Goal: Task Accomplishment & Management: Use online tool/utility

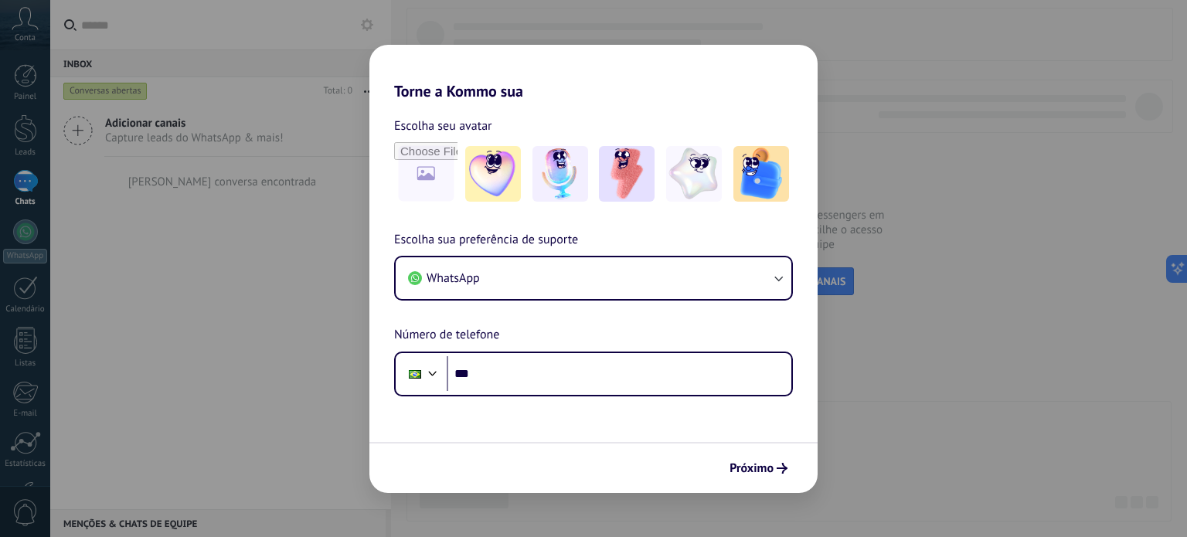
click at [553, 89] on h2 "Torne a Kommo sua" at bounding box center [593, 73] width 448 height 56
click at [390, 169] on div "Escolha seu avatar" at bounding box center [593, 161] width 448 height 90
click at [501, 196] on img at bounding box center [493, 174] width 56 height 56
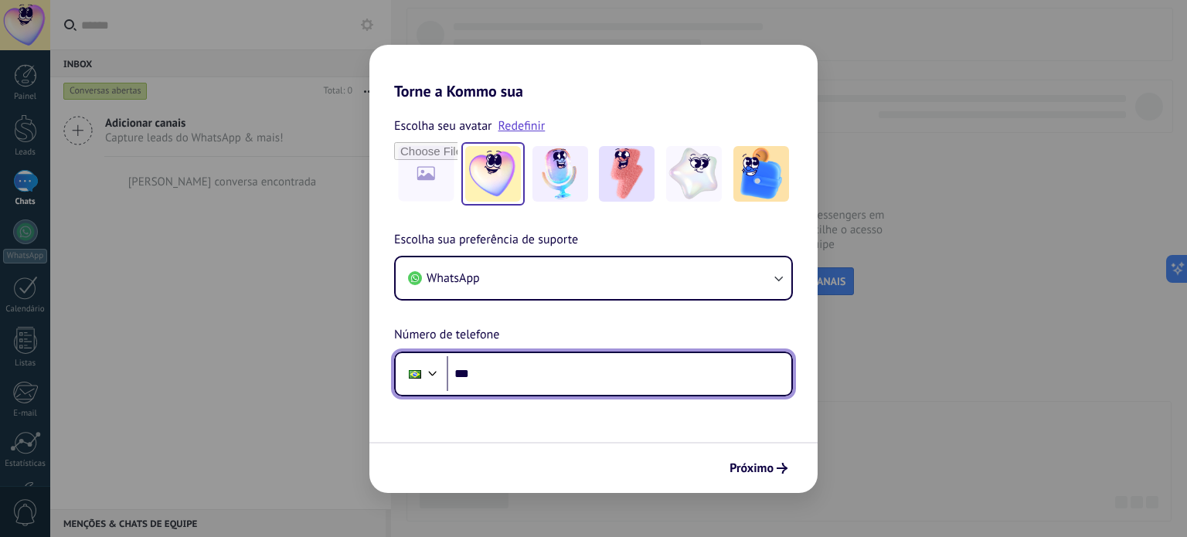
click at [536, 378] on input "***" at bounding box center [619, 374] width 345 height 36
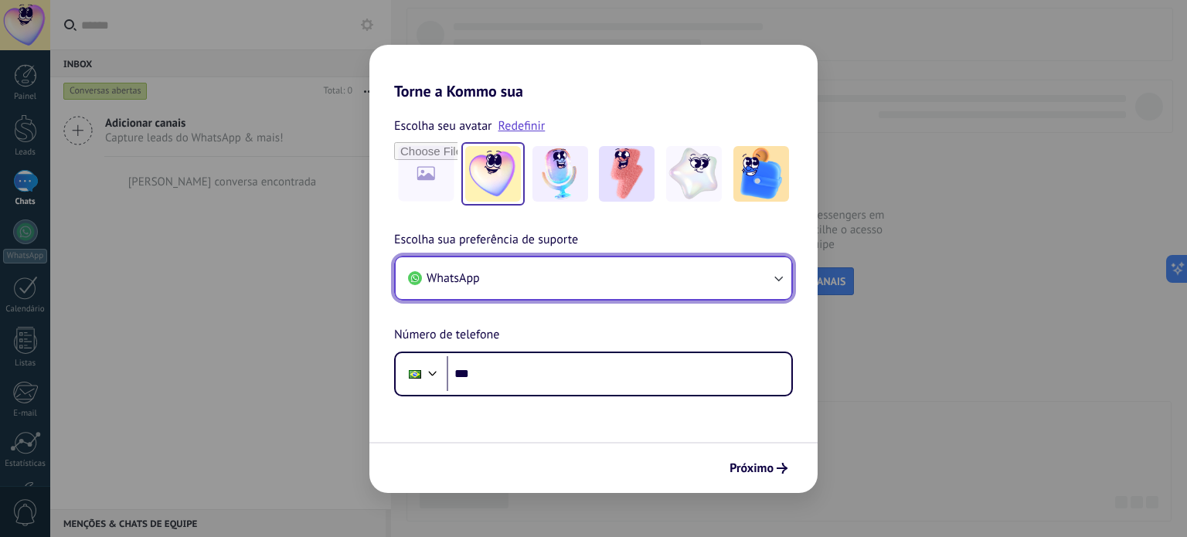
click at [666, 285] on button "WhatsApp" at bounding box center [594, 278] width 396 height 42
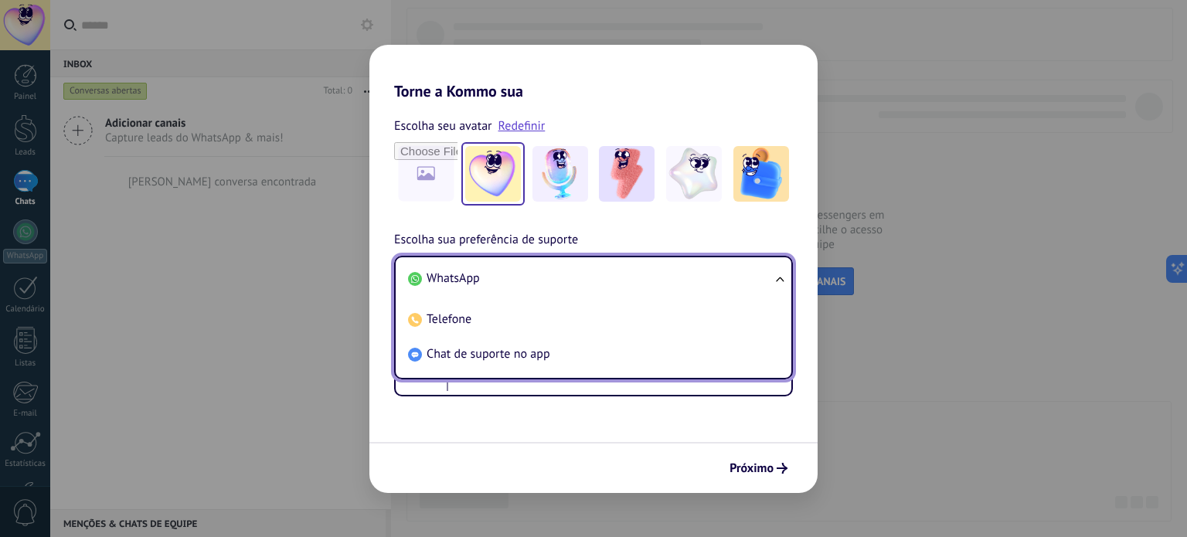
click at [730, 225] on div "Escolha seu avatar Redefinir Escolha sua preferência de suporte WhatsApp WhatsA…" at bounding box center [593, 248] width 448 height 296
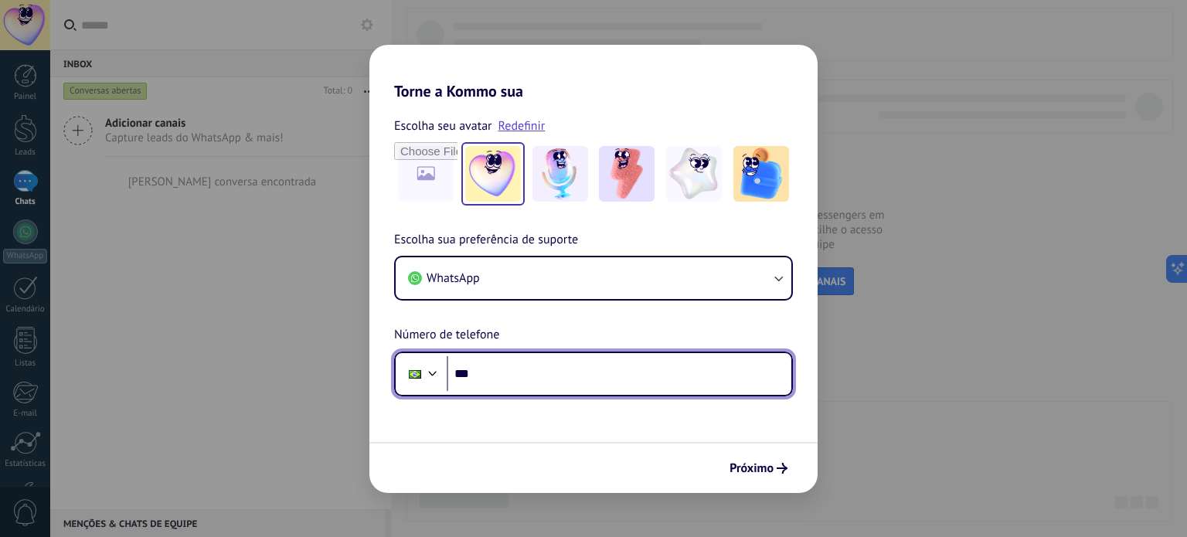
click at [538, 380] on input "***" at bounding box center [619, 374] width 345 height 36
type input "**********"
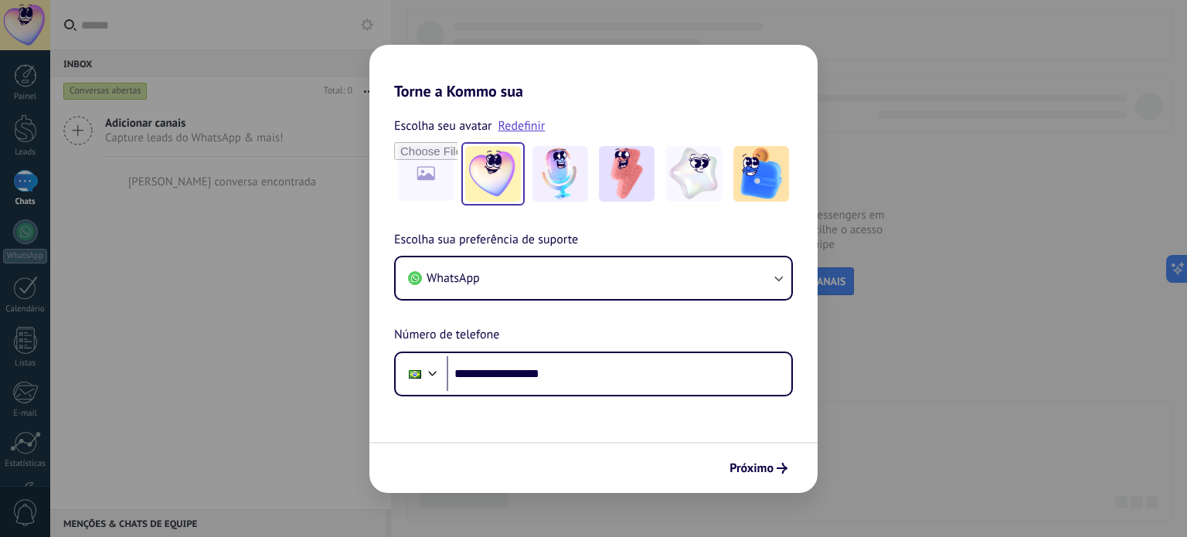
drag, startPoint x: 543, startPoint y: 417, endPoint x: 557, endPoint y: 424, distance: 15.6
click at [543, 417] on form "**********" at bounding box center [593, 296] width 448 height 393
click at [764, 472] on span "Próximo" at bounding box center [752, 468] width 44 height 11
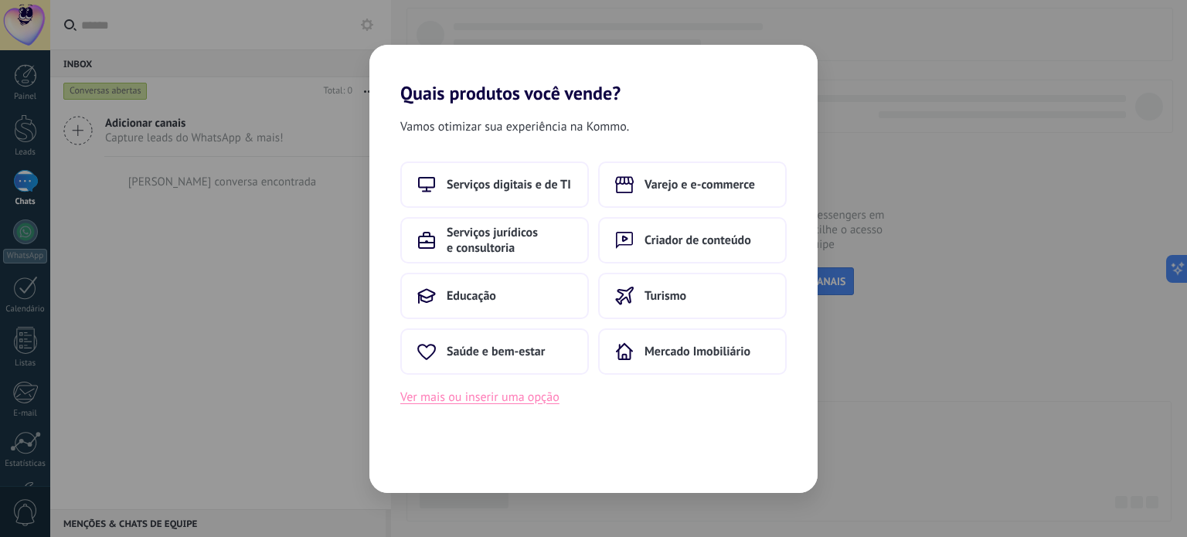
click at [524, 398] on button "Ver mais ou inserir uma opção" at bounding box center [479, 397] width 159 height 20
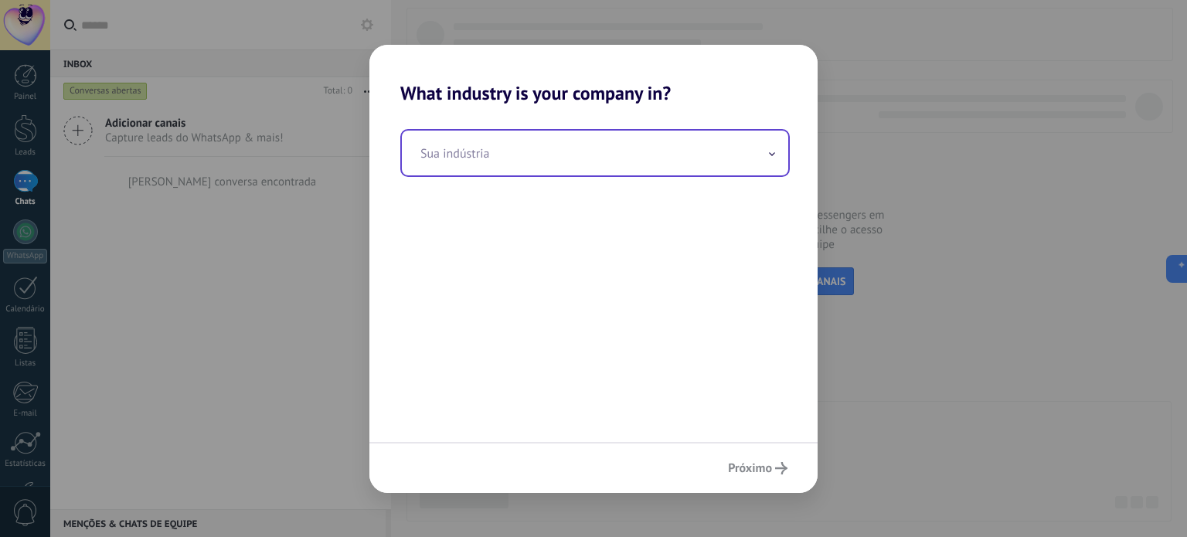
click at [582, 145] on input "text" at bounding box center [595, 153] width 386 height 45
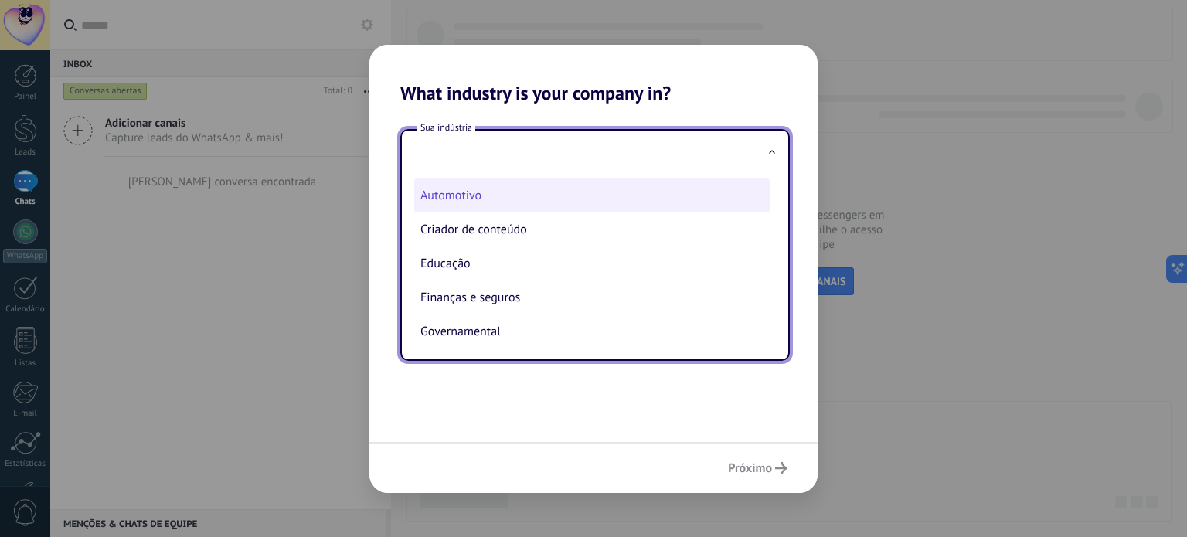
click at [499, 198] on li "Automotivo" at bounding box center [592, 196] width 356 height 34
type input "**********"
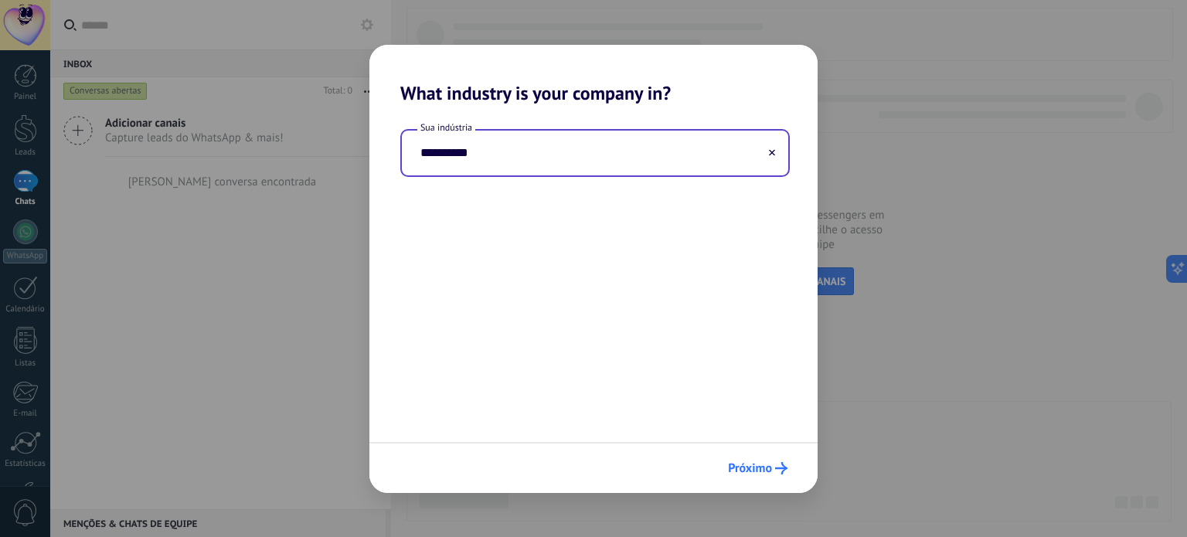
click at [764, 457] on button "Próximo" at bounding box center [757, 468] width 73 height 26
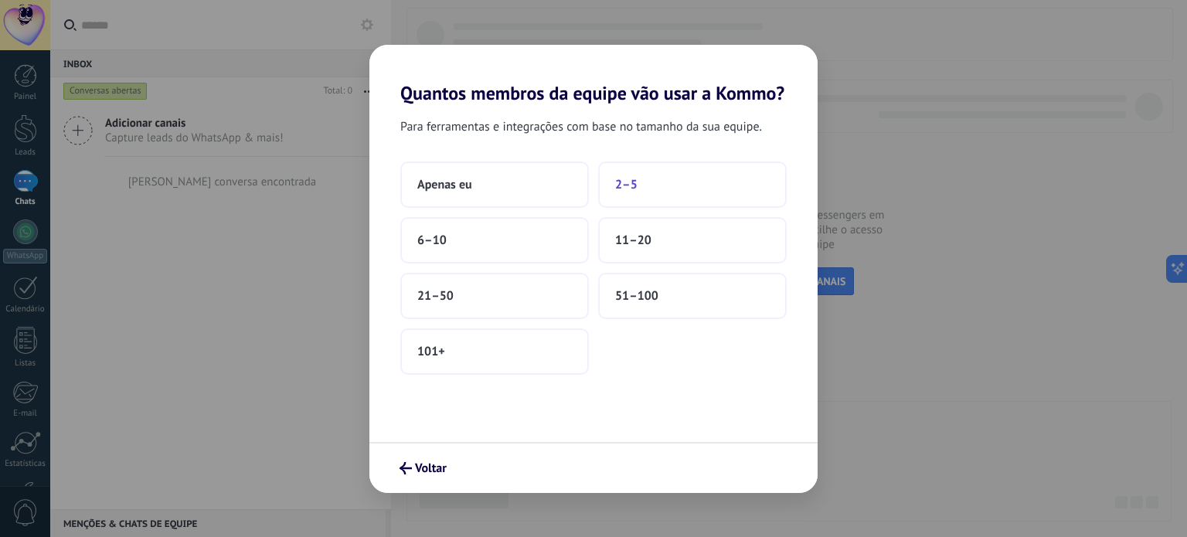
click at [702, 186] on button "2–5" at bounding box center [692, 185] width 189 height 46
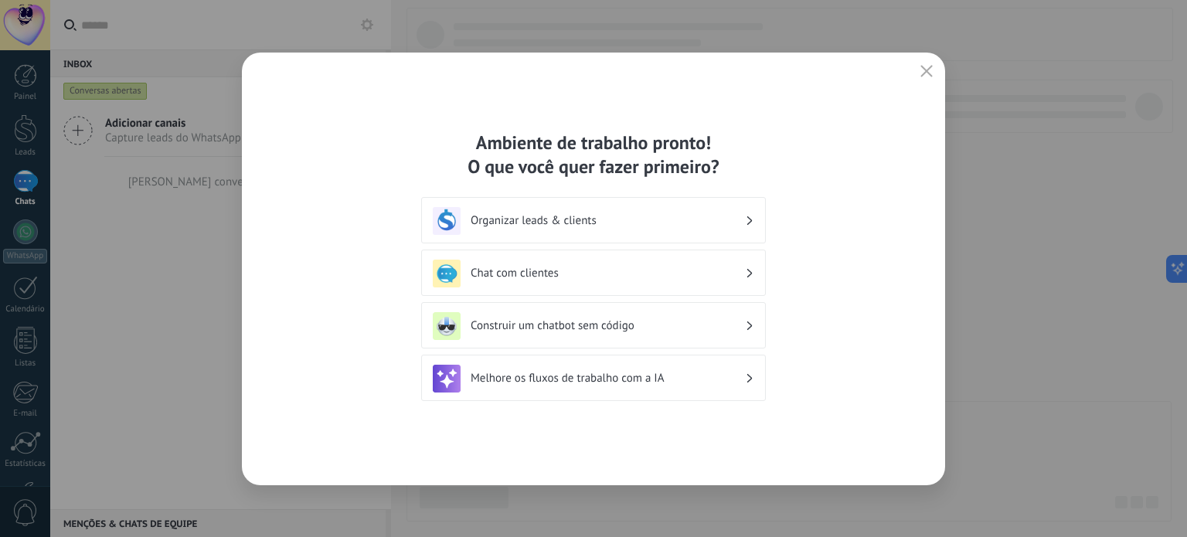
click at [585, 281] on div "Chat com clientes" at bounding box center [594, 274] width 322 height 28
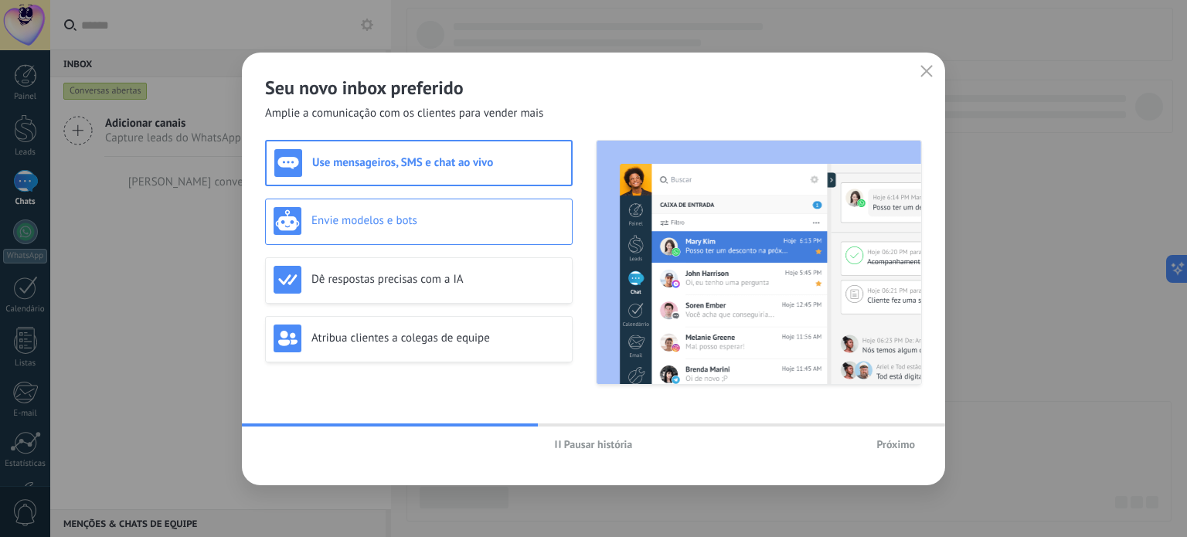
click at [397, 223] on h3 "Envie modelos e bots" at bounding box center [438, 220] width 253 height 15
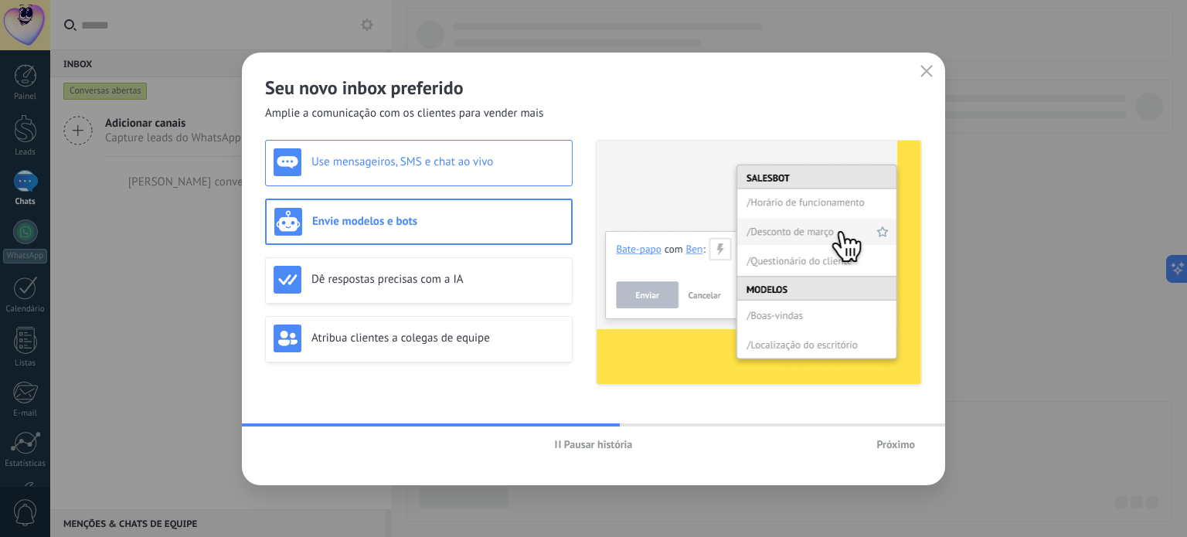
click at [413, 155] on h3 "Use mensageiros, SMS e chat ao vivo" at bounding box center [438, 162] width 253 height 15
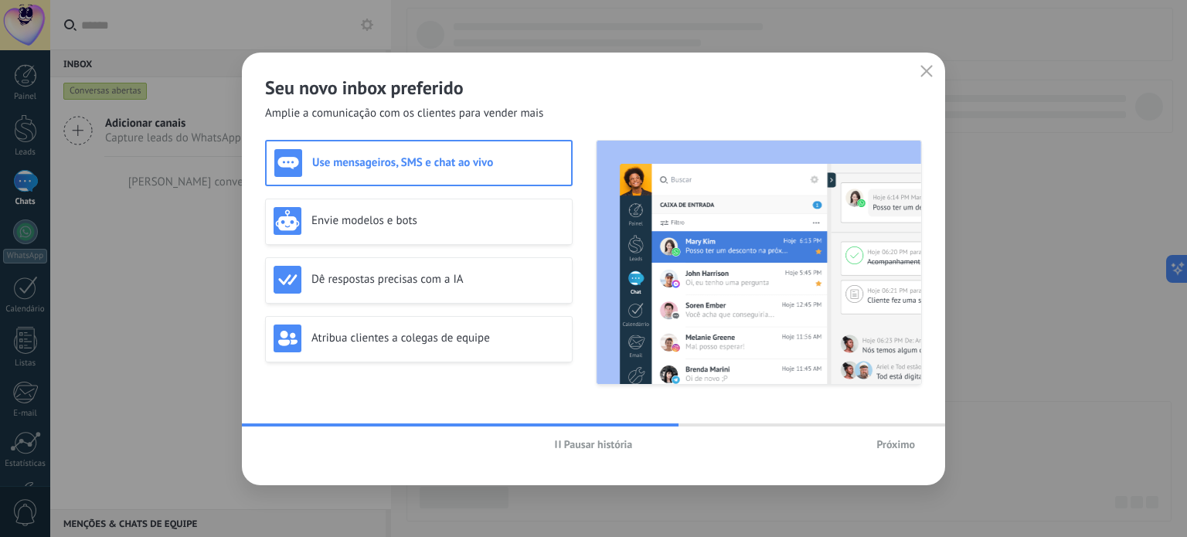
click at [371, 243] on div "Envie modelos e bots" at bounding box center [419, 222] width 308 height 46
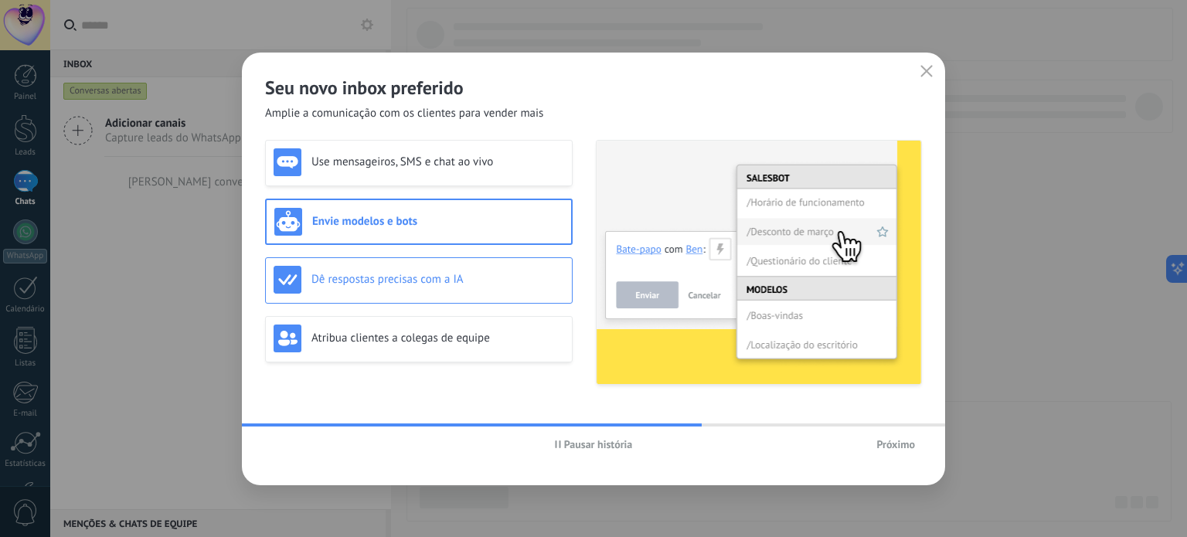
click at [360, 273] on h3 "Dê respostas precisas com a IA" at bounding box center [438, 279] width 253 height 15
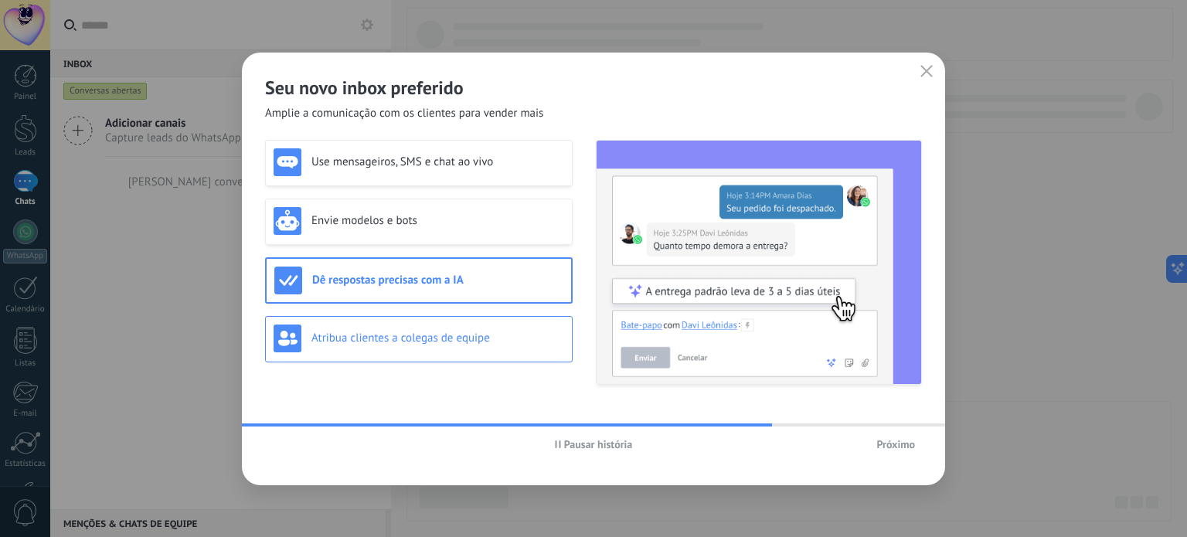
click at [344, 346] on div "Atribua clientes a colegas de equipe" at bounding box center [419, 339] width 291 height 28
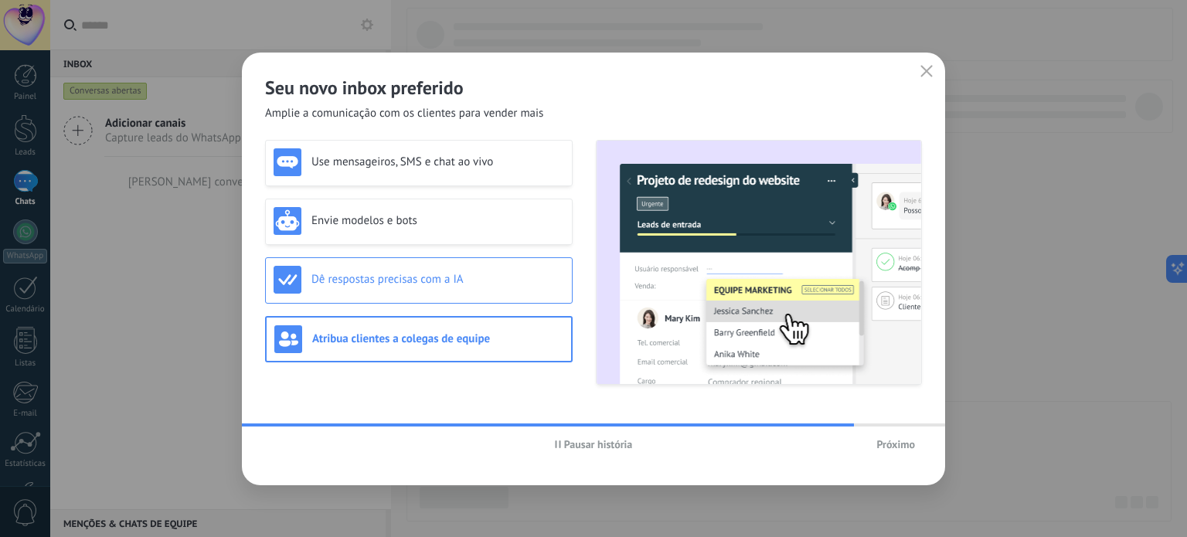
click at [390, 272] on h3 "Dê respostas precisas com a IA" at bounding box center [438, 279] width 253 height 15
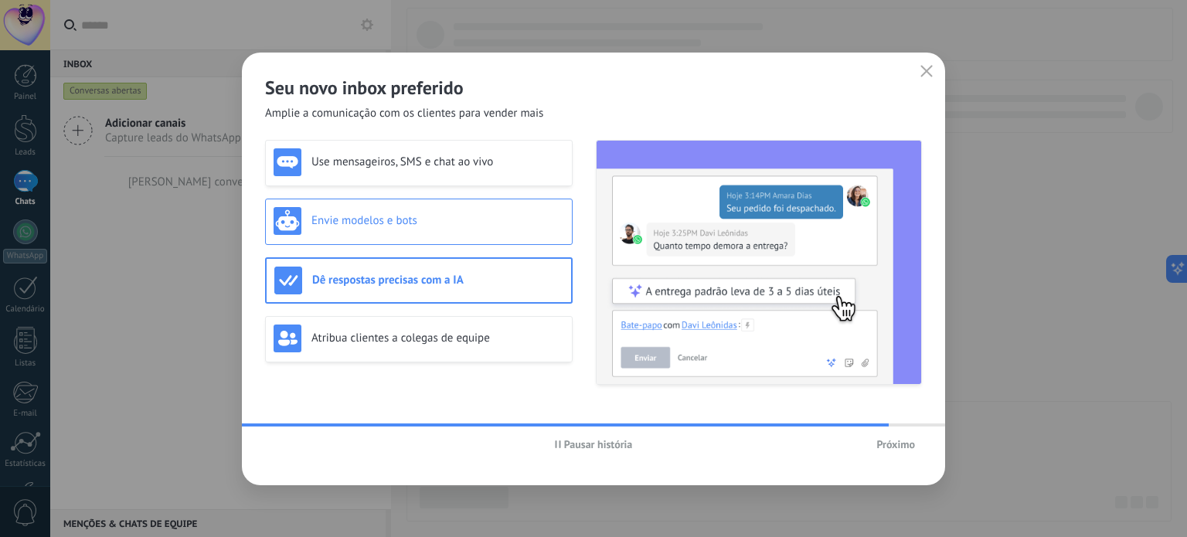
click at [397, 229] on div "Envie modelos e bots" at bounding box center [419, 221] width 291 height 28
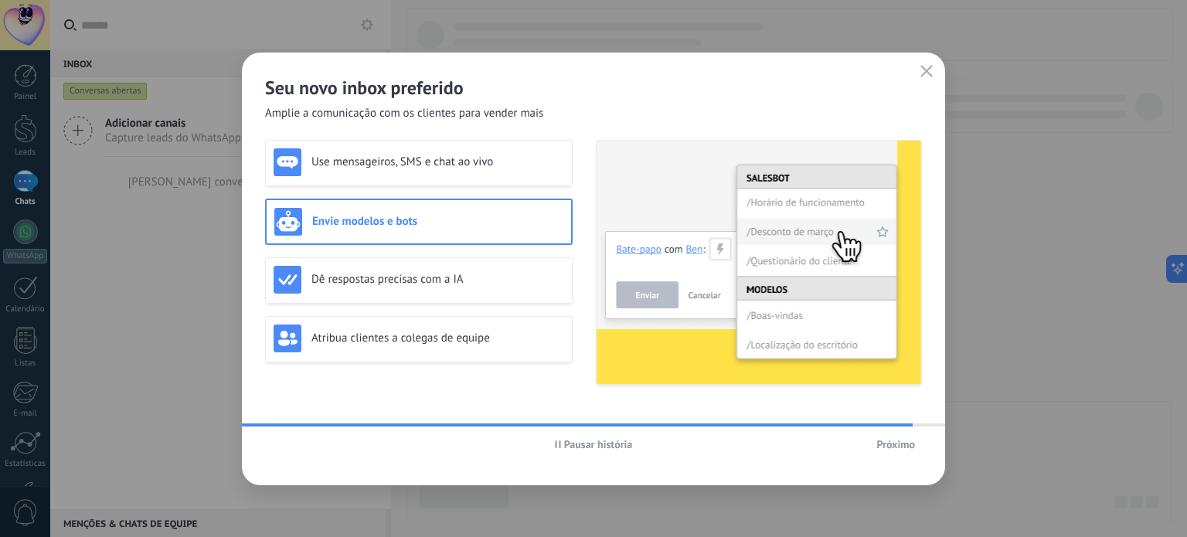
click at [431, 186] on div "Use mensageiros, SMS e chat ao vivo Envie modelos e bots Dê respostas precisas …" at bounding box center [419, 262] width 308 height 245
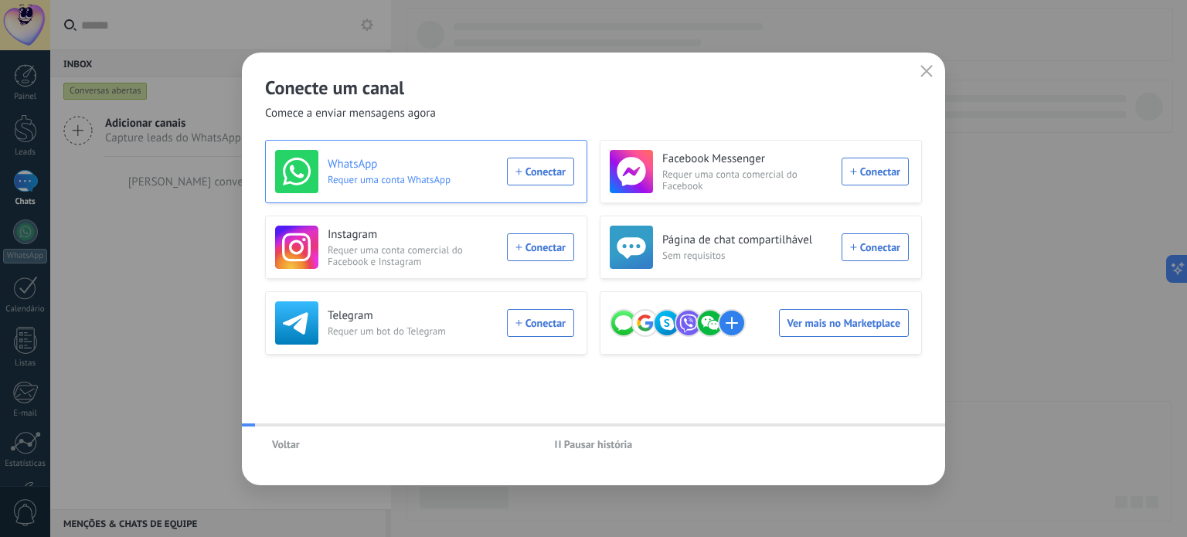
click at [459, 161] on h3 "WhatsApp" at bounding box center [413, 164] width 170 height 15
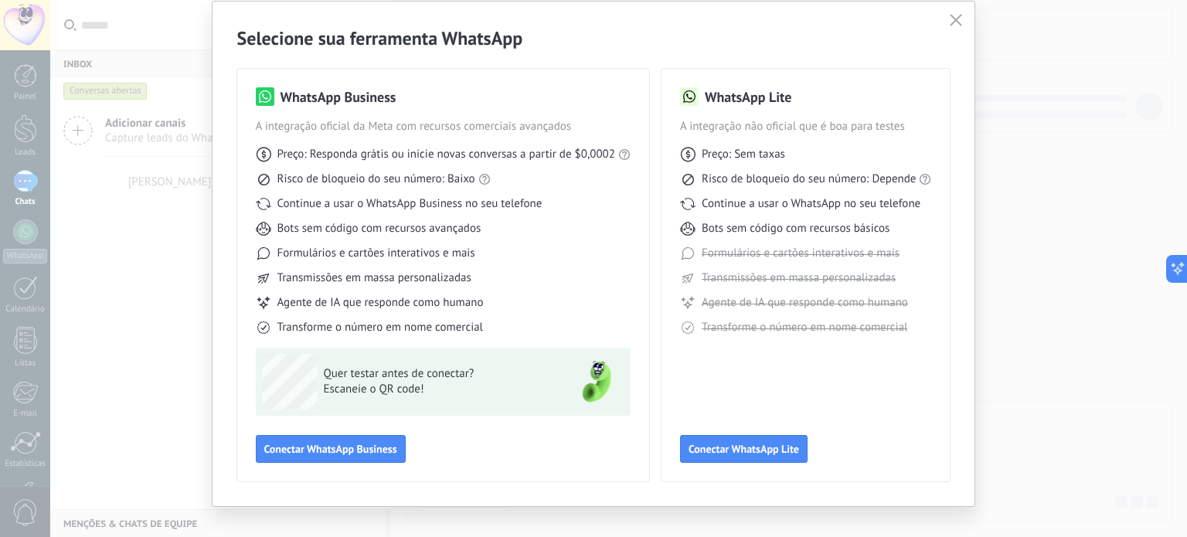
scroll to position [69, 0]
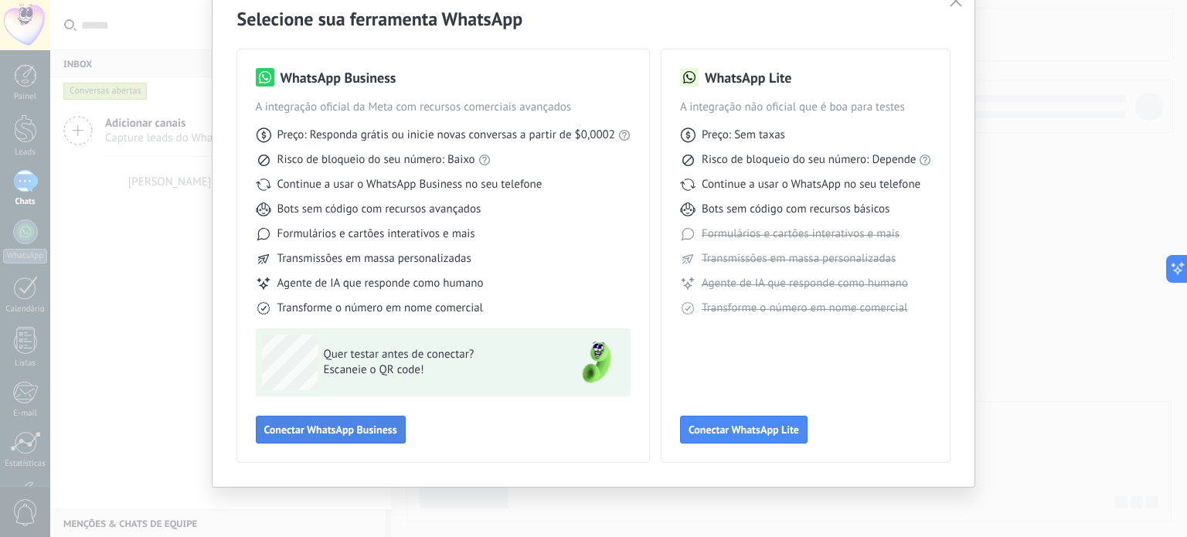
click at [321, 430] on span "Conectar WhatsApp Business" at bounding box center [330, 429] width 133 height 11
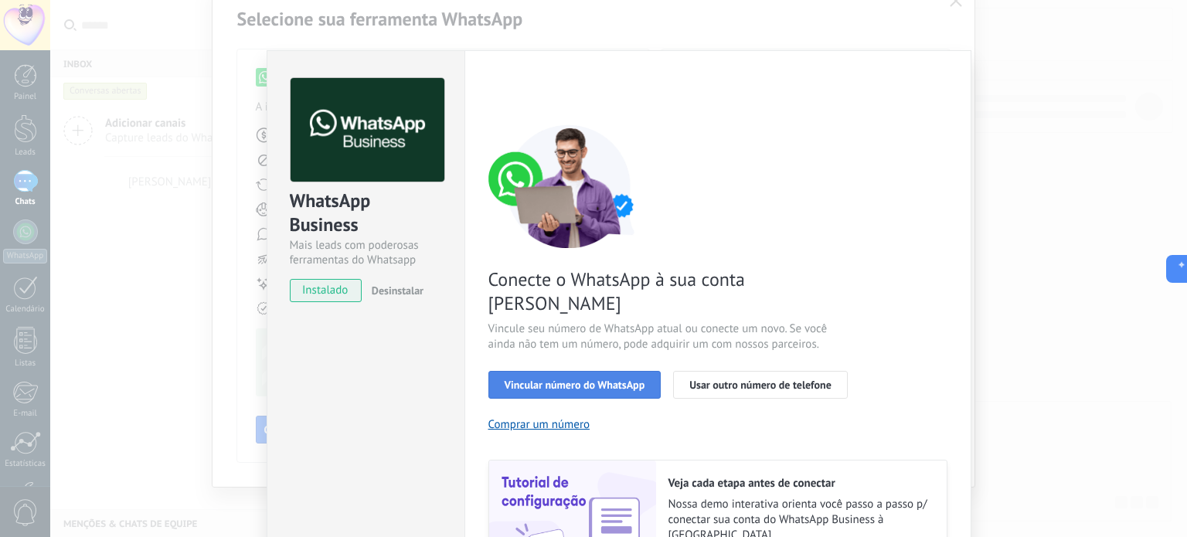
click at [602, 380] on span "Vincular número do WhatsApp" at bounding box center [575, 385] width 141 height 11
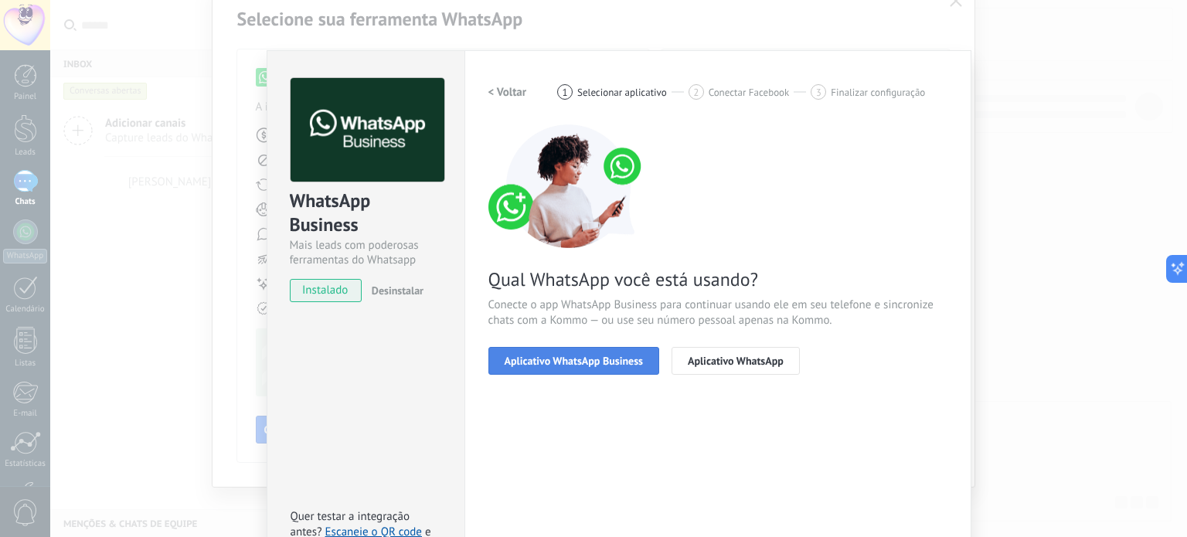
click at [618, 367] on button "Aplicativo WhatsApp Business" at bounding box center [574, 361] width 171 height 28
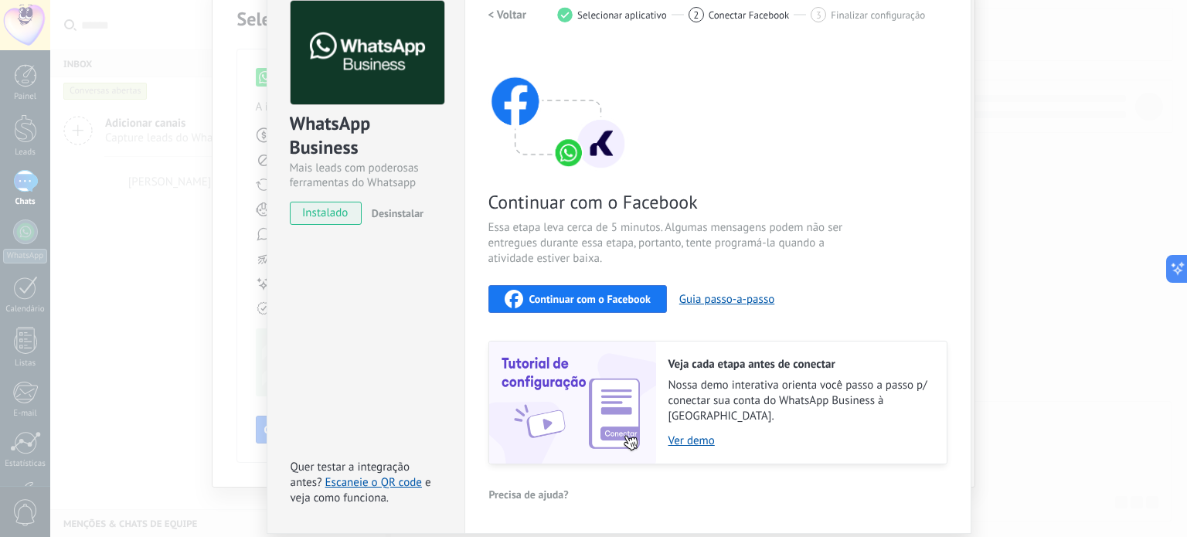
scroll to position [0, 0]
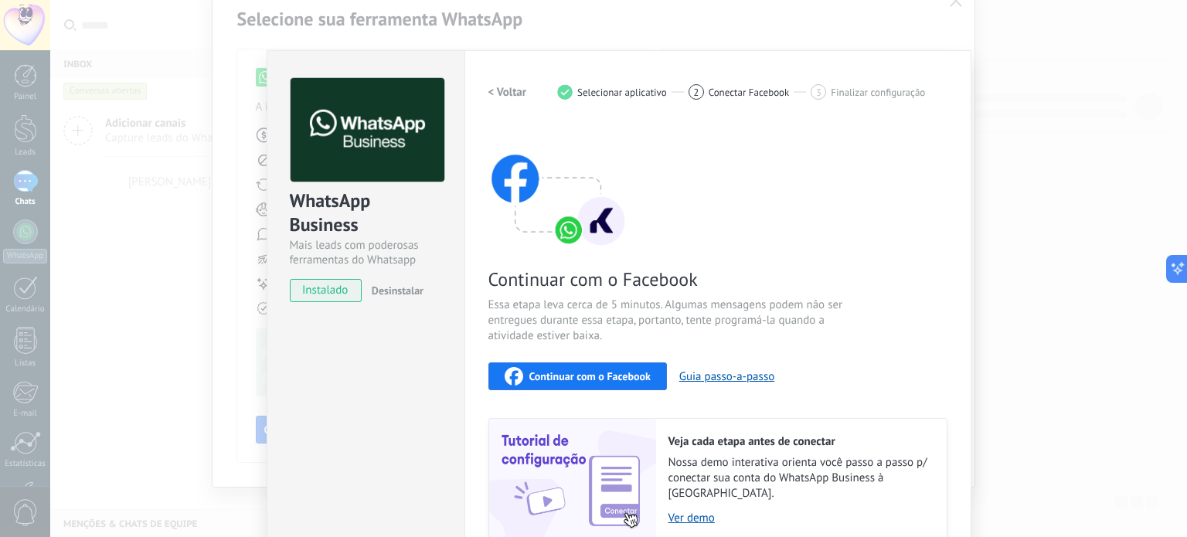
click at [503, 95] on h2 "< Voltar" at bounding box center [508, 92] width 39 height 15
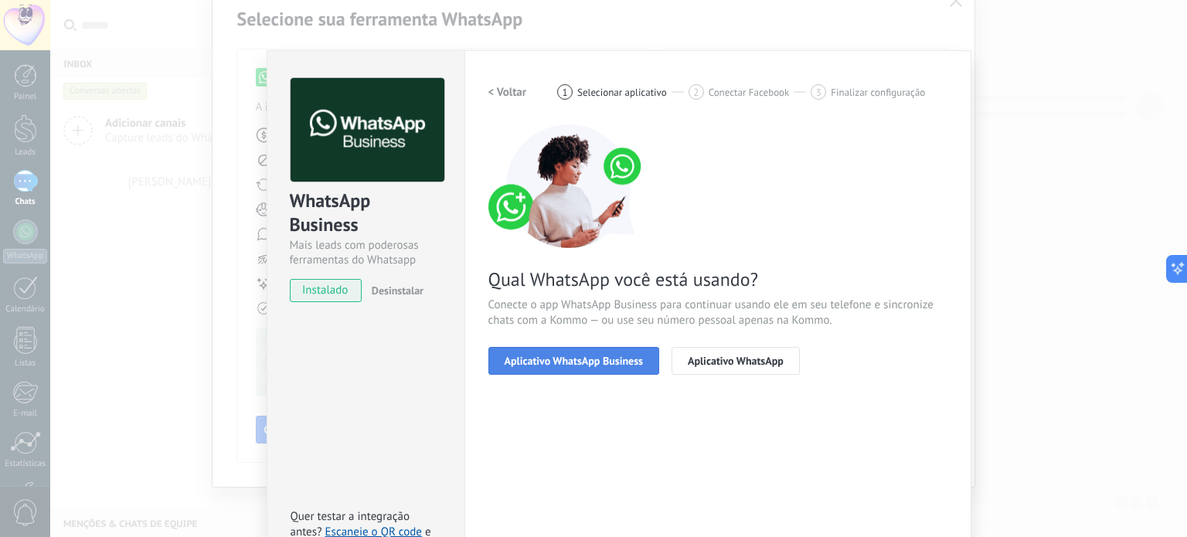
click at [571, 357] on span "Aplicativo WhatsApp Business" at bounding box center [574, 361] width 138 height 11
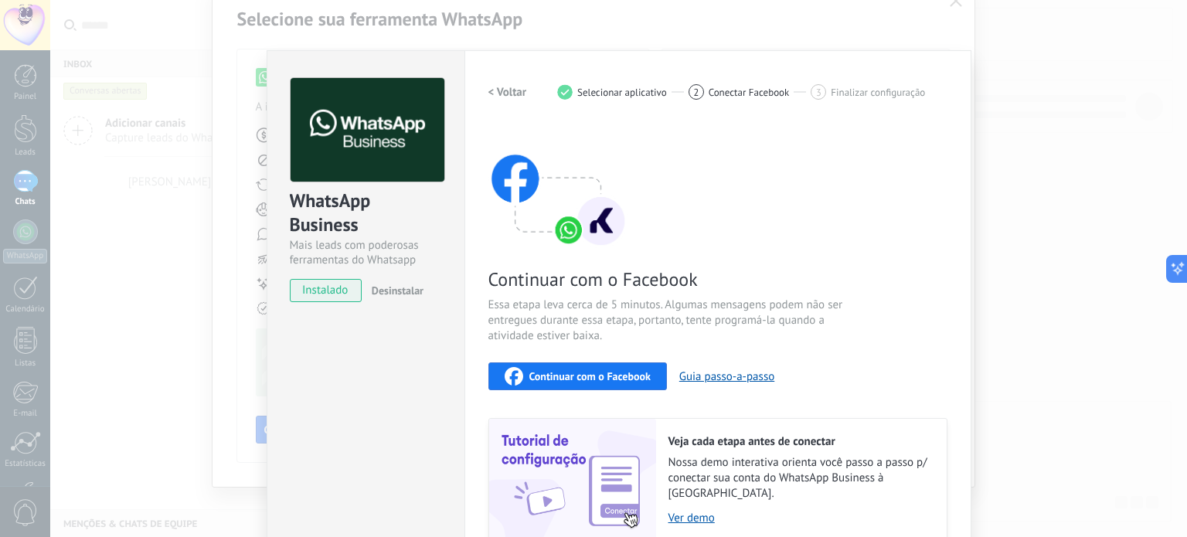
click at [567, 373] on span "Continuar com o Facebook" at bounding box center [589, 376] width 121 height 11
click at [691, 247] on div "Continuar com o Facebook Essa etapa leva cerca de 5 minutos. Algumas mensagens …" at bounding box center [718, 332] width 459 height 417
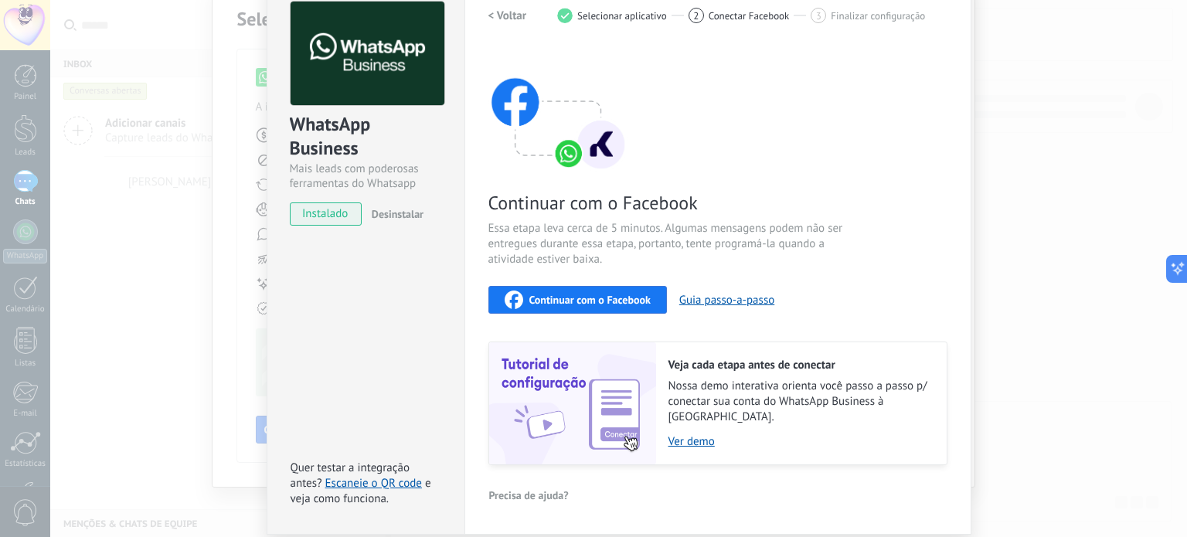
scroll to position [119, 0]
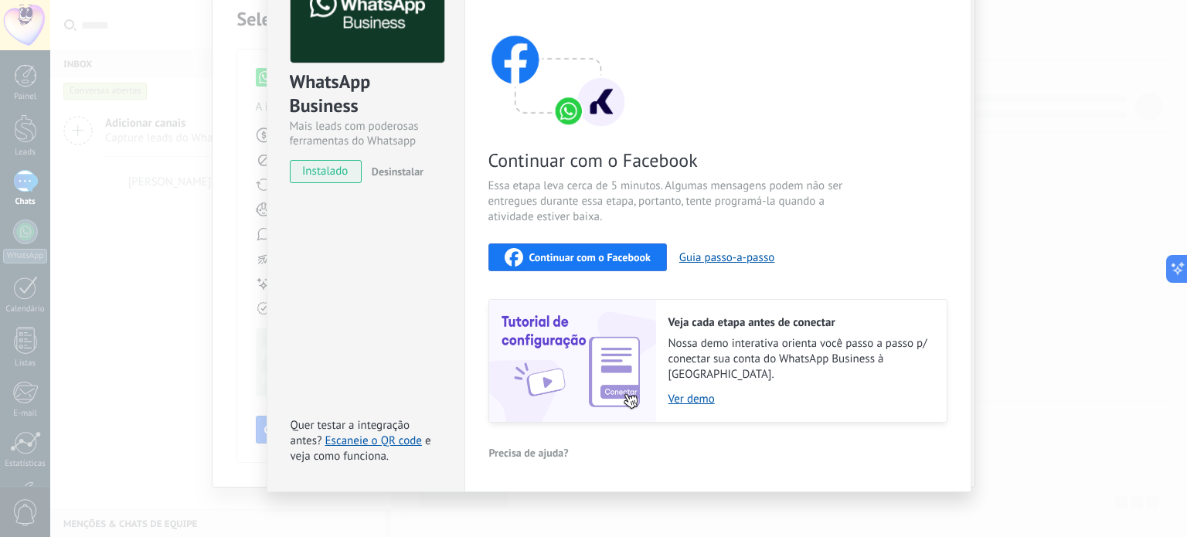
click at [613, 248] on div "Continuar com o Facebook" at bounding box center [578, 257] width 146 height 19
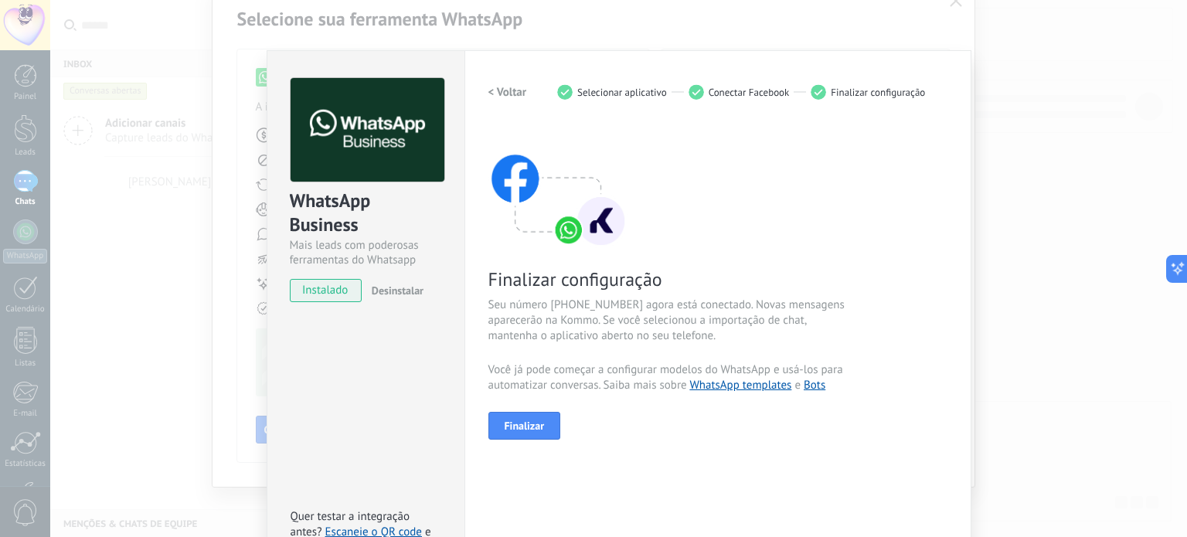
scroll to position [77, 0]
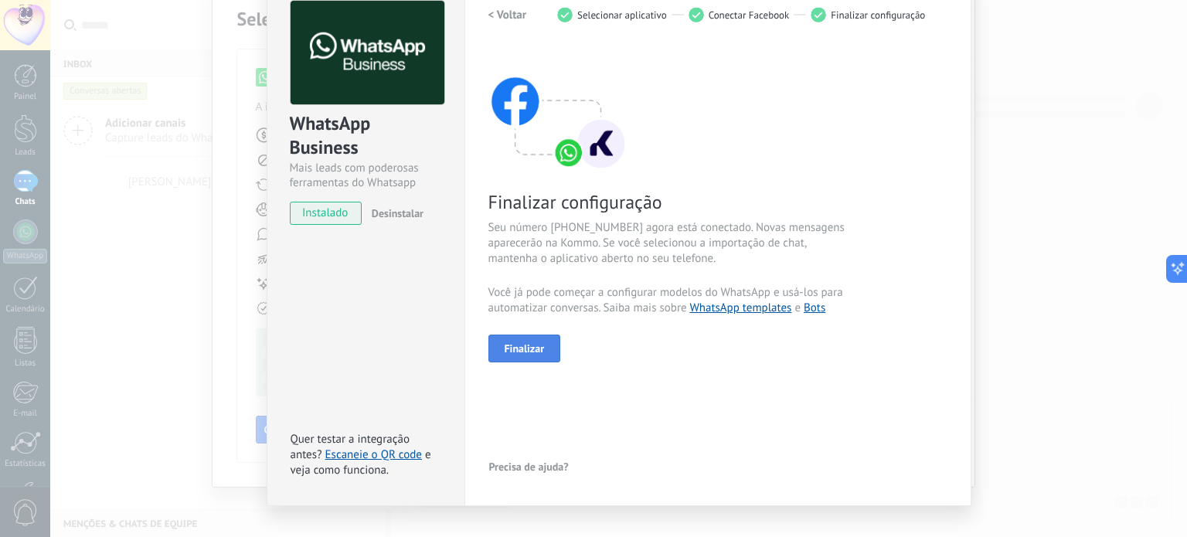
click at [525, 351] on span "Finalizar" at bounding box center [525, 348] width 40 height 11
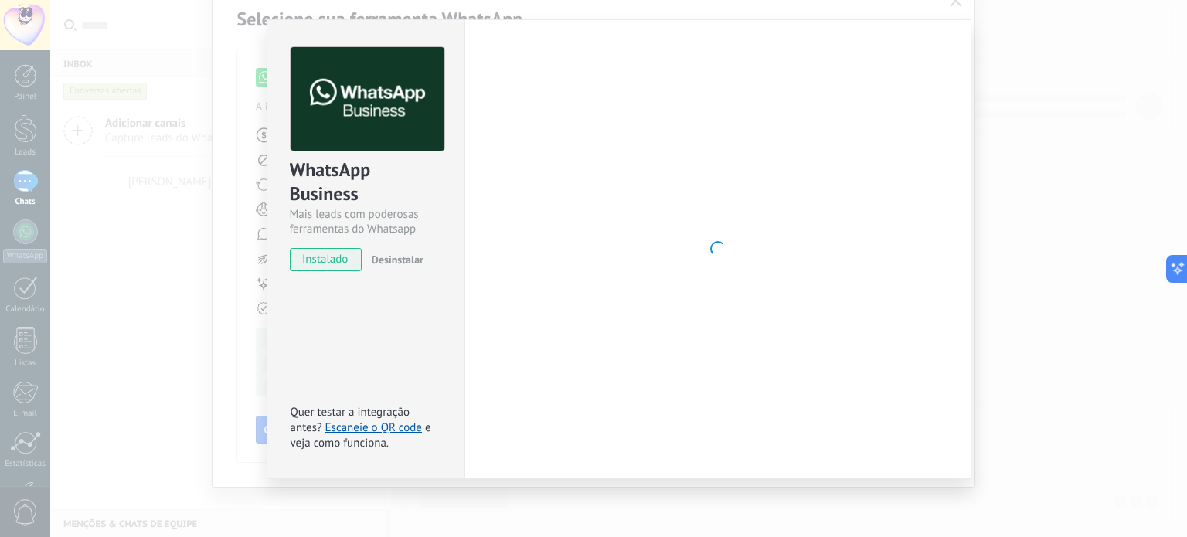
scroll to position [31, 0]
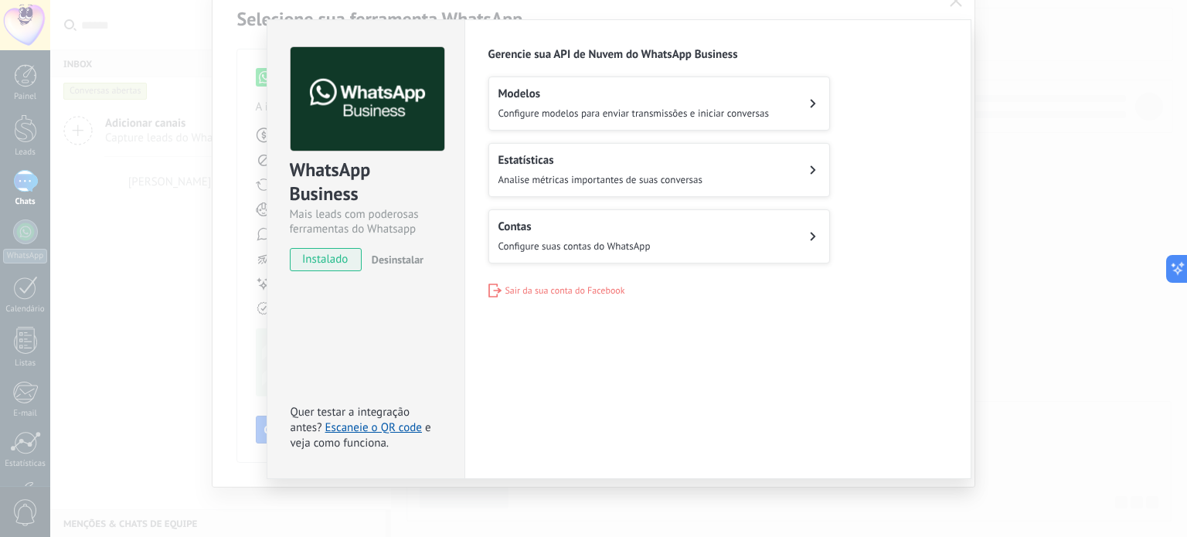
click at [721, 87] on h2 "Modelos" at bounding box center [634, 94] width 271 height 15
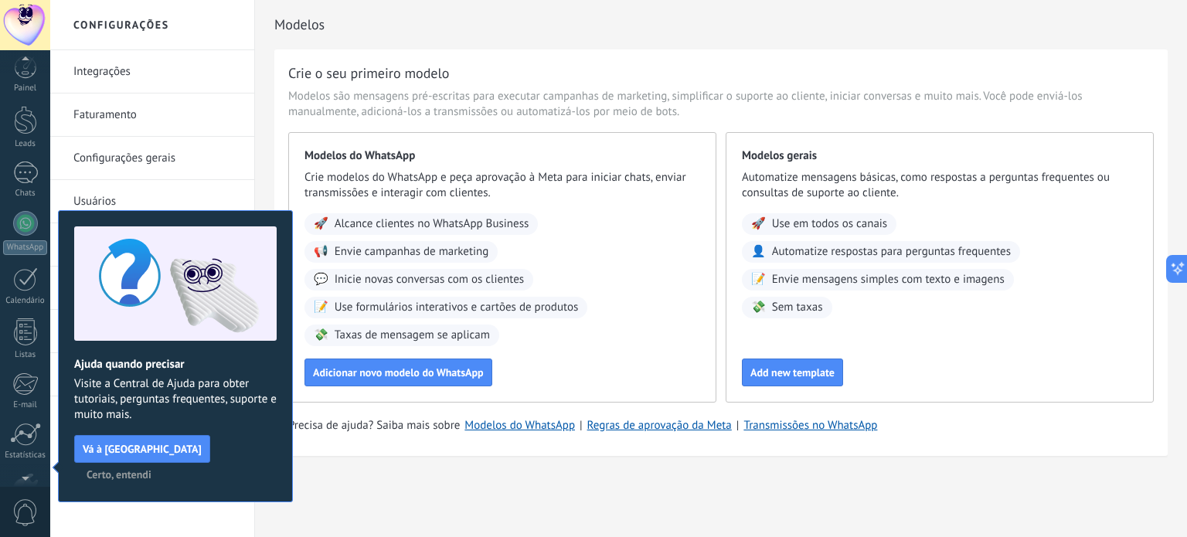
scroll to position [105, 0]
click at [152, 469] on span "Certo, entendi" at bounding box center [119, 474] width 65 height 11
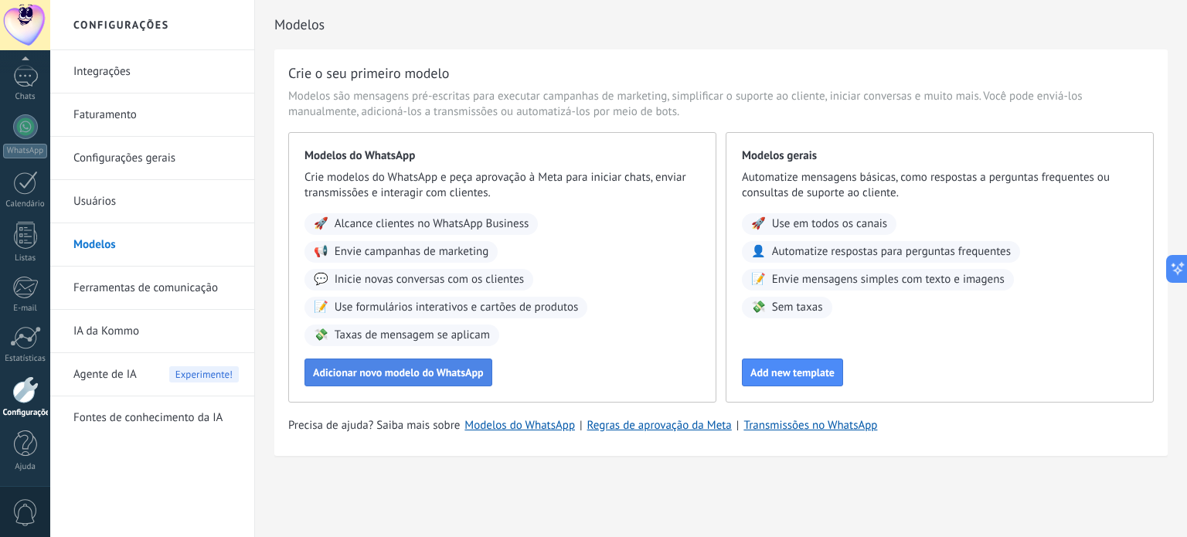
click at [424, 380] on button "Adicionar novo modelo do WhatsApp" at bounding box center [399, 373] width 188 height 28
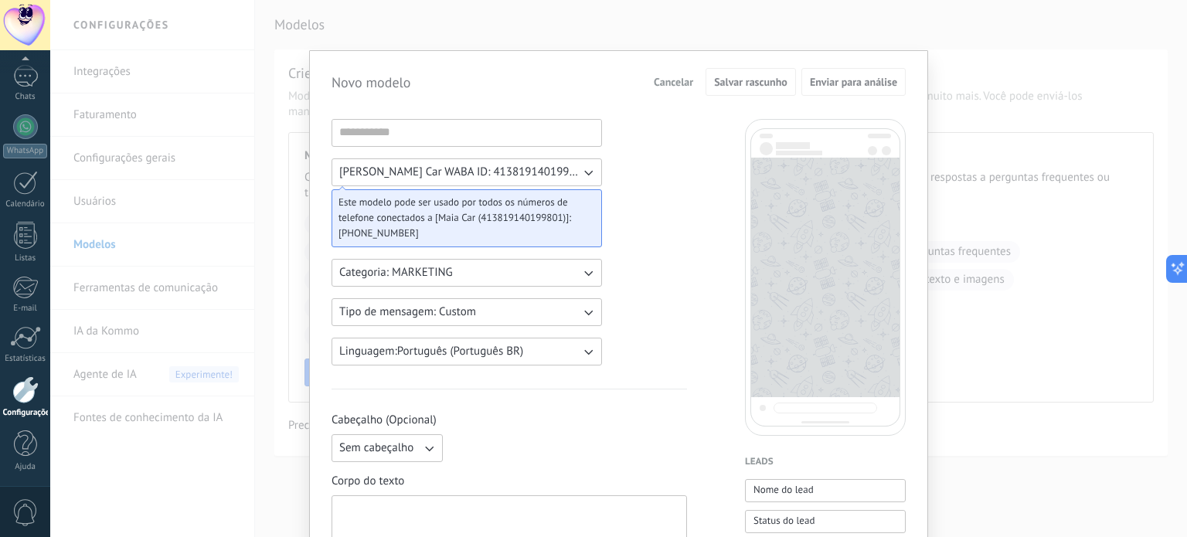
click at [591, 170] on icon "button" at bounding box center [587, 172] width 15 height 15
click at [557, 172] on button "[PERSON_NAME] Car WABA ID: 413819140199801" at bounding box center [467, 172] width 271 height 28
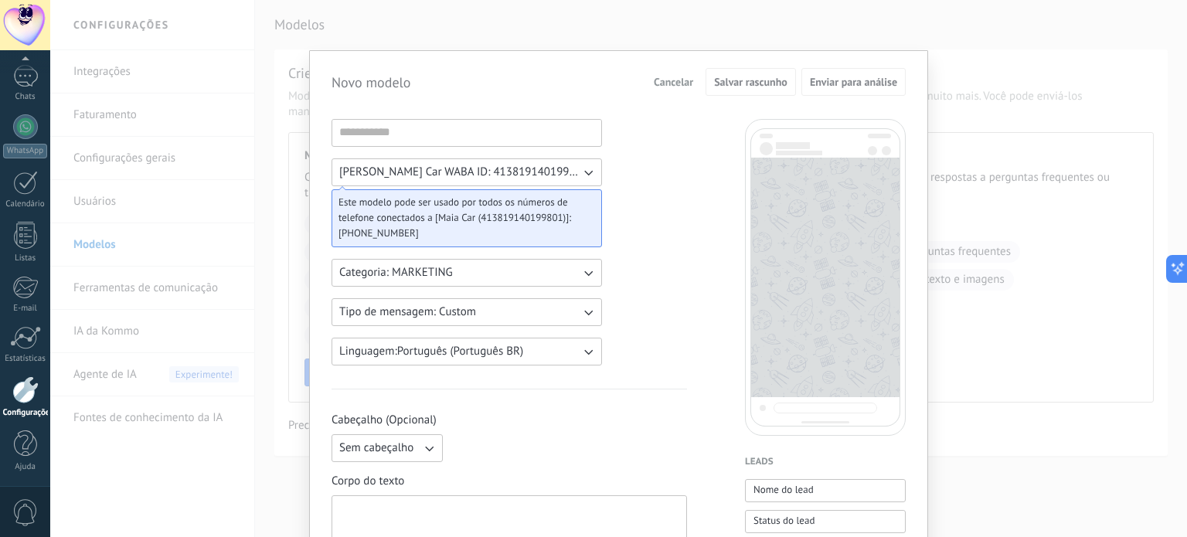
click at [572, 240] on div "Este modelo pode ser usado por todos os números de telefone conectados a [Maia …" at bounding box center [467, 218] width 271 height 58
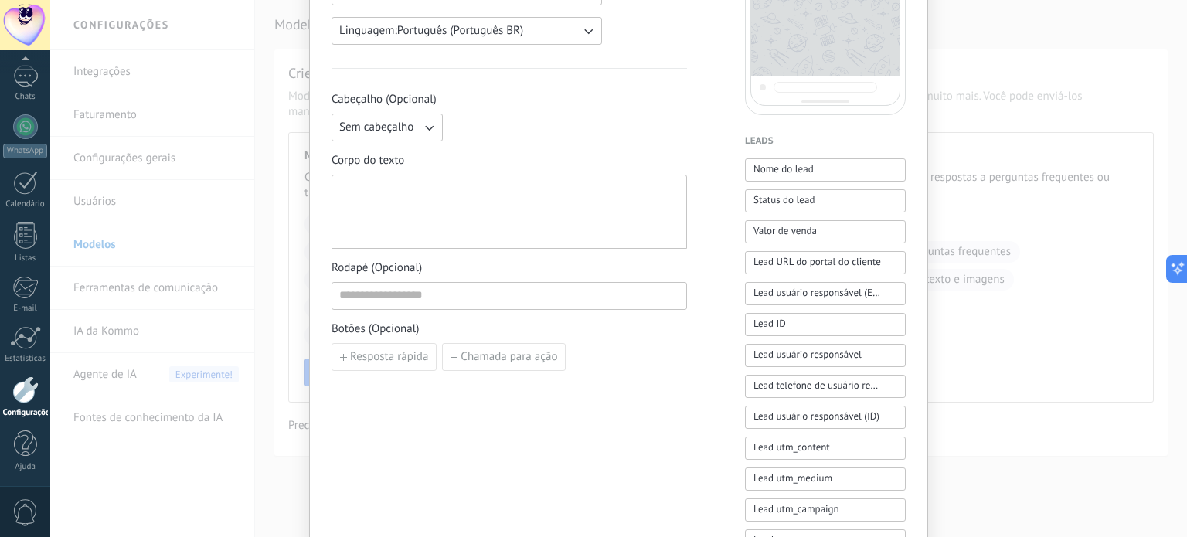
scroll to position [0, 0]
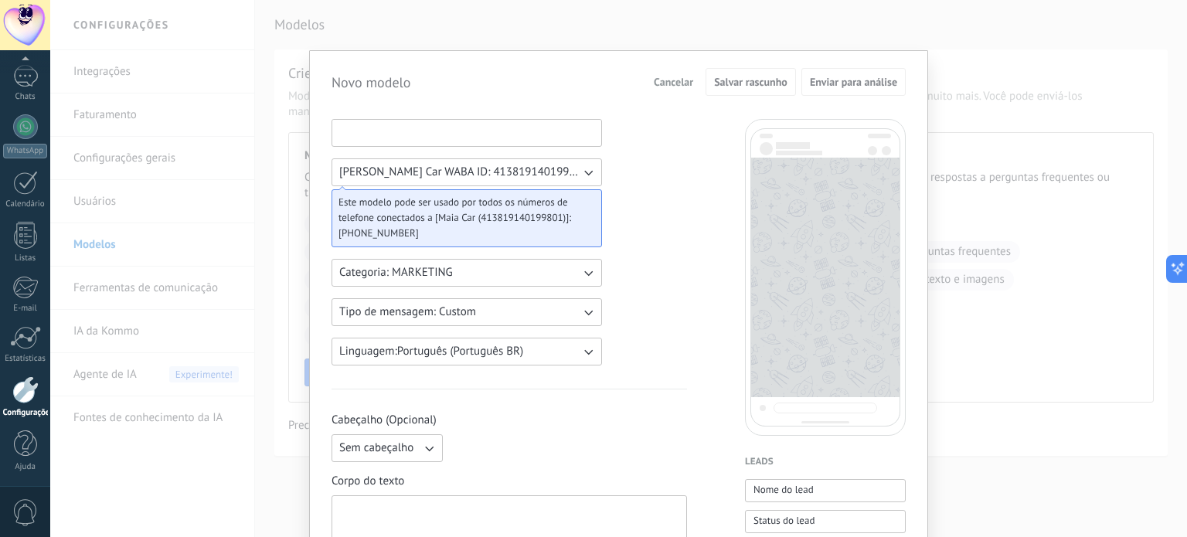
click at [430, 125] on input at bounding box center [466, 132] width 269 height 25
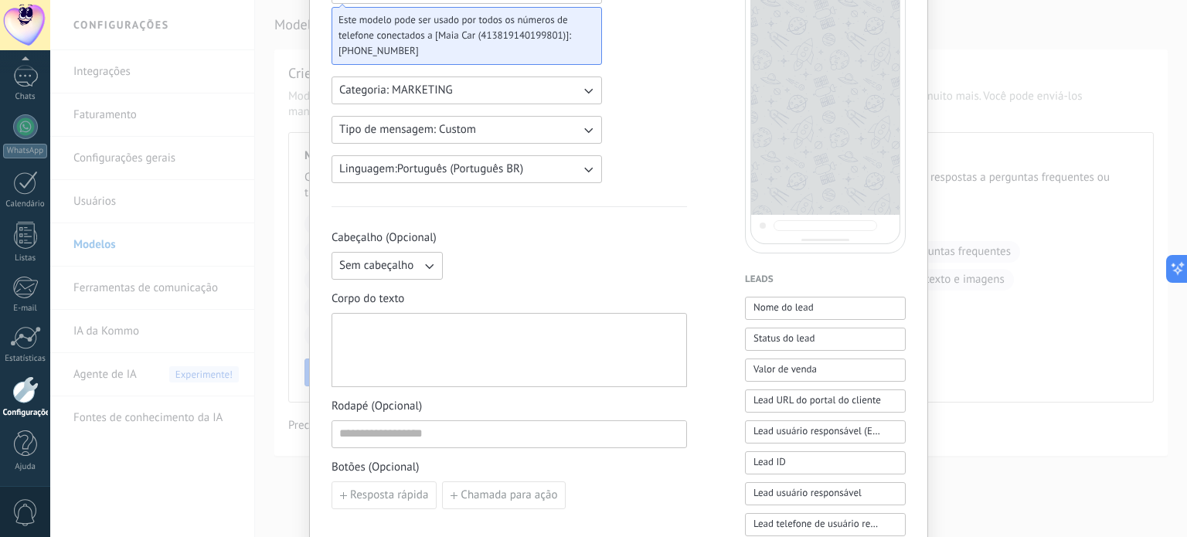
scroll to position [309, 0]
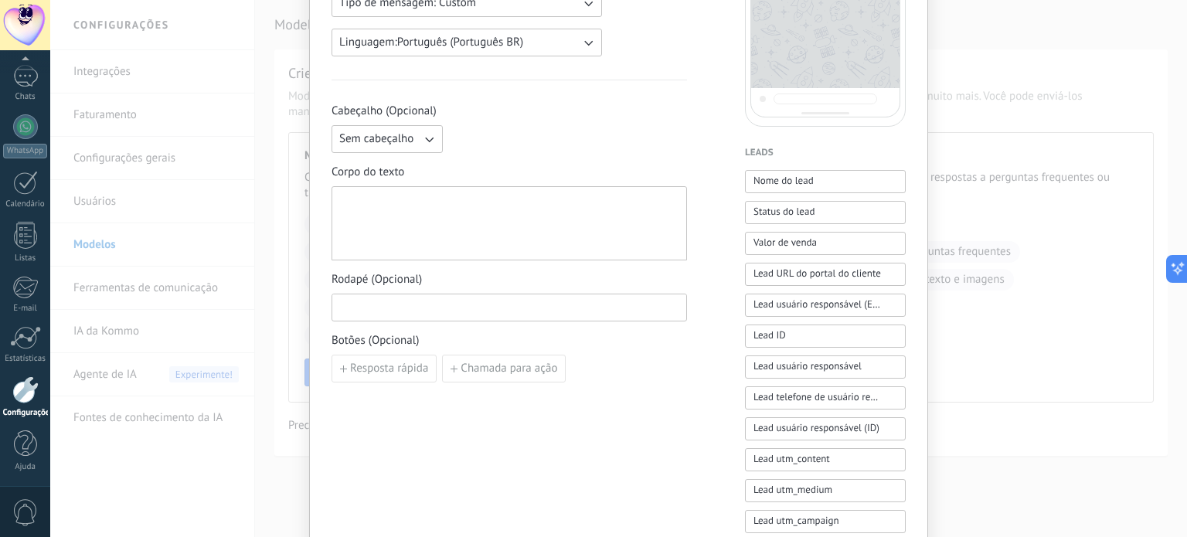
click at [460, 312] on input at bounding box center [509, 306] width 354 height 25
click at [642, 424] on div "Maia Car WABA ID: 413819140199801 Este modelo pode ser usado por todos os númer…" at bounding box center [510, 332] width 356 height 1044
click at [419, 363] on span "Resposta rápida" at bounding box center [389, 368] width 78 height 11
click at [512, 368] on div "Adicionar resp. rápida" at bounding box center [510, 386] width 356 height 63
click at [529, 367] on div "Adicionar resp. rápida" at bounding box center [510, 386] width 356 height 63
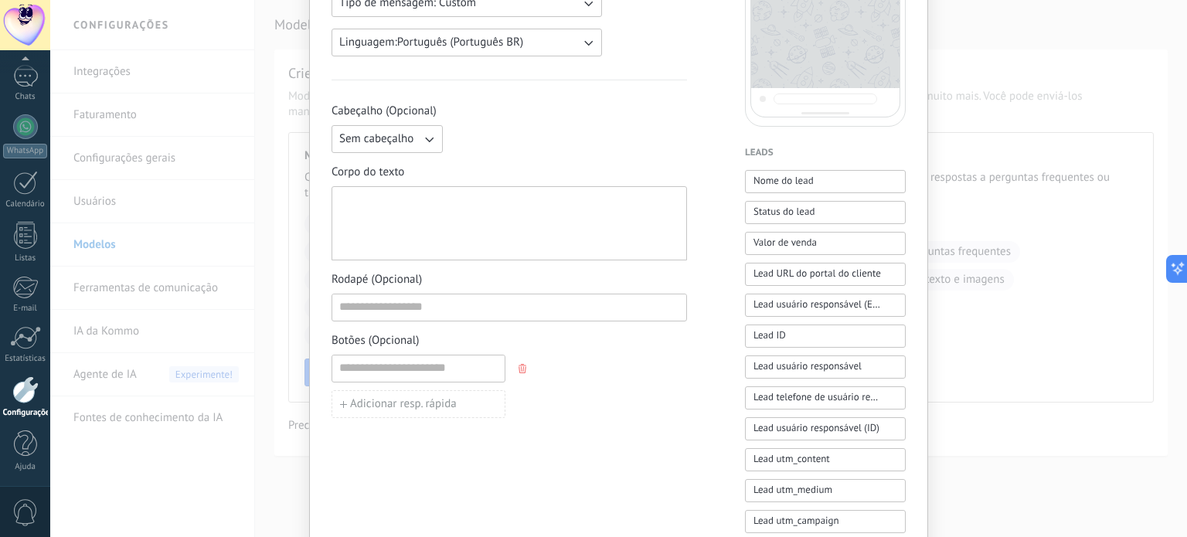
click at [526, 370] on span "button" at bounding box center [524, 368] width 11 height 9
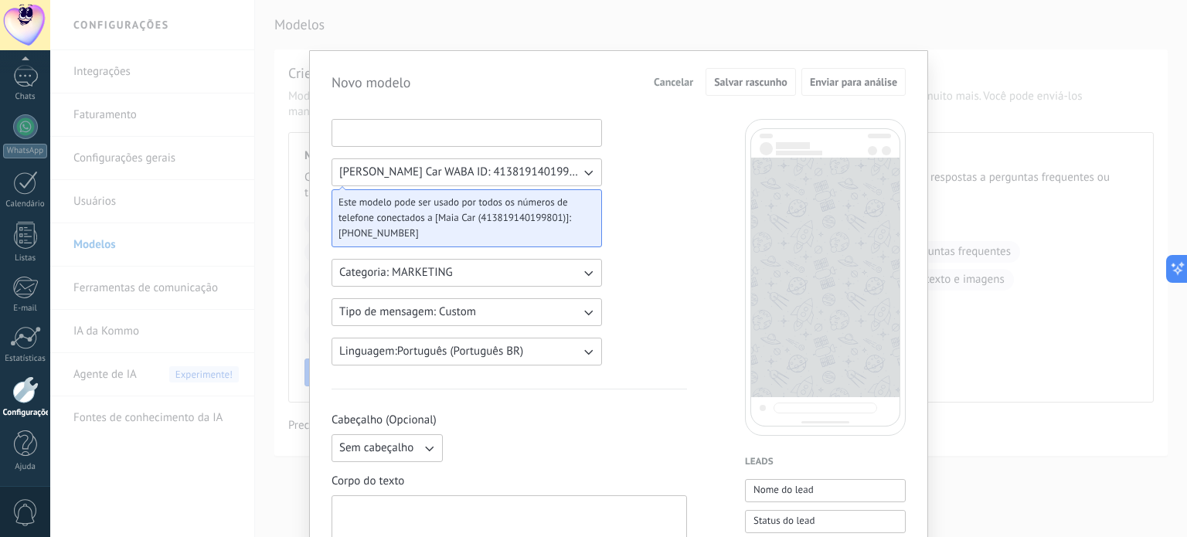
click at [412, 129] on input at bounding box center [466, 132] width 269 height 25
type input "****"
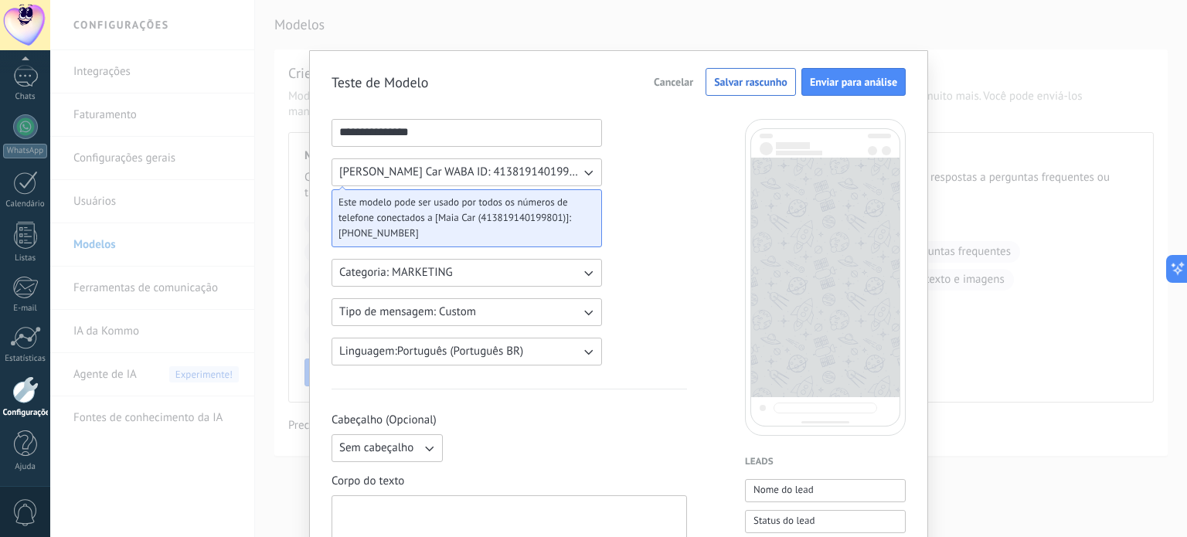
type input "**********"
click at [565, 277] on button "Categoria: MARKETING" at bounding box center [467, 273] width 271 height 28
click at [566, 318] on button "Tipo de mensagem: Custom" at bounding box center [467, 312] width 271 height 28
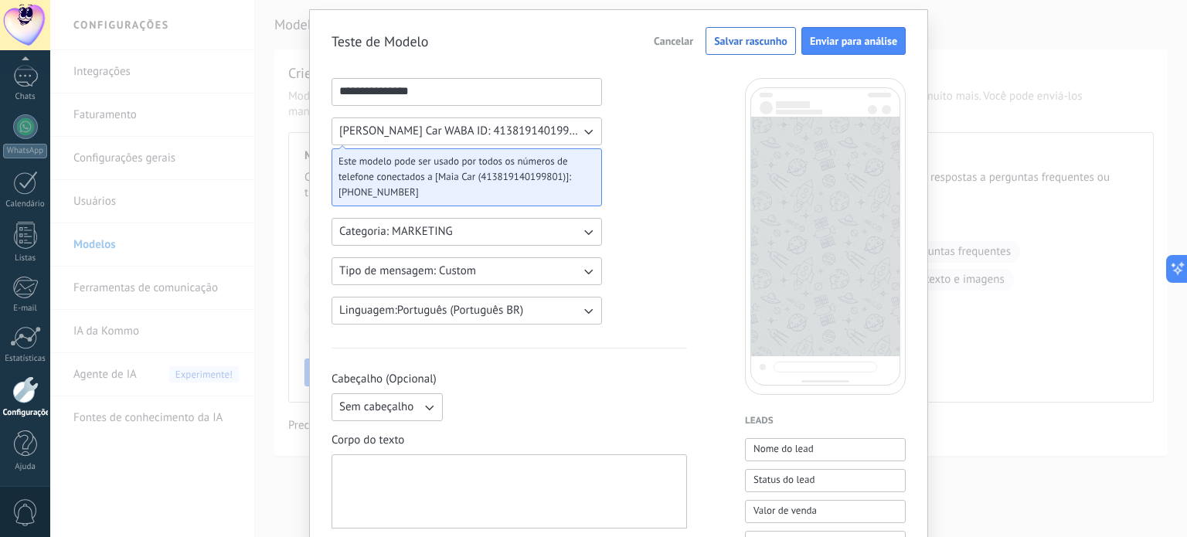
scroll to position [77, 0]
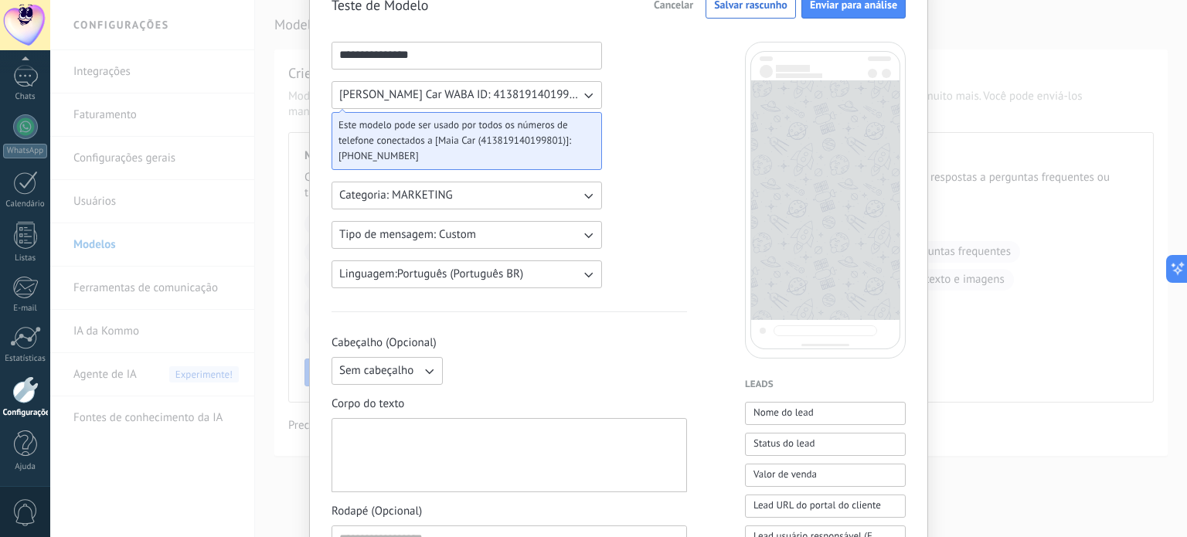
click at [393, 378] on button "Sem cabeçalho" at bounding box center [387, 371] width 111 height 28
click at [401, 393] on li "Texto" at bounding box center [382, 397] width 120 height 26
click at [410, 364] on button "Texto" at bounding box center [387, 371] width 111 height 28
click at [569, 377] on input at bounding box center [568, 370] width 237 height 25
click at [575, 367] on input at bounding box center [568, 370] width 237 height 25
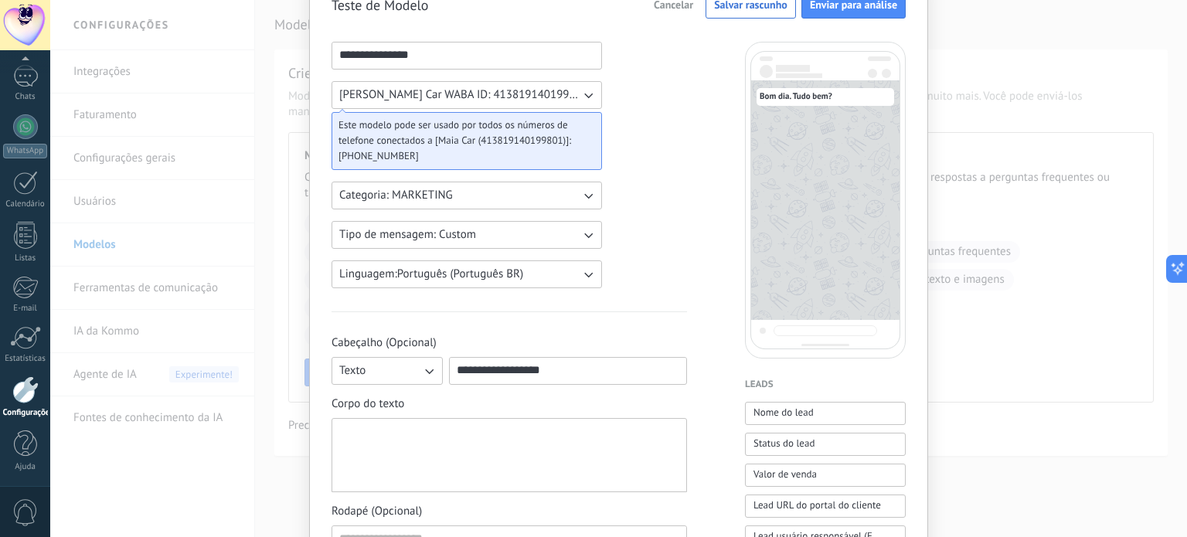
type input "**********"
drag, startPoint x: 518, startPoint y: 434, endPoint x: 501, endPoint y: 426, distance: 19.0
click at [516, 434] on div at bounding box center [509, 455] width 340 height 61
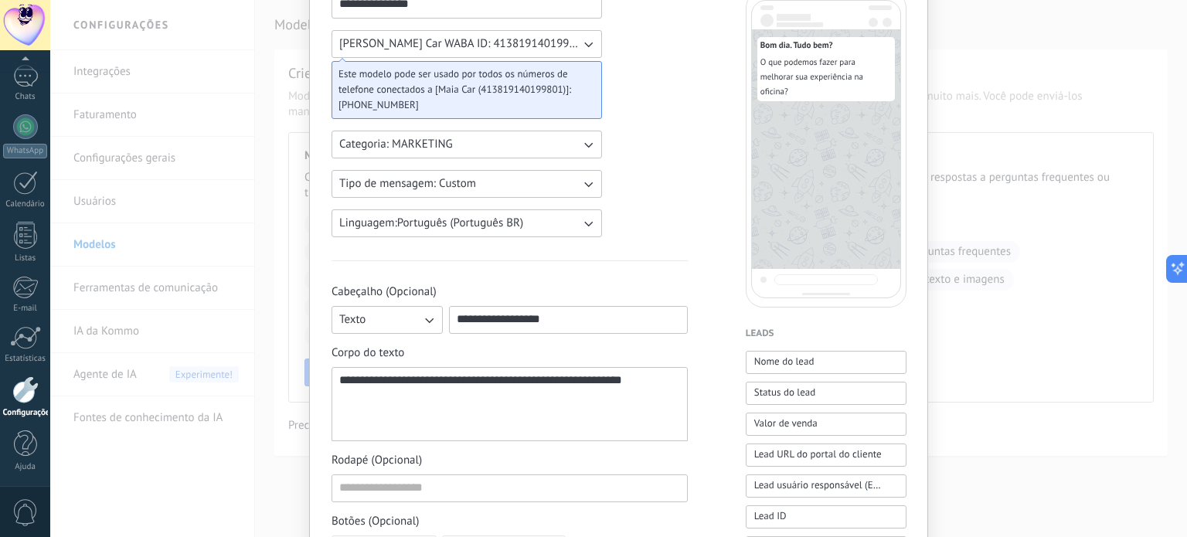
scroll to position [155, 0]
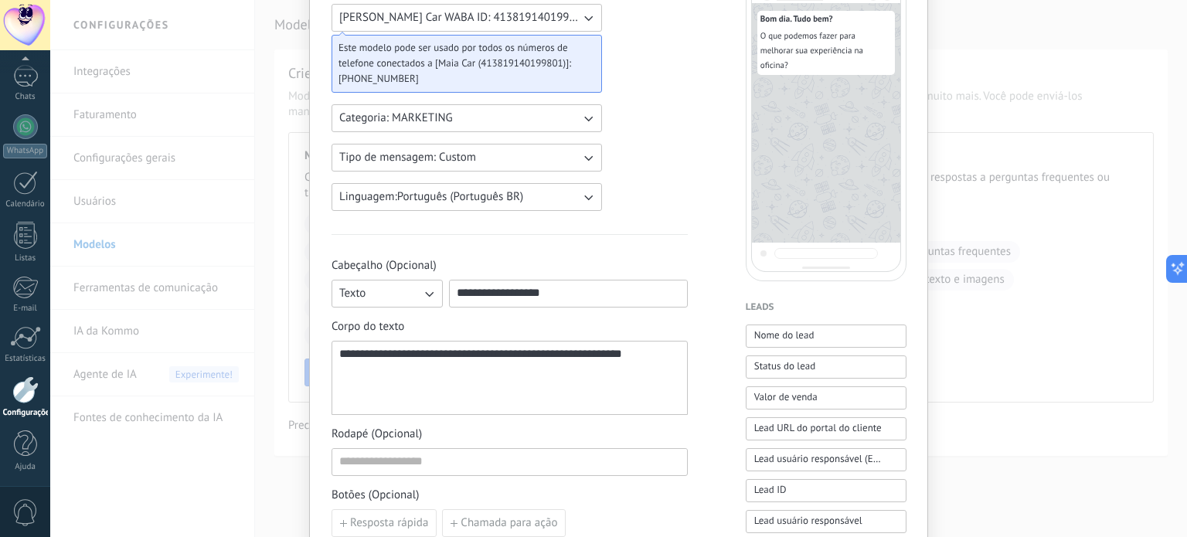
click at [461, 440] on span "Rodapé (Opcional)" at bounding box center [510, 434] width 356 height 15
click at [461, 444] on div "Rodapé (Opcional)" at bounding box center [510, 451] width 356 height 49
click at [461, 448] on div at bounding box center [510, 462] width 356 height 28
click at [461, 454] on input at bounding box center [509, 461] width 355 height 25
type input "*"
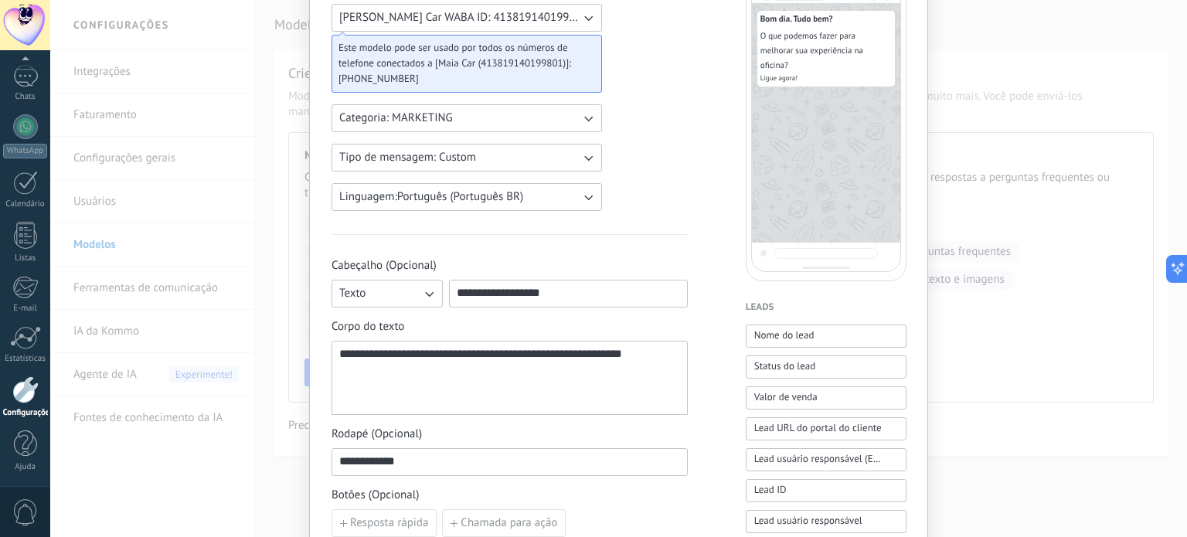
type input "**********"
click at [557, 503] on div "Botões (Opcional) Resposta rápida Chamada para ação" at bounding box center [510, 512] width 356 height 49
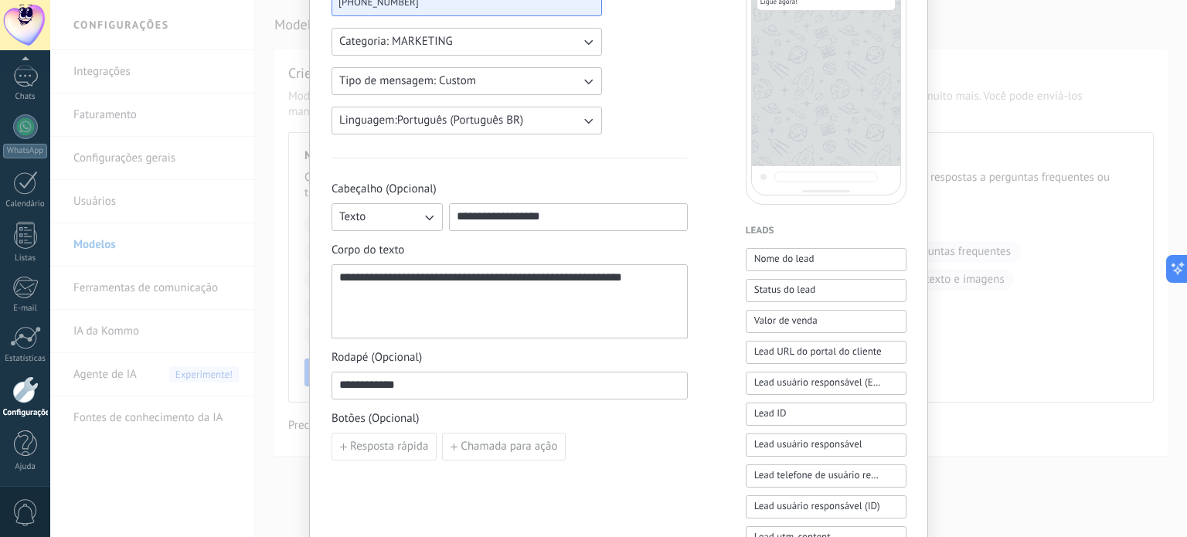
scroll to position [232, 0]
click at [383, 455] on button "Resposta rápida" at bounding box center [384, 446] width 105 height 28
click at [435, 445] on input at bounding box center [418, 445] width 172 height 25
type input "**********"
click at [413, 499] on div "**********" at bounding box center [510, 409] width 356 height 1044
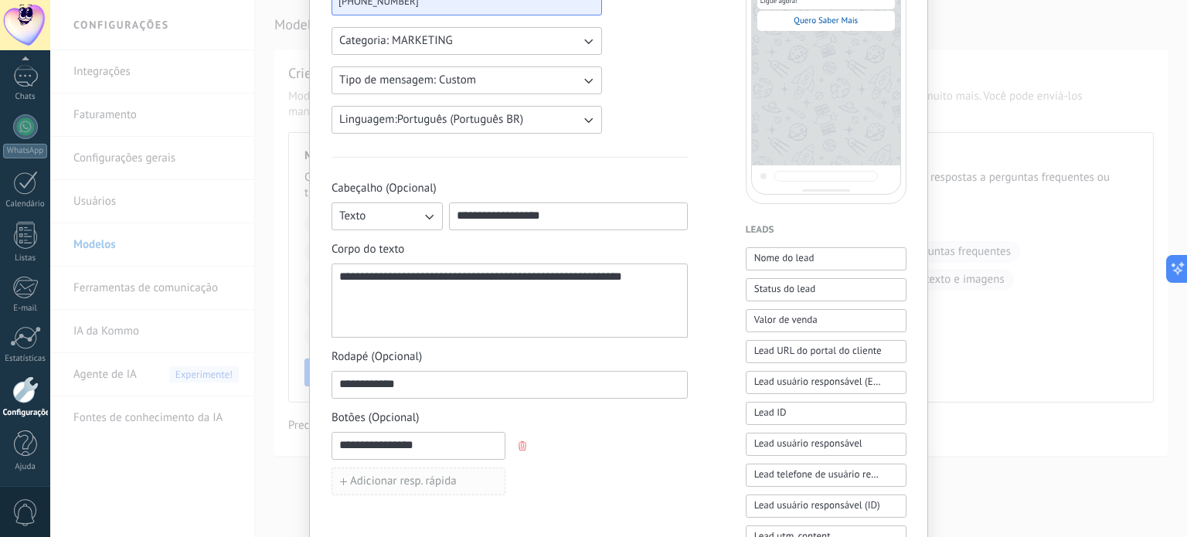
click at [437, 486] on span "Adicionar resp. rápida" at bounding box center [403, 481] width 107 height 11
click at [437, 483] on input at bounding box center [418, 480] width 172 height 25
type input "**********"
click at [641, 474] on div "**********" at bounding box center [510, 481] width 356 height 99
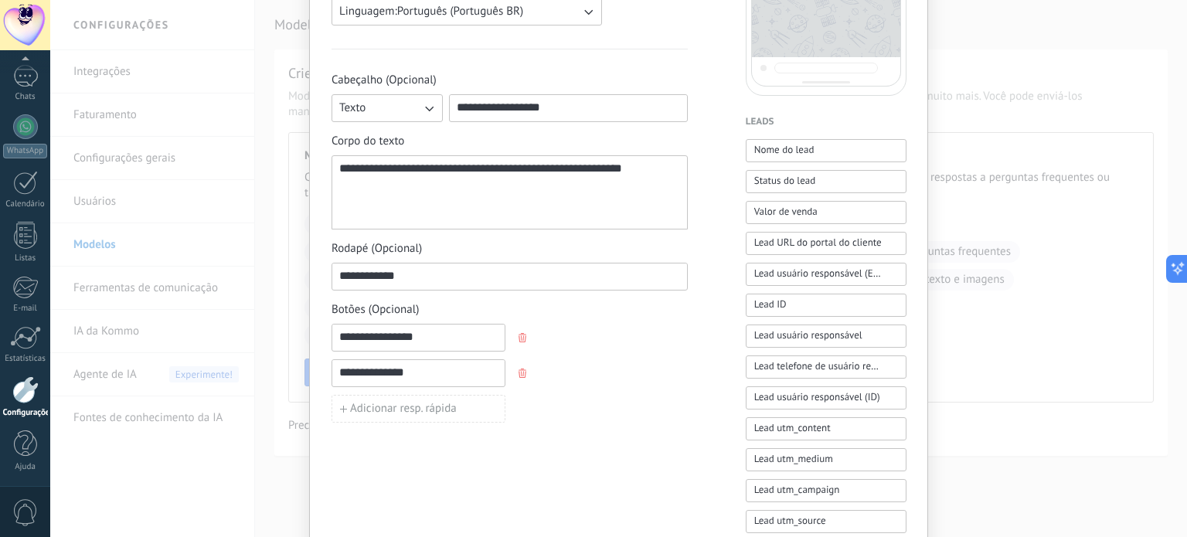
scroll to position [321, 0]
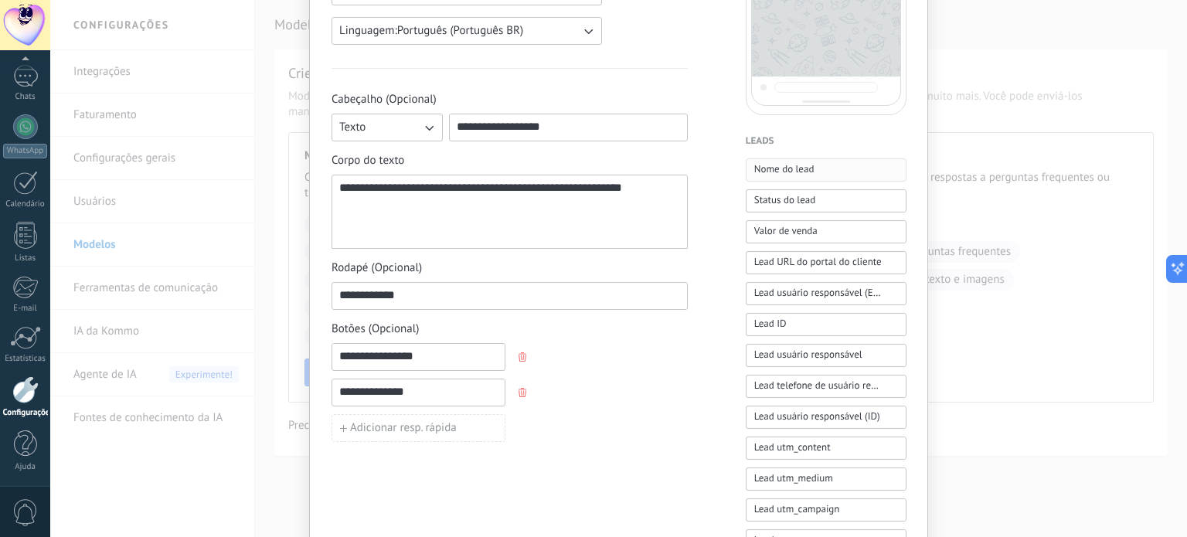
click at [843, 165] on button "Nome do lead" at bounding box center [826, 169] width 161 height 23
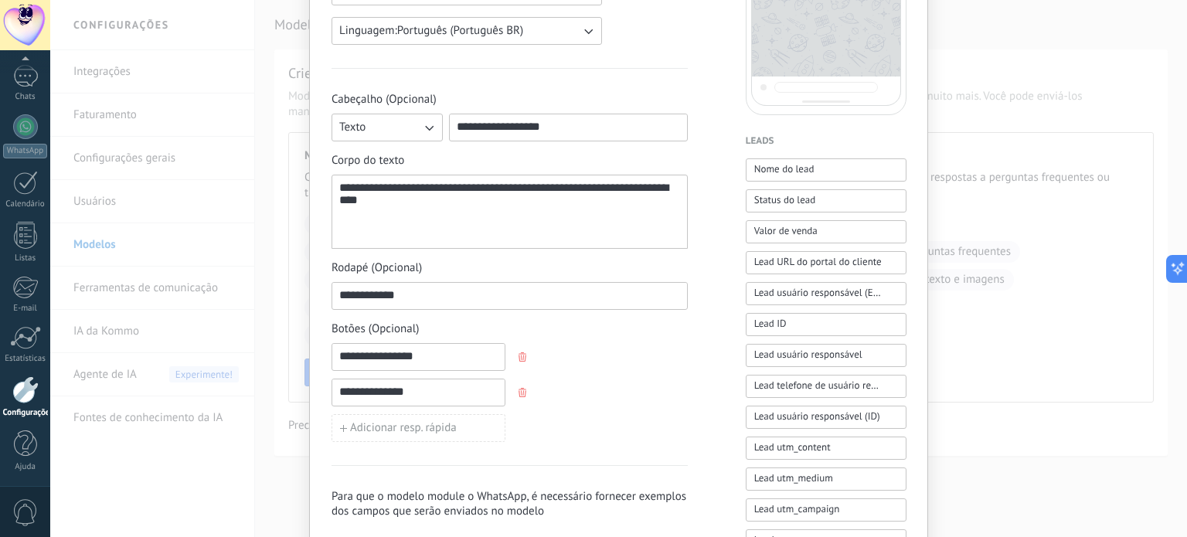
drag, startPoint x: 523, startPoint y: 220, endPoint x: 313, endPoint y: 216, distance: 209.5
click at [313, 216] on div "**********" at bounding box center [618, 301] width 619 height 1145
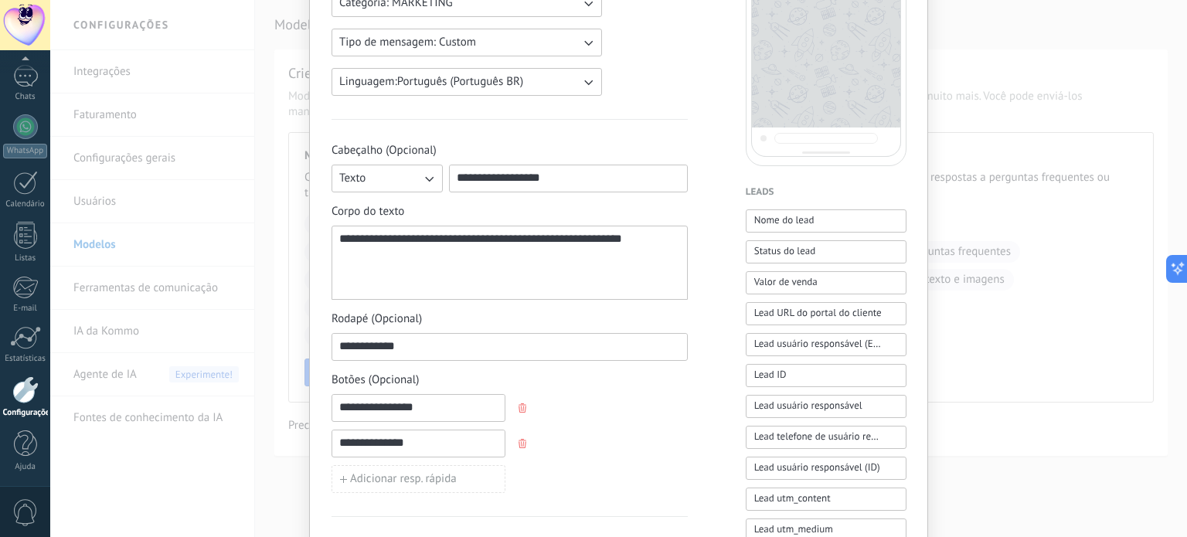
scroll to position [243, 0]
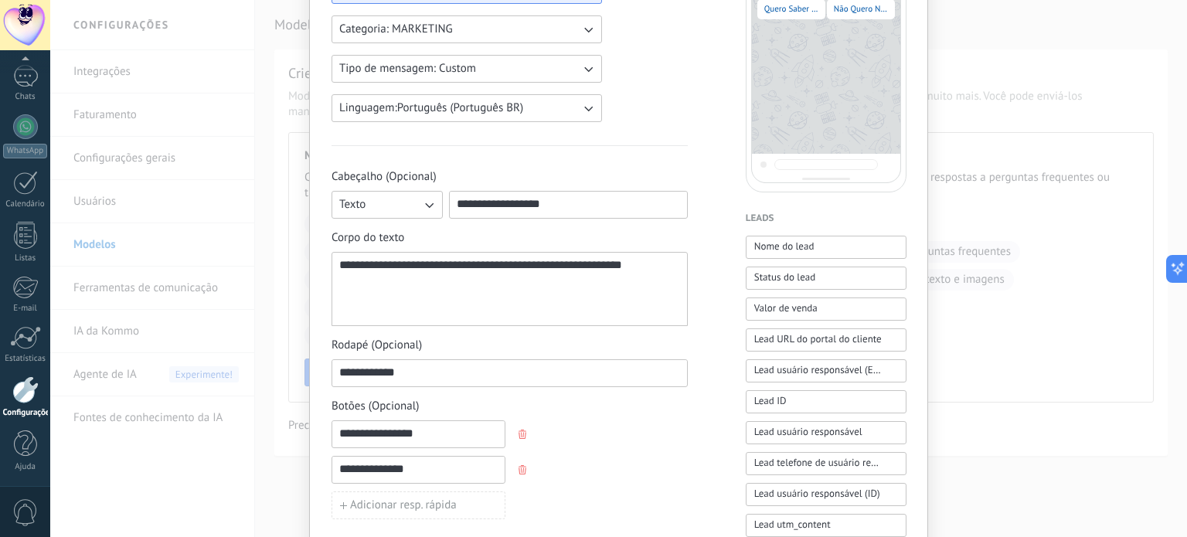
click at [339, 262] on div "**********" at bounding box center [509, 289] width 341 height 61
click at [832, 250] on button "Nome do lead" at bounding box center [826, 247] width 161 height 23
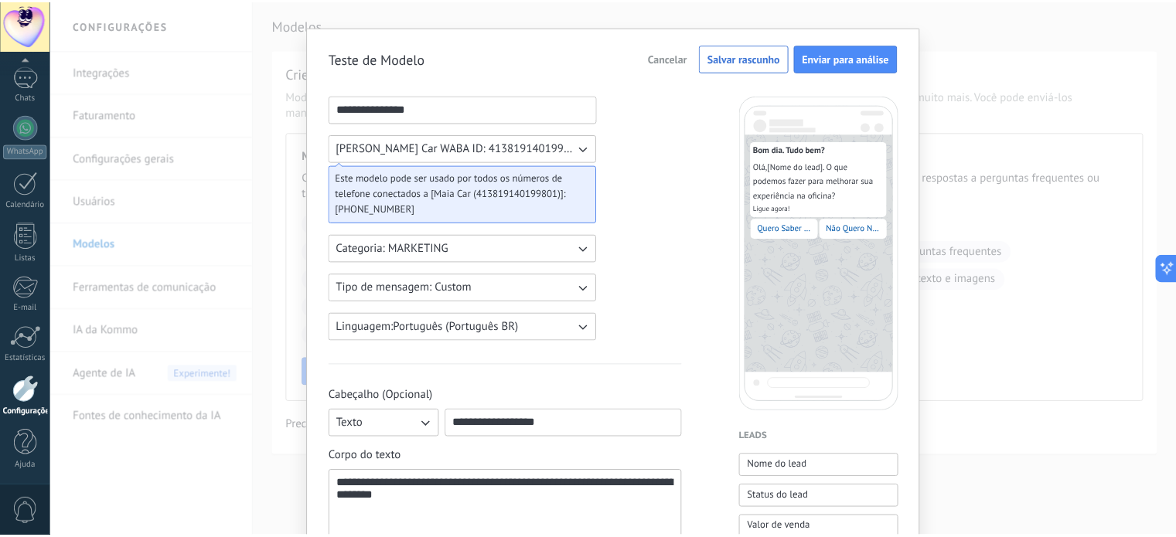
scroll to position [0, 0]
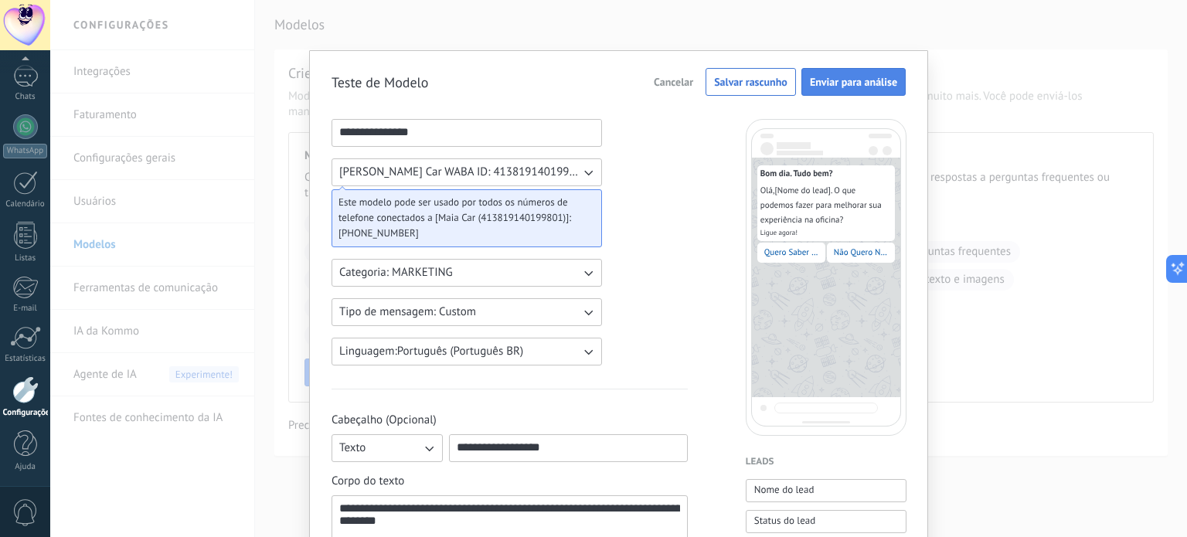
click at [897, 88] on button "Enviar para análise" at bounding box center [854, 82] width 104 height 28
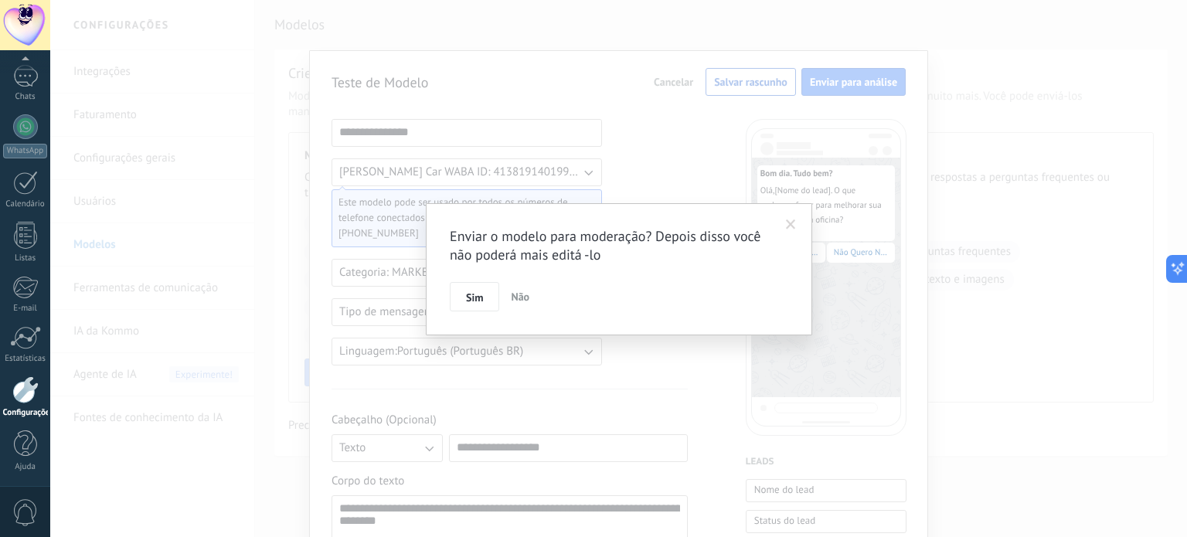
click at [526, 292] on span "Não" at bounding box center [520, 297] width 19 height 14
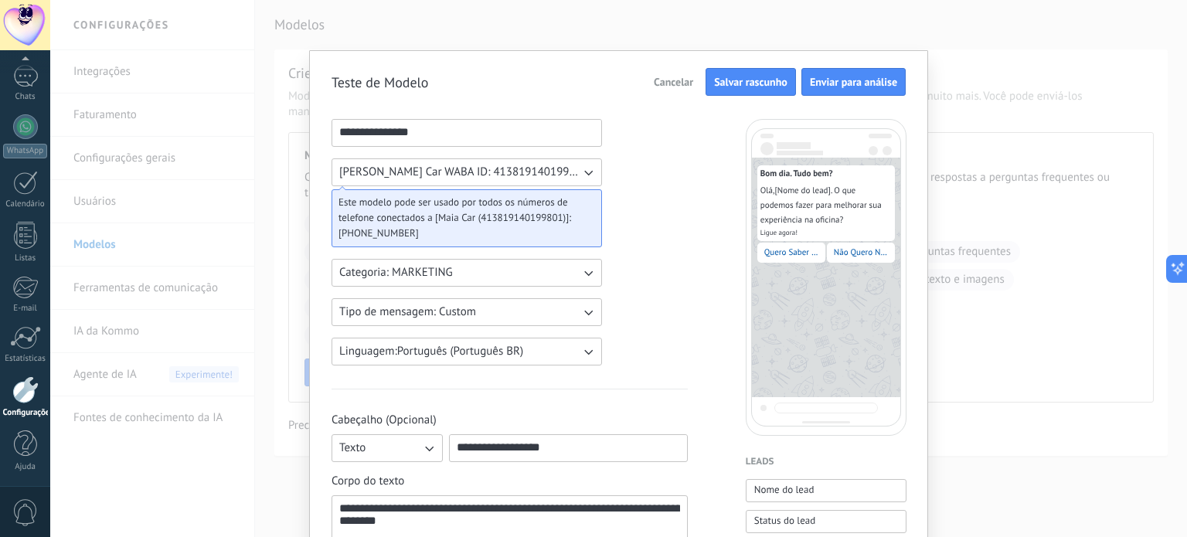
click at [736, 86] on span "Salvar rascunho" at bounding box center [750, 82] width 73 height 11
click at [677, 95] on div "Cancelar Salvar rascunho Enviar para análise" at bounding box center [776, 82] width 259 height 28
click at [683, 83] on span "Cancelar" at bounding box center [673, 82] width 39 height 11
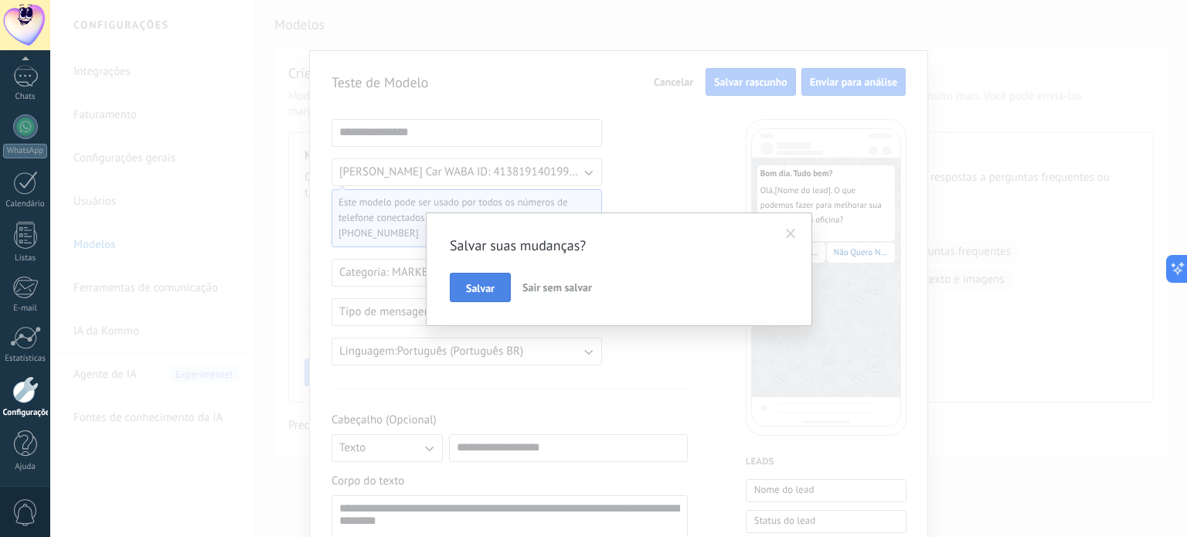
click at [499, 281] on button "Salvar" at bounding box center [480, 287] width 61 height 29
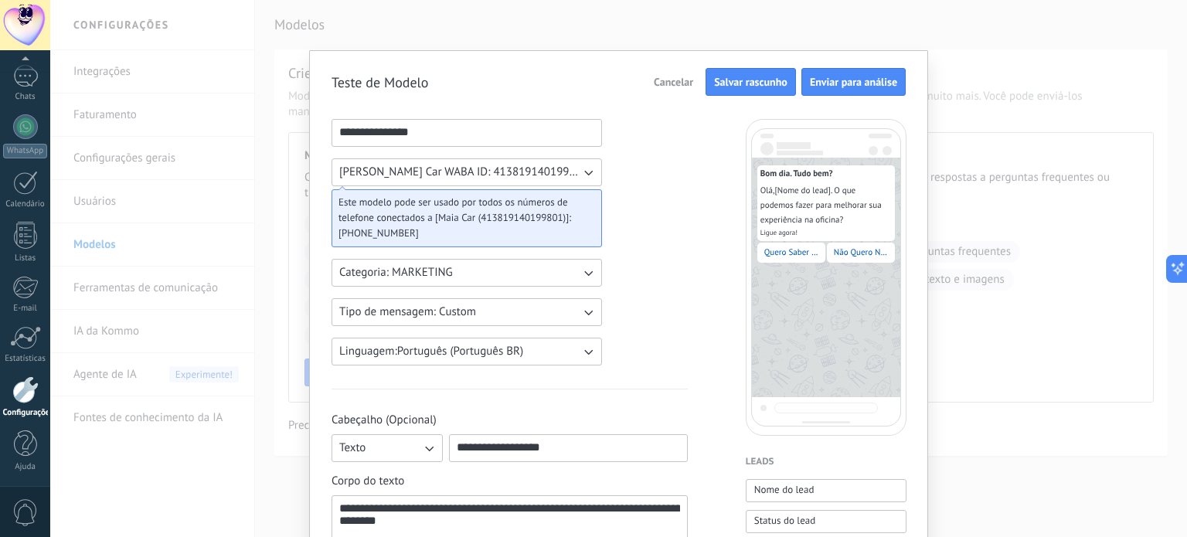
click at [698, 81] on button "Cancelar" at bounding box center [673, 81] width 53 height 23
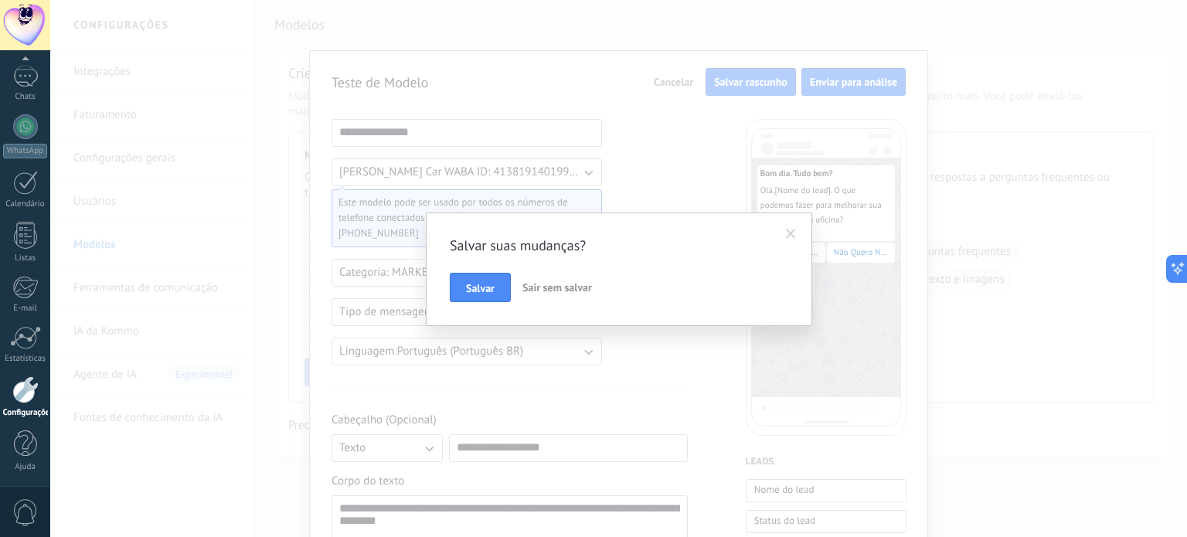
click at [572, 273] on div "[PERSON_NAME] sem salvar" at bounding box center [619, 287] width 339 height 29
click at [572, 280] on button "Sair sem salvar" at bounding box center [557, 287] width 82 height 29
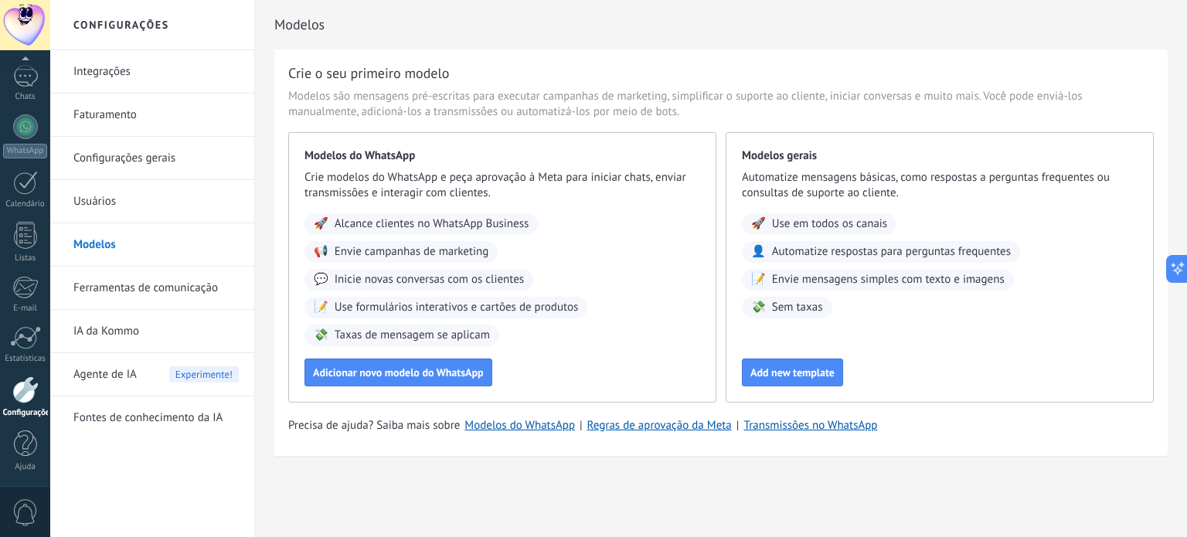
click at [150, 288] on link "Ferramentas de comunicação" at bounding box center [155, 288] width 165 height 43
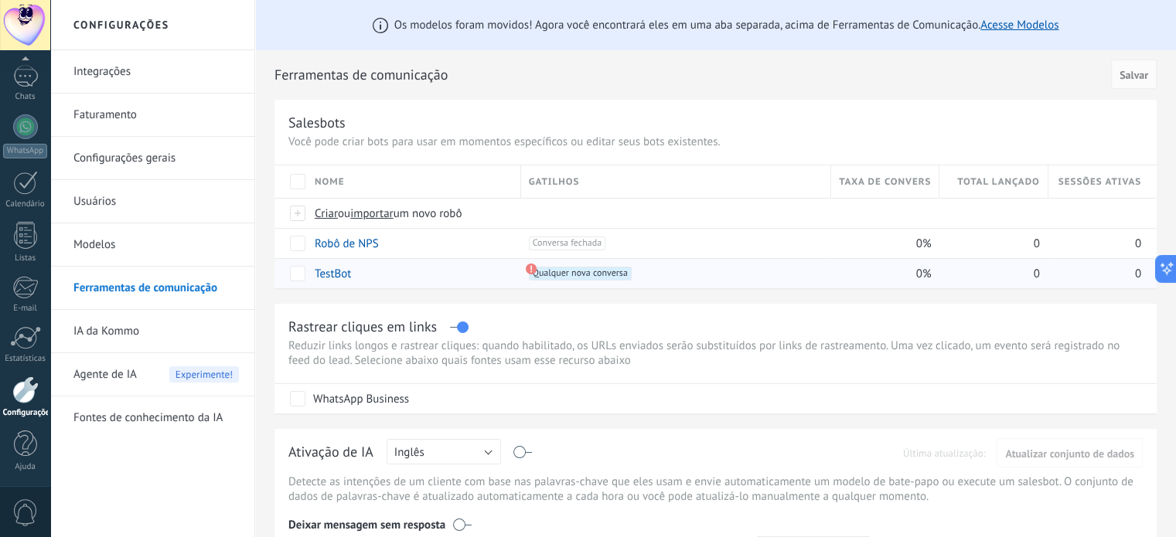
click at [589, 274] on span "Qualquer nova conversa +0" at bounding box center [580, 274] width 103 height 14
click at [530, 266] on use at bounding box center [530, 269] width 11 height 11
click at [23, 120] on div at bounding box center [25, 126] width 25 height 25
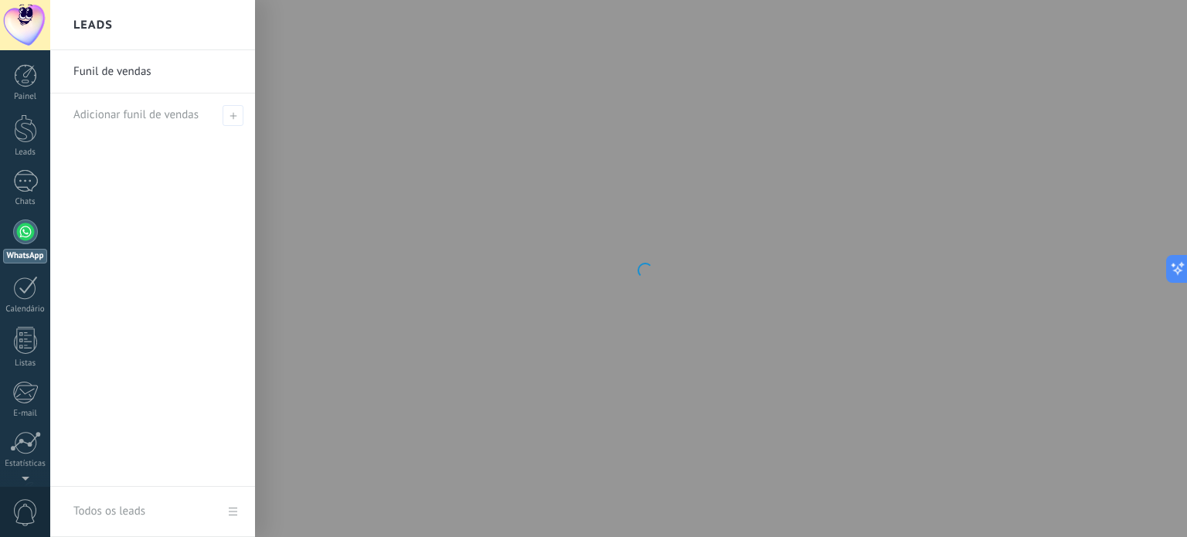
click at [97, 64] on link "Funil de vendas" at bounding box center [156, 71] width 166 height 43
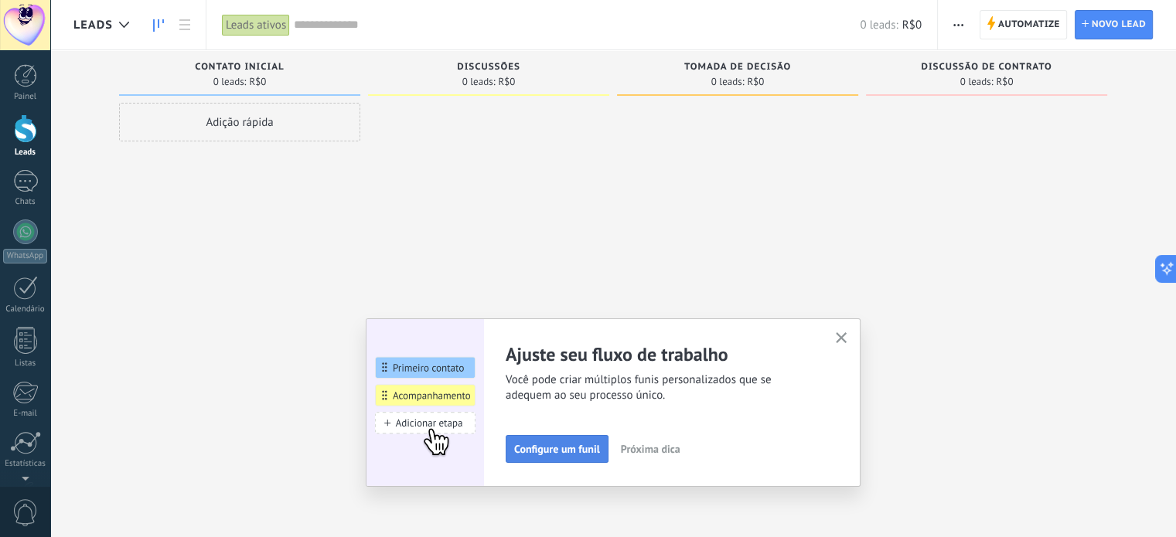
click at [566, 456] on button "Configure um funil" at bounding box center [557, 449] width 103 height 28
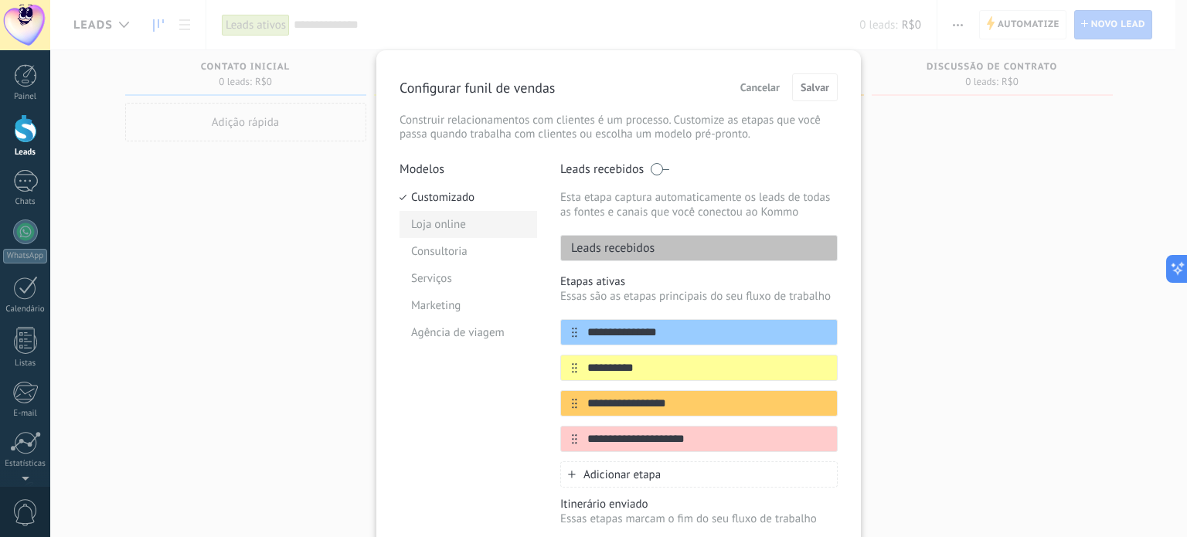
click at [441, 211] on li "Loja online" at bounding box center [469, 224] width 138 height 27
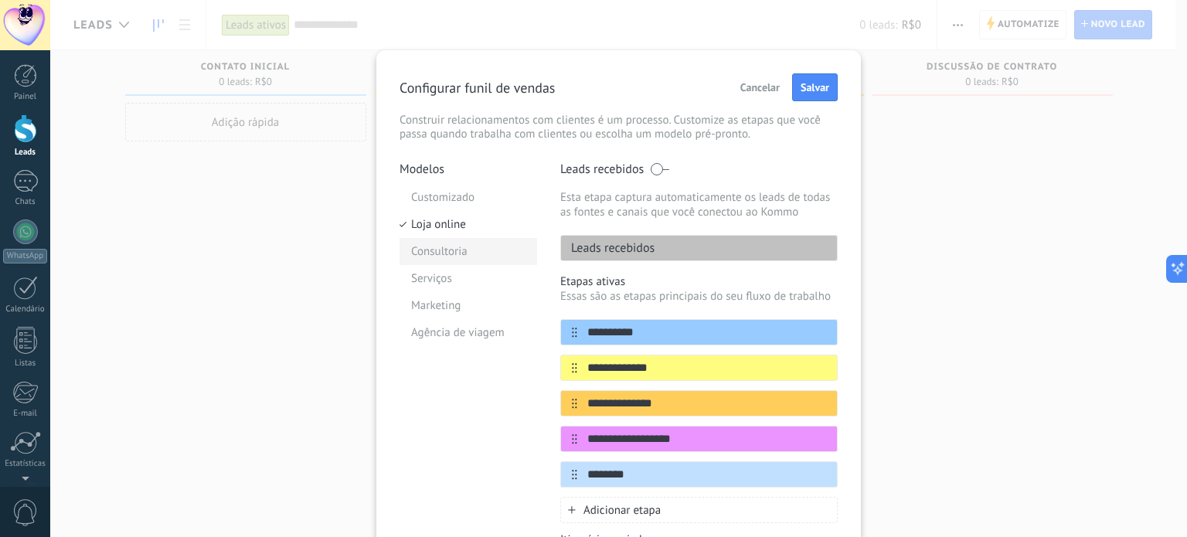
click at [459, 250] on li "Consultoria" at bounding box center [469, 251] width 138 height 27
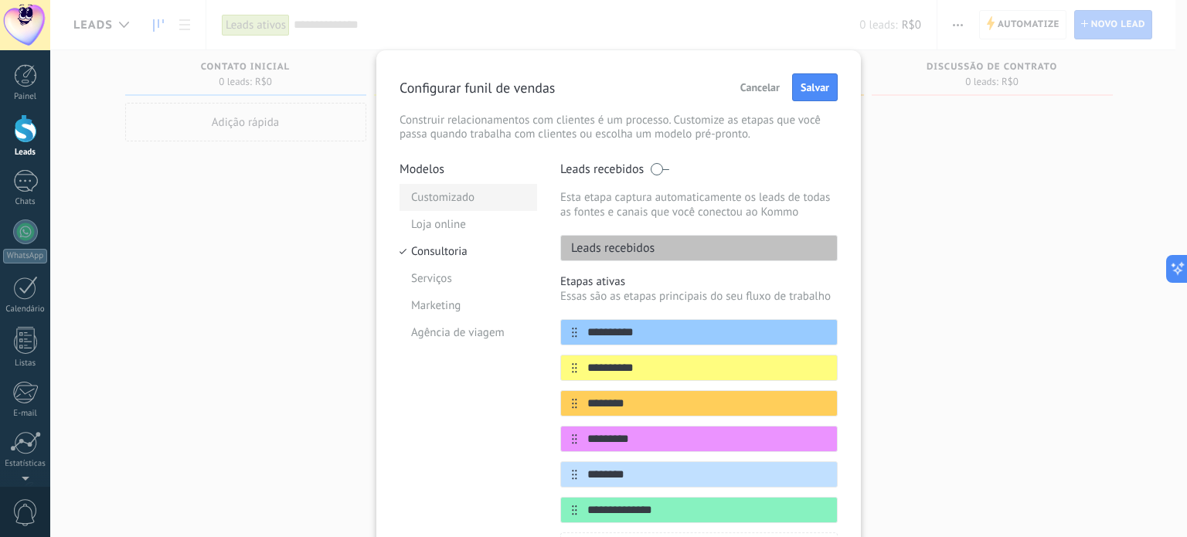
click at [473, 206] on li "Customizado" at bounding box center [469, 197] width 138 height 27
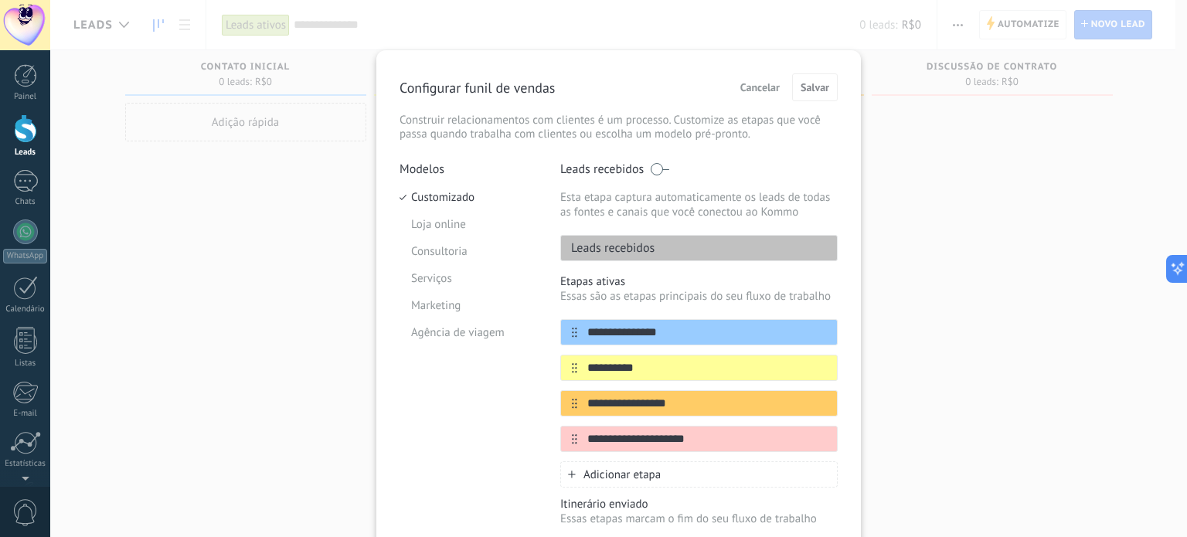
click at [470, 231] on li "Loja online" at bounding box center [469, 224] width 138 height 27
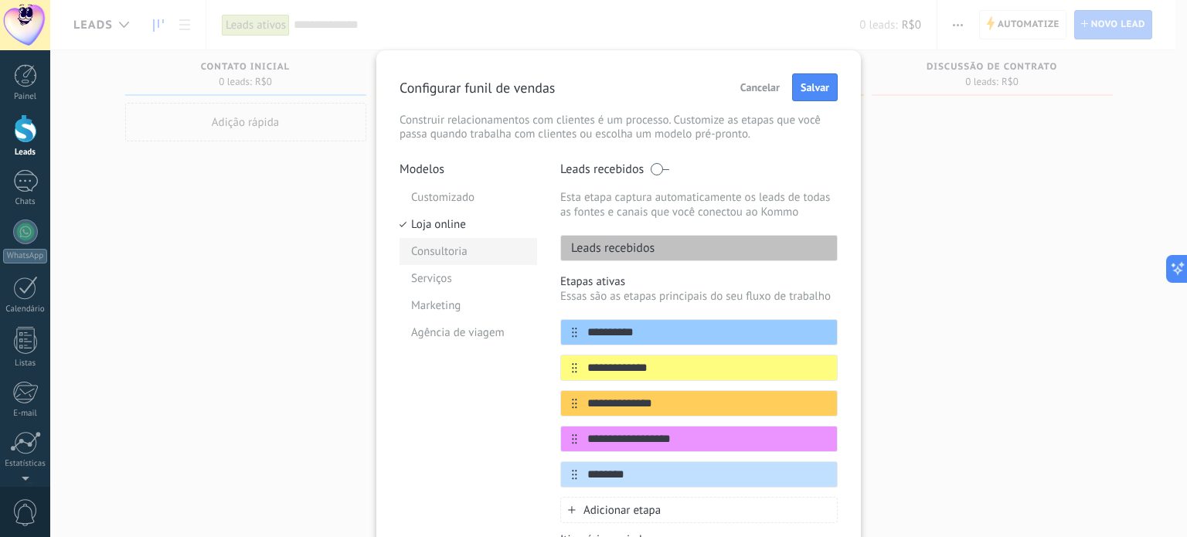
click at [471, 254] on li "Consultoria" at bounding box center [469, 251] width 138 height 27
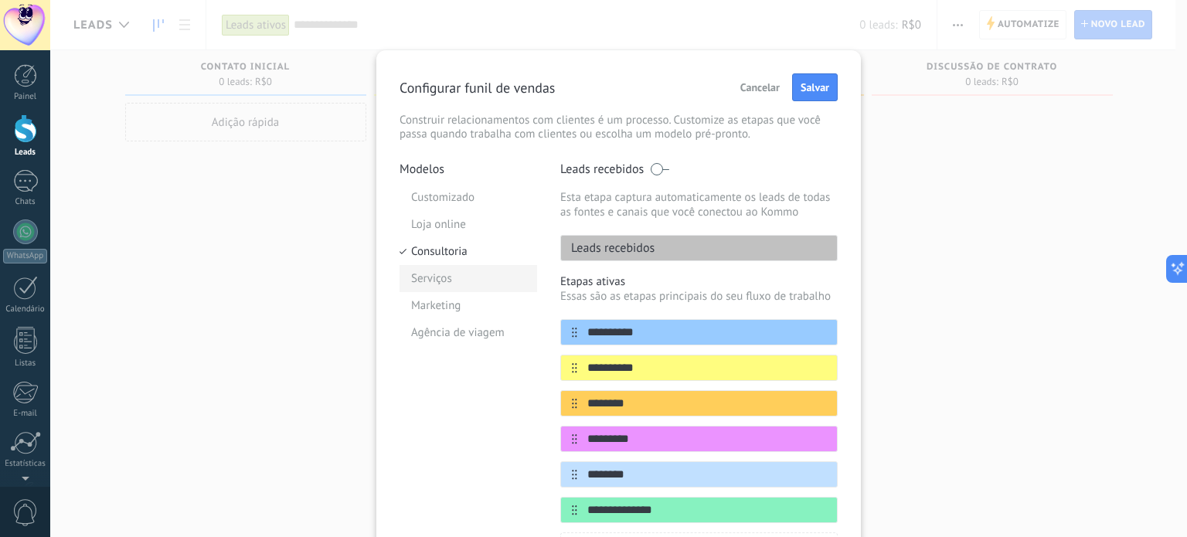
click at [471, 272] on li "Serviços" at bounding box center [469, 278] width 138 height 27
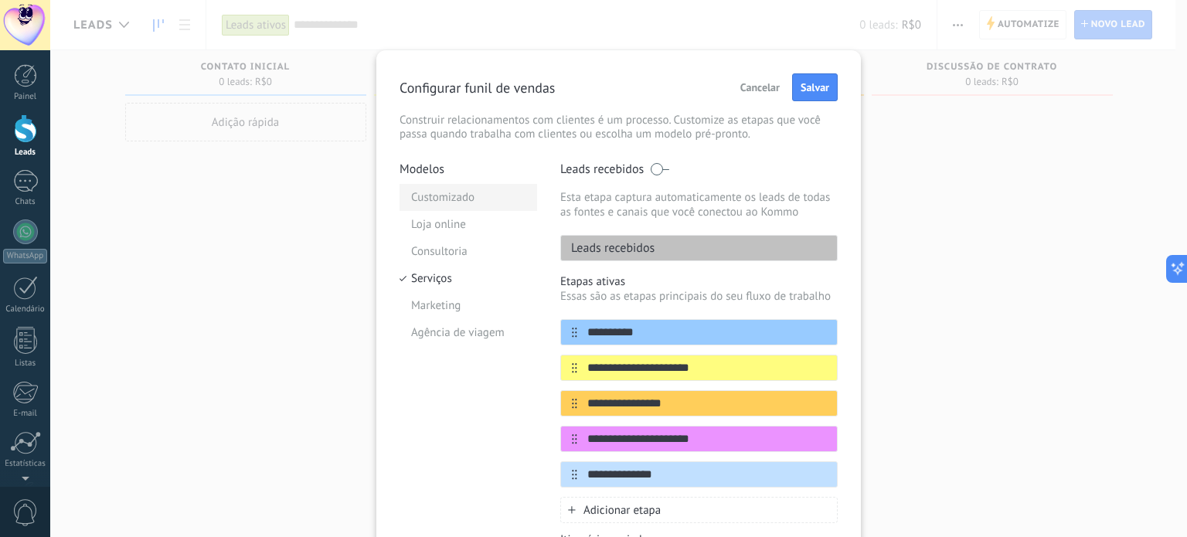
click at [441, 196] on li "Customizado" at bounding box center [469, 197] width 138 height 27
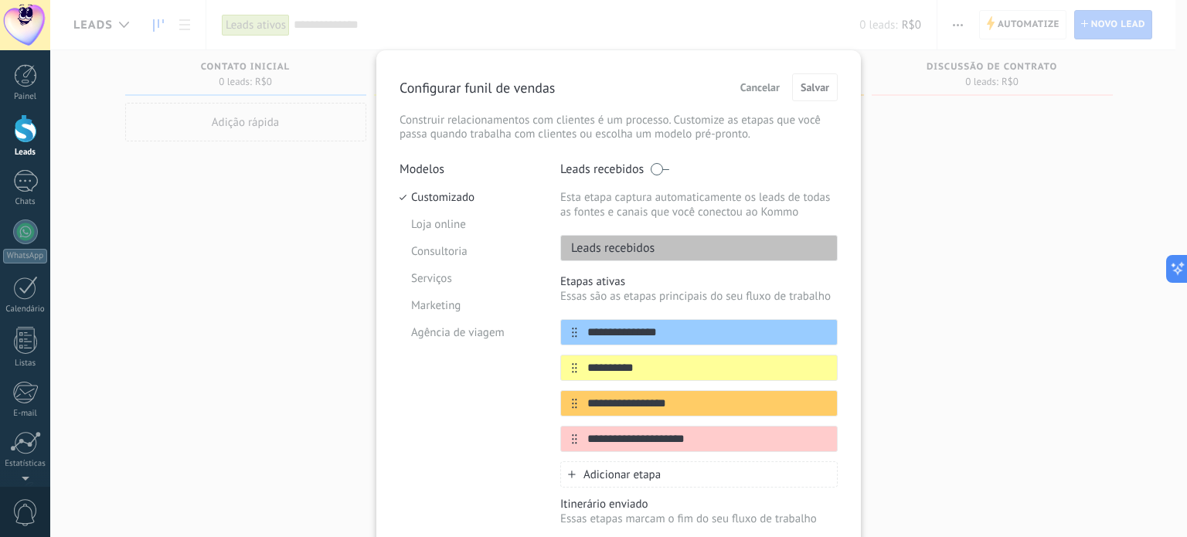
click at [648, 244] on p "Leads recebidos" at bounding box center [608, 247] width 94 height 15
click at [655, 258] on div "Leads recebidos" at bounding box center [698, 248] width 277 height 26
drag, startPoint x: 663, startPoint y: 240, endPoint x: 550, endPoint y: 241, distance: 113.6
click at [550, 241] on div "**********" at bounding box center [619, 386] width 438 height 448
click at [622, 298] on p "Essas são as etapas principais do seu fluxo de trabalho" at bounding box center [698, 296] width 277 height 15
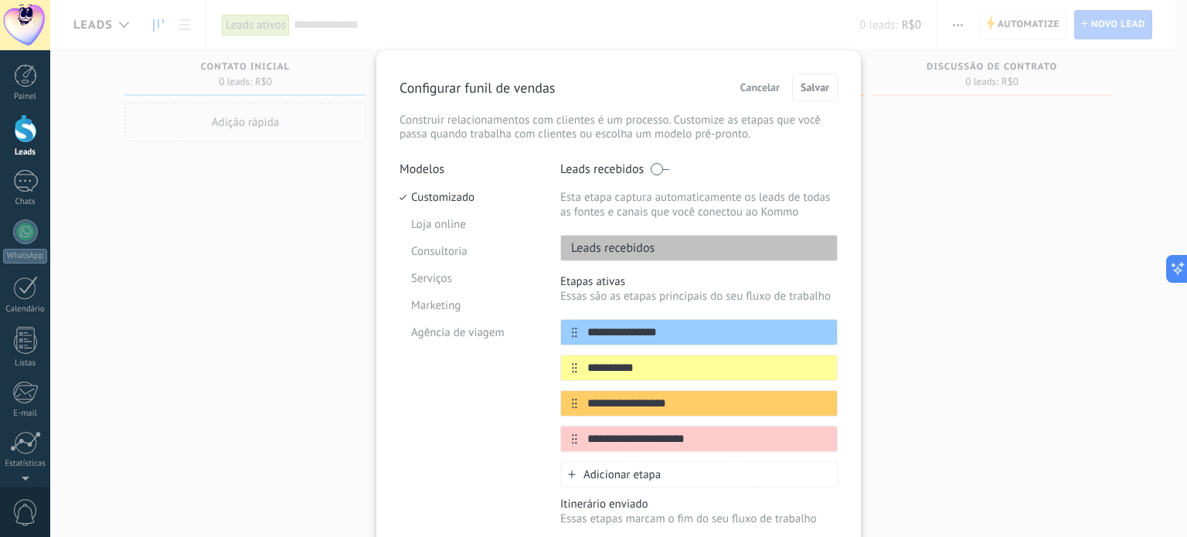
click at [653, 249] on div "Leads recebidos" at bounding box center [698, 248] width 277 height 26
click at [662, 177] on div "Leads recebidos Esta etapa captura automaticamente os leads de todas as fontes …" at bounding box center [698, 212] width 277 height 100
click at [662, 170] on span at bounding box center [659, 169] width 19 height 12
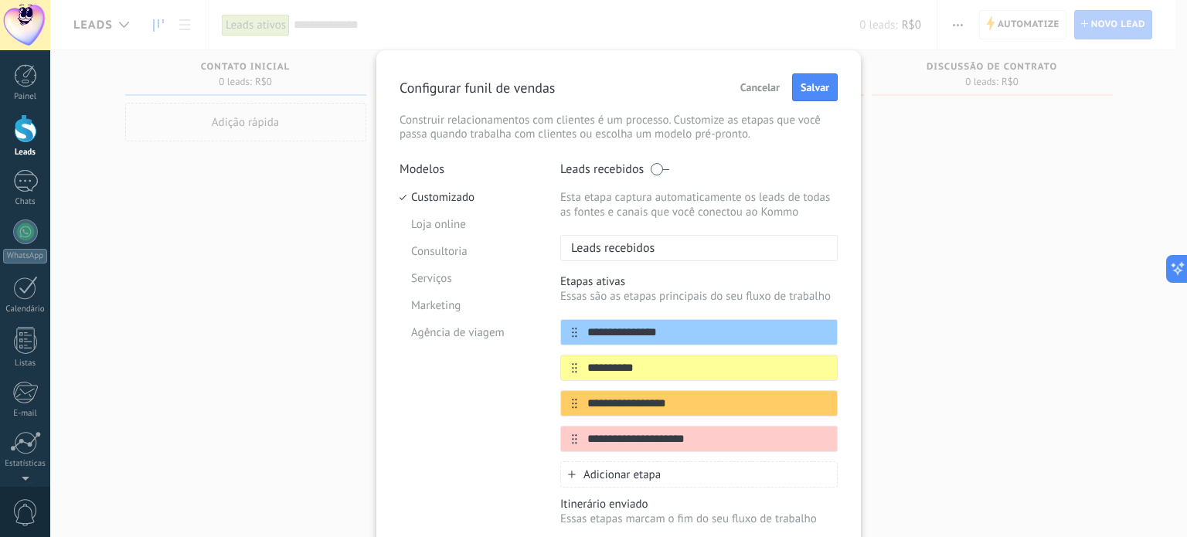
click at [662, 170] on span at bounding box center [659, 169] width 19 height 12
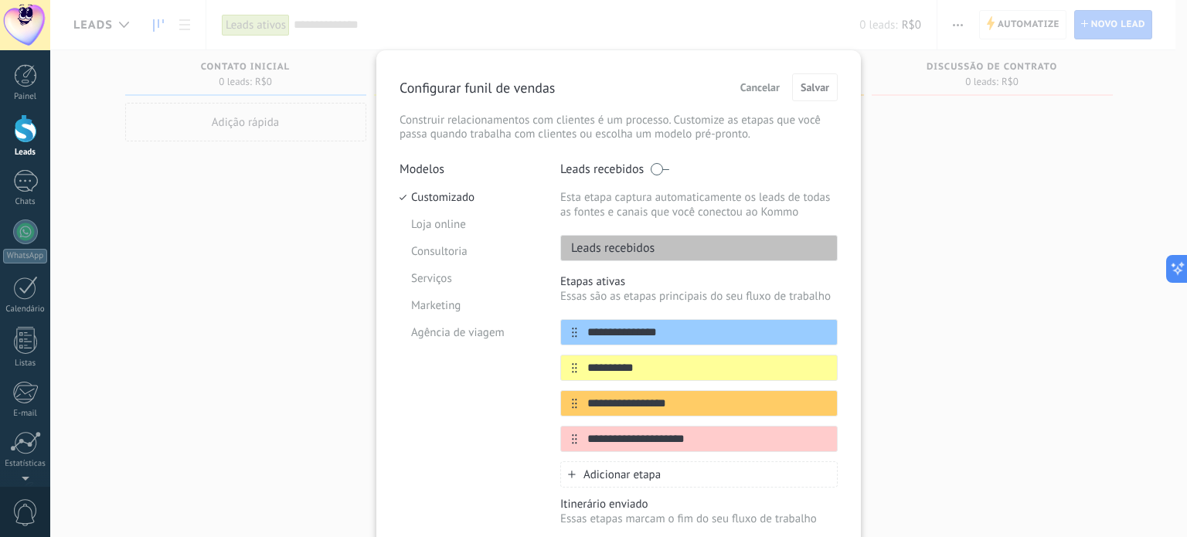
click at [651, 305] on div "**********" at bounding box center [698, 380] width 277 height 213
click at [620, 333] on input "**********" at bounding box center [689, 333] width 224 height 16
drag, startPoint x: 509, startPoint y: 431, endPoint x: 606, endPoint y: 343, distance: 130.2
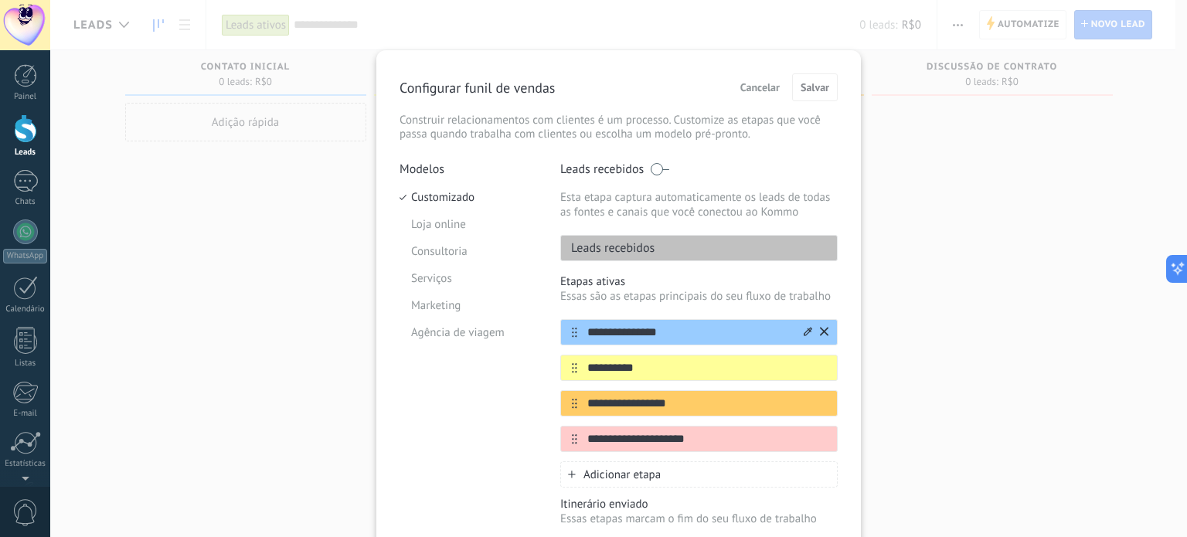
click at [509, 430] on div "Modelos Customizado Loja online Consultoria Serviços Marketing Agência de viagem" at bounding box center [469, 386] width 138 height 448
click at [629, 327] on input "**********" at bounding box center [689, 333] width 224 height 16
type input "*"
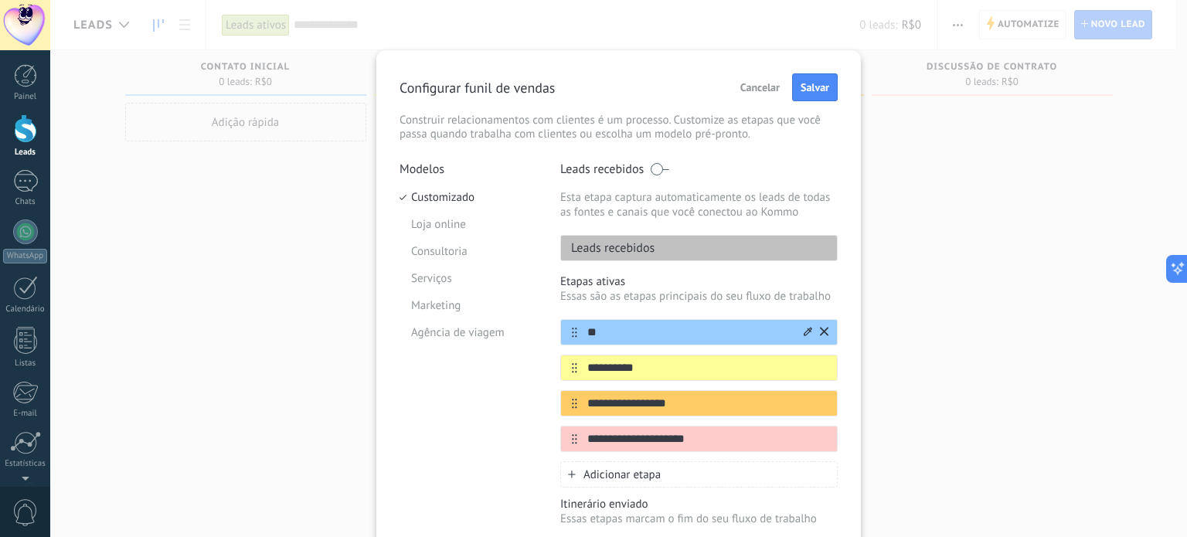
type input "*"
click at [608, 358] on div "**********" at bounding box center [698, 368] width 277 height 26
click at [599, 370] on input "**********" at bounding box center [689, 368] width 224 height 16
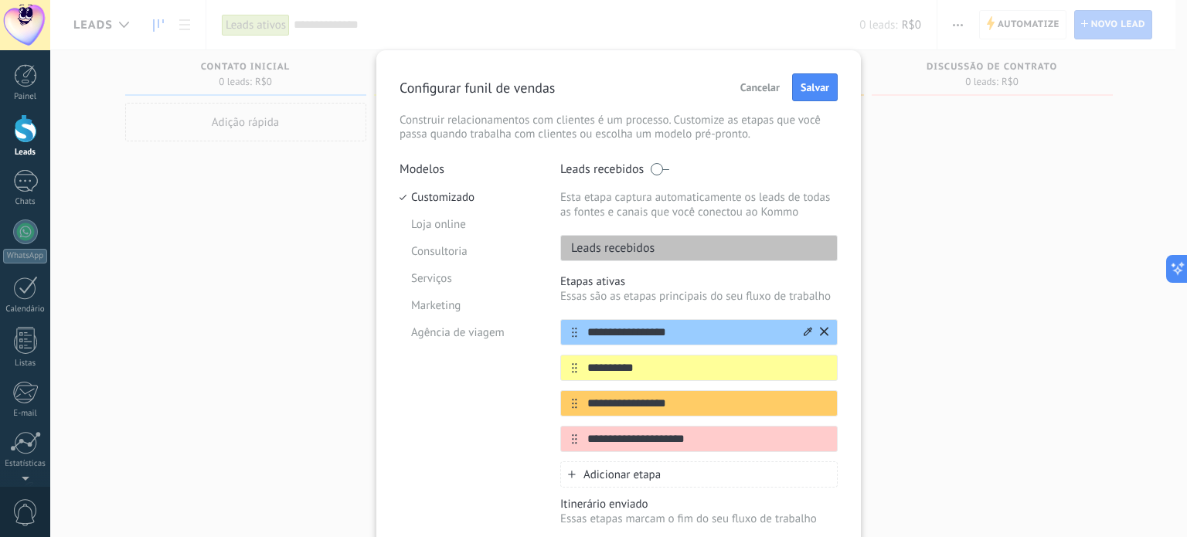
click at [662, 335] on input "**********" at bounding box center [689, 333] width 224 height 16
click at [595, 376] on input "**********" at bounding box center [689, 368] width 224 height 16
click at [608, 371] on input "**********" at bounding box center [689, 368] width 224 height 16
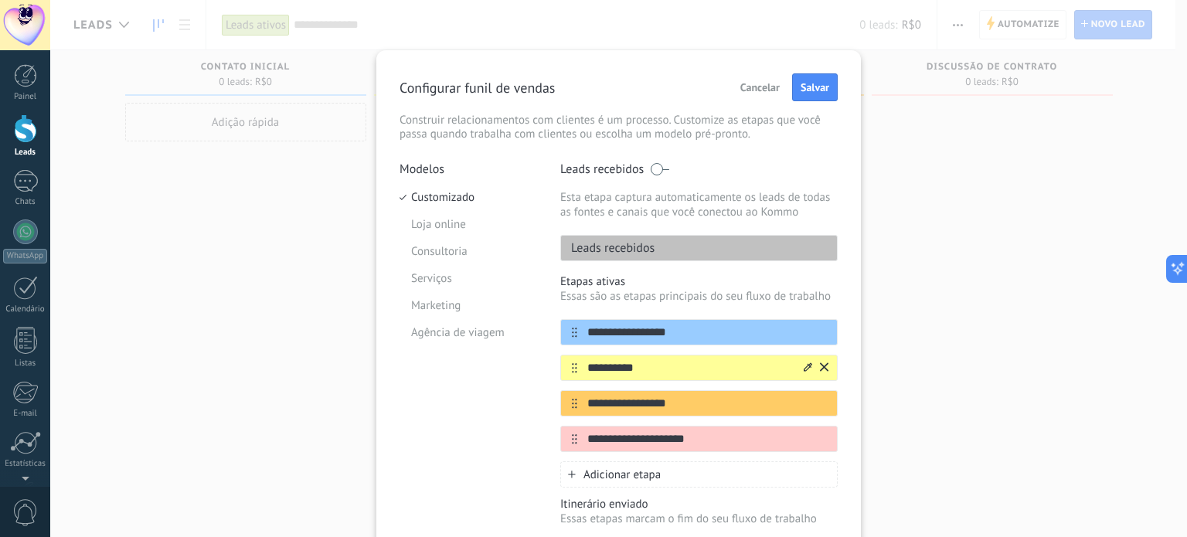
click at [608, 371] on input "**********" at bounding box center [689, 368] width 224 height 16
click at [662, 339] on input "**********" at bounding box center [689, 333] width 224 height 16
type input "**********"
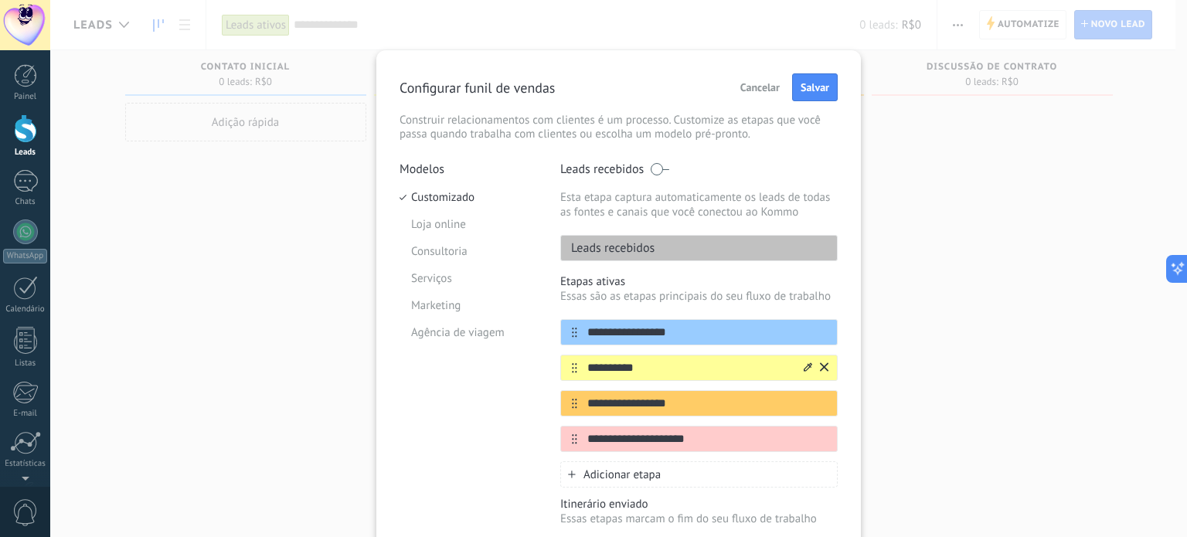
click at [655, 361] on input "**********" at bounding box center [689, 368] width 224 height 16
click at [637, 363] on input "**********" at bounding box center [689, 368] width 224 height 16
type input "**********"
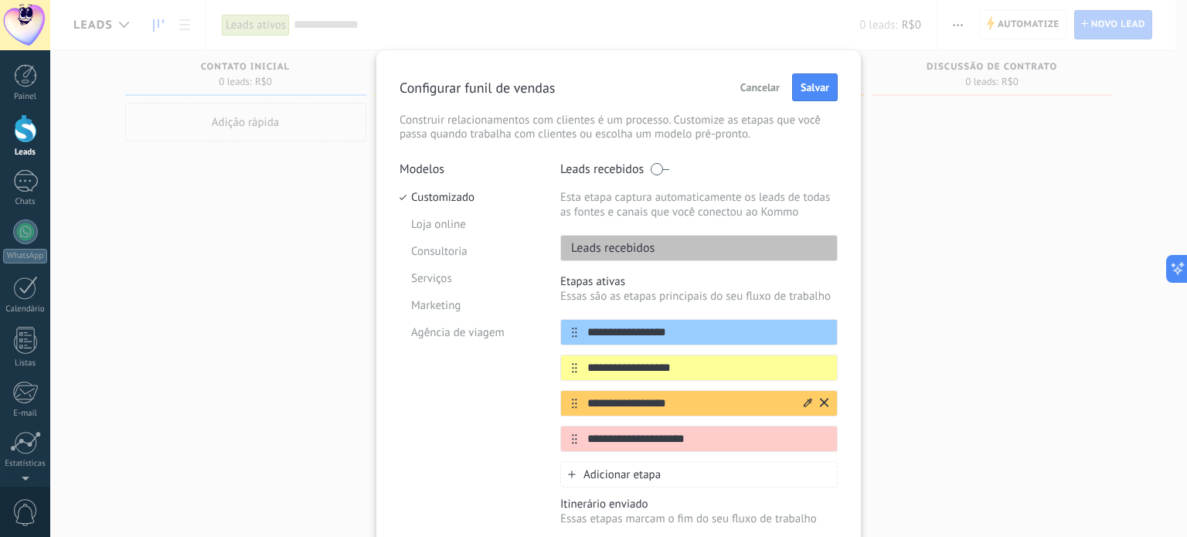
click at [649, 401] on input "**********" at bounding box center [689, 404] width 224 height 16
type input "**********"
click at [643, 438] on input "**********" at bounding box center [689, 439] width 224 height 16
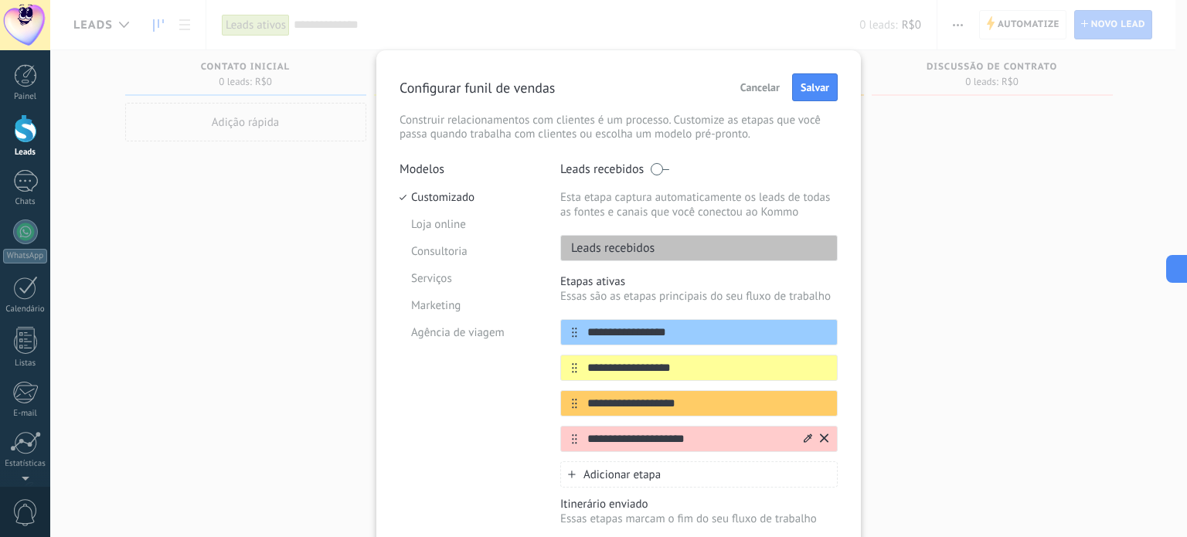
click at [643, 438] on input "**********" at bounding box center [689, 439] width 224 height 16
click at [694, 435] on input "**********" at bounding box center [689, 439] width 224 height 16
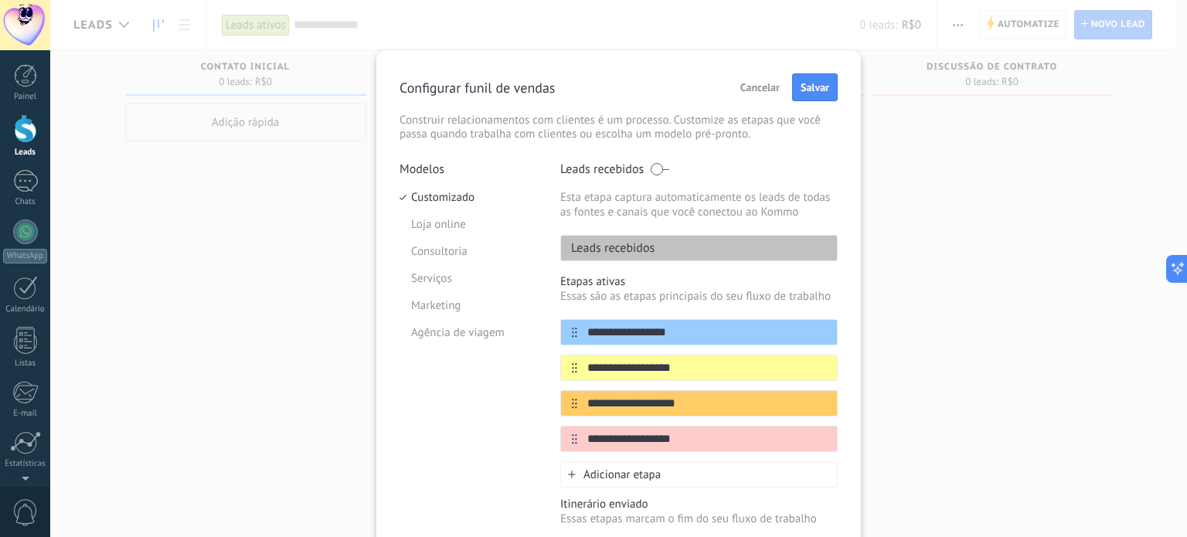
type input "**********"
click at [630, 487] on div "**********" at bounding box center [698, 386] width 277 height 448
click at [641, 472] on span "Adicionar etapa" at bounding box center [622, 475] width 77 height 15
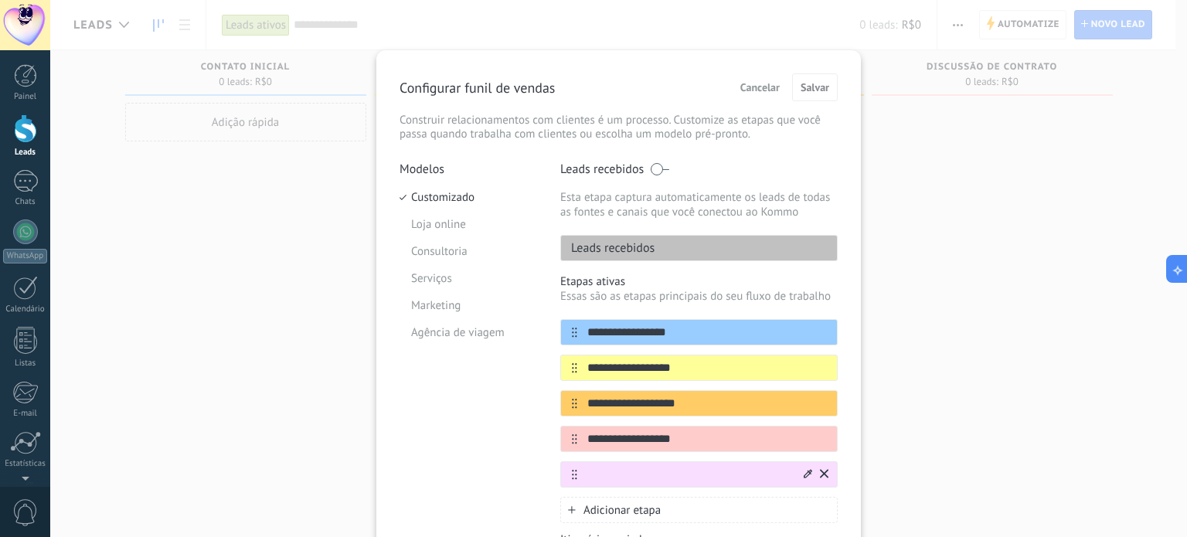
paste input "**********"
type input "**********"
click at [660, 503] on div "Adicionar etapa" at bounding box center [698, 510] width 277 height 26
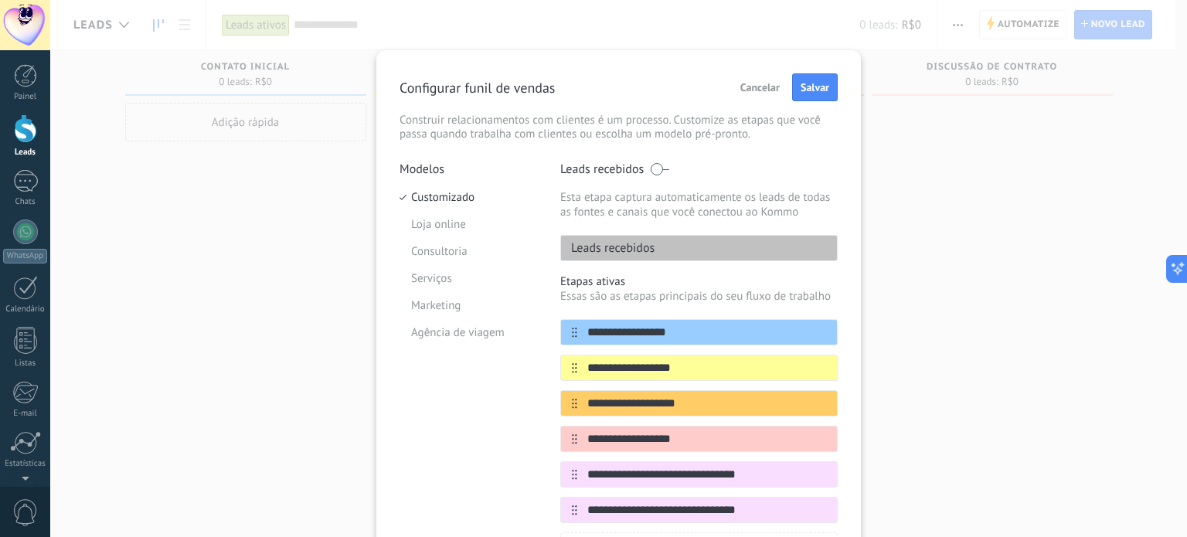
type input "**********"
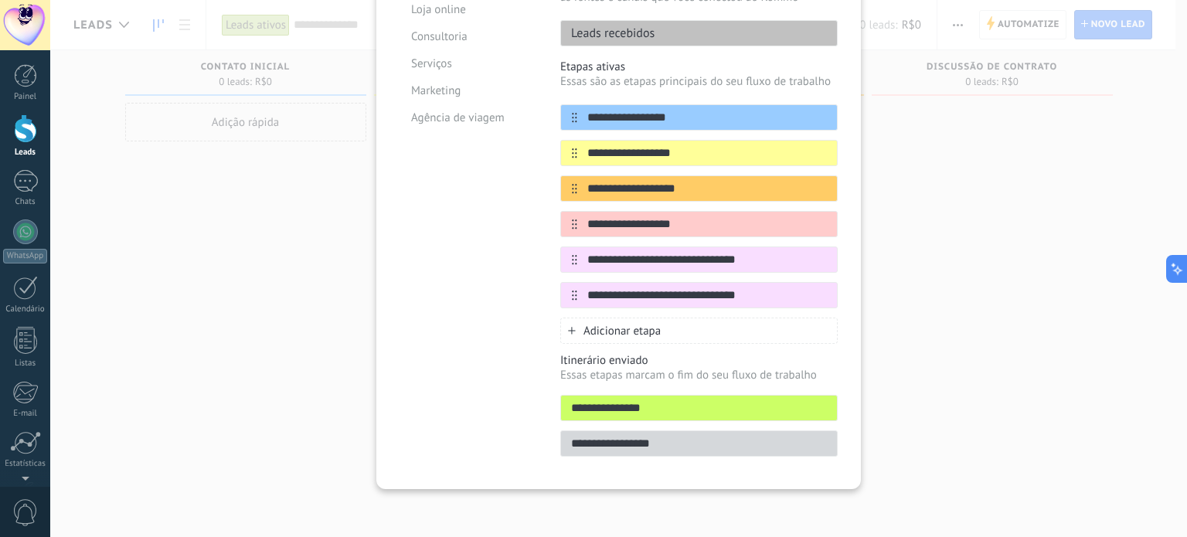
click at [686, 310] on div "**********" at bounding box center [698, 202] width 277 height 284
click at [686, 324] on div "Adicionar etapa" at bounding box center [698, 331] width 277 height 26
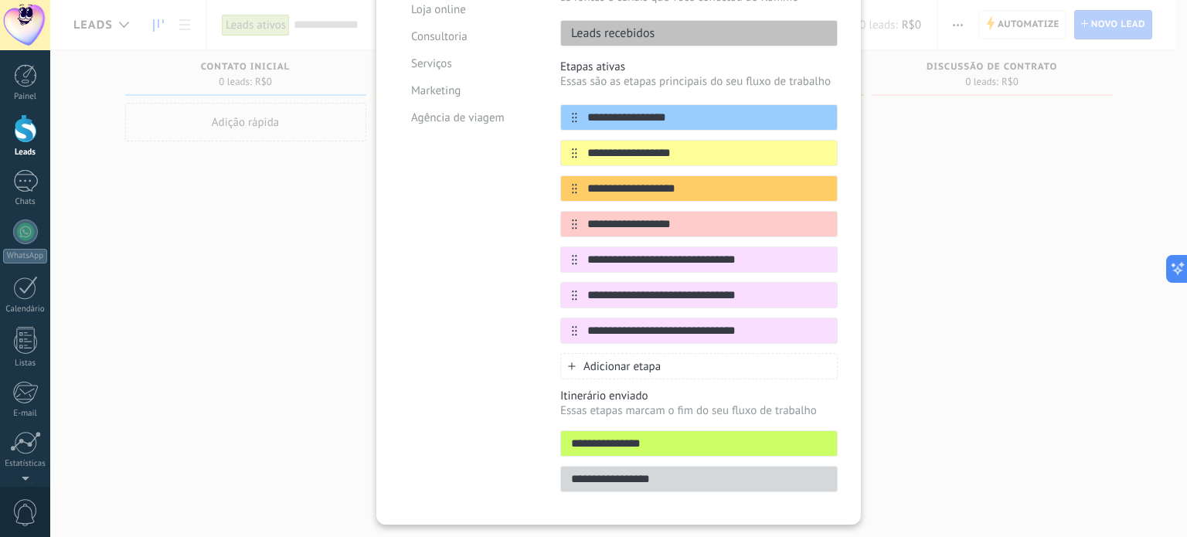
type input "**********"
click at [680, 367] on div "Adicionar etapa" at bounding box center [698, 366] width 277 height 26
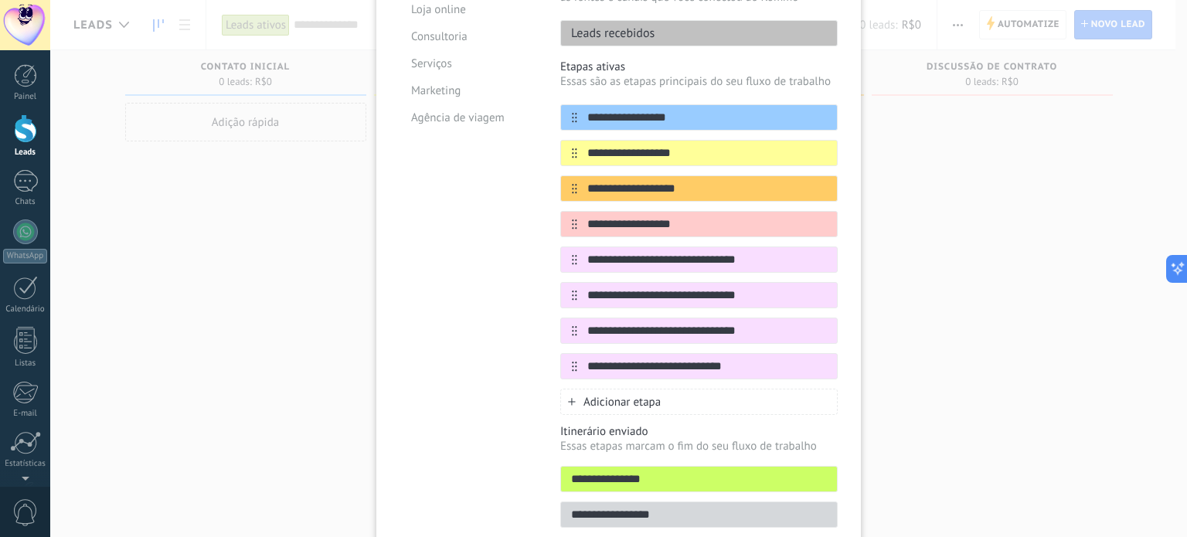
type input "**********"
click at [684, 397] on div "Adicionar etapa" at bounding box center [698, 402] width 277 height 26
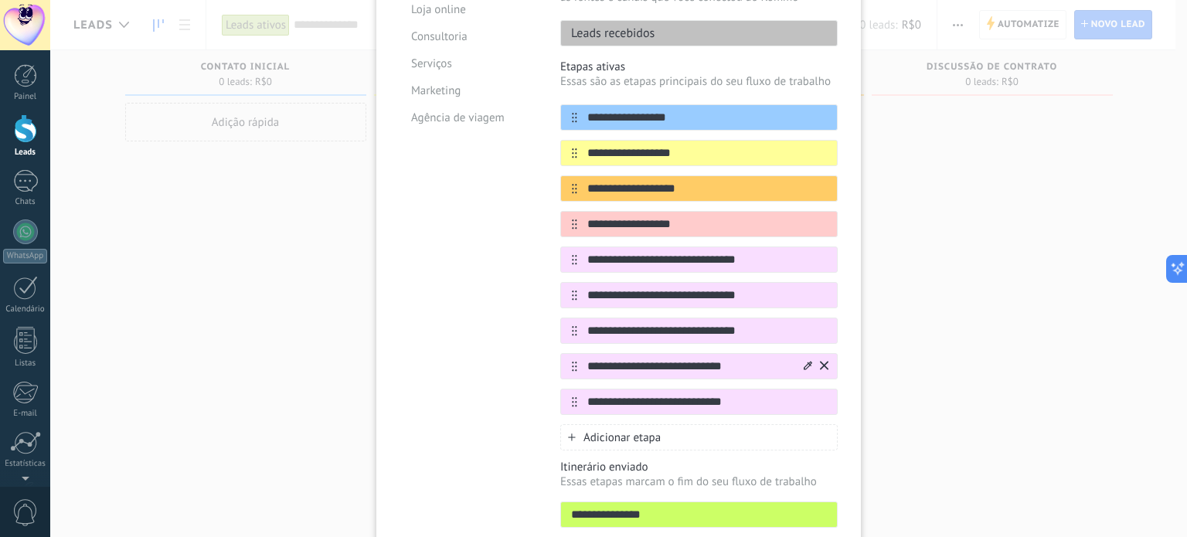
type input "**********"
click at [613, 353] on div "**********" at bounding box center [698, 366] width 277 height 26
drag, startPoint x: 642, startPoint y: 302, endPoint x: 677, endPoint y: 265, distance: 51.4
click at [642, 301] on div "**********" at bounding box center [698, 295] width 277 height 26
click at [693, 255] on input "**********" at bounding box center [689, 260] width 224 height 16
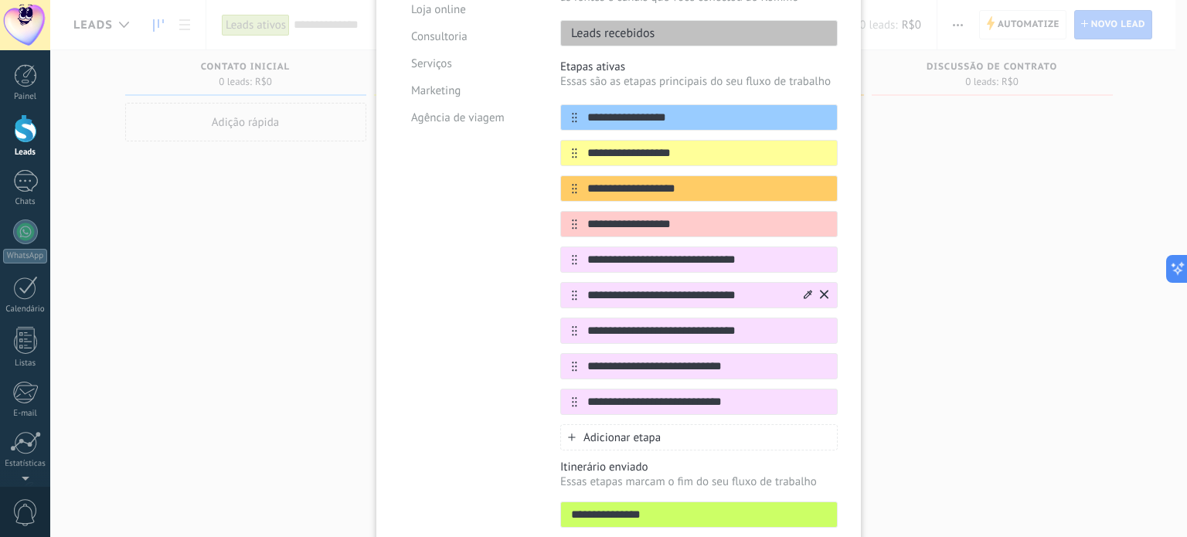
click at [795, 284] on div "**********" at bounding box center [698, 295] width 277 height 26
click at [809, 295] on icon at bounding box center [808, 294] width 9 height 9
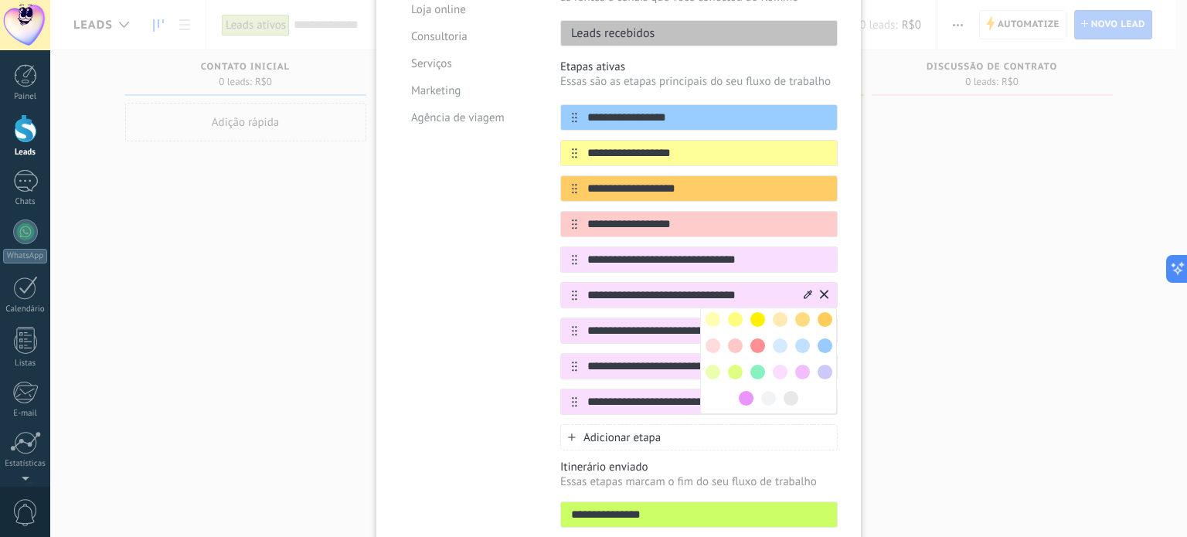
click at [780, 344] on span at bounding box center [780, 346] width 15 height 15
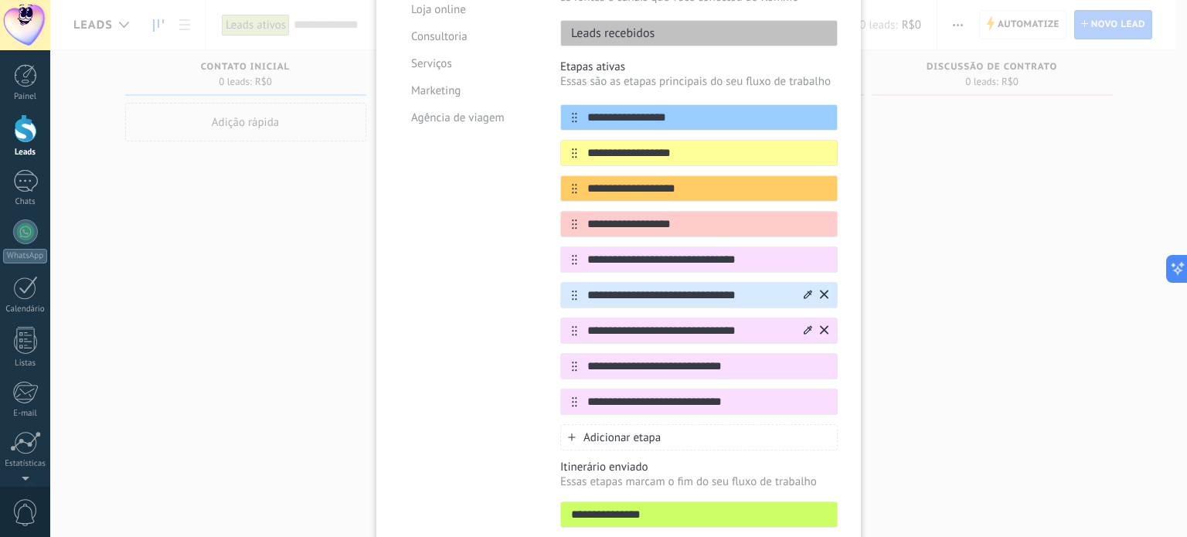
click at [805, 328] on icon at bounding box center [808, 329] width 9 height 9
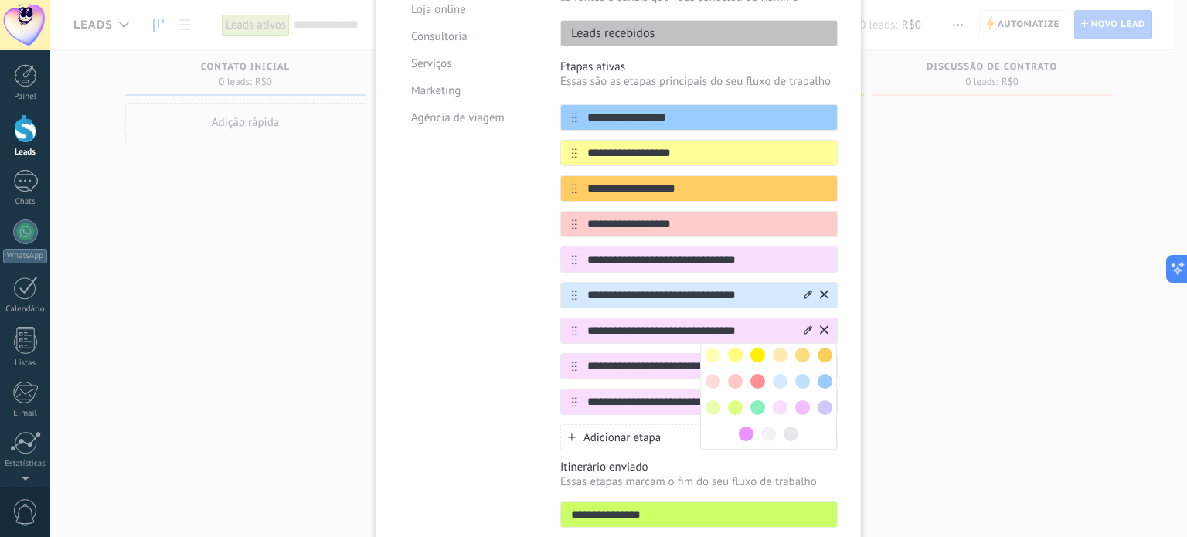
click at [797, 376] on span at bounding box center [802, 381] width 15 height 15
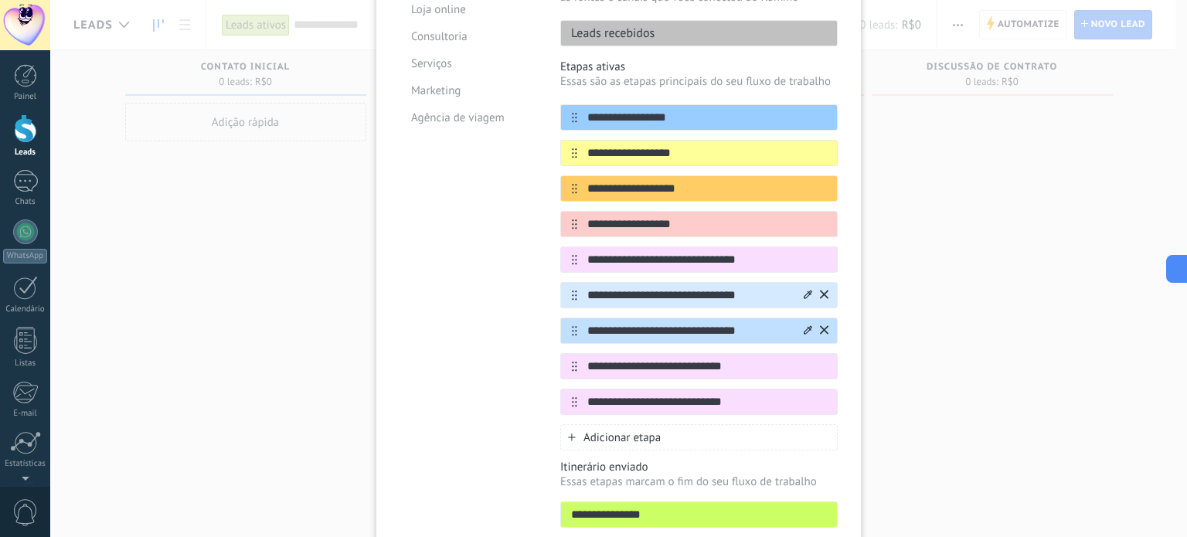
click at [804, 327] on icon at bounding box center [808, 329] width 9 height 9
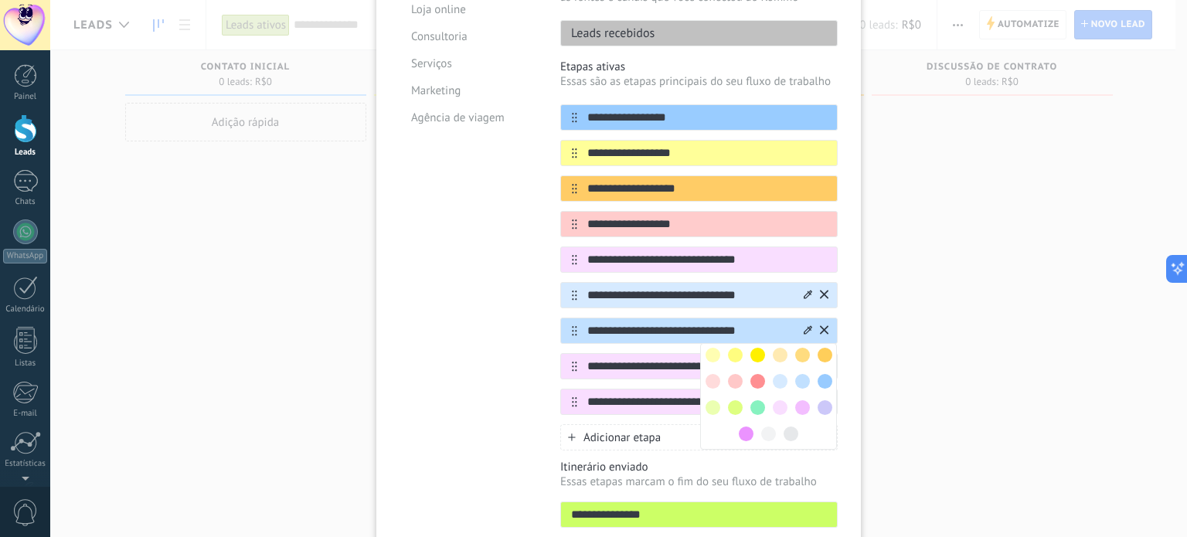
click at [703, 327] on input "**********" at bounding box center [689, 331] width 224 height 16
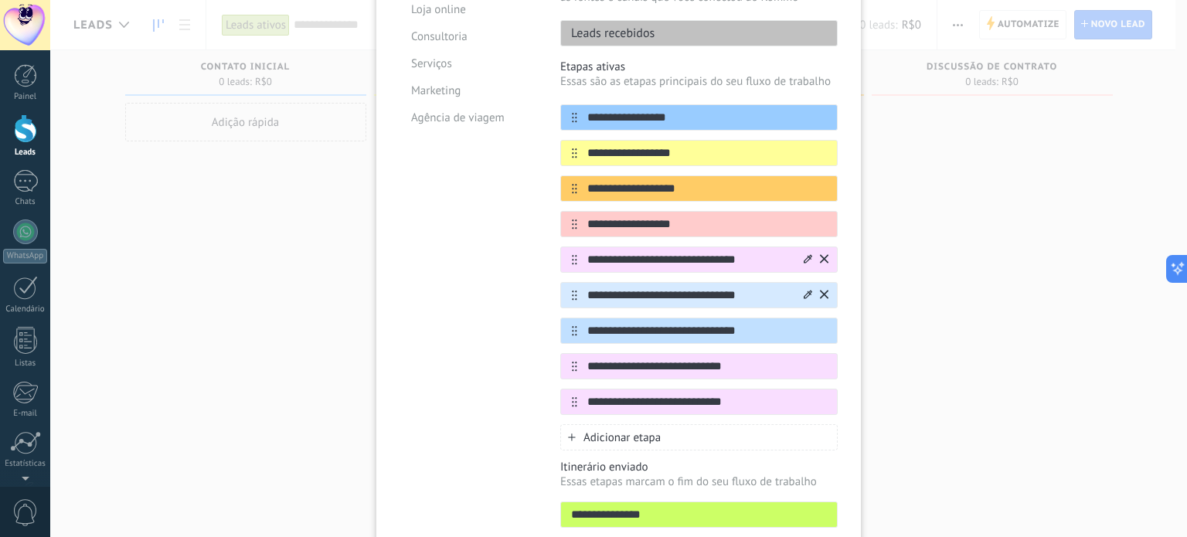
click at [804, 256] on icon at bounding box center [808, 258] width 9 height 9
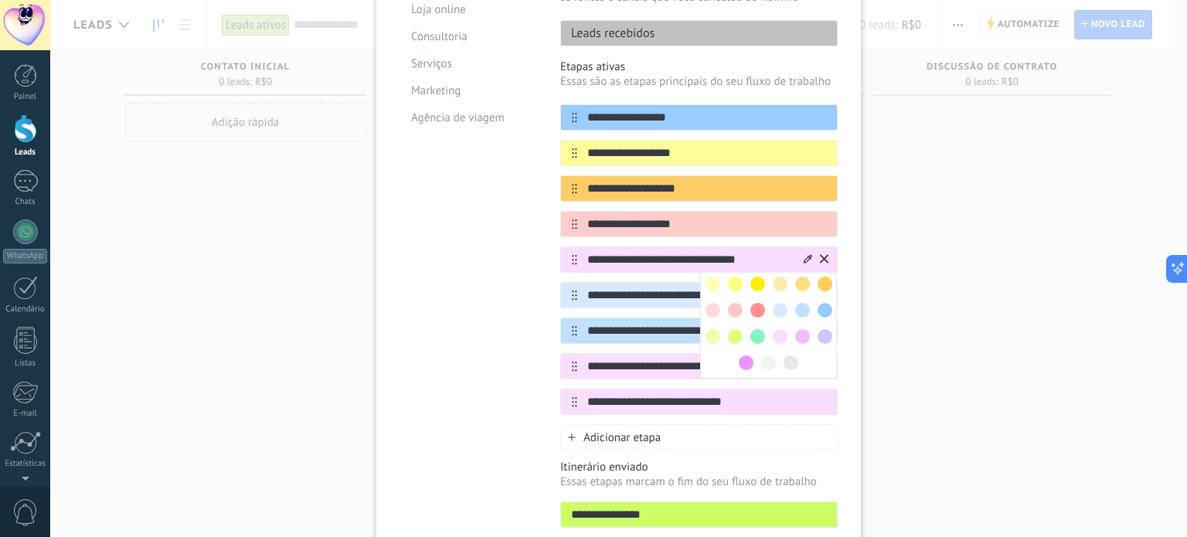
click at [818, 306] on span at bounding box center [825, 310] width 15 height 15
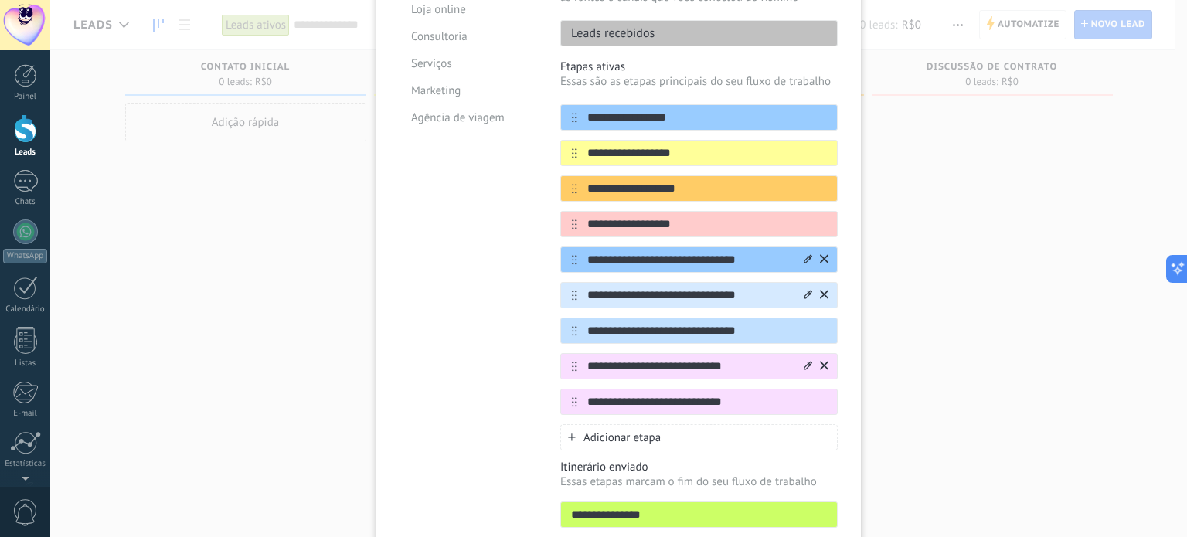
drag, startPoint x: 733, startPoint y: 361, endPoint x: 764, endPoint y: 363, distance: 31.7
click at [734, 361] on input "**********" at bounding box center [689, 367] width 224 height 16
click at [804, 361] on icon at bounding box center [808, 365] width 9 height 9
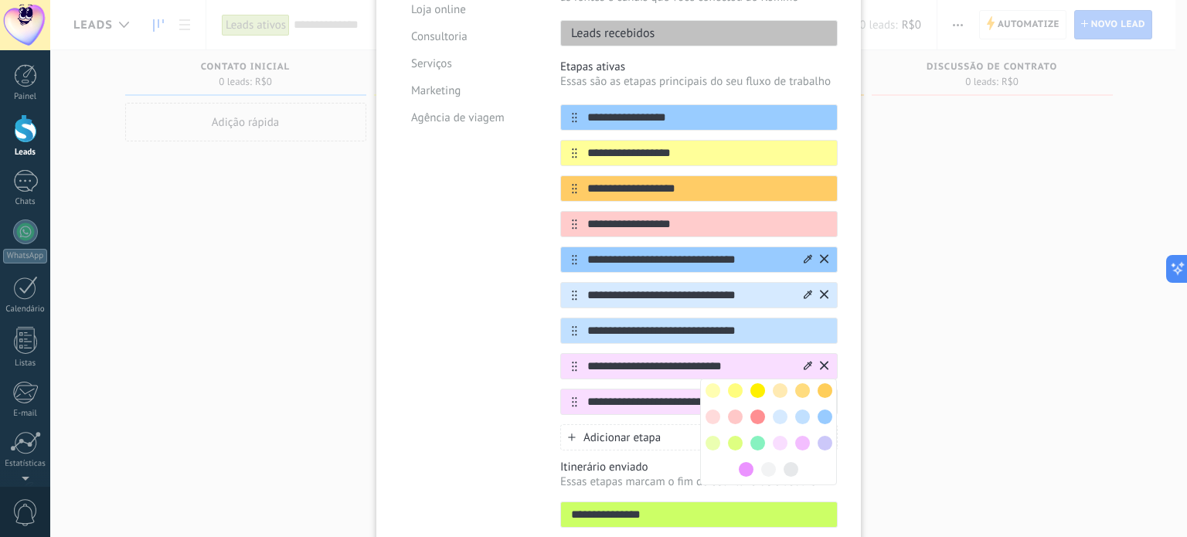
click at [748, 465] on span at bounding box center [746, 469] width 15 height 15
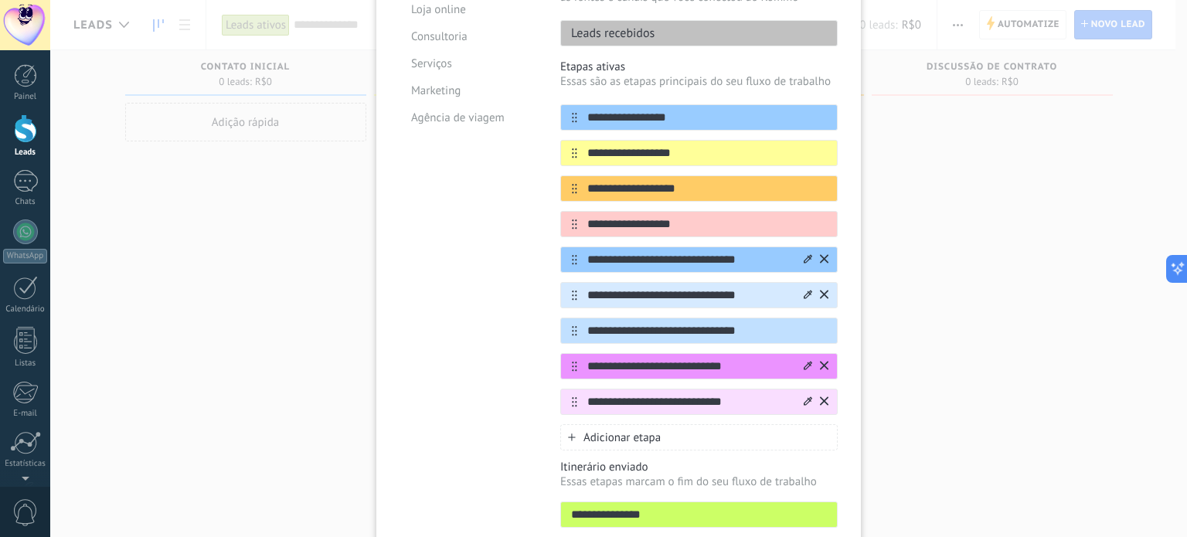
click at [802, 393] on div at bounding box center [815, 402] width 27 height 25
click at [811, 399] on div at bounding box center [815, 402] width 27 height 25
click at [809, 397] on icon at bounding box center [808, 401] width 9 height 9
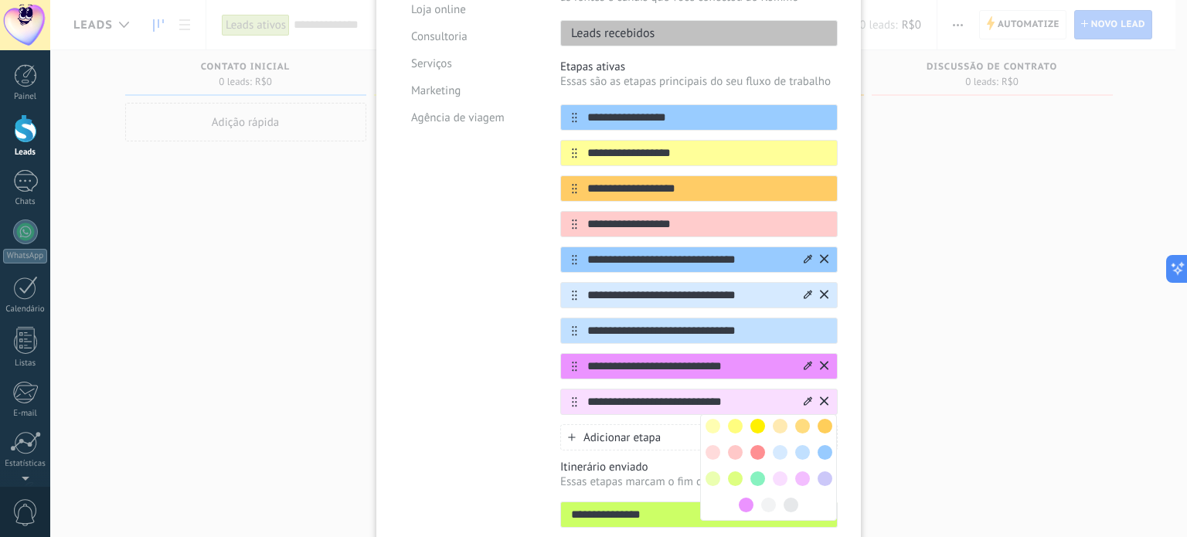
click at [764, 498] on span at bounding box center [768, 505] width 15 height 15
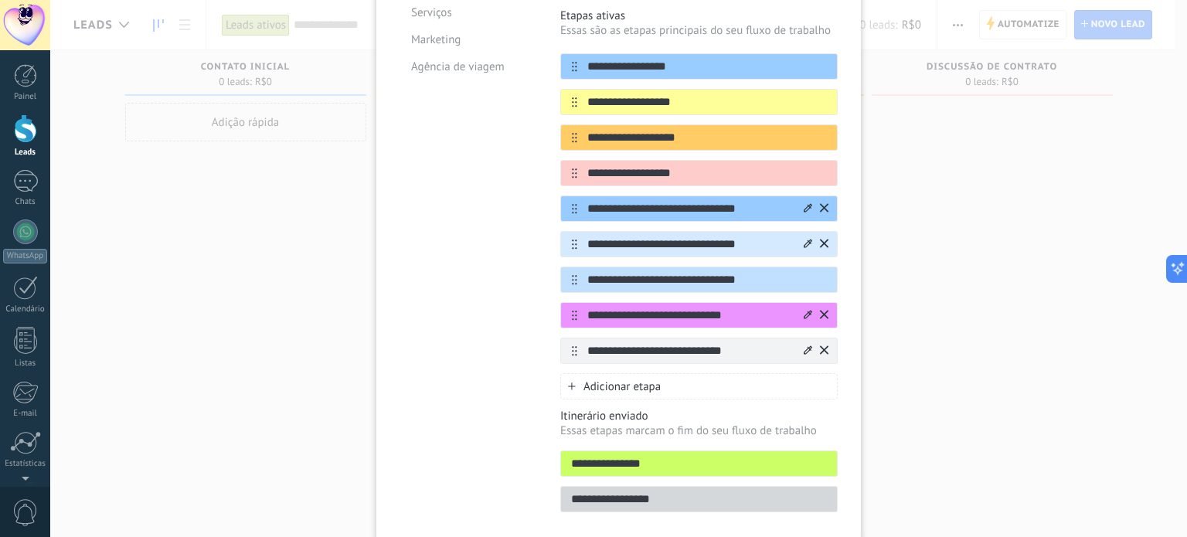
scroll to position [321, 0]
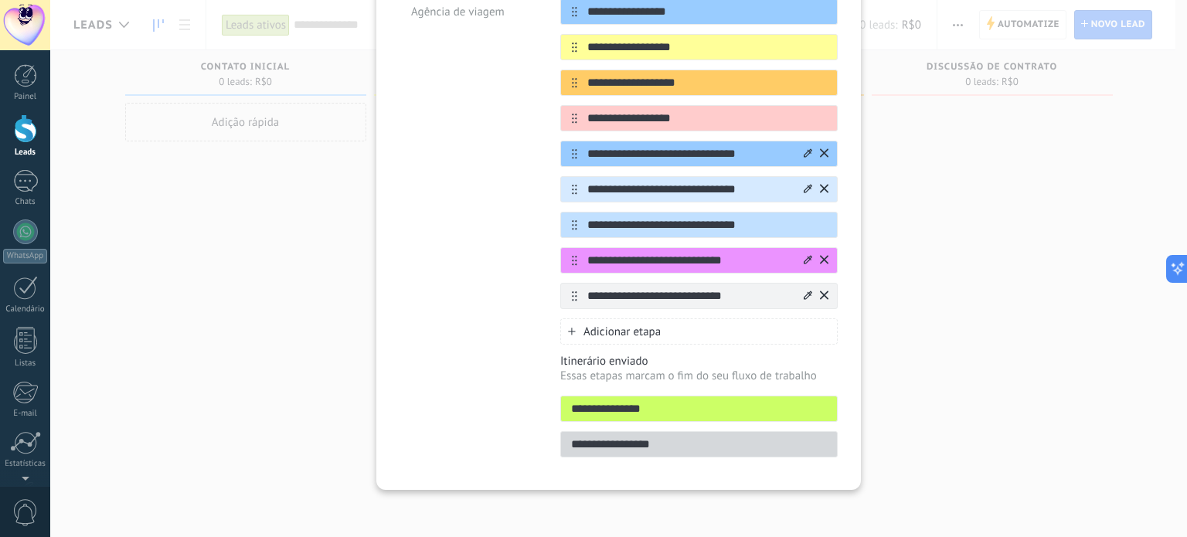
click at [637, 401] on input "**********" at bounding box center [699, 409] width 276 height 16
click at [629, 409] on input "**********" at bounding box center [699, 409] width 276 height 16
click at [710, 410] on input "**********" at bounding box center [699, 409] width 276 height 16
drag, startPoint x: 696, startPoint y: 395, endPoint x: 528, endPoint y: 420, distance: 170.4
click at [472, 407] on div "**********" at bounding box center [619, 154] width 438 height 626
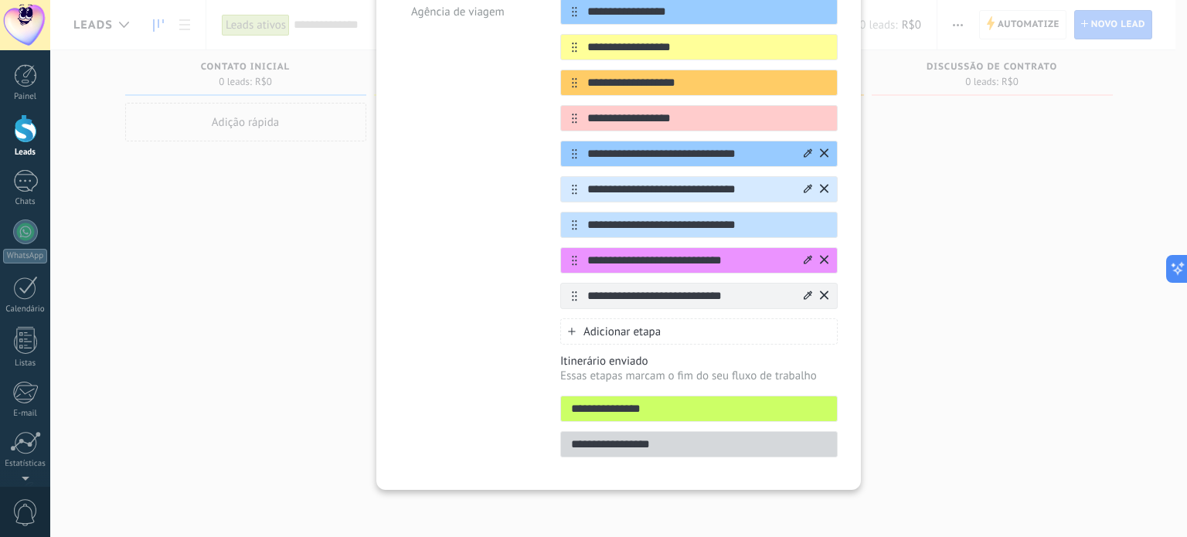
click at [507, 432] on div "Modelos Customizado Loja online Consultoria Serviços Marketing Agência de viagem" at bounding box center [469, 154] width 138 height 626
click at [703, 413] on input "**********" at bounding box center [699, 409] width 276 height 16
click at [470, 430] on div "Modelos Customizado Loja online Consultoria Serviços Marketing Agência de viagem" at bounding box center [469, 154] width 138 height 626
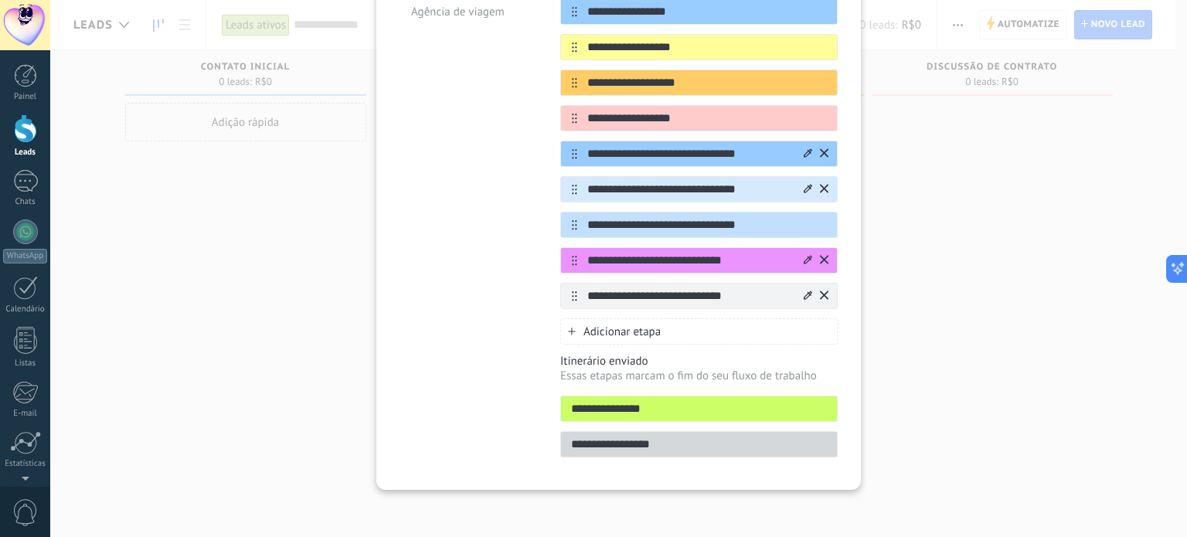
click at [671, 431] on div "**********" at bounding box center [698, 444] width 277 height 26
click at [706, 415] on div "**********" at bounding box center [698, 409] width 277 height 26
click at [714, 406] on input "**********" at bounding box center [699, 409] width 276 height 16
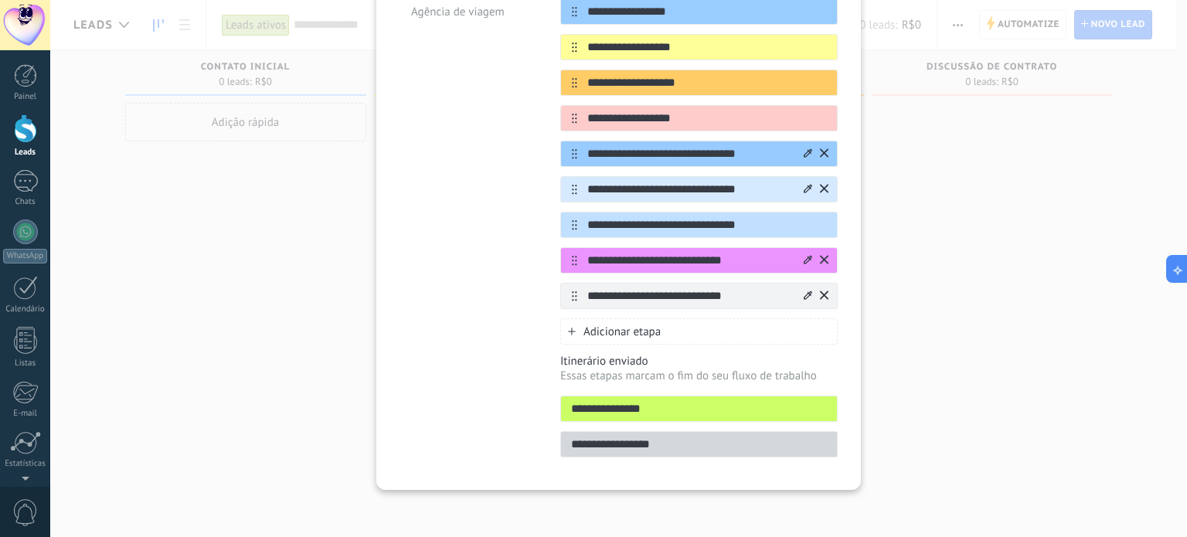
click at [714, 406] on input "**********" at bounding box center [699, 409] width 276 height 16
type input "****"
type input "**********"
click at [477, 461] on div "Modelos Customizado Loja online Consultoria Serviços Marketing Agência de viagem" at bounding box center [469, 154] width 138 height 626
click at [625, 439] on input "**********" at bounding box center [699, 445] width 276 height 16
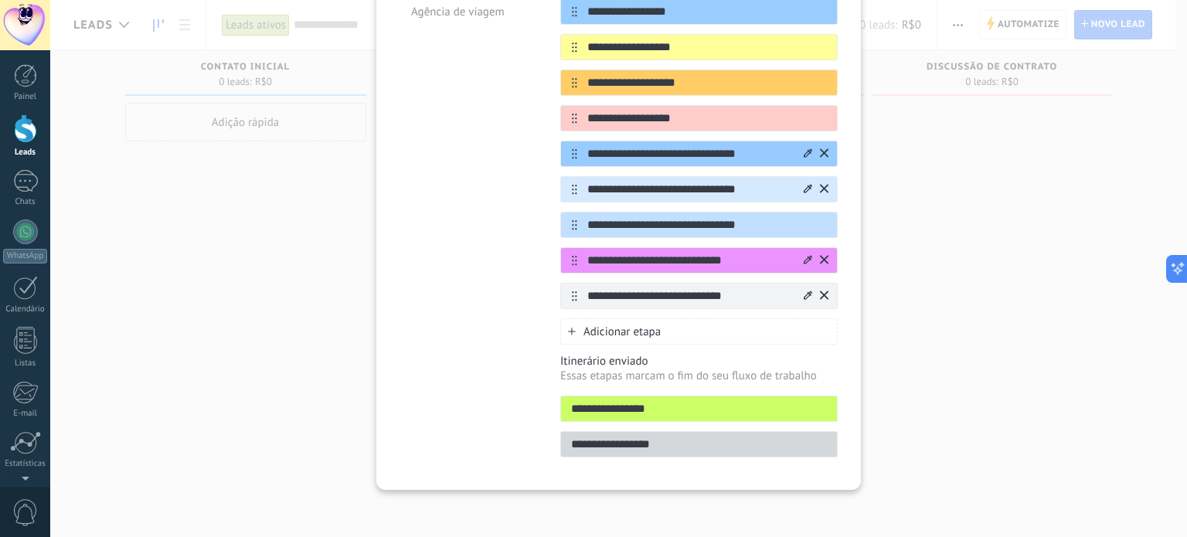
click at [612, 448] on input "**********" at bounding box center [699, 445] width 276 height 16
type input "**********"
drag, startPoint x: 422, startPoint y: 417, endPoint x: 423, endPoint y: 408, distance: 8.5
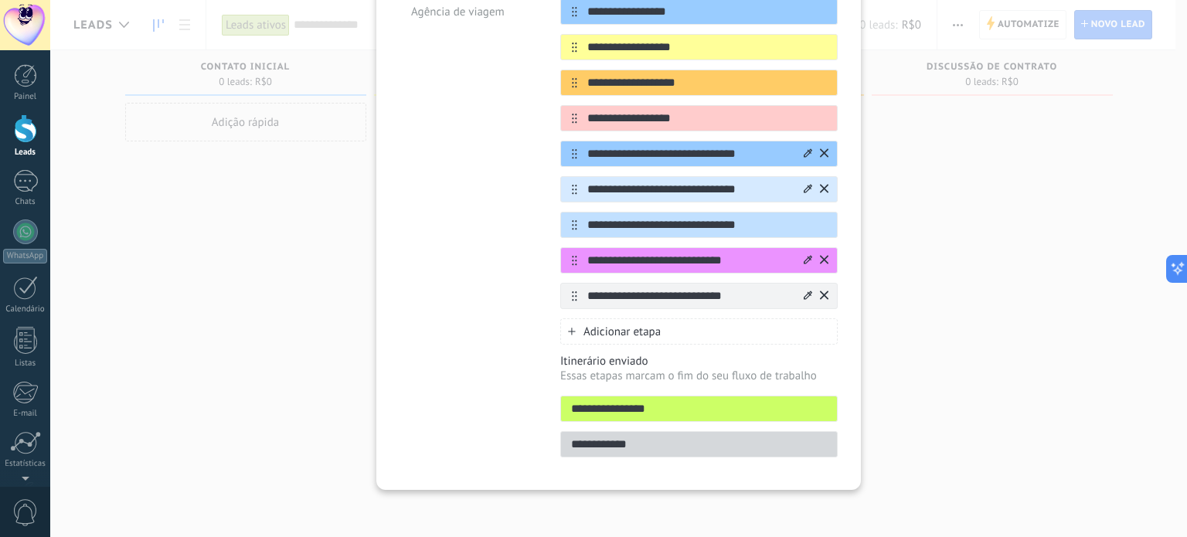
click at [422, 417] on div "Modelos Customizado Loja online Consultoria Serviços Marketing Agência de viagem" at bounding box center [469, 154] width 138 height 626
click at [709, 403] on input "**********" at bounding box center [699, 409] width 276 height 16
click at [660, 407] on input "**********" at bounding box center [699, 409] width 276 height 16
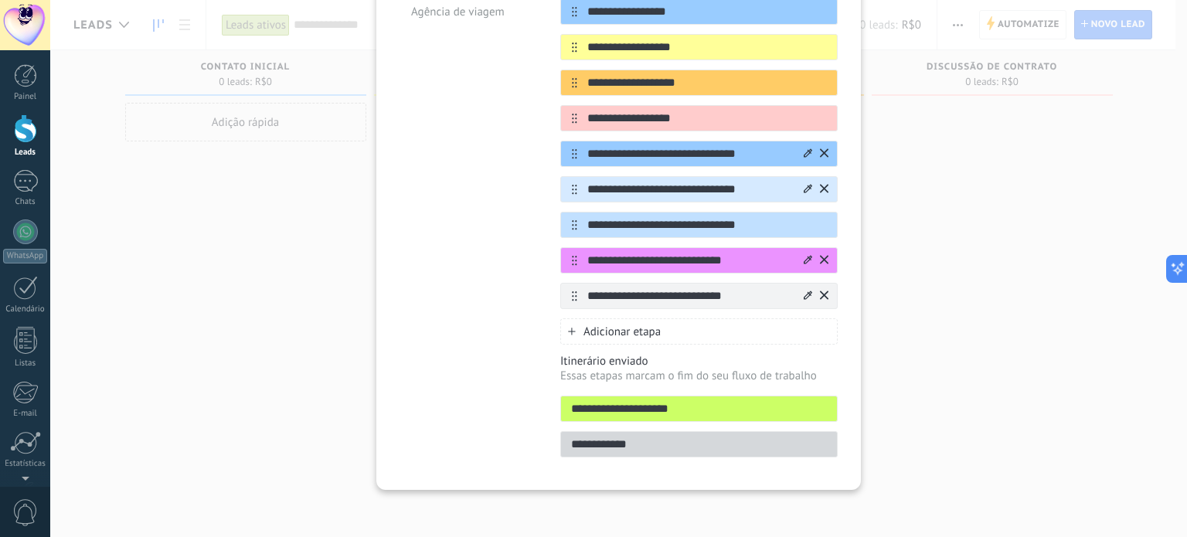
type input "**********"
click at [483, 406] on div "Modelos Customizado Loja online Consultoria Serviços Marketing Agência de viagem" at bounding box center [469, 154] width 138 height 626
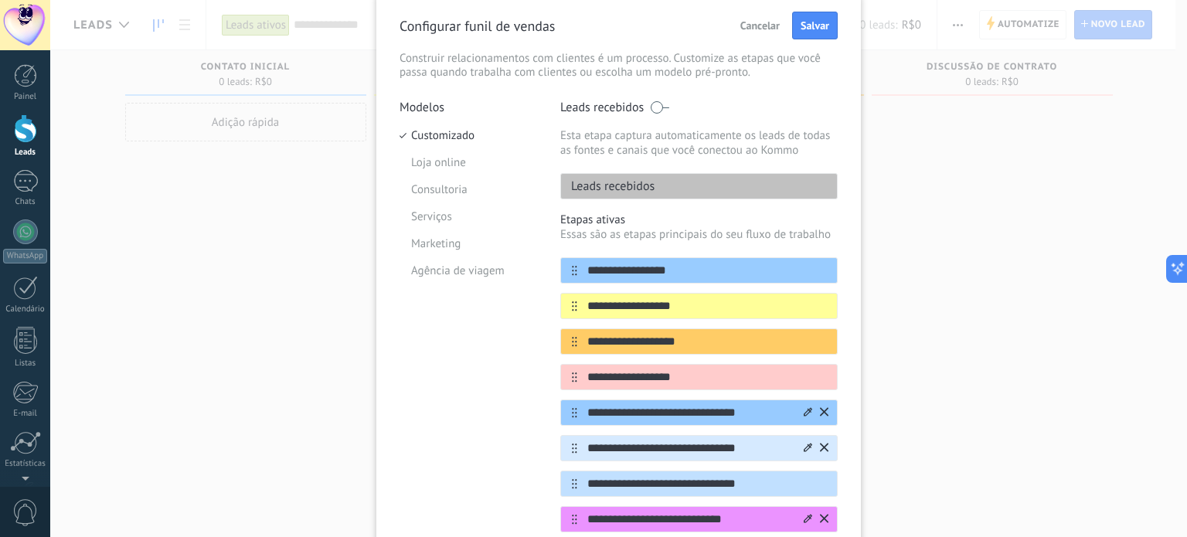
scroll to position [0, 0]
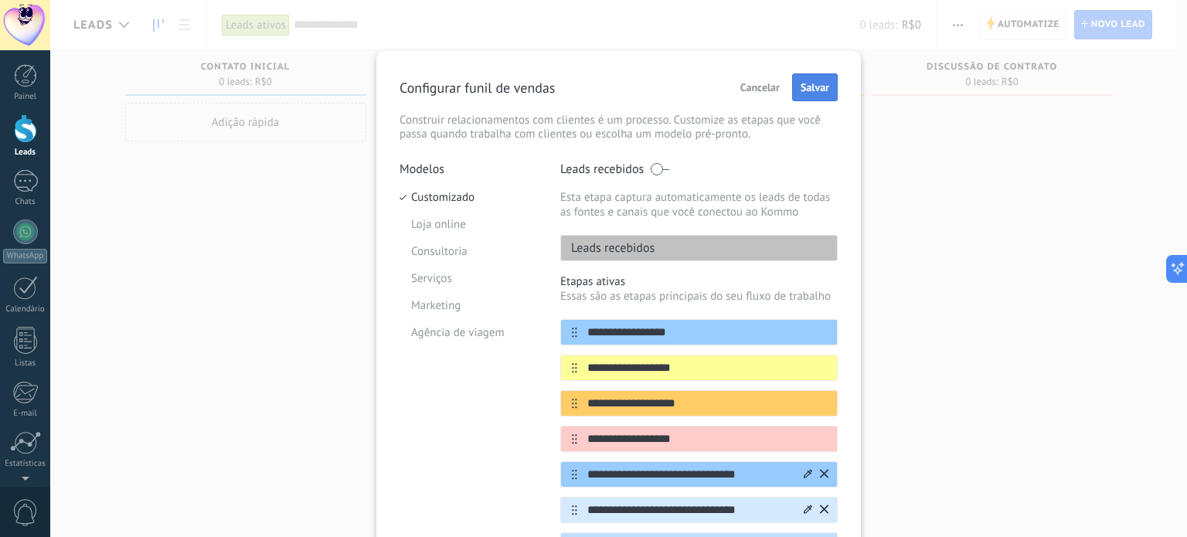
click at [825, 92] on span "Salvar" at bounding box center [815, 87] width 29 height 11
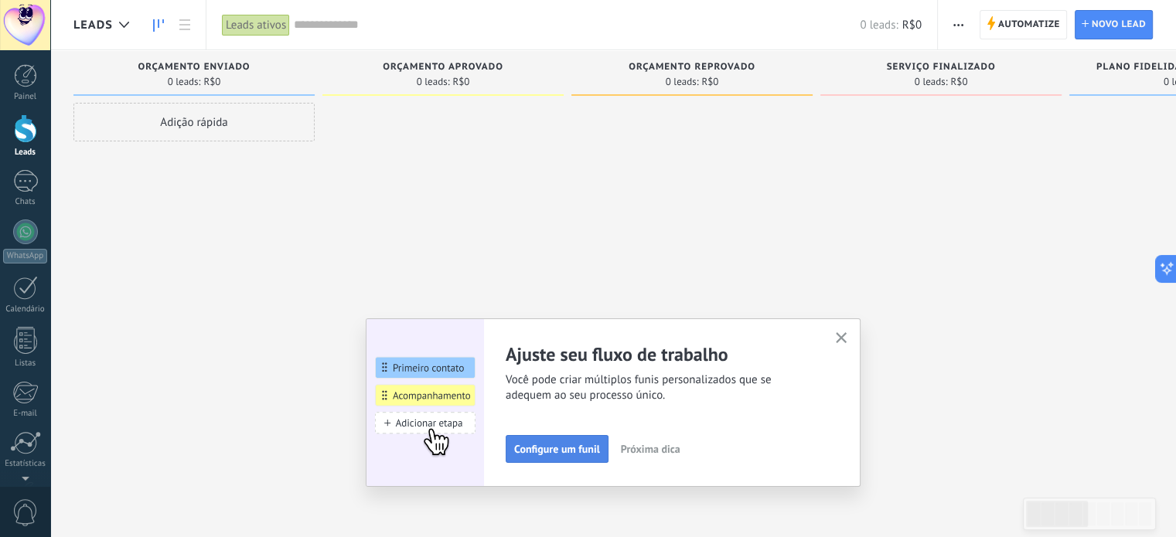
click at [570, 451] on span "Configure um funil" at bounding box center [557, 449] width 86 height 11
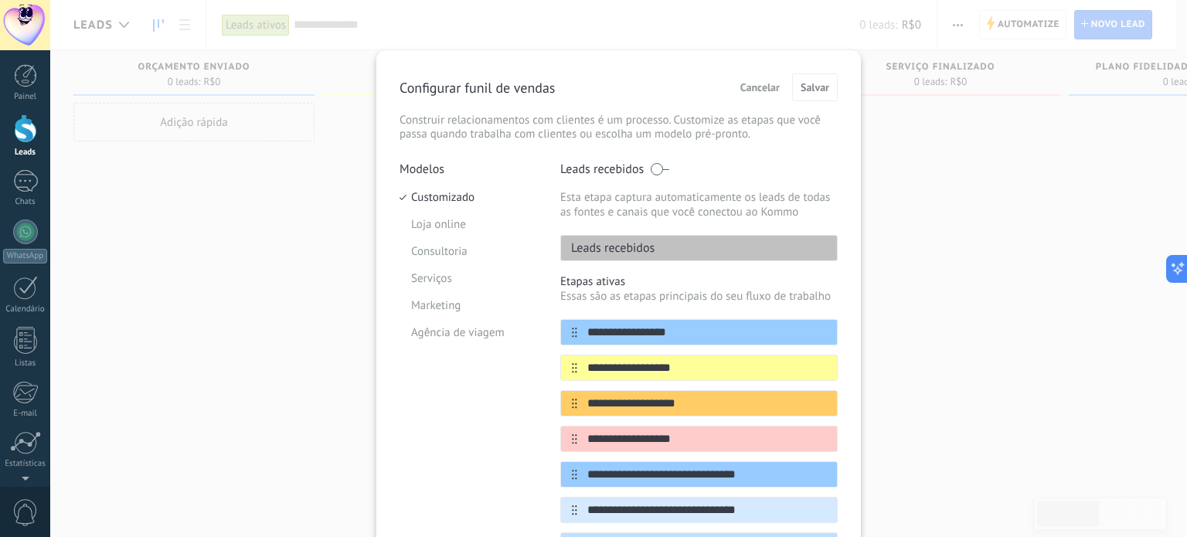
click at [757, 87] on span "Cancelar" at bounding box center [760, 87] width 39 height 11
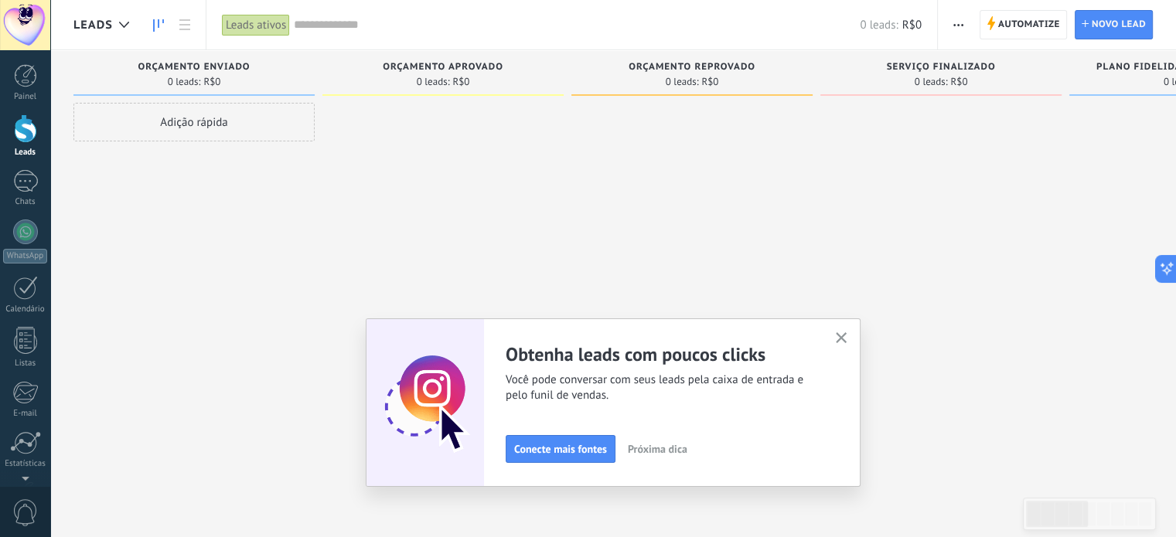
click at [662, 448] on span "Próxima dica" at bounding box center [658, 449] width 60 height 11
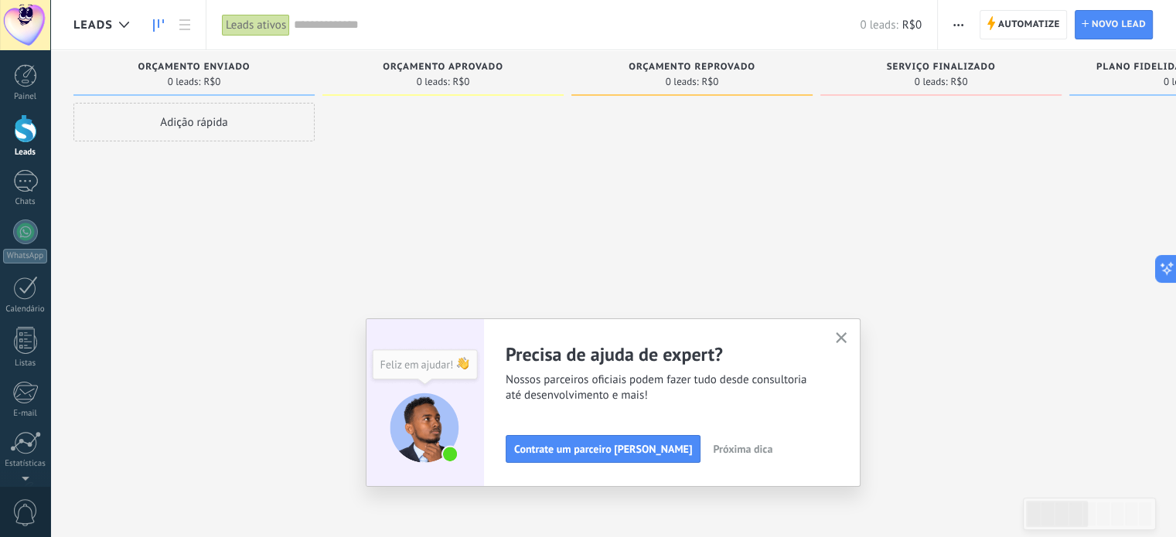
click at [717, 452] on span "Próxima dica" at bounding box center [743, 449] width 60 height 11
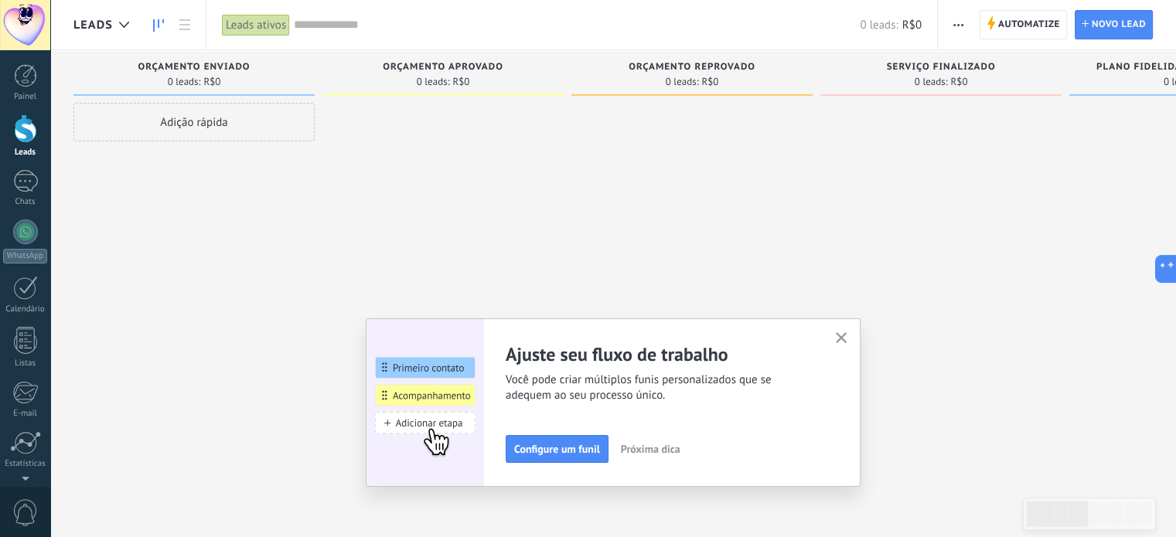
click at [659, 461] on div "Configure um funil Próxima dica" at bounding box center [661, 449] width 311 height 28
click at [678, 448] on span "Próxima dica" at bounding box center [651, 449] width 60 height 11
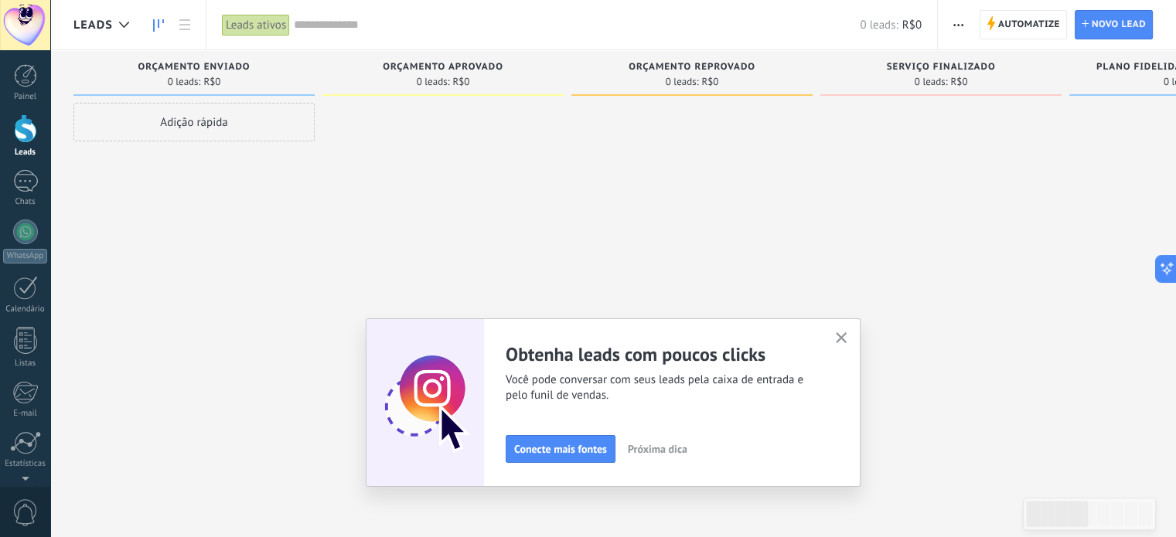
click at [842, 329] on button "button" at bounding box center [841, 339] width 19 height 21
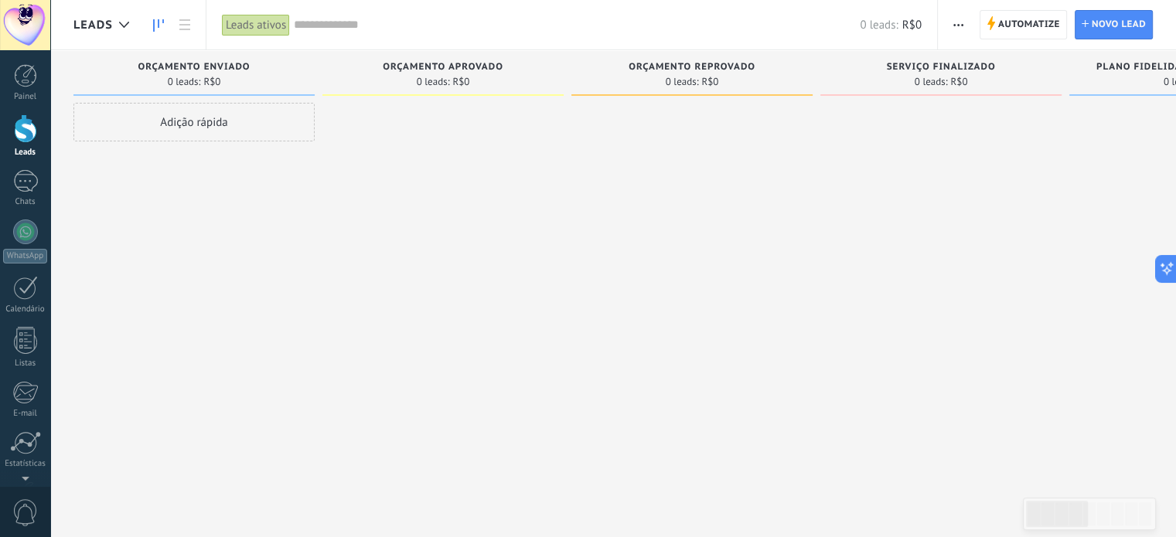
drag, startPoint x: 978, startPoint y: 188, endPoint x: 997, endPoint y: 154, distance: 39.1
click at [978, 186] on div at bounding box center [940, 270] width 241 height 335
click at [958, 22] on span "button" at bounding box center [958, 24] width 10 height 29
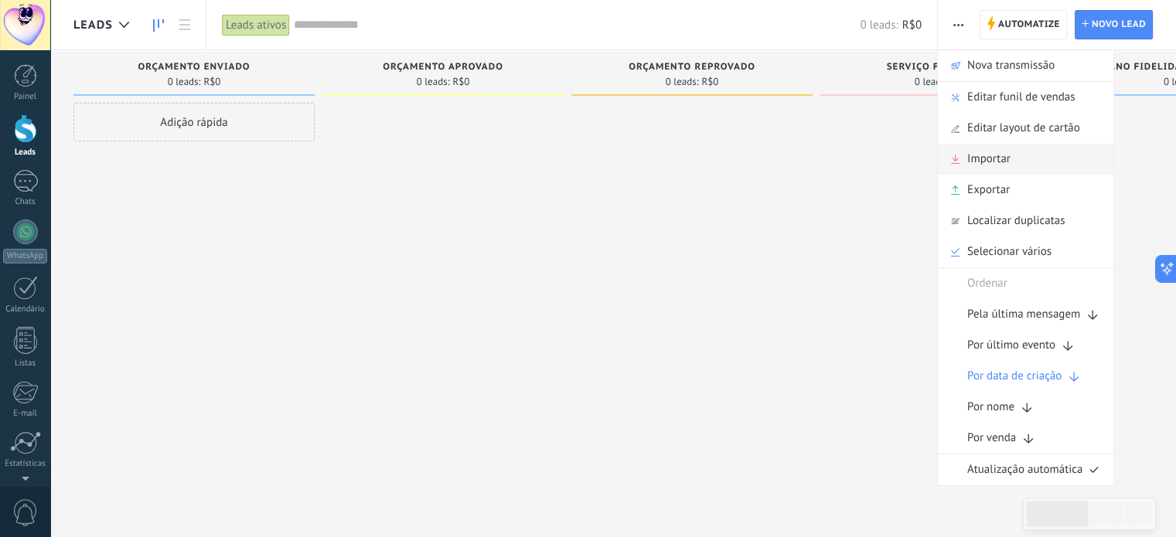
click at [1030, 152] on div "Importar" at bounding box center [1025, 159] width 175 height 31
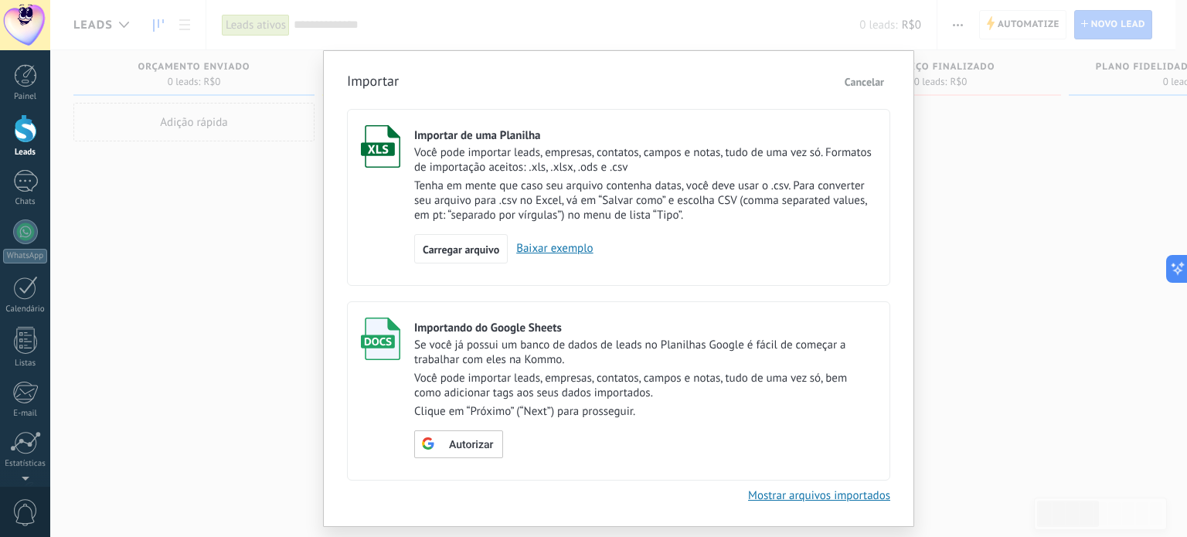
click at [541, 247] on link "Baixar exemplo" at bounding box center [550, 248] width 85 height 15
click at [482, 252] on span "Carregar arquivo" at bounding box center [461, 249] width 77 height 11
click at [0, 0] on input "Importar de uma Planilha Você pode importar leads, empresas, contatos, campos e…" at bounding box center [0, 0] width 0 height 0
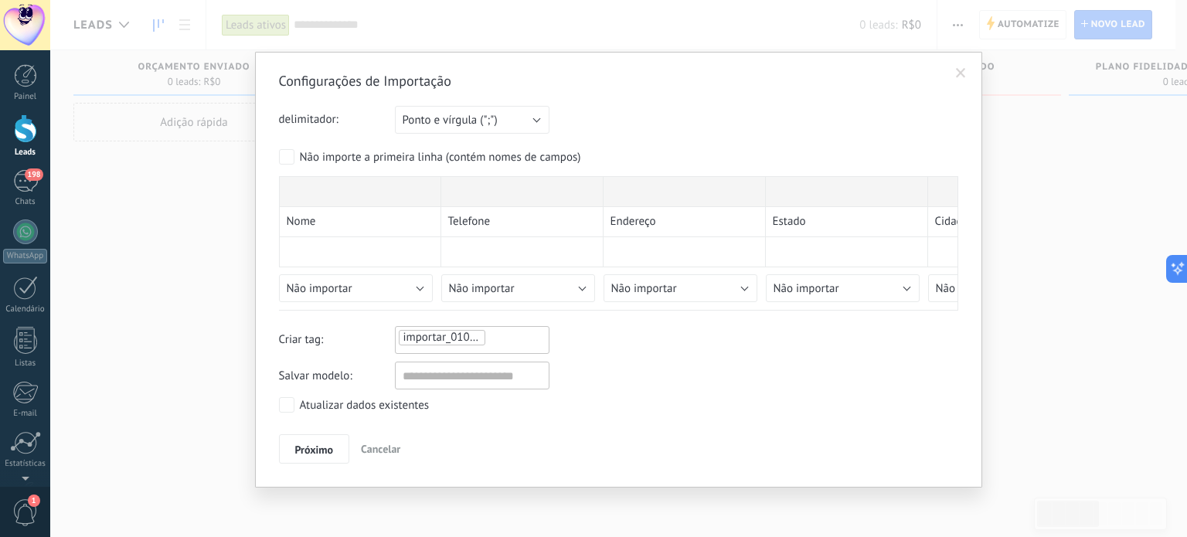
click at [417, 309] on div "Configurações de Importação delimitador: Ponto e vírgula (";") Vírgula (",") Ta…" at bounding box center [618, 268] width 679 height 392
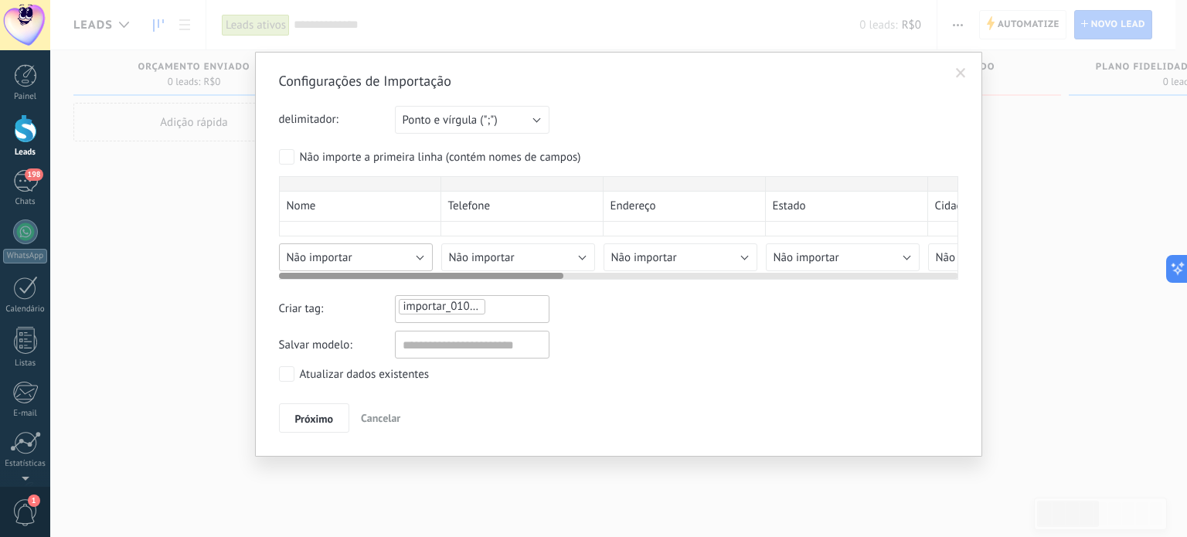
click at [414, 291] on div "Configurações de Importação delimitador: Ponto e vírgula (";") Vírgula (",") Ta…" at bounding box center [618, 252] width 679 height 361
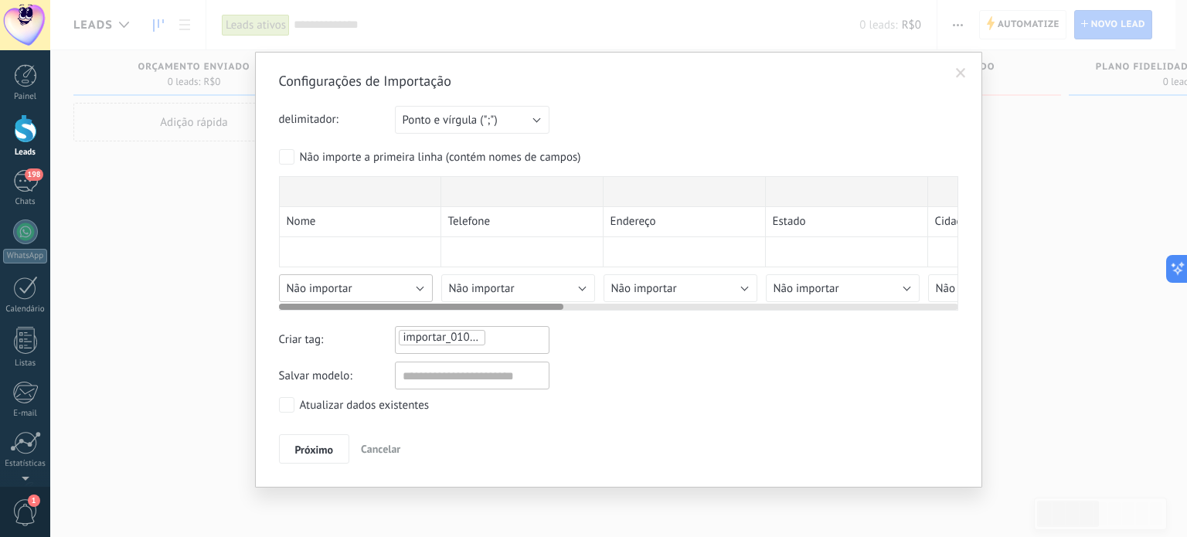
click at [420, 289] on div "Configurações de Importação delimitador: Ponto e vírgula (";") Vírgula (",") Ta…" at bounding box center [618, 268] width 679 height 392
click at [382, 279] on div "Configurações de Importação delimitador: Ponto e vírgula (";") Vírgula (",") Ta…" at bounding box center [618, 268] width 679 height 392
click at [398, 275] on div "Nome Telefone Endereço Estado Cidade Saída Total Veículo Placa Quilometragem VA…" at bounding box center [618, 243] width 679 height 134
click at [426, 284] on div "Configurações de Importação delimitador: Ponto e vírgula (";") Vírgula (",") Ta…" at bounding box center [618, 268] width 679 height 392
click at [318, 228] on div "Nome Telefone Endereço Estado Cidade Saída Total Veículo Placa Quilometragem VA…" at bounding box center [1090, 239] width 1623 height 126
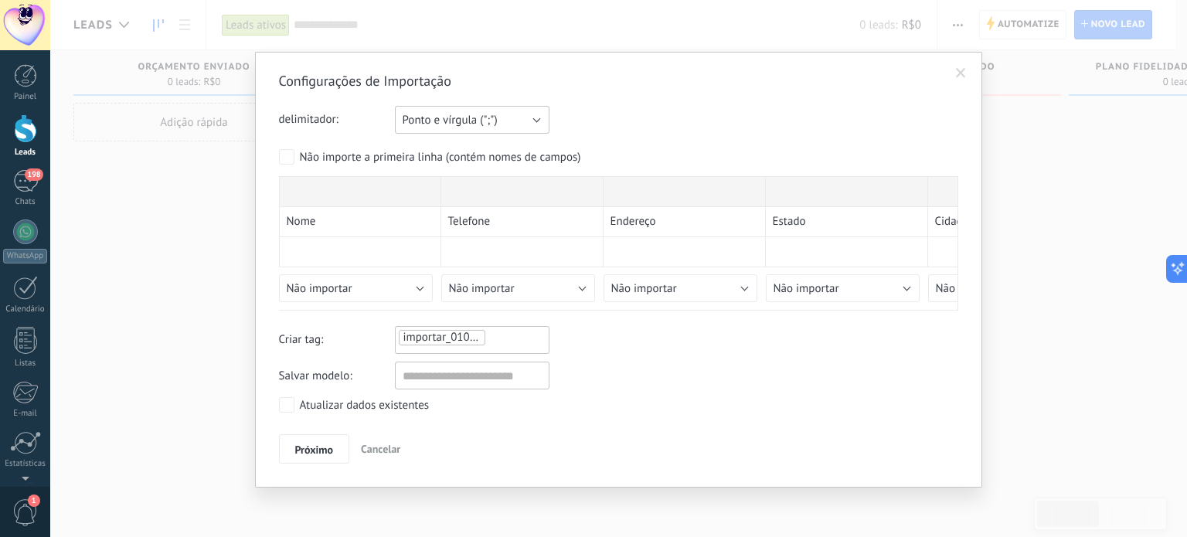
click at [526, 127] on button "Ponto e vírgula (";")" at bounding box center [472, 120] width 155 height 28
click at [519, 119] on span "Ponto e vírgula (";")" at bounding box center [465, 120] width 158 height 15
drag, startPoint x: 640, startPoint y: 124, endPoint x: 569, endPoint y: 225, distance: 123.7
click at [639, 124] on div "delimitador: Ponto e vírgula (";") Vírgula (",") Tabulação (" ") Ponto e vírgul…" at bounding box center [618, 120] width 679 height 28
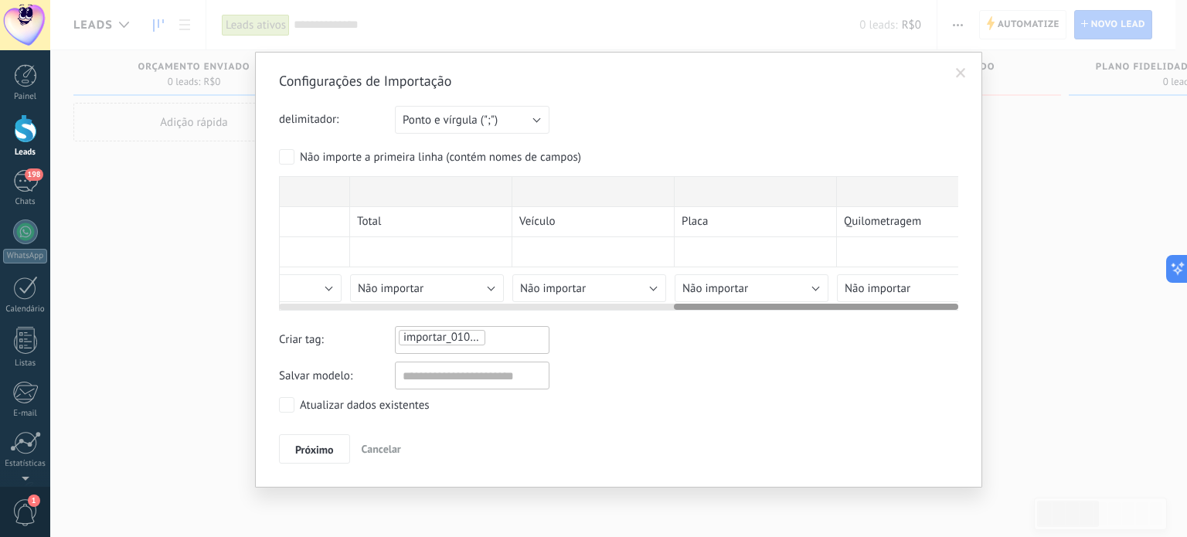
scroll to position [0, 943]
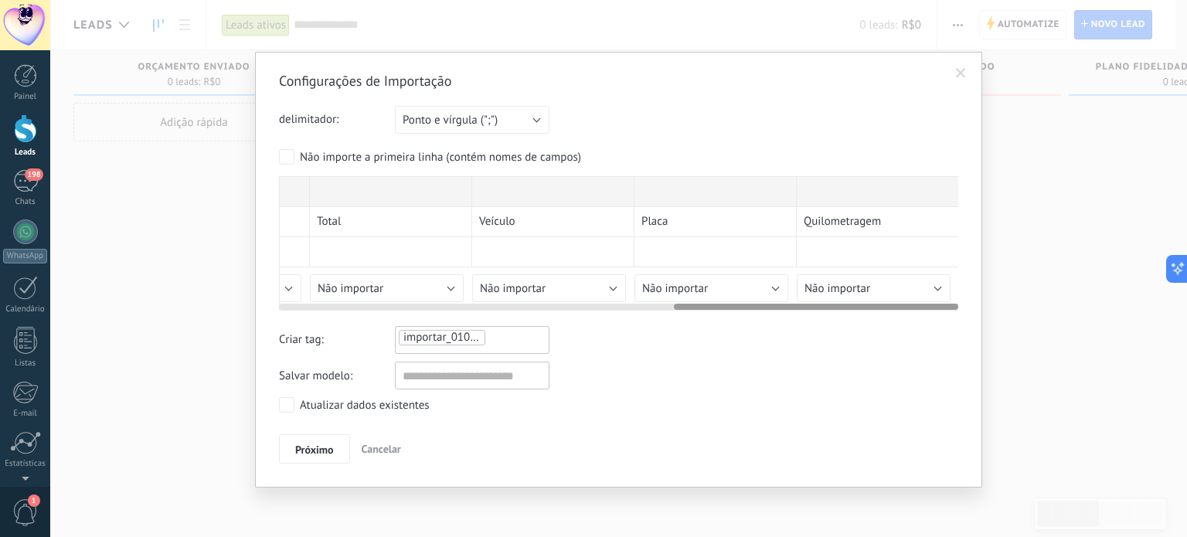
drag, startPoint x: 498, startPoint y: 305, endPoint x: 734, endPoint y: 357, distance: 241.5
click at [940, 347] on div "Configurações de Importação delimitador: Ponto e vírgula (";") Vírgula (",") Ta…" at bounding box center [618, 268] width 679 height 392
click at [480, 341] on span "importar_01092025_1649" at bounding box center [467, 337] width 128 height 15
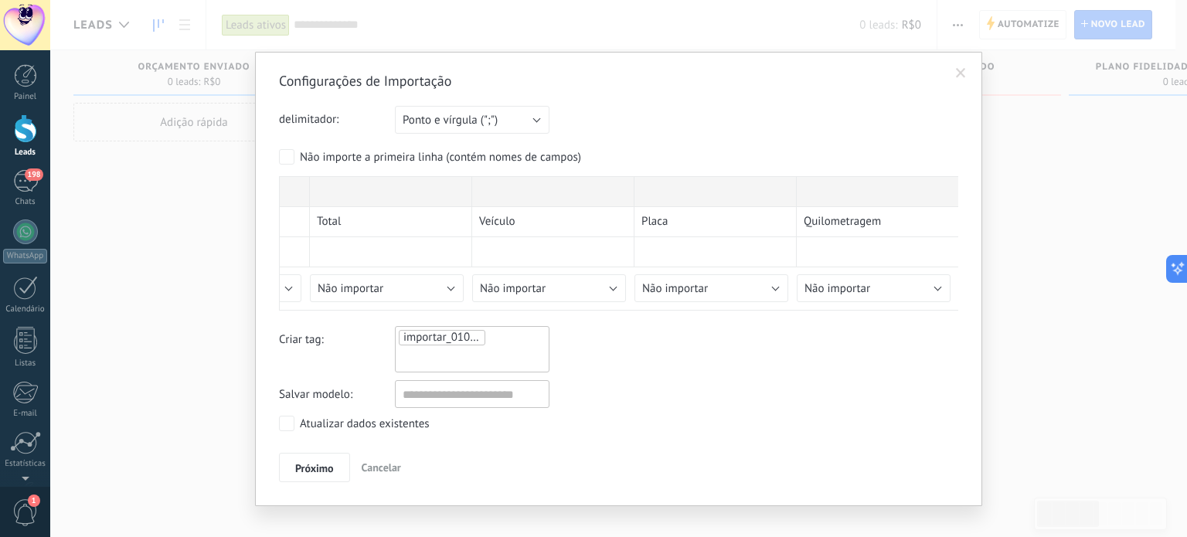
click at [482, 334] on span "importar_01092025_1649" at bounding box center [467, 337] width 128 height 15
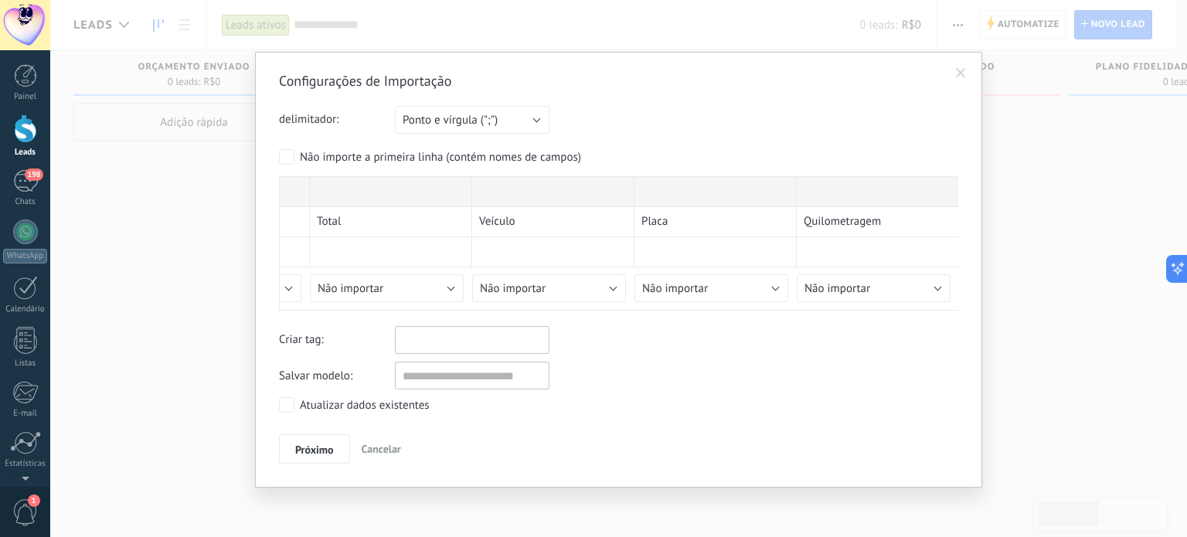
click at [470, 349] on div at bounding box center [472, 340] width 155 height 28
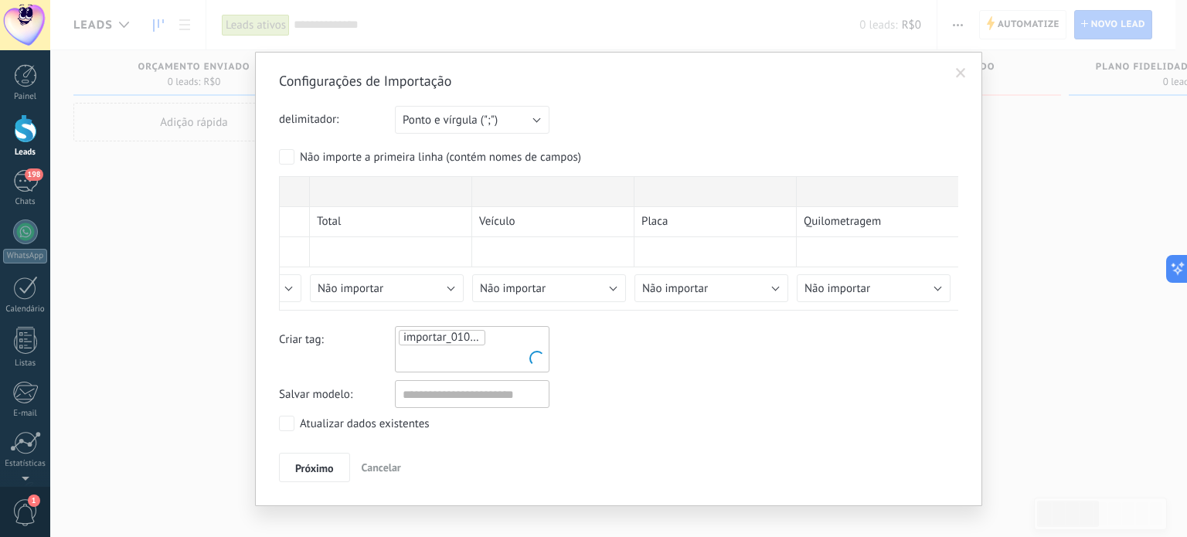
click at [579, 343] on div "Criar tag: importar_01092025_1649" at bounding box center [618, 349] width 679 height 46
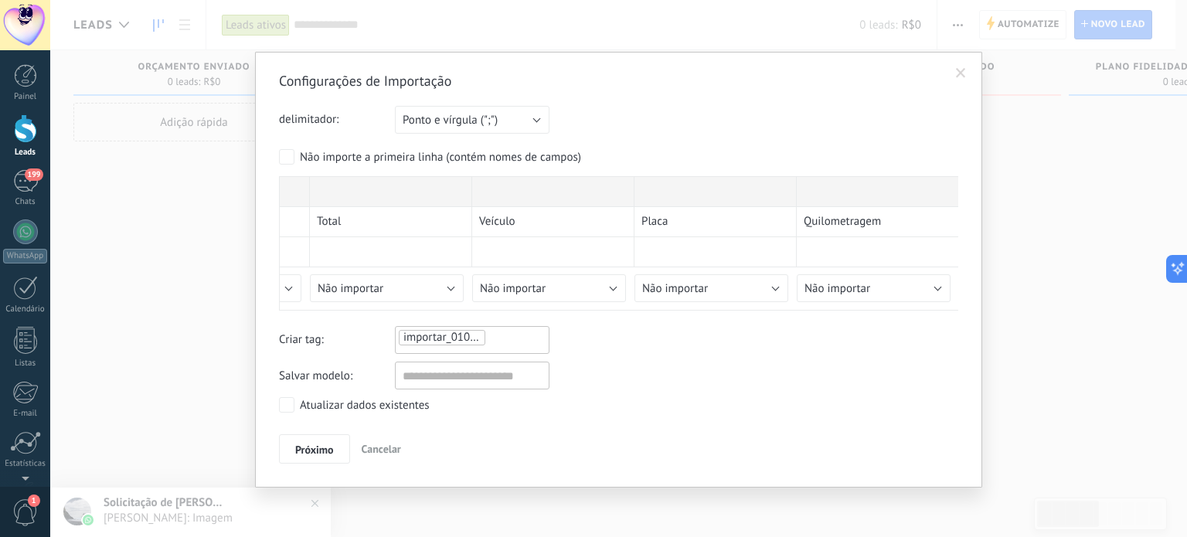
click at [530, 341] on ul "importar_01092025_1649" at bounding box center [472, 338] width 150 height 19
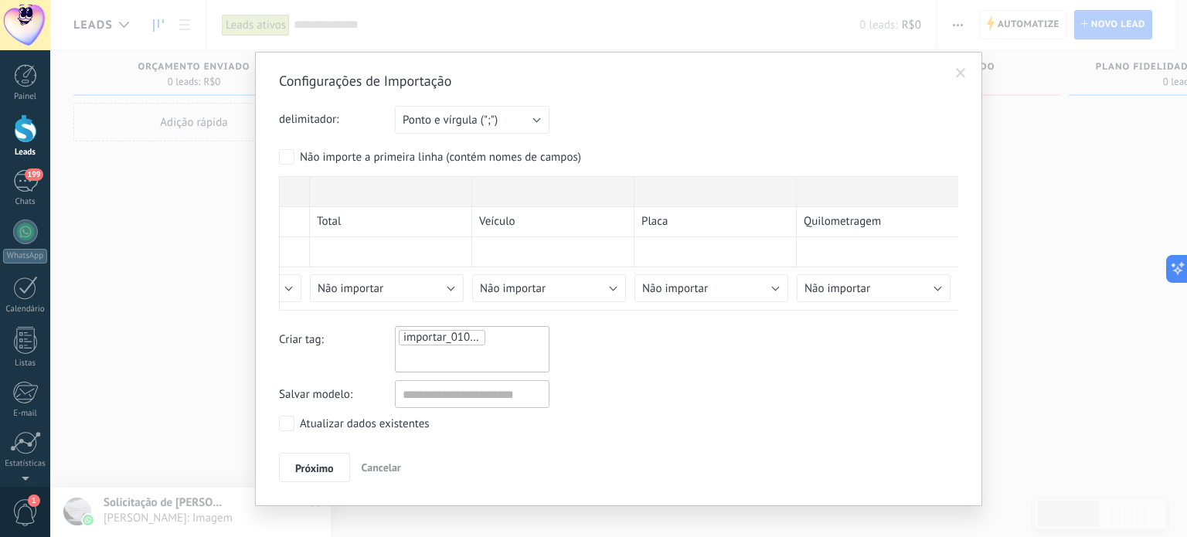
click at [645, 372] on div "Configurações de Importação delimitador: Ponto e vírgula (";") Vírgula (",") Ta…" at bounding box center [618, 277] width 679 height 410
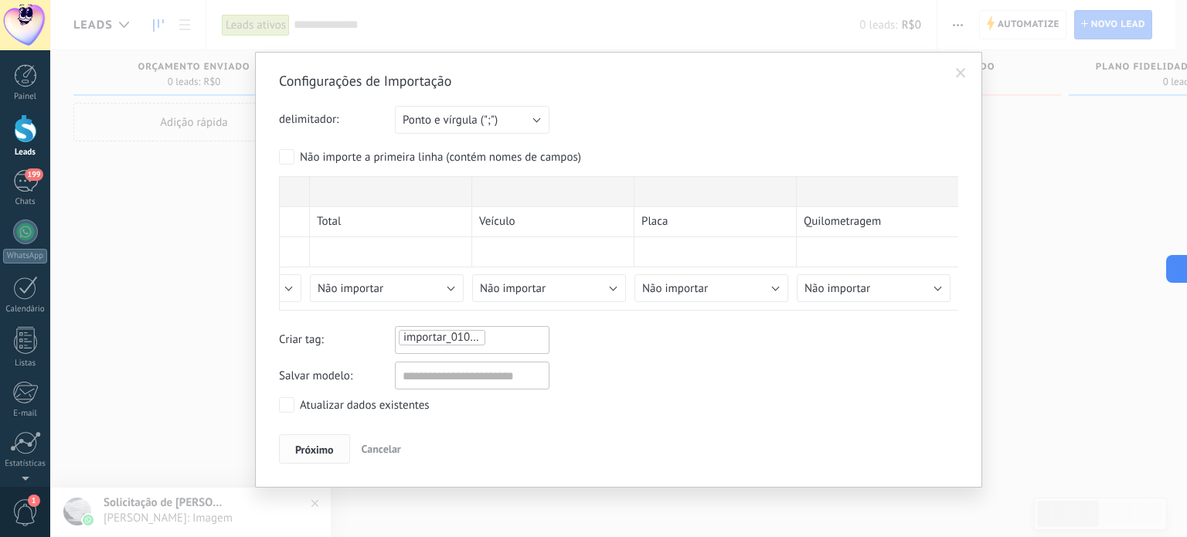
click at [318, 448] on span "Próximo" at bounding box center [314, 449] width 39 height 11
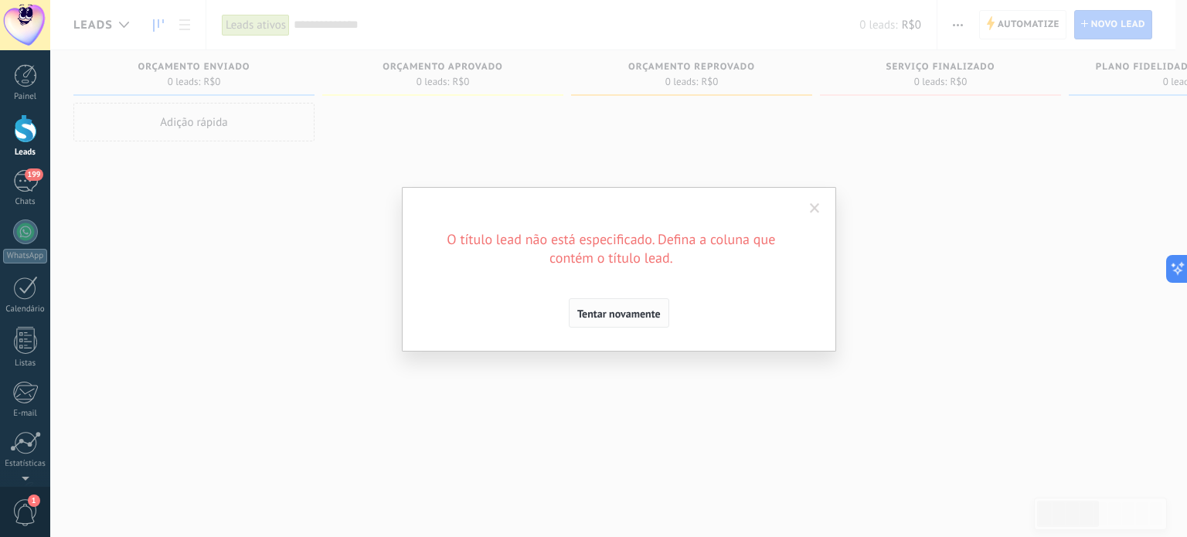
click at [640, 308] on span "Tentar novamente" at bounding box center [618, 313] width 83 height 11
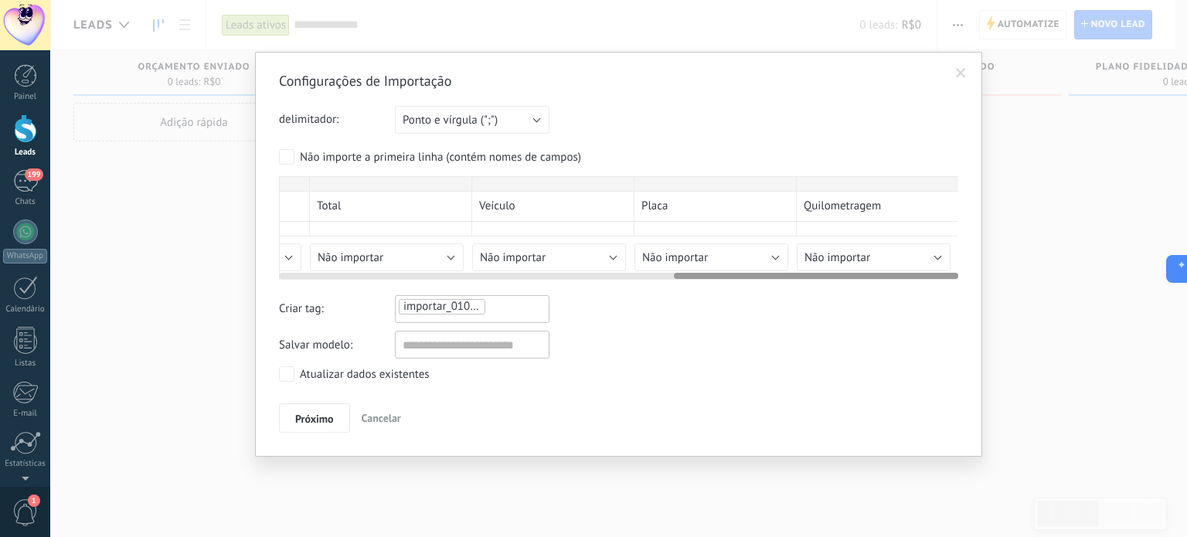
click at [395, 226] on div "Nome Telefone Endereço Estado Cidade Saída Total Veículo Placa Quilometragem VA…" at bounding box center [147, 223] width 1623 height 95
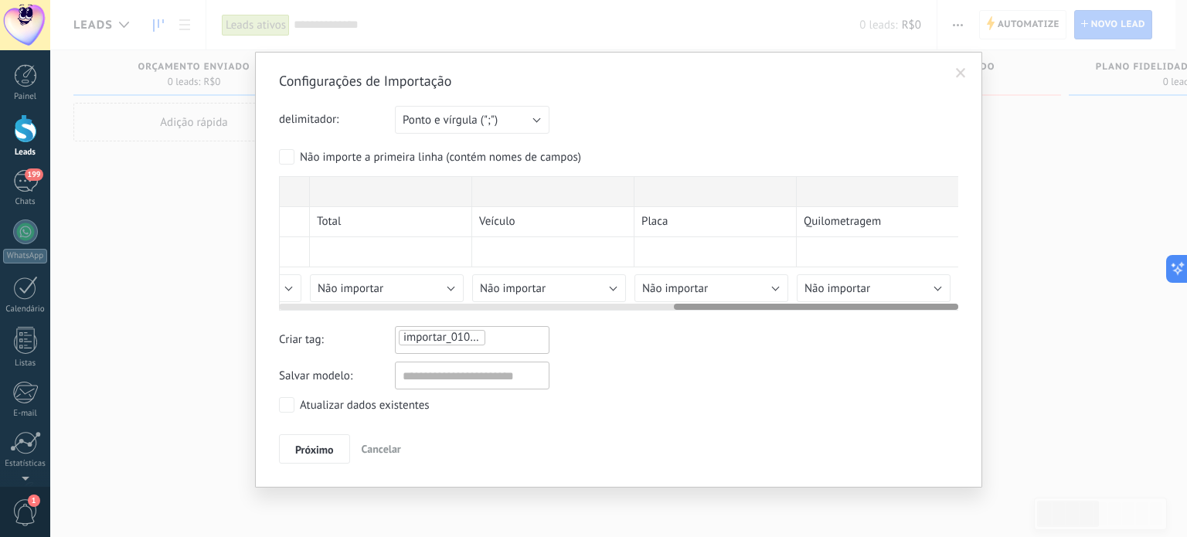
click at [730, 299] on div at bounding box center [618, 304] width 679 height 12
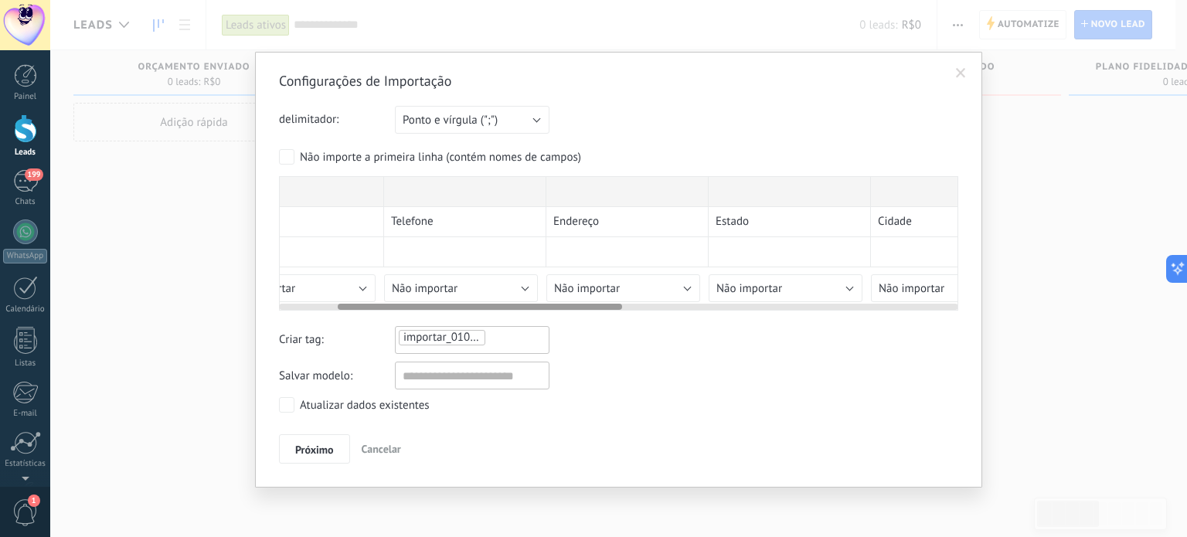
scroll to position [0, 0]
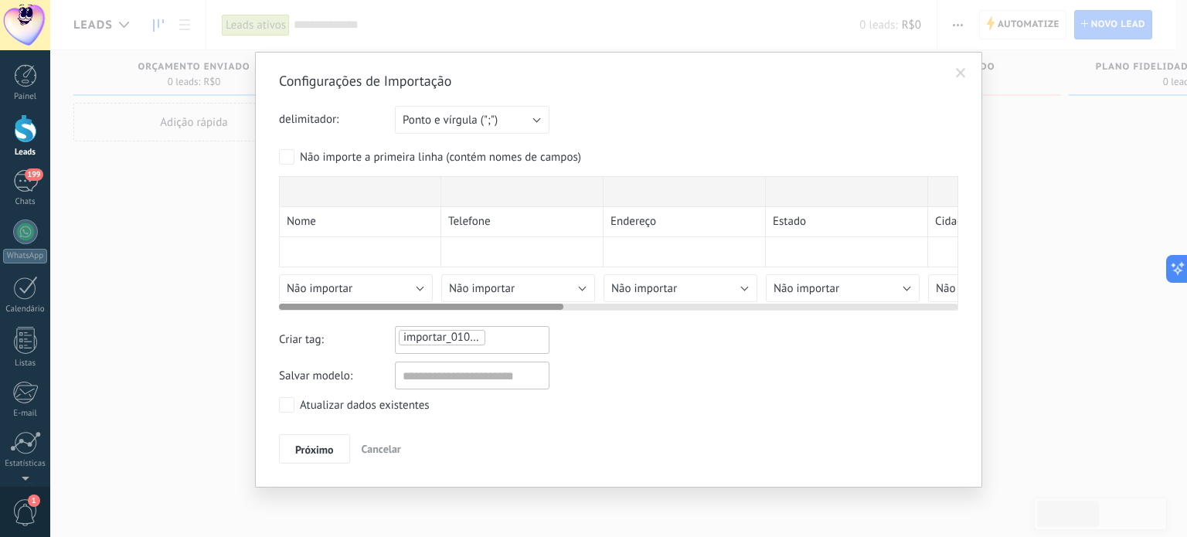
drag, startPoint x: 711, startPoint y: 305, endPoint x: 232, endPoint y: 308, distance: 479.2
click at [232, 308] on div "Configurações de Importação delimitador: Ponto e vírgula (";") Vírgula (",") Ta…" at bounding box center [618, 268] width 1137 height 537
click at [397, 260] on div "Nome Telefone Endereço Estado Cidade Saída Total Veículo Placa Quilometragem VA…" at bounding box center [1090, 239] width 1623 height 126
click at [389, 260] on div "Nome Telefone Endereço Estado Cidade Saída Total Veículo Placa Quilometragem VA…" at bounding box center [1090, 239] width 1623 height 126
click at [395, 284] on div "Configurações de Importação delimitador: Ponto e vírgula (";") Vírgula (",") Ta…" at bounding box center [618, 268] width 679 height 392
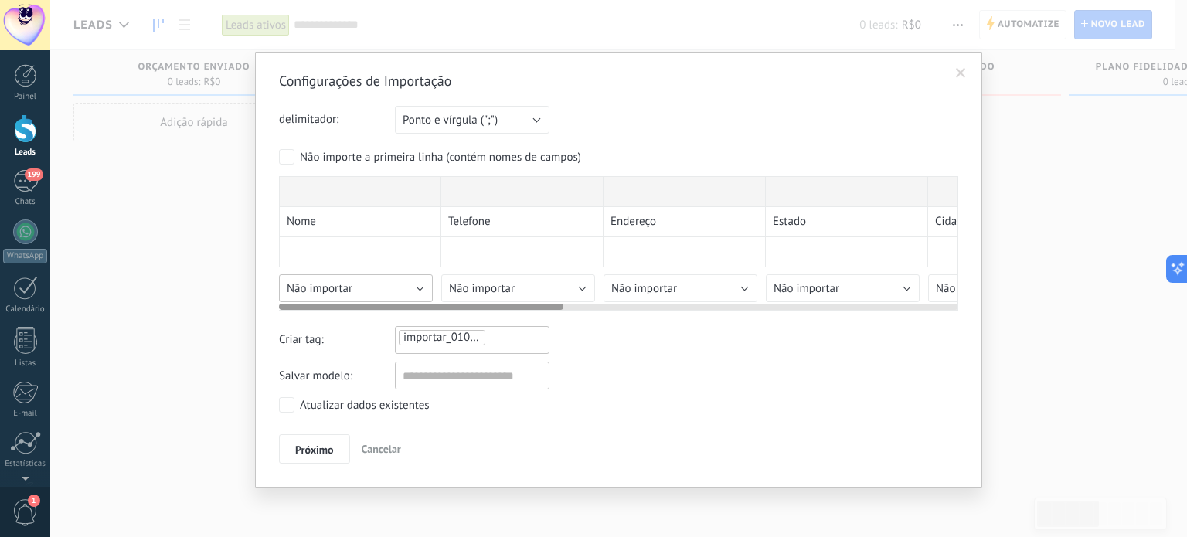
click at [415, 290] on div "Configurações de Importação delimitador: Ponto e vírgula (";") Vírgula (",") Ta…" at bounding box center [618, 268] width 679 height 392
click at [540, 124] on button "Ponto e vírgula (";")" at bounding box center [472, 120] width 155 height 28
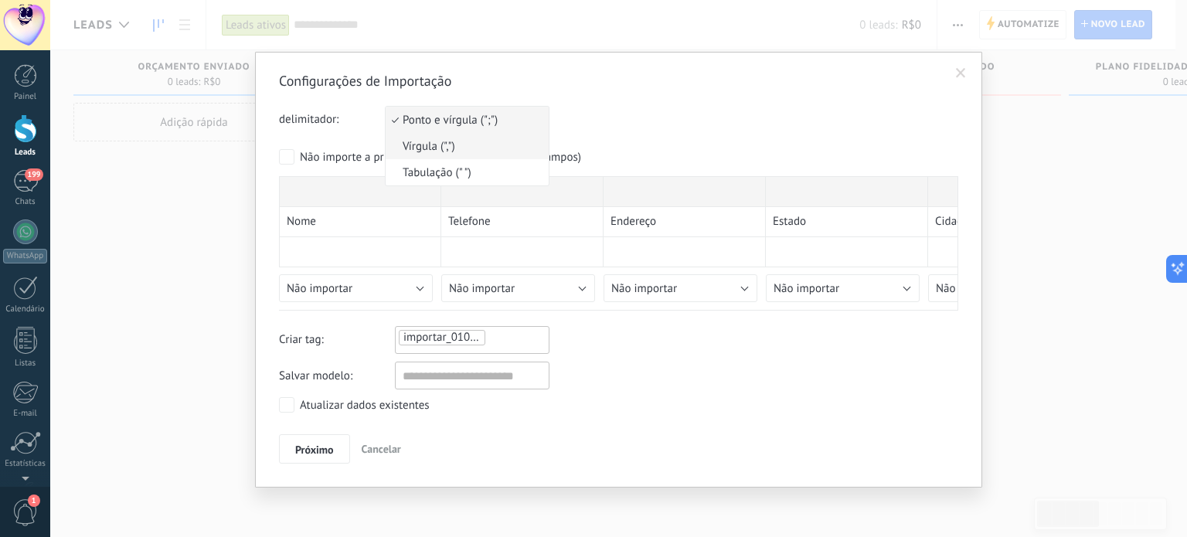
click at [467, 146] on span "Vírgula (",")" at bounding box center [465, 146] width 158 height 15
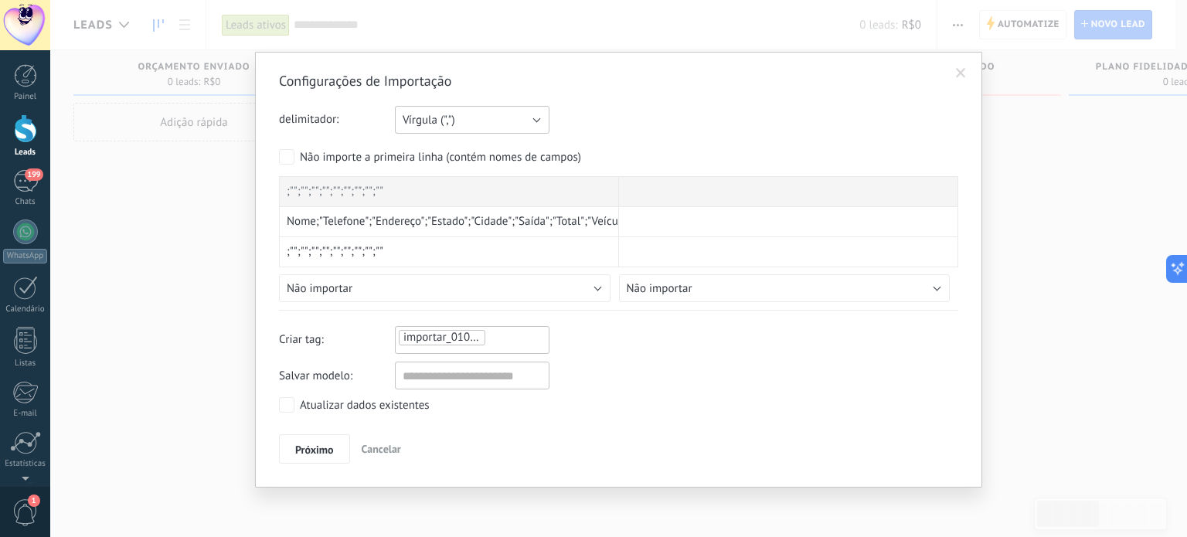
click at [513, 117] on button "Vírgula (",")" at bounding box center [472, 120] width 155 height 28
click at [464, 173] on span "Tabulação (" ")" at bounding box center [465, 172] width 158 height 15
click at [504, 120] on button "Tabulação (" ")" at bounding box center [472, 120] width 155 height 28
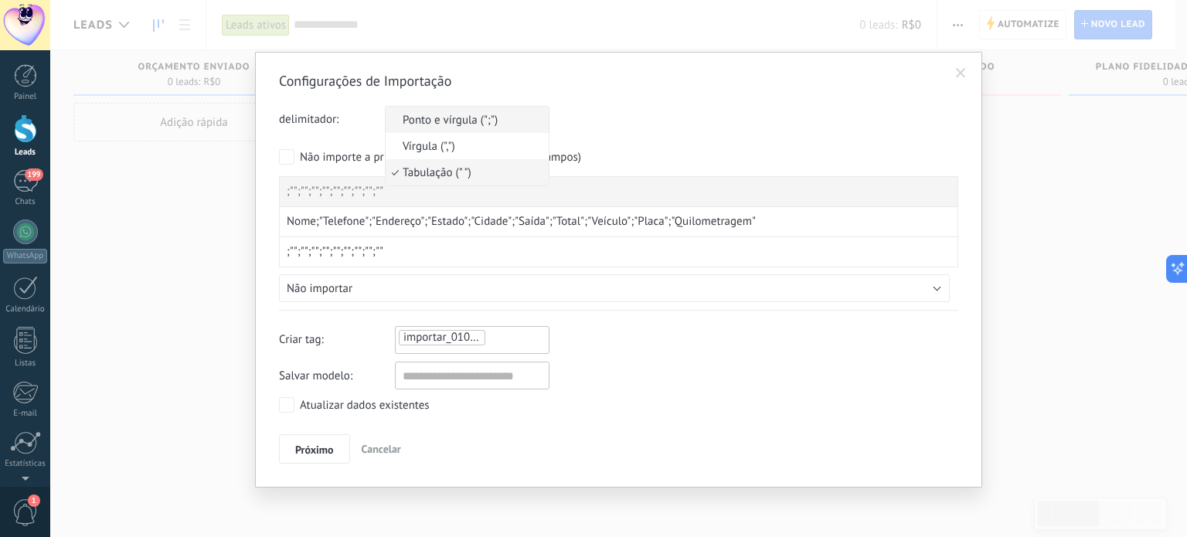
click at [474, 126] on span "Ponto e vírgula (";")" at bounding box center [465, 120] width 158 height 15
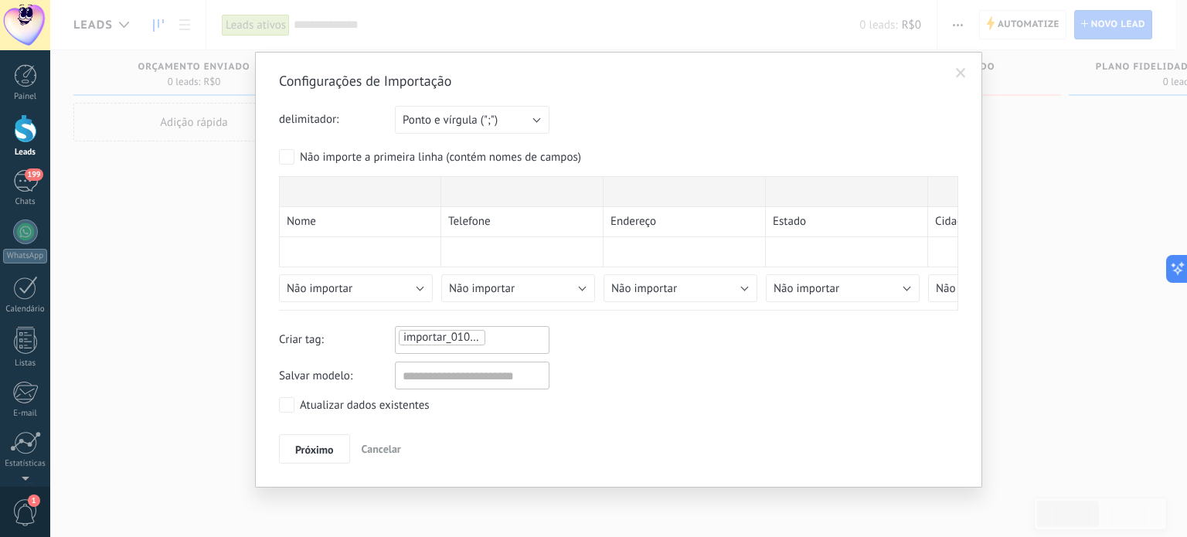
click at [345, 385] on span "Salvar modelo:" at bounding box center [337, 376] width 116 height 27
click at [356, 382] on span "Salvar modelo:" at bounding box center [337, 376] width 116 height 27
click at [524, 333] on div "importar_01092025_1649" at bounding box center [472, 338] width 150 height 19
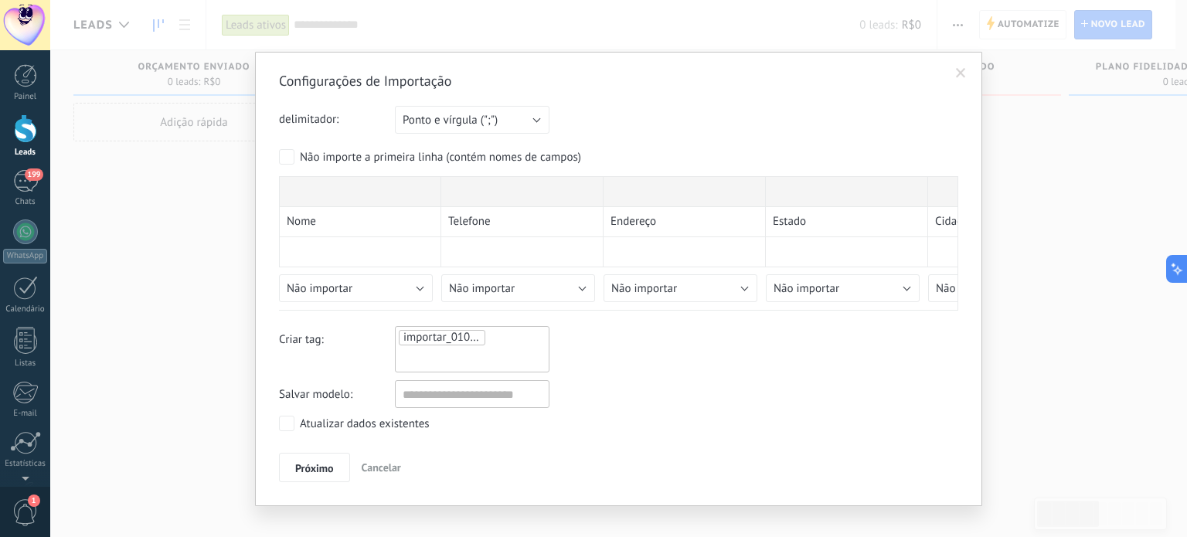
click at [371, 148] on form "delimitador: Ponto e vírgula (";") Vírgula (",") Tabulação (" ") Ponto e vírgul…" at bounding box center [618, 208] width 679 height 205
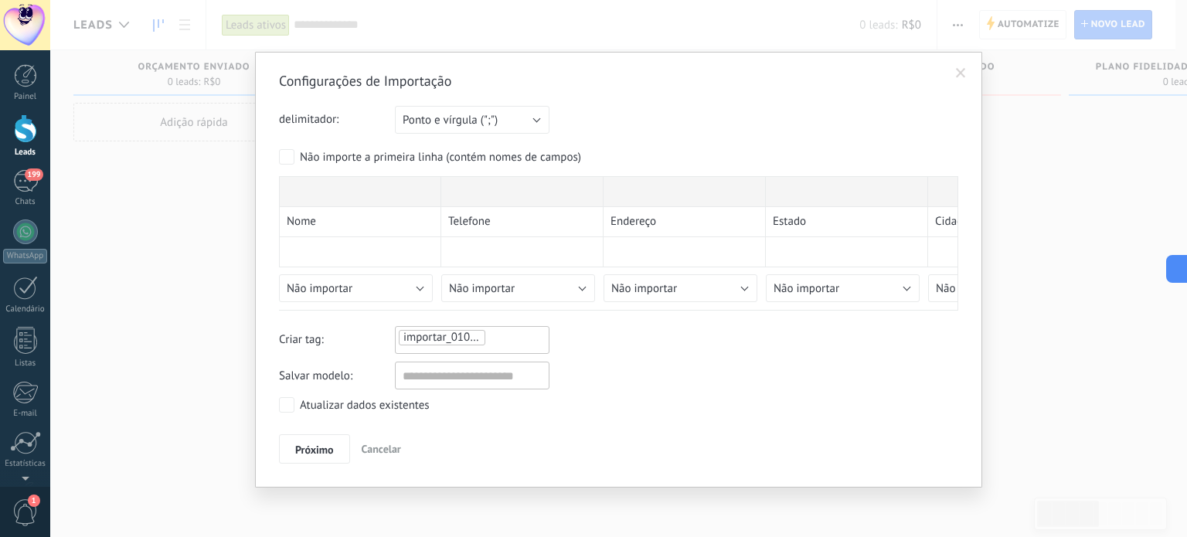
click at [371, 151] on div "Não importe a primeira linha (contém nomes de campos)" at bounding box center [440, 157] width 281 height 15
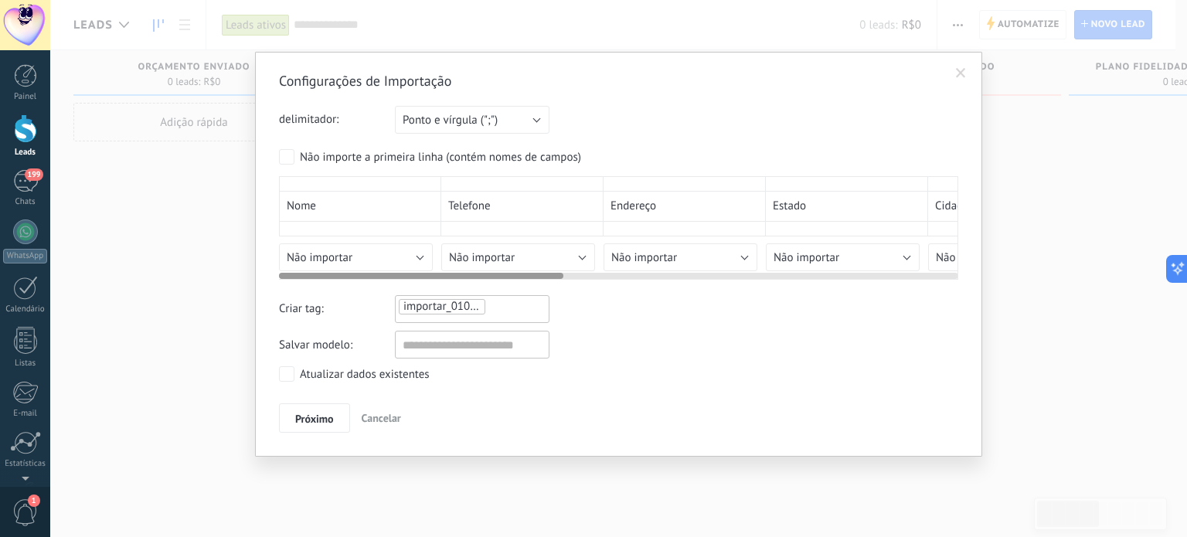
click at [369, 187] on div at bounding box center [360, 183] width 162 height 15
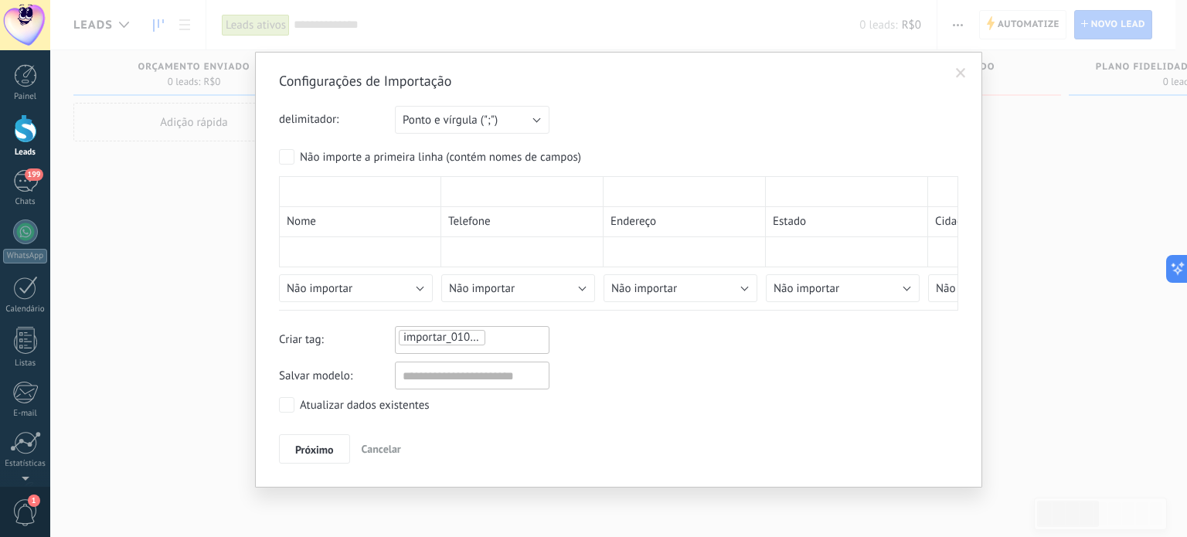
click at [369, 162] on div "Não importe a primeira linha (contém nomes de campos)" at bounding box center [440, 157] width 281 height 15
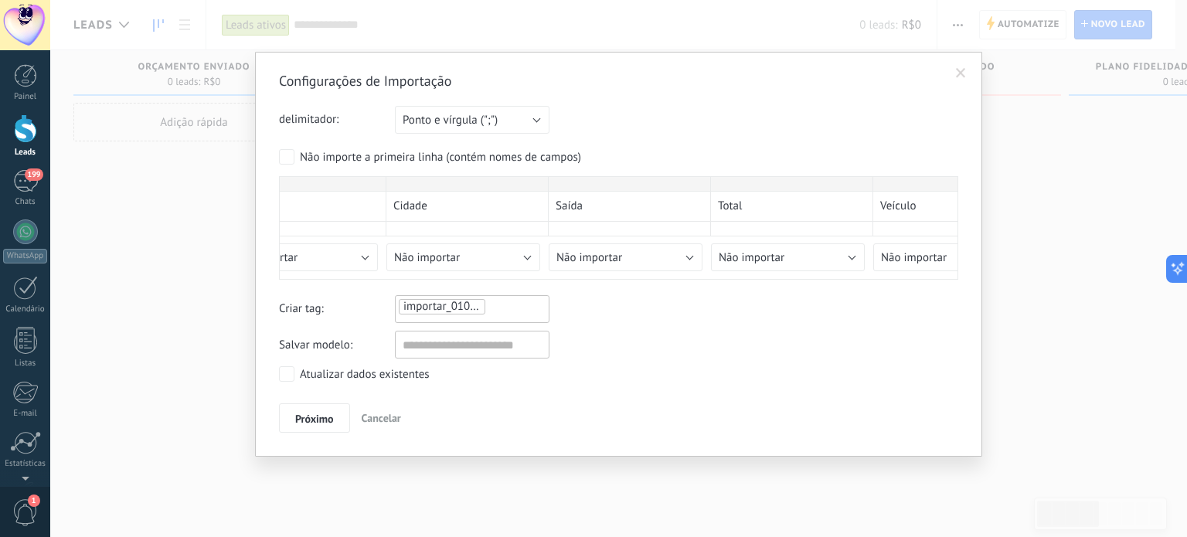
scroll to position [0, 584]
drag, startPoint x: 345, startPoint y: 223, endPoint x: 167, endPoint y: 249, distance: 179.6
click at [167, 249] on div "Configurações de Importação delimitador: Ponto e vírgula (";") Vírgula (",") Ta…" at bounding box center [618, 268] width 1137 height 537
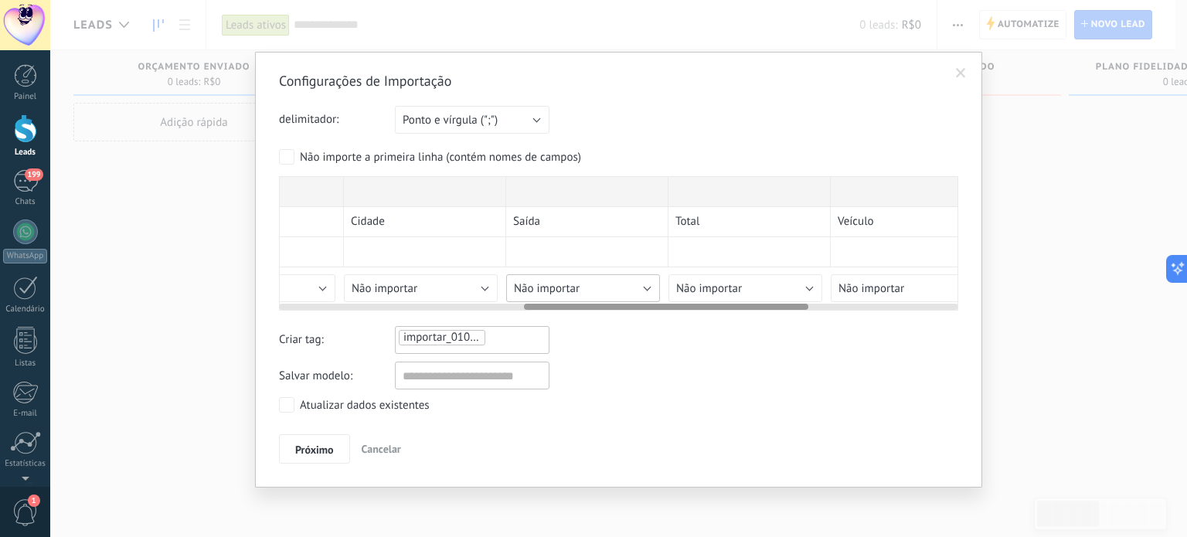
click at [593, 287] on div "Configurações de Importação delimitador: Ponto e vírgula (";") Vírgula (",") Ta…" at bounding box center [618, 268] width 679 height 392
click at [646, 282] on div "Configurações de Importação delimitador: Ponto e vírgula (";") Vírgula (",") Ta…" at bounding box center [618, 268] width 679 height 392
click at [648, 311] on div "Configurações de Importação delimitador: Ponto e vírgula (";") Vírgula (",") Ta…" at bounding box center [618, 268] width 679 height 392
click at [649, 299] on div at bounding box center [618, 304] width 679 height 12
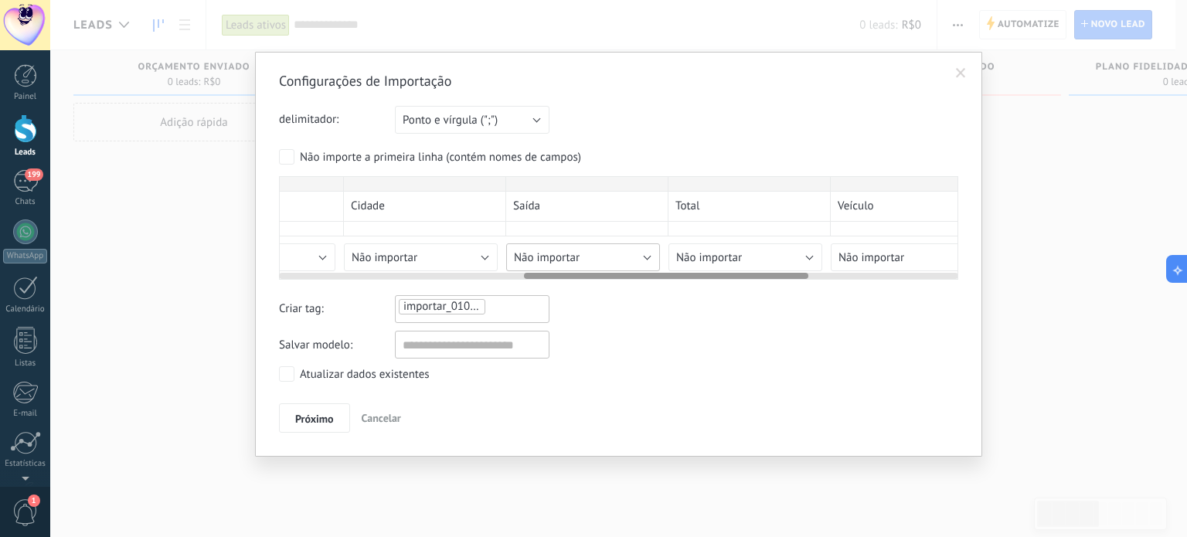
click at [649, 292] on div "Configurações de Importação delimitador: Ponto e vírgula (";") Vírgula (",") Ta…" at bounding box center [618, 252] width 679 height 361
click at [649, 290] on div "Configurações de Importação delimitador: Ponto e vírgula (";") Vírgula (",") Ta…" at bounding box center [618, 252] width 679 height 361
click at [646, 284] on div "Configurações de Importação delimitador: Ponto e vírgula (";") Vírgula (",") Ta…" at bounding box center [618, 252] width 679 height 361
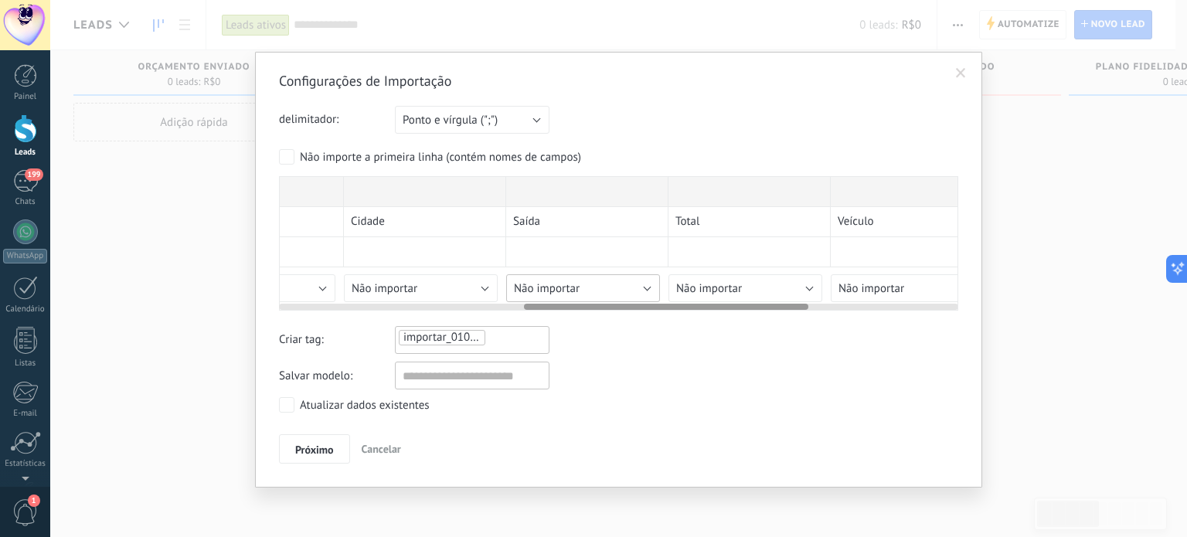
click at [643, 278] on div "Nome Telefone Endereço Estado Cidade Saída Total Veículo Placa Quilometragem VA…" at bounding box center [618, 243] width 679 height 134
click at [659, 313] on div "Configurações de Importação delimitador: Ponto e vírgula (";") Vírgula (",") Ta…" at bounding box center [618, 268] width 679 height 392
click at [663, 309] on div "Nome Telefone Endereço Estado Cidade Saída Total Veículo Placa Quilometragem VA…" at bounding box center [618, 243] width 679 height 134
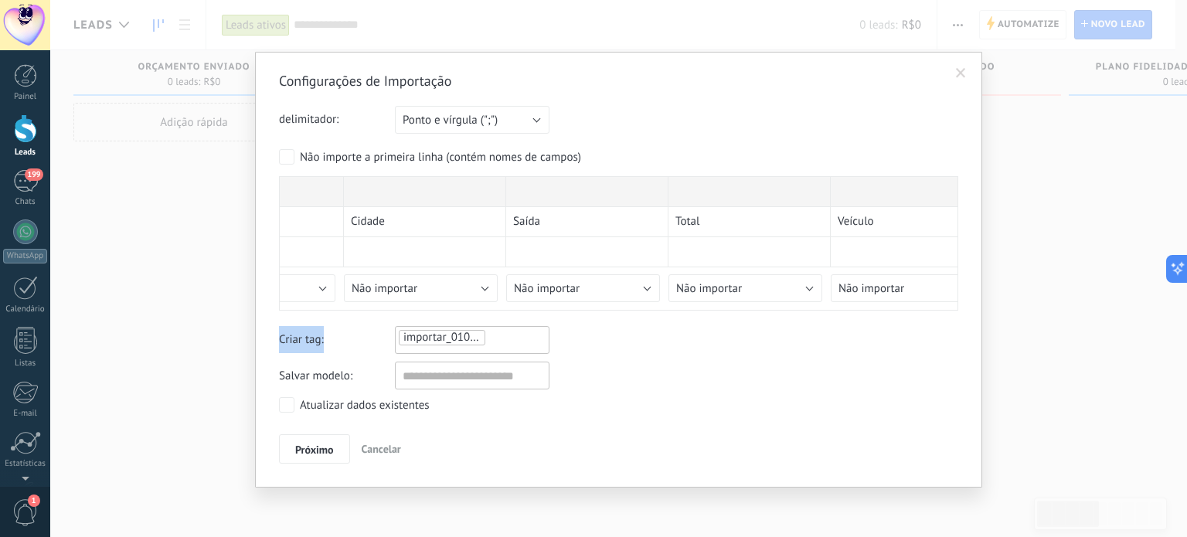
drag, startPoint x: 663, startPoint y: 309, endPoint x: 441, endPoint y: 342, distance: 224.3
click at [346, 342] on div "Configurações de Importação delimitador: Ponto e vírgula (";") Vírgula (",") Ta…" at bounding box center [618, 268] width 679 height 392
click at [662, 346] on div "Criar tag: importar_01092025_1649" at bounding box center [618, 340] width 679 height 28
click at [325, 444] on span "Próximo" at bounding box center [314, 449] width 39 height 11
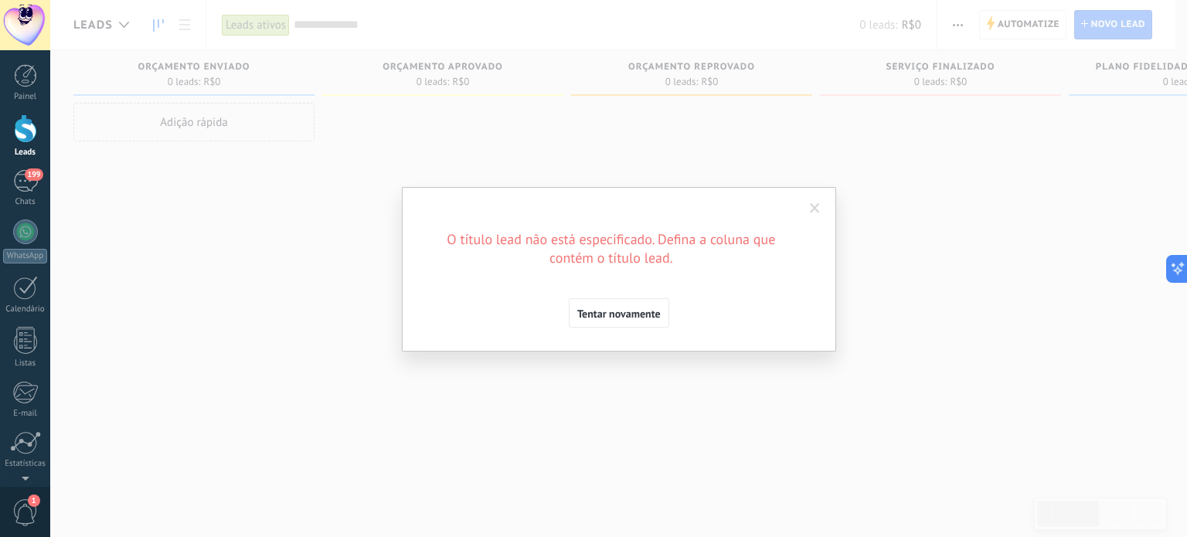
click at [631, 308] on span "Tentar novamente" at bounding box center [618, 313] width 83 height 11
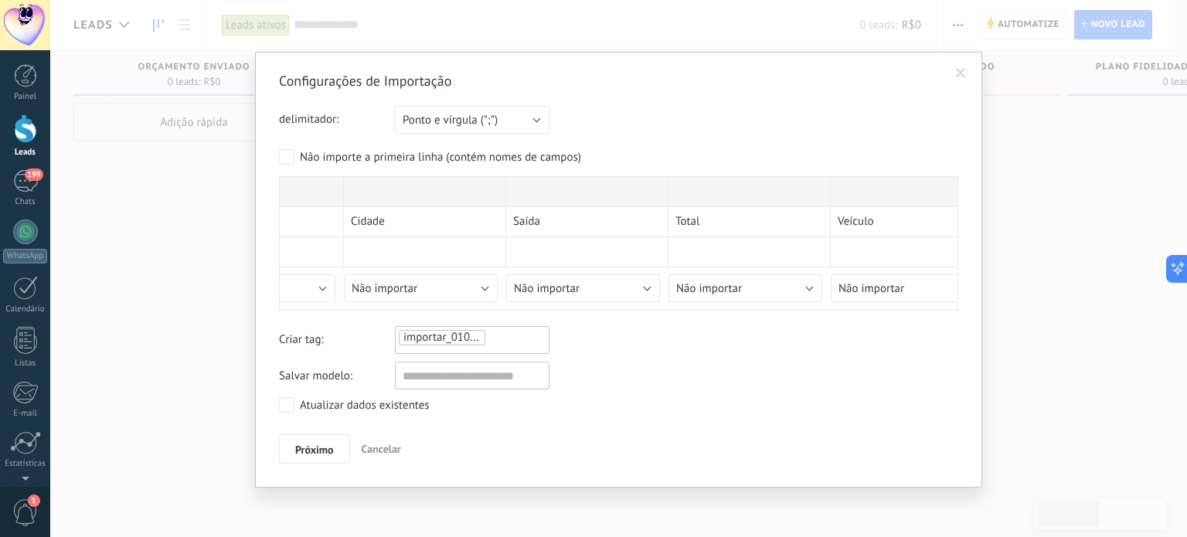
drag, startPoint x: 524, startPoint y: 312, endPoint x: 468, endPoint y: 316, distance: 56.6
click at [468, 316] on div "Configurações de Importação delimitador: Ponto e vírgula (";") Vírgula (",") Ta…" at bounding box center [618, 268] width 679 height 392
drag, startPoint x: 430, startPoint y: 318, endPoint x: 418, endPoint y: 318, distance: 11.6
click at [421, 318] on div "Configurações de Importação delimitador: Ponto e vírgula (";") Vírgula (",") Ta…" at bounding box center [618, 268] width 679 height 392
drag, startPoint x: 703, startPoint y: 420, endPoint x: 668, endPoint y: 332, distance: 94.7
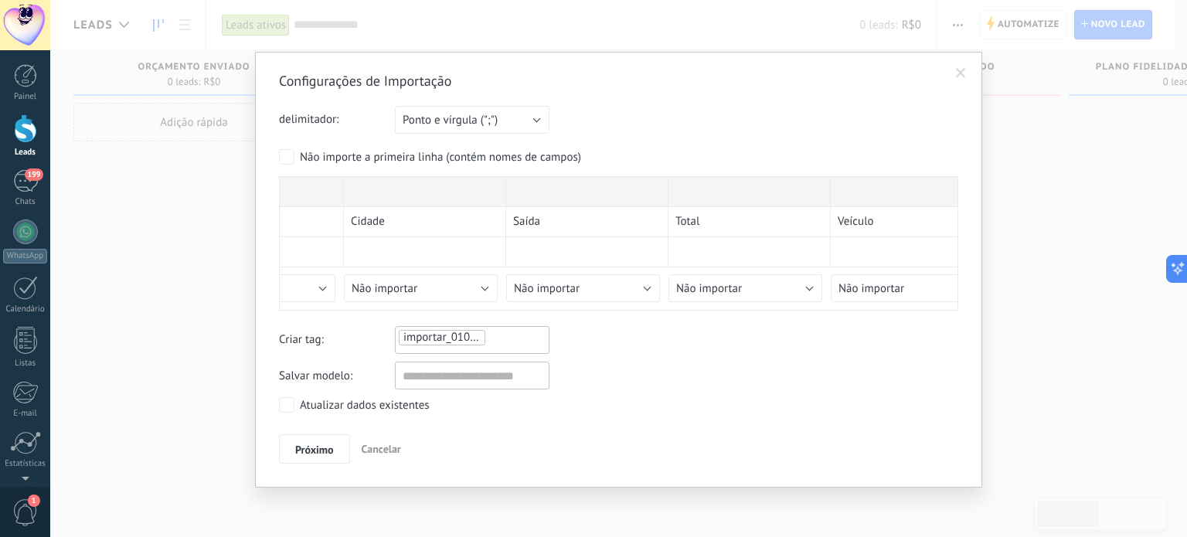
click at [703, 413] on div "Configurações de Importação delimitador: Ponto e vírgula (";") Vírgula (",") Ta…" at bounding box center [618, 268] width 679 height 392
drag, startPoint x: 665, startPoint y: 315, endPoint x: 495, endPoint y: 319, distance: 169.3
click at [497, 319] on div "Configurações de Importação delimitador: Ponto e vírgula (";") Vírgula (",") Ta…" at bounding box center [618, 268] width 679 height 392
click at [365, 458] on button "Cancelar" at bounding box center [382, 448] width 52 height 29
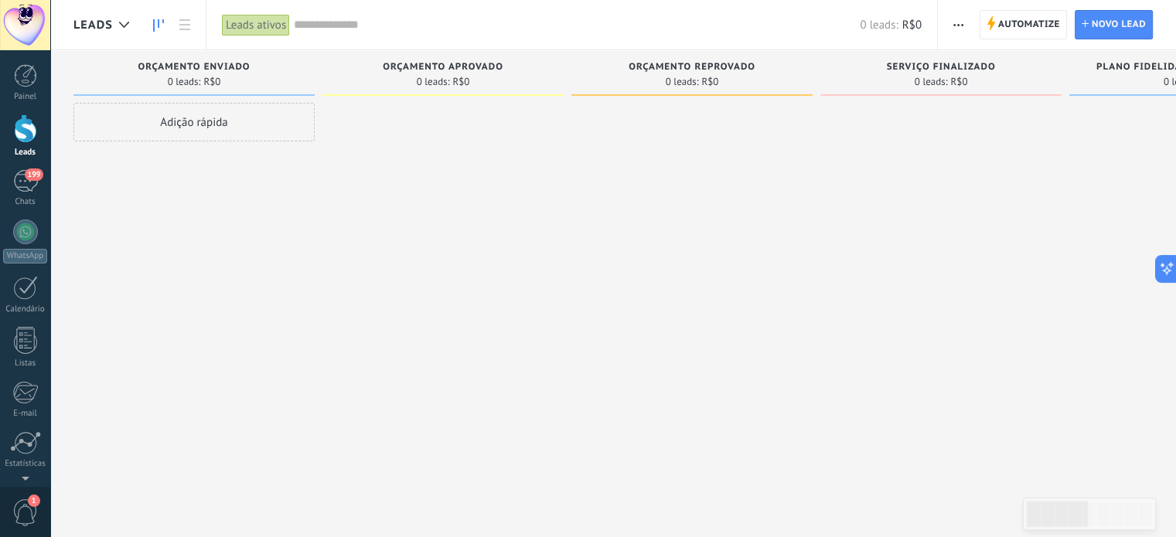
click at [959, 25] on use "button" at bounding box center [958, 25] width 10 height 2
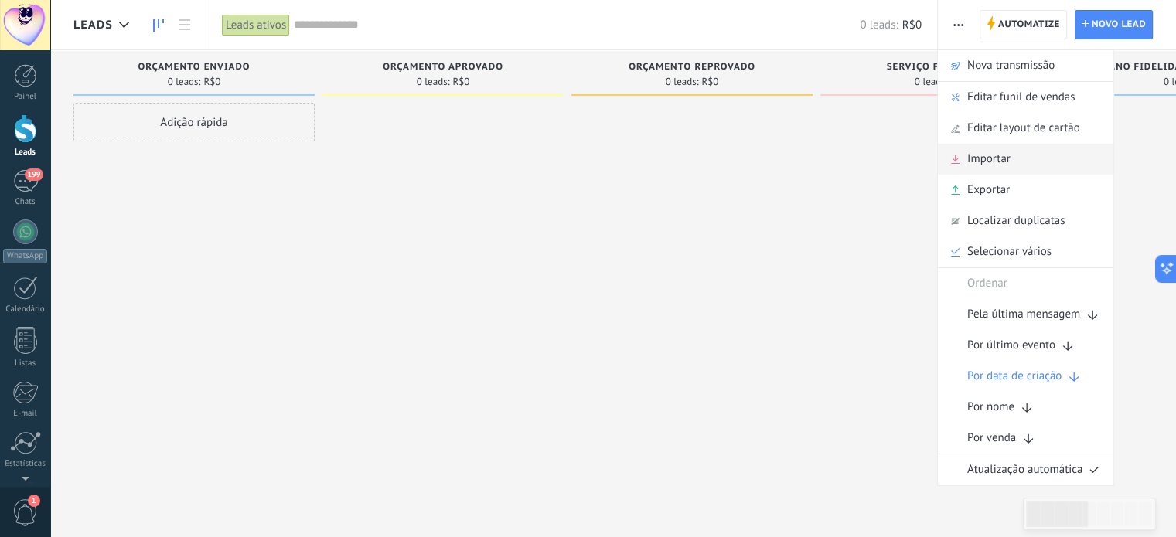
click at [1020, 157] on div "Importar" at bounding box center [1025, 159] width 175 height 31
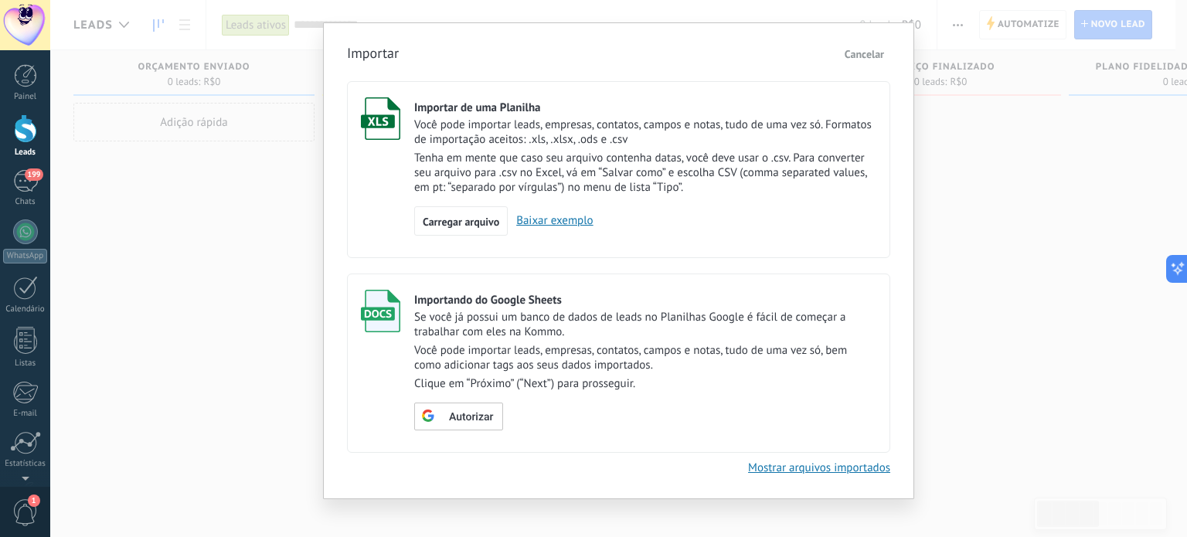
scroll to position [40, 0]
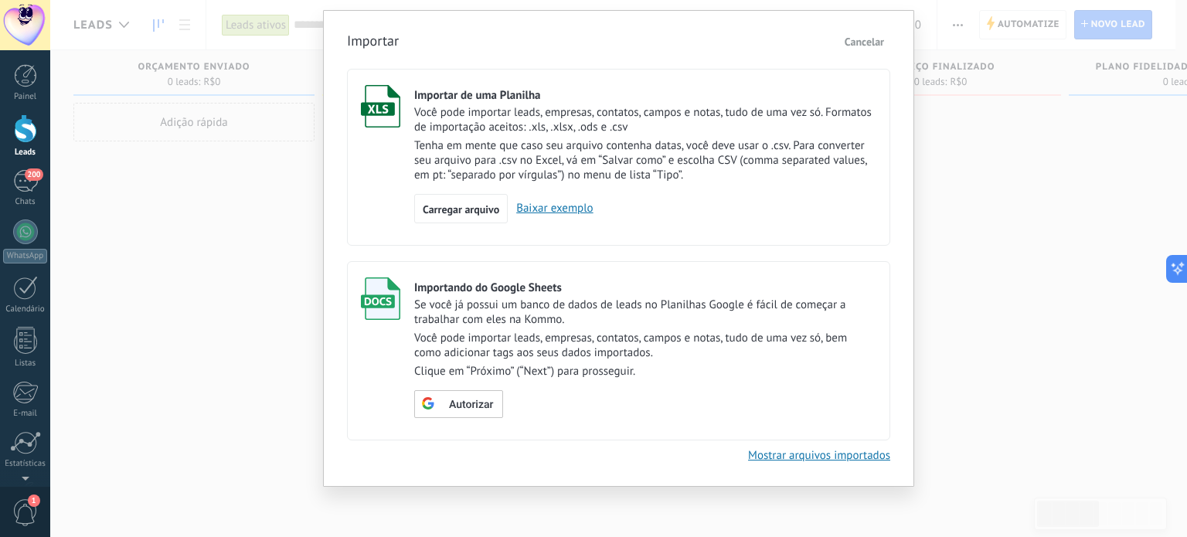
click at [859, 39] on span "Cancelar" at bounding box center [864, 42] width 39 height 14
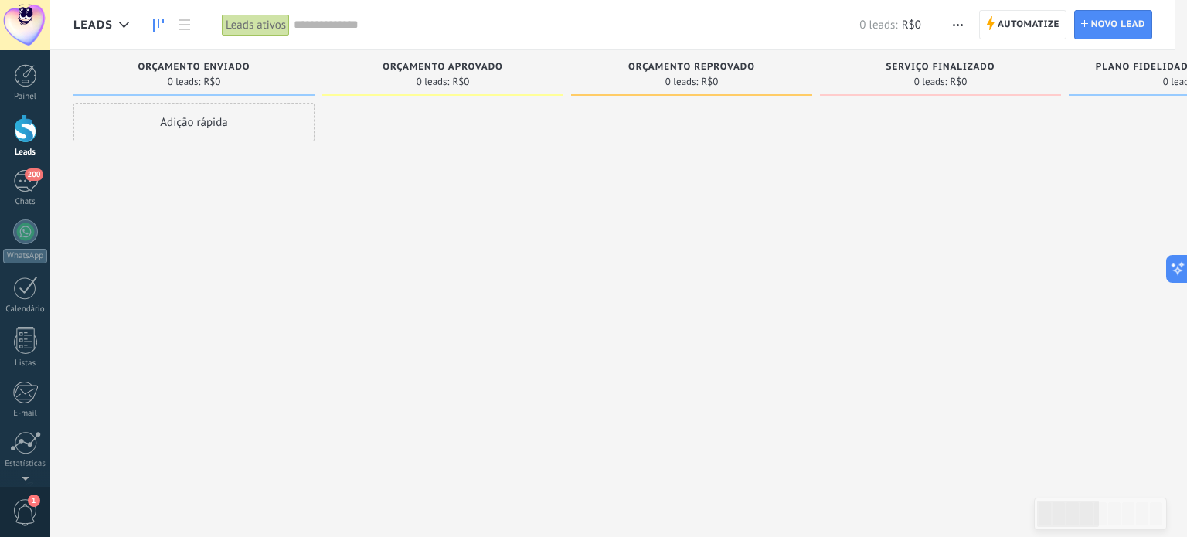
scroll to position [0, 0]
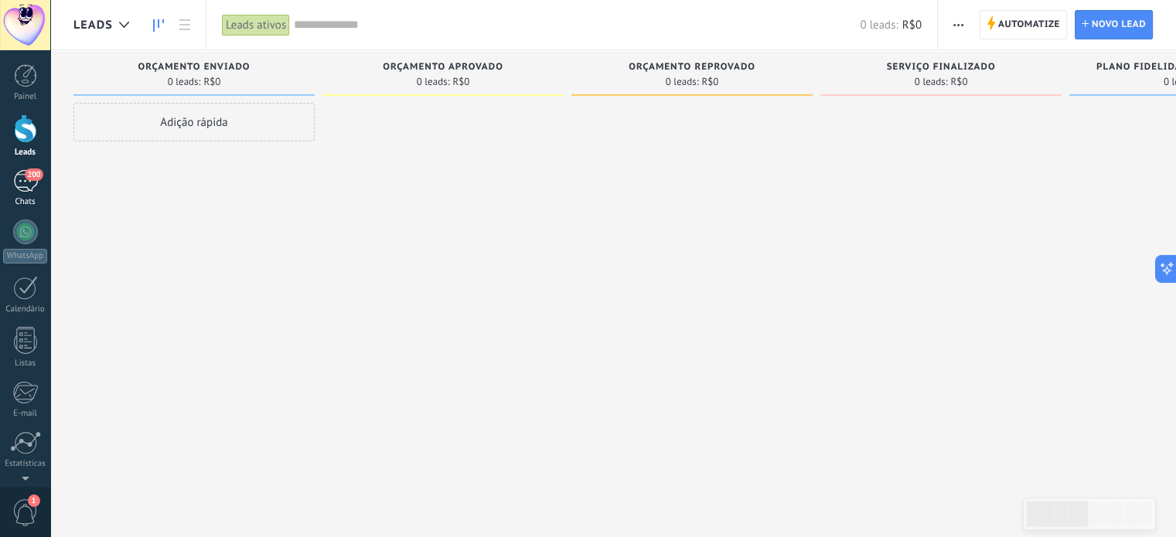
click at [19, 175] on div "200" at bounding box center [25, 181] width 25 height 22
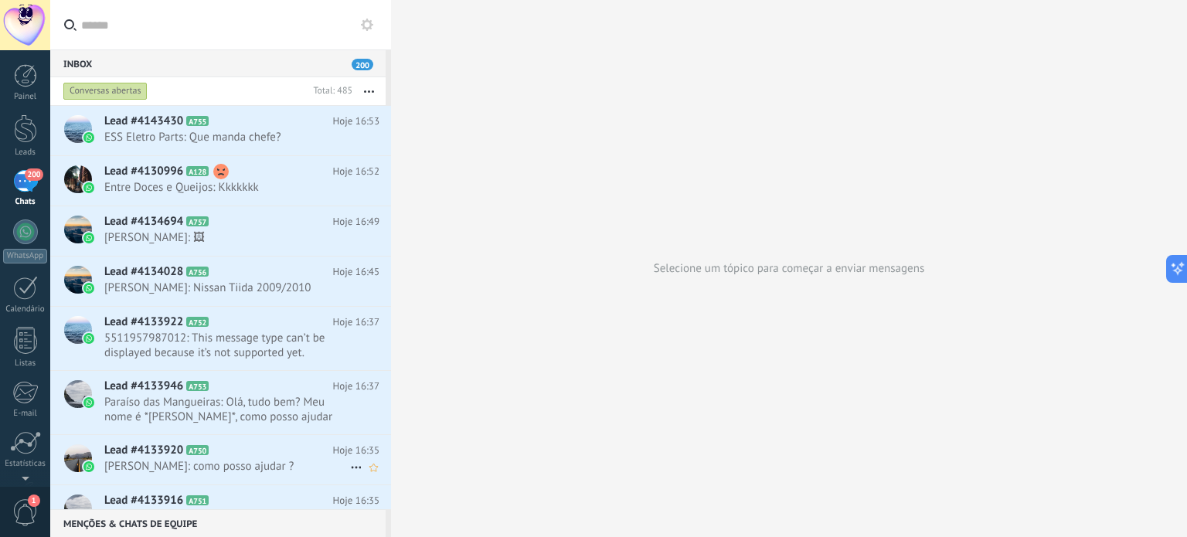
scroll to position [541, 0]
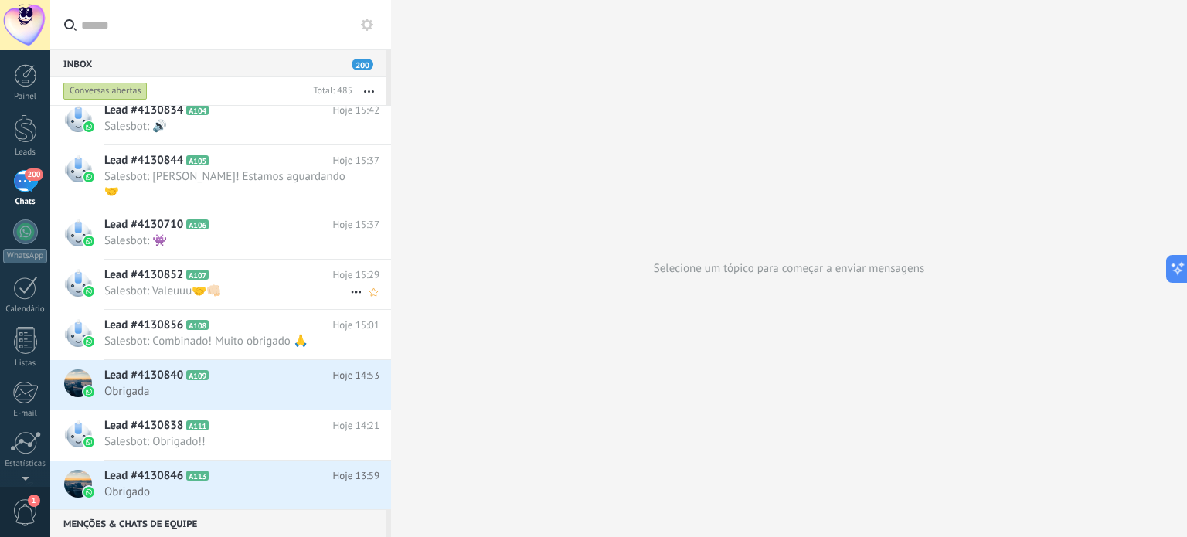
click at [213, 284] on span "Salesbot: Valeuuu🤝👊🏻" at bounding box center [227, 291] width 246 height 15
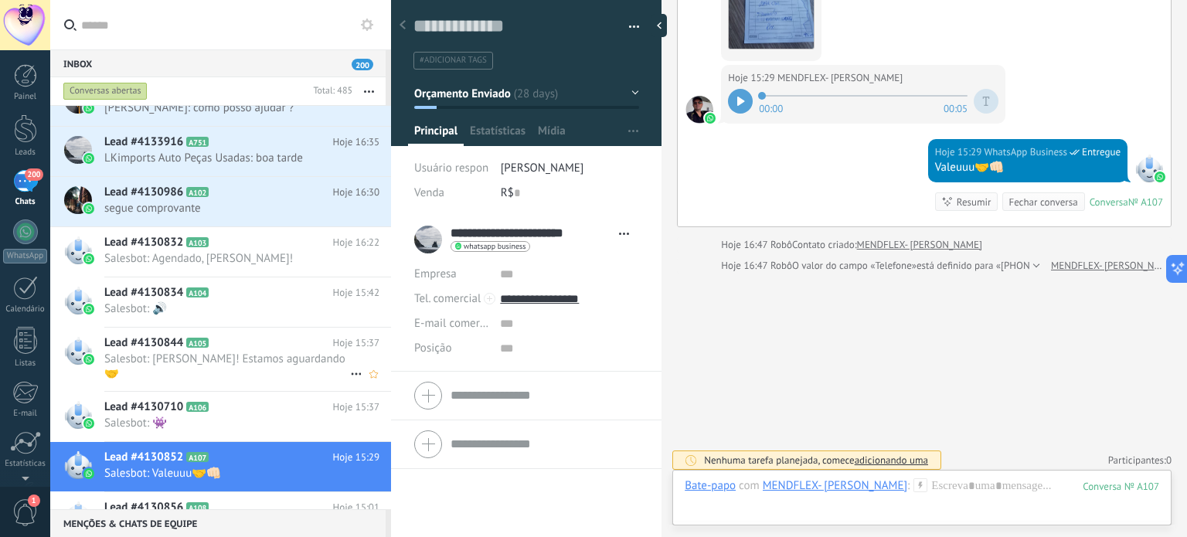
scroll to position [309, 0]
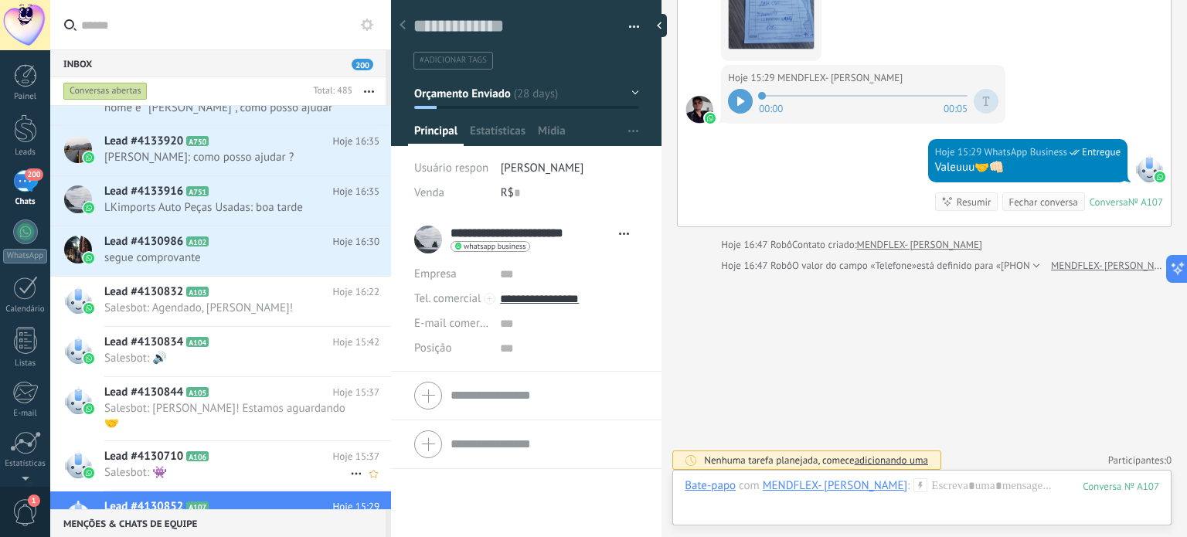
click at [214, 449] on icon at bounding box center [220, 456] width 15 height 15
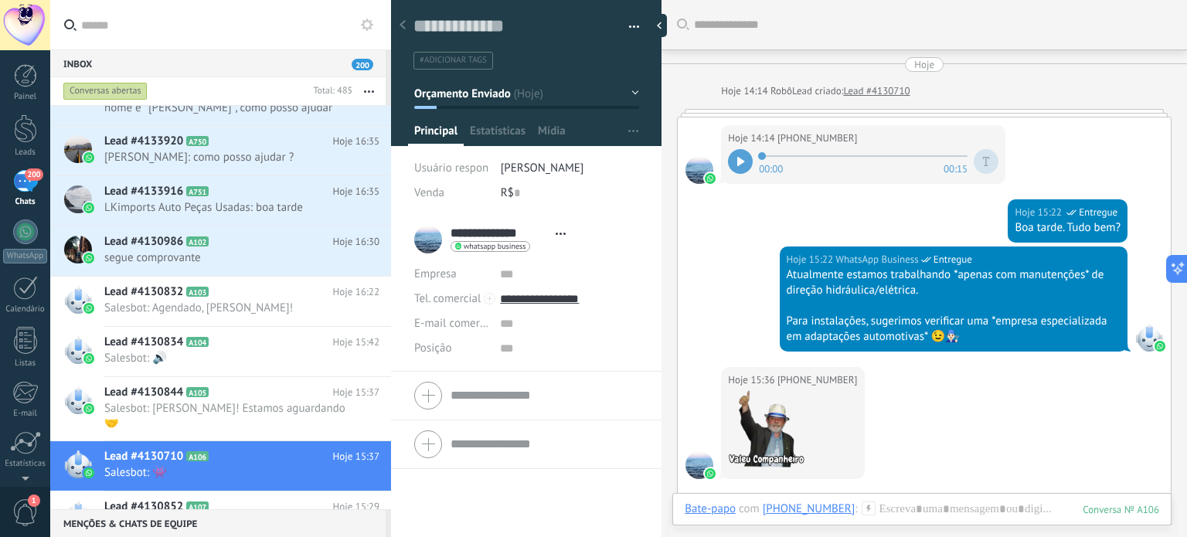
drag, startPoint x: 748, startPoint y: 336, endPoint x: 702, endPoint y: 345, distance: 47.2
click at [700, 345] on div "Hoje 15:22 WhatsApp Business Entregue Atualmente estamos trabalhando *apenas co…" at bounding box center [924, 307] width 493 height 121
click at [175, 388] on span "Lead #4130844" at bounding box center [143, 392] width 79 height 15
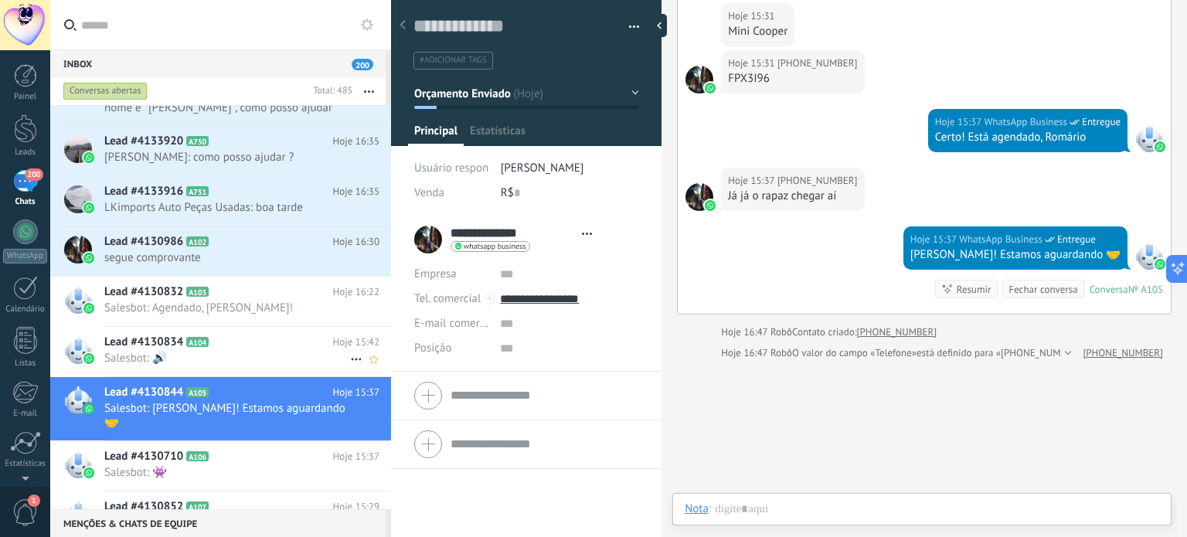
scroll to position [22, 0]
click at [260, 351] on span "Salesbot: 🔊" at bounding box center [227, 358] width 246 height 15
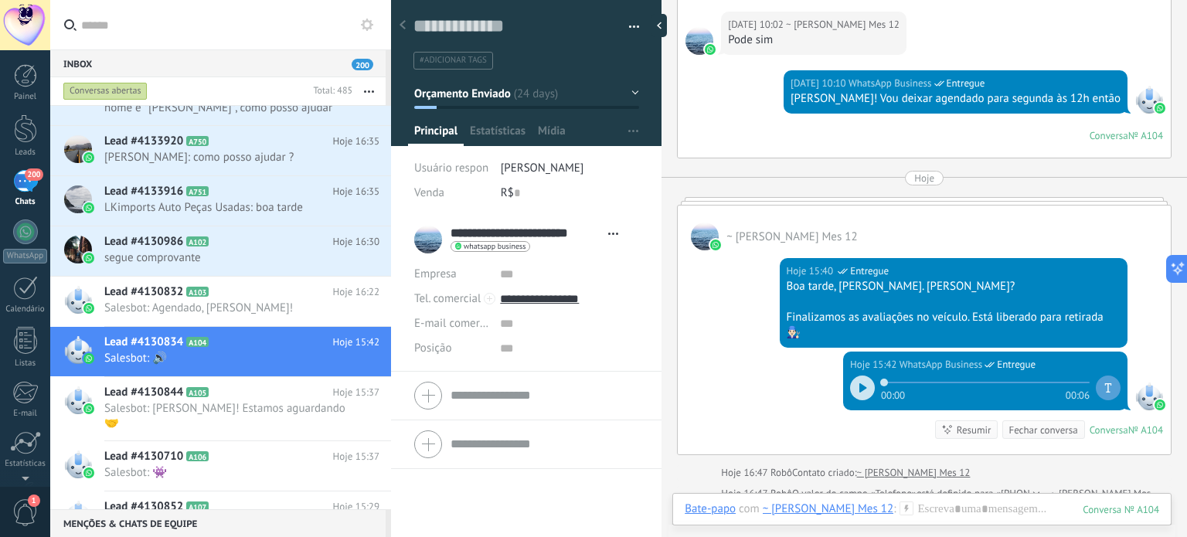
scroll to position [1243, 0]
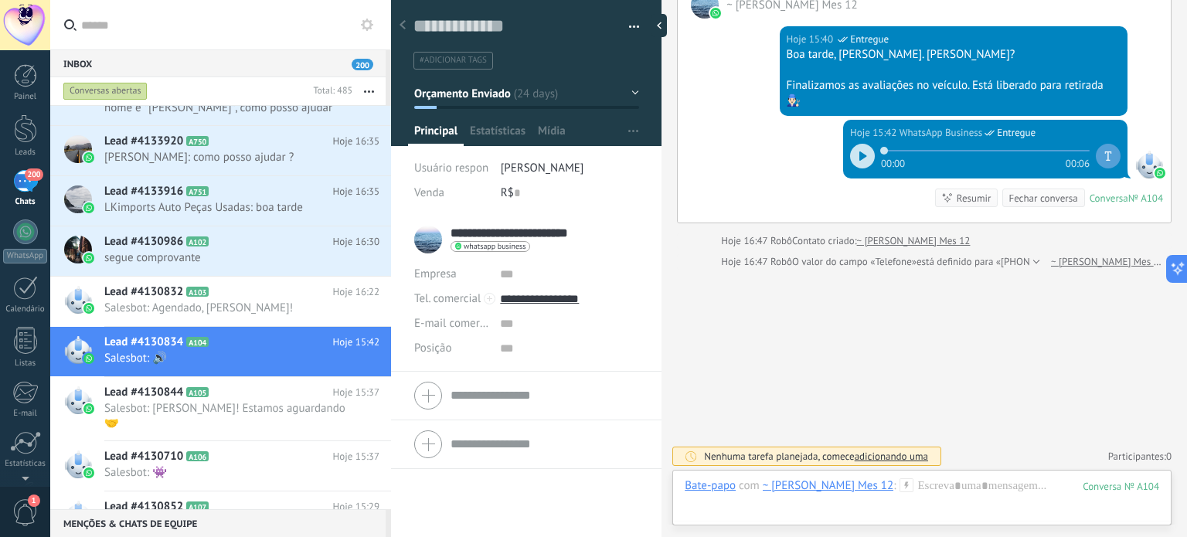
drag, startPoint x: 564, startPoint y: 227, endPoint x: 606, endPoint y: 227, distance: 41.7
click at [606, 227] on link "**********" at bounding box center [545, 233] width 188 height 15
click at [606, 244] on div "whatsapp business Enviar mensagem Detach chat" at bounding box center [545, 247] width 188 height 12
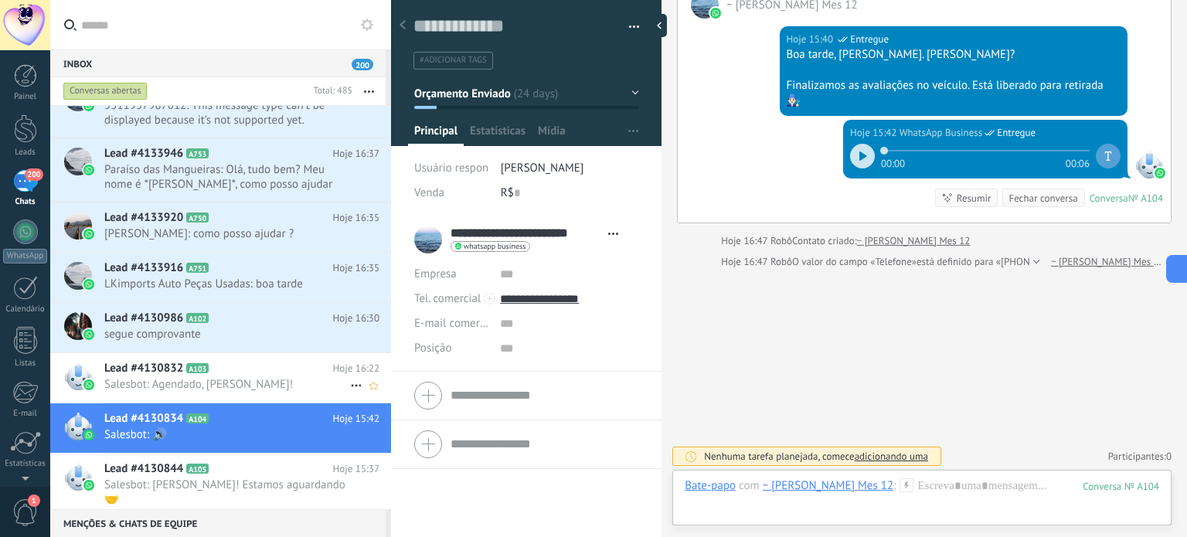
scroll to position [232, 0]
click at [223, 349] on div "Lead #4130986 A102 Hoje 16:30 segue comprovante" at bounding box center [247, 328] width 287 height 49
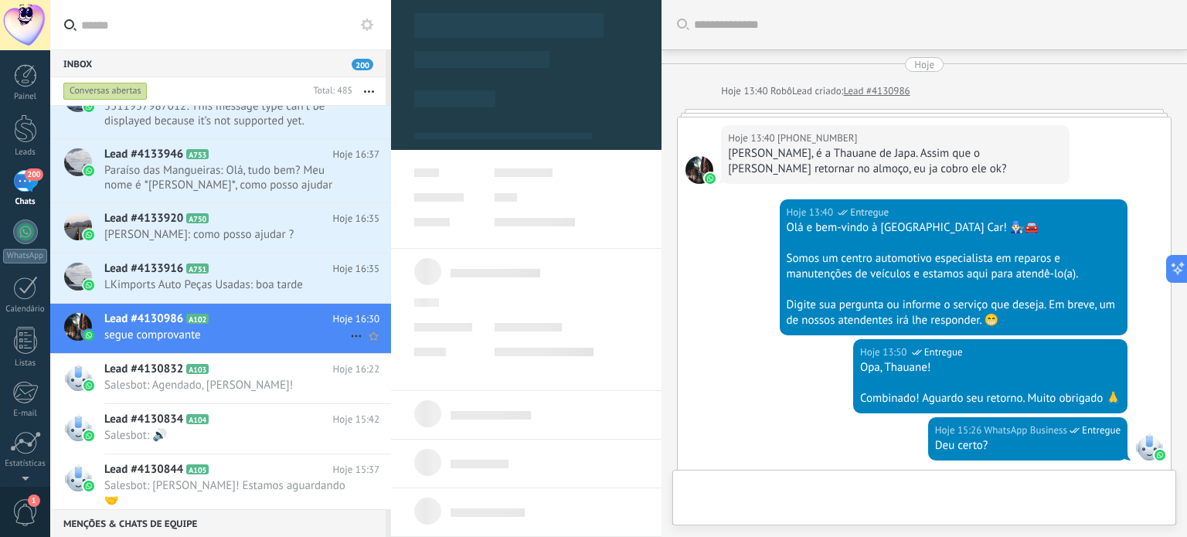
type textarea "**********"
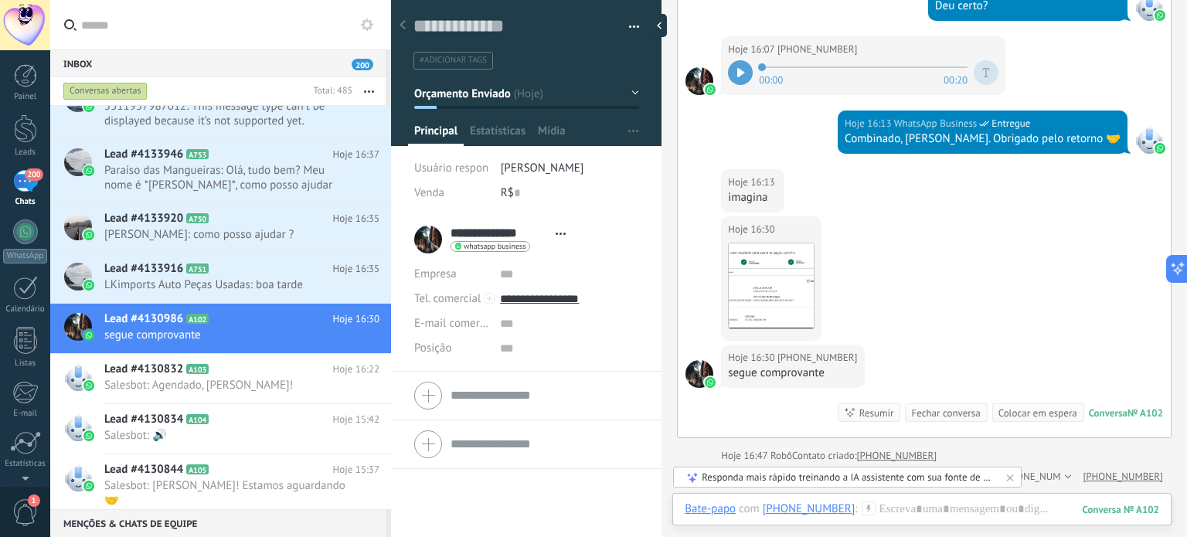
scroll to position [346, 0]
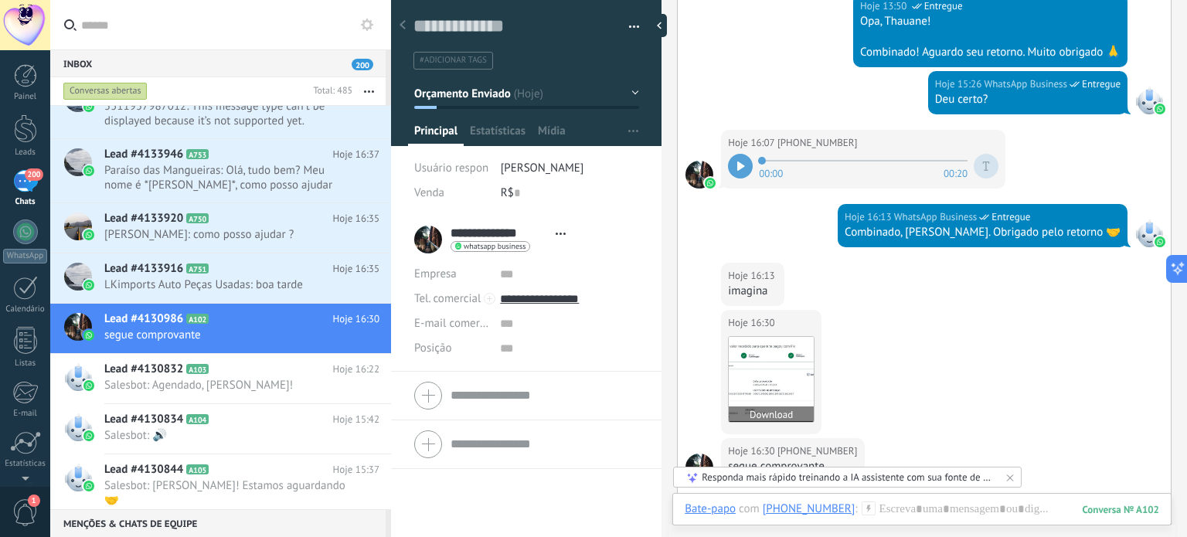
click at [778, 387] on img at bounding box center [771, 379] width 85 height 85
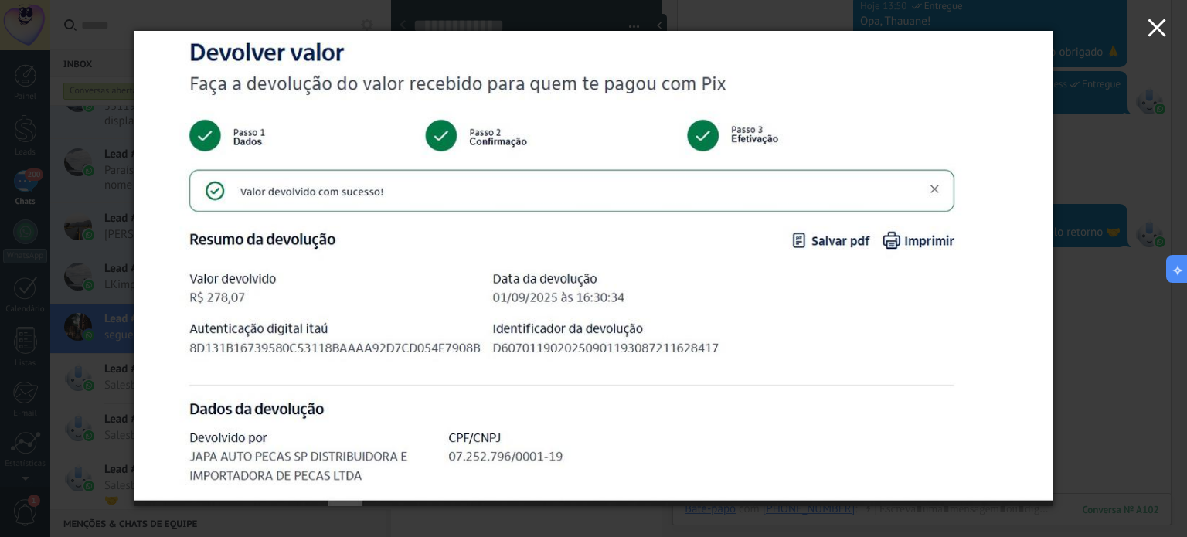
click at [1166, 27] on icon "button" at bounding box center [1157, 28] width 19 height 19
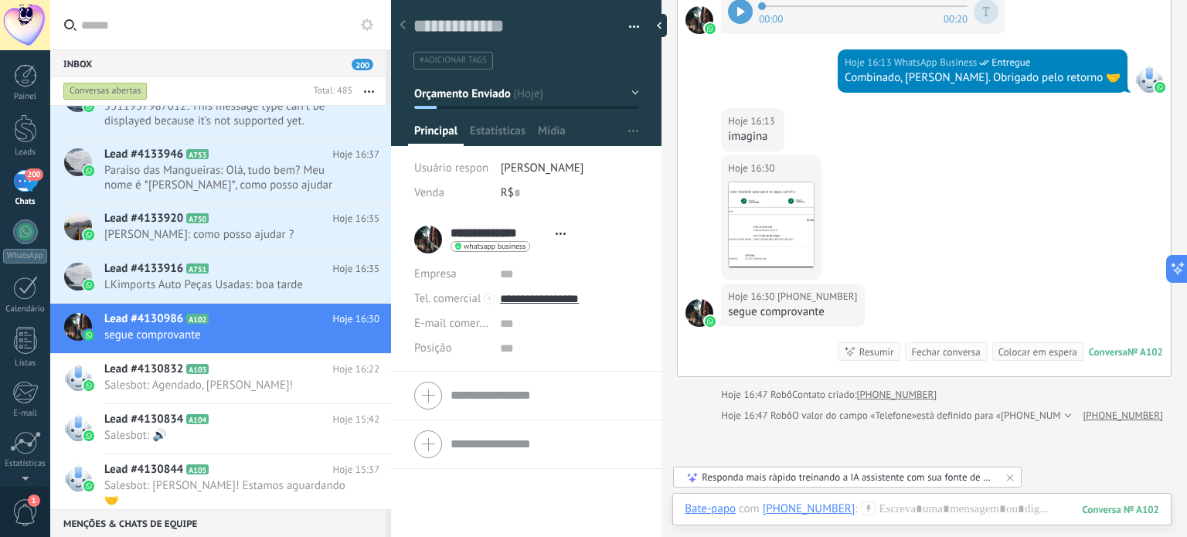
scroll to position [655, 0]
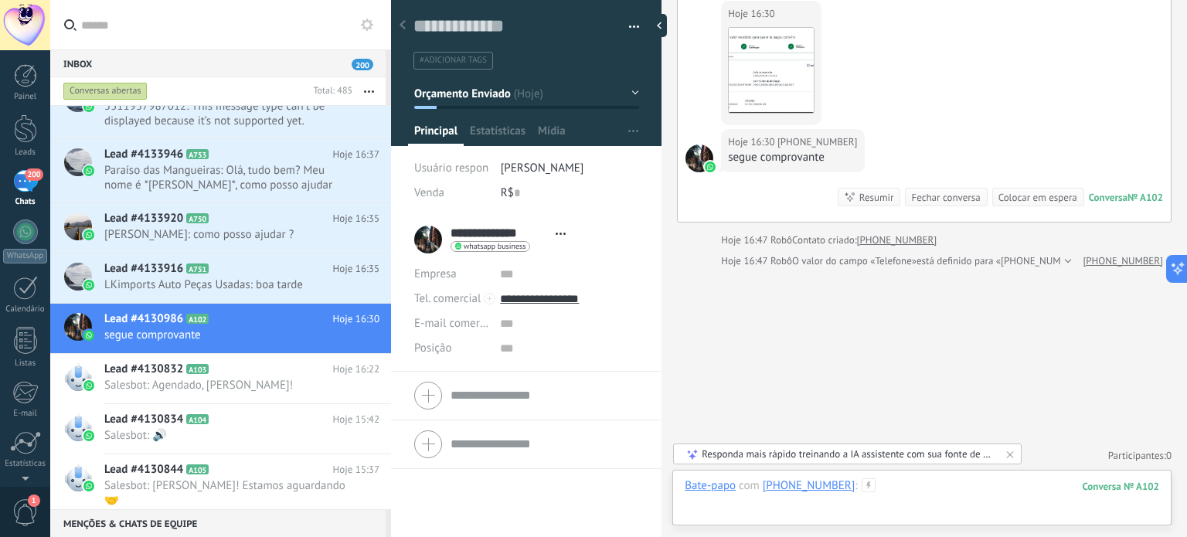
click at [924, 488] on div at bounding box center [922, 501] width 475 height 46
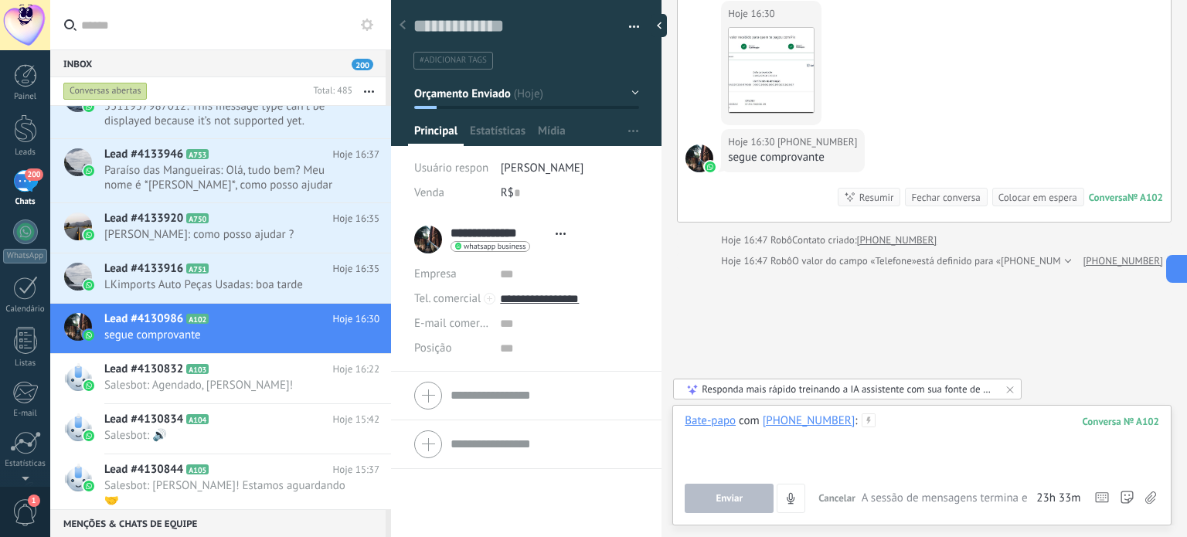
click at [903, 437] on div at bounding box center [922, 443] width 475 height 59
click at [921, 424] on div at bounding box center [922, 443] width 475 height 59
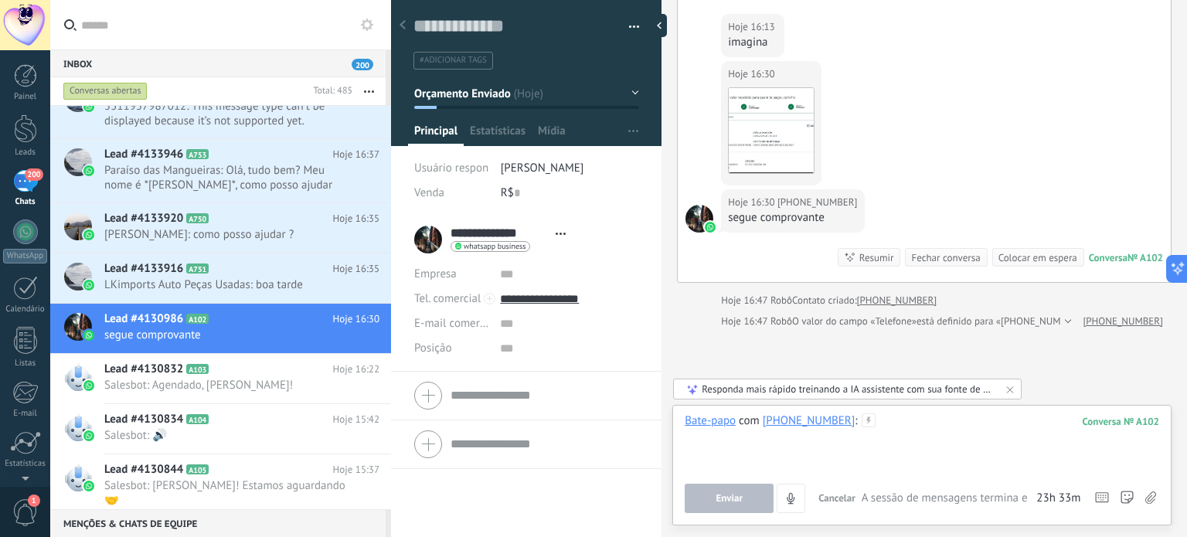
scroll to position [501, 0]
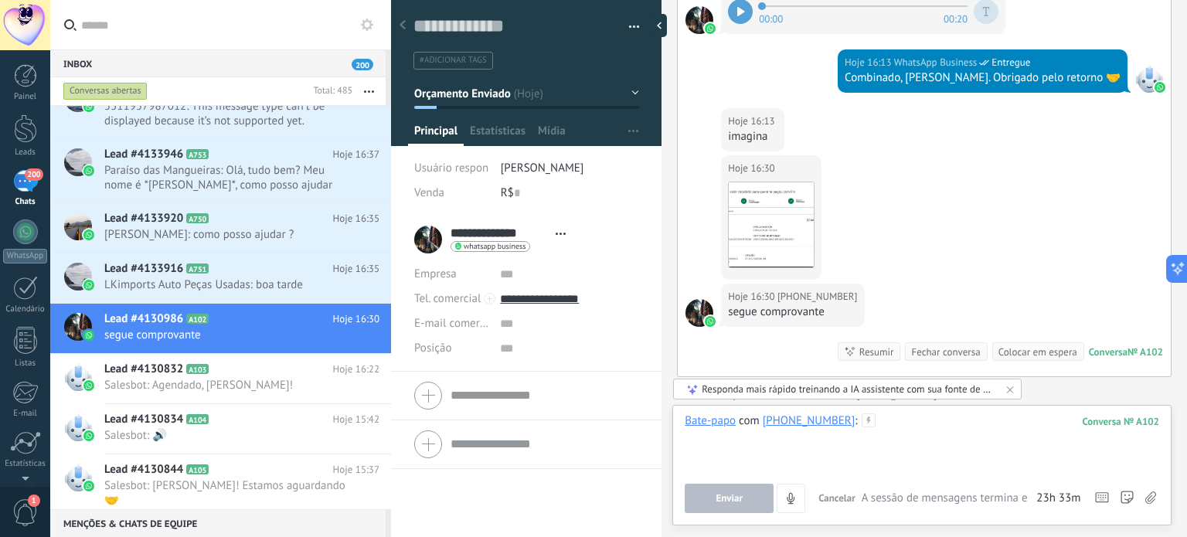
click at [959, 434] on div at bounding box center [922, 443] width 475 height 59
click at [1009, 432] on div at bounding box center [922, 443] width 475 height 59
click at [1000, 417] on div at bounding box center [922, 443] width 475 height 59
click at [929, 418] on div at bounding box center [922, 443] width 475 height 59
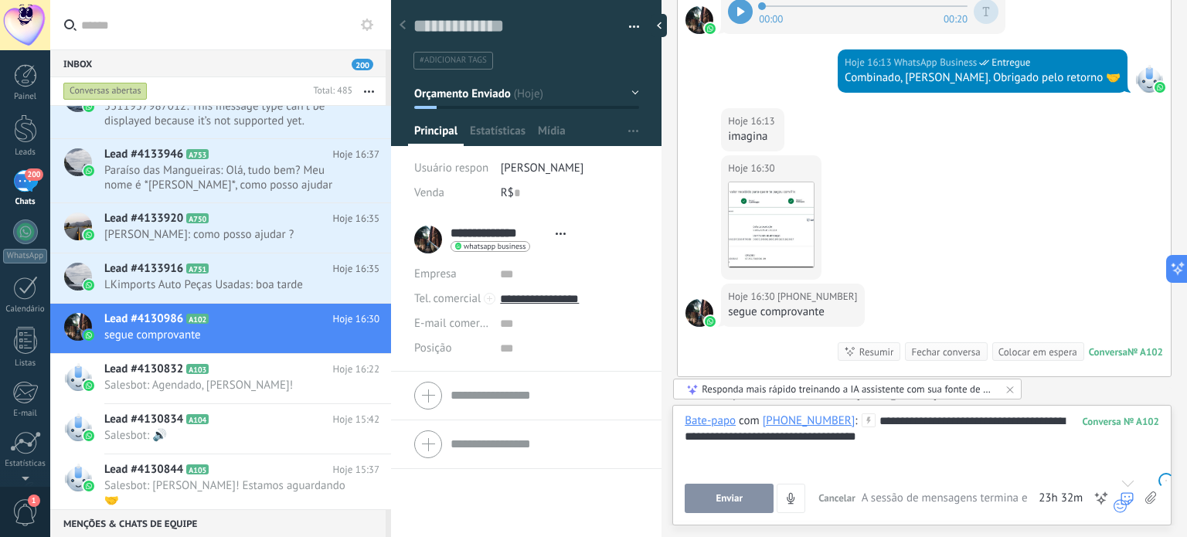
click at [1126, 492] on div at bounding box center [1127, 498] width 14 height 29
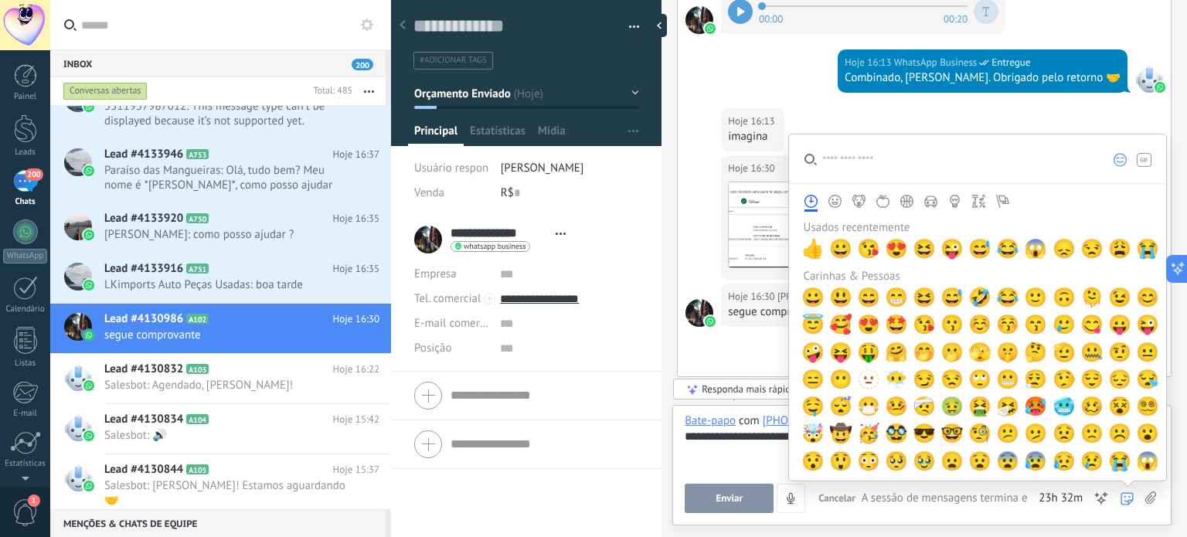
click at [900, 155] on input "search" at bounding box center [943, 158] width 308 height 49
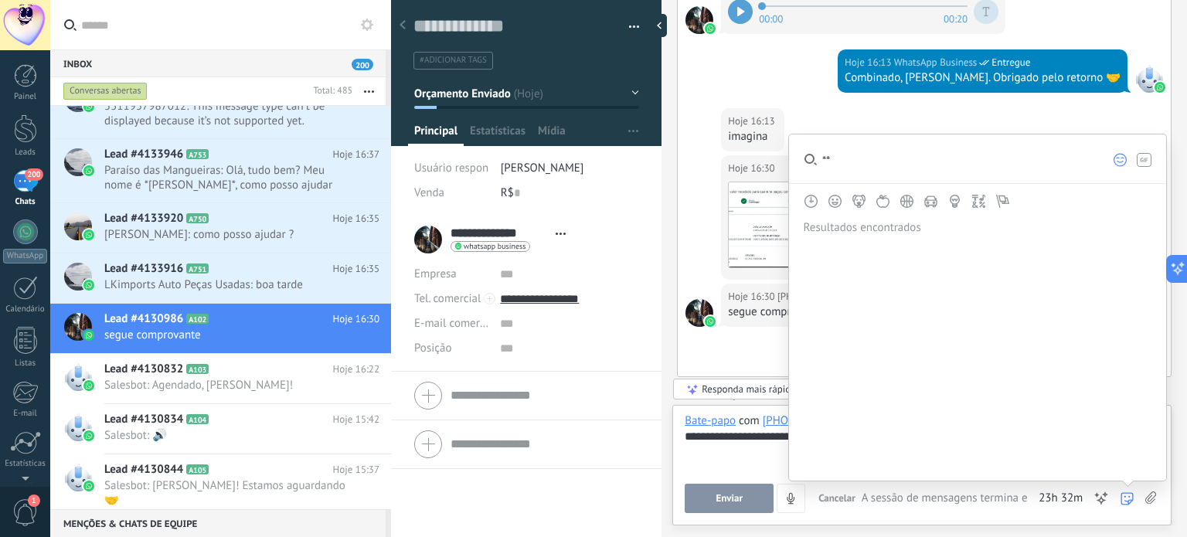
type input "*"
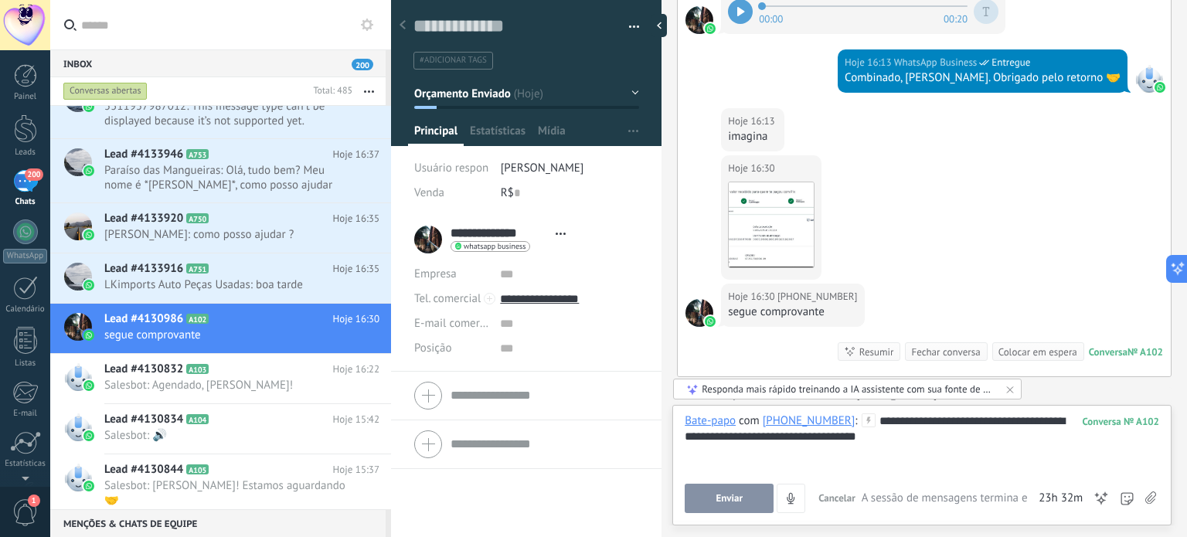
drag, startPoint x: 747, startPoint y: 451, endPoint x: 804, endPoint y: 451, distance: 57.2
click at [747, 451] on div "**********" at bounding box center [922, 443] width 475 height 59
drag, startPoint x: 873, startPoint y: 420, endPoint x: 1060, endPoint y: 418, distance: 186.3
click at [1057, 420] on div "**********" at bounding box center [922, 443] width 475 height 59
click at [959, 438] on div "**********" at bounding box center [922, 443] width 475 height 59
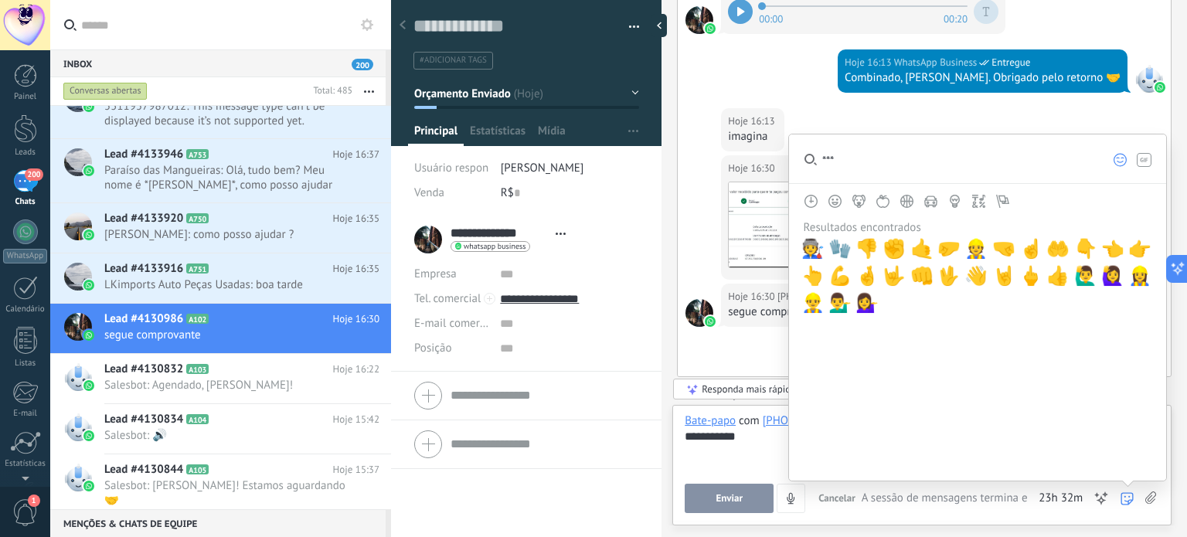
click at [1131, 506] on div at bounding box center [1127, 498] width 14 height 29
drag, startPoint x: 873, startPoint y: 162, endPoint x: 812, endPoint y: 165, distance: 61.1
click at [812, 165] on div at bounding box center [977, 308] width 379 height 348
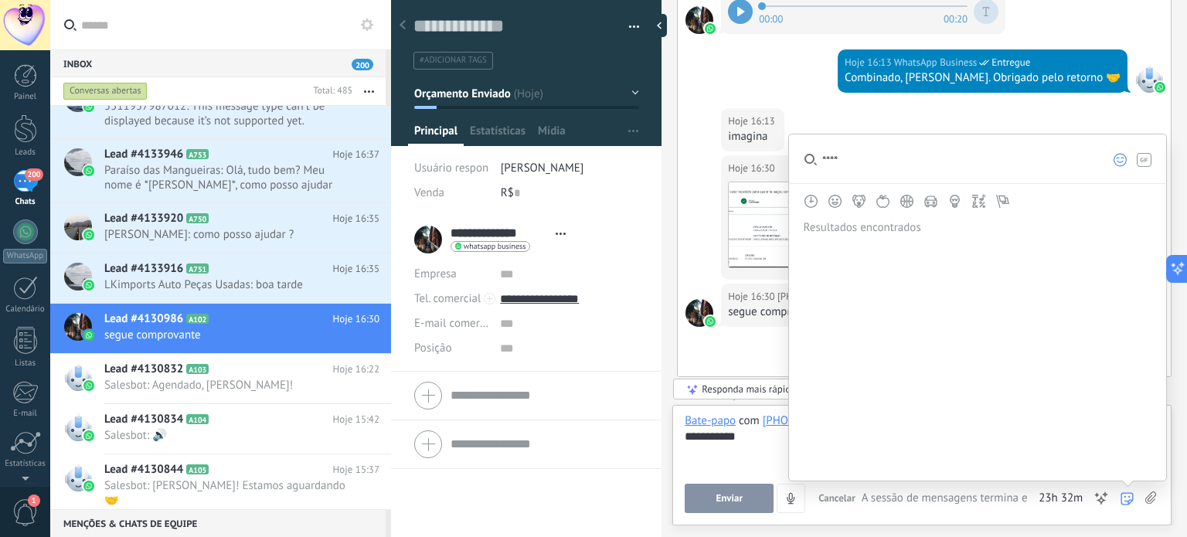
type input "*****"
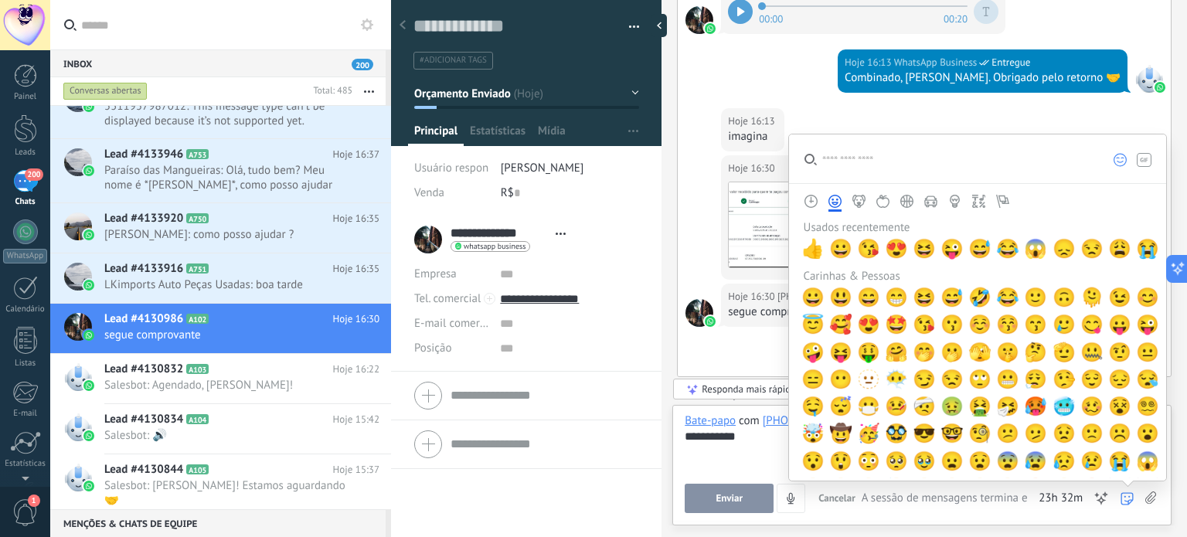
scroll to position [232, 0]
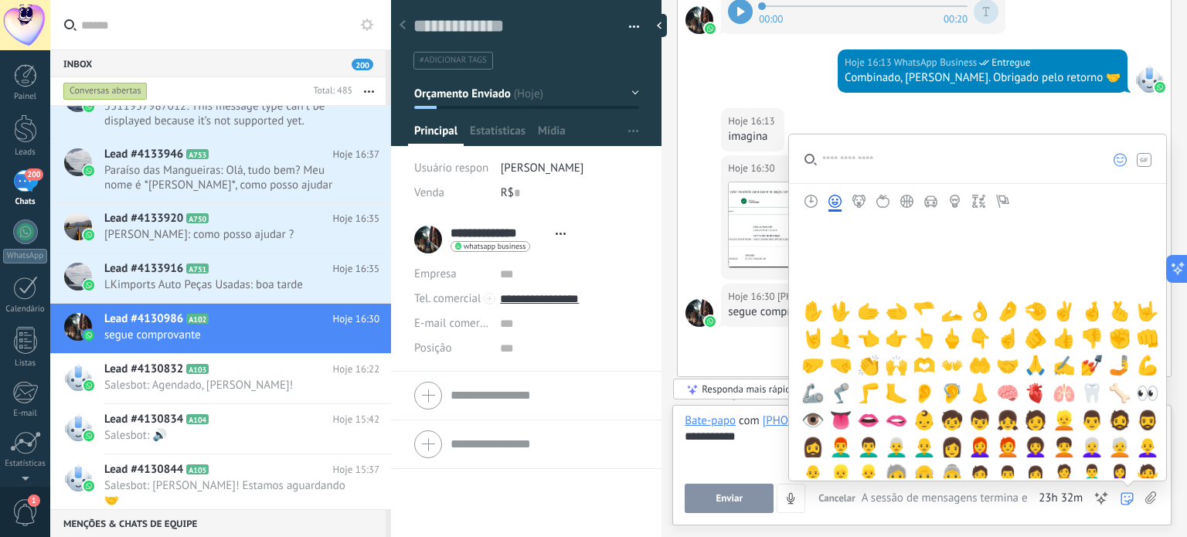
drag, startPoint x: 1033, startPoint y: 359, endPoint x: 1020, endPoint y: 373, distance: 18.0
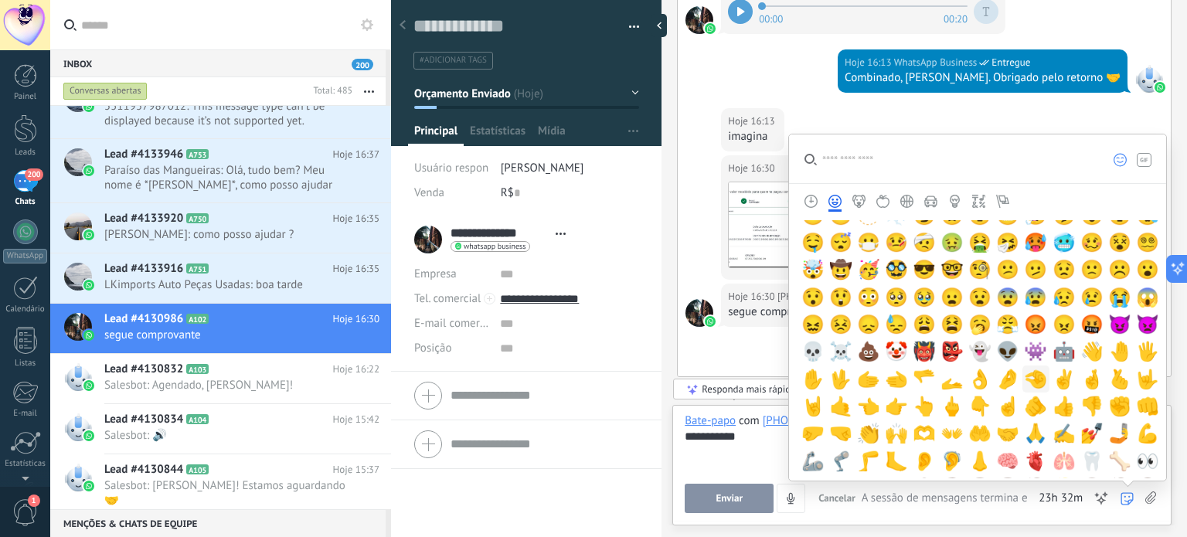
scroll to position [155, 0]
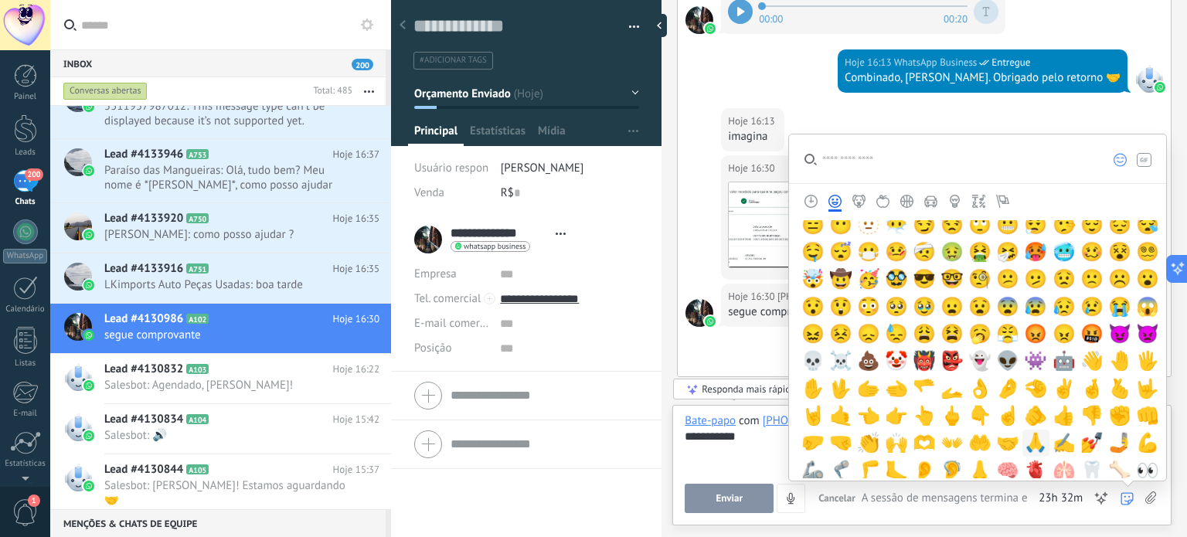
click at [1039, 445] on span "🙏" at bounding box center [1035, 443] width 23 height 22
click at [761, 437] on div "**********" at bounding box center [922, 443] width 475 height 59
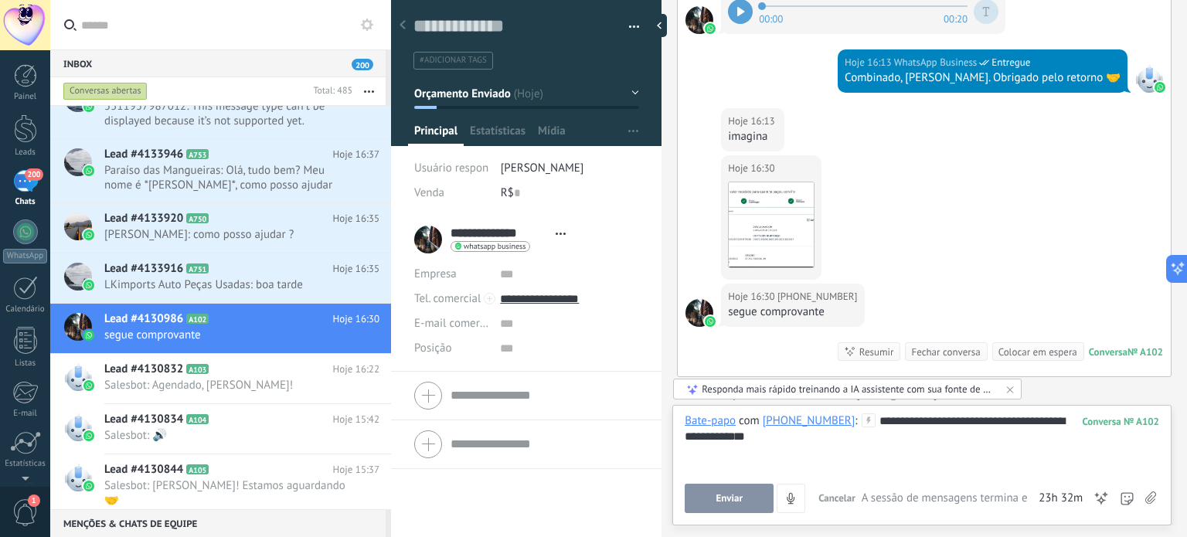
click at [775, 438] on div "**********" at bounding box center [922, 443] width 475 height 59
click at [750, 500] on button "Enviar" at bounding box center [729, 498] width 89 height 29
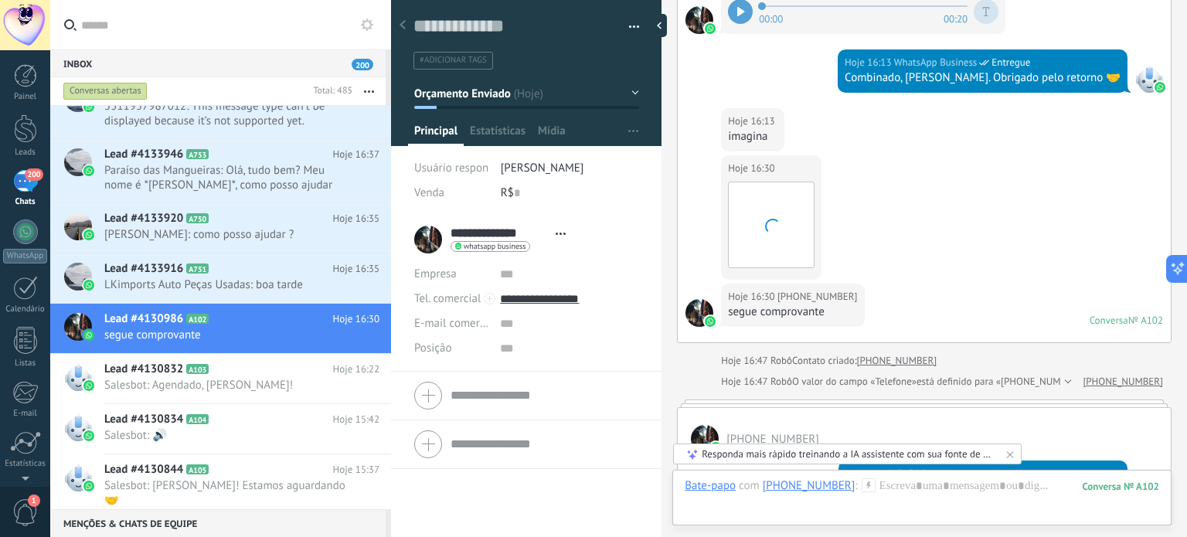
scroll to position [611, 0]
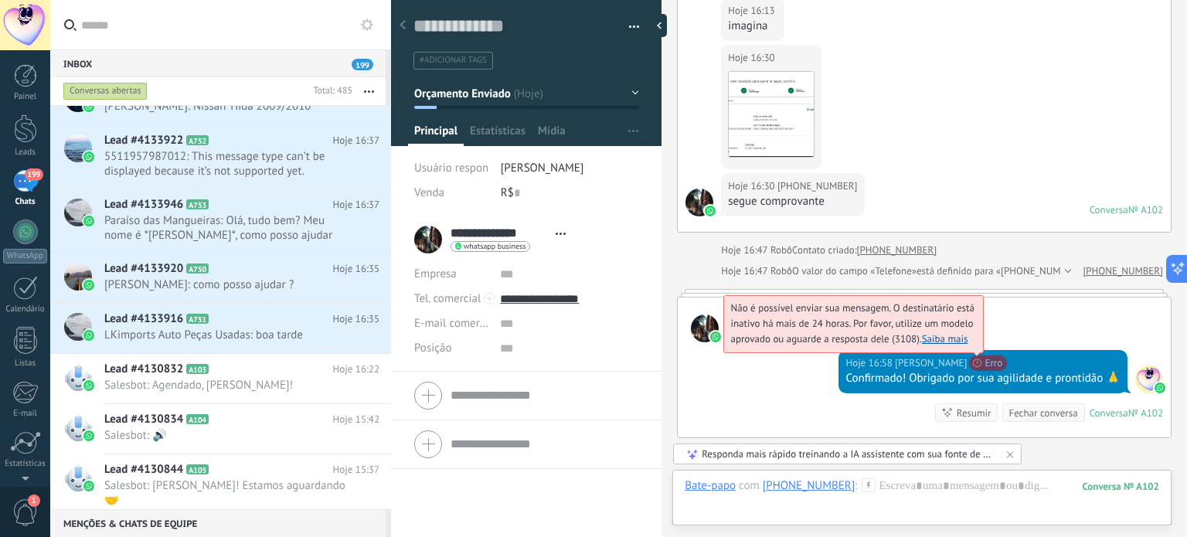
click at [951, 346] on span "Não é possível enviar sua mensagem. O destinatário está inativo há mais de 24 h…" at bounding box center [851, 323] width 243 height 44
click at [941, 353] on div "Não é possível enviar sua mensagem. O destinatário está inativo há mais de 24 h…" at bounding box center [853, 324] width 260 height 58
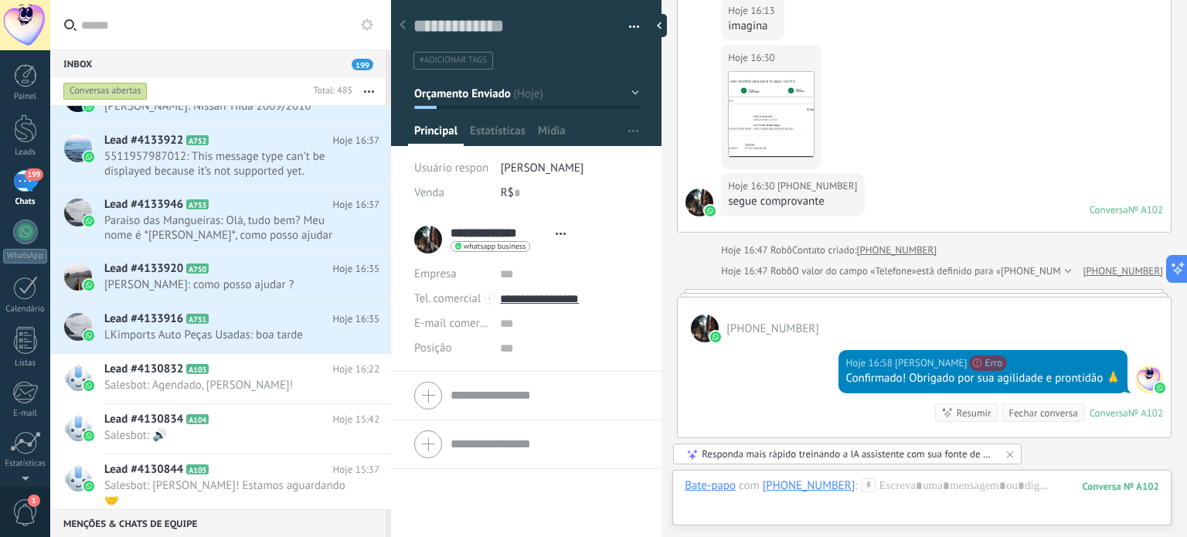
click at [846, 380] on div "Confirmado! Obrigado por sua agilidade e prontidão 🙏" at bounding box center [983, 378] width 275 height 15
click at [847, 380] on div "Confirmado! Obrigado por sua agilidade e prontidão 🙏" at bounding box center [983, 378] width 275 height 15
click at [788, 409] on div "Hoje 16:58 Maia Car Não é possível enviar sua mensagem. O destinatário está ina…" at bounding box center [924, 389] width 493 height 95
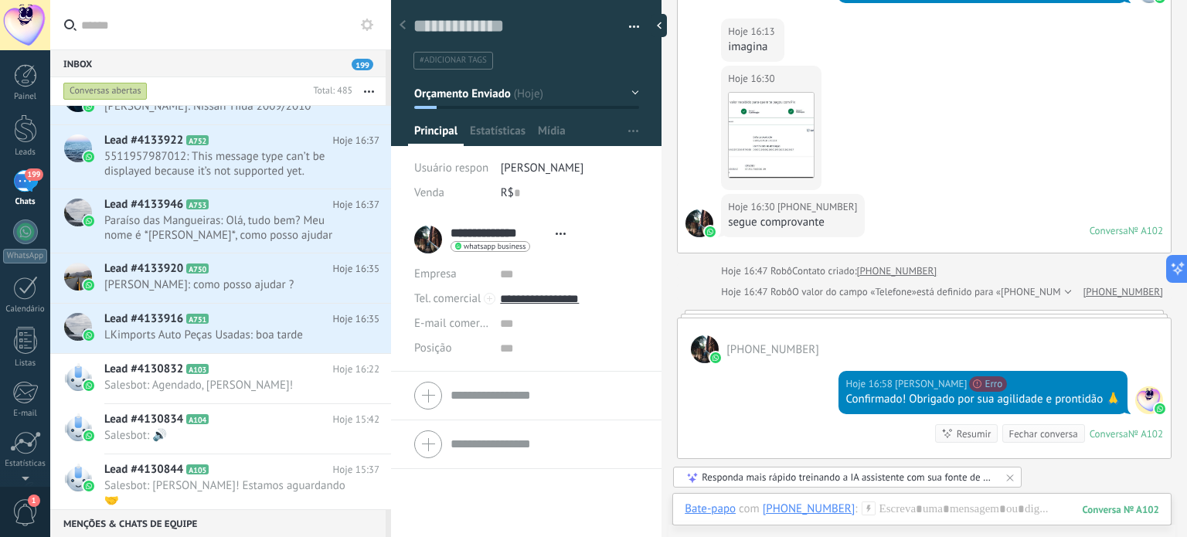
scroll to position [703, 0]
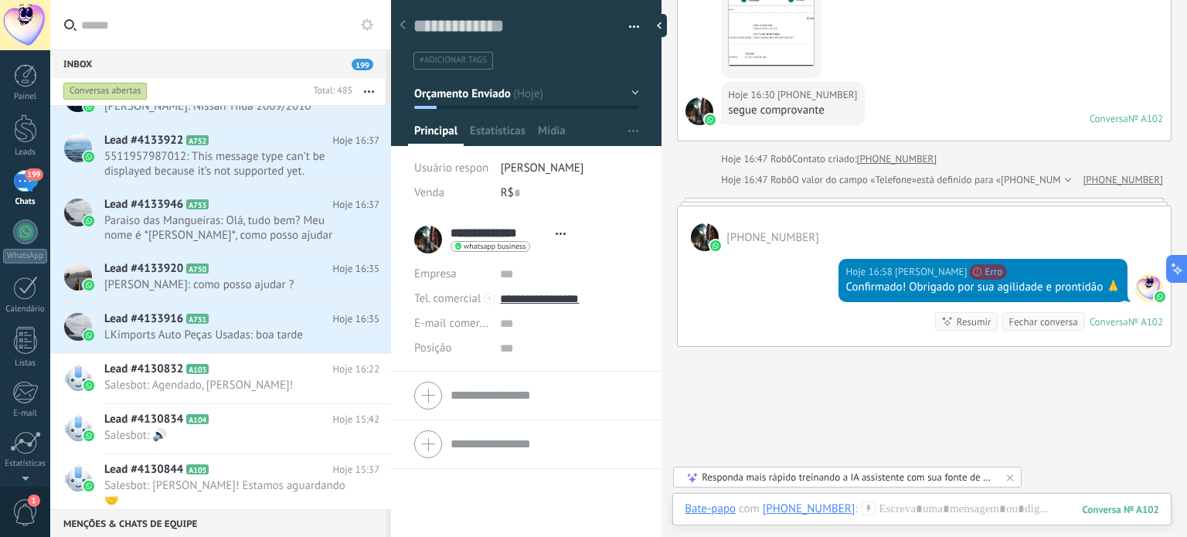
click at [924, 280] on div "Hoje 16:58 Maia Car Não é possível enviar sua mensagem. O destinatário está ina…" at bounding box center [983, 280] width 289 height 43
click at [923, 292] on div "Confirmado! Obrigado por sua agilidade e prontidão 🙏" at bounding box center [983, 287] width 275 height 15
copy div "Confirmado! Obrigado por sua agilidade e prontidão 🙏"
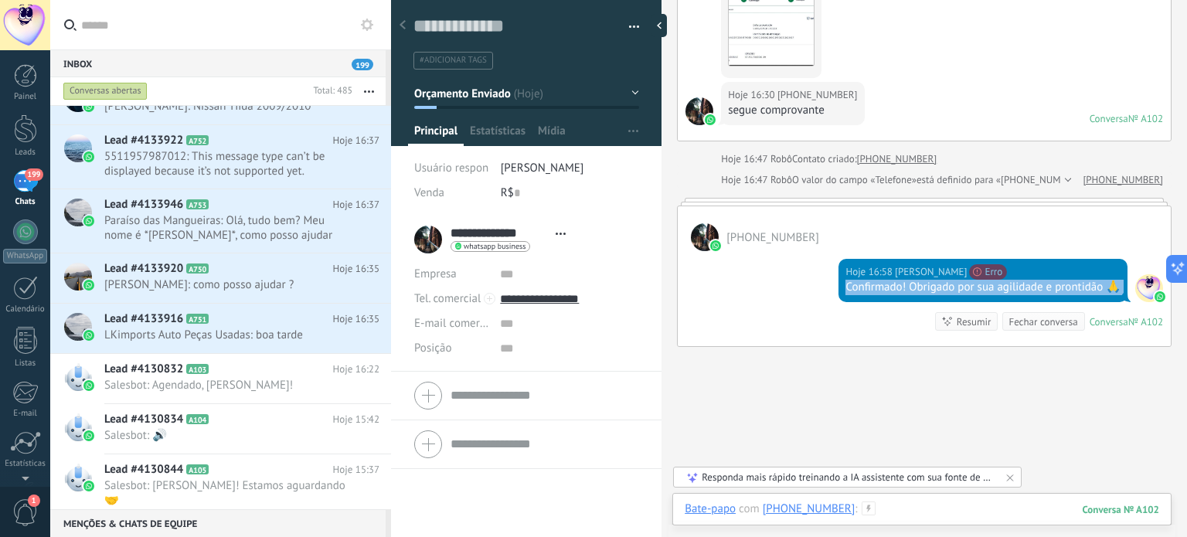
click at [940, 509] on div at bounding box center [922, 525] width 475 height 46
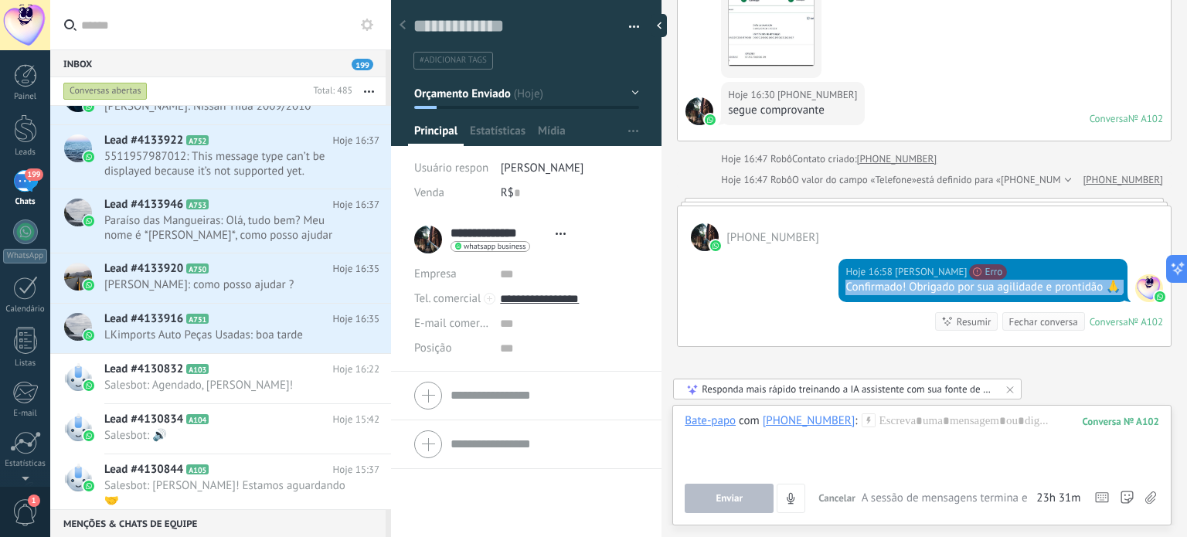
drag, startPoint x: 1045, startPoint y: 506, endPoint x: 1052, endPoint y: 495, distance: 12.9
click at [1046, 504] on div "Enviar Cancelar Rastrear cliques em links ? Reduzir links longos e rastrear cli…" at bounding box center [922, 498] width 475 height 29
click at [968, 424] on div at bounding box center [922, 443] width 475 height 59
click at [1006, 390] on icon at bounding box center [1010, 389] width 12 height 12
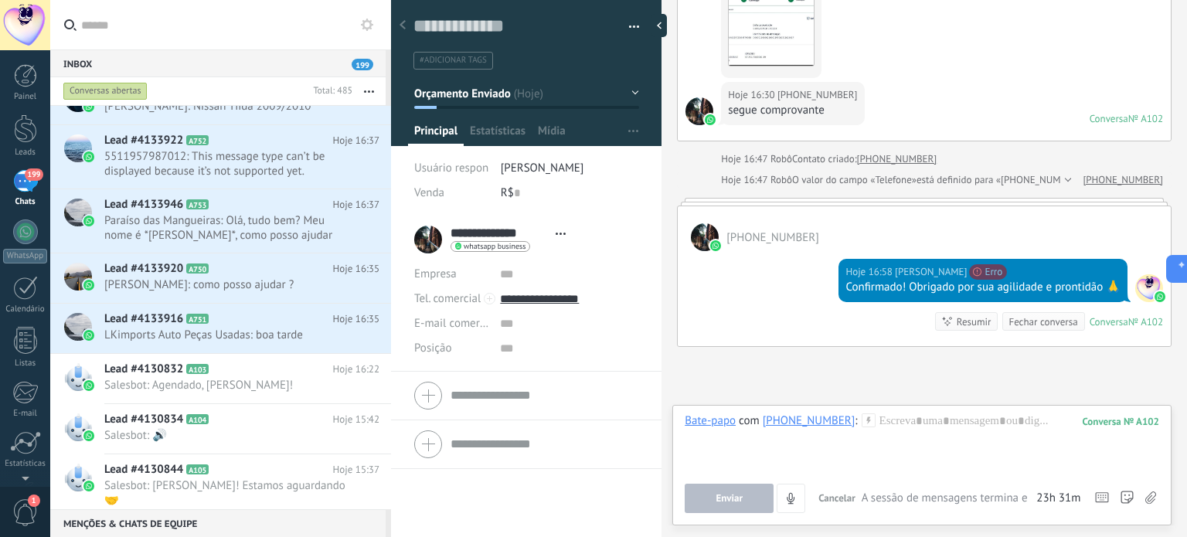
click at [962, 410] on div "Bate-papo E-mail Nota Tarefa Bate-papo com +5511947554161 : 102 Enviar Cancelar…" at bounding box center [921, 465] width 499 height 121
click at [1017, 428] on div at bounding box center [922, 443] width 475 height 59
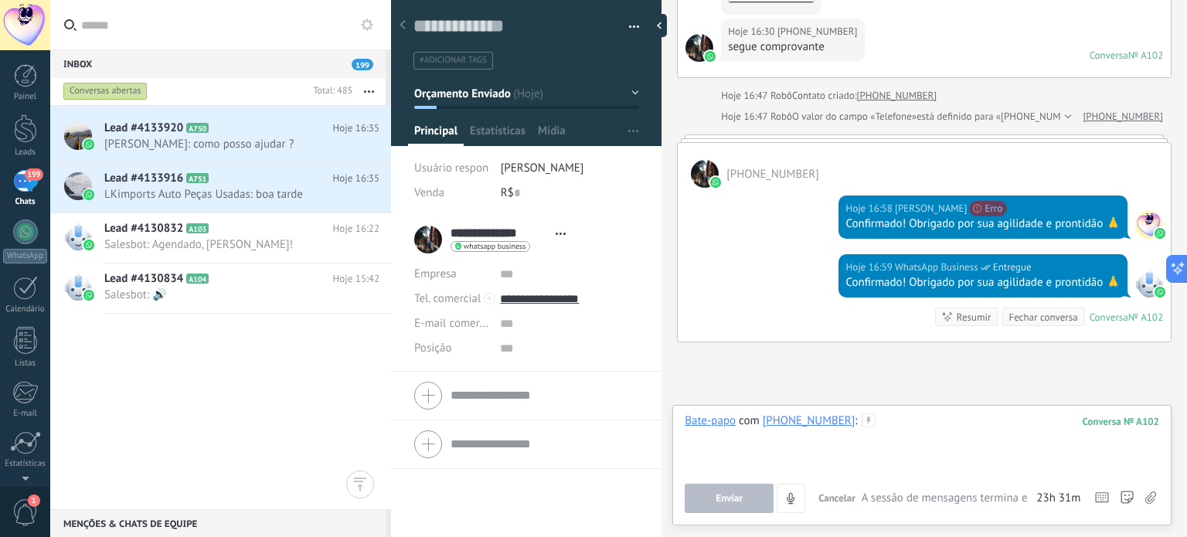
scroll to position [0, 0]
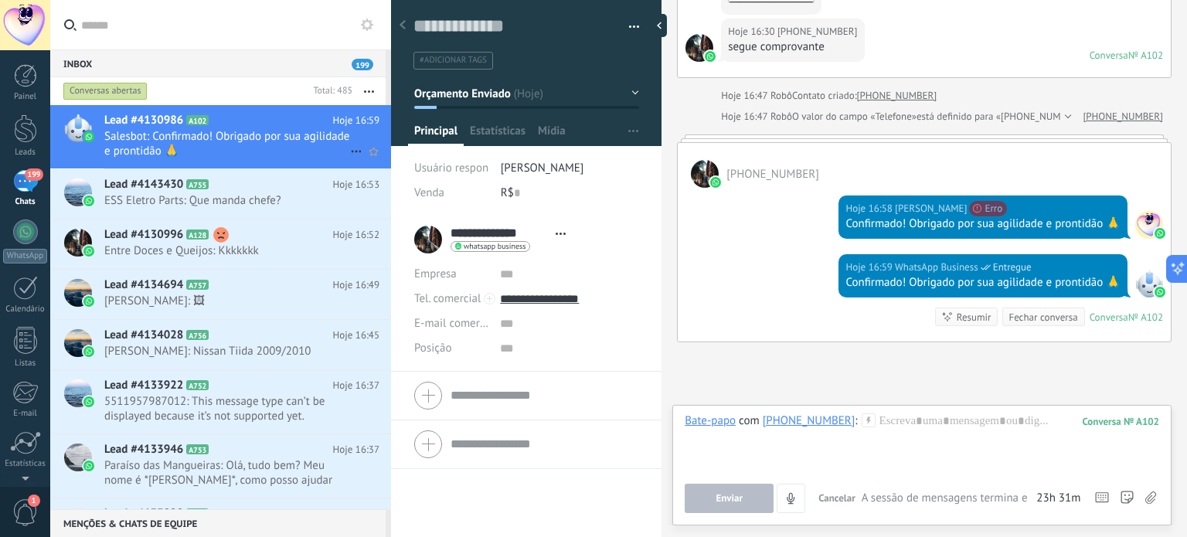
click at [252, 126] on h2 "Lead #4130986 A102" at bounding box center [218, 120] width 229 height 15
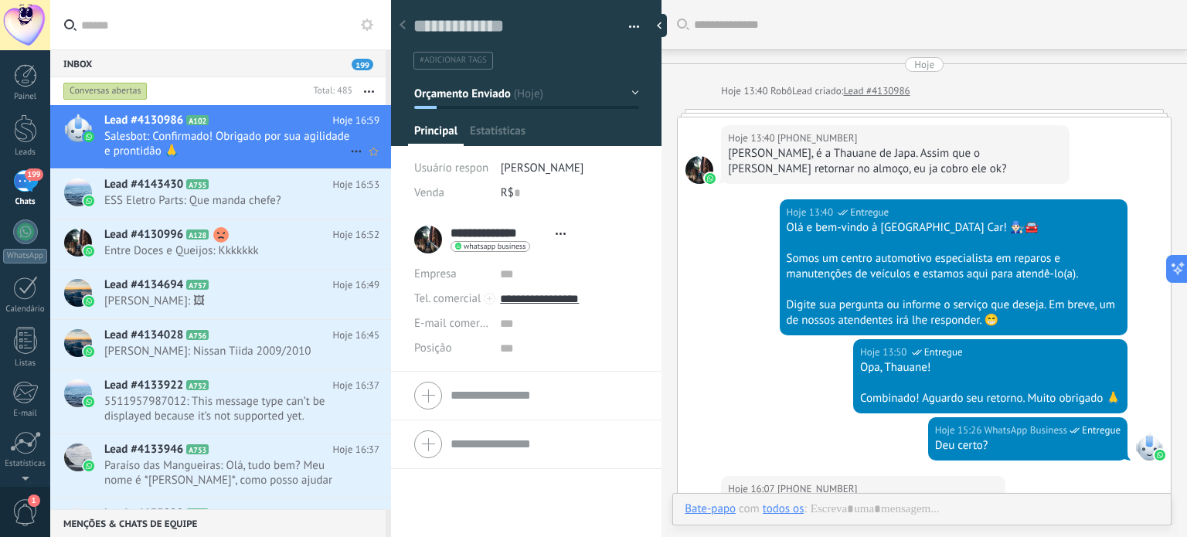
scroll to position [805, 0]
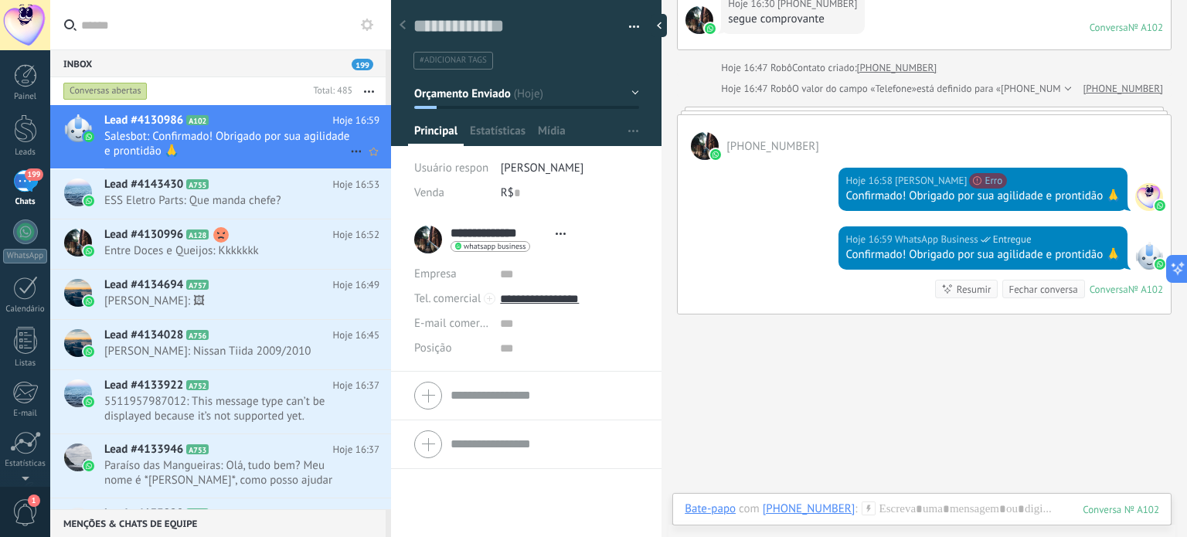
click at [348, 148] on icon at bounding box center [356, 151] width 19 height 19
click at [862, 426] on div at bounding box center [593, 268] width 1187 height 537
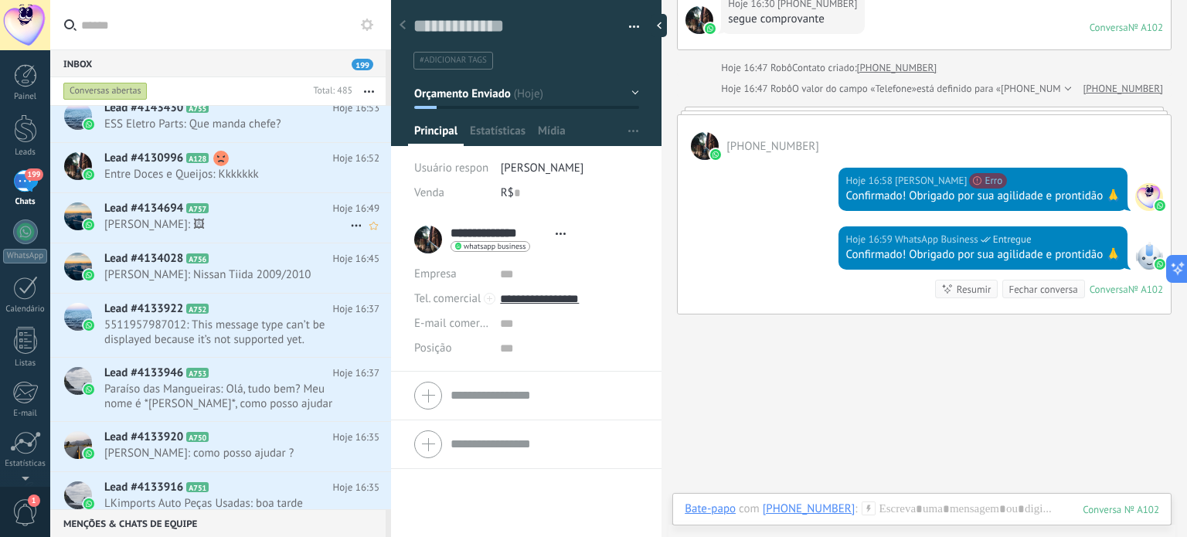
scroll to position [0, 0]
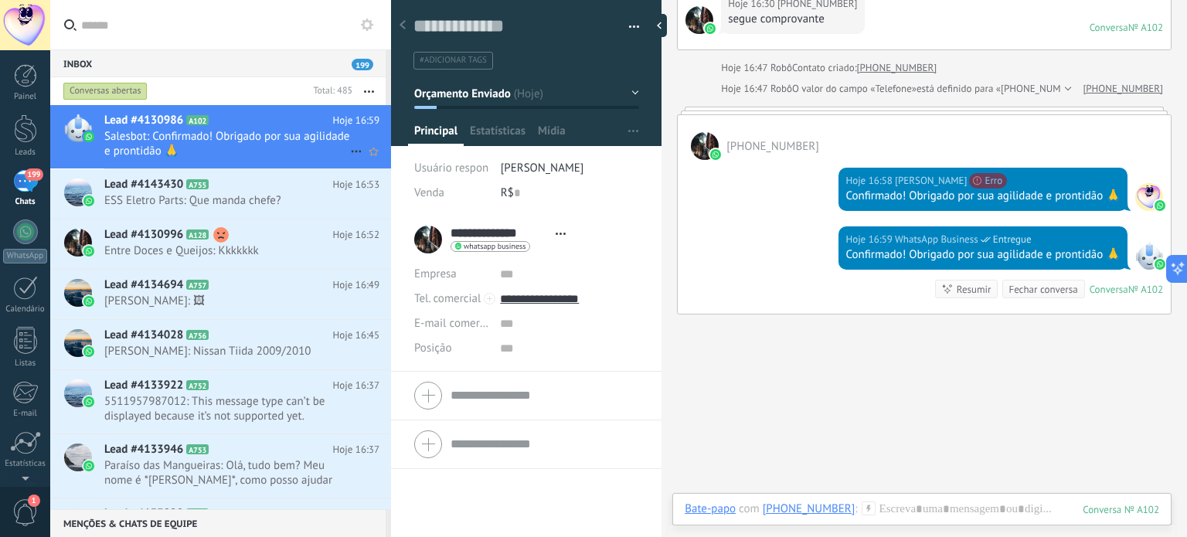
click at [199, 131] on span "Salesbot: Confirmado! Obrigado por sua agilidade e prontidão 🙏" at bounding box center [227, 143] width 246 height 29
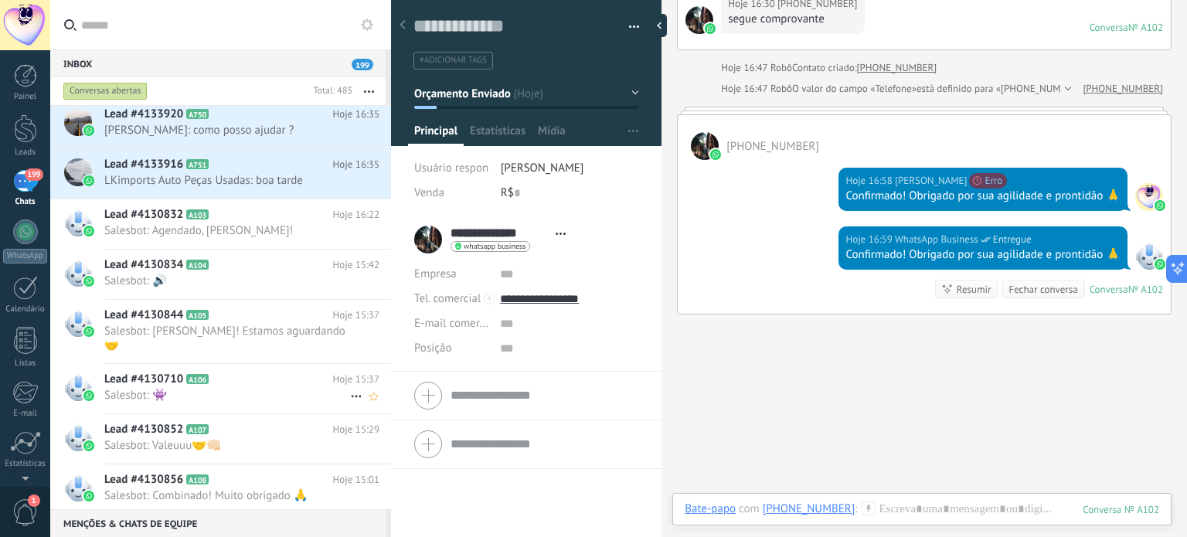
scroll to position [309, 0]
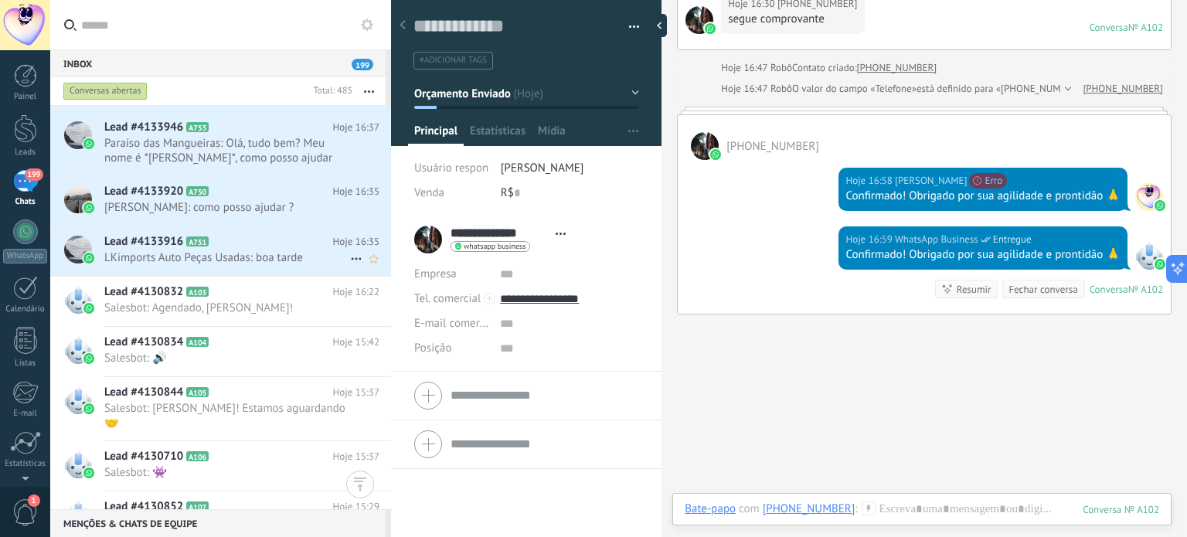
click at [285, 243] on h2 "Lead #4133916 A751" at bounding box center [218, 241] width 229 height 15
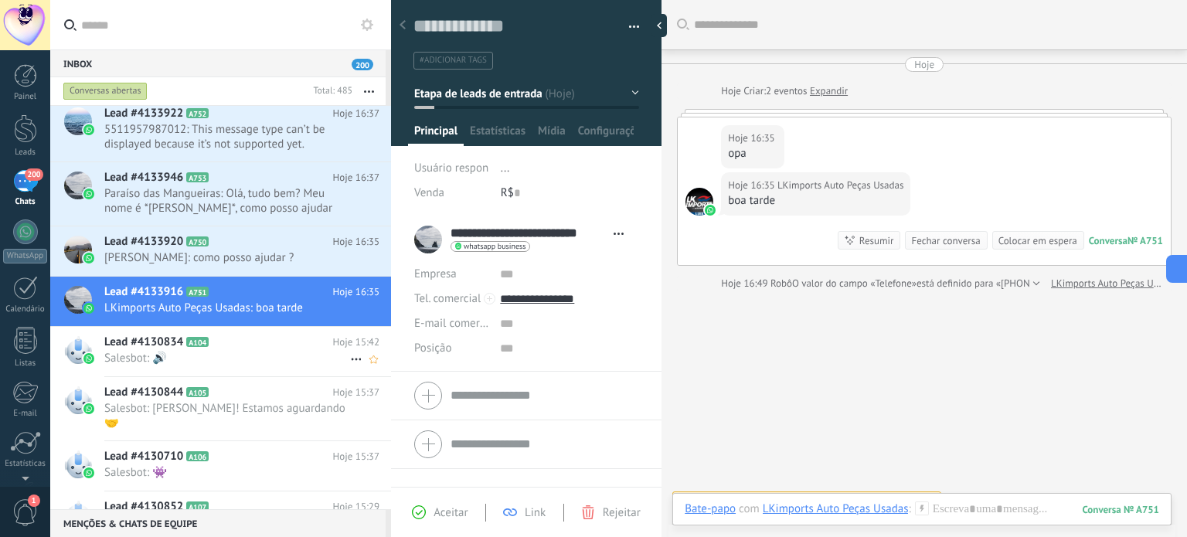
scroll to position [260, 0]
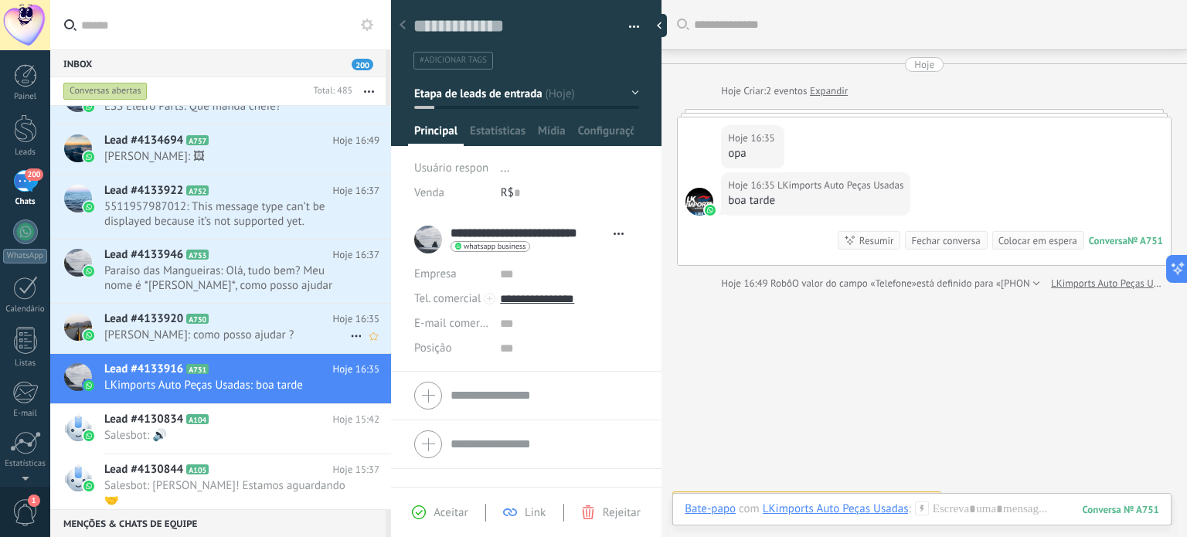
click at [250, 332] on span "Bruno Henrique: como posso ajudar ?" at bounding box center [227, 335] width 246 height 15
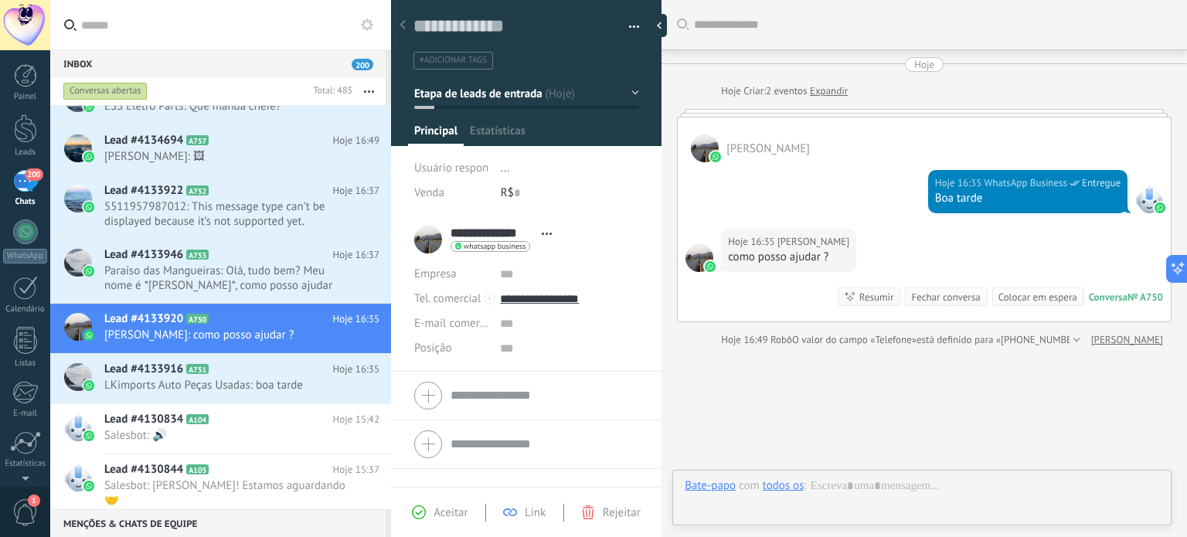
scroll to position [80, 0]
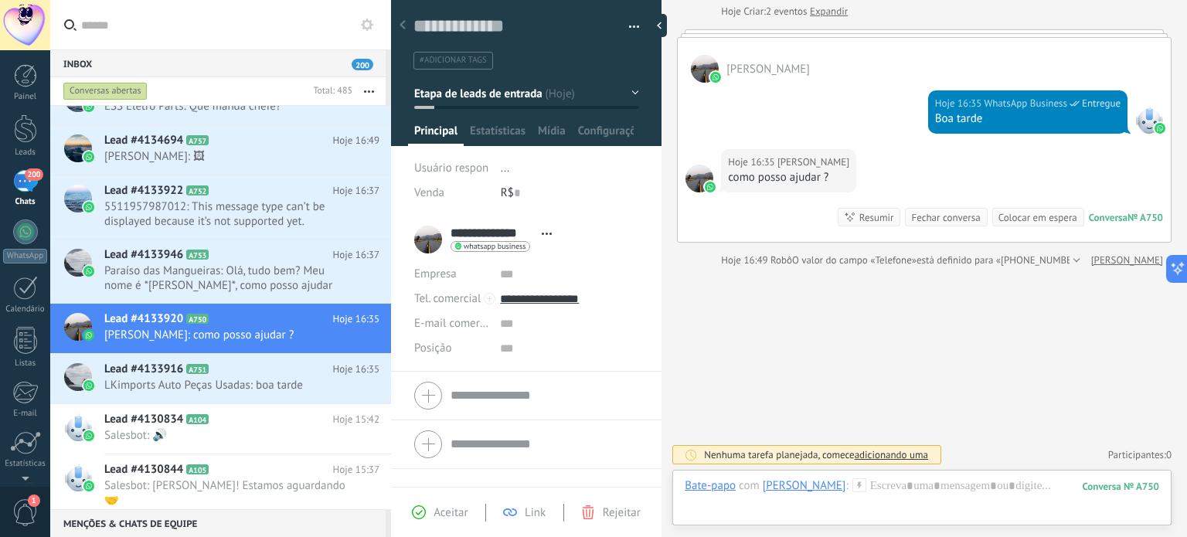
click at [1141, 120] on div at bounding box center [1149, 120] width 28 height 28
click at [272, 287] on span "Paraíso das Mangueiras: Olá, tudo bem? Meu nome é *Nathalia*, como posso ajudar…" at bounding box center [227, 278] width 246 height 29
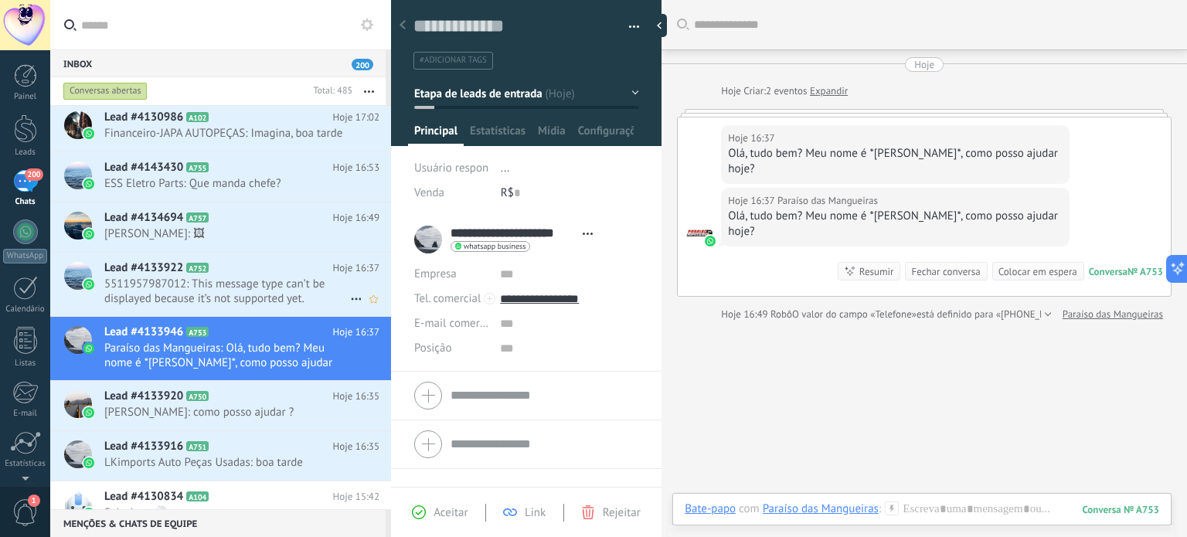
click at [248, 309] on div "Lead #4133922 A752 Hoje 16:37 5511957987012: This message type can’t be display…" at bounding box center [247, 284] width 287 height 63
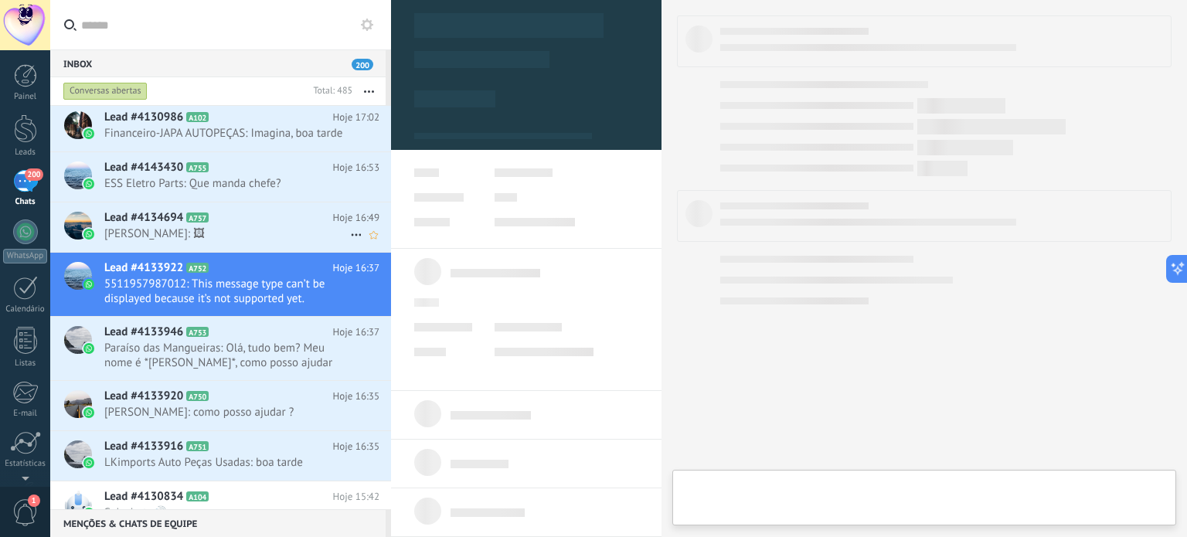
click at [246, 222] on h2 "Lead #4134694 A757" at bounding box center [218, 217] width 229 height 15
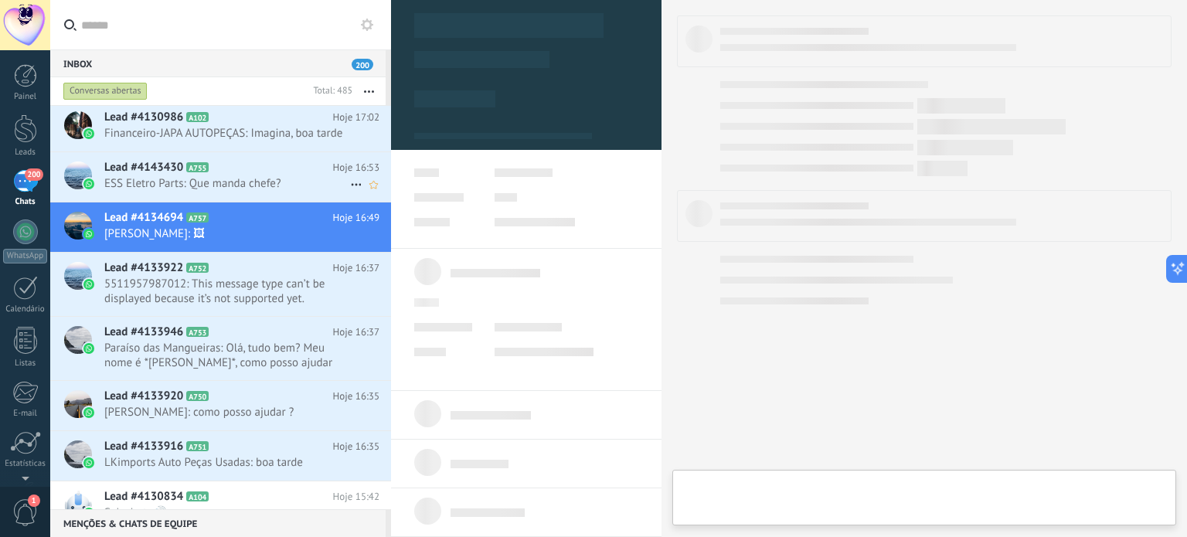
click at [266, 177] on span "ESS Eletro Parts: Que manda chefe?" at bounding box center [227, 183] width 246 height 15
click at [269, 119] on h2 "Lead #4130986 A102" at bounding box center [218, 117] width 229 height 15
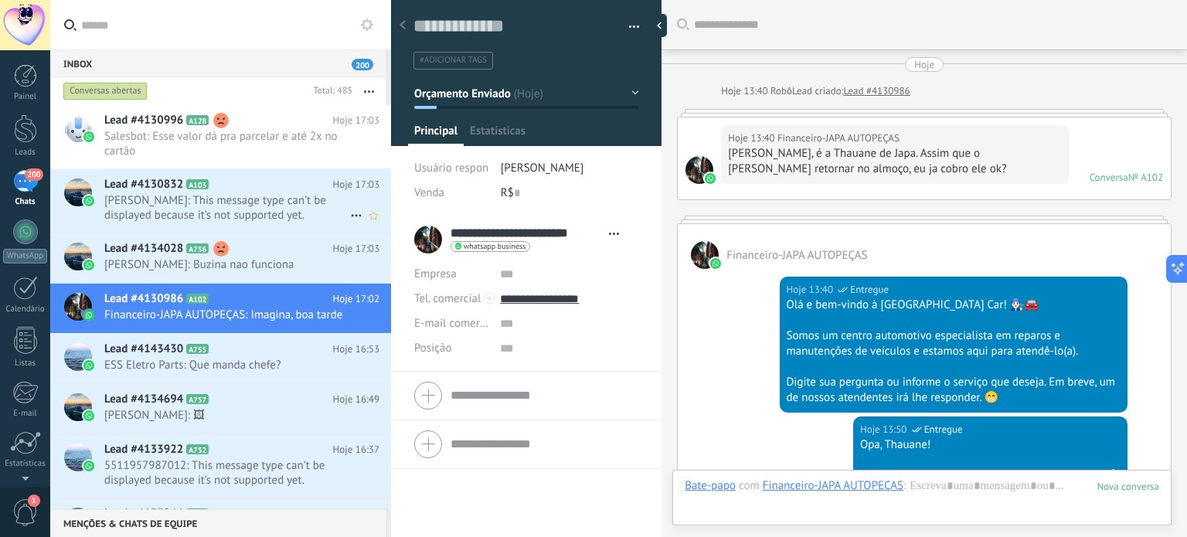
scroll to position [1072, 0]
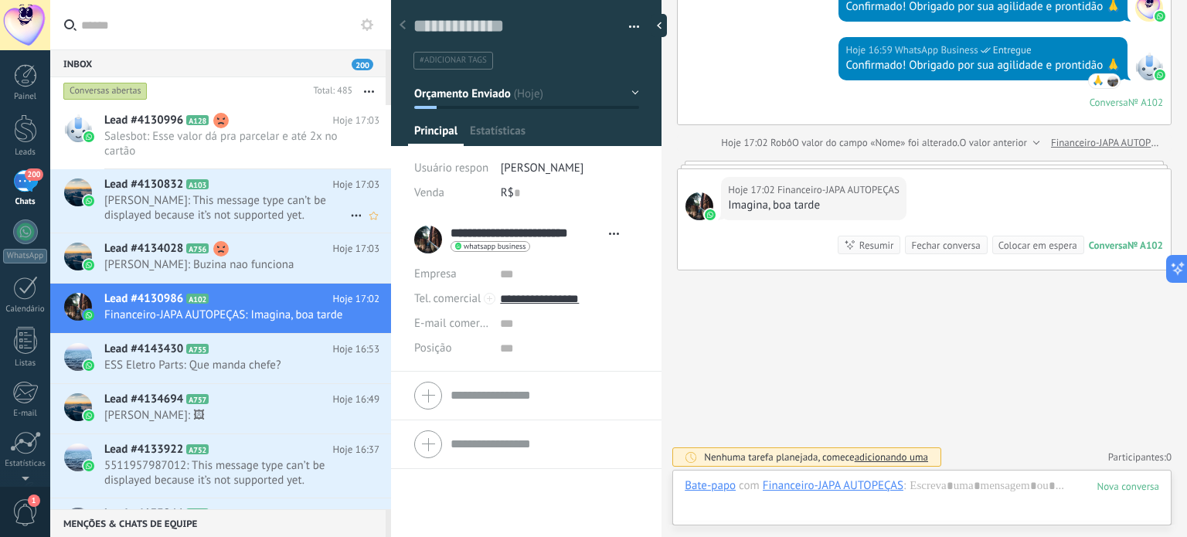
click at [248, 217] on span "Henrique Giraldi: This message type can’t be displayed because it’s not support…" at bounding box center [227, 207] width 246 height 29
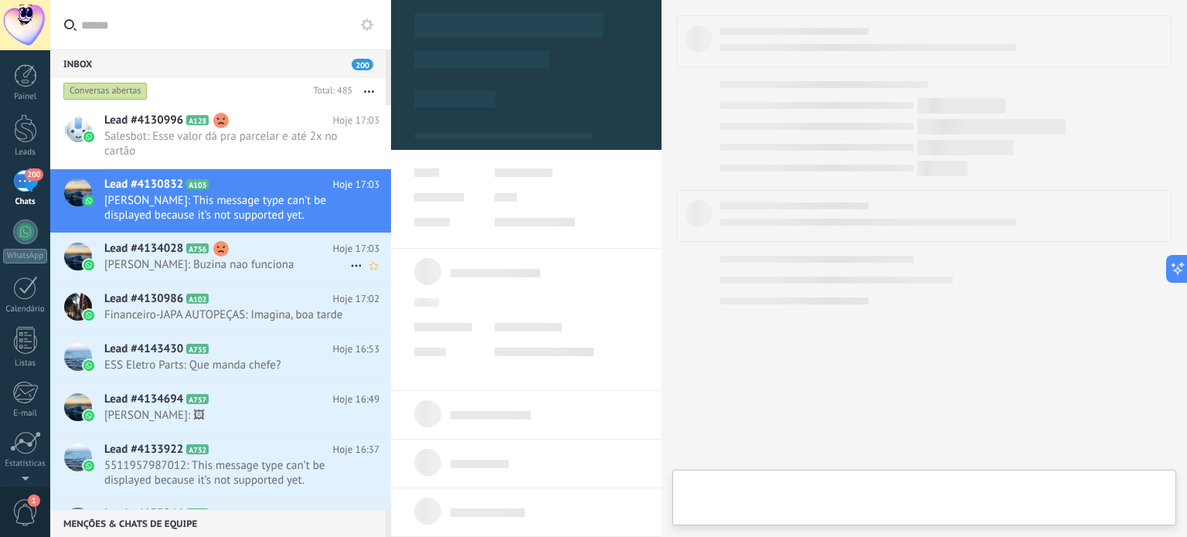
click at [244, 254] on h2 "Lead #4134028 A756" at bounding box center [218, 248] width 229 height 15
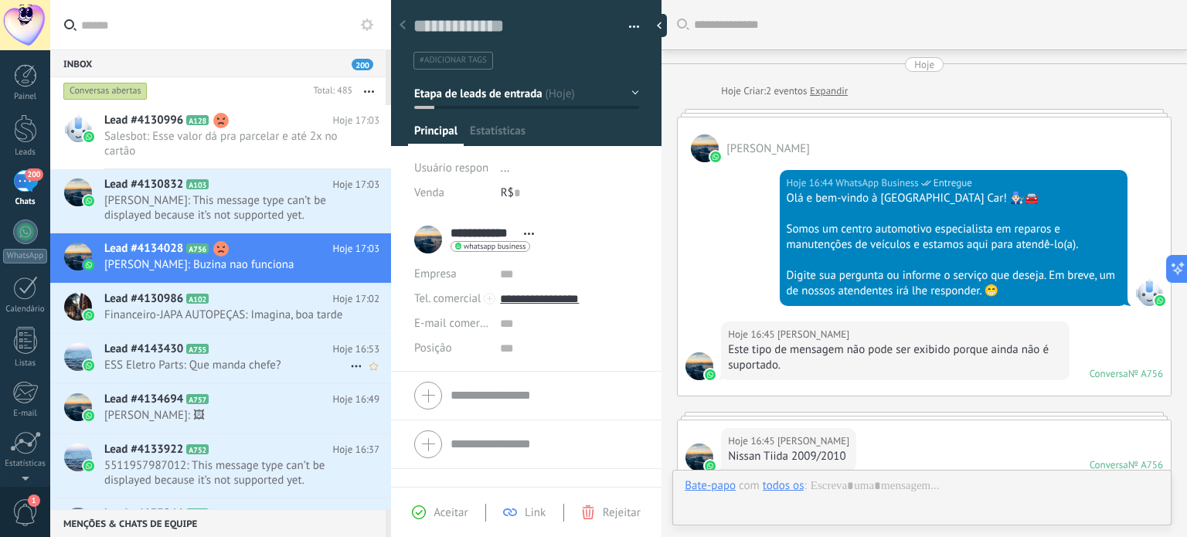
scroll to position [498, 0]
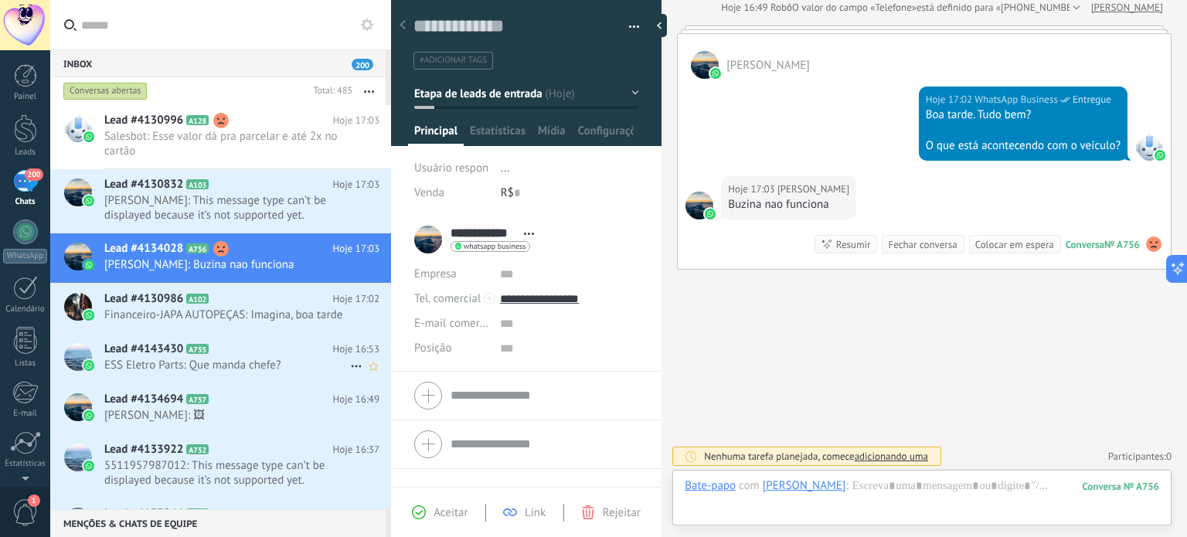
click at [244, 356] on div "Lead #4143430 A755 Hoje 16:53 ESS Eletro Parts: Que manda chefe?" at bounding box center [247, 358] width 287 height 49
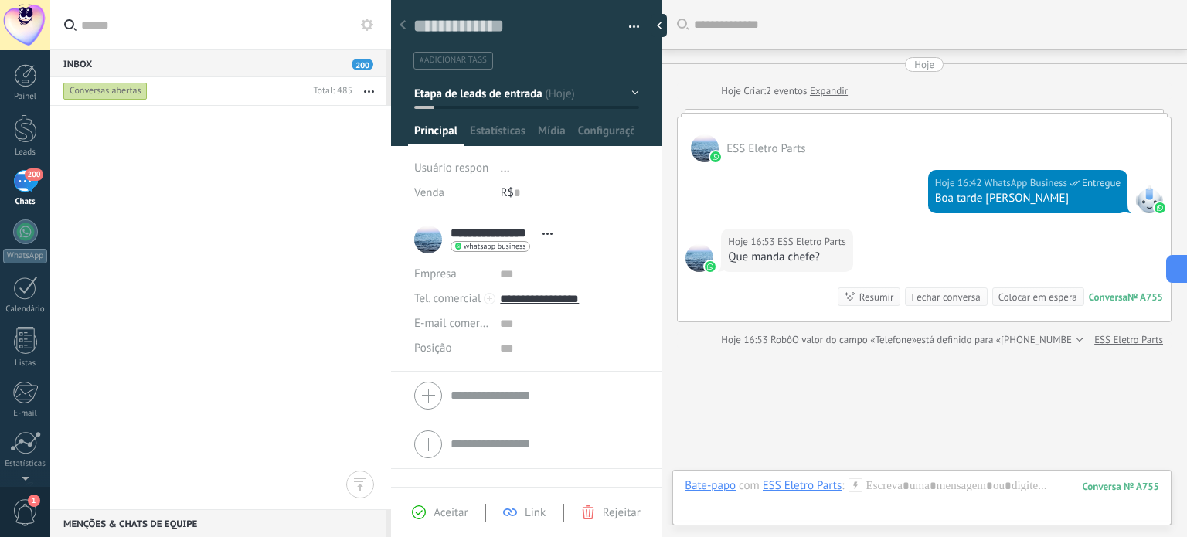
scroll to position [80, 0]
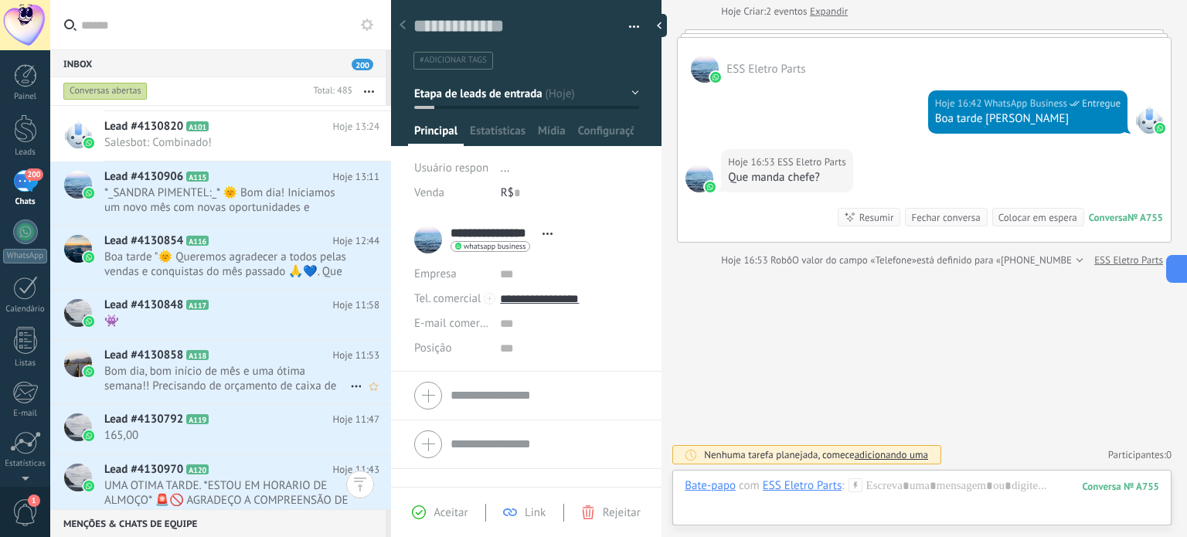
click at [250, 360] on h2 "Lead #4130858 A118" at bounding box center [218, 355] width 229 height 15
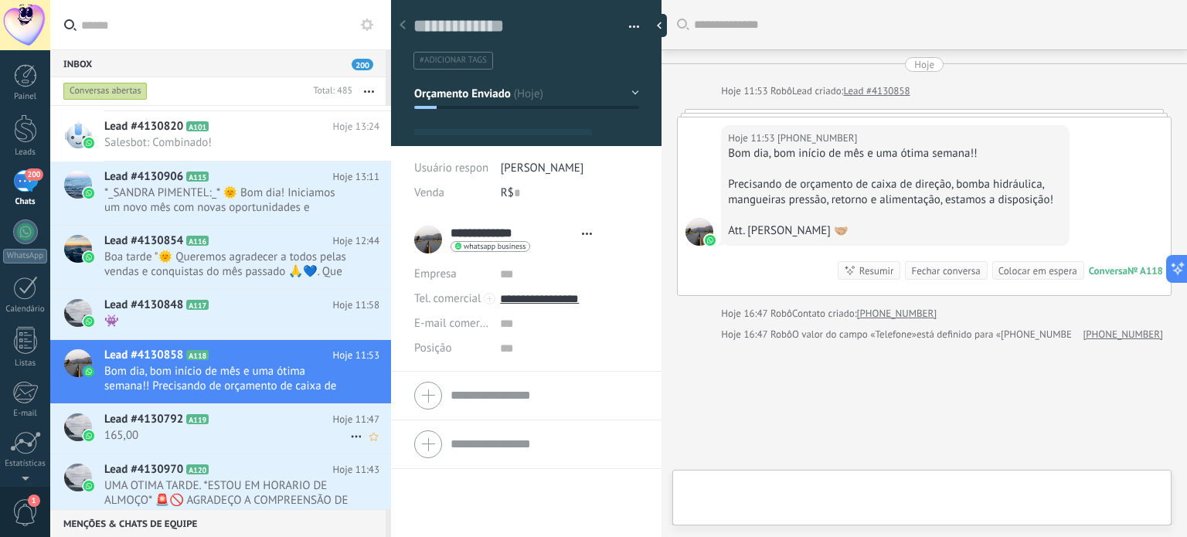
type textarea "**********"
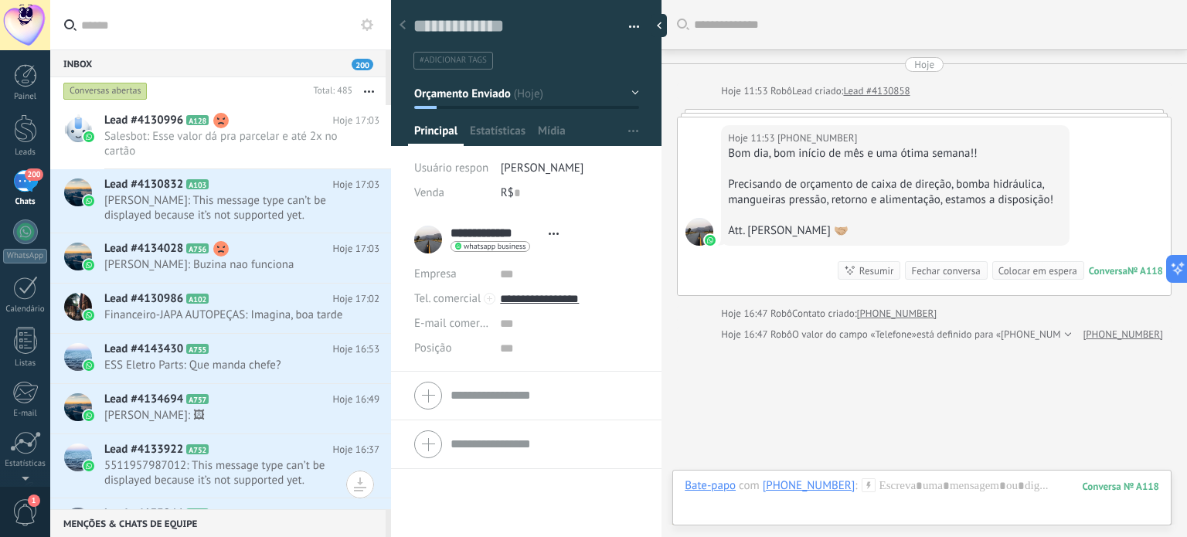
click at [42, 186] on link "200 Chats" at bounding box center [25, 188] width 50 height 37
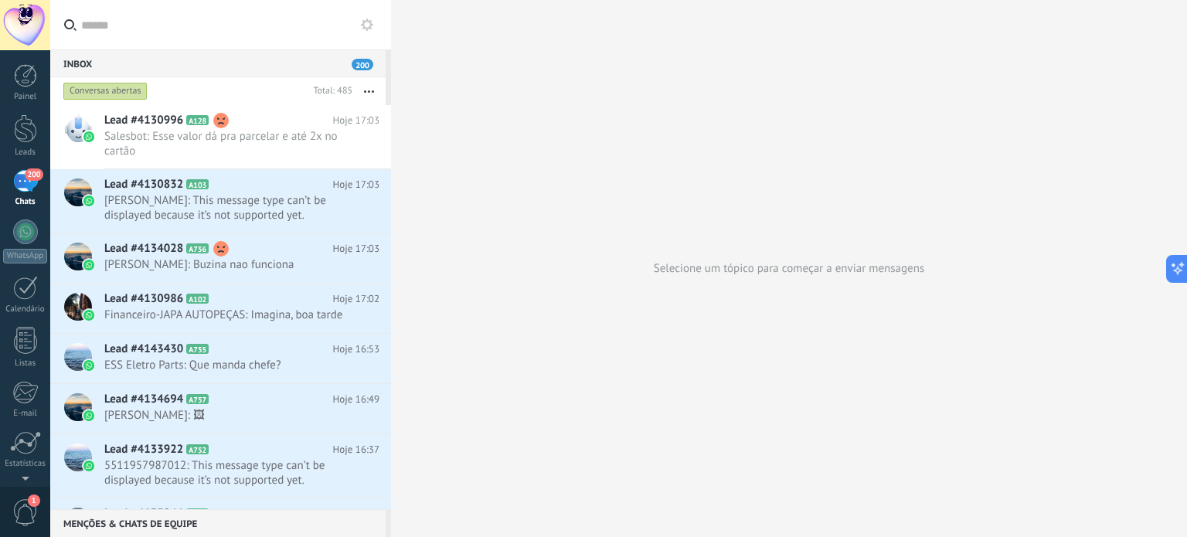
click at [362, 62] on span "200" at bounding box center [363, 65] width 22 height 12
click at [363, 93] on button "button" at bounding box center [368, 91] width 33 height 28
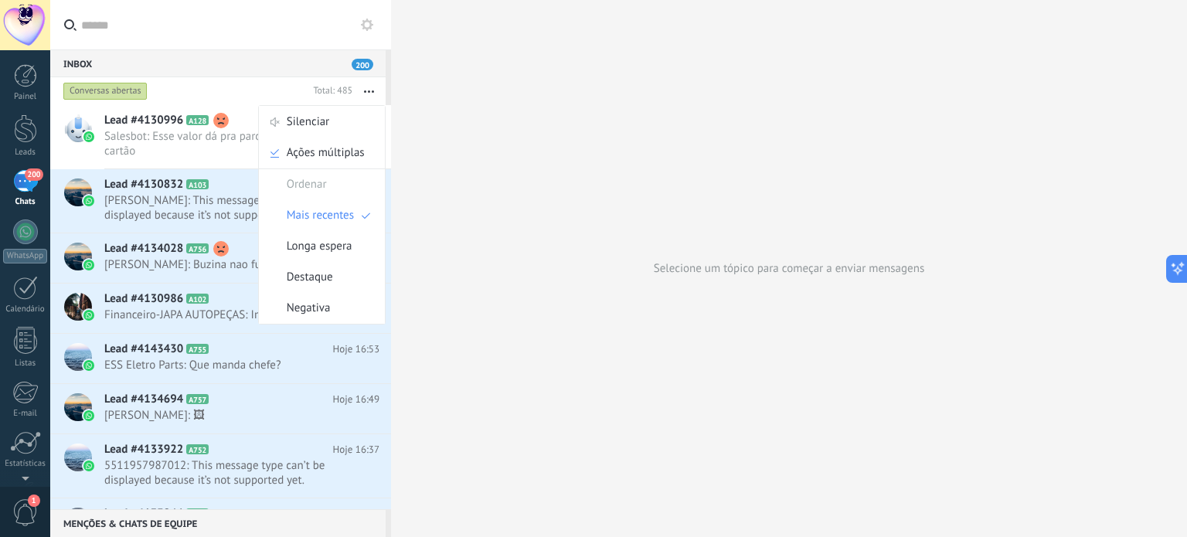
click at [376, 83] on button "button" at bounding box center [368, 91] width 33 height 28
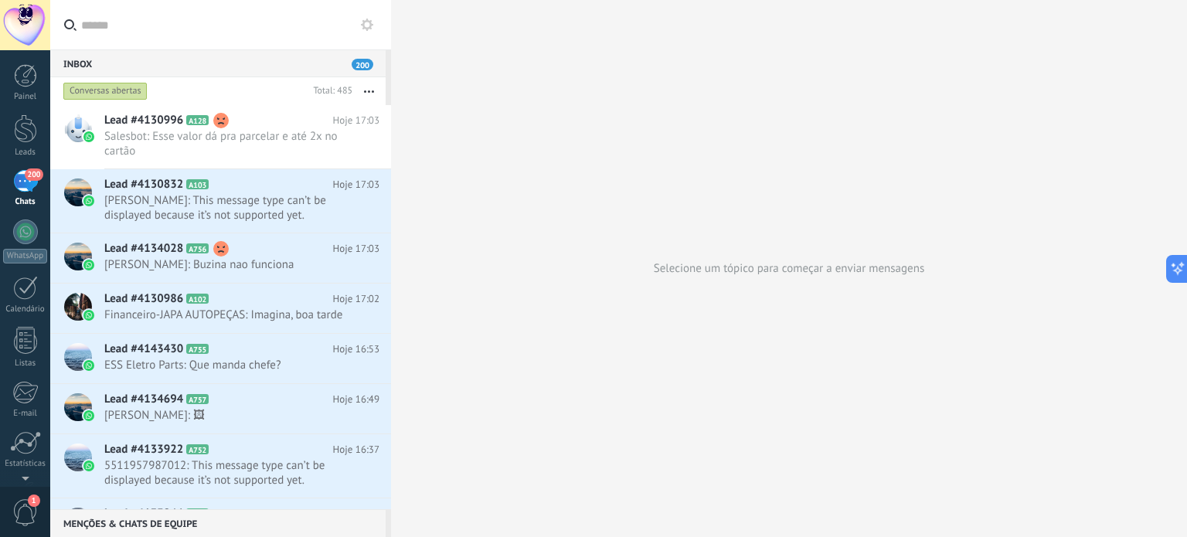
click at [366, 29] on icon at bounding box center [367, 25] width 12 height 12
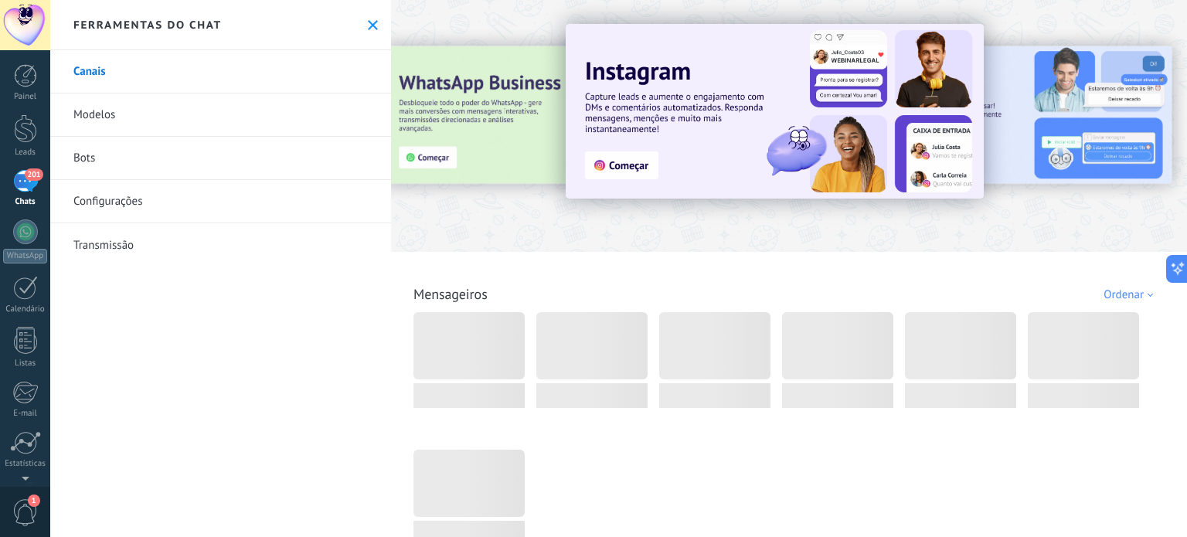
click at [128, 165] on link "Bots" at bounding box center [220, 158] width 341 height 43
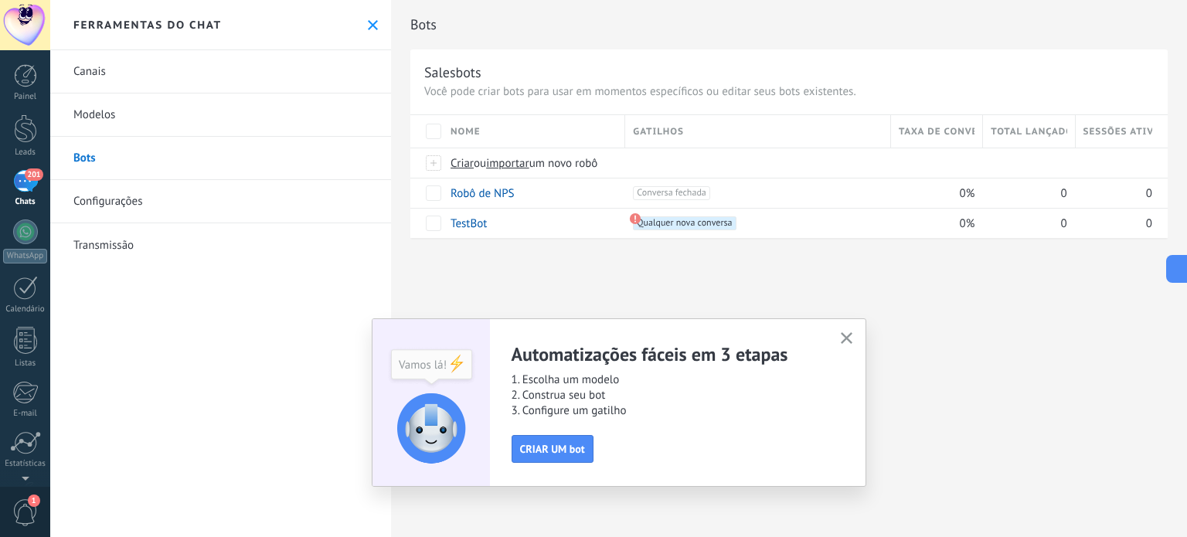
click at [846, 335] on icon "button" at bounding box center [847, 338] width 12 height 12
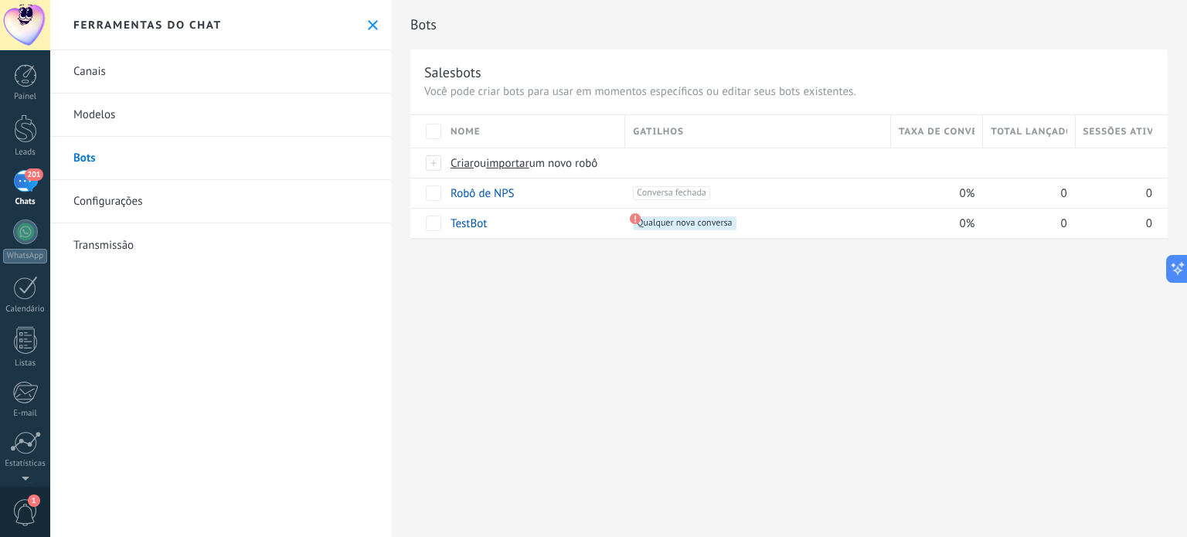
click at [107, 107] on link "Modelos" at bounding box center [220, 115] width 341 height 43
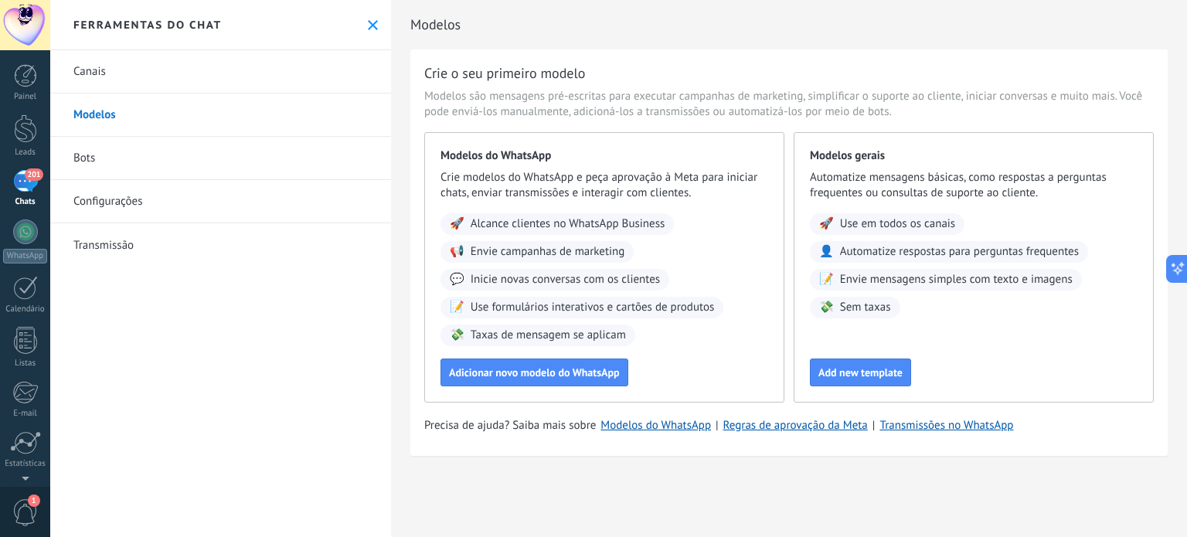
click at [141, 157] on link "Bots" at bounding box center [220, 158] width 341 height 43
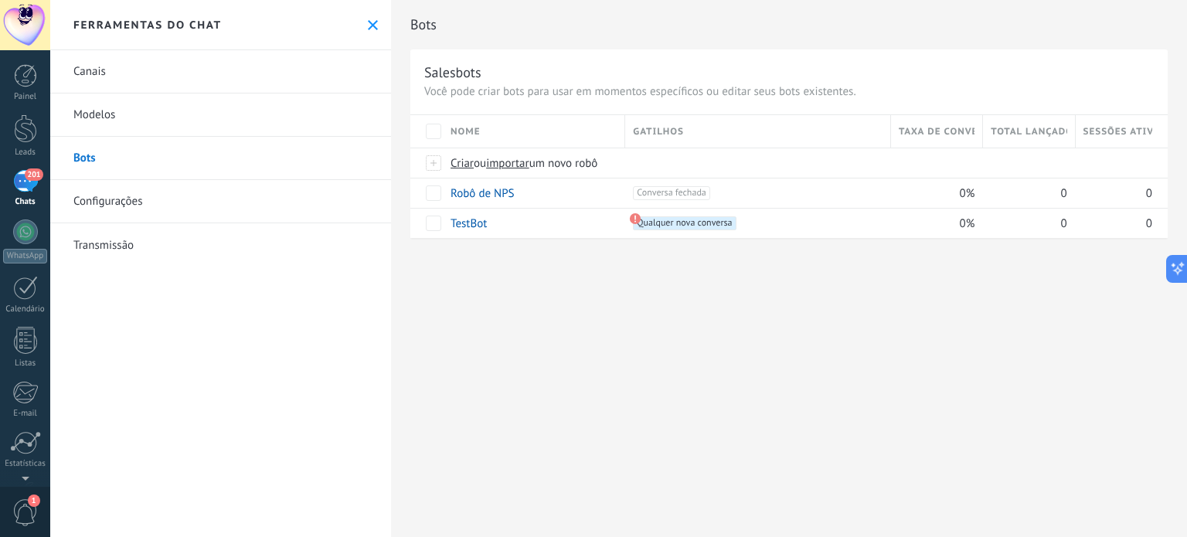
click at [158, 198] on link "Configurações" at bounding box center [220, 201] width 341 height 43
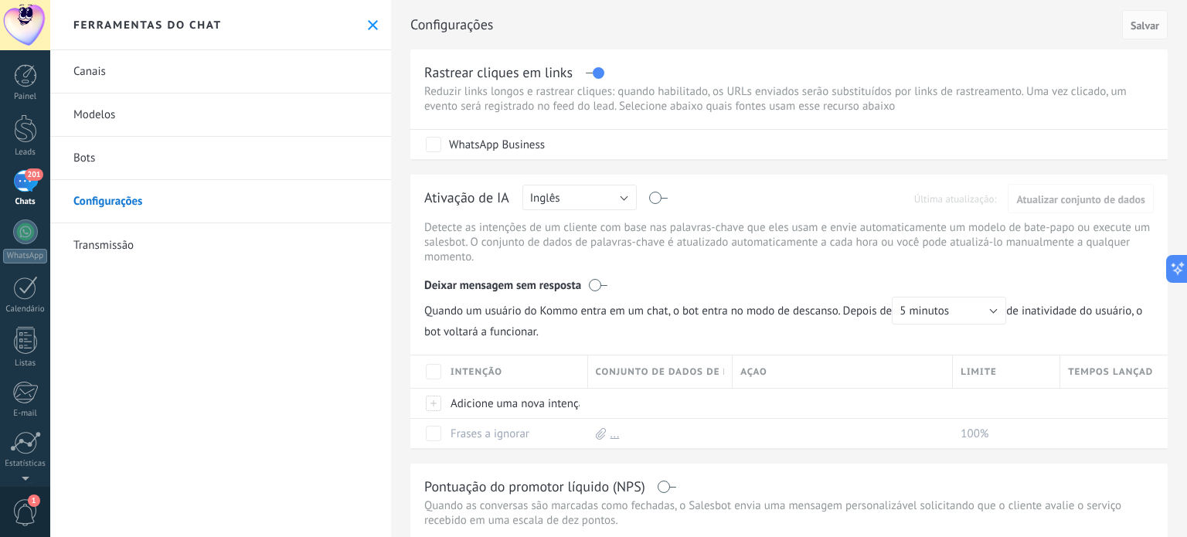
click at [158, 237] on link "Transmissão" at bounding box center [220, 244] width 341 height 43
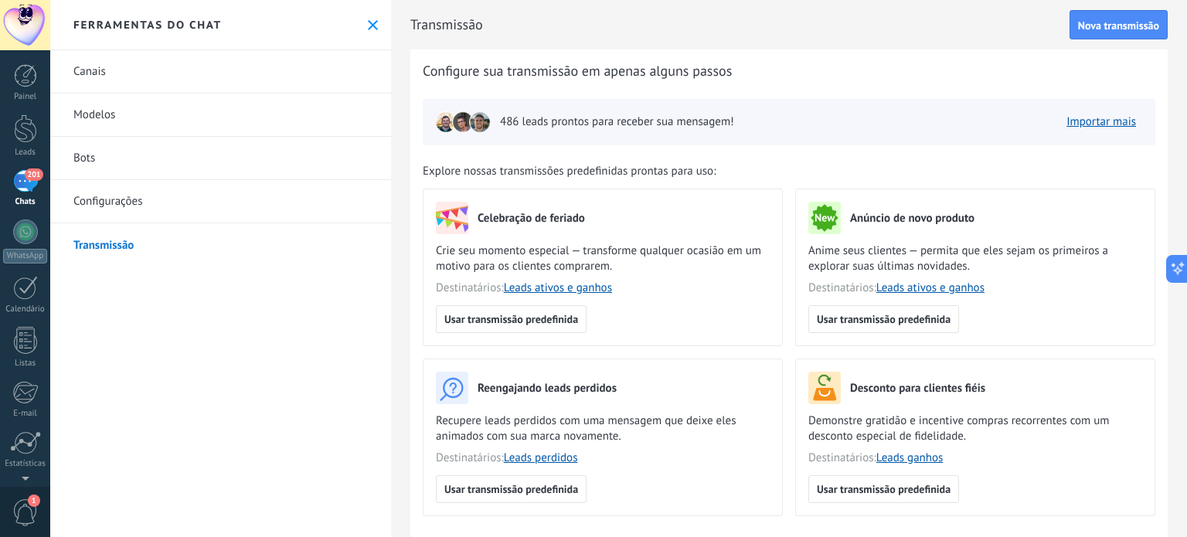
click at [539, 123] on span "486 leads prontos para receber sua mensagem!" at bounding box center [617, 121] width 234 height 15
click at [462, 121] on img at bounding box center [463, 122] width 22 height 22
click at [485, 120] on img at bounding box center [480, 122] width 22 height 22
click at [1118, 127] on link "Importar mais" at bounding box center [1102, 121] width 70 height 15
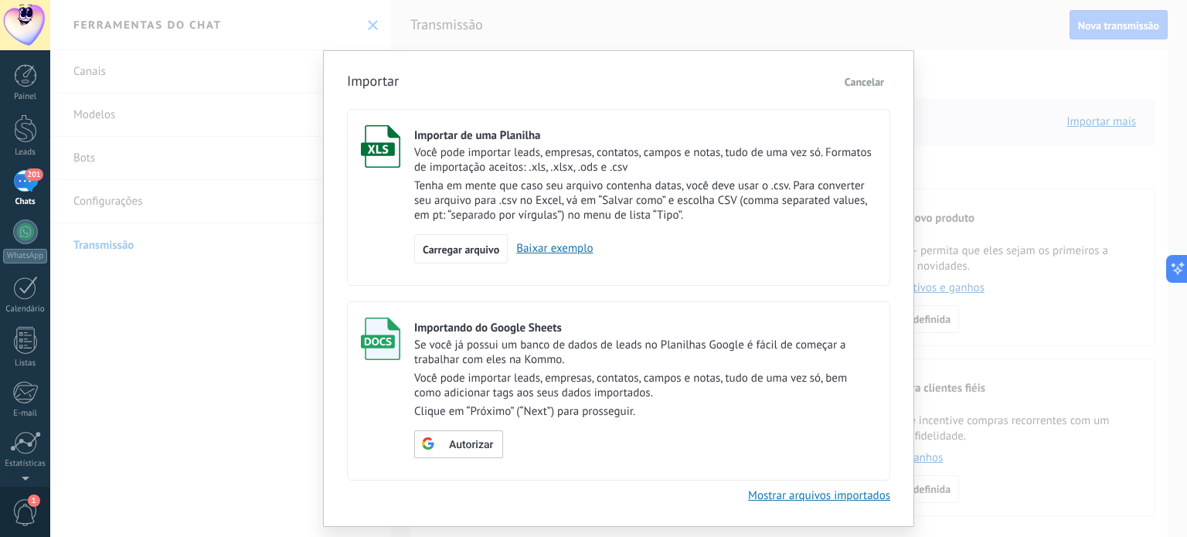
click at [851, 66] on div "Importar Cancelar Importar de uma Planilha Você pode importar leads, empresas, …" at bounding box center [618, 288] width 591 height 477
click at [853, 80] on span "Cancelar" at bounding box center [864, 82] width 39 height 14
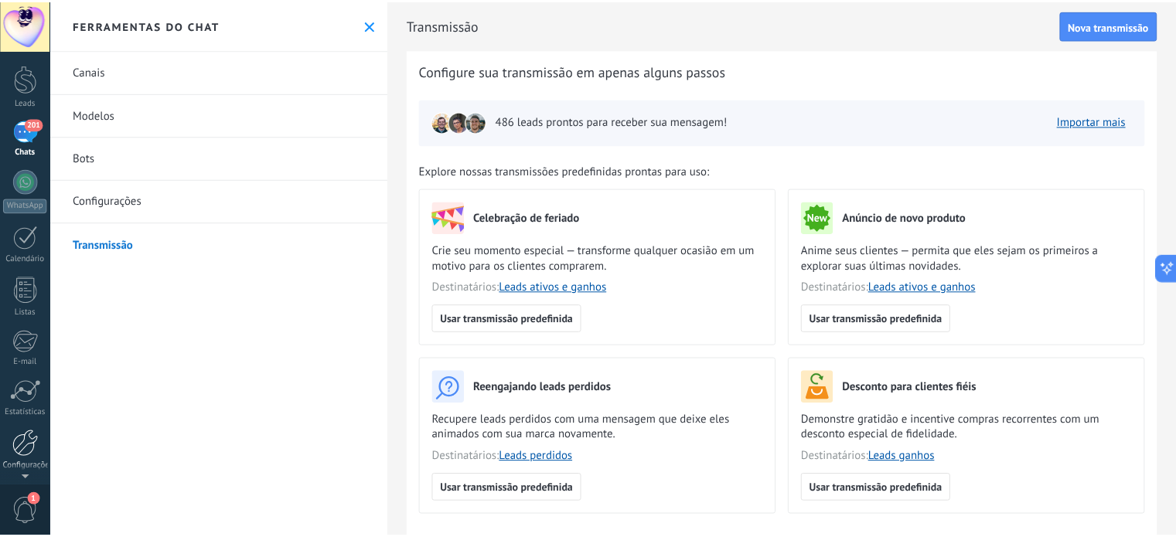
scroll to position [77, 0]
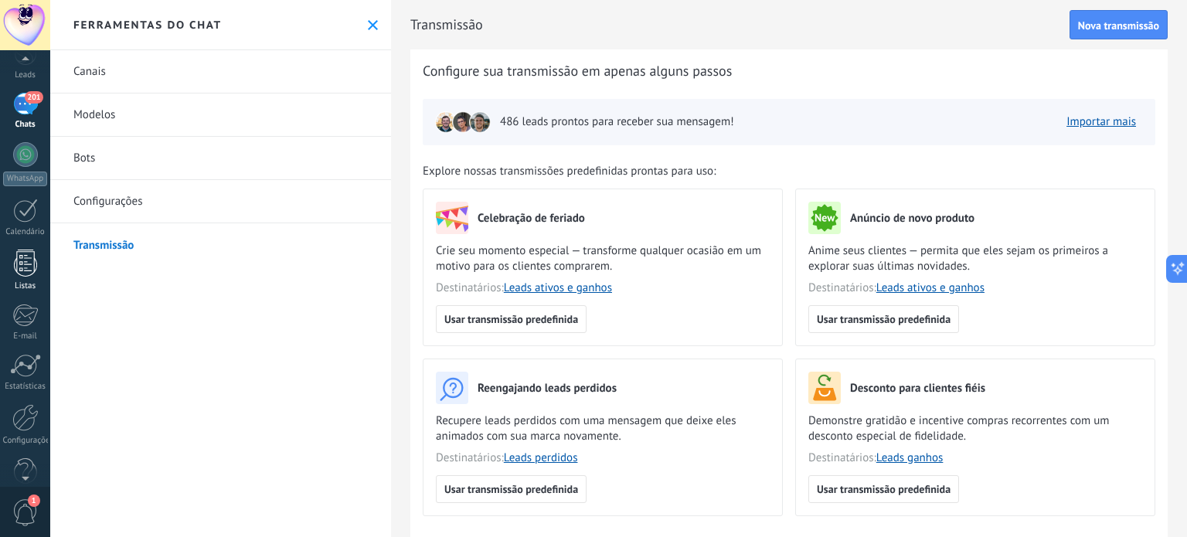
click at [6, 262] on link "Listas" at bounding box center [25, 271] width 50 height 42
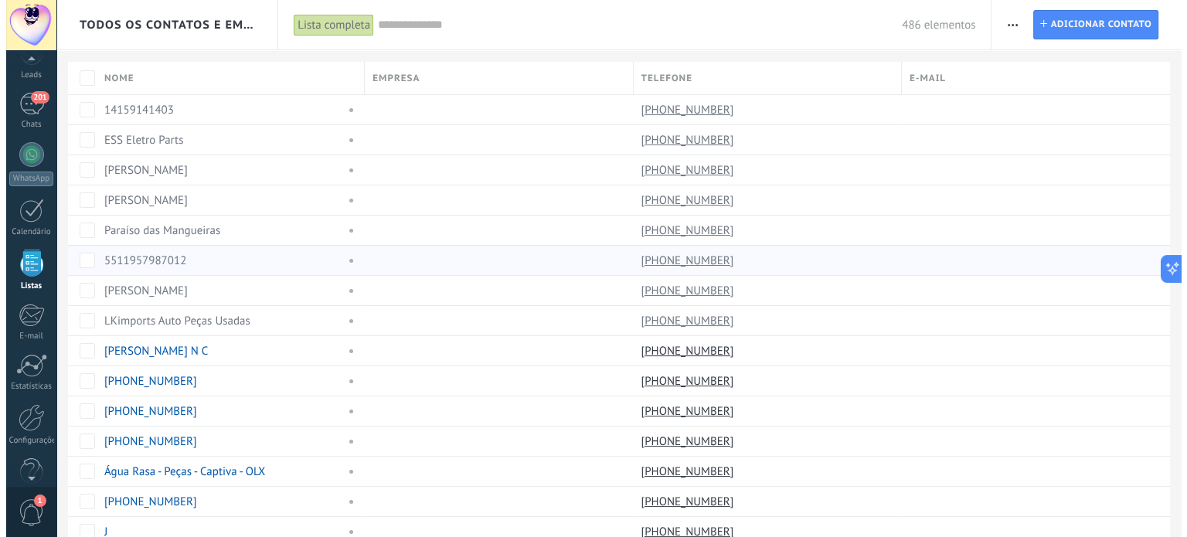
scroll to position [95, 0]
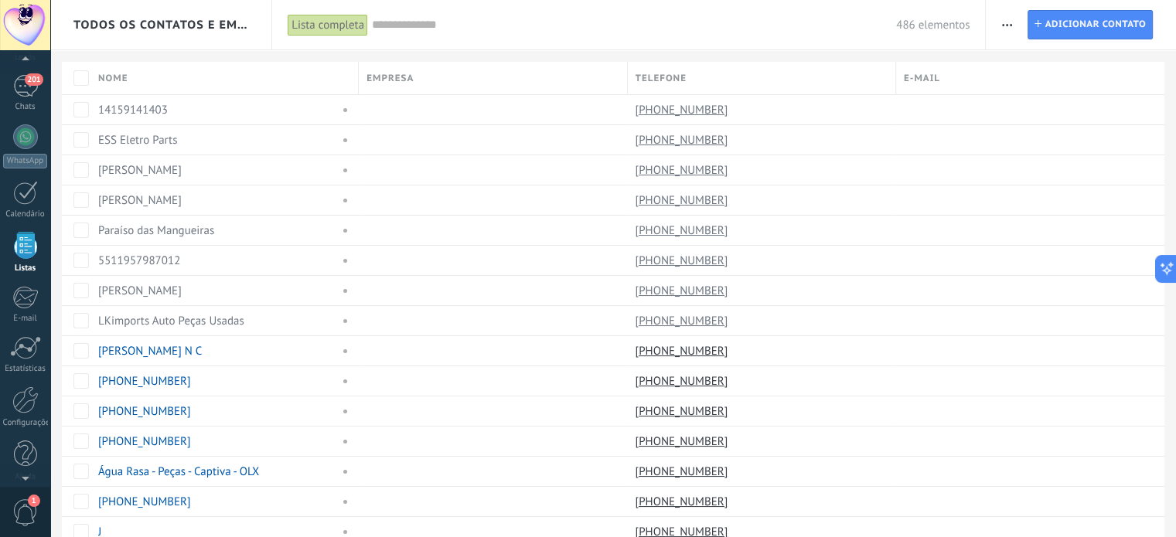
click at [754, 71] on div "Telefone" at bounding box center [761, 78] width 267 height 32
click at [755, 71] on div "Telefone" at bounding box center [761, 78] width 267 height 32
click at [1008, 26] on span "button" at bounding box center [1007, 24] width 10 height 29
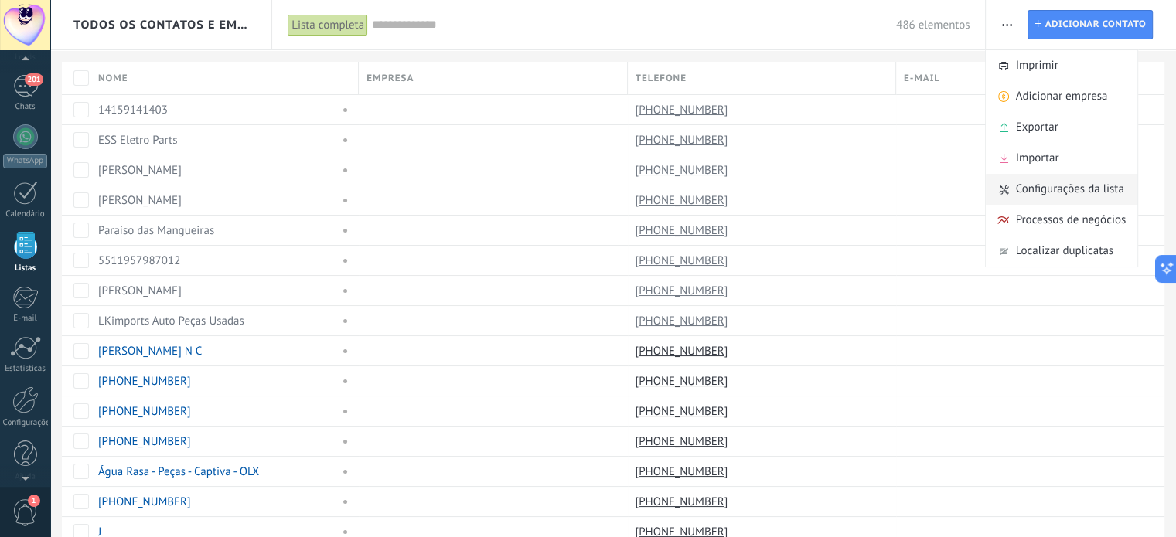
click at [1109, 184] on span "Configurações da lista" at bounding box center [1069, 189] width 108 height 31
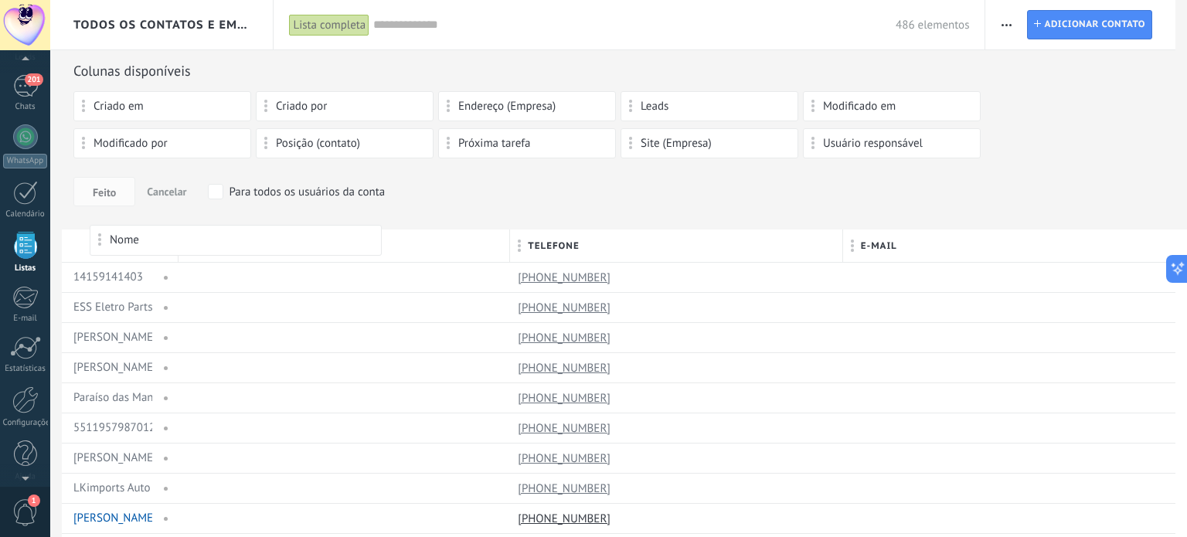
drag, startPoint x: 80, startPoint y: 244, endPoint x: 93, endPoint y: 243, distance: 12.4
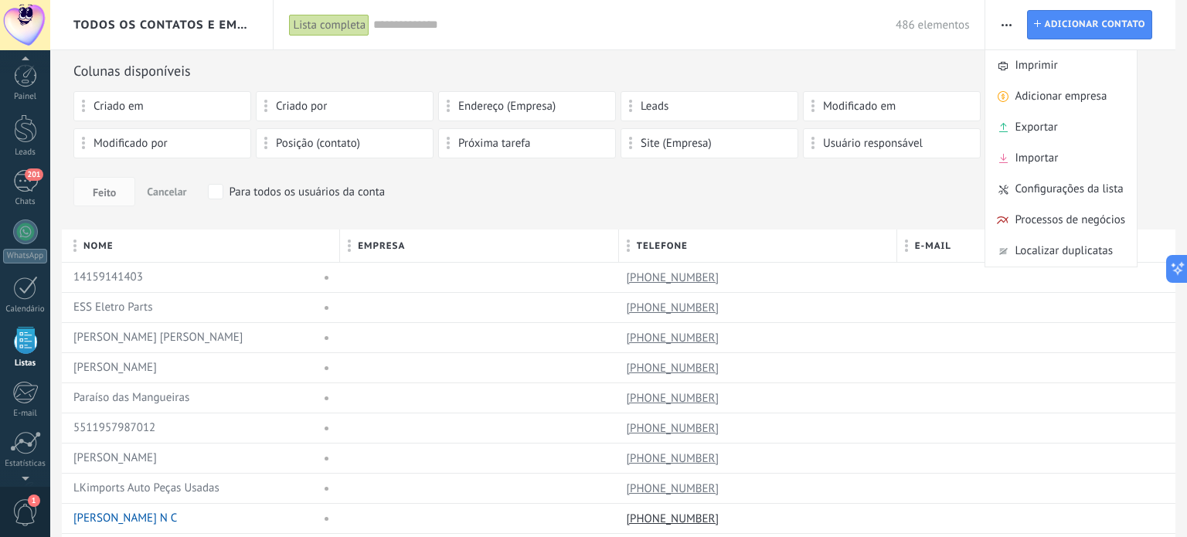
scroll to position [22, 0]
click at [1005, 18] on span "button" at bounding box center [1007, 24] width 10 height 29
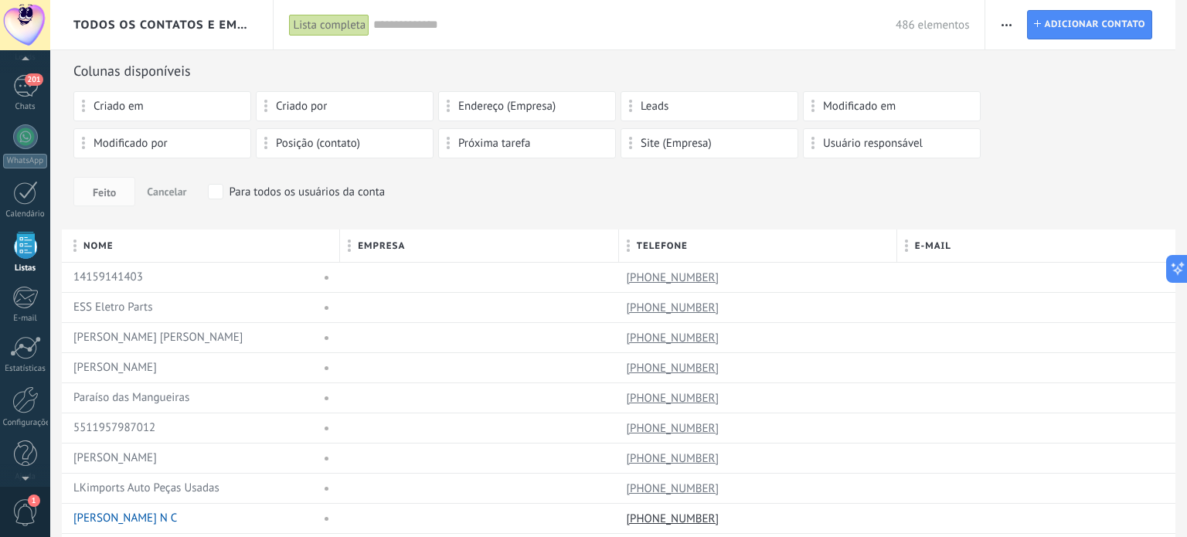
click at [899, 138] on span "Usuário responsável" at bounding box center [873, 143] width 100 height 11
click at [856, 141] on span "Usuário responsável" at bounding box center [873, 143] width 100 height 11
click at [934, 180] on div "Feito Cancelar Para todos os usuários da conta" at bounding box center [618, 191] width 1091 height 29
click at [166, 111] on div "Criado em" at bounding box center [162, 106] width 161 height 13
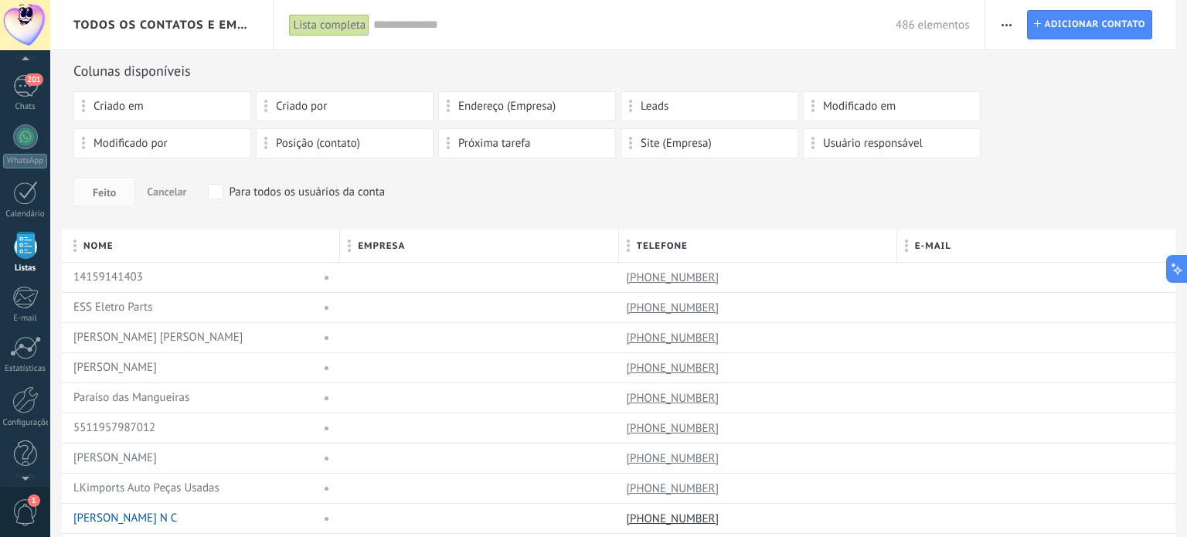
click at [158, 132] on div "Modificado por" at bounding box center [162, 143] width 178 height 30
click at [28, 90] on div "201" at bounding box center [25, 86] width 25 height 22
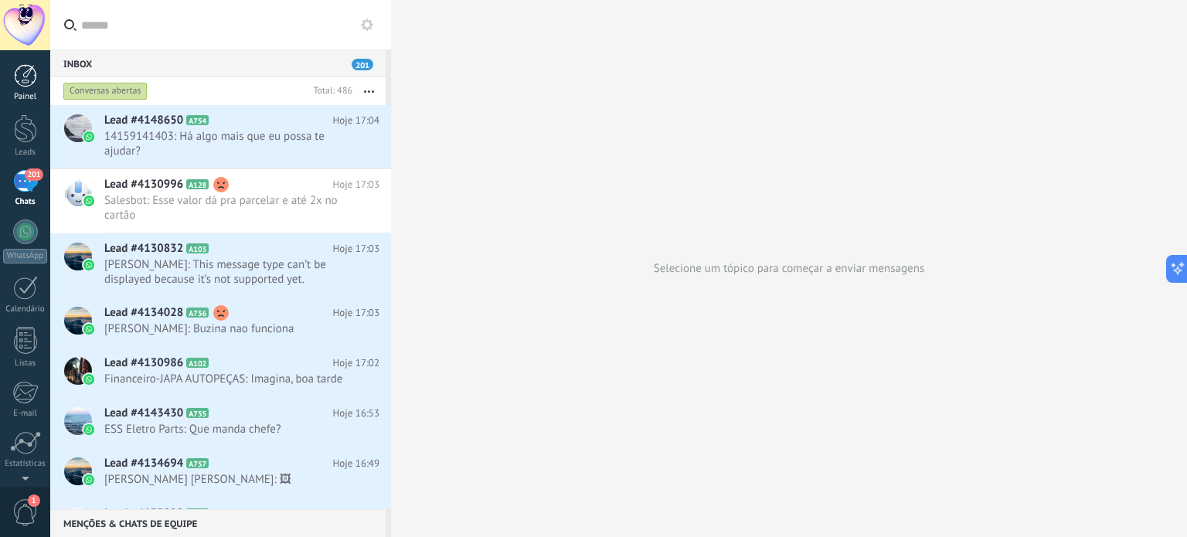
click at [26, 86] on div at bounding box center [25, 75] width 23 height 23
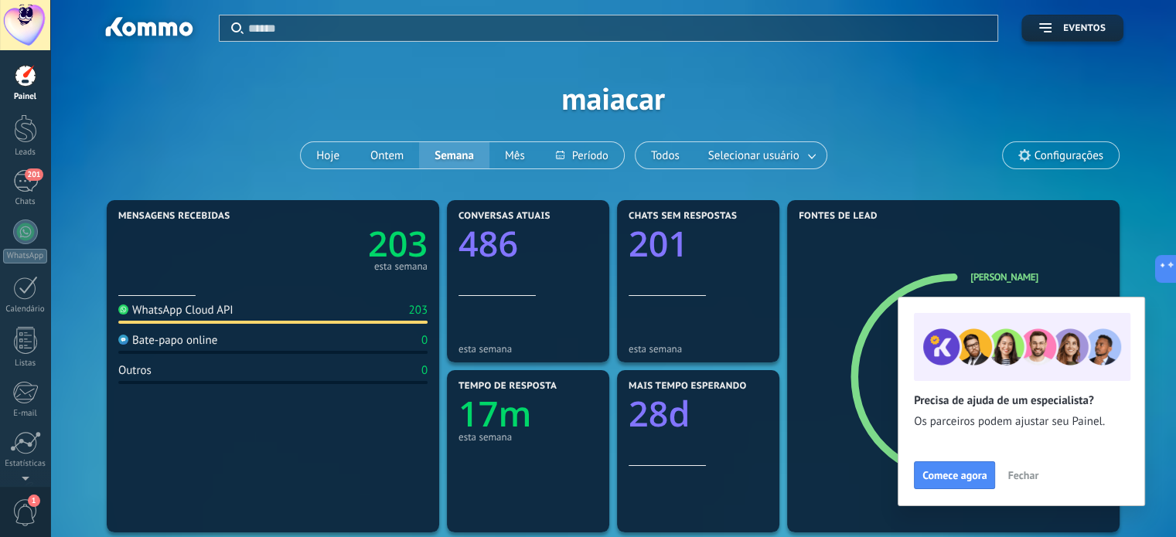
click at [1017, 475] on span "Fechar" at bounding box center [1022, 475] width 31 height 11
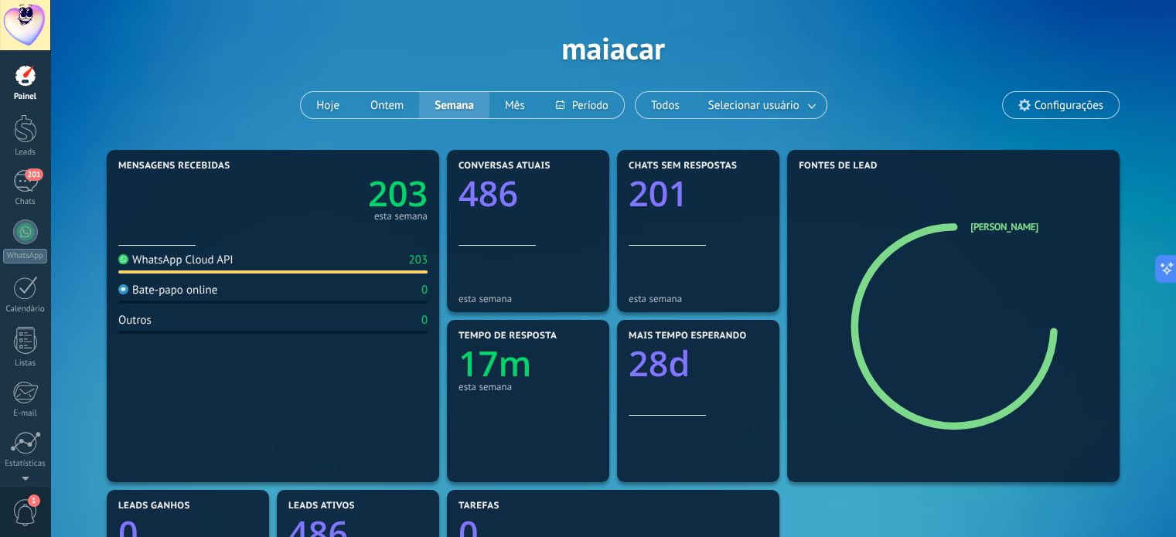
scroll to position [77, 0]
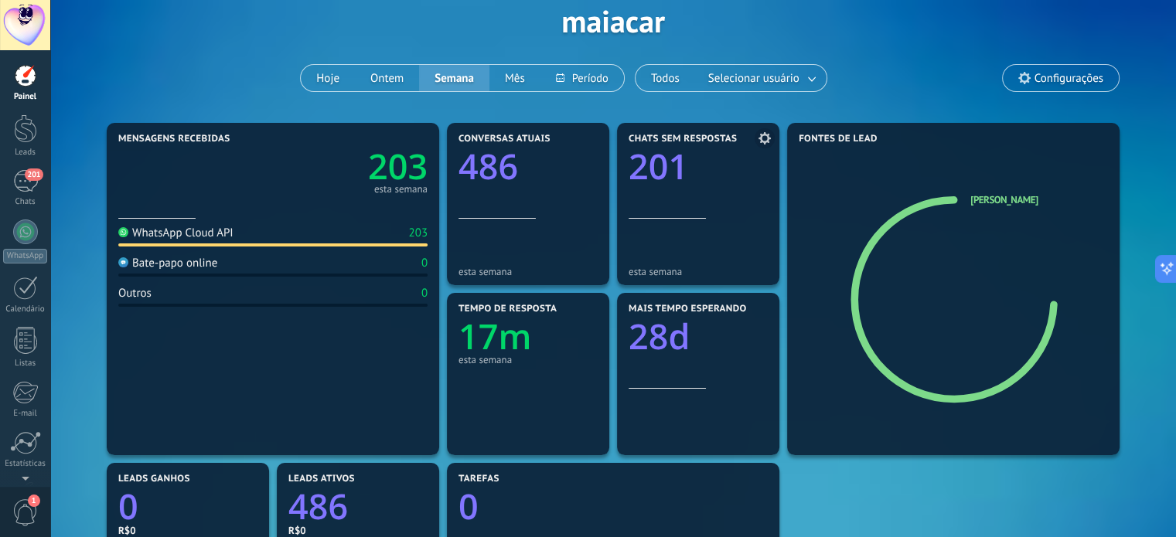
click at [706, 250] on div at bounding box center [697, 253] width 139 height 15
click at [686, 231] on div "esta semana" at bounding box center [697, 248] width 139 height 59
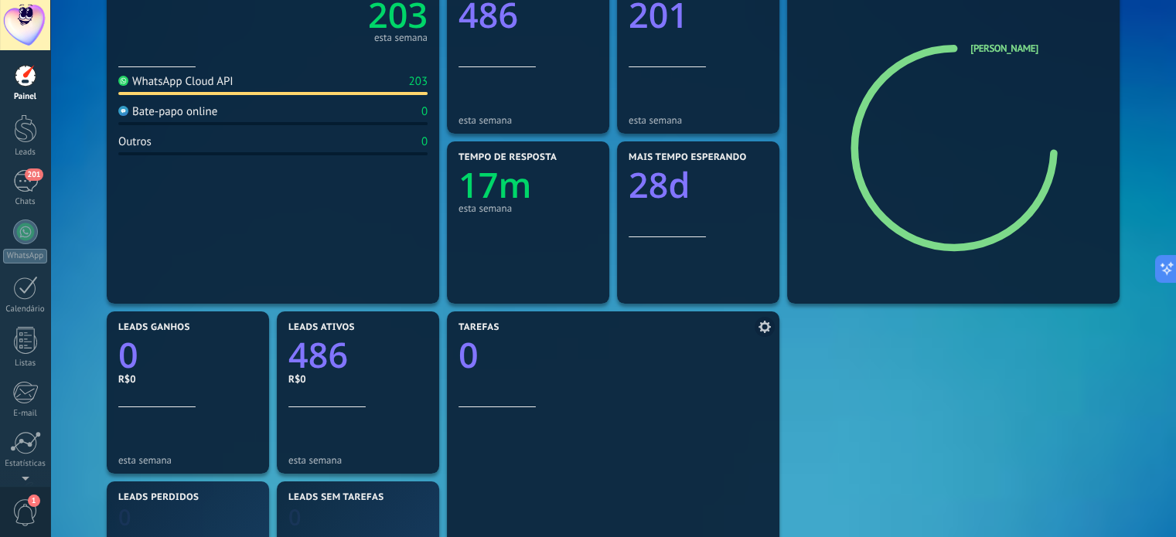
scroll to position [232, 0]
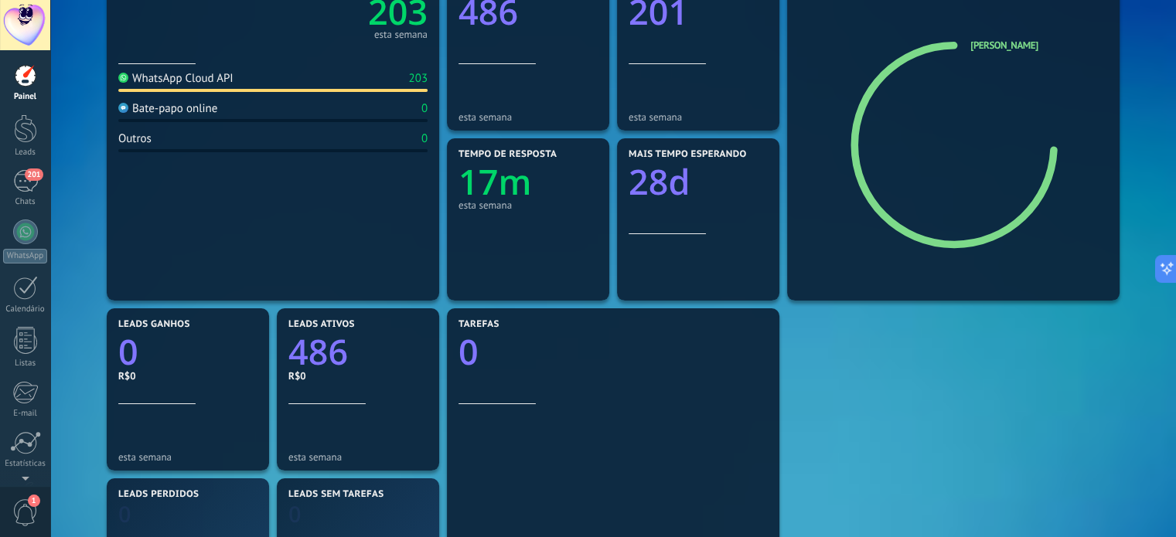
click at [670, 237] on section "Mais tempo esperando 28d" at bounding box center [698, 219] width 162 height 162
click at [494, 240] on section "Tempo de resposta 17m esta semana" at bounding box center [528, 219] width 162 height 162
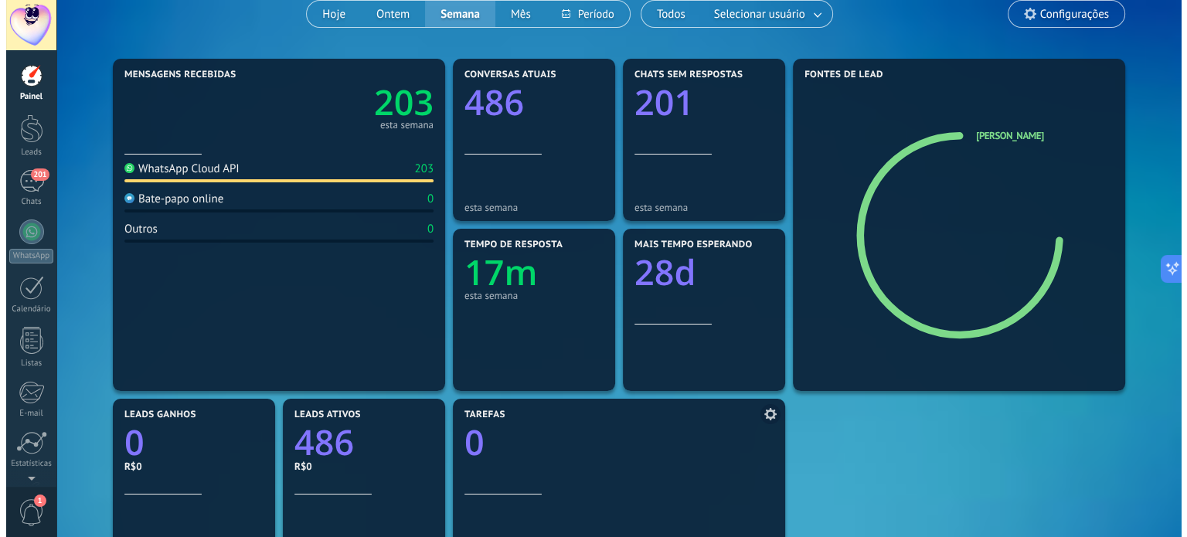
scroll to position [0, 0]
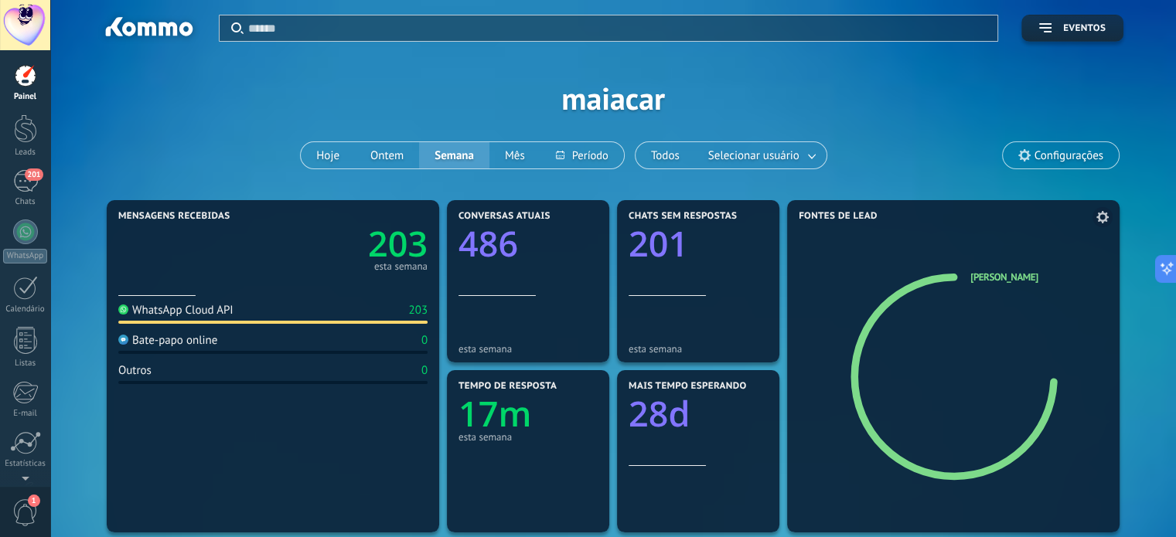
click at [996, 269] on div "Fontes de lead Maia Car" at bounding box center [953, 366] width 332 height 332
click at [983, 279] on link "[PERSON_NAME]" at bounding box center [1003, 277] width 67 height 13
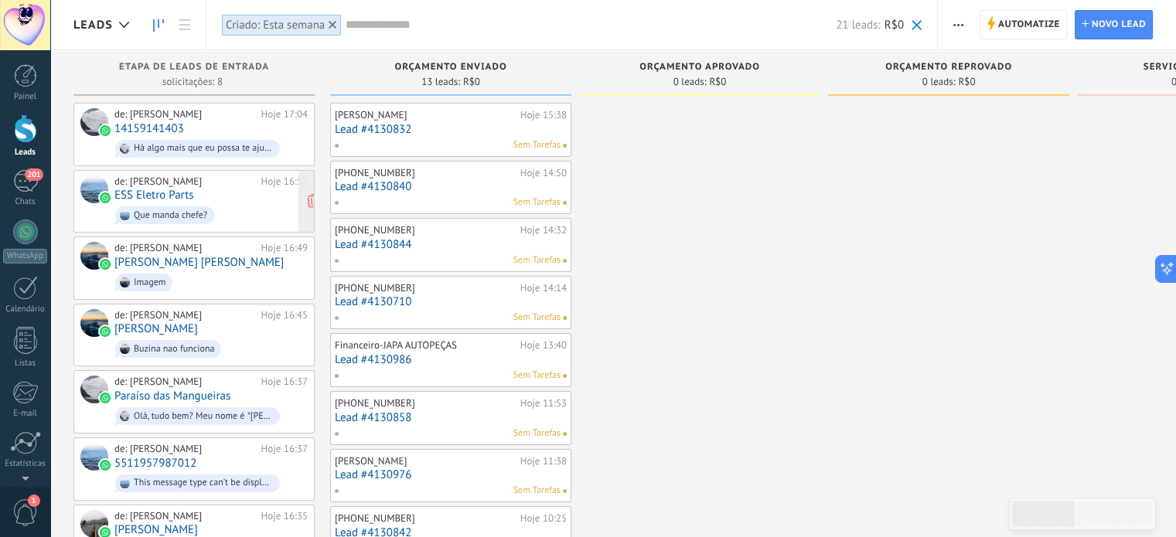
click at [134, 175] on div "de: Maia Car" at bounding box center [184, 181] width 141 height 12
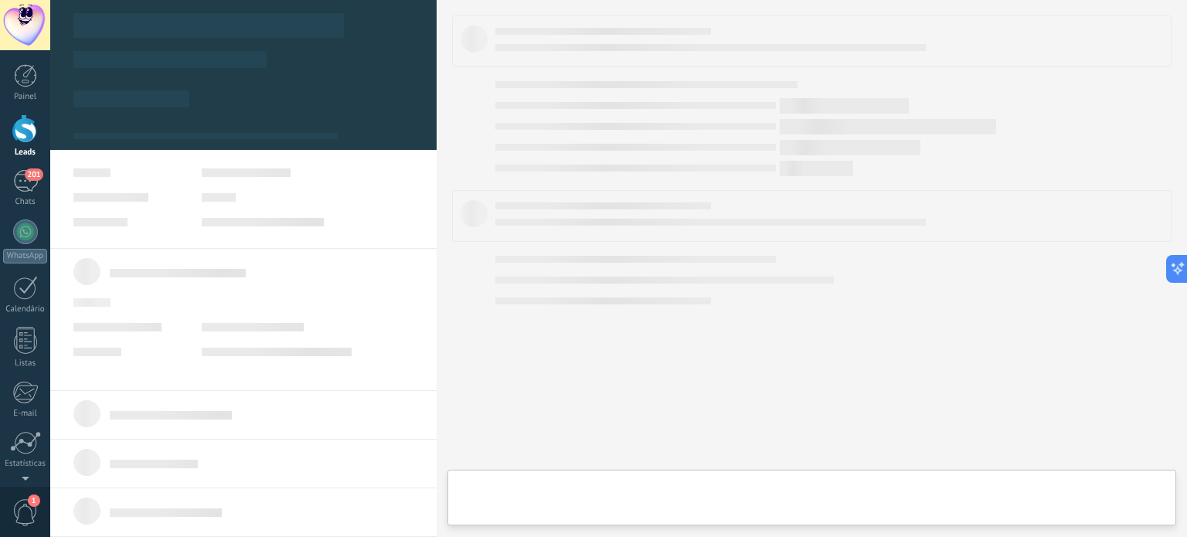
type textarea "**********"
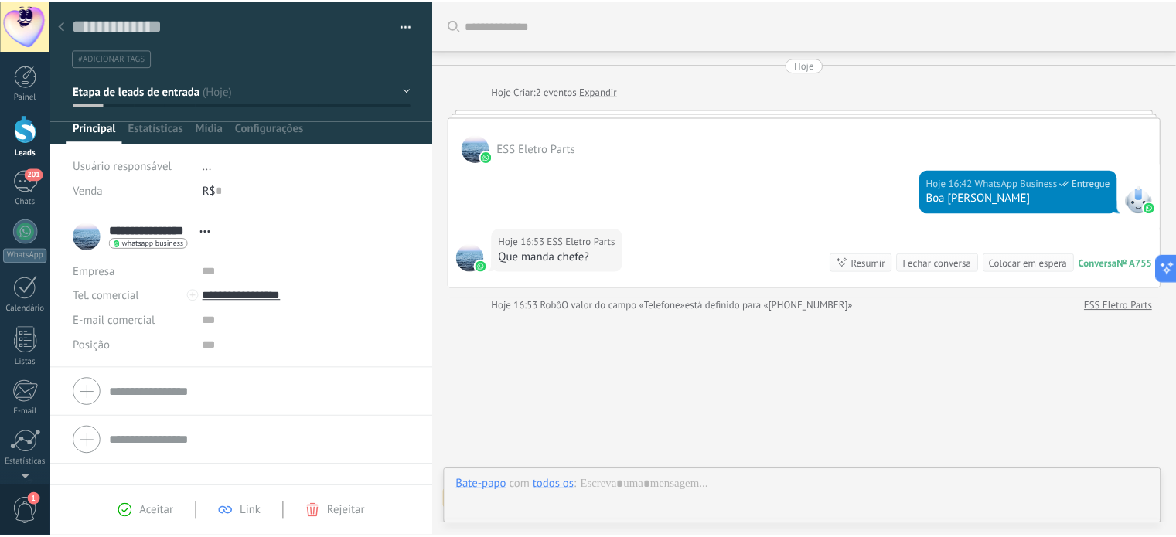
scroll to position [46, 0]
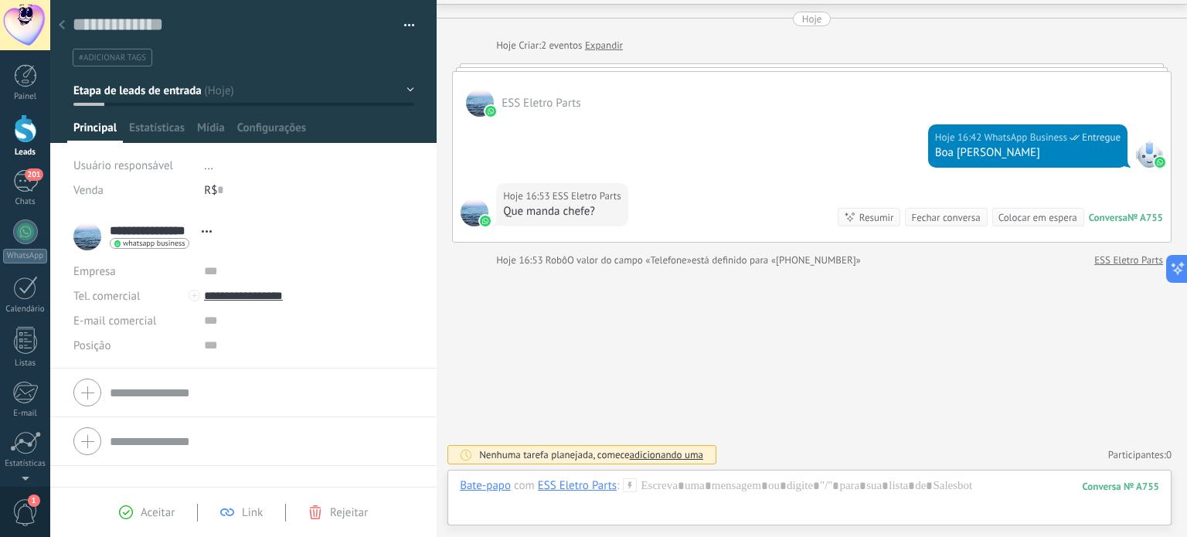
click at [59, 21] on icon at bounding box center [62, 24] width 6 height 9
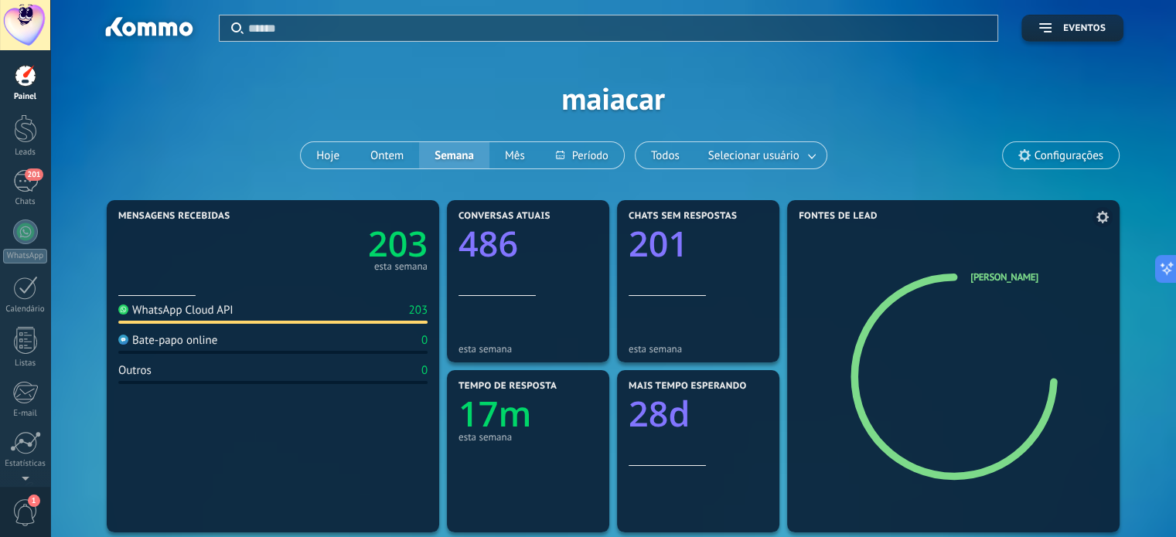
click at [1091, 218] on h4 "Fontes de lead" at bounding box center [950, 216] width 305 height 11
click at [1103, 213] on use at bounding box center [1102, 217] width 12 height 12
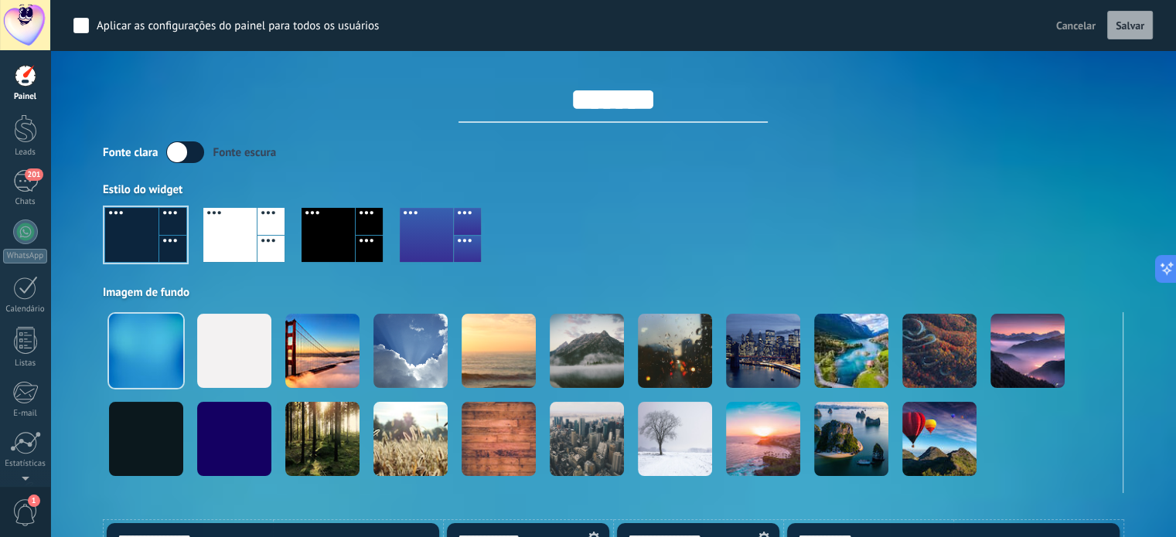
click at [288, 107] on div "*******" at bounding box center [613, 86] width 1020 height 73
click at [31, 105] on div "Painel Leads 201 Chats WhatsApp Clientes" at bounding box center [25, 328] width 50 height 529
click at [28, 117] on div at bounding box center [25, 128] width 23 height 29
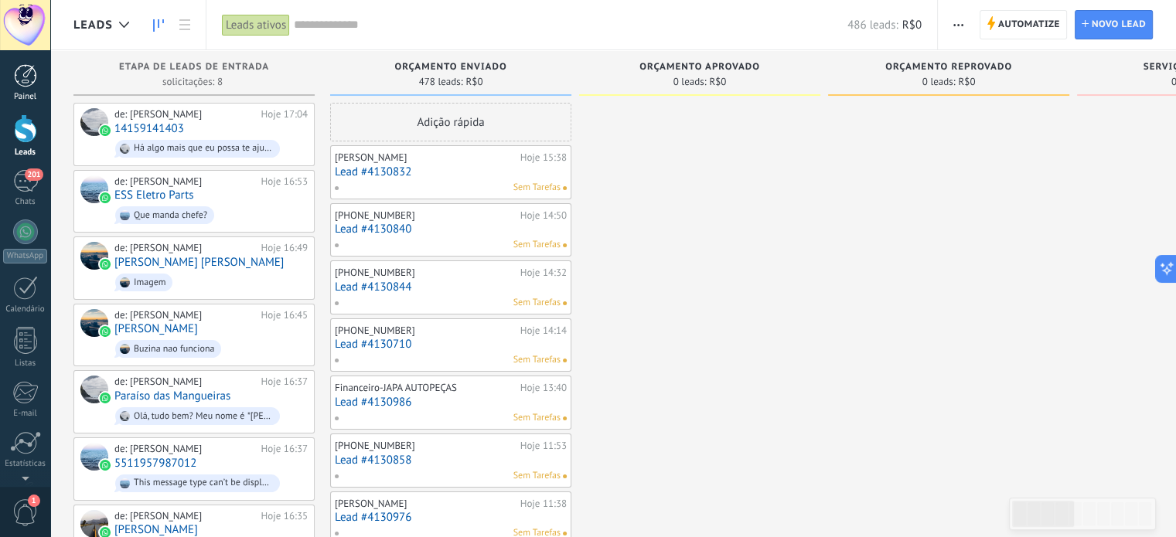
click at [16, 70] on div at bounding box center [25, 75] width 23 height 23
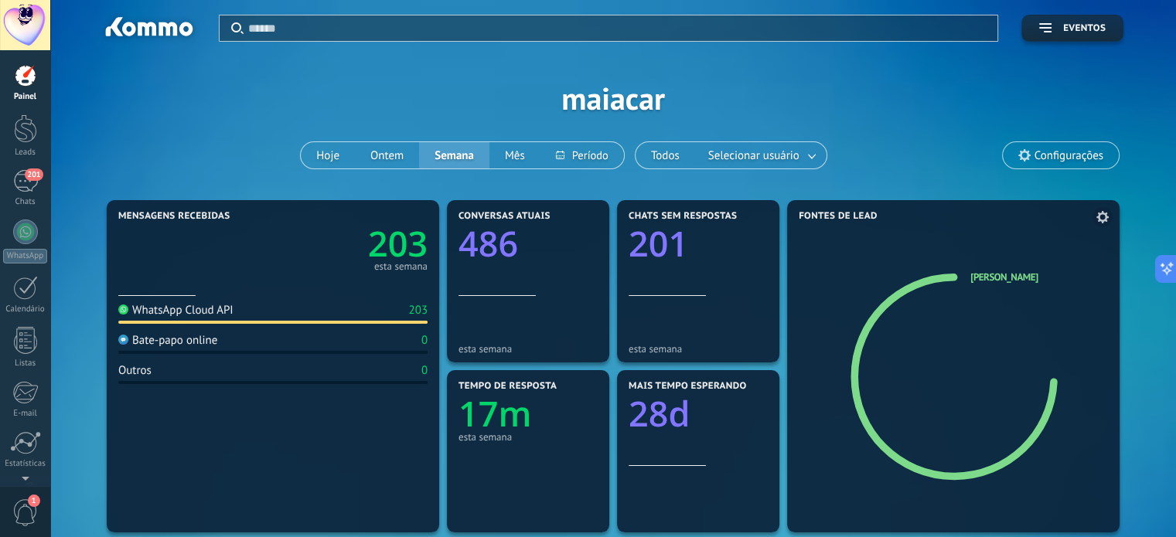
click at [974, 350] on icon at bounding box center [959, 378] width 97 height 87
click at [25, 151] on div "Leads" at bounding box center [25, 153] width 45 height 10
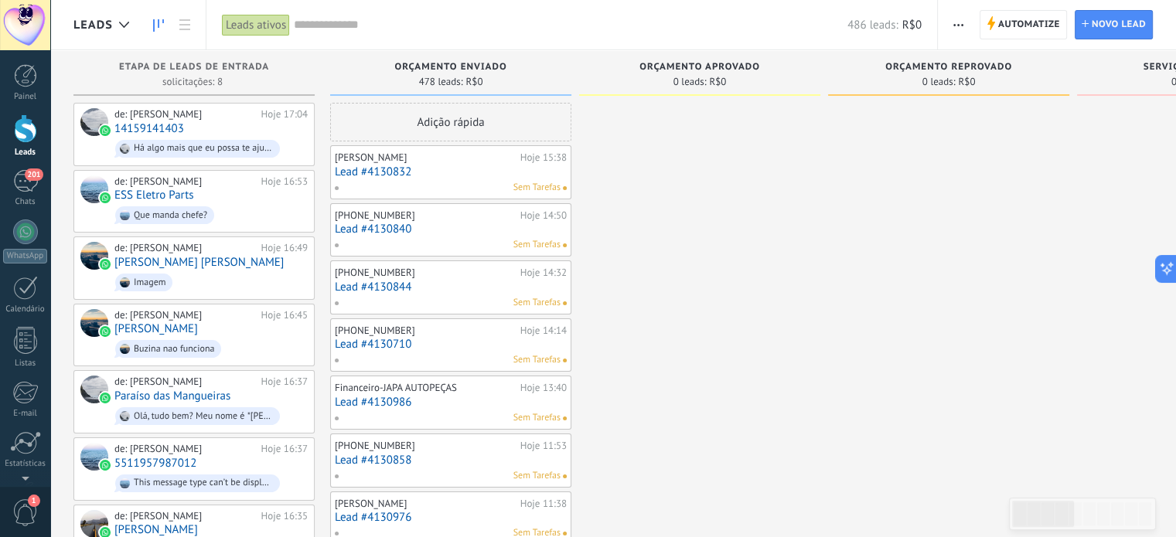
click at [962, 26] on span "button" at bounding box center [958, 24] width 10 height 29
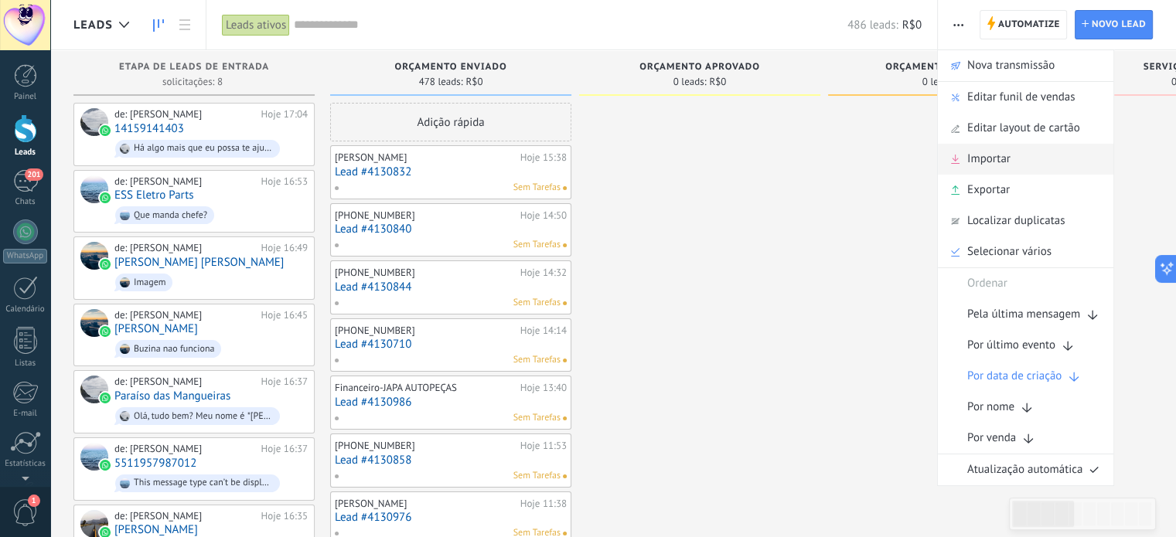
click at [1048, 166] on div "Importar" at bounding box center [1025, 159] width 175 height 31
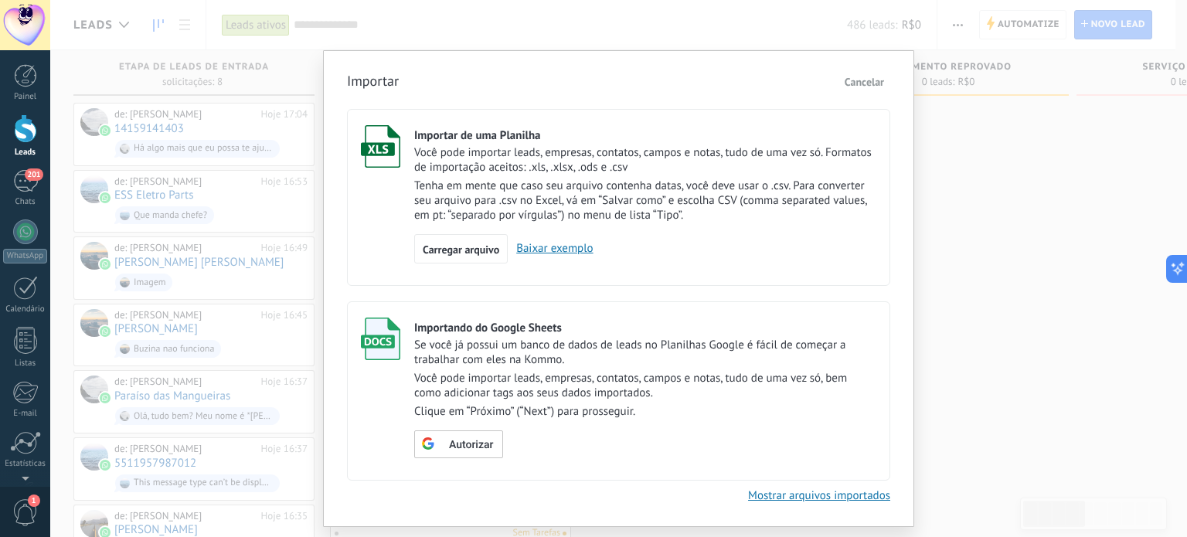
click at [744, 216] on p "Tenha em mente que caso seu arquivo contenha datas, você deve usar o .csv. Para…" at bounding box center [645, 201] width 462 height 44
click at [486, 247] on span "Carregar arquivo" at bounding box center [461, 249] width 77 height 11
click at [0, 0] on input "Importar de uma Planilha Você pode importar leads, empresas, contatos, campos e…" at bounding box center [0, 0] width 0 height 0
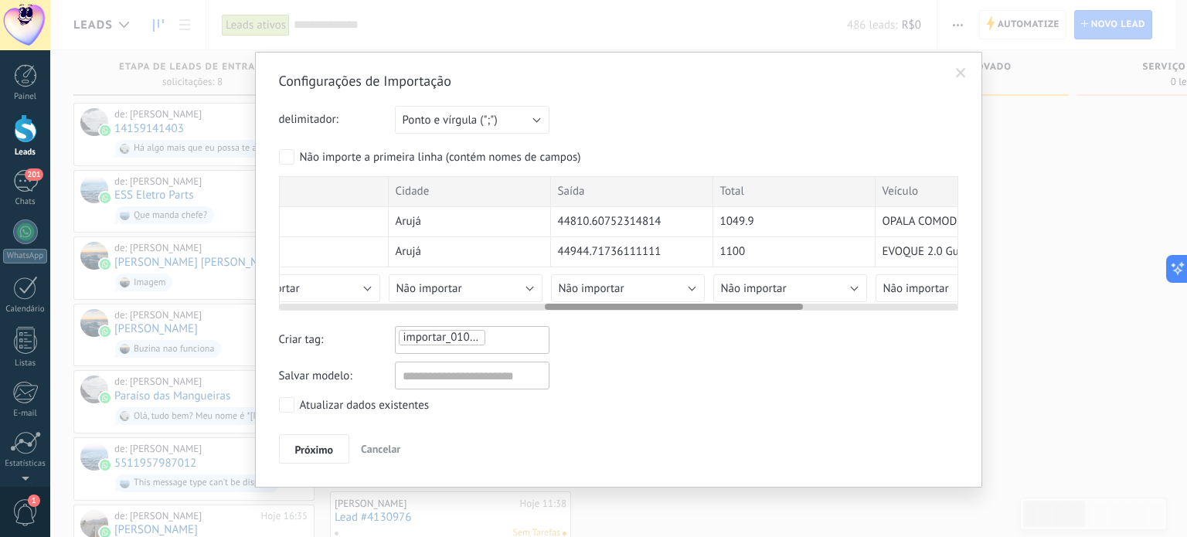
scroll to position [0, 643]
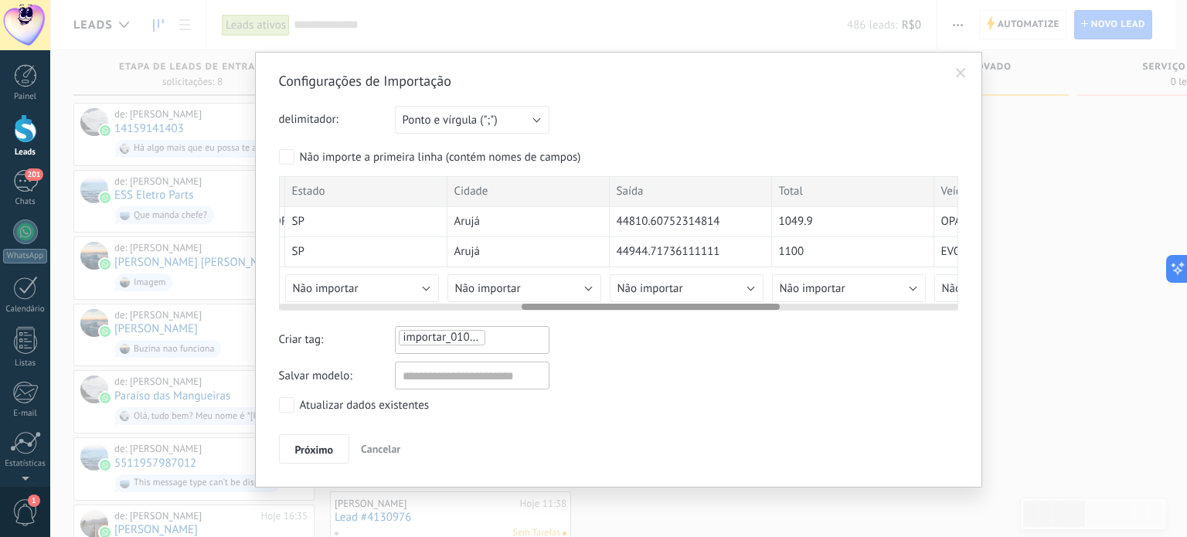
drag, startPoint x: 515, startPoint y: 303, endPoint x: 758, endPoint y: 315, distance: 243.0
click at [758, 315] on div "Configurações de Importação delimitador: Ponto e vírgula (";") Vírgula (",") Ta…" at bounding box center [618, 268] width 679 height 392
click at [505, 343] on div "importar_01092025_1711" at bounding box center [472, 338] width 150 height 19
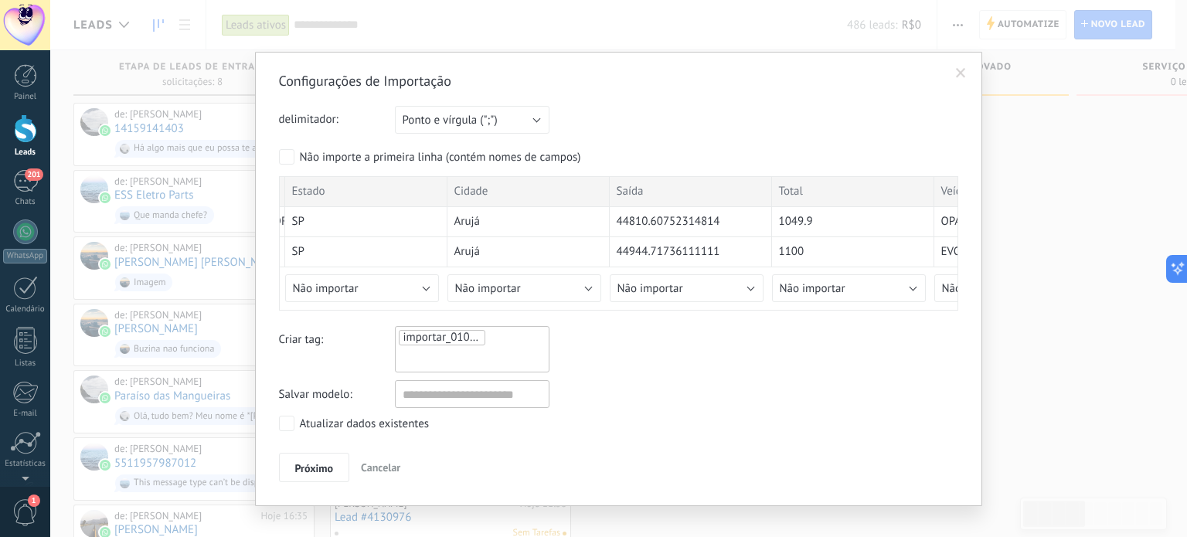
click at [453, 335] on span "importar_01092025_1711" at bounding box center [467, 337] width 128 height 15
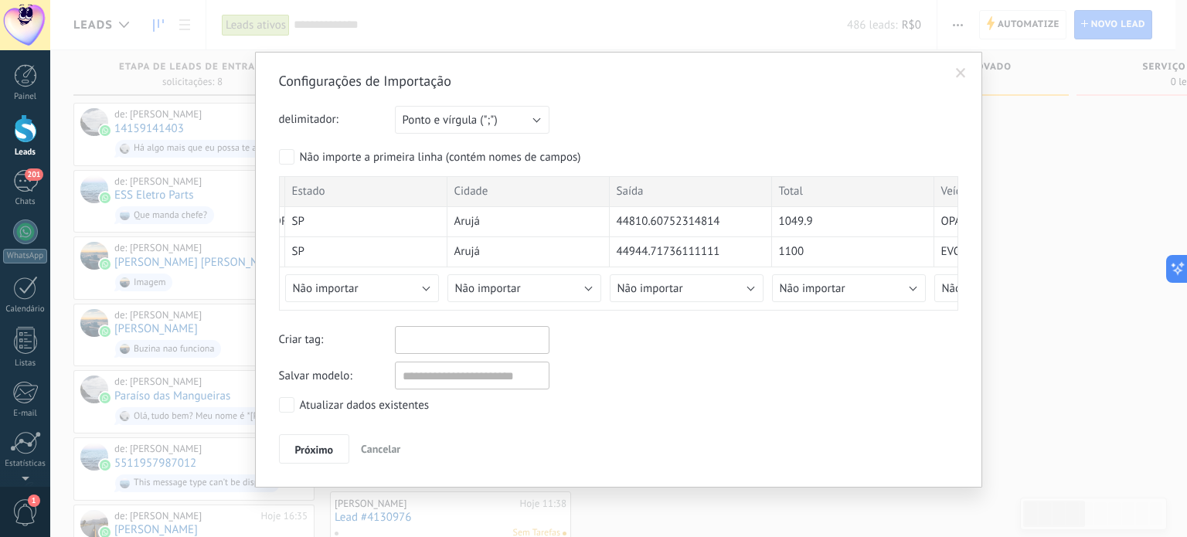
click at [469, 349] on input "text" at bounding box center [438, 340] width 77 height 23
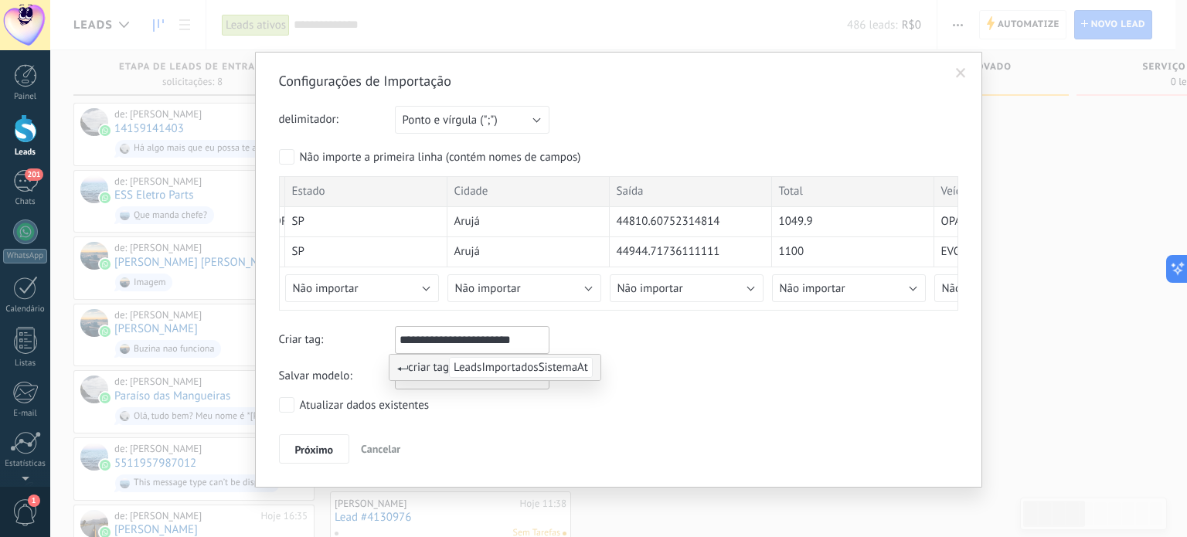
scroll to position [0, 0]
type input "**********"
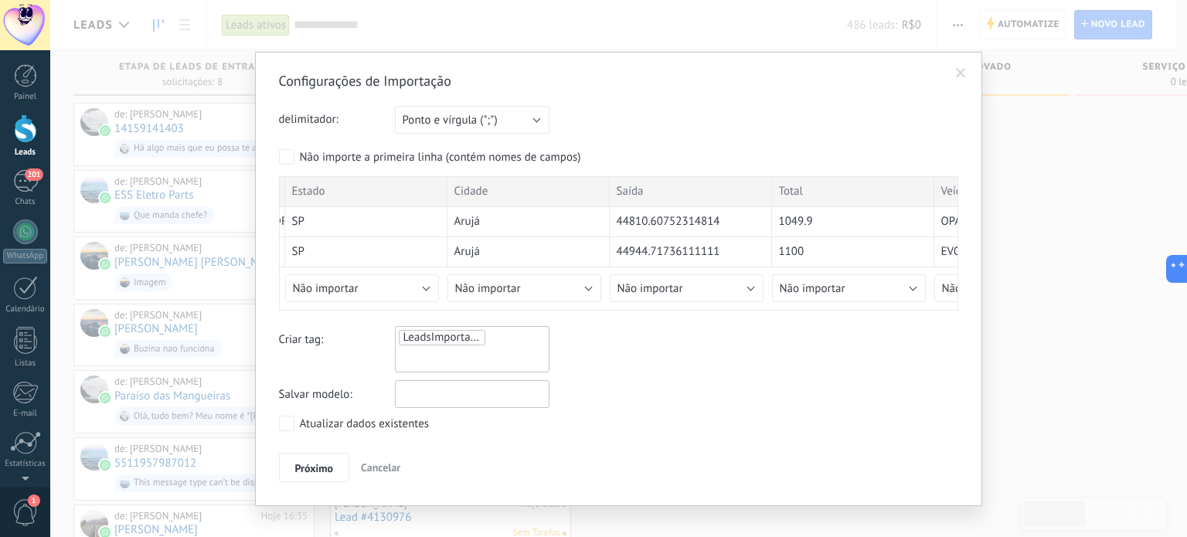
click at [493, 386] on input "text" at bounding box center [472, 394] width 155 height 28
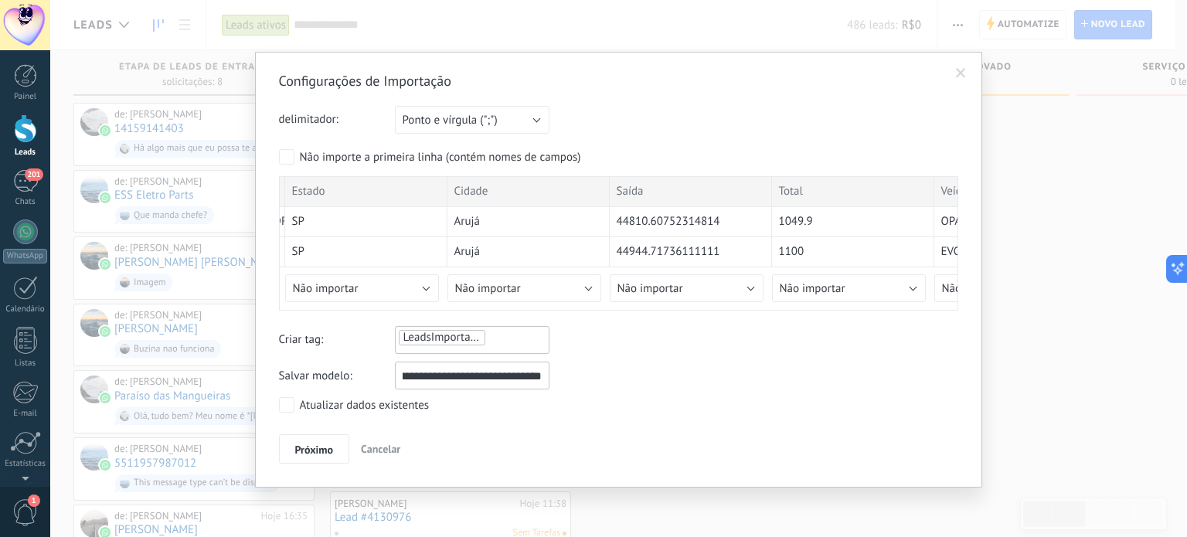
scroll to position [0, 112]
type input "**********"
click at [339, 441] on button "Próximo" at bounding box center [314, 448] width 71 height 29
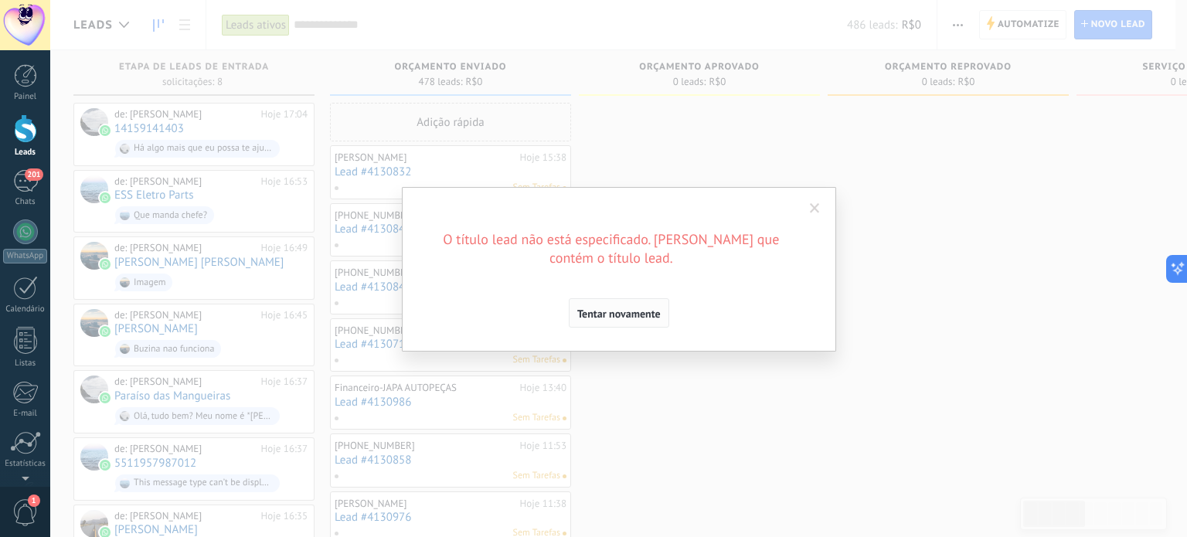
click at [642, 311] on span "Tentar novamente" at bounding box center [618, 313] width 83 height 11
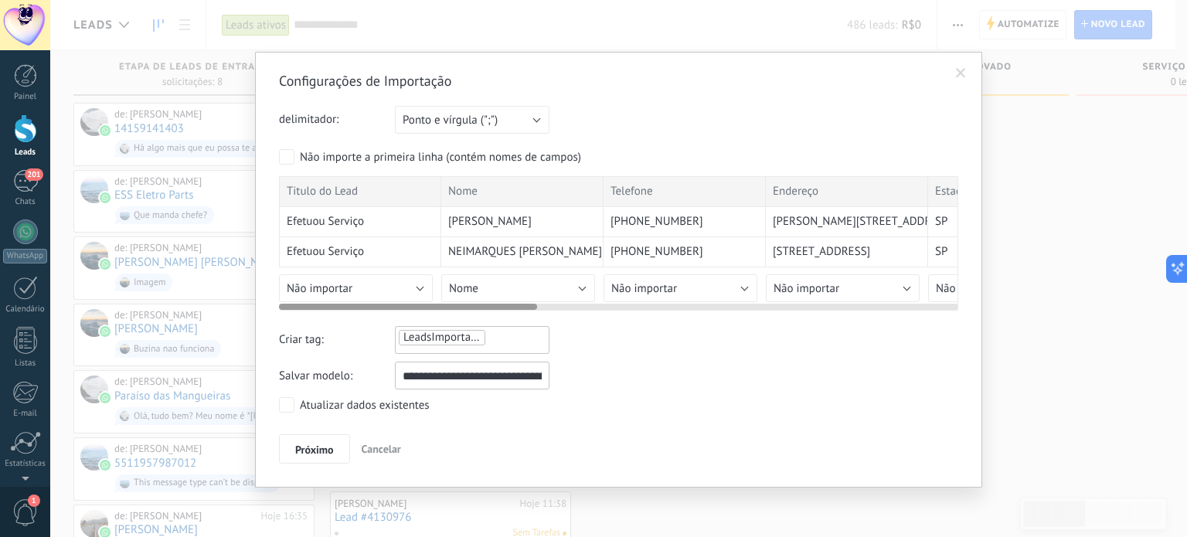
drag, startPoint x: 612, startPoint y: 307, endPoint x: 293, endPoint y: 298, distance: 319.4
click at [293, 298] on div at bounding box center [618, 304] width 679 height 12
click at [380, 153] on div "Não importe a primeira linha (contém nomes de campos)" at bounding box center [440, 157] width 281 height 15
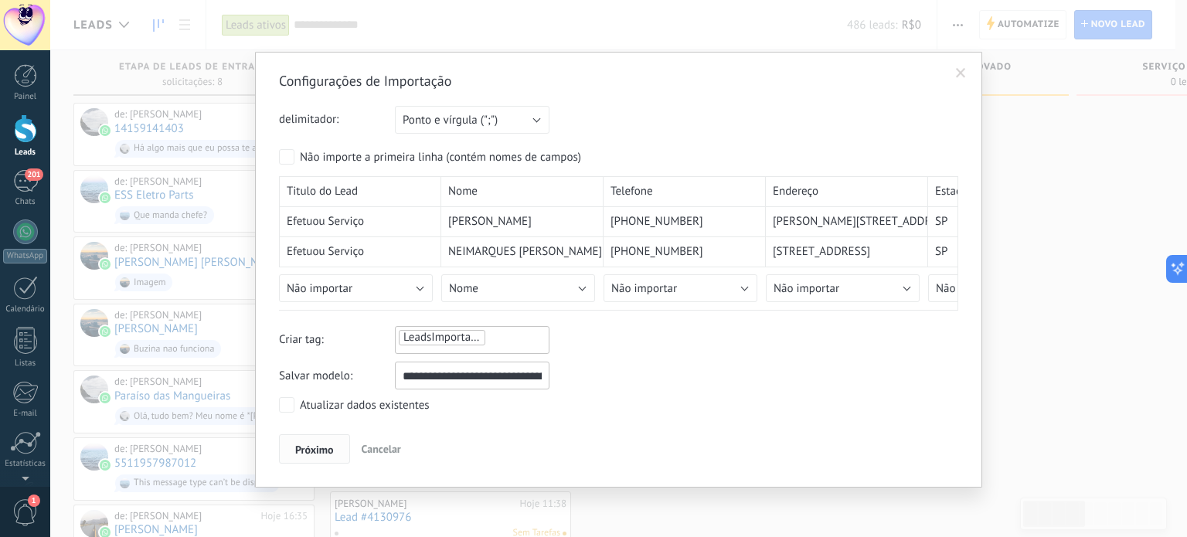
click at [325, 440] on button "Próximo" at bounding box center [314, 448] width 71 height 29
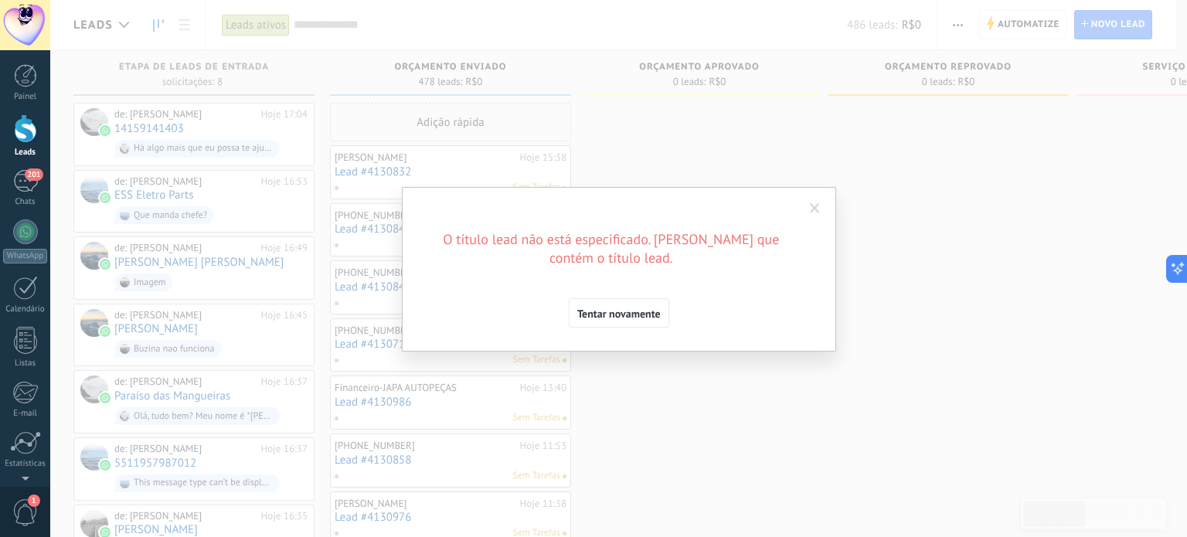
click at [621, 330] on div "Configurações de Importação delimitador: Ponto e vírgula (";") Vírgula (",") Ta…" at bounding box center [619, 269] width 434 height 165
click at [634, 319] on span "Tentar novamente" at bounding box center [618, 313] width 83 height 11
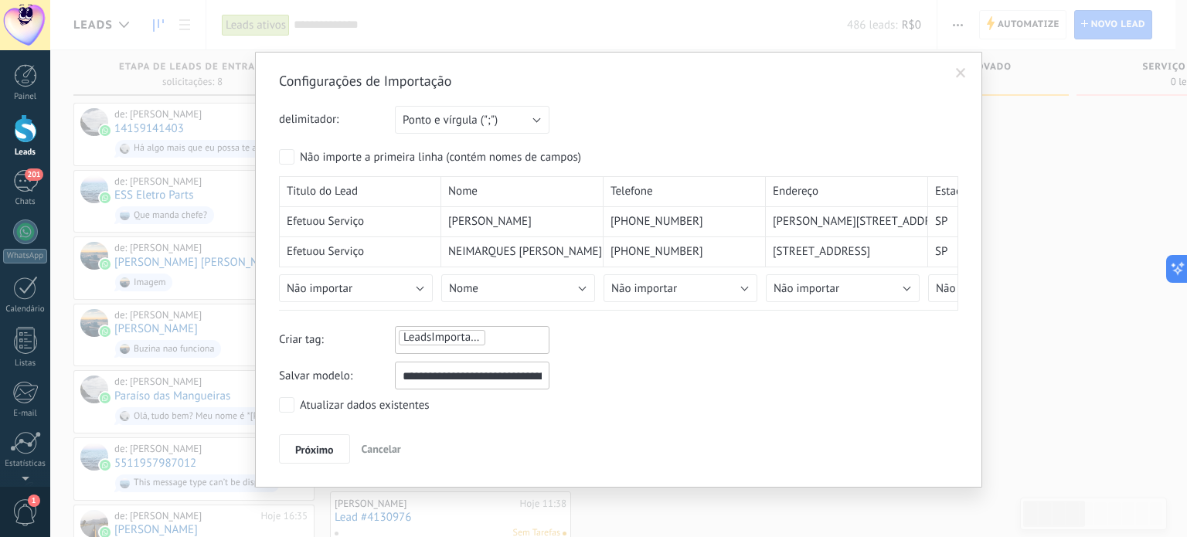
click at [454, 332] on li "LeadsImportadosSistema" at bounding box center [442, 337] width 87 height 15
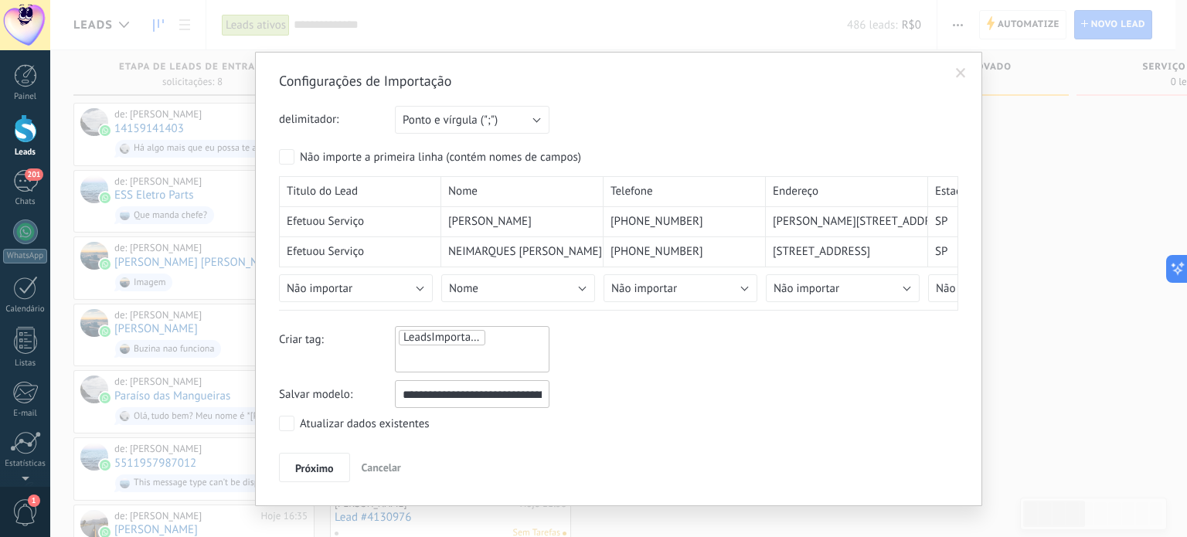
click at [721, 380] on div "**********" at bounding box center [618, 394] width 679 height 28
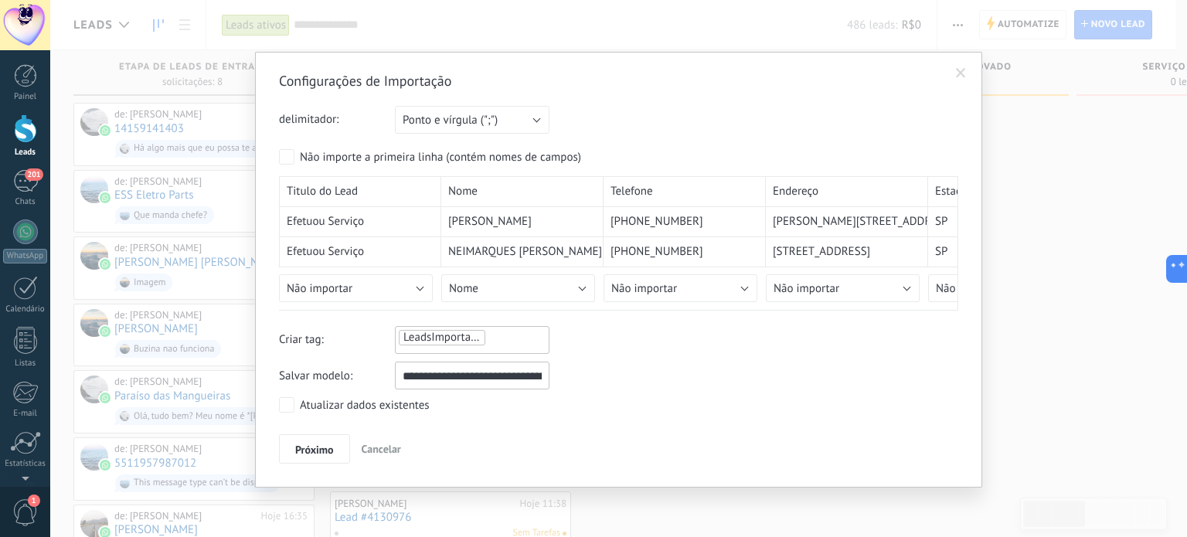
click at [543, 342] on ul "LeadsImportadosSistema" at bounding box center [472, 338] width 150 height 19
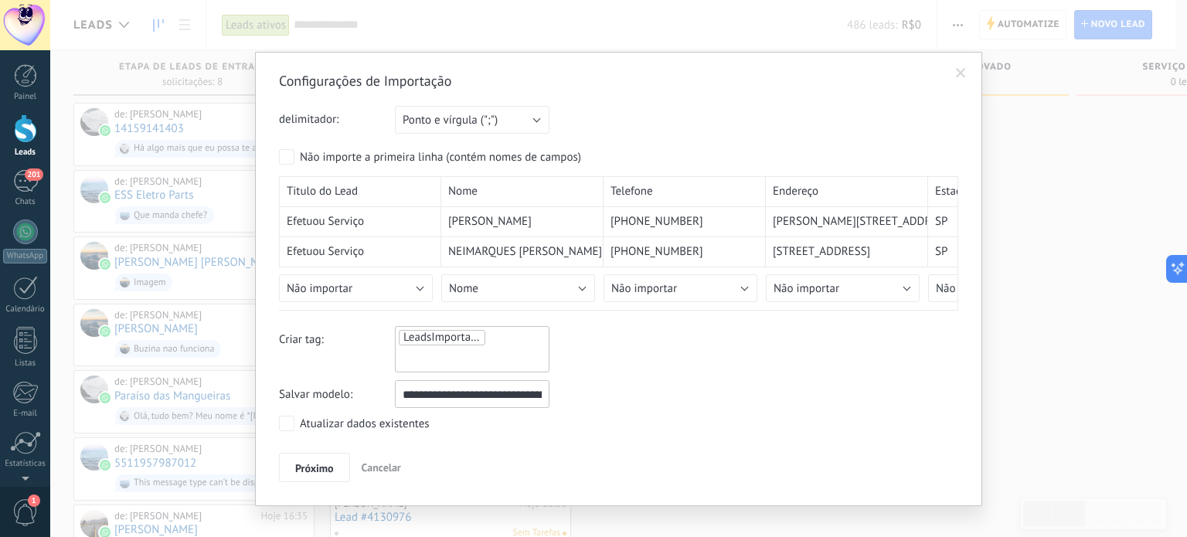
click at [720, 349] on div "Criar tag: LeadsImportadosSistema" at bounding box center [618, 349] width 679 height 46
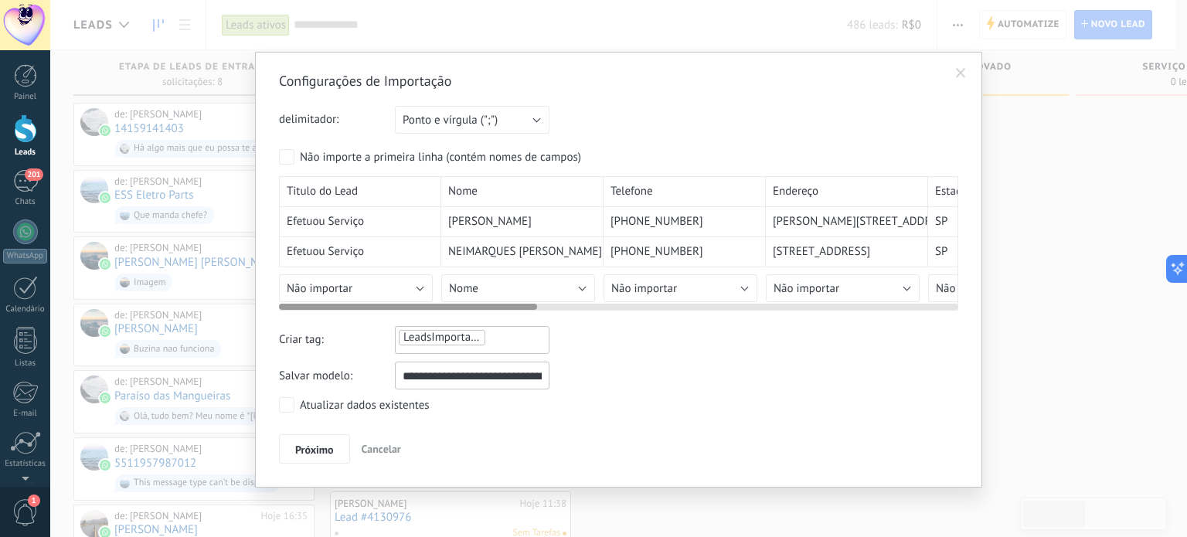
drag, startPoint x: 501, startPoint y: 308, endPoint x: 355, endPoint y: 318, distance: 146.4
click at [355, 320] on div "Configurações de Importação delimitador: Ponto e vírgula (";") Vírgula (",") Ta…" at bounding box center [618, 268] width 679 height 392
click at [358, 285] on button "Não importar" at bounding box center [356, 288] width 154 height 28
click at [420, 289] on button "Não importar" at bounding box center [356, 288] width 154 height 28
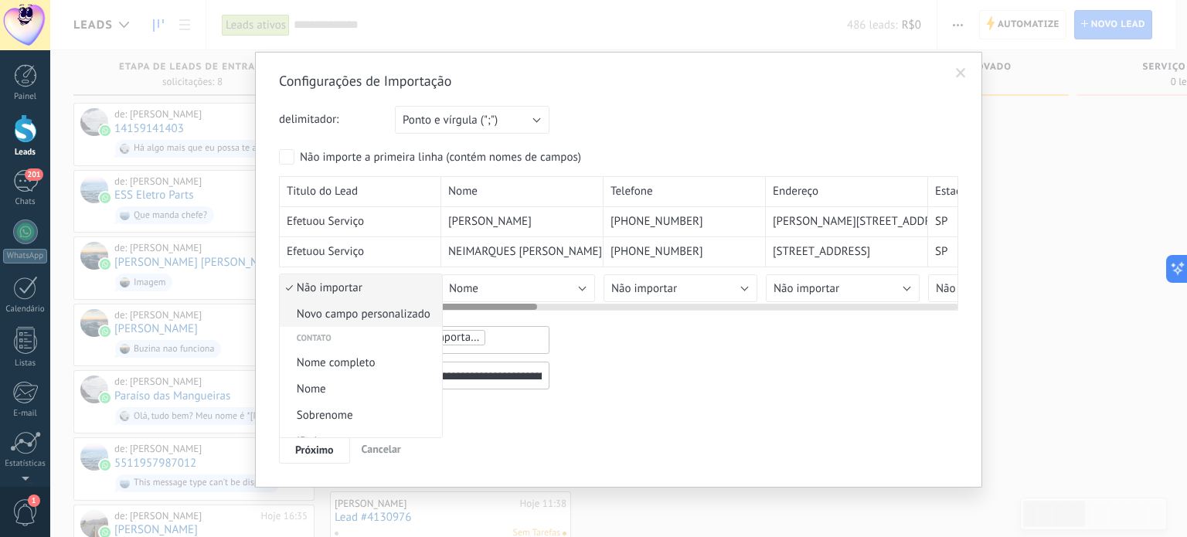
click at [389, 316] on span "Novo campo personalizado" at bounding box center [359, 314] width 158 height 15
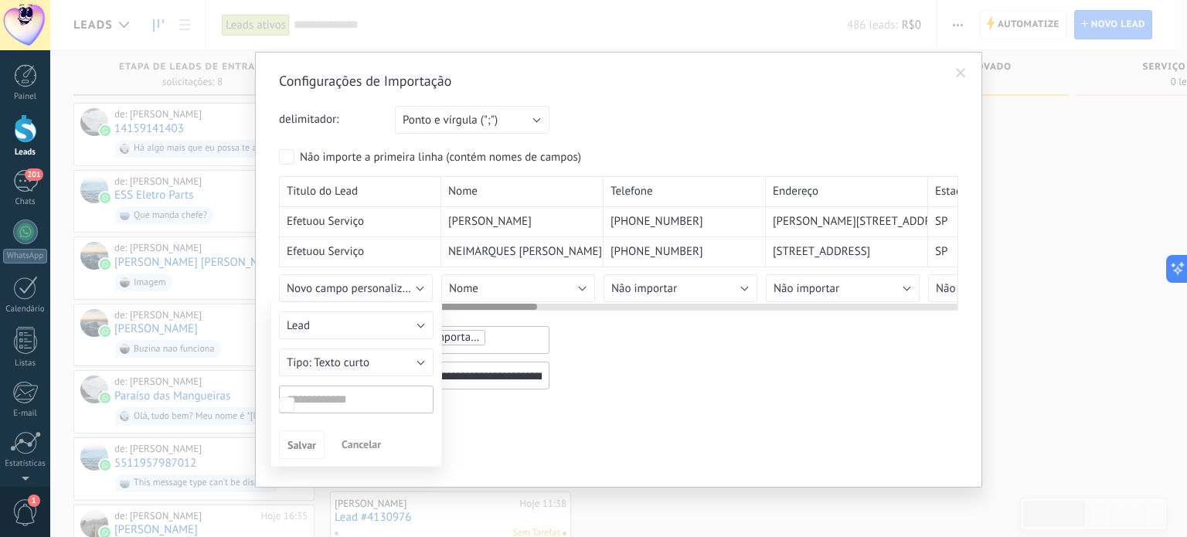
click at [406, 281] on div at bounding box center [618, 243] width 679 height 134
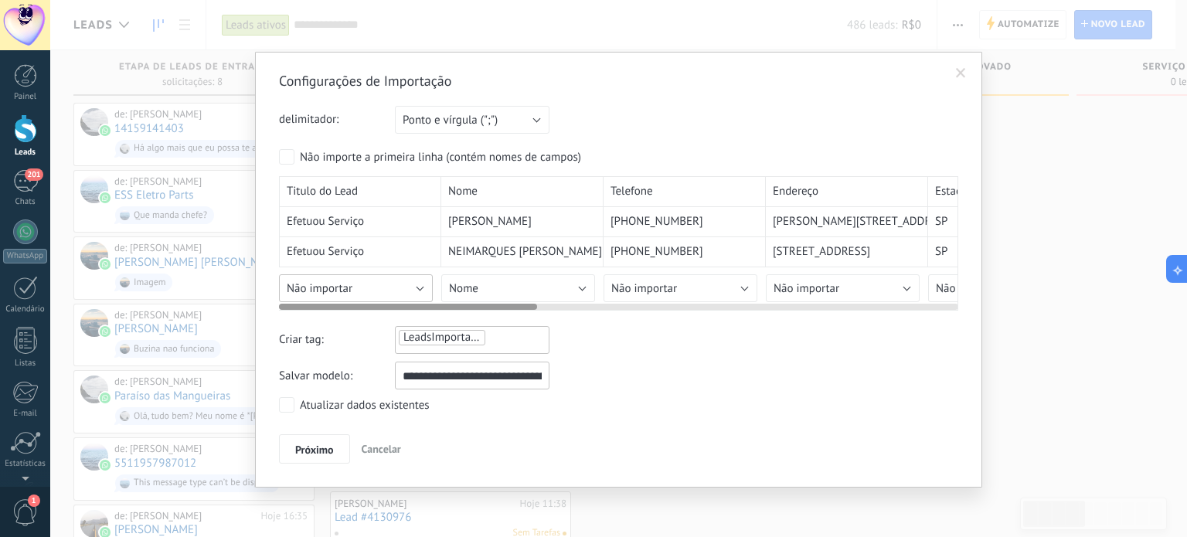
click at [402, 284] on button "Não importar" at bounding box center [356, 288] width 154 height 28
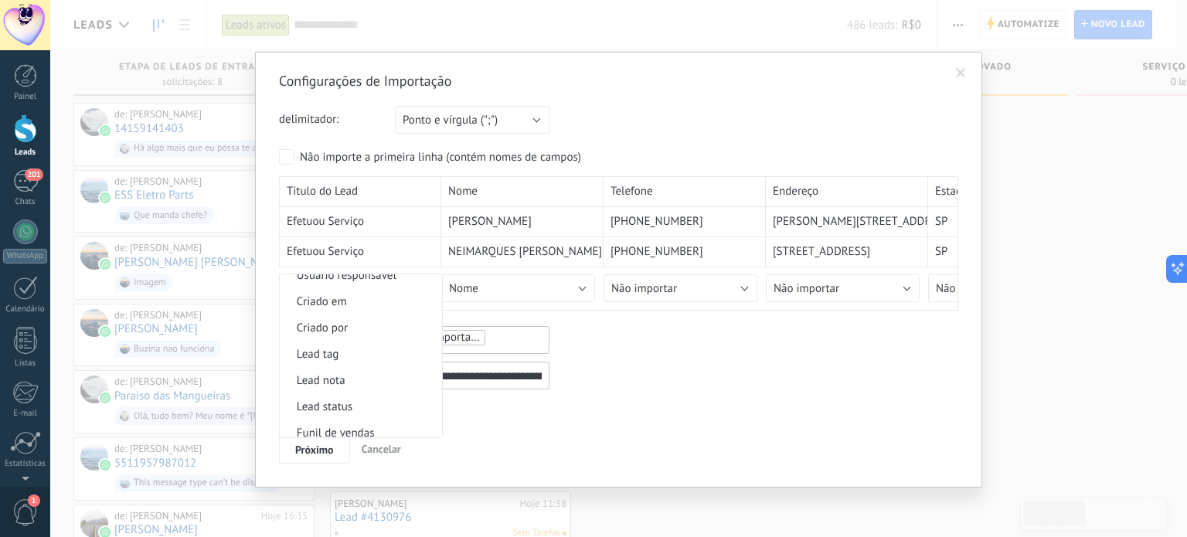
scroll to position [733, 0]
click at [360, 340] on span "Lead tag" at bounding box center [359, 336] width 158 height 15
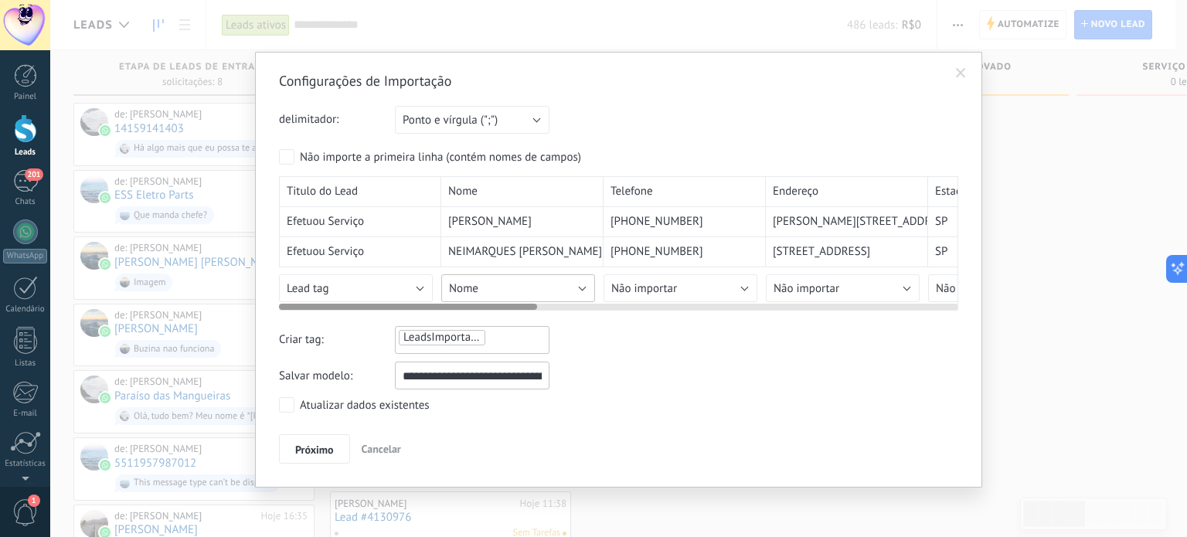
click at [548, 296] on button "Nome" at bounding box center [518, 288] width 154 height 28
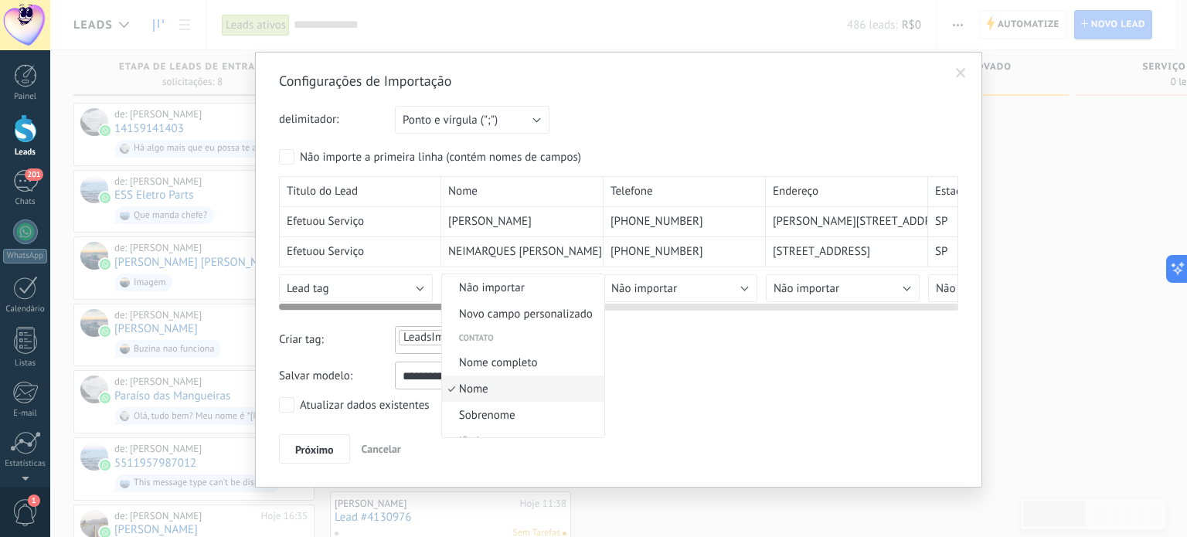
scroll to position [35, 0]
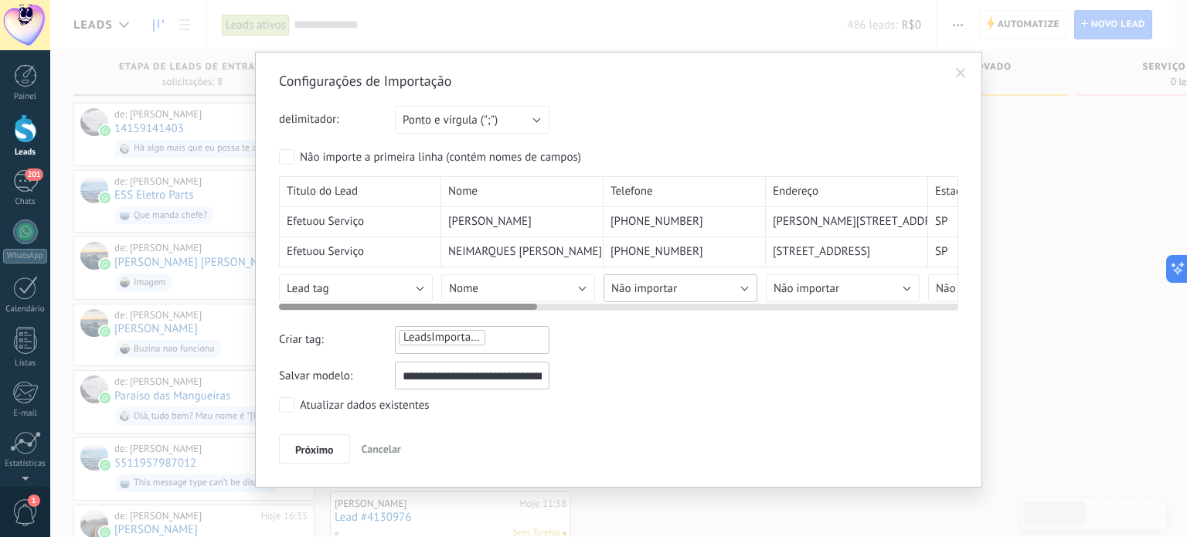
click at [706, 285] on button "Não importar" at bounding box center [681, 288] width 154 height 28
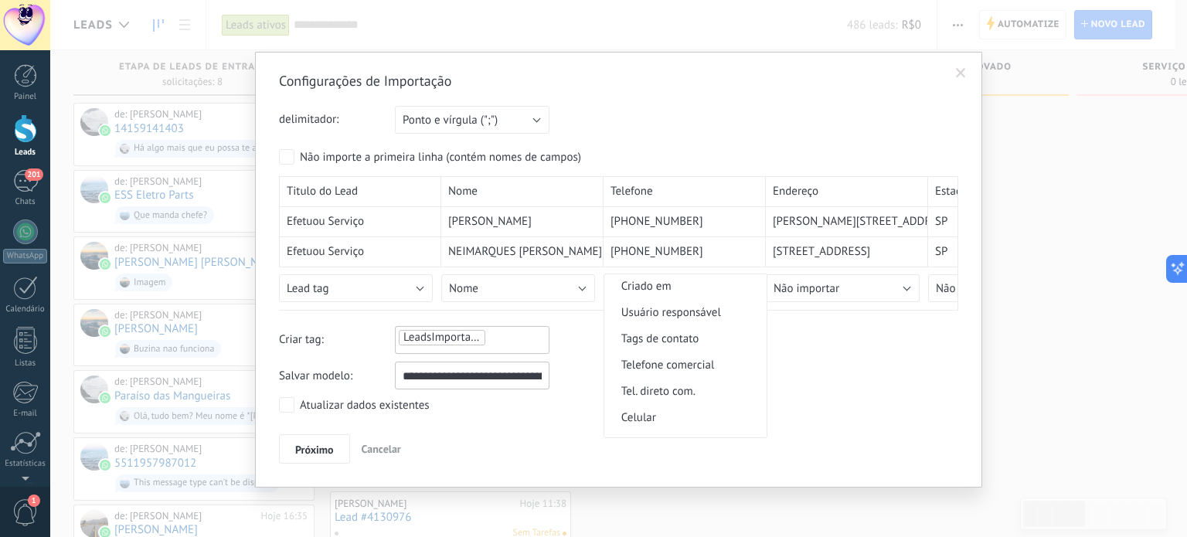
scroll to position [294, 0]
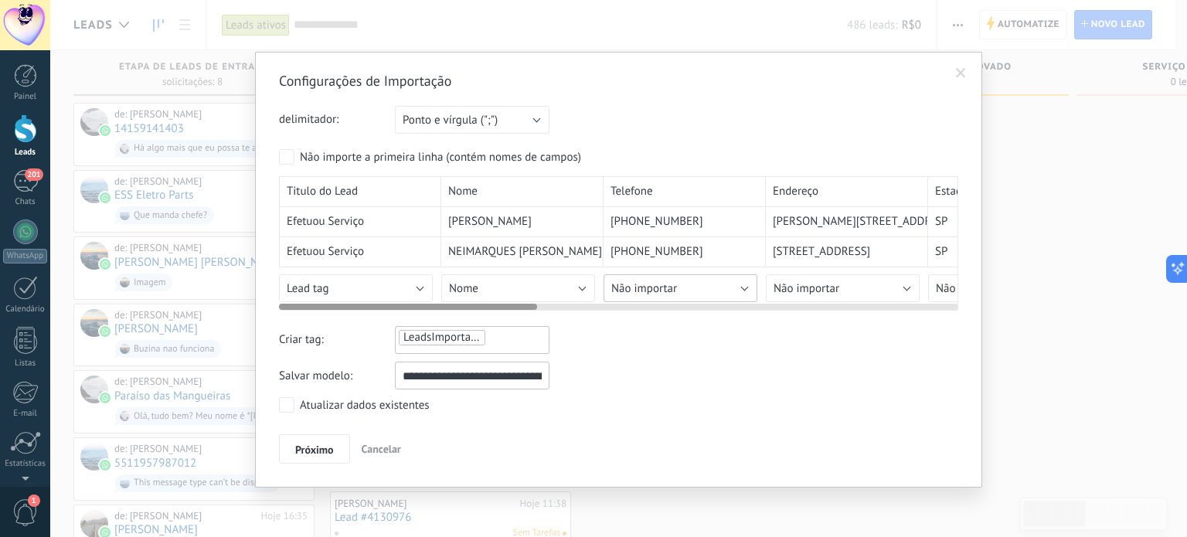
click at [711, 280] on button "Não importar" at bounding box center [681, 288] width 154 height 28
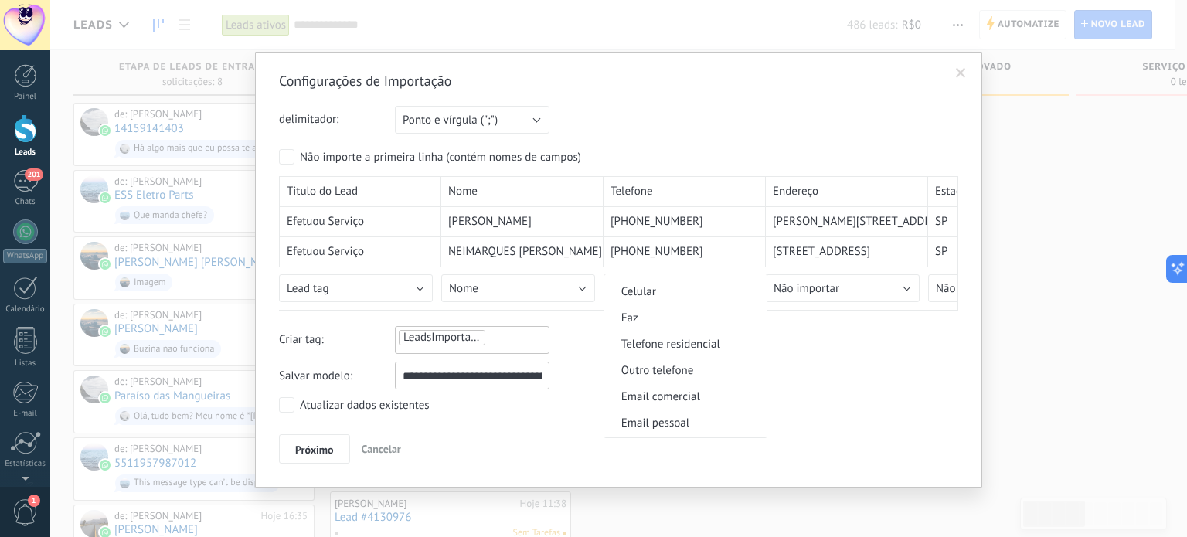
scroll to position [332, 0]
click at [705, 354] on span "Celular" at bounding box center [683, 346] width 158 height 15
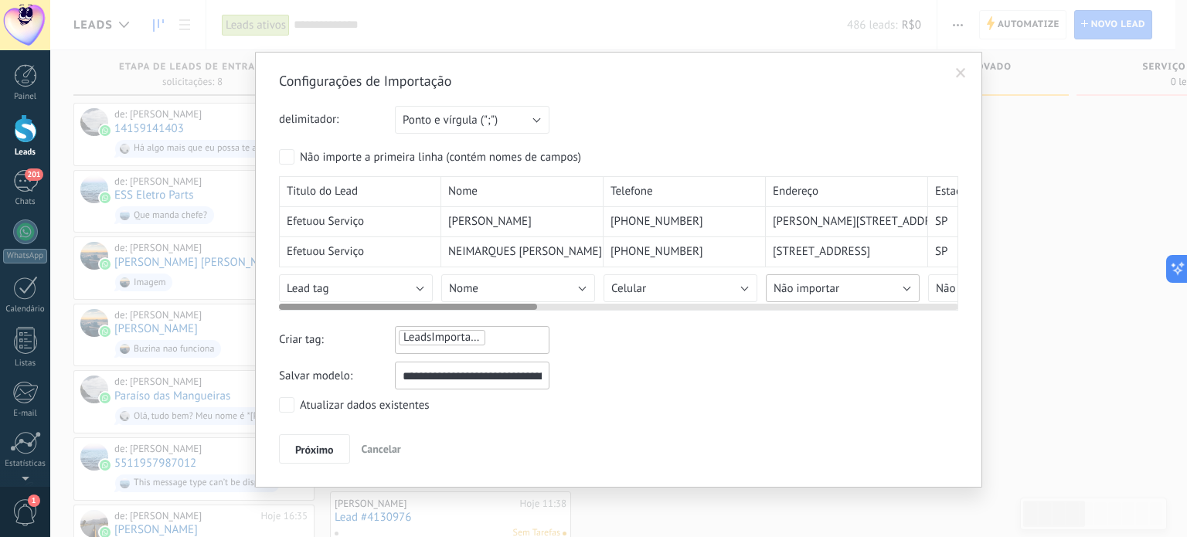
click at [813, 284] on span "Não importar" at bounding box center [807, 288] width 66 height 15
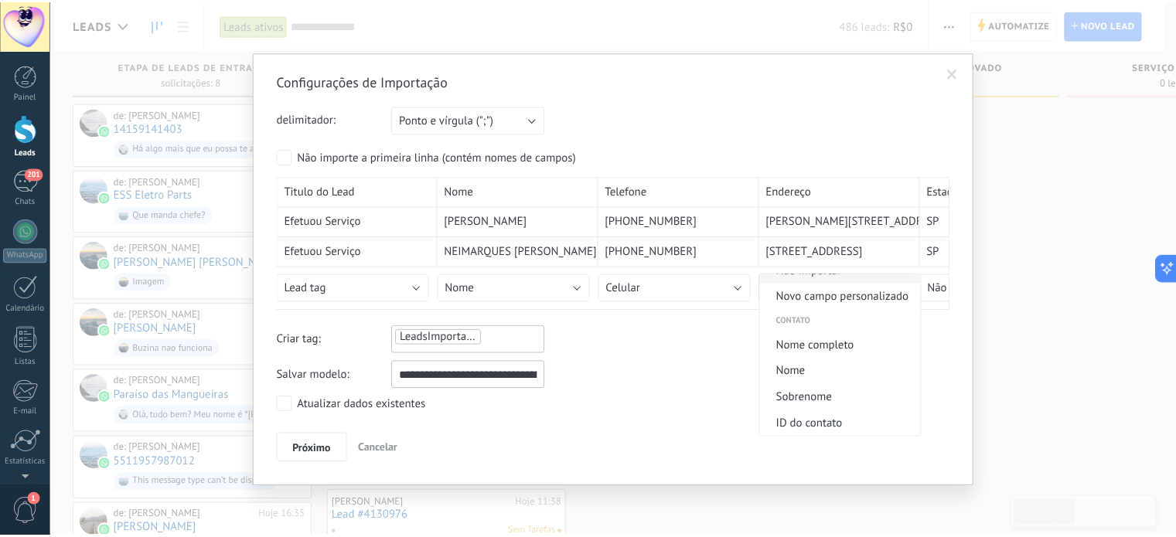
scroll to position [0, 0]
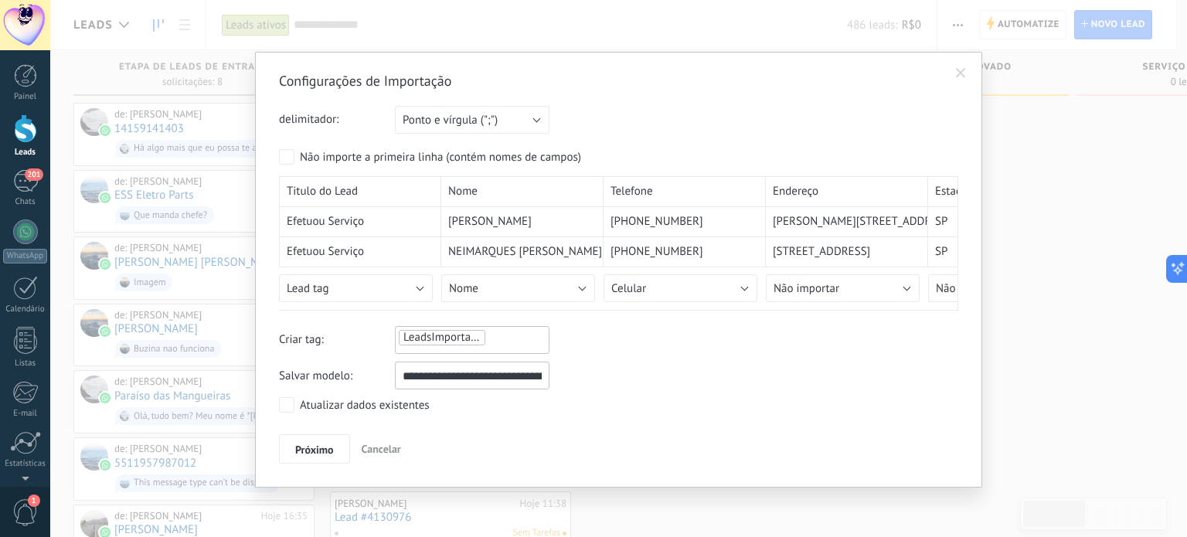
click at [376, 442] on span "Cancelar" at bounding box center [381, 449] width 39 height 14
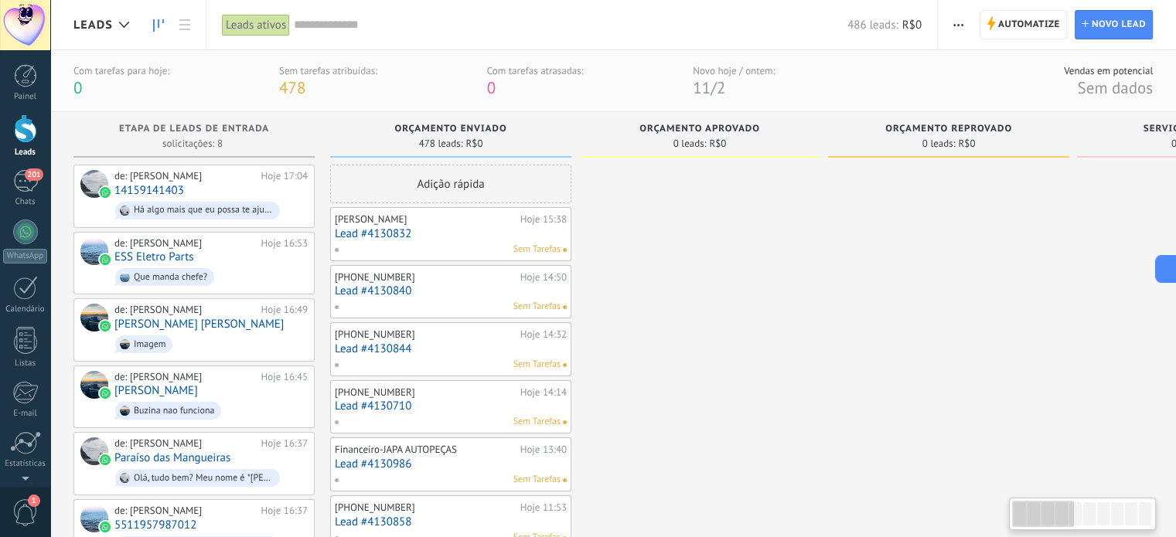
drag, startPoint x: 652, startPoint y: 193, endPoint x: 705, endPoint y: 297, distance: 116.2
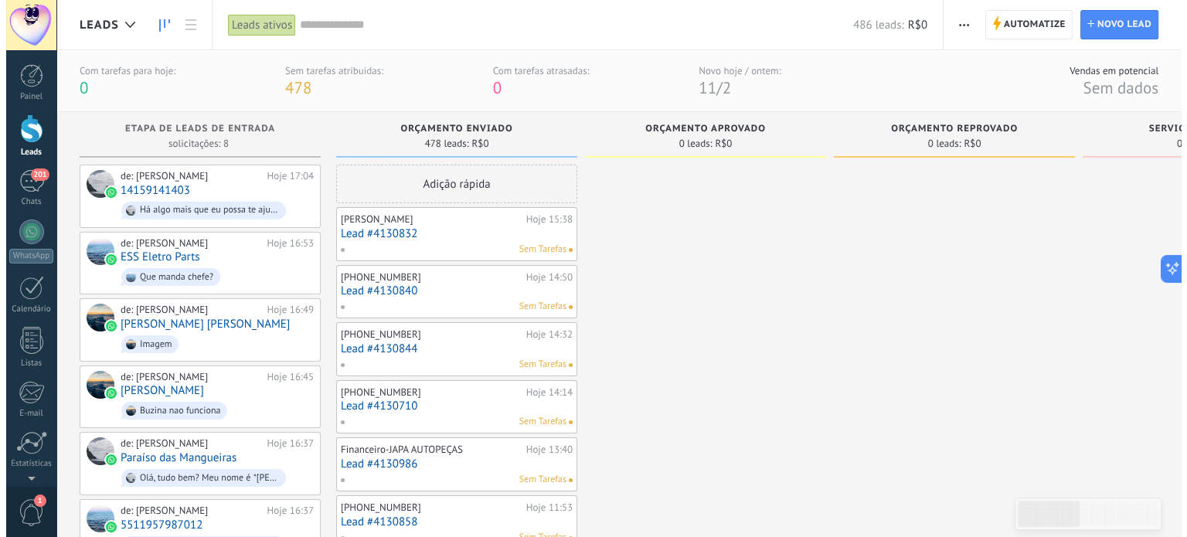
scroll to position [0, 43]
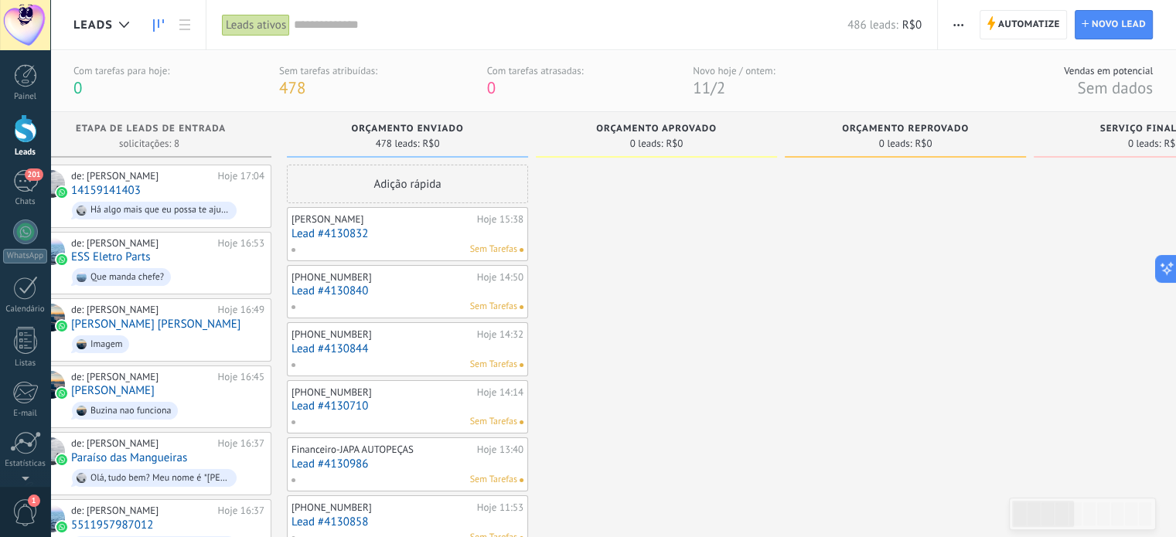
click at [506, 135] on div "Orçamento Enviado" at bounding box center [407, 130] width 226 height 13
click at [429, 227] on link "Lead #4130832" at bounding box center [407, 233] width 232 height 13
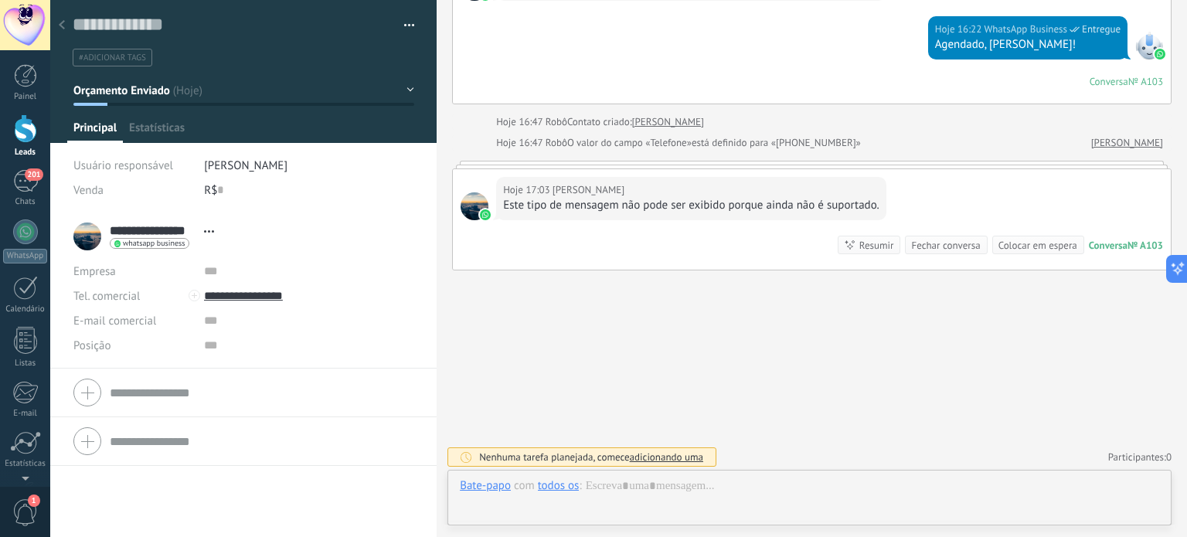
scroll to position [22, 0]
click at [65, 22] on div at bounding box center [62, 26] width 22 height 30
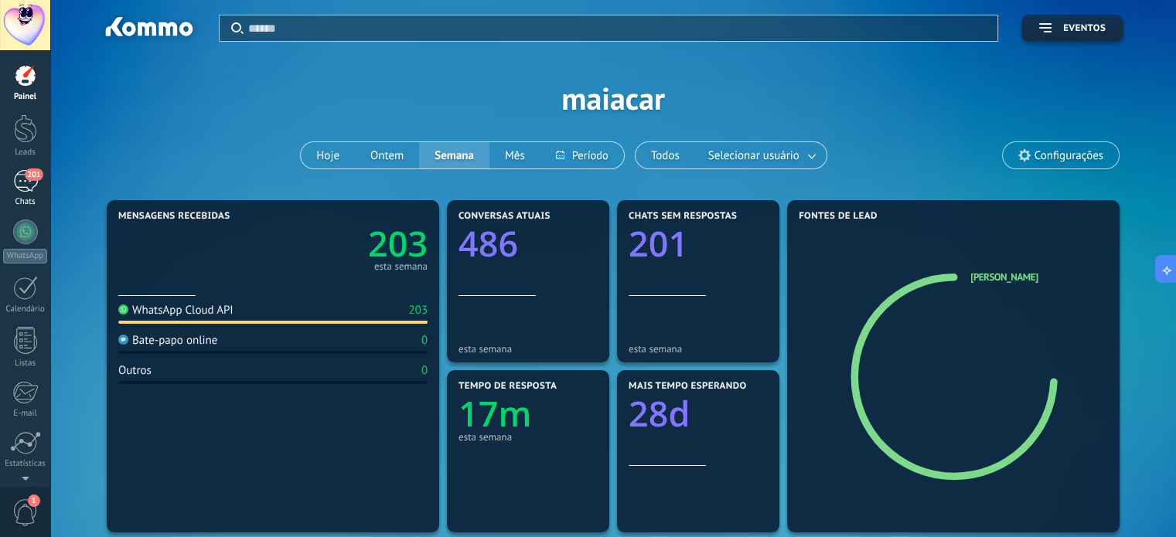
click at [13, 189] on div "201" at bounding box center [25, 181] width 25 height 22
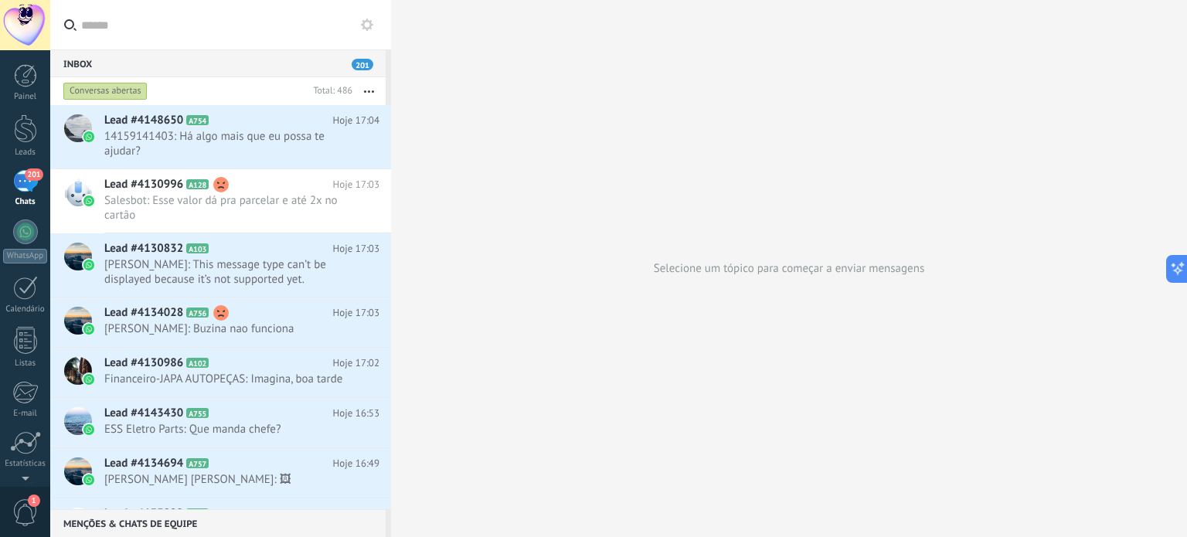
click at [368, 88] on button "button" at bounding box center [368, 91] width 33 height 28
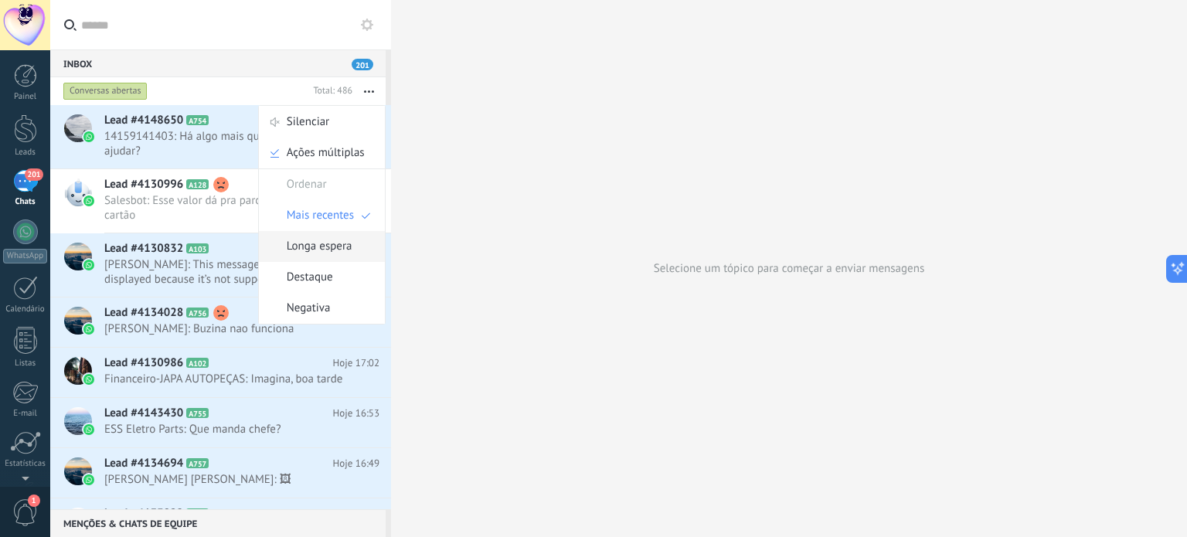
click at [358, 256] on div "Longa espera" at bounding box center [322, 246] width 126 height 31
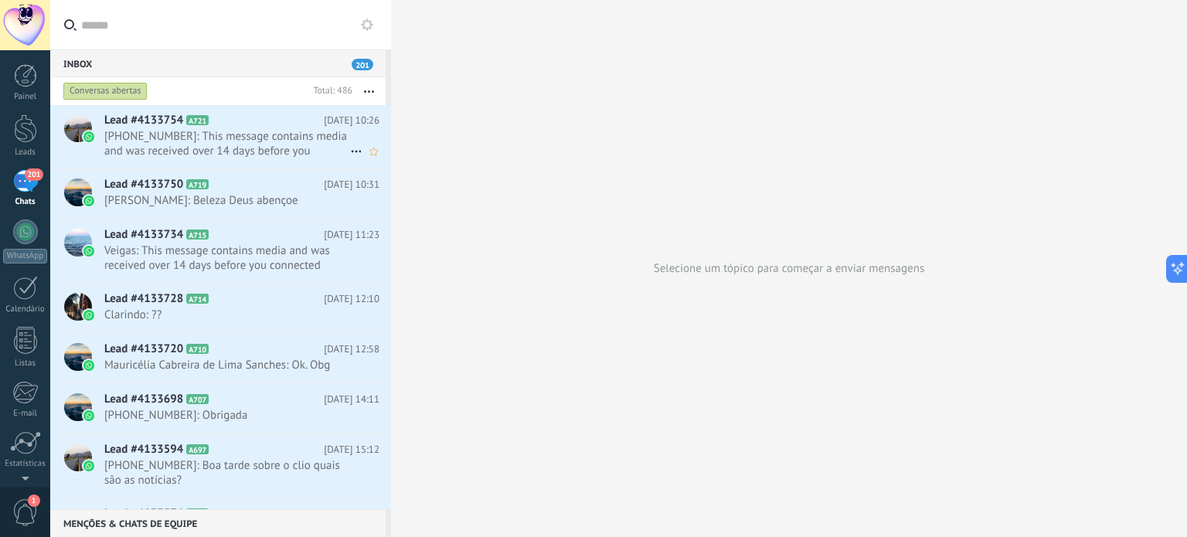
click at [226, 141] on span "+5511951744422: This message contains media and was received over 14 days befor…" at bounding box center [227, 143] width 246 height 29
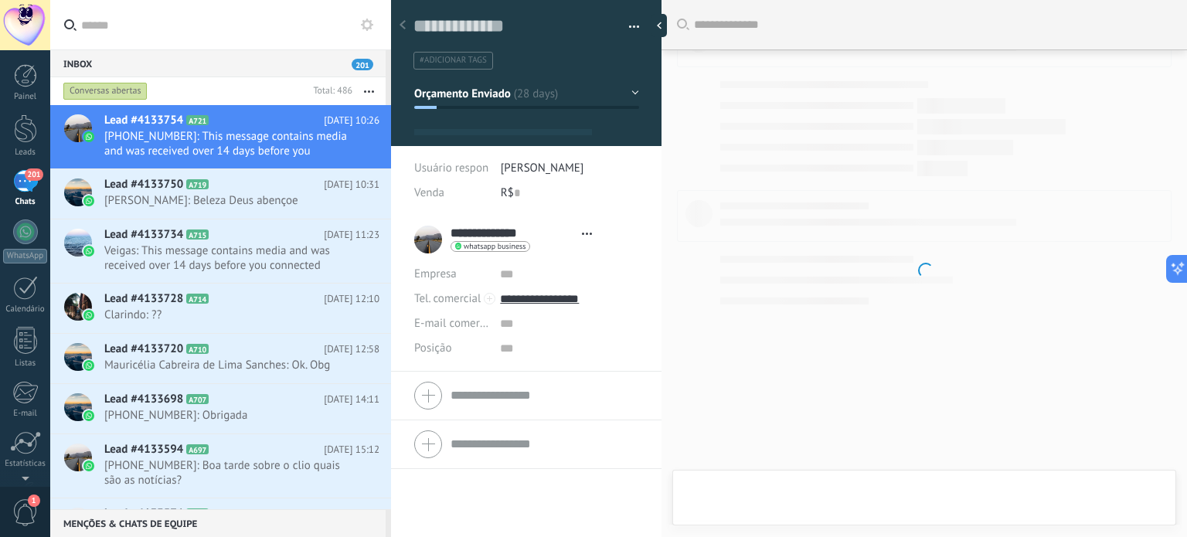
scroll to position [22, 0]
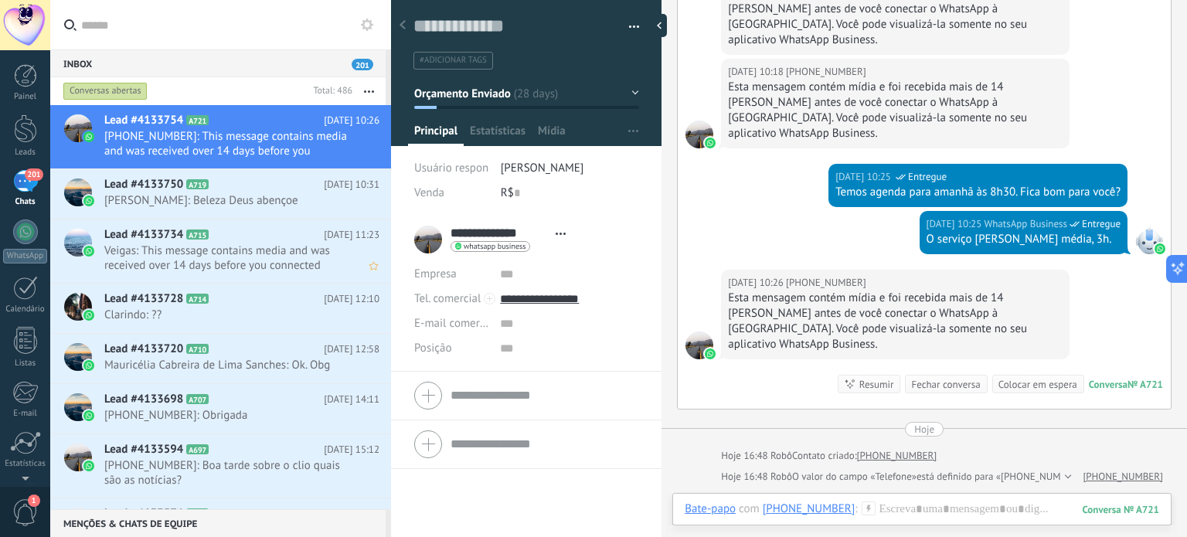
click at [236, 220] on div "Lead #4133734 A715 04/08/2025 11:23 Veigas: This message contains media and was…" at bounding box center [247, 251] width 287 height 63
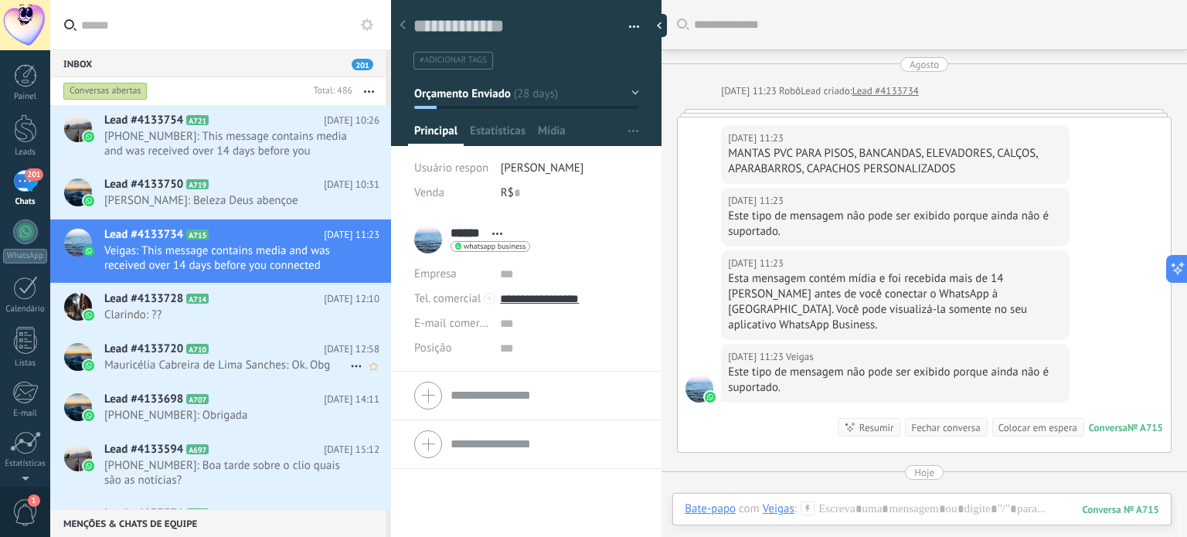
click at [235, 342] on h2 "Lead #4133720 A710" at bounding box center [214, 349] width 220 height 15
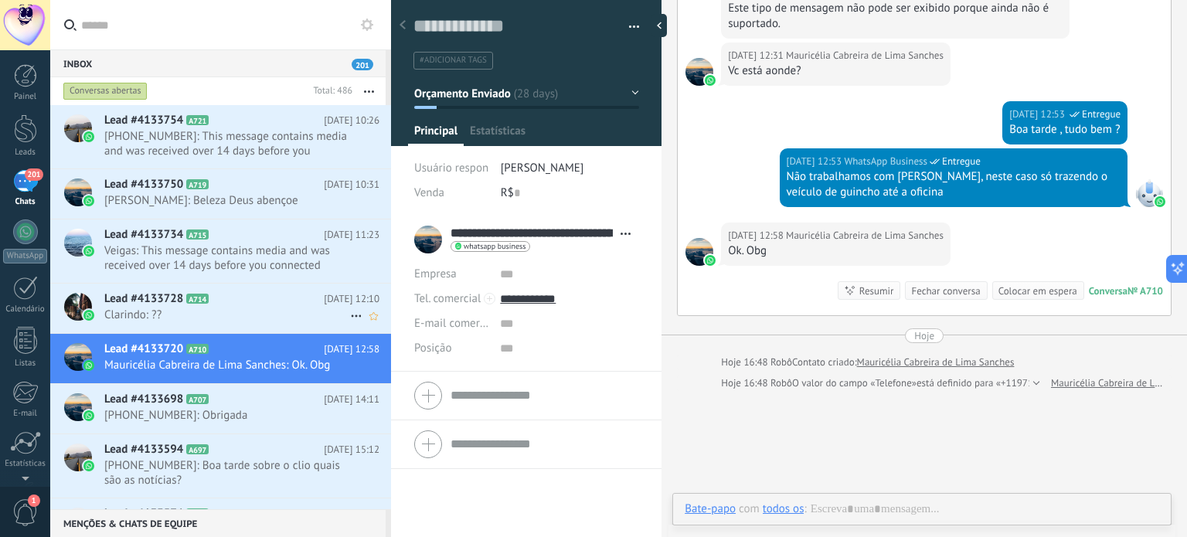
scroll to position [22, 0]
click at [253, 299] on h2 "Lead #4133728 A714" at bounding box center [214, 298] width 220 height 15
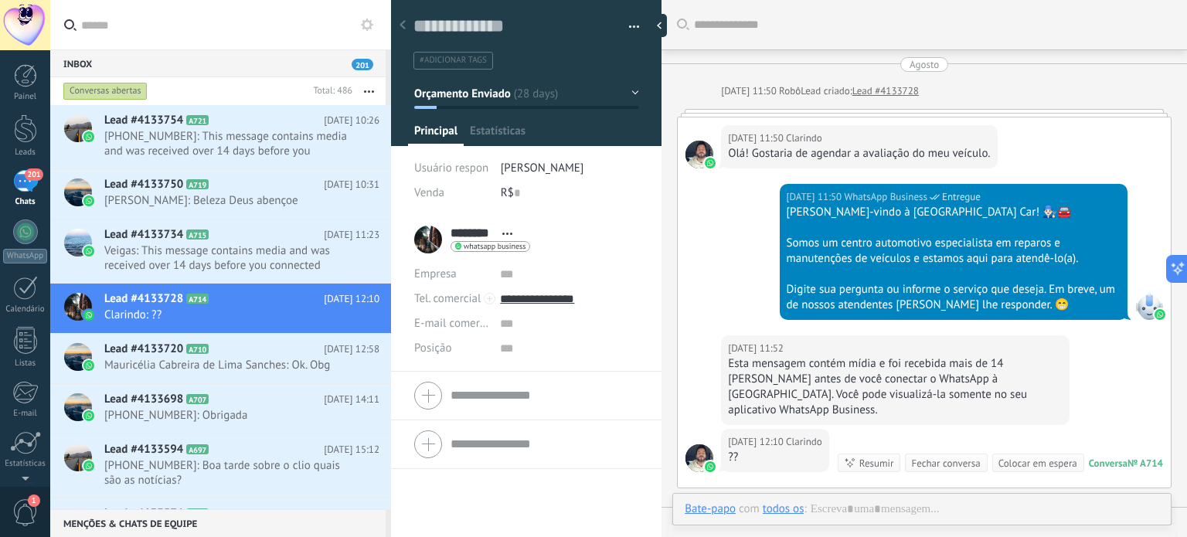
click at [108, 89] on div "Conversas abertas" at bounding box center [105, 91] width 84 height 19
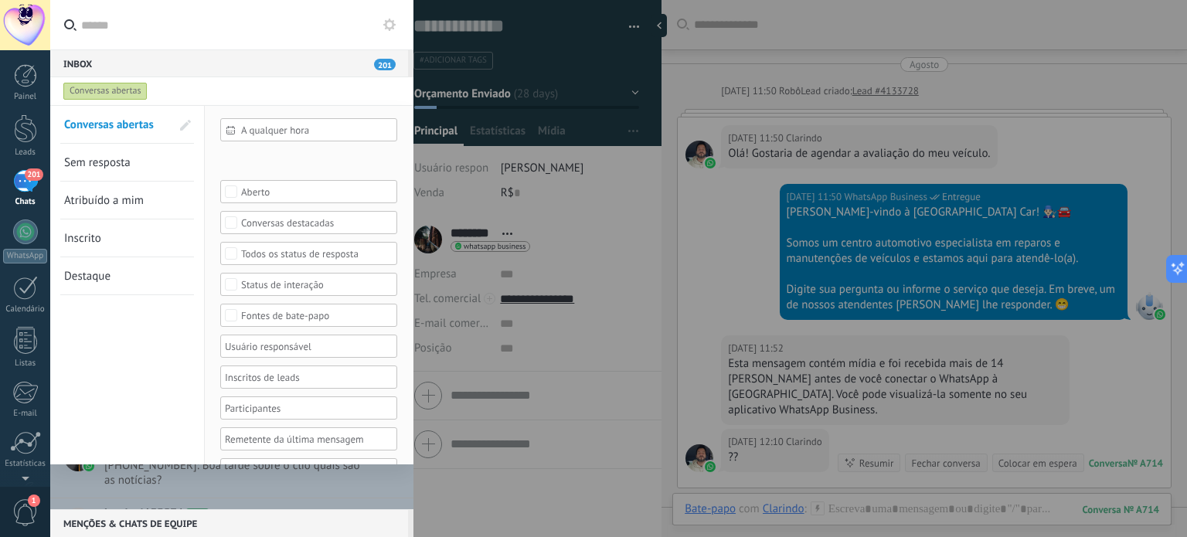
click at [370, 86] on div "Conversas abertas" at bounding box center [217, 91] width 315 height 28
click at [130, 91] on div "Conversas abertas" at bounding box center [105, 91] width 84 height 19
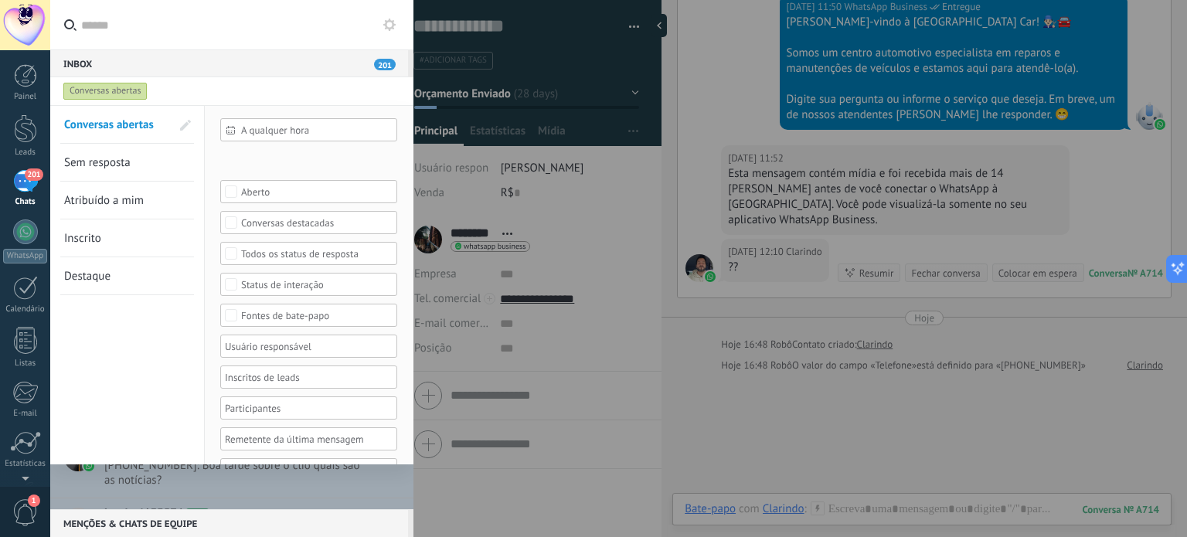
click at [121, 169] on span "Sem resposta" at bounding box center [97, 162] width 66 height 15
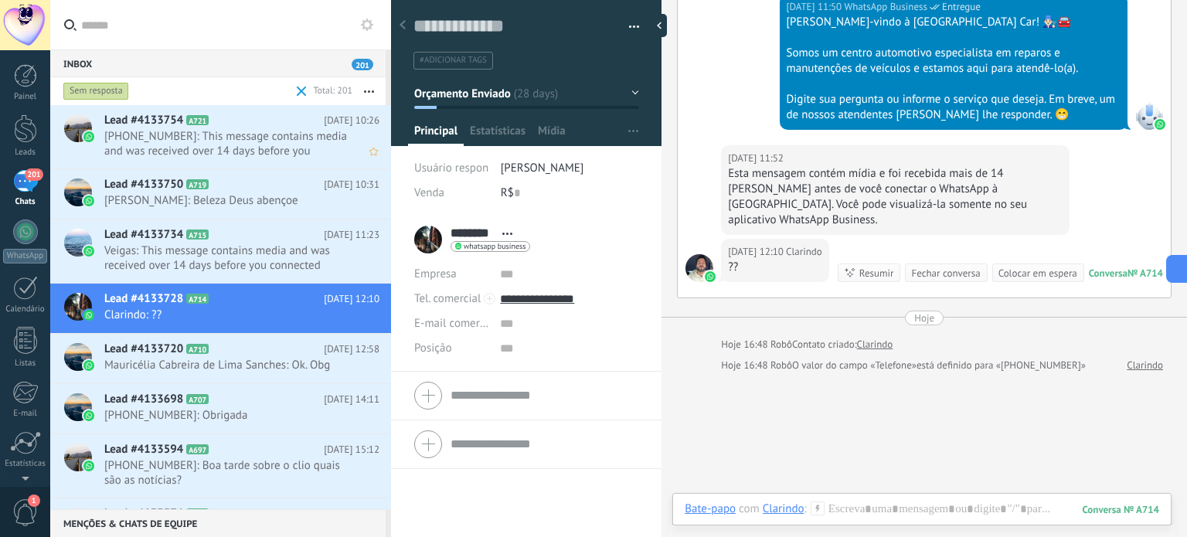
click at [208, 146] on span "+5511951744422: This message contains media and was received over 14 days befor…" at bounding box center [227, 143] width 246 height 29
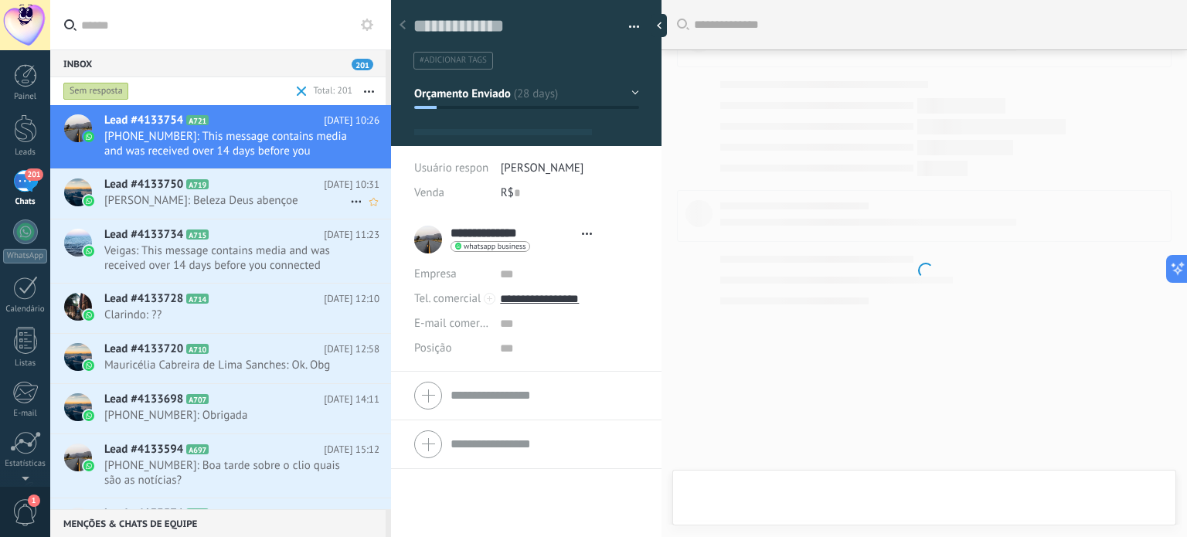
click at [216, 186] on icon at bounding box center [220, 184] width 15 height 15
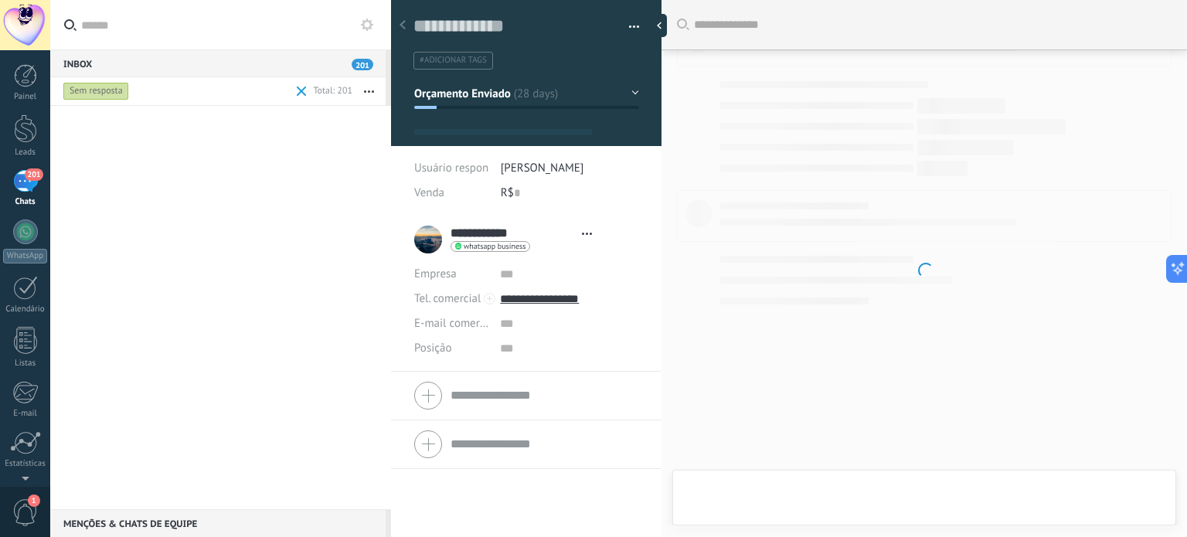
scroll to position [773, 0]
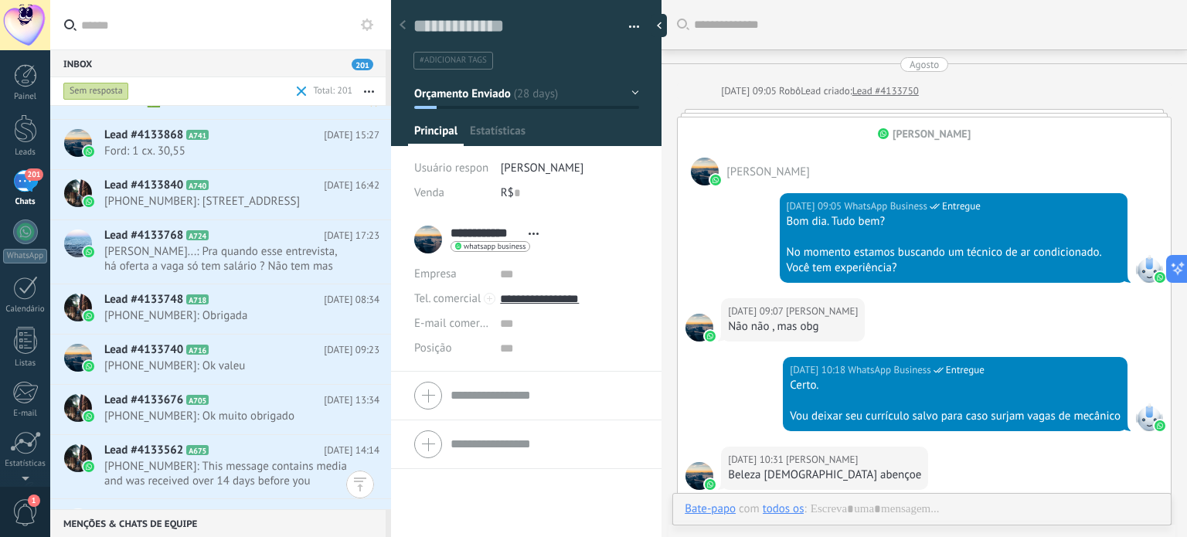
type textarea "**********"
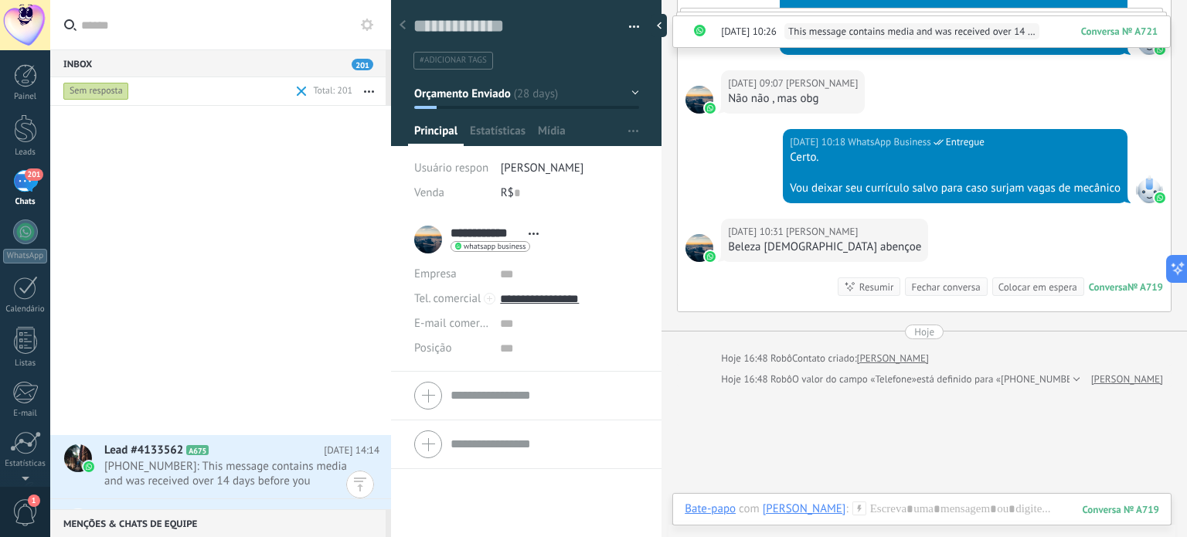
scroll to position [1642, 0]
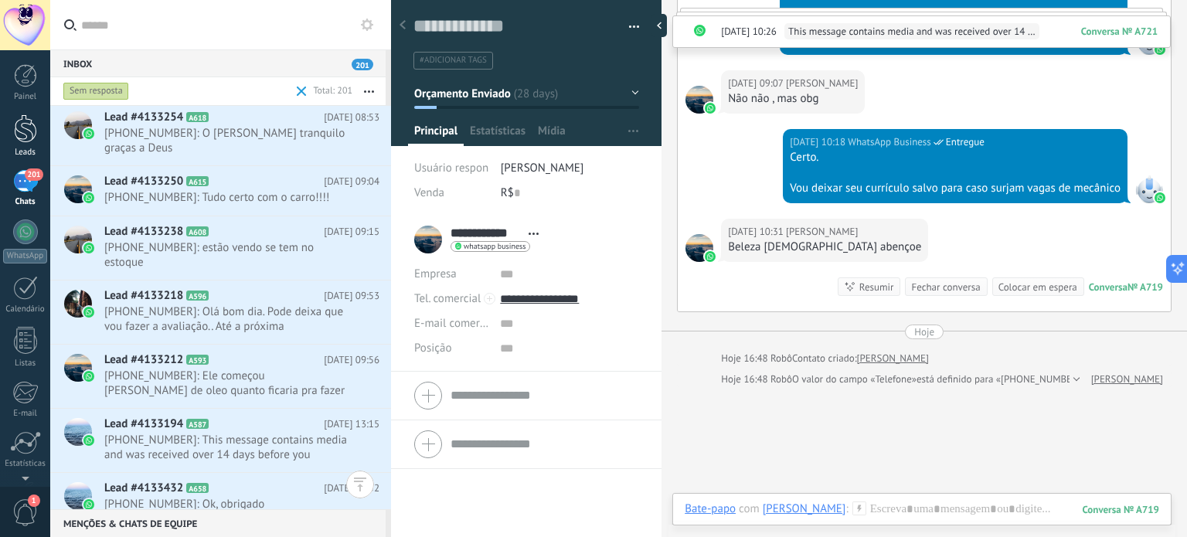
click at [33, 125] on div at bounding box center [25, 128] width 23 height 29
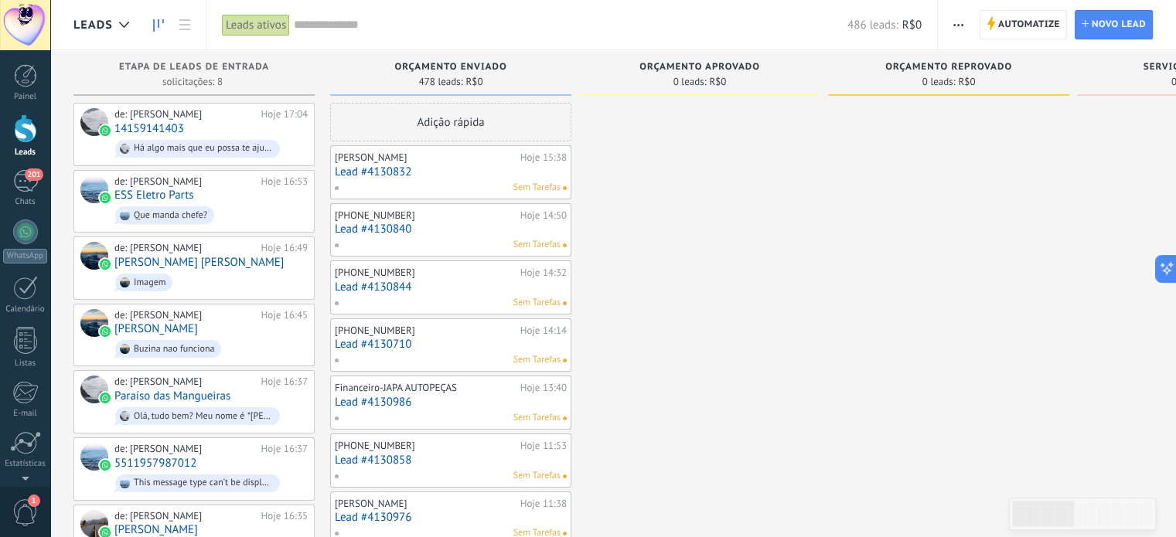
drag, startPoint x: 551, startPoint y: 173, endPoint x: 668, endPoint y: 159, distance: 117.5
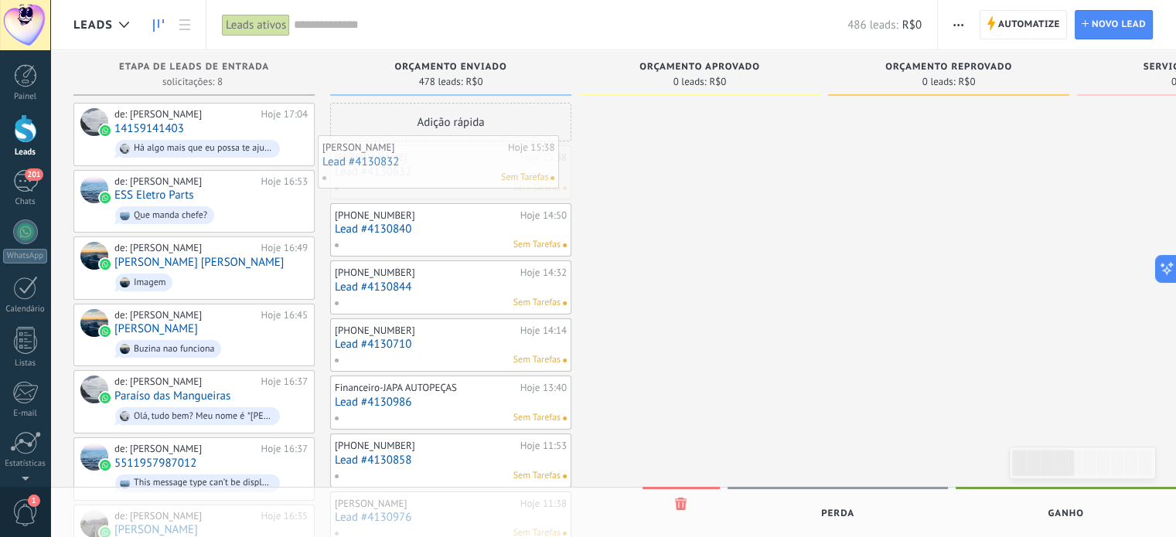
drag, startPoint x: 495, startPoint y: 179, endPoint x: 478, endPoint y: 162, distance: 24.1
drag, startPoint x: 470, startPoint y: 145, endPoint x: 427, endPoint y: 163, distance: 46.8
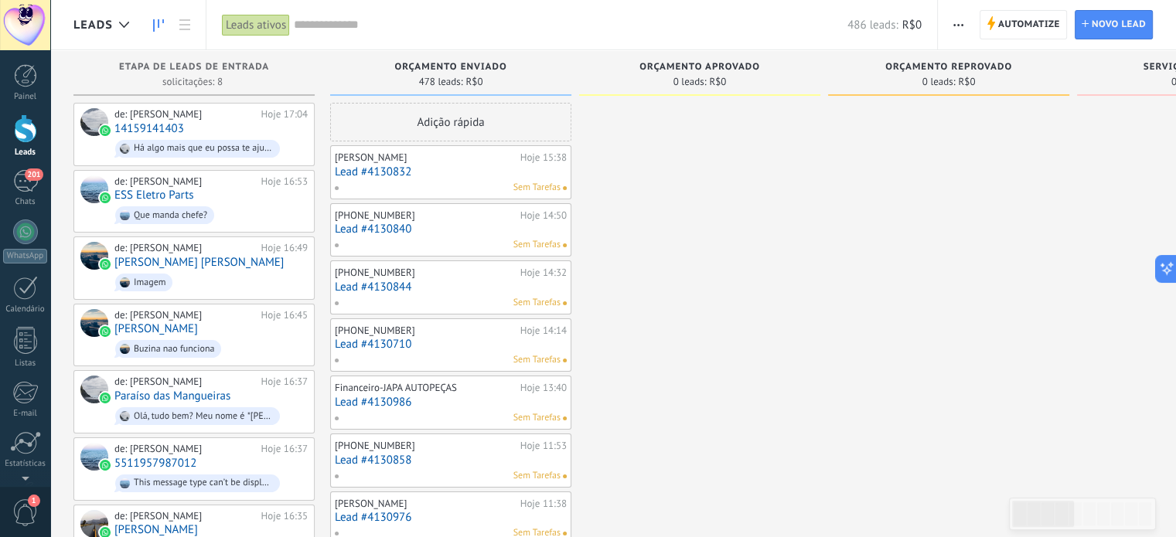
click at [26, 232] on div at bounding box center [25, 232] width 25 height 25
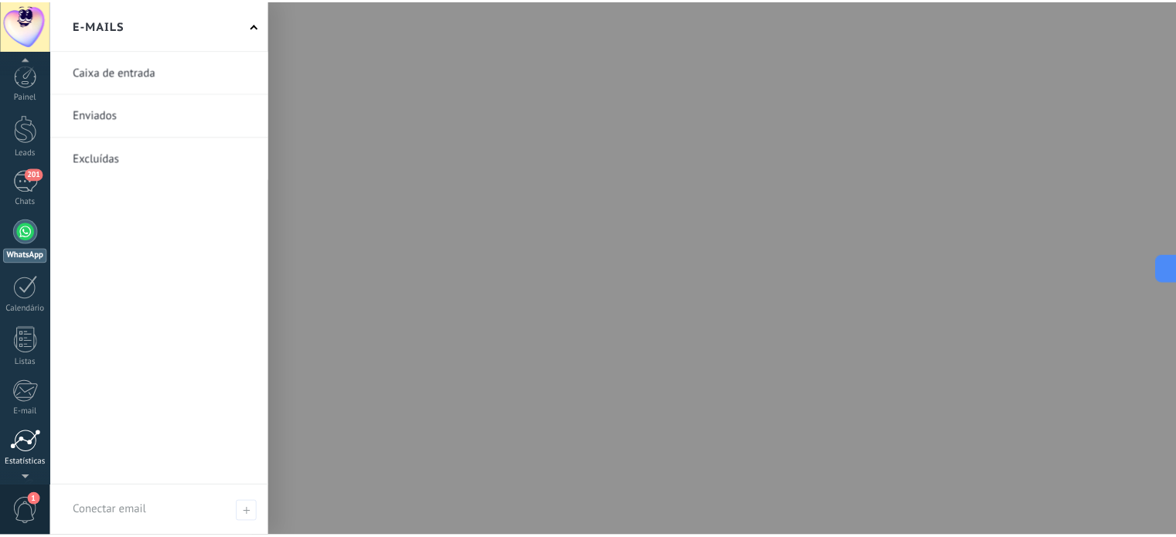
scroll to position [77, 0]
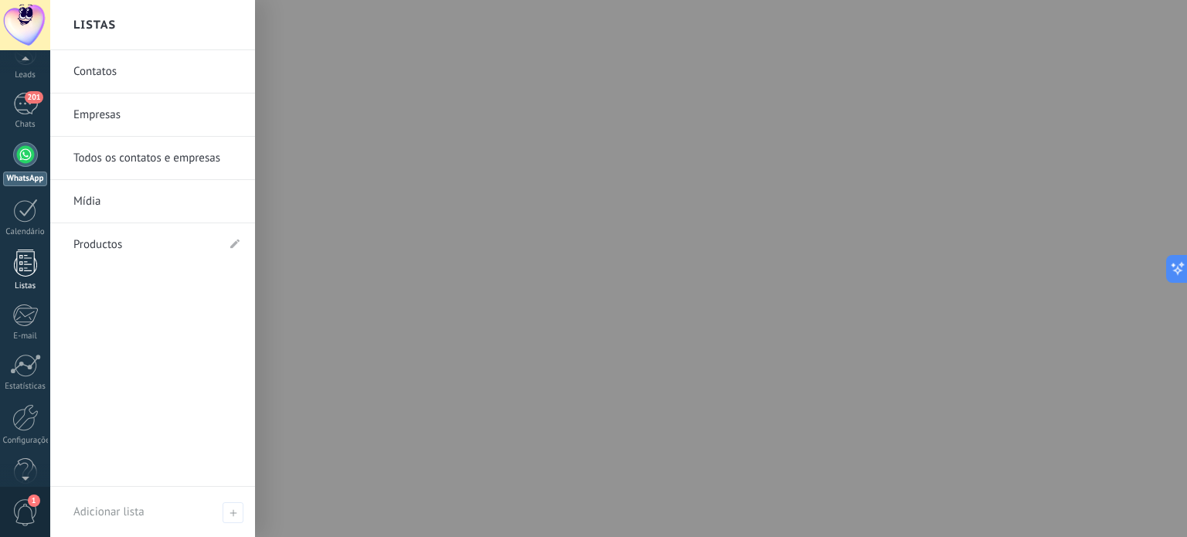
click at [28, 250] on div at bounding box center [25, 263] width 23 height 27
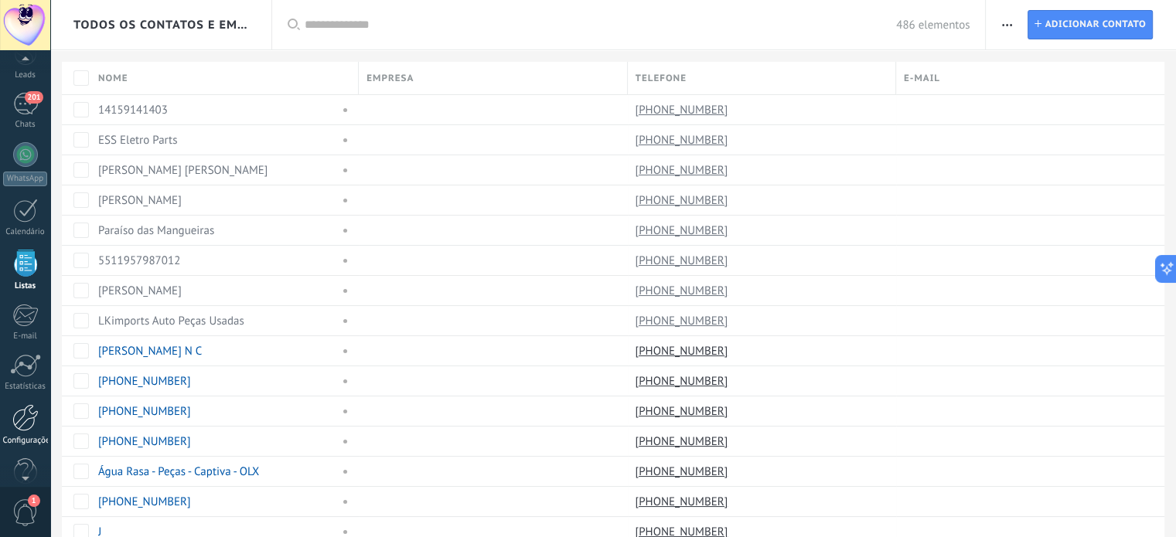
click at [33, 429] on div at bounding box center [25, 417] width 26 height 27
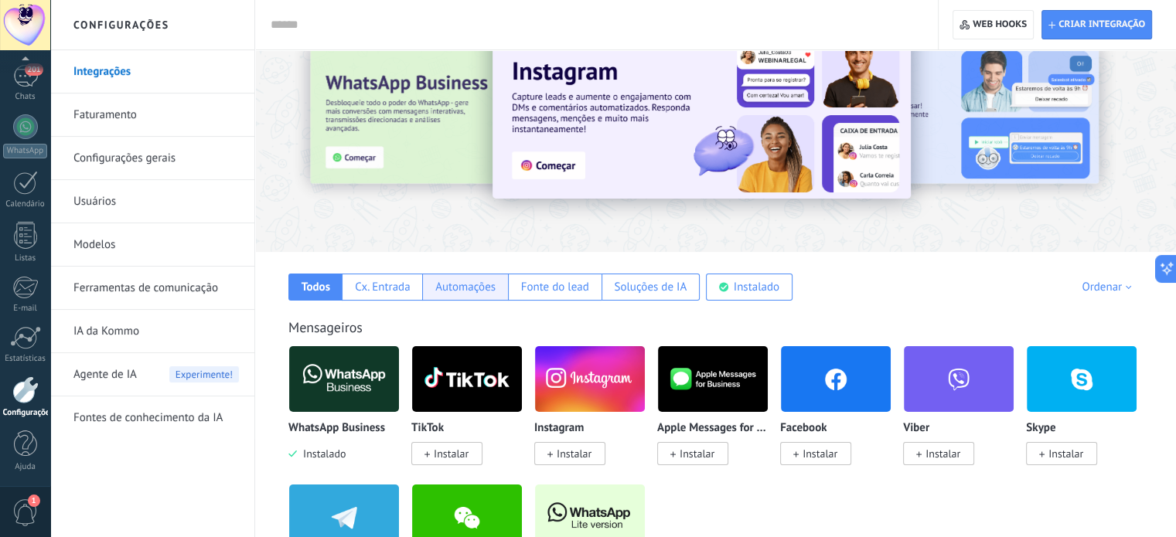
scroll to position [77, 0]
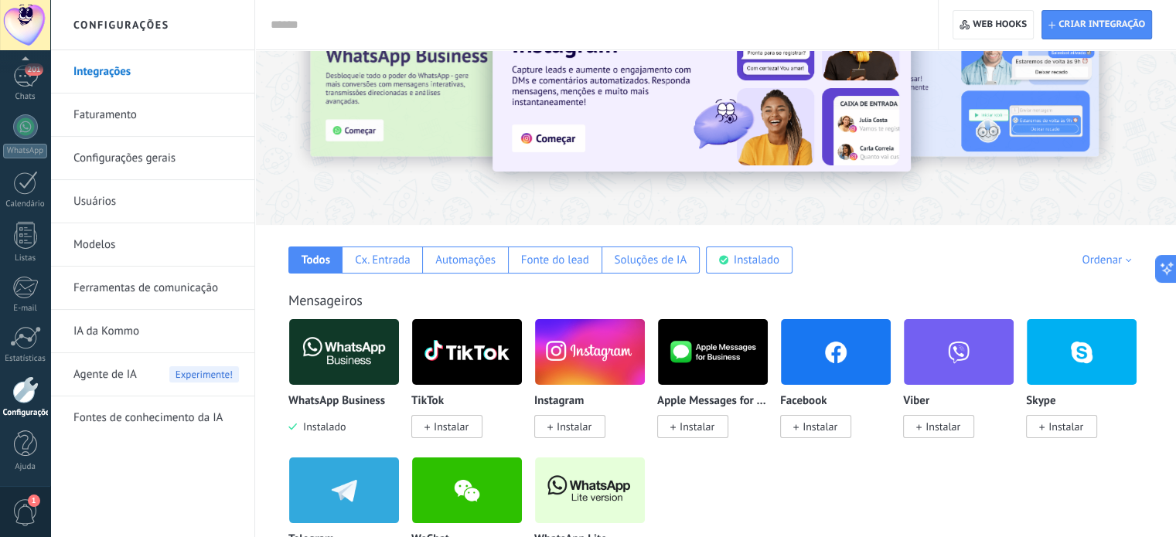
click at [135, 104] on link "Faturamento" at bounding box center [155, 115] width 165 height 43
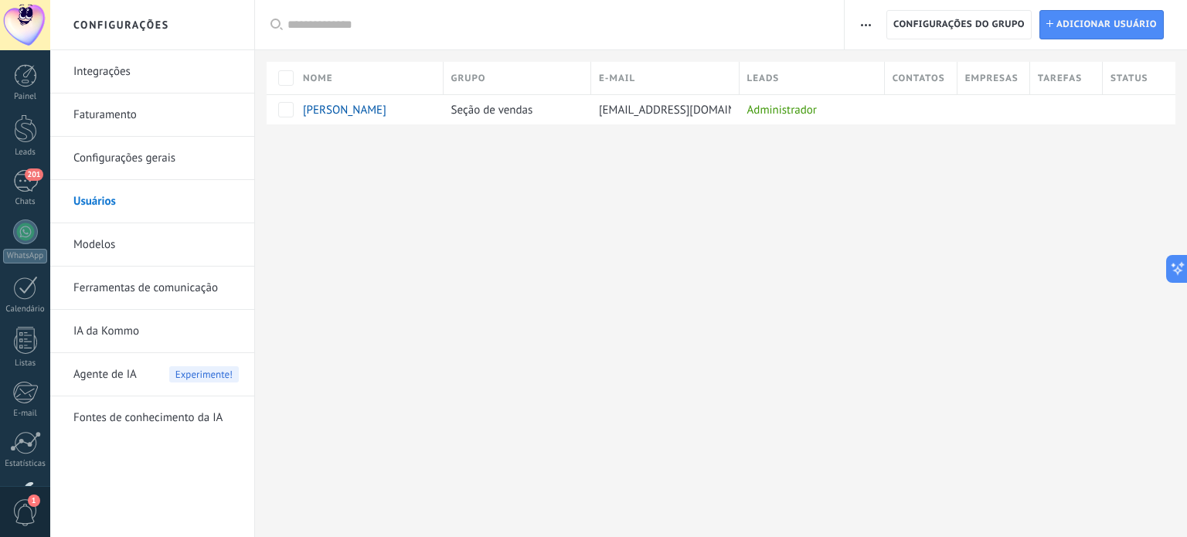
click at [141, 68] on link "Integrações" at bounding box center [155, 71] width 165 height 43
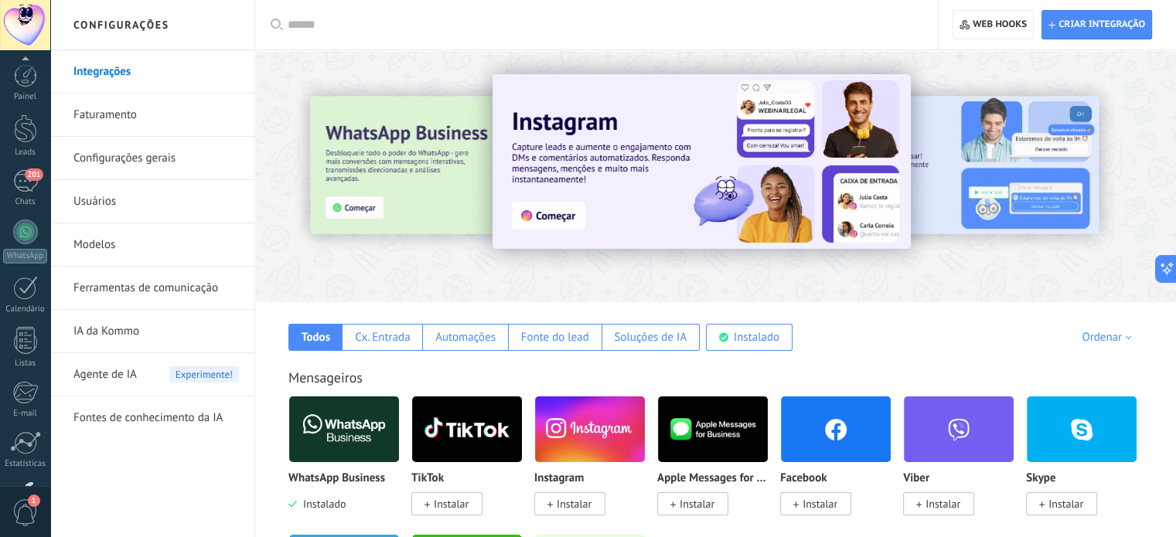
scroll to position [105, 0]
click at [451, 333] on div "Automações" at bounding box center [465, 337] width 60 height 15
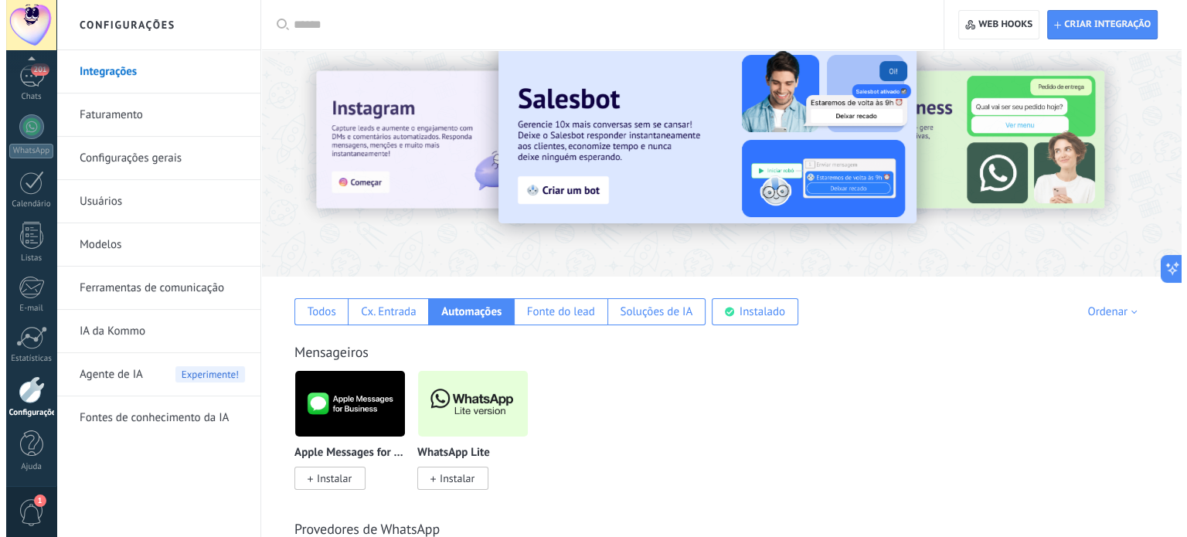
scroll to position [0, 0]
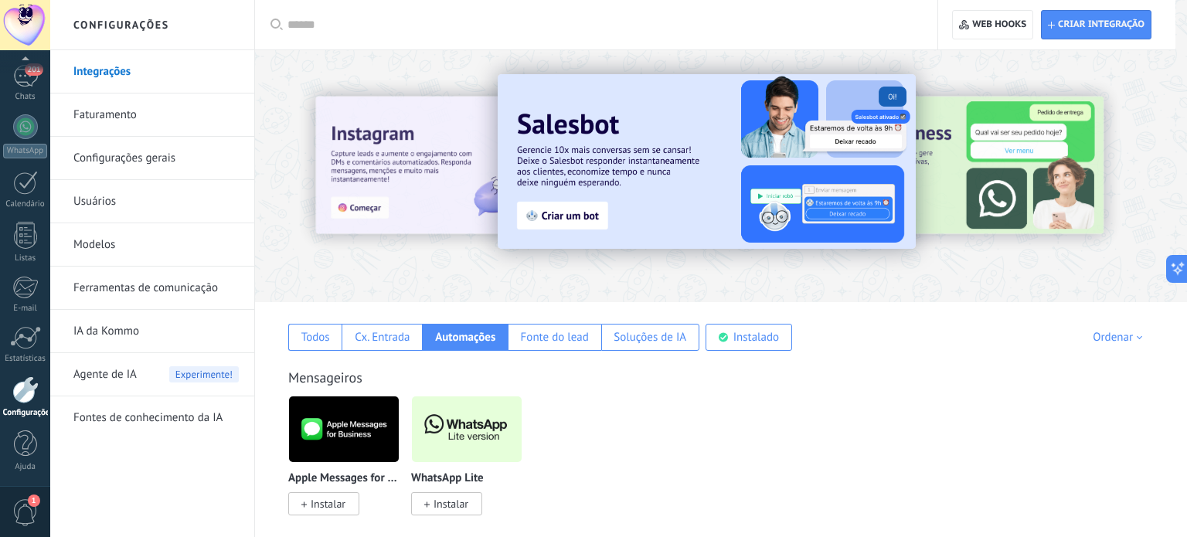
click at [142, 294] on link "Ferramentas de comunicação" at bounding box center [155, 288] width 165 height 43
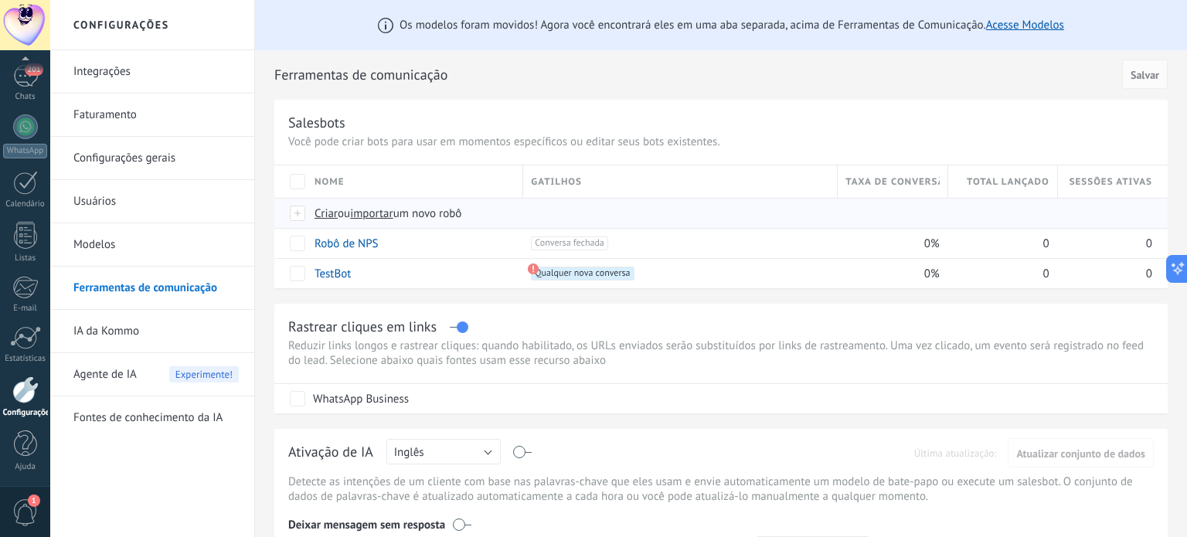
click at [328, 212] on span "Criar" at bounding box center [326, 213] width 23 height 15
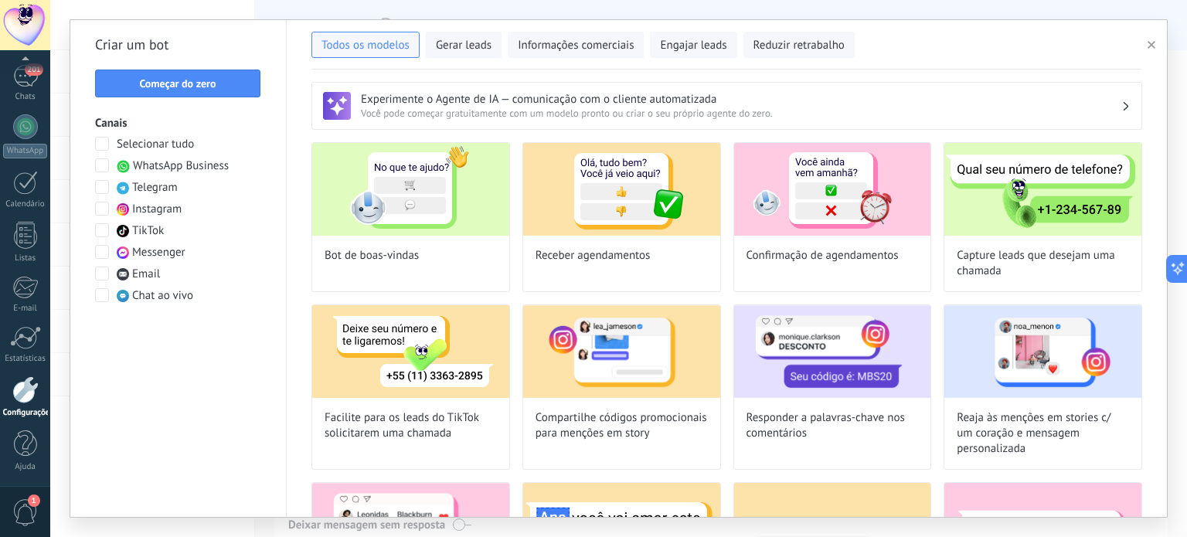
click at [100, 161] on span at bounding box center [102, 165] width 14 height 14
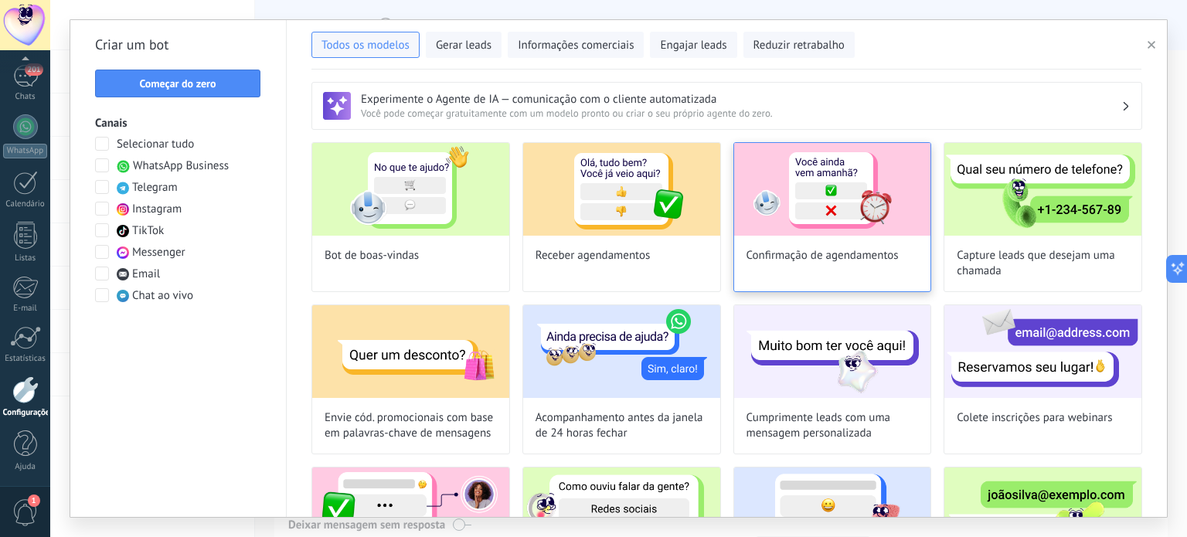
click at [841, 184] on img at bounding box center [832, 189] width 197 height 93
type input "**********"
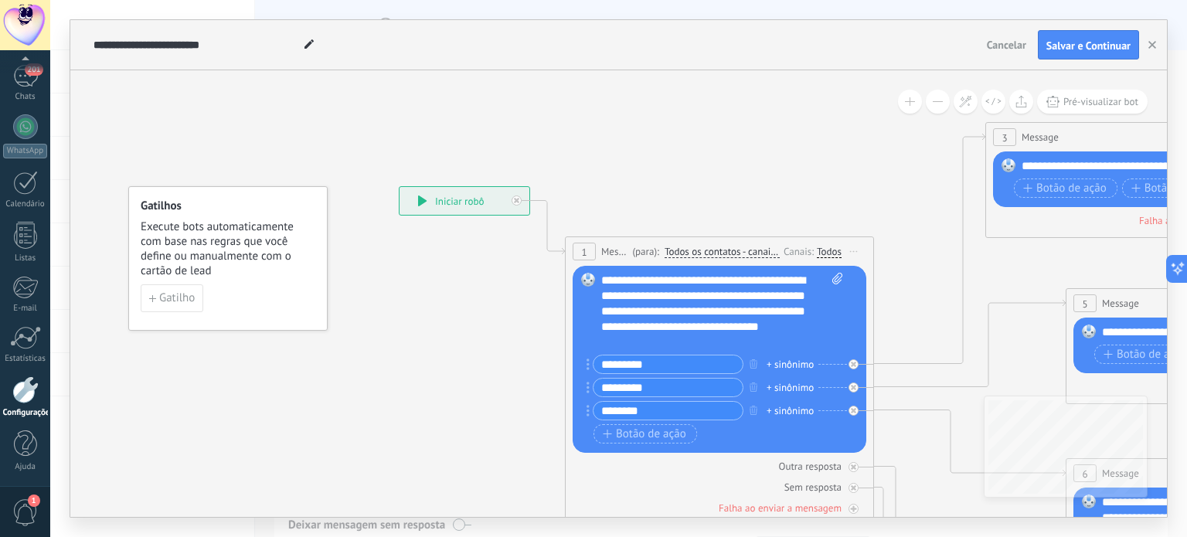
click at [484, 199] on div "**********" at bounding box center [465, 201] width 130 height 28
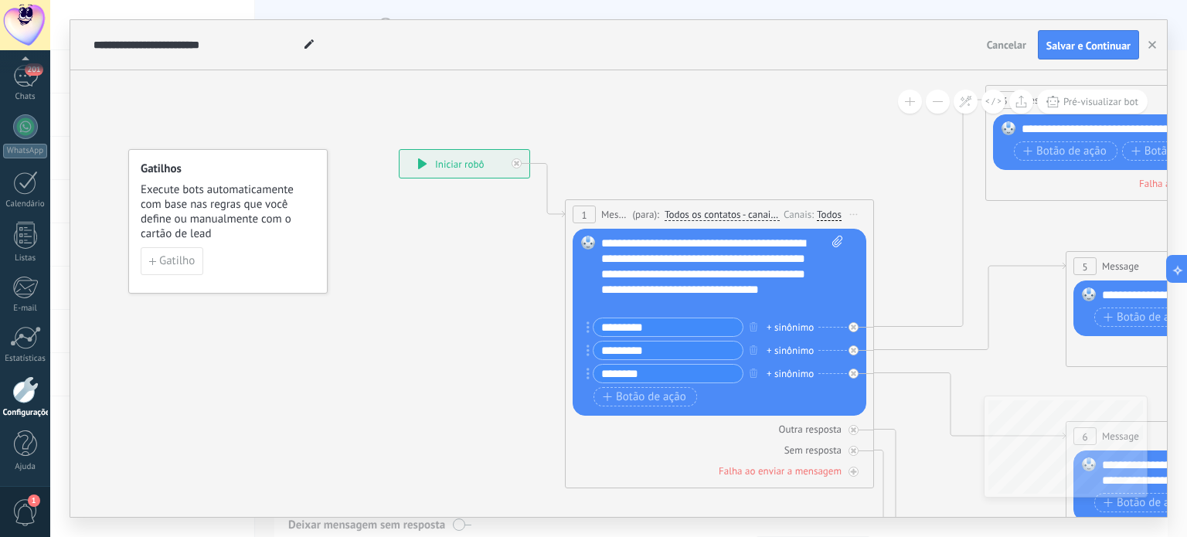
click at [756, 216] on span "Todos os contatos - canais selecionados" at bounding box center [722, 215] width 115 height 12
click at [756, 216] on button "Todos os contatos - canais selecionados" at bounding box center [753, 215] width 193 height 28
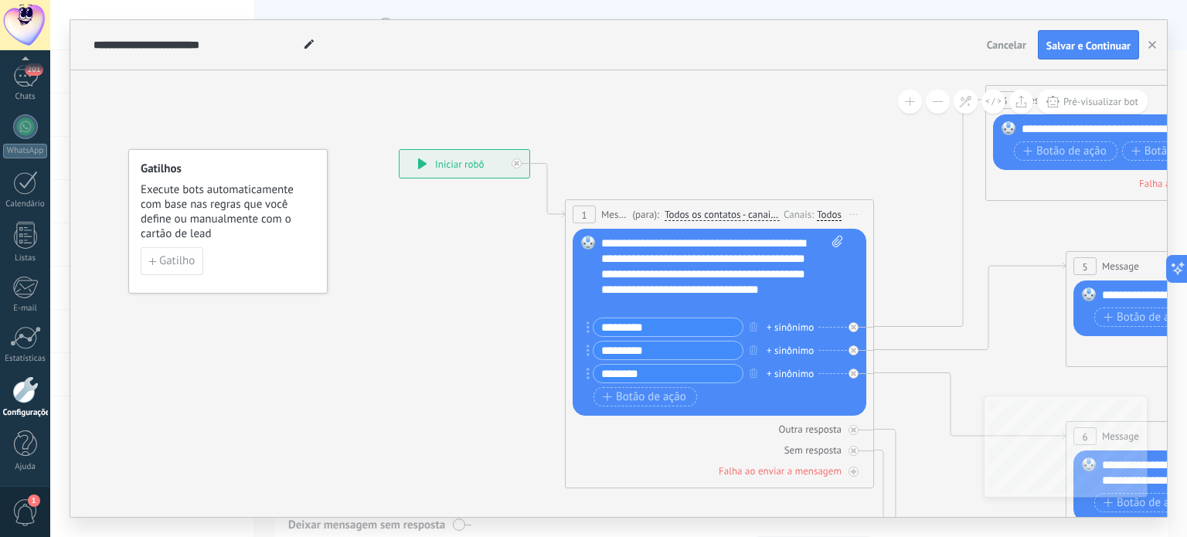
click at [822, 213] on div "Todos" at bounding box center [829, 215] width 25 height 12
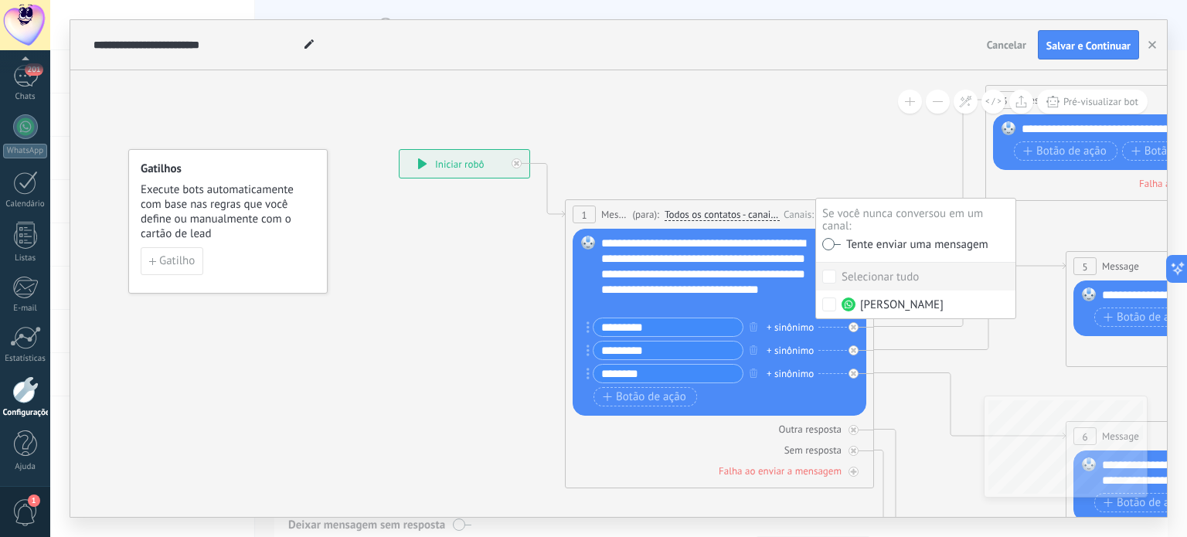
click at [737, 216] on span "Todos os contatos - canais selecionados" at bounding box center [722, 215] width 115 height 12
click at [737, 216] on button "Todos os contatos - canais selecionados" at bounding box center [753, 215] width 193 height 28
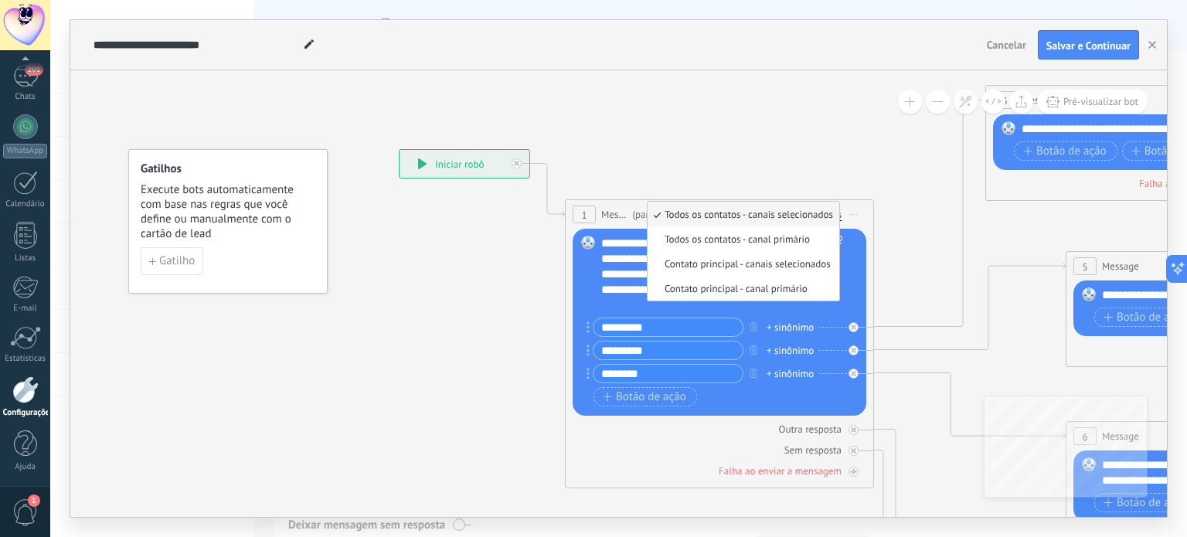
click at [792, 214] on span "Todos os contatos - canais selecionados" at bounding box center [741, 214] width 187 height 13
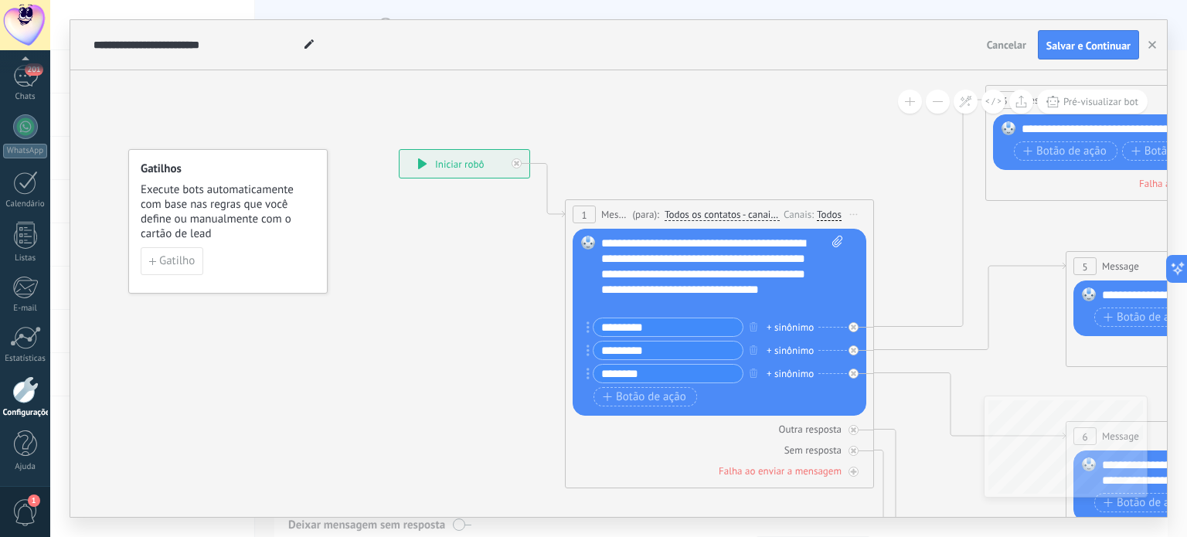
click at [720, 217] on span "Todos os contatos - canais selecionados" at bounding box center [722, 215] width 115 height 12
click at [720, 217] on button "Todos os contatos - canais selecionados" at bounding box center [753, 215] width 193 height 28
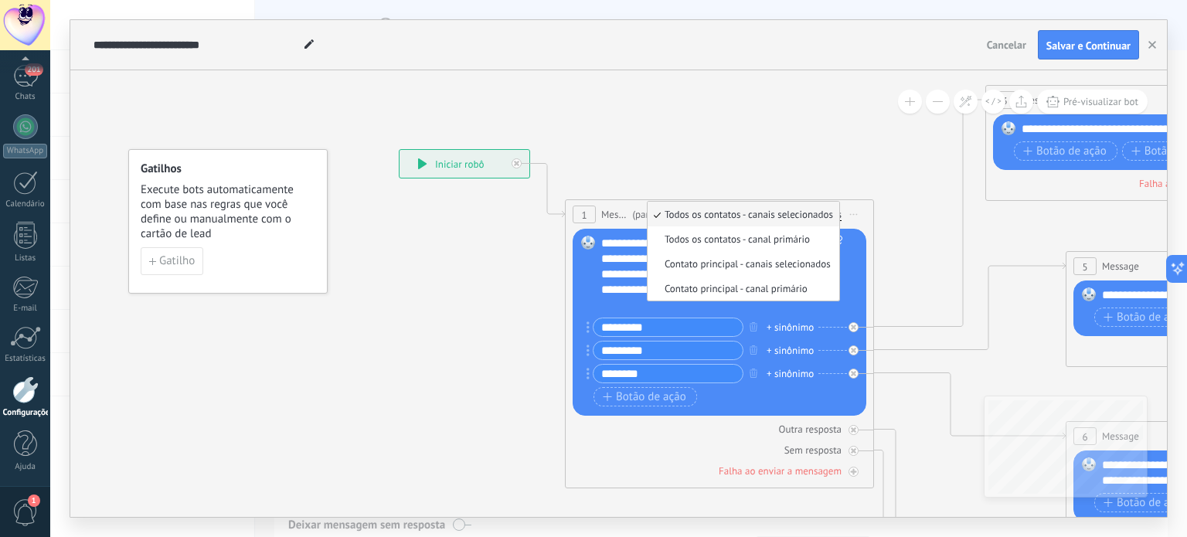
click at [723, 209] on span "Todos os contatos - canais selecionados" at bounding box center [741, 214] width 187 height 13
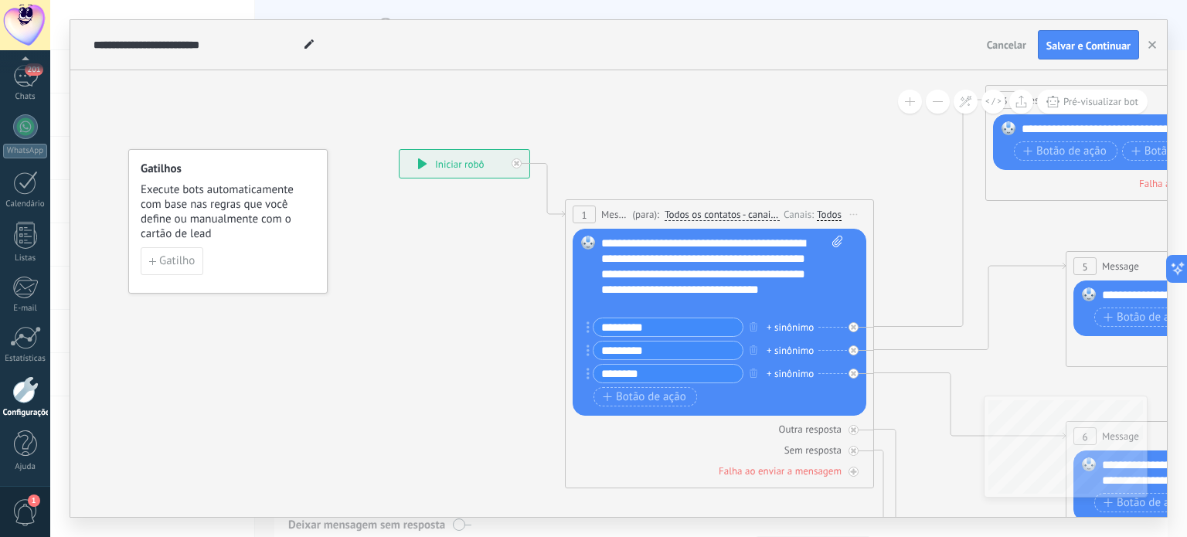
drag, startPoint x: 638, startPoint y: 222, endPoint x: 635, endPoint y: 215, distance: 8.0
click at [639, 220] on div "1 Message ******* (para): Todos os contatos - canais selecionados Todos os cont…" at bounding box center [720, 214] width 308 height 29
click at [615, 217] on span "Message" at bounding box center [614, 214] width 27 height 15
click at [651, 214] on span "(para):" at bounding box center [645, 214] width 26 height 15
click at [607, 216] on span "Message" at bounding box center [614, 214] width 27 height 15
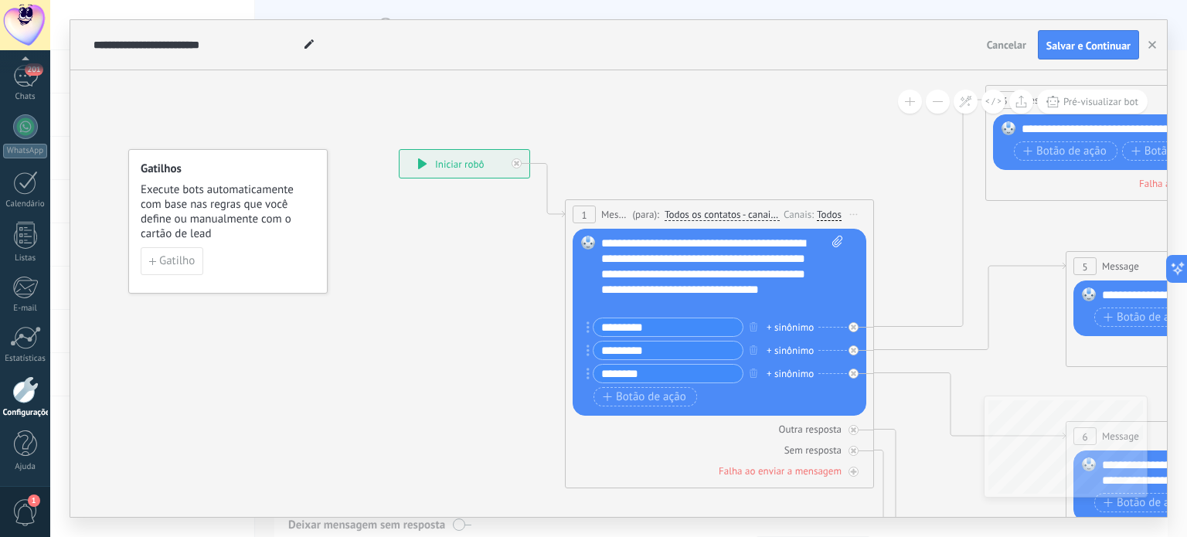
drag, startPoint x: 744, startPoint y: 233, endPoint x: 752, endPoint y: 220, distance: 15.7
click at [745, 231] on div "Substituir Remover Converter para mensagem de voz Arraste a imagem aqui para an…" at bounding box center [720, 322] width 294 height 187
click at [752, 220] on span "Todos os contatos - canais selecionados" at bounding box center [722, 215] width 115 height 12
click at [752, 220] on button "Todos os contatos - canais selecionados" at bounding box center [753, 215] width 193 height 28
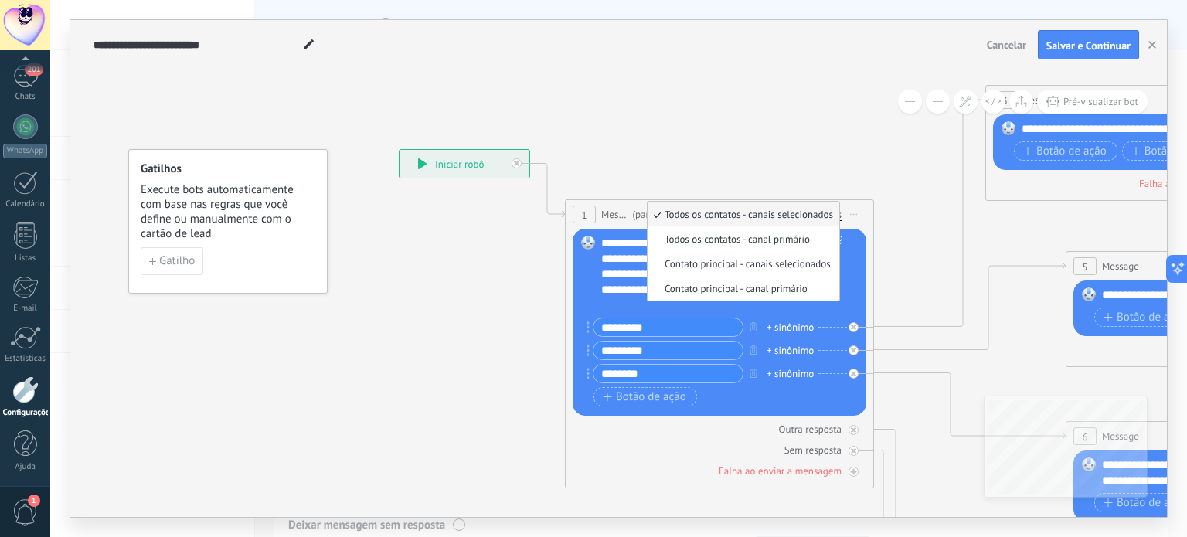
click at [761, 209] on span "Todos os contatos - canais selecionados" at bounding box center [741, 214] width 187 height 13
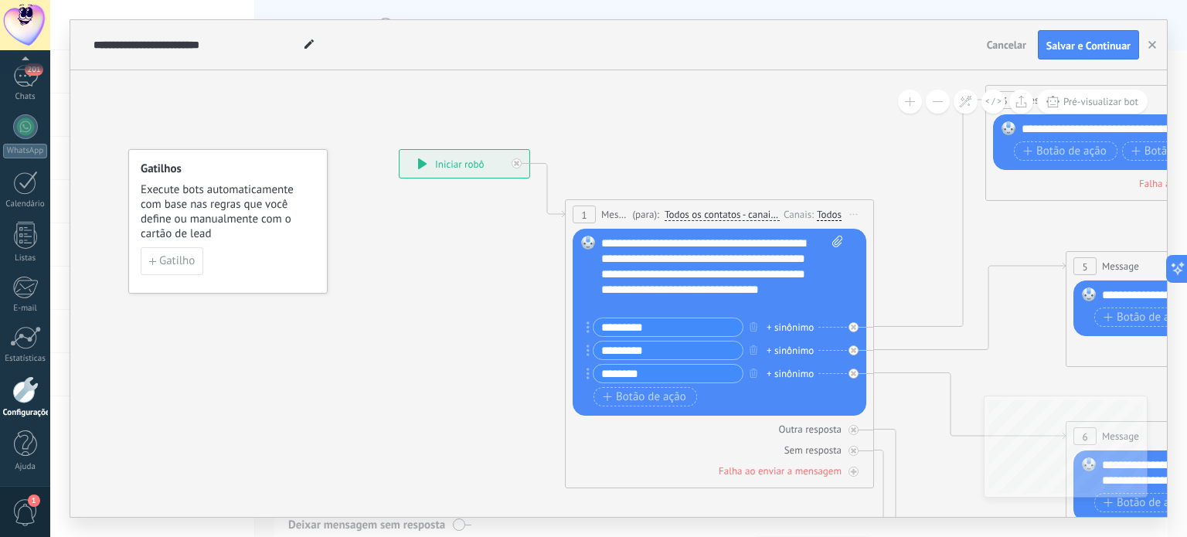
click at [761, 209] on span "Todos os contatos - canais selecionados" at bounding box center [722, 215] width 115 height 12
click at [761, 209] on button "Todos os contatos - canais selecionados" at bounding box center [753, 215] width 193 height 28
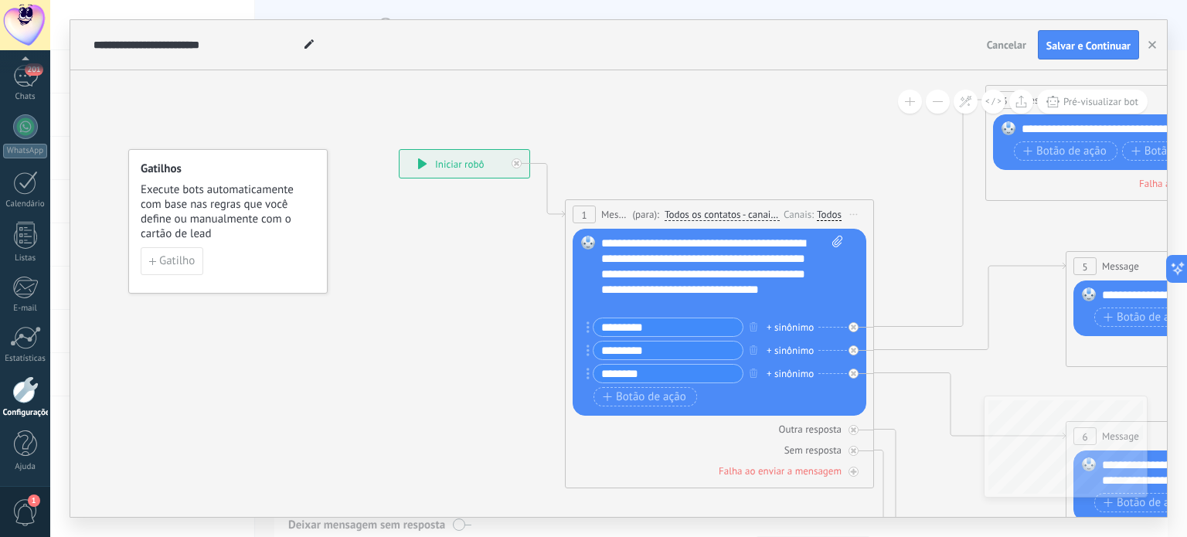
click at [737, 220] on span "Todos os contatos - canais selecionados" at bounding box center [722, 215] width 115 height 12
click at [737, 220] on button "Todos os contatos - canais selecionados" at bounding box center [753, 215] width 193 height 28
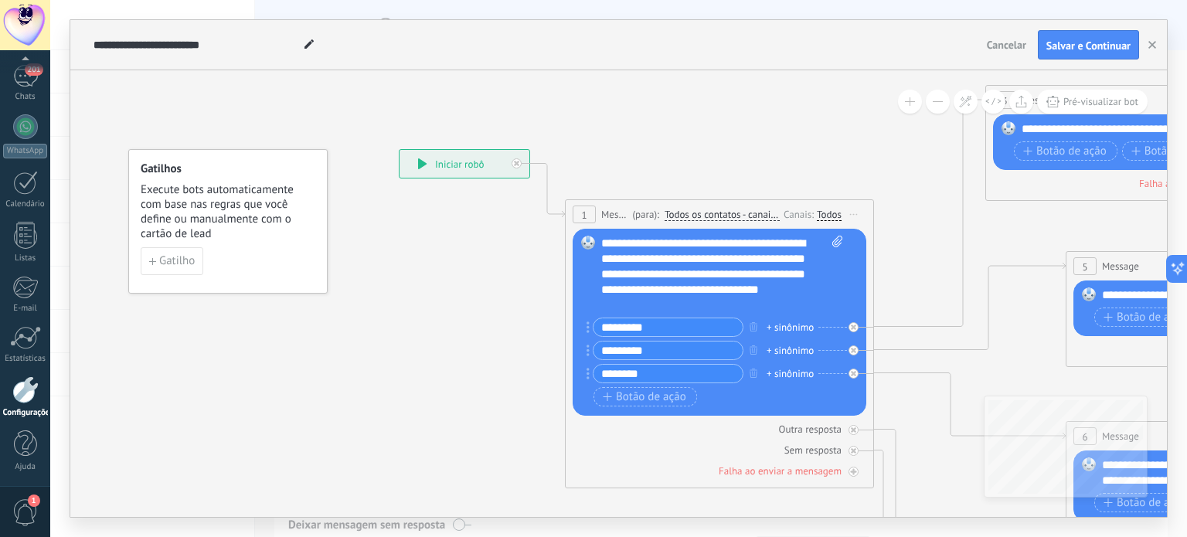
click at [819, 211] on div "Todos" at bounding box center [829, 215] width 25 height 12
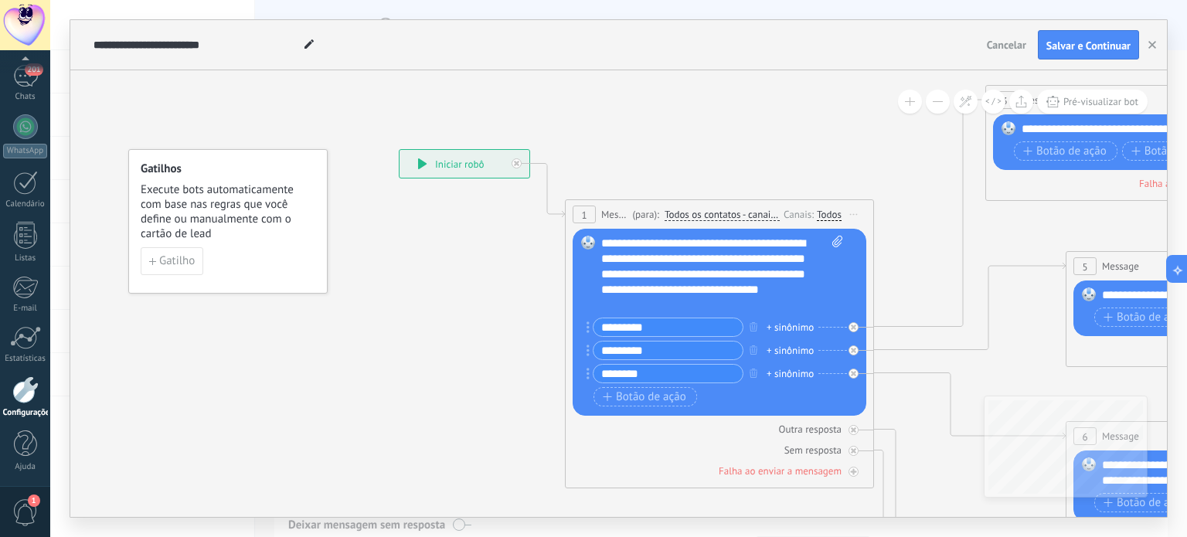
click at [684, 336] on div "*********" at bounding box center [668, 327] width 151 height 19
click at [676, 260] on div "**********" at bounding box center [722, 274] width 243 height 77
click at [673, 304] on div "**********" at bounding box center [722, 274] width 243 height 77
drag, startPoint x: 597, startPoint y: 433, endPoint x: 402, endPoint y: 377, distance: 202.6
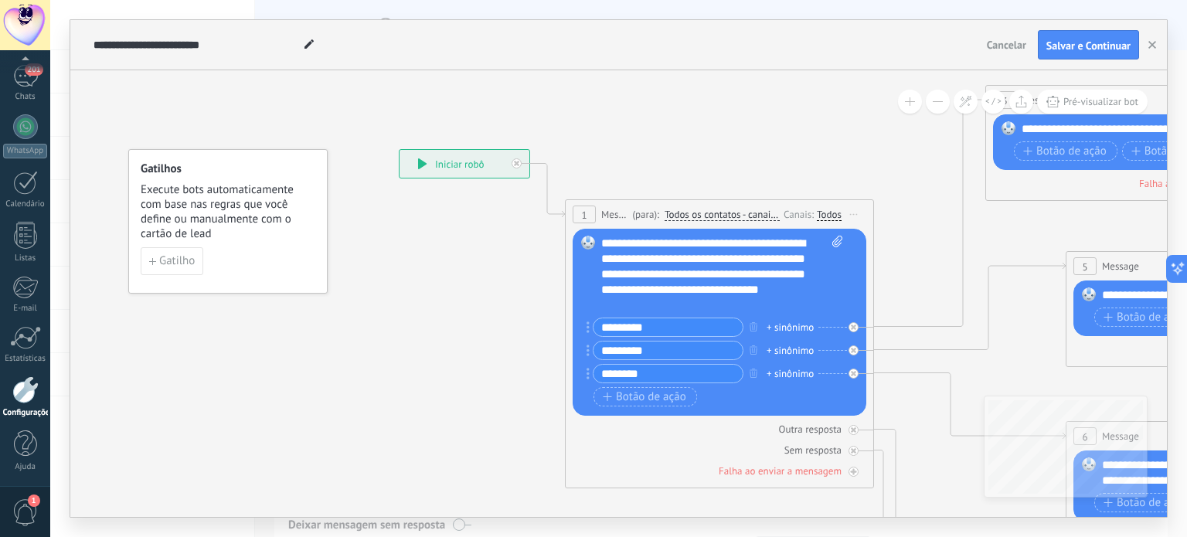
click at [399, 149] on div "**********" at bounding box center [399, 149] width 0 height 0
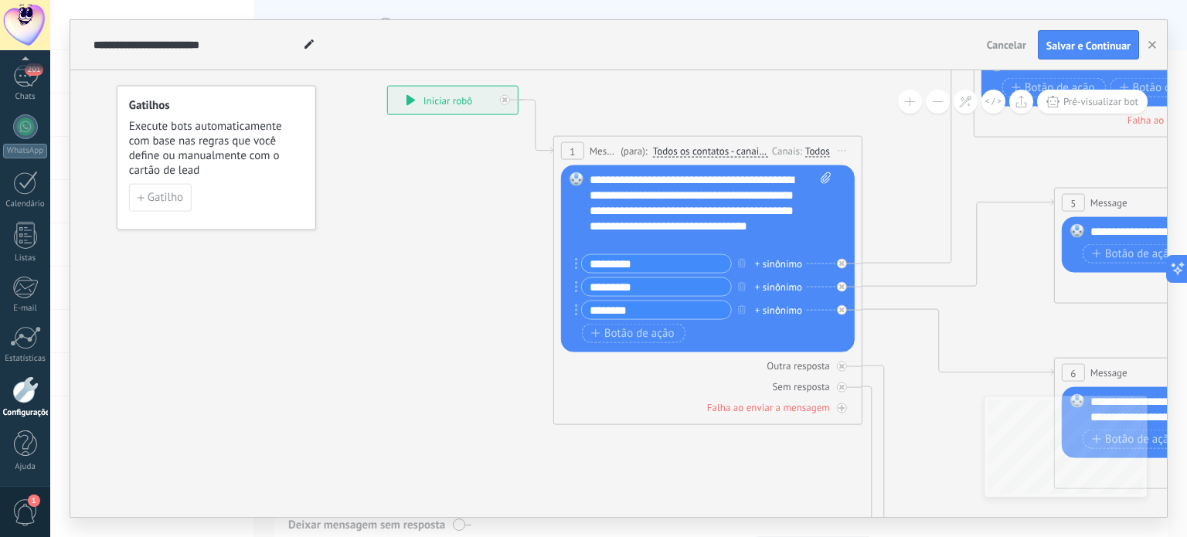
drag, startPoint x: 927, startPoint y: 250, endPoint x: 918, endPoint y: 201, distance: 49.4
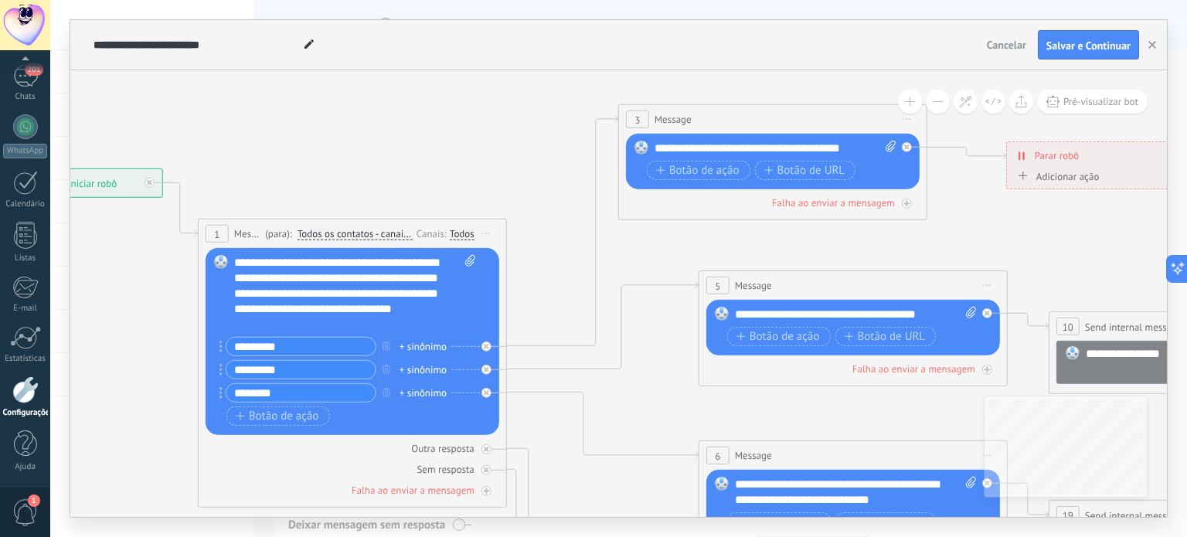
drag, startPoint x: 958, startPoint y: 349, endPoint x: 598, endPoint y: 416, distance: 366.4
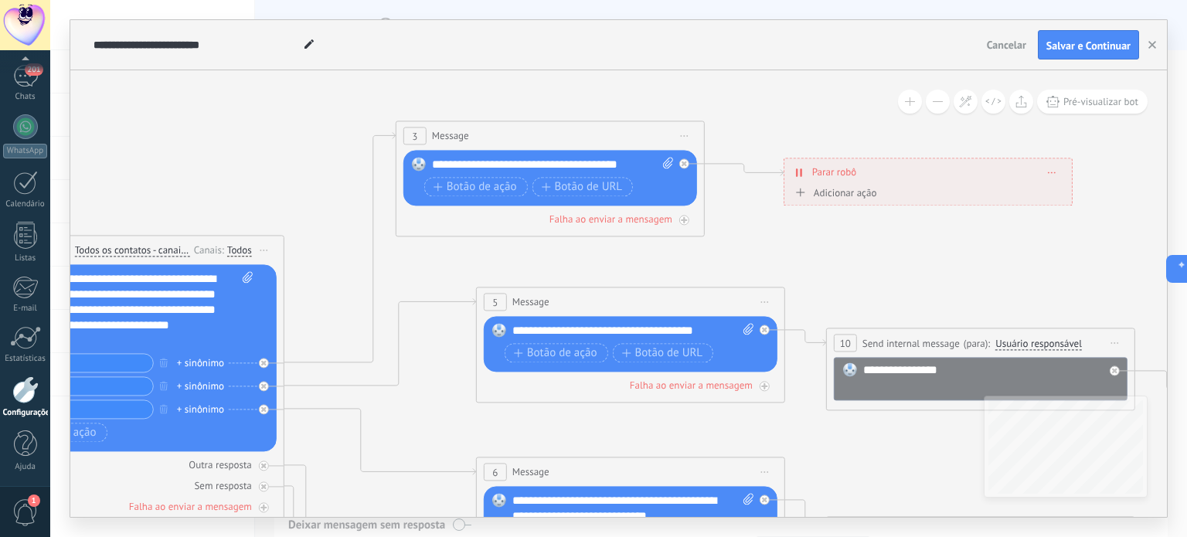
drag, startPoint x: 625, startPoint y: 291, endPoint x: 414, endPoint y: 298, distance: 211.2
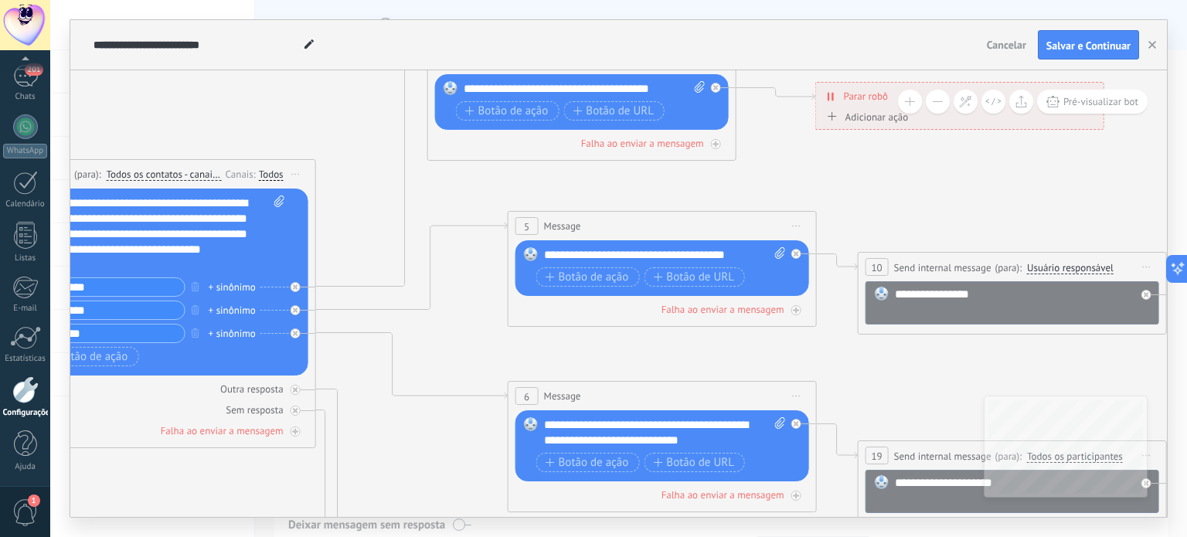
drag, startPoint x: 600, startPoint y: 287, endPoint x: 698, endPoint y: 251, distance: 104.4
click at [633, 208] on icon at bounding box center [976, 494] width 3045 height 1673
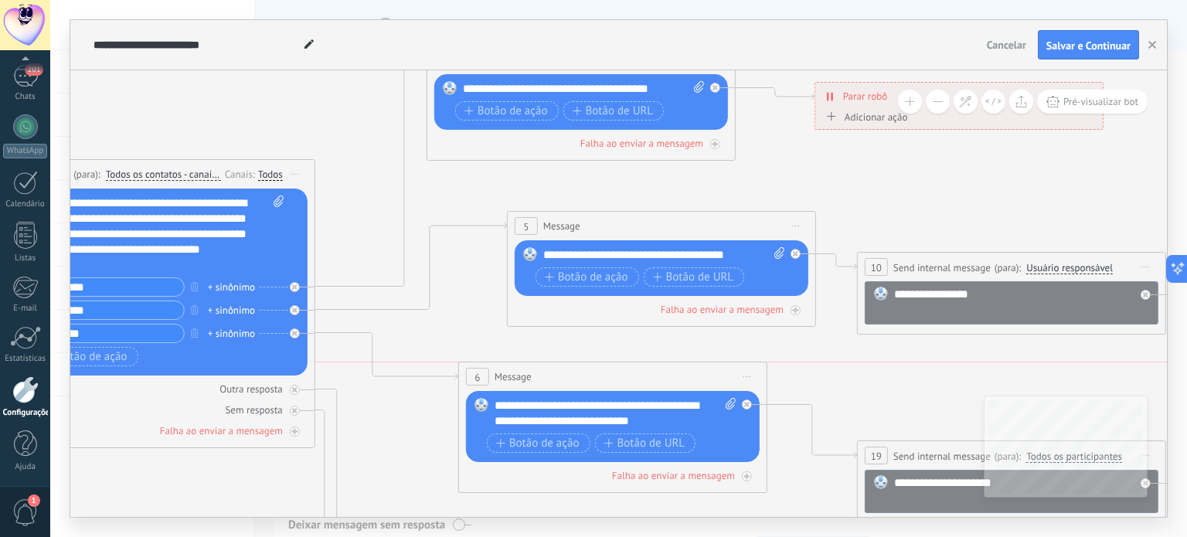
drag, startPoint x: 764, startPoint y: 380, endPoint x: 792, endPoint y: 367, distance: 31.2
click at [764, 375] on div "6 Message ******* (para): Todos os contatos - canais selecionados Todos os cont…" at bounding box center [613, 377] width 308 height 29
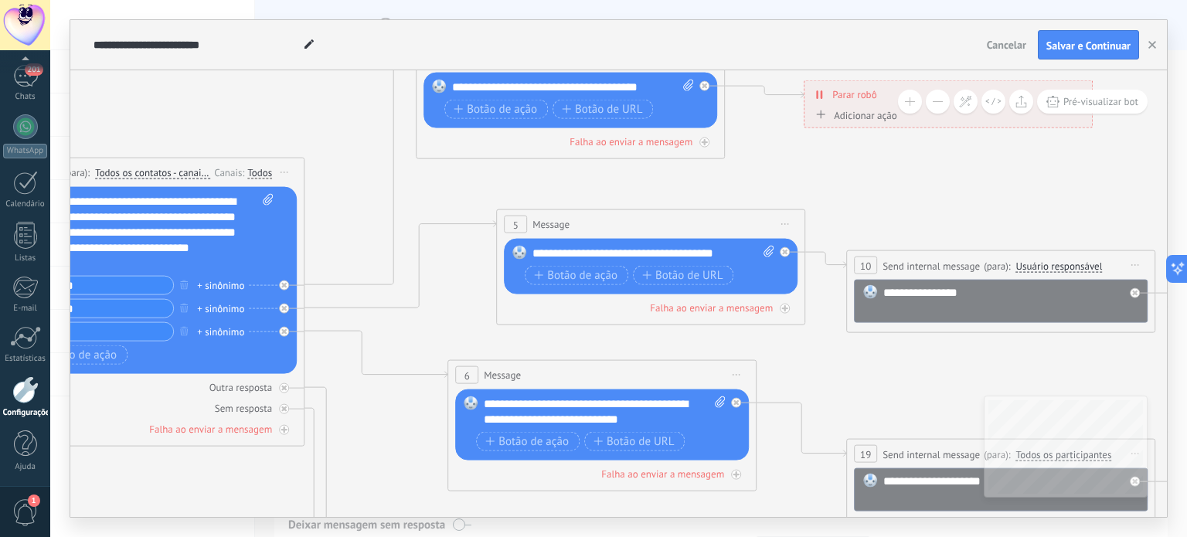
drag, startPoint x: 856, startPoint y: 349, endPoint x: 819, endPoint y: 342, distance: 37.7
click at [819, 343] on icon at bounding box center [965, 493] width 3045 height 1673
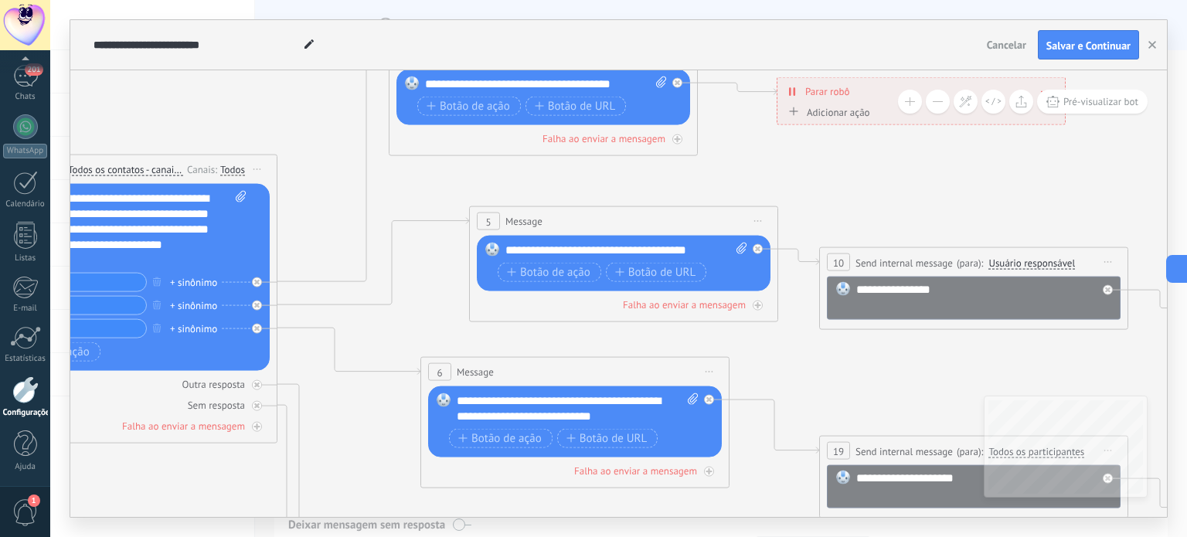
click at [870, 284] on div "**********" at bounding box center [984, 297] width 257 height 31
click at [823, 376] on icon at bounding box center [938, 490] width 3045 height 1673
click at [1030, 271] on div "**********" at bounding box center [974, 262] width 308 height 29
click at [1037, 267] on span "Usuário responsável" at bounding box center [1032, 263] width 87 height 12
click at [1037, 267] on button "Usuário responsável" at bounding box center [1077, 263] width 193 height 28
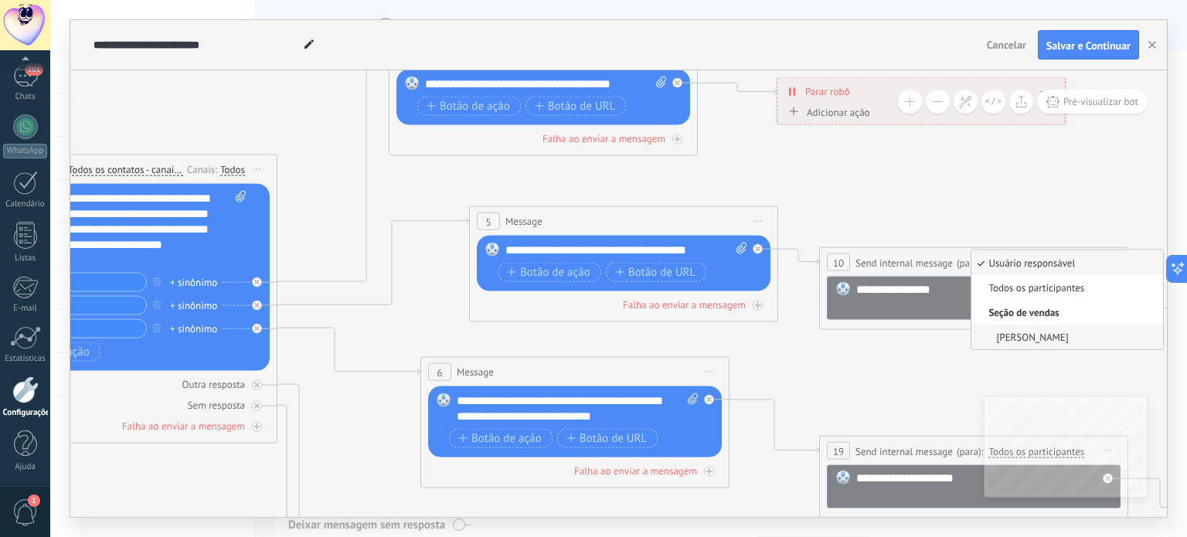
click at [1009, 339] on span "[PERSON_NAME]" at bounding box center [1065, 336] width 187 height 13
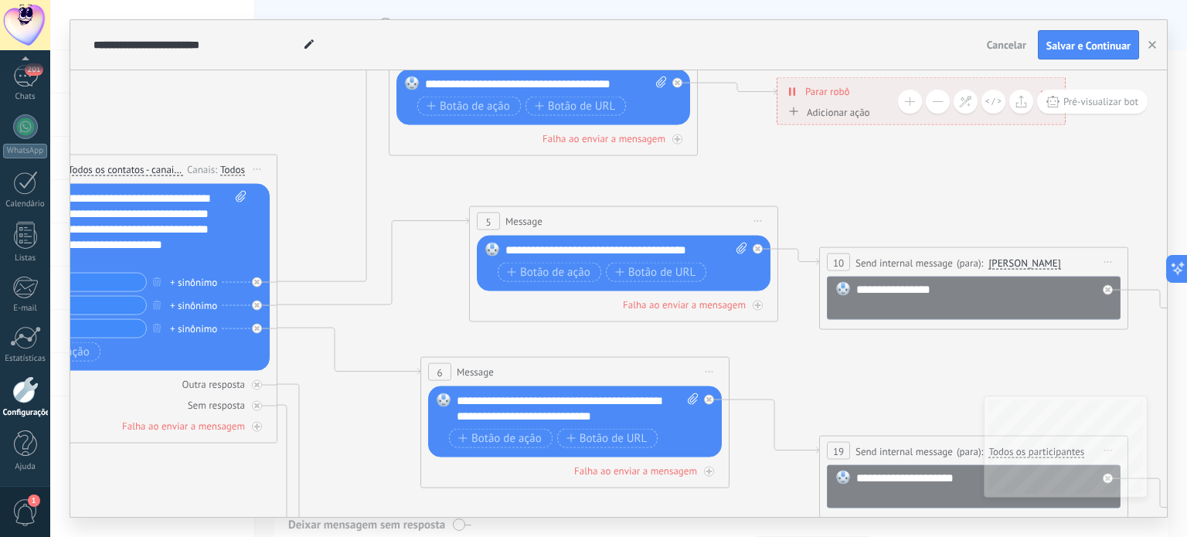
click at [1013, 260] on span "[PERSON_NAME]" at bounding box center [1025, 263] width 72 height 12
click at [1013, 260] on button "[PERSON_NAME]" at bounding box center [1077, 263] width 193 height 28
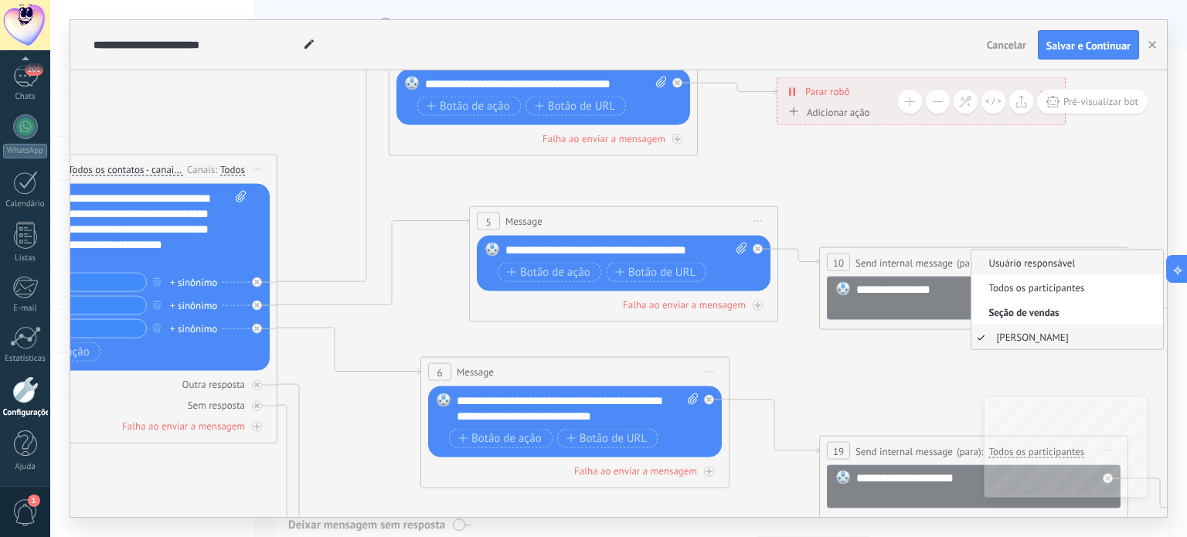
click at [1060, 263] on span "Usuário responsável" at bounding box center [1065, 262] width 187 height 13
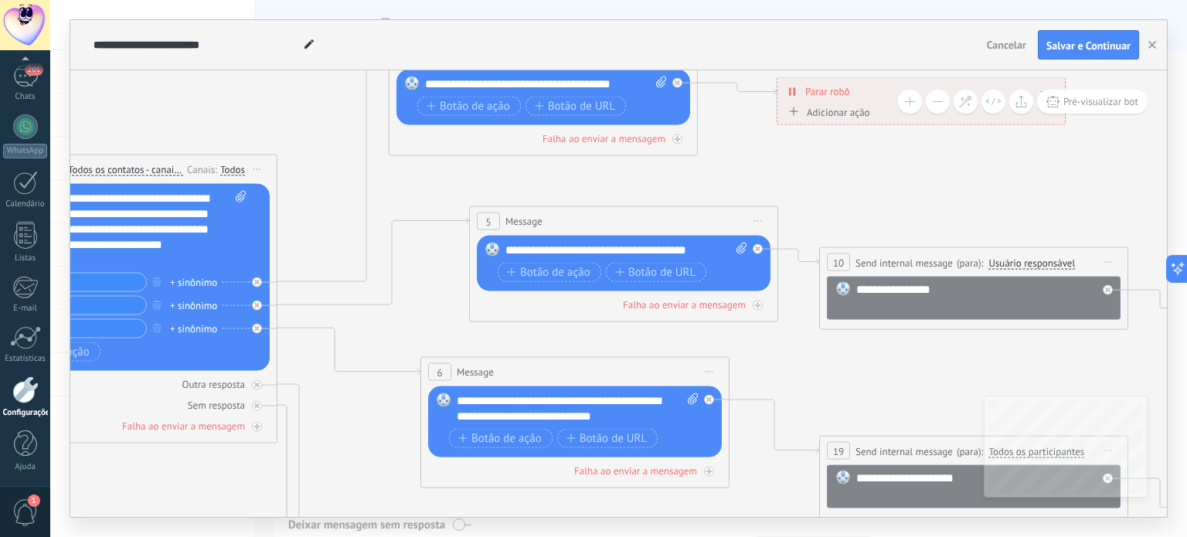
click at [952, 380] on icon at bounding box center [938, 490] width 3045 height 1673
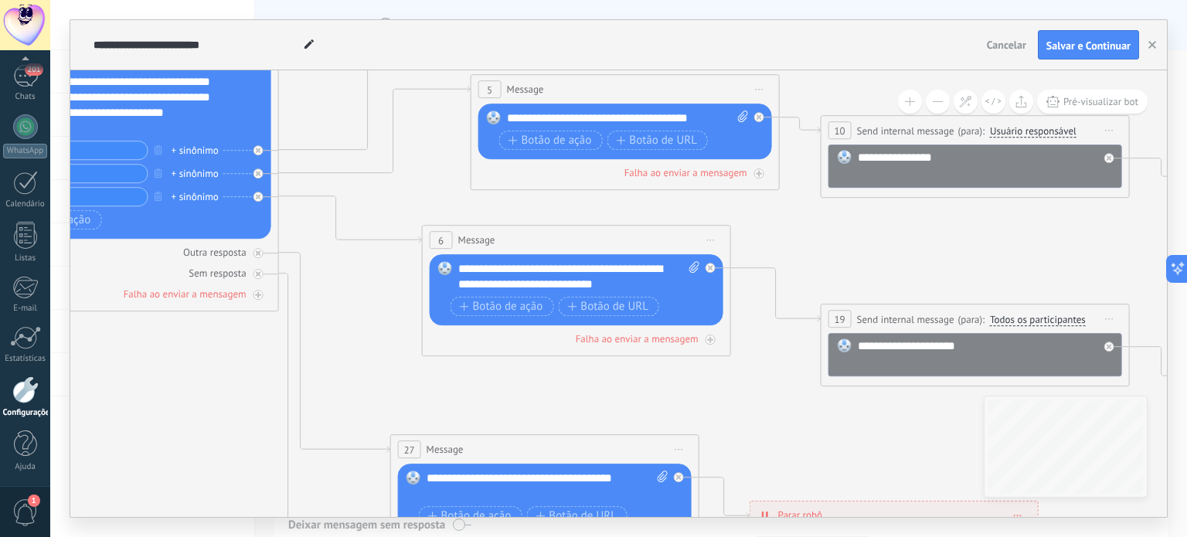
drag, startPoint x: 863, startPoint y: 393, endPoint x: 856, endPoint y: 245, distance: 147.8
click at [866, 231] on icon at bounding box center [939, 358] width 3045 height 1673
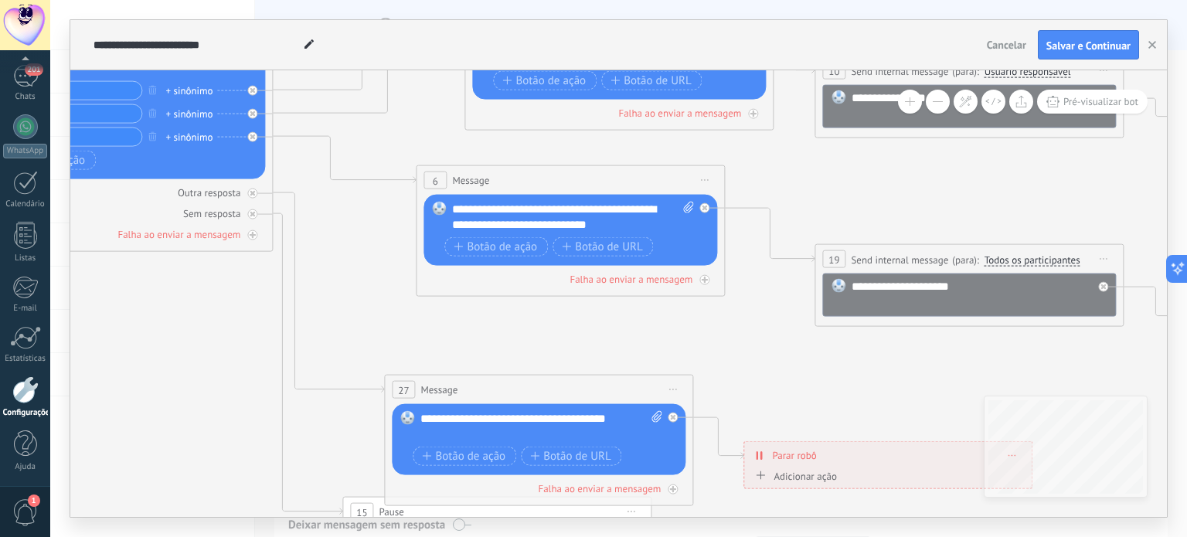
drag, startPoint x: 793, startPoint y: 399, endPoint x: 705, endPoint y: 267, distance: 158.9
click at [691, 259] on icon at bounding box center [933, 298] width 3045 height 1673
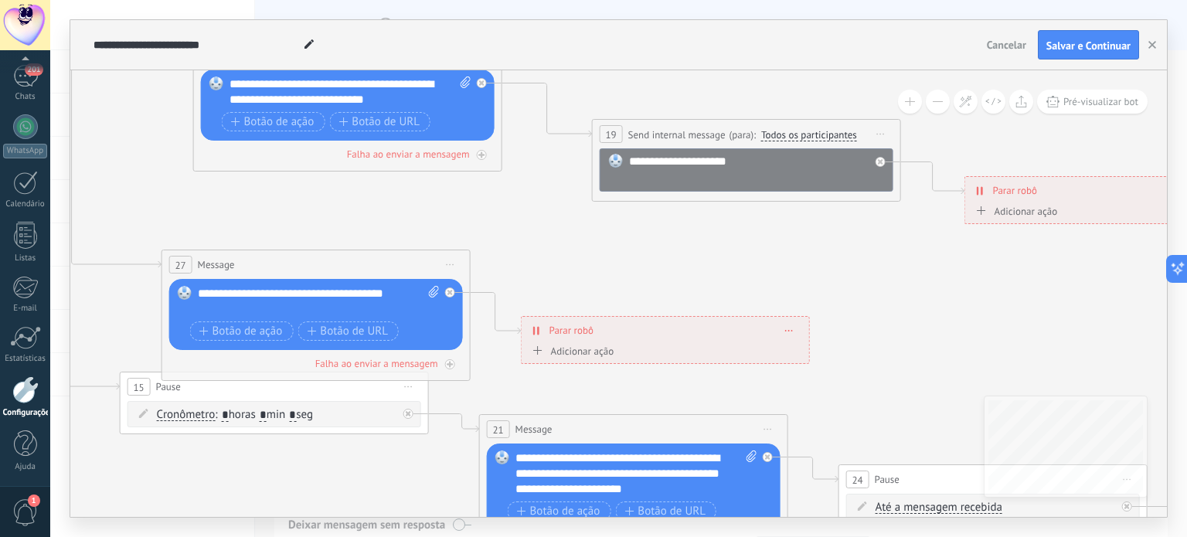
drag, startPoint x: 801, startPoint y: 282, endPoint x: 849, endPoint y: 183, distance: 109.9
click at [847, 187] on icon at bounding box center [710, 180] width 3045 height 1687
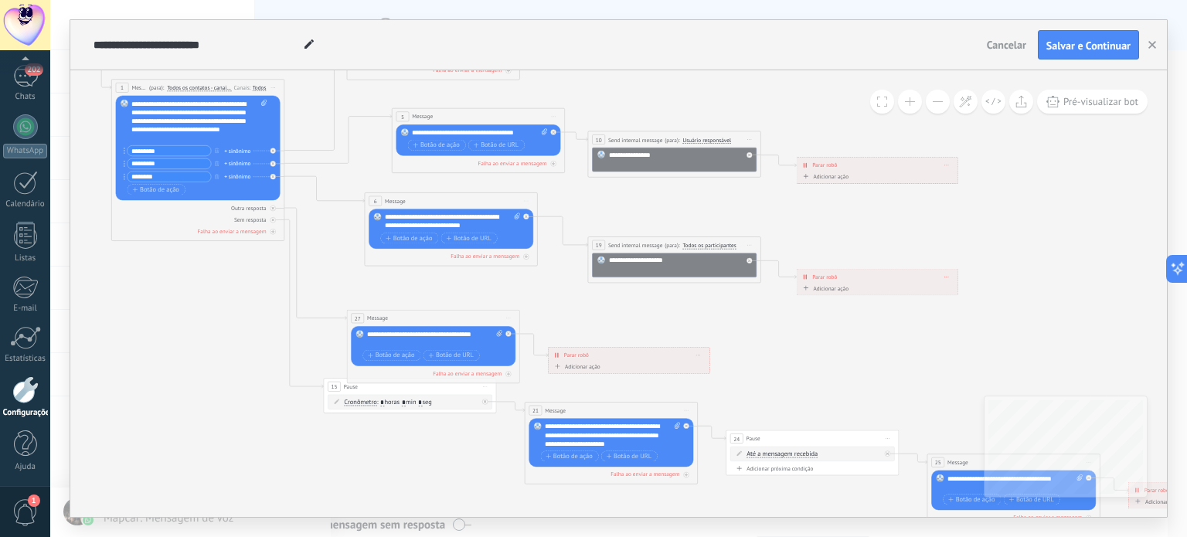
drag, startPoint x: 456, startPoint y: 432, endPoint x: 430, endPoint y: 478, distance: 52.6
click at [400, 509] on icon at bounding box center [654, 271] width 1705 height 945
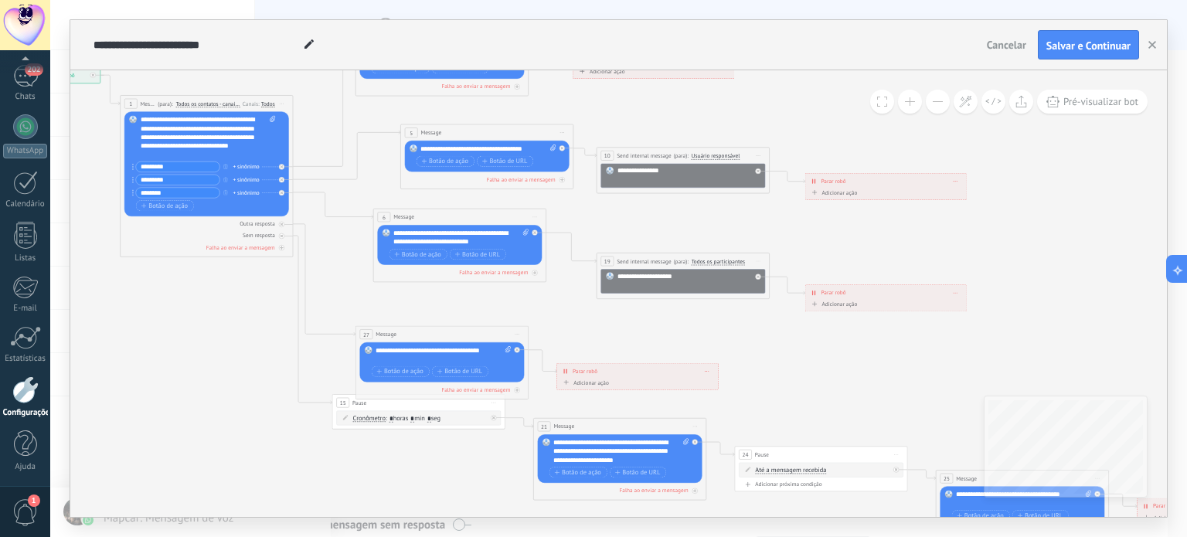
drag, startPoint x: 792, startPoint y: 386, endPoint x: 477, endPoint y: 381, distance: 315.4
click at [480, 381] on icon at bounding box center [663, 287] width 1705 height 945
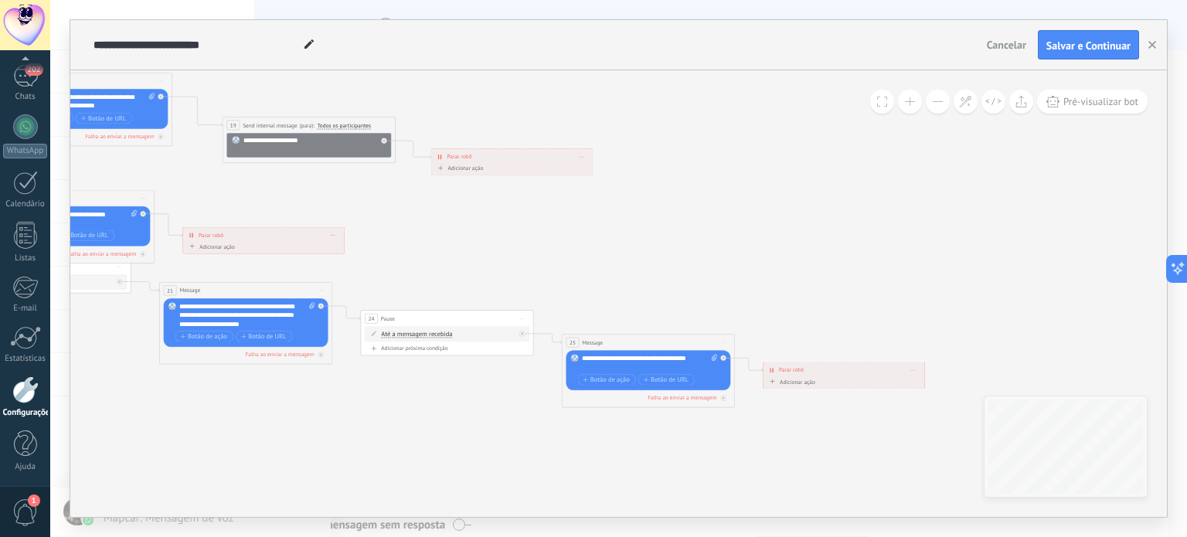
drag, startPoint x: 770, startPoint y: 336, endPoint x: 712, endPoint y: 218, distance: 131.7
click at [712, 218] on icon at bounding box center [289, 151] width 1705 height 945
drag, startPoint x: 646, startPoint y: 439, endPoint x: 632, endPoint y: 442, distance: 15.0
click at [659, 434] on icon at bounding box center [287, 151] width 1705 height 945
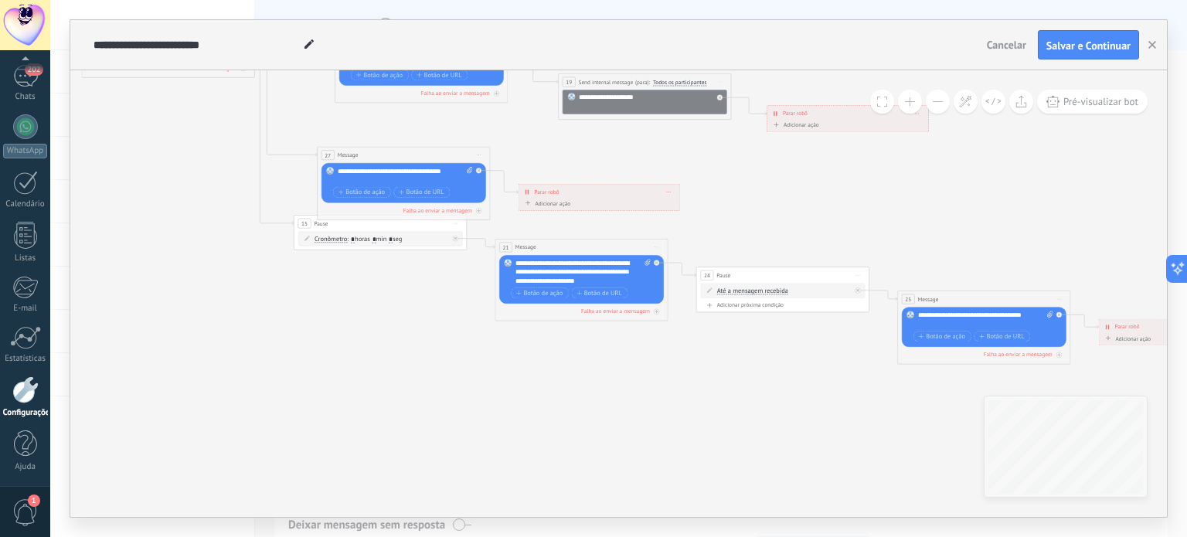
drag, startPoint x: 440, startPoint y: 447, endPoint x: 594, endPoint y: 441, distance: 153.9
click at [596, 440] on icon at bounding box center [624, 108] width 1705 height 945
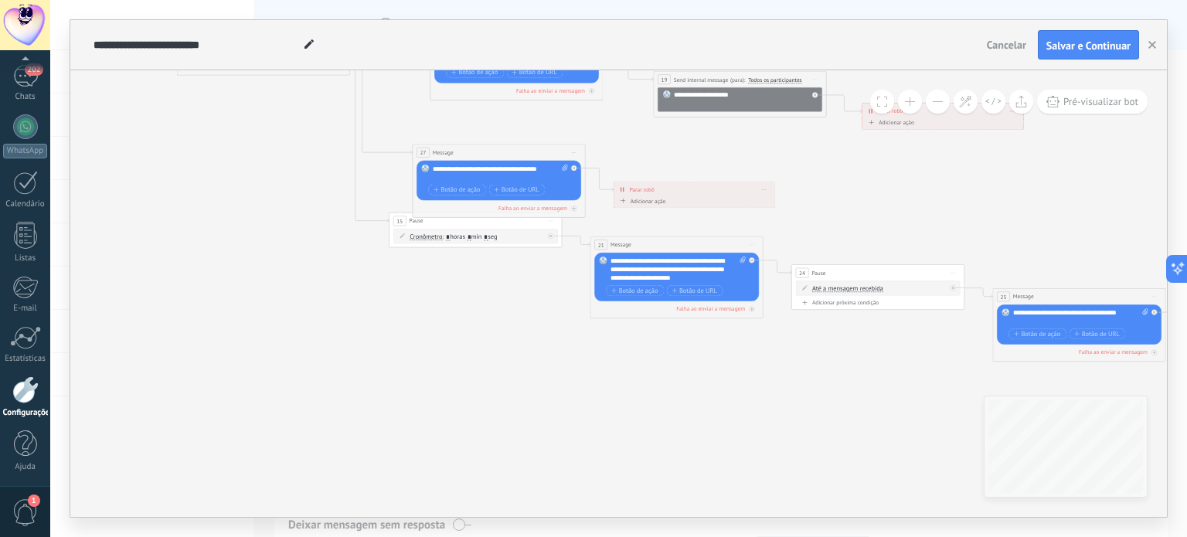
drag, startPoint x: 480, startPoint y: 448, endPoint x: 630, endPoint y: 475, distance: 152.5
click at [636, 482] on icon at bounding box center [719, 105] width 1705 height 945
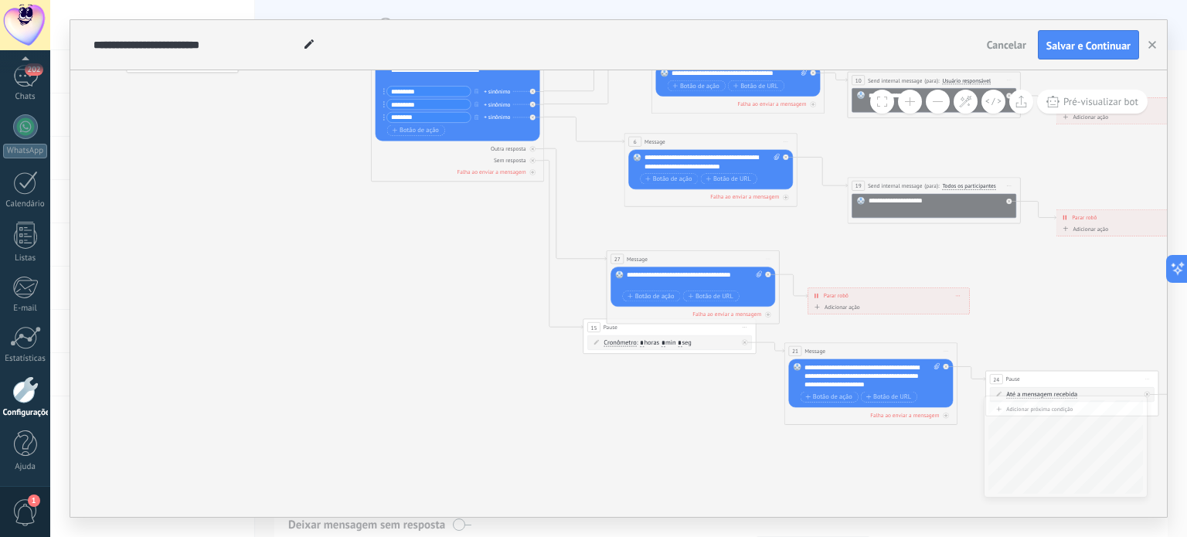
drag, startPoint x: 502, startPoint y: 457, endPoint x: 536, endPoint y: 506, distance: 59.4
click at [536, 506] on icon at bounding box center [914, 212] width 1705 height 945
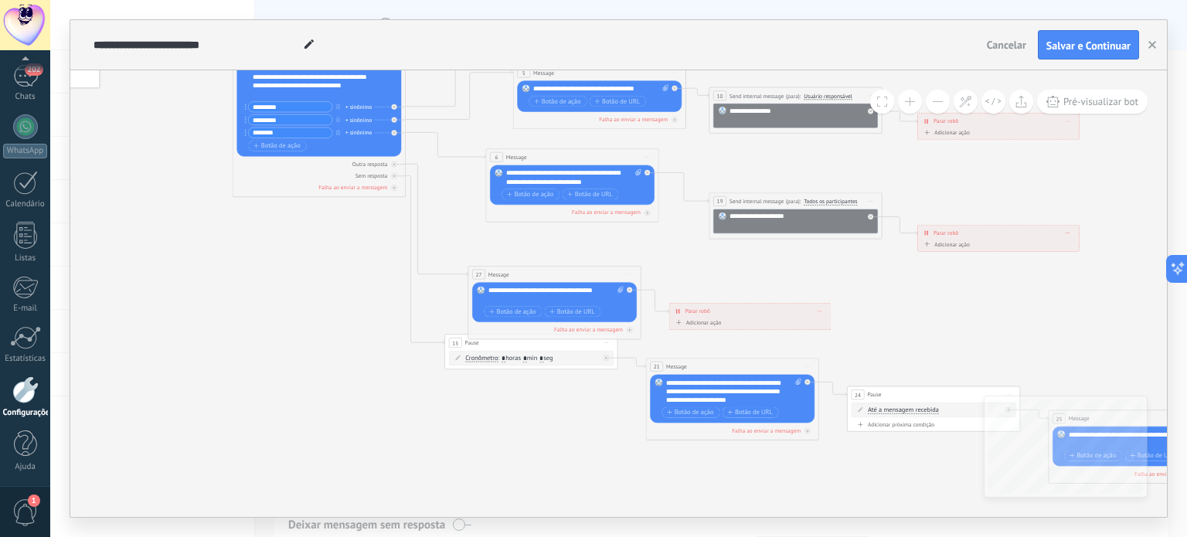
drag, startPoint x: 646, startPoint y: 441, endPoint x: 508, endPoint y: 456, distance: 139.2
click at [508, 456] on icon at bounding box center [775, 227] width 1705 height 945
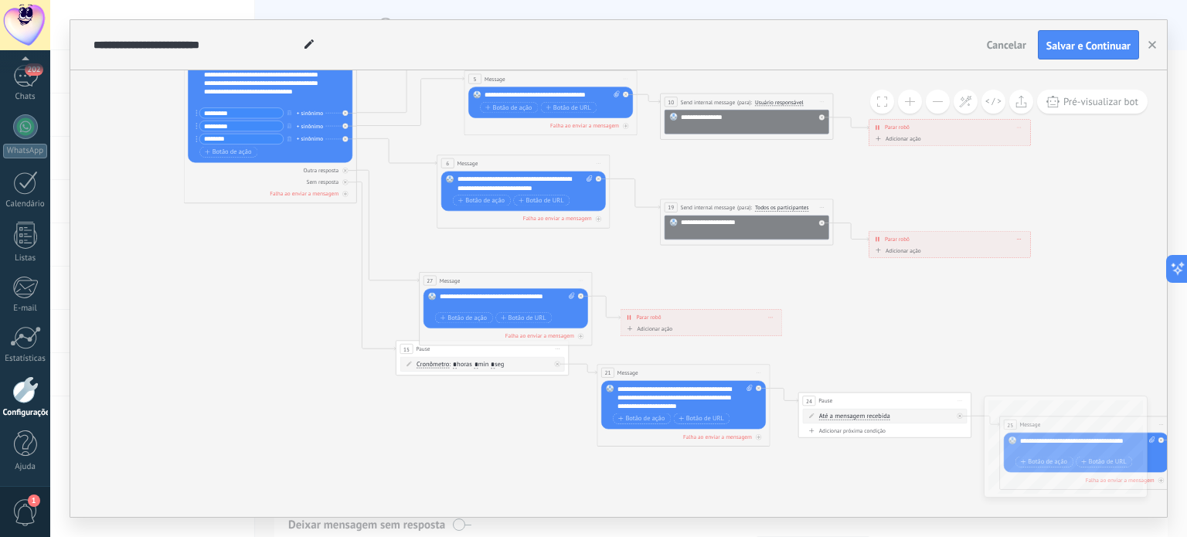
drag, startPoint x: 534, startPoint y: 431, endPoint x: 485, endPoint y: 437, distance: 49.1
click at [485, 437] on icon at bounding box center [726, 233] width 1705 height 945
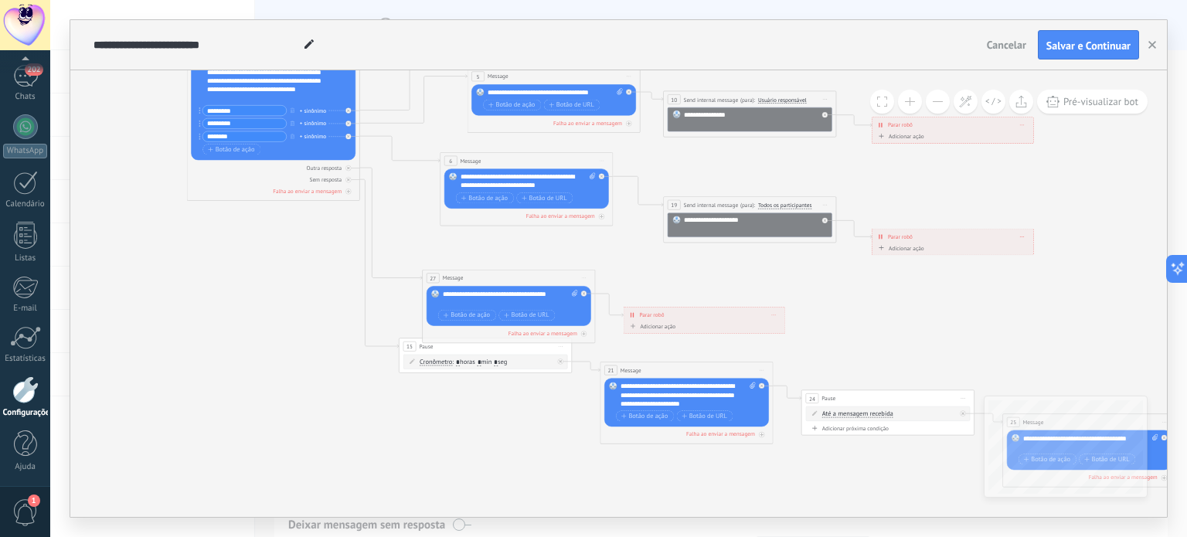
click at [489, 435] on icon at bounding box center [729, 231] width 1705 height 945
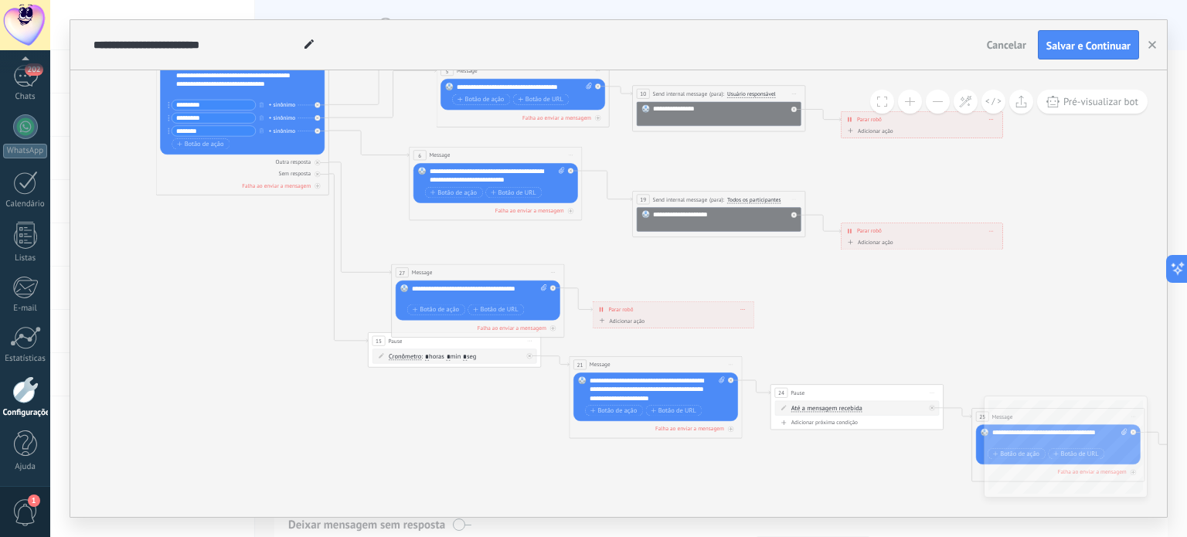
drag, startPoint x: 489, startPoint y: 435, endPoint x: 458, endPoint y: 429, distance: 31.5
click at [458, 429] on icon at bounding box center [698, 225] width 1705 height 945
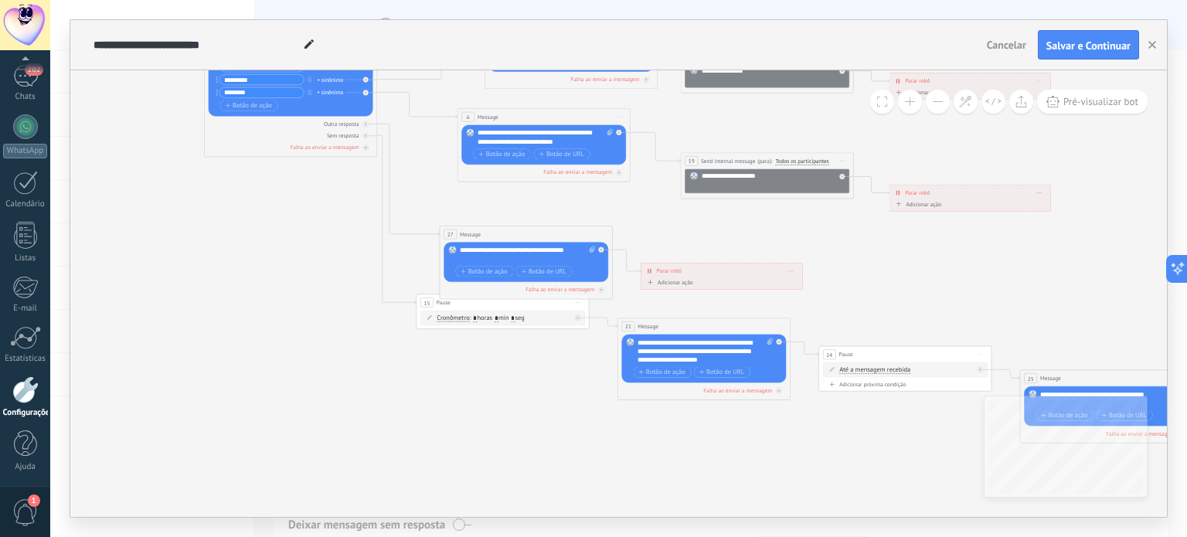
drag, startPoint x: 474, startPoint y: 428, endPoint x: 519, endPoint y: 390, distance: 59.3
click at [519, 390] on icon at bounding box center [747, 187] width 1705 height 945
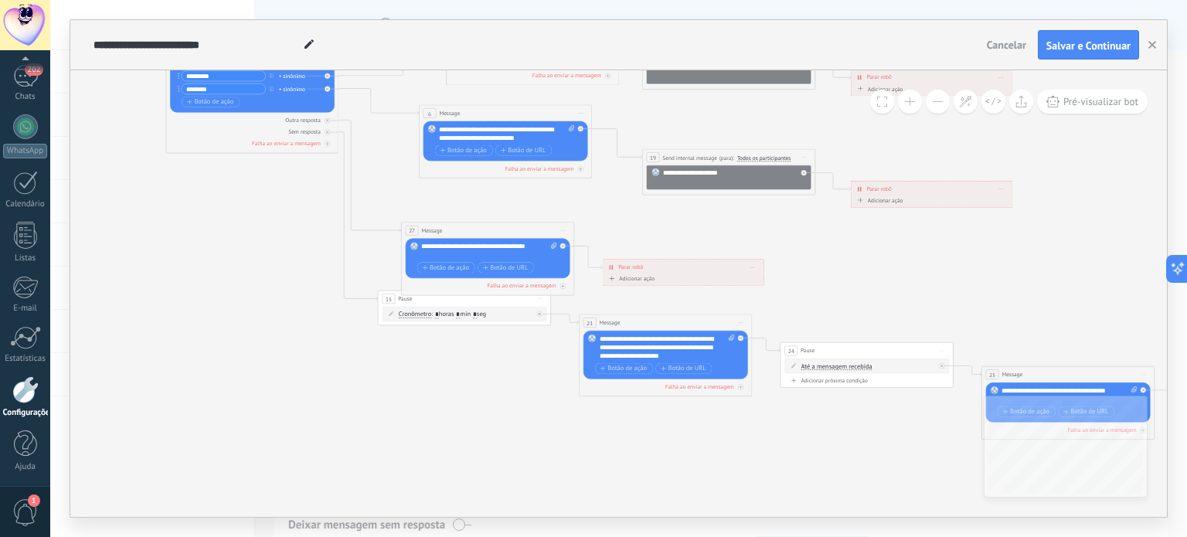
drag, startPoint x: 526, startPoint y: 419, endPoint x: 487, endPoint y: 415, distance: 38.8
click at [487, 415] on icon at bounding box center [708, 183] width 1705 height 945
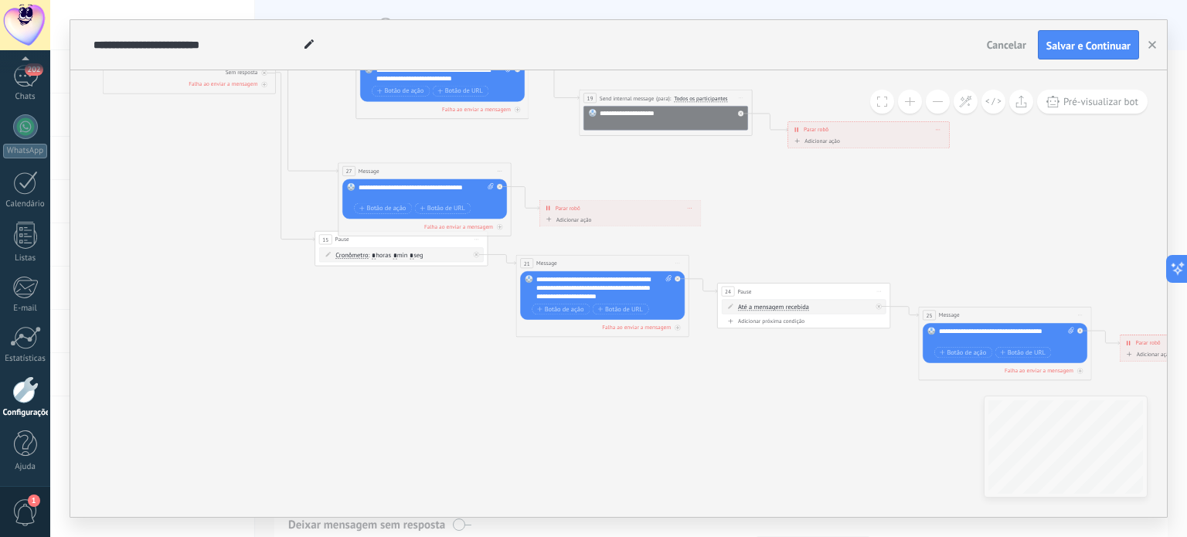
drag, startPoint x: 480, startPoint y: 421, endPoint x: 417, endPoint y: 362, distance: 86.4
click at [417, 362] on icon at bounding box center [645, 123] width 1705 height 945
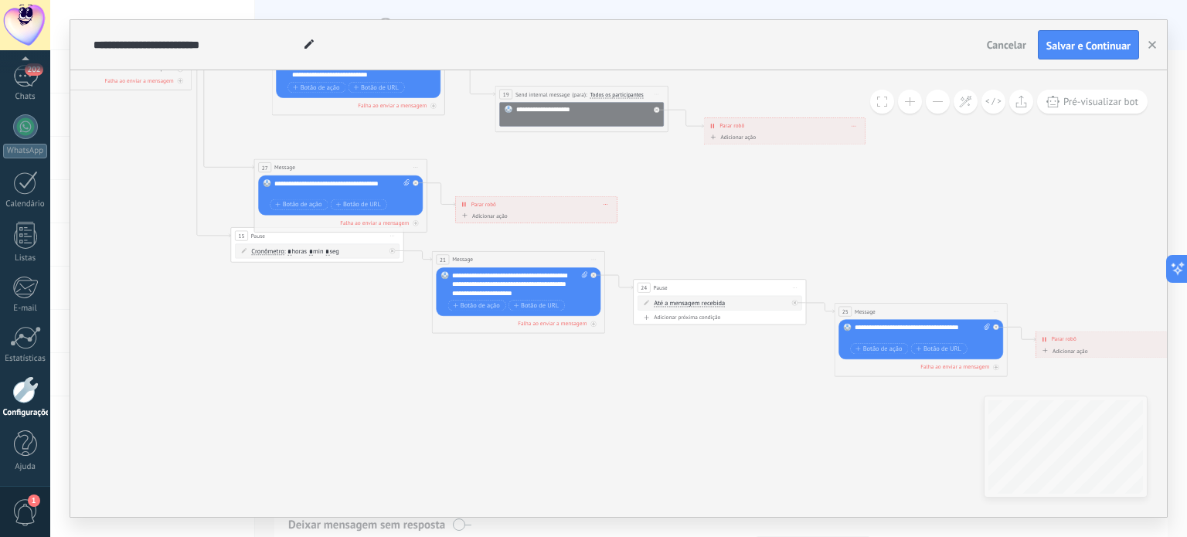
drag, startPoint x: 652, startPoint y: 401, endPoint x: 564, endPoint y: 398, distance: 87.4
click at [564, 398] on icon at bounding box center [561, 120] width 1705 height 945
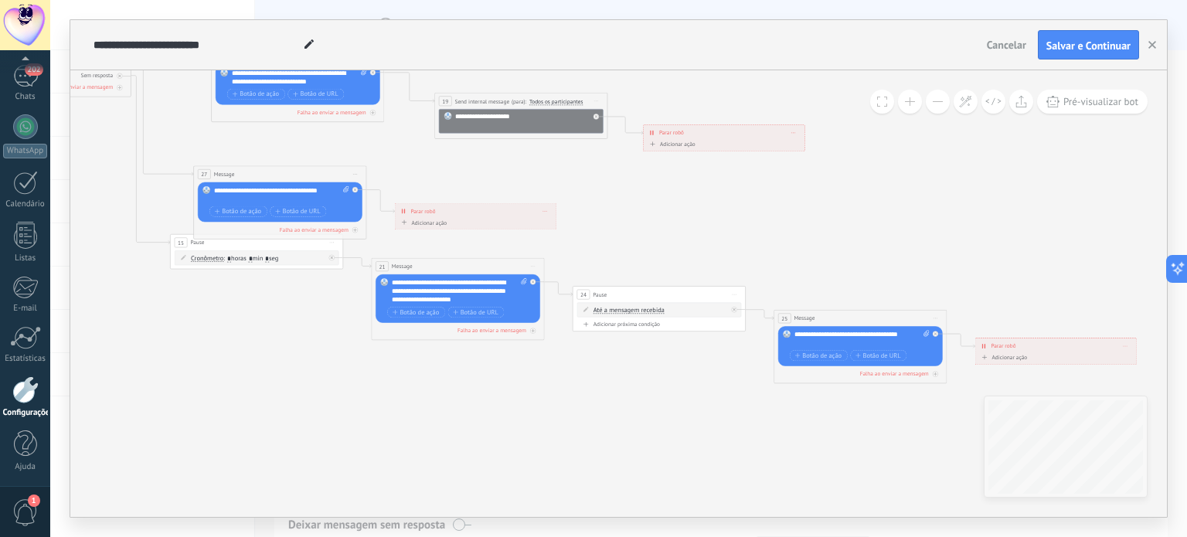
drag, startPoint x: 674, startPoint y: 388, endPoint x: 616, endPoint y: 395, distance: 58.4
click at [616, 395] on icon at bounding box center [500, 126] width 1705 height 945
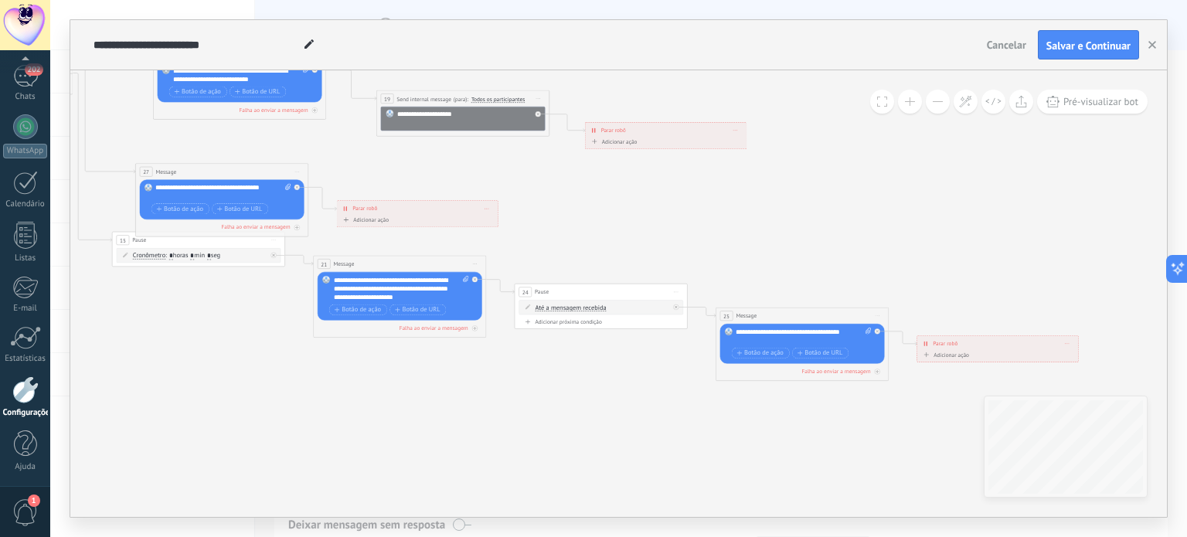
drag, startPoint x: 717, startPoint y: 434, endPoint x: 681, endPoint y: 431, distance: 36.5
click at [681, 431] on icon at bounding box center [442, 124] width 1705 height 945
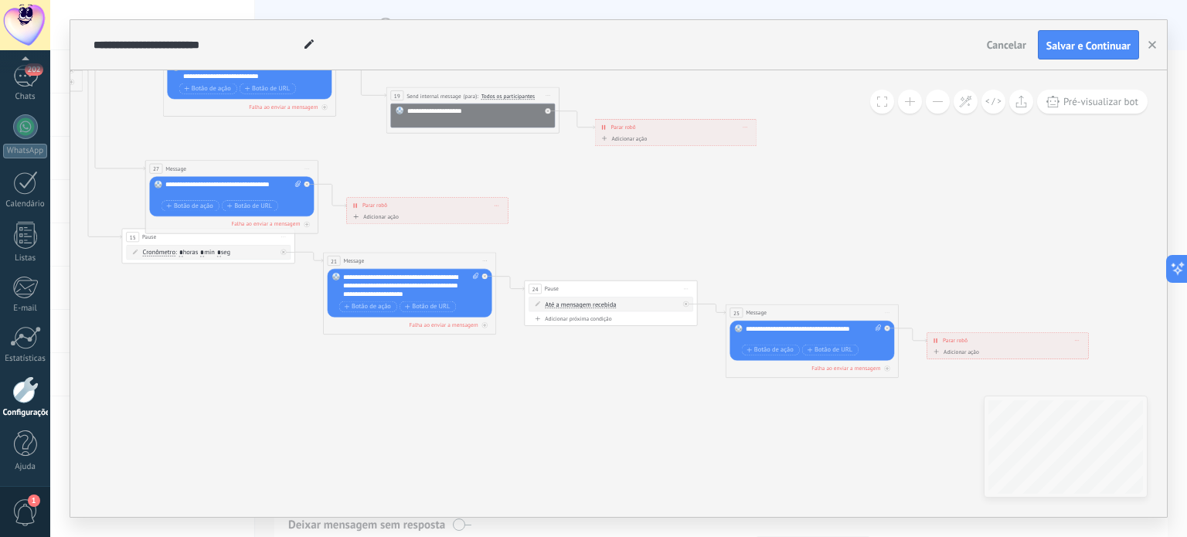
drag, startPoint x: 538, startPoint y: 420, endPoint x: 761, endPoint y: 404, distance: 224.0
click at [773, 402] on icon at bounding box center [452, 121] width 1705 height 945
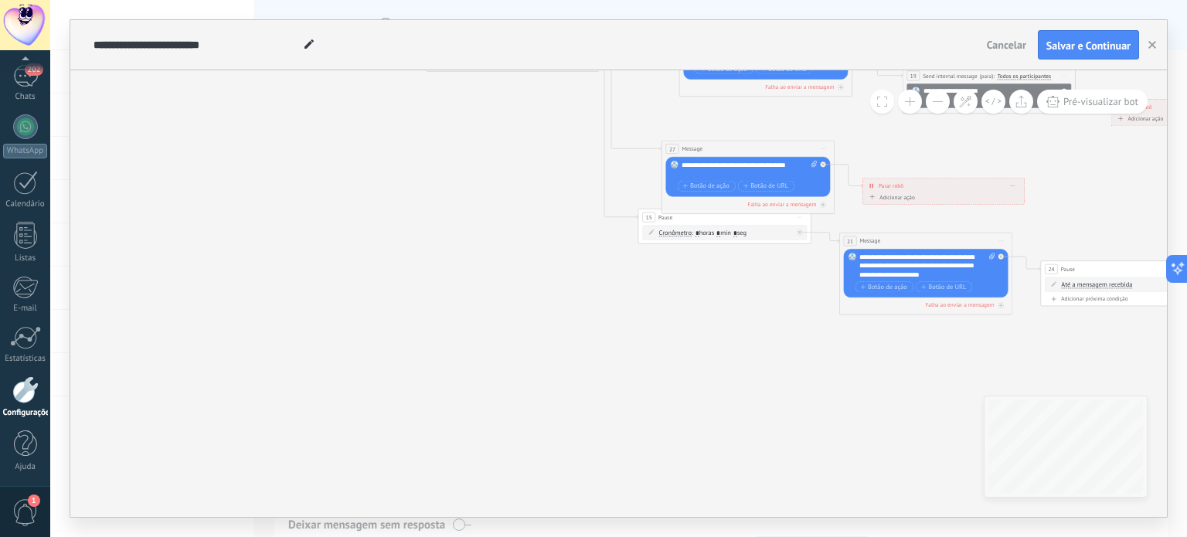
drag, startPoint x: 440, startPoint y: 412, endPoint x: 707, endPoint y: 417, distance: 267.5
click at [718, 412] on icon at bounding box center [969, 102] width 1705 height 945
click at [764, 207] on div "Falha ao enviar a mensagem" at bounding box center [785, 206] width 69 height 8
drag, startPoint x: 351, startPoint y: 445, endPoint x: 326, endPoint y: 451, distance: 25.5
click at [325, 455] on icon at bounding box center [973, 102] width 1705 height 945
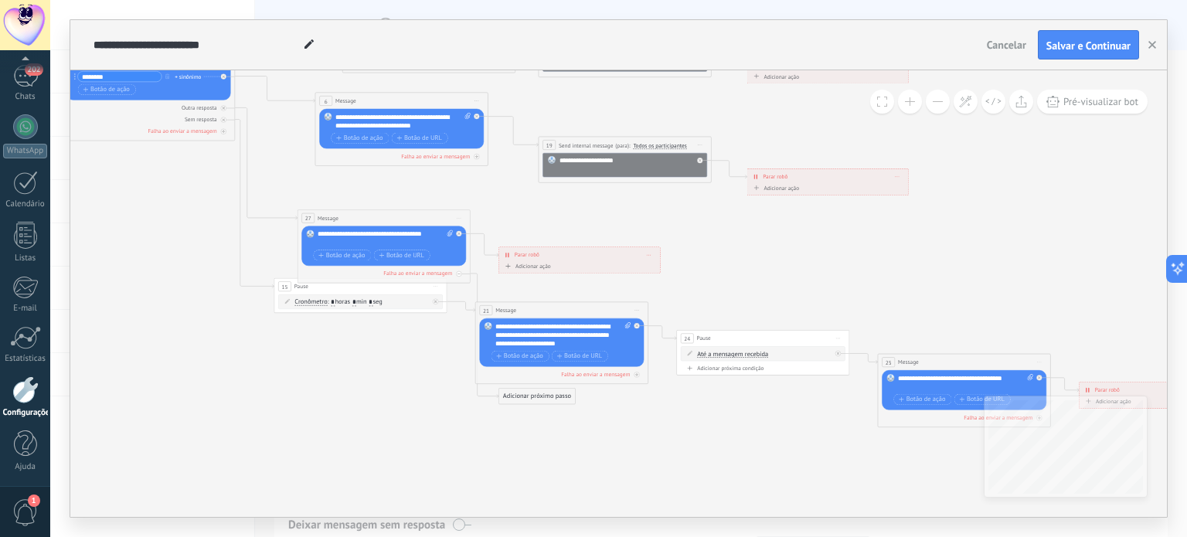
drag, startPoint x: 980, startPoint y: 245, endPoint x: 458, endPoint y: 403, distance: 545.8
click at [464, 401] on icon at bounding box center [605, 171] width 1705 height 945
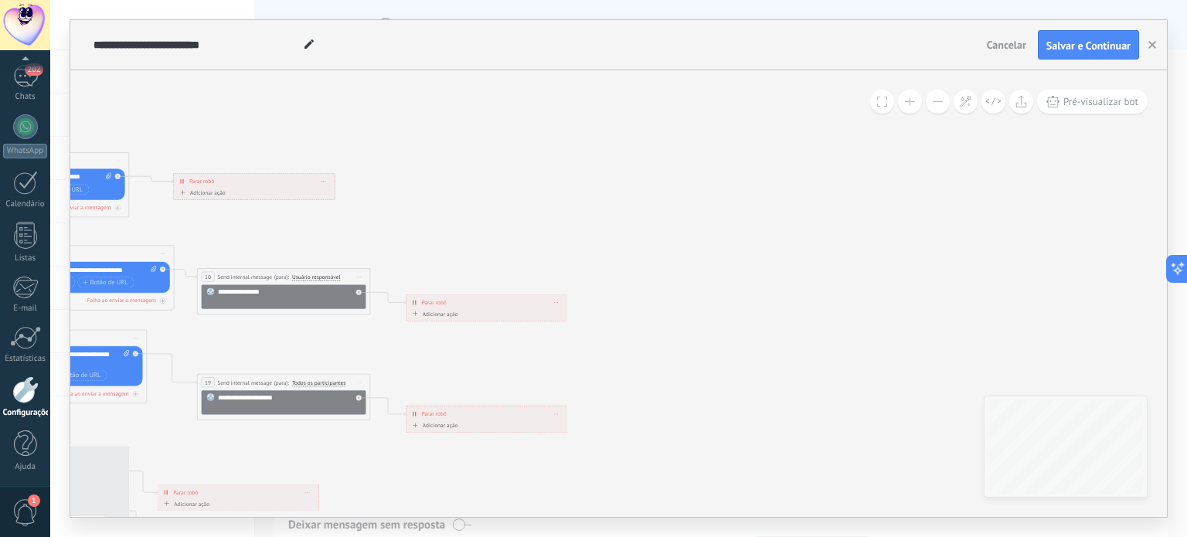
drag, startPoint x: 795, startPoint y: 331, endPoint x: 1187, endPoint y: 431, distance: 404.4
click at [1187, 435] on div "**********" at bounding box center [618, 268] width 1137 height 537
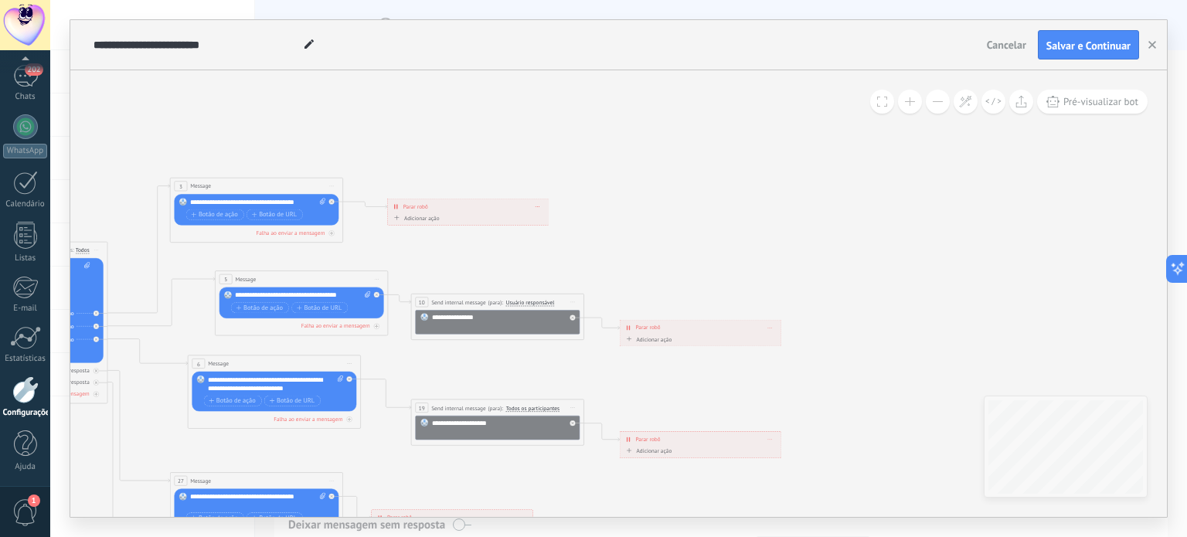
drag, startPoint x: 642, startPoint y: 333, endPoint x: 952, endPoint y: 336, distance: 309.2
drag, startPoint x: 734, startPoint y: 335, endPoint x: 928, endPoint y: 323, distance: 193.6
click at [894, 323] on div "**********" at bounding box center [813, 329] width 161 height 15
drag, startPoint x: 1002, startPoint y: 324, endPoint x: 720, endPoint y: 321, distance: 282.1
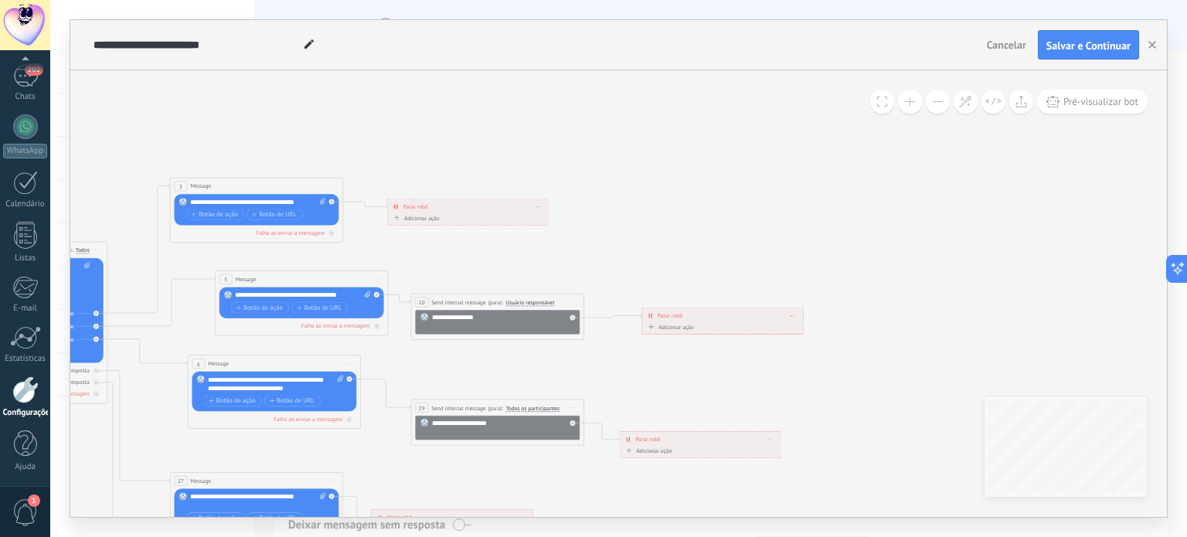
click at [720, 321] on div "**********" at bounding box center [723, 321] width 162 height 26
click at [698, 358] on icon at bounding box center [477, 433] width 1705 height 945
drag, startPoint x: 634, startPoint y: 370, endPoint x: 891, endPoint y: 370, distance: 257.4
click at [893, 366] on icon at bounding box center [477, 433] width 1705 height 945
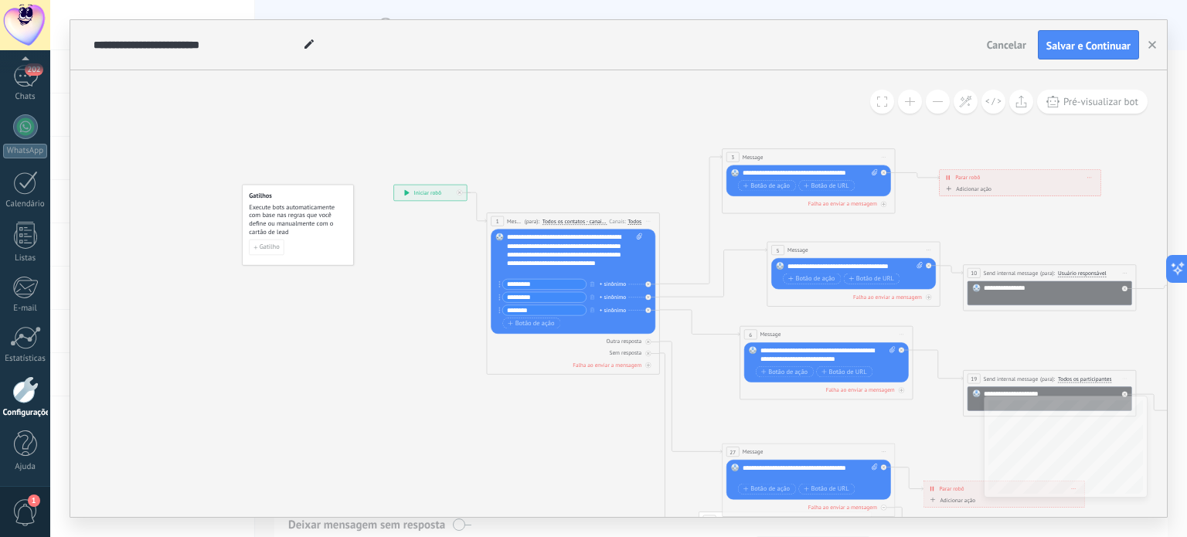
drag, startPoint x: 326, startPoint y: 415, endPoint x: 576, endPoint y: 386, distance: 251.3
click at [572, 393] on icon at bounding box center [1029, 405] width 1705 height 945
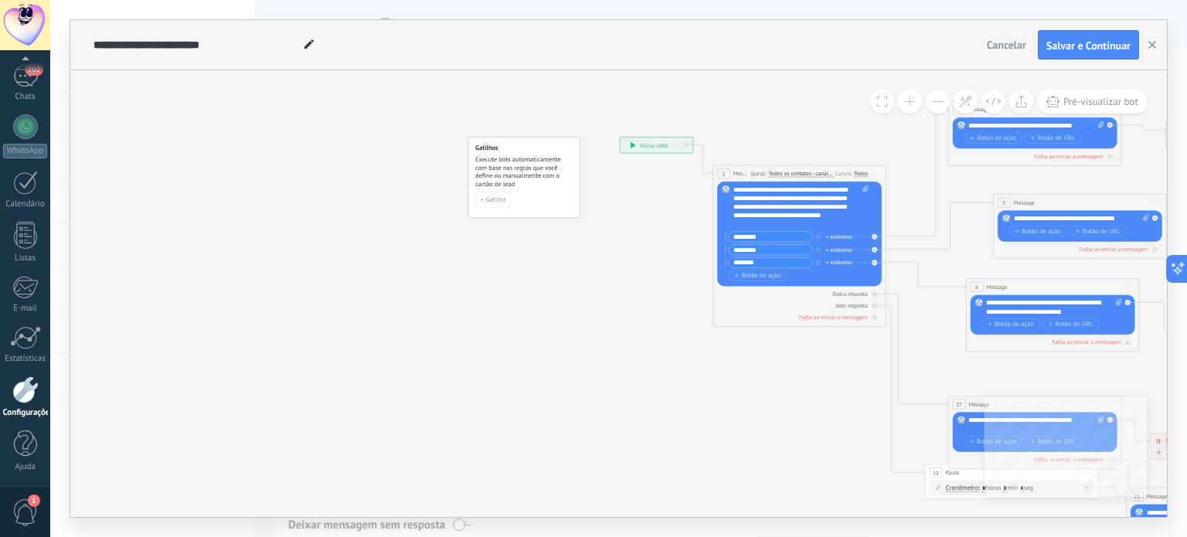
drag, startPoint x: 448, startPoint y: 373, endPoint x: 480, endPoint y: 369, distance: 32.0
click at [35, 130] on div at bounding box center [25, 126] width 25 height 25
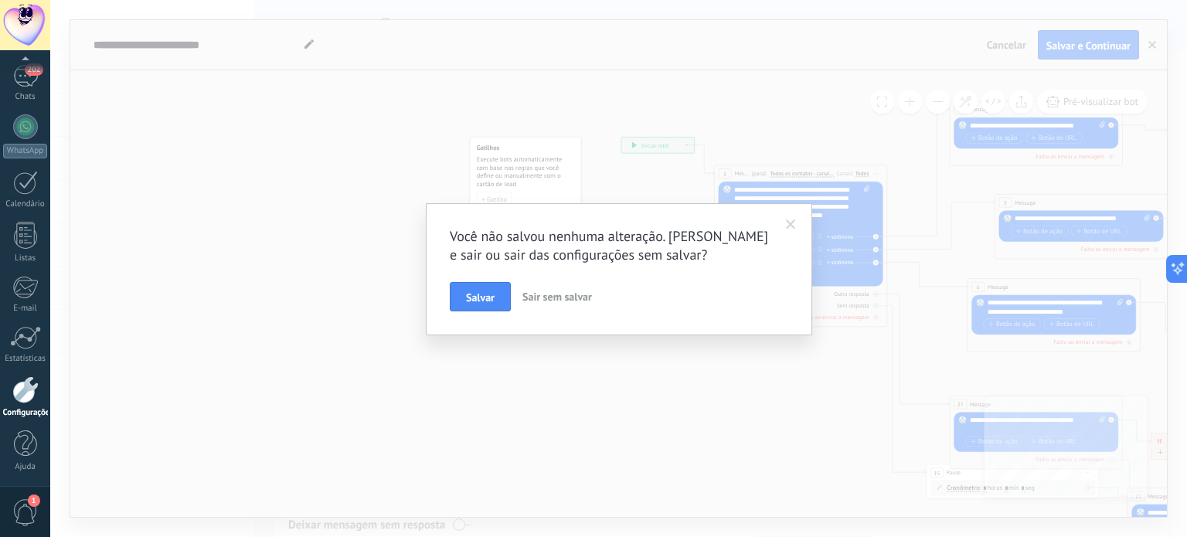
click at [740, 111] on div "Você não salvou nenhuma alteração. Salvar e sair ou sair das configurações sem …" at bounding box center [618, 268] width 1137 height 537
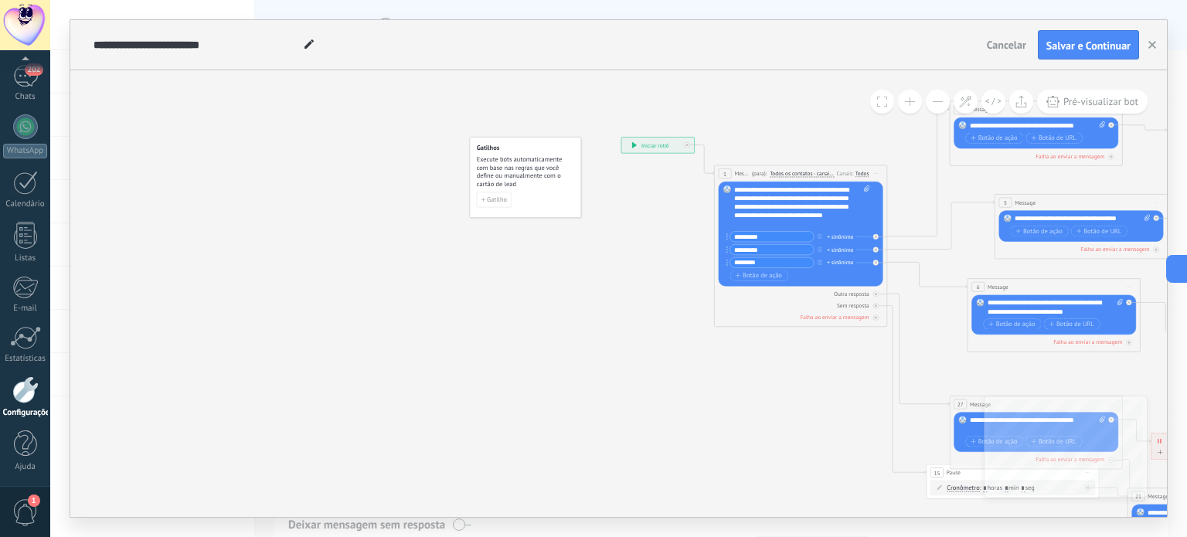
click at [1020, 58] on div "Cancelar Salvar e Continuar" at bounding box center [1064, 44] width 167 height 29
click at [1011, 48] on span "Cancelar" at bounding box center [1006, 45] width 39 height 14
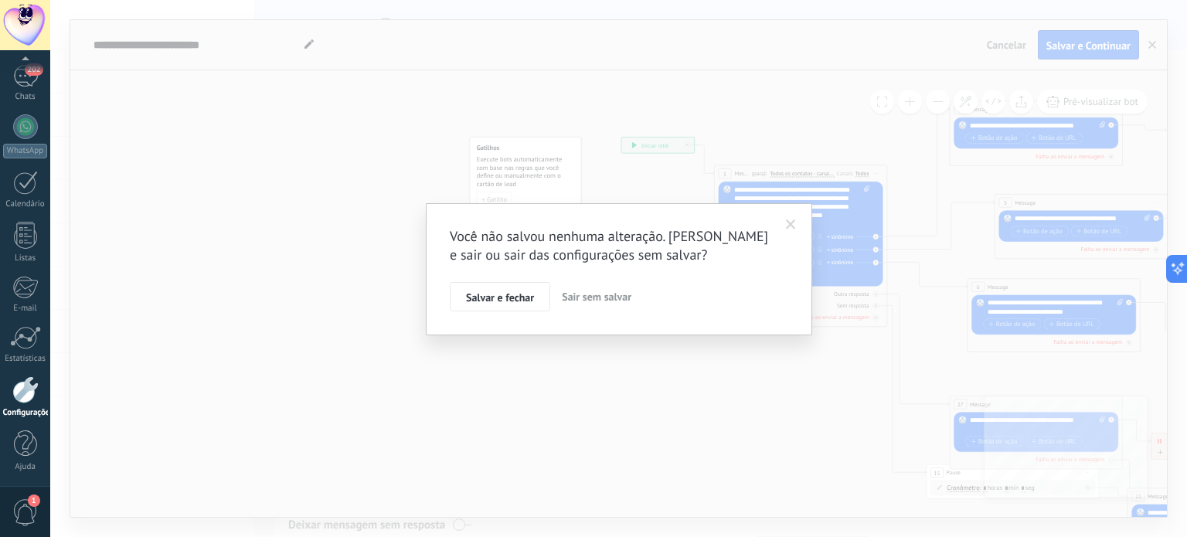
click at [581, 299] on span "Sair sem salvar" at bounding box center [597, 297] width 70 height 14
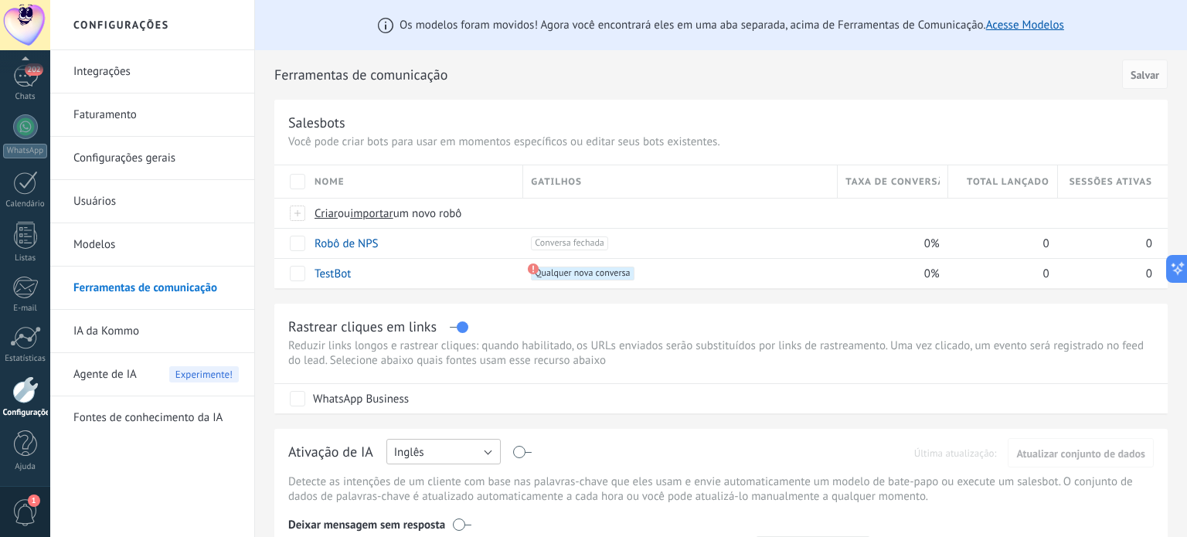
click at [451, 448] on button "Inglês" at bounding box center [443, 452] width 114 height 26
click at [444, 389] on li "Português" at bounding box center [438, 398] width 123 height 26
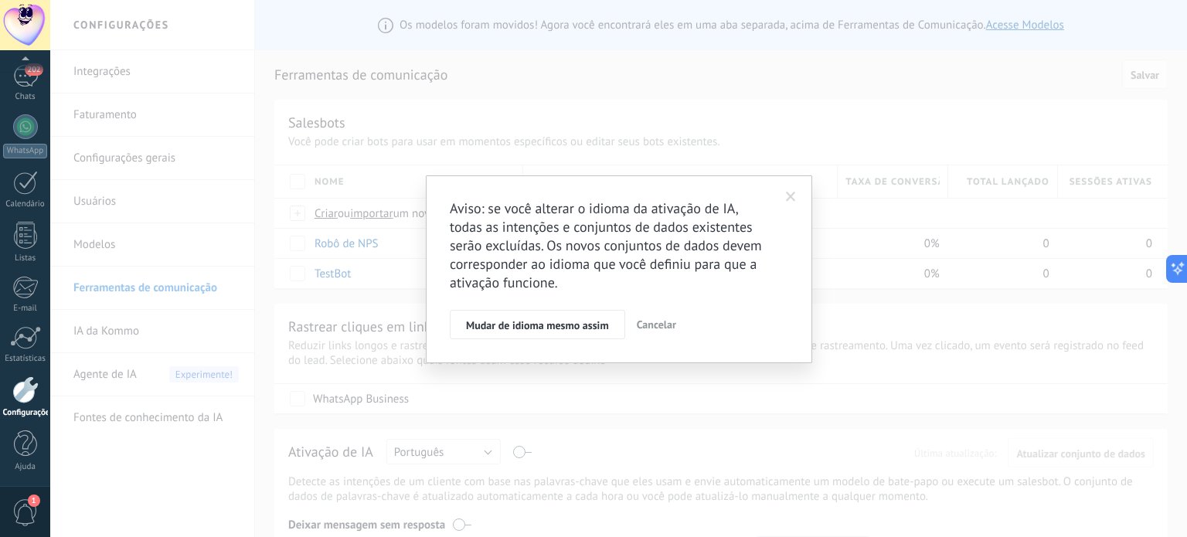
click at [655, 315] on button "Cancelar" at bounding box center [657, 324] width 52 height 29
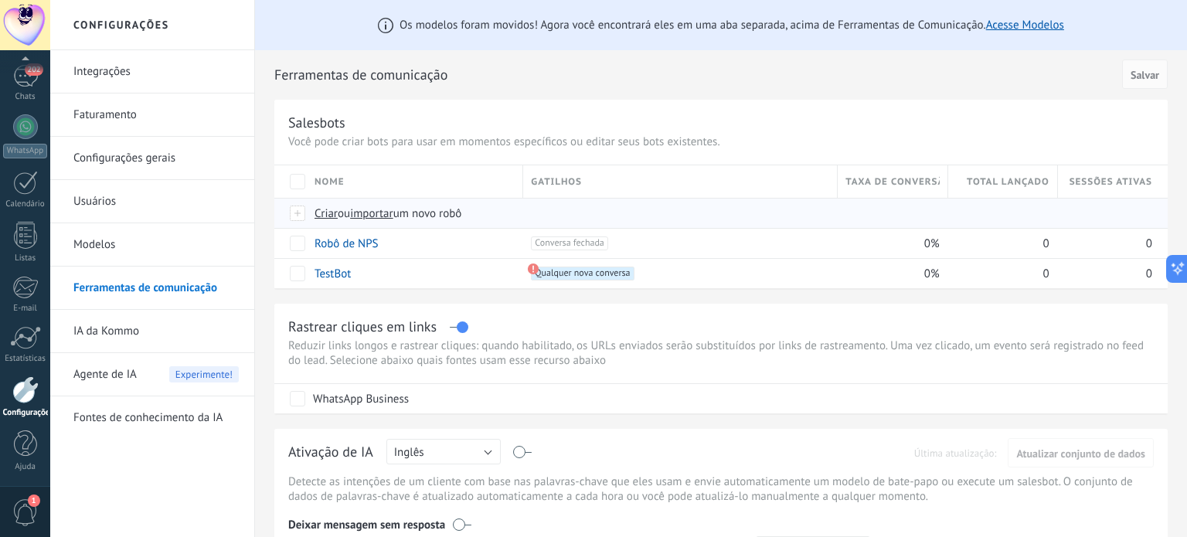
click at [319, 214] on span "Criar" at bounding box center [326, 213] width 23 height 15
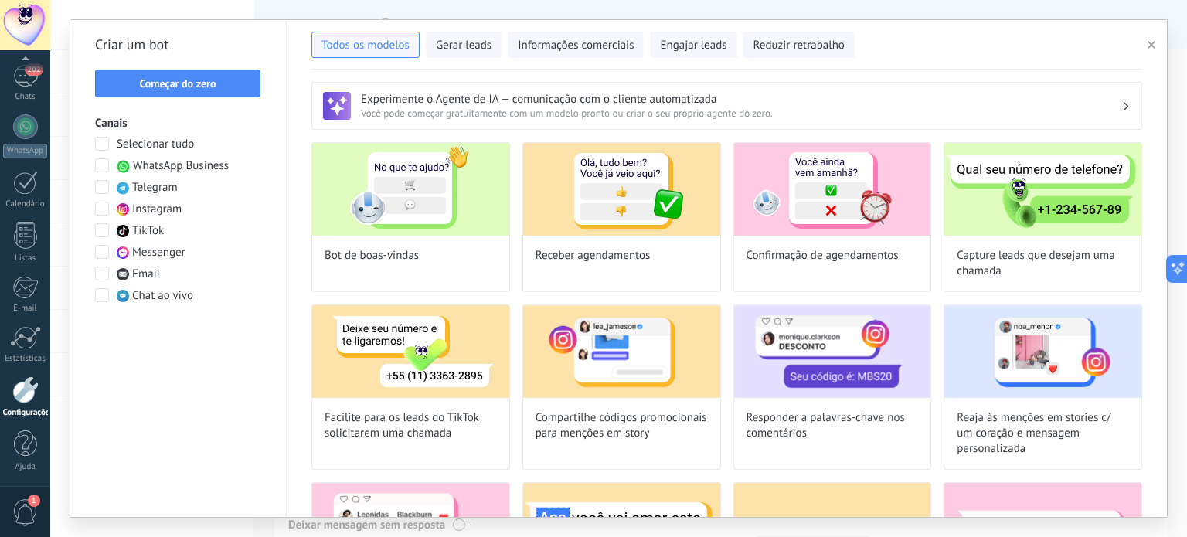
click at [97, 165] on span at bounding box center [102, 165] width 14 height 14
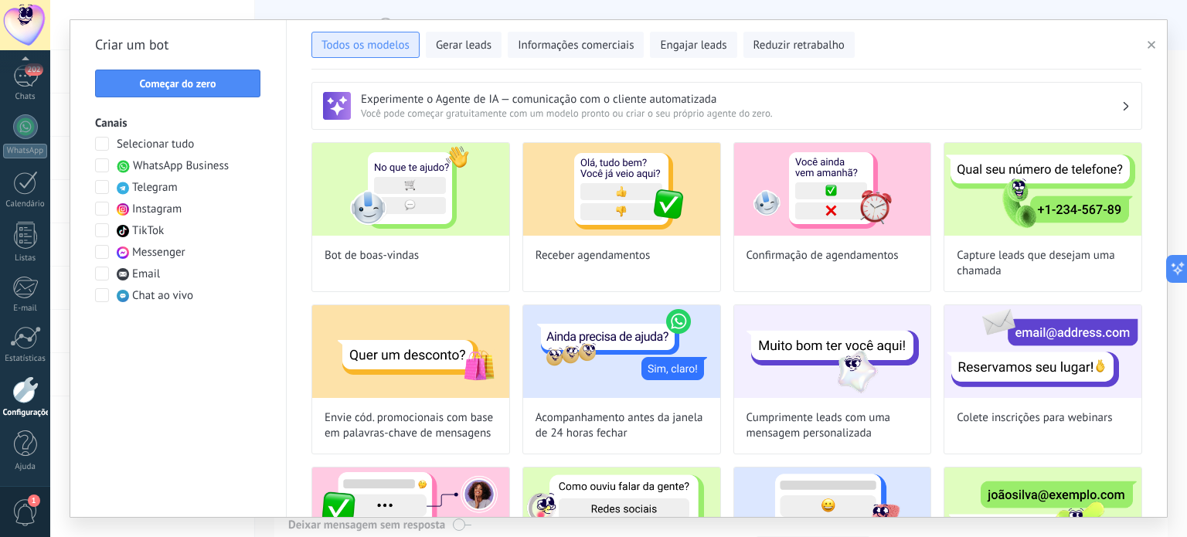
click at [389, 53] on span "Todos os modelos" at bounding box center [366, 45] width 88 height 15
click at [212, 89] on span "Começar do zero" at bounding box center [177, 83] width 77 height 11
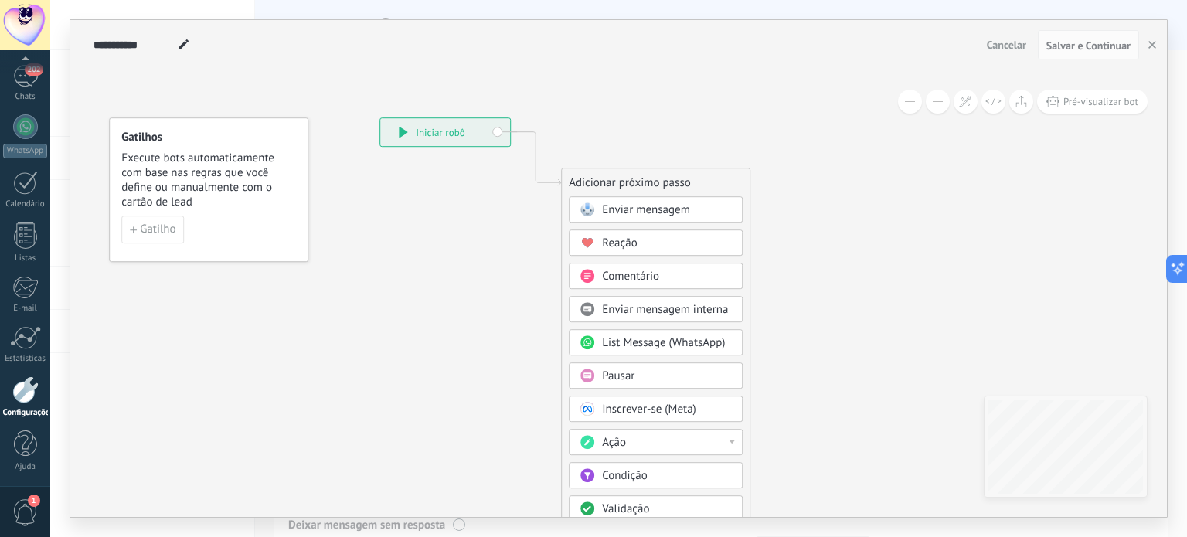
drag, startPoint x: 470, startPoint y: 340, endPoint x: 481, endPoint y: 276, distance: 65.1
click at [481, 276] on icon at bounding box center [512, 387] width 1039 height 1313
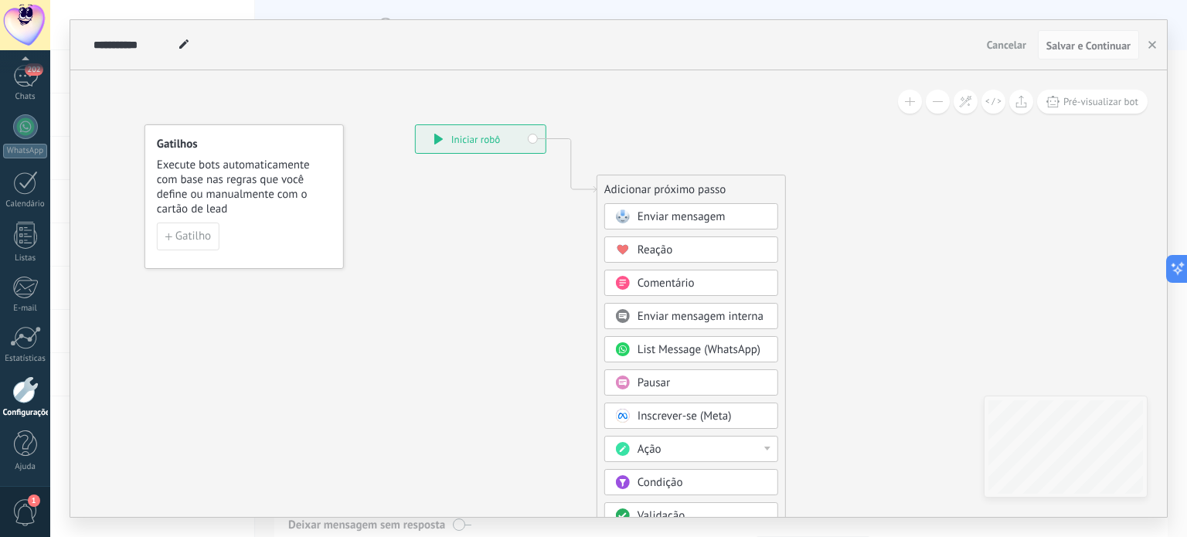
drag, startPoint x: 431, startPoint y: 208, endPoint x: 464, endPoint y: 216, distance: 34.1
click at [464, 216] on icon at bounding box center [548, 394] width 1039 height 1313
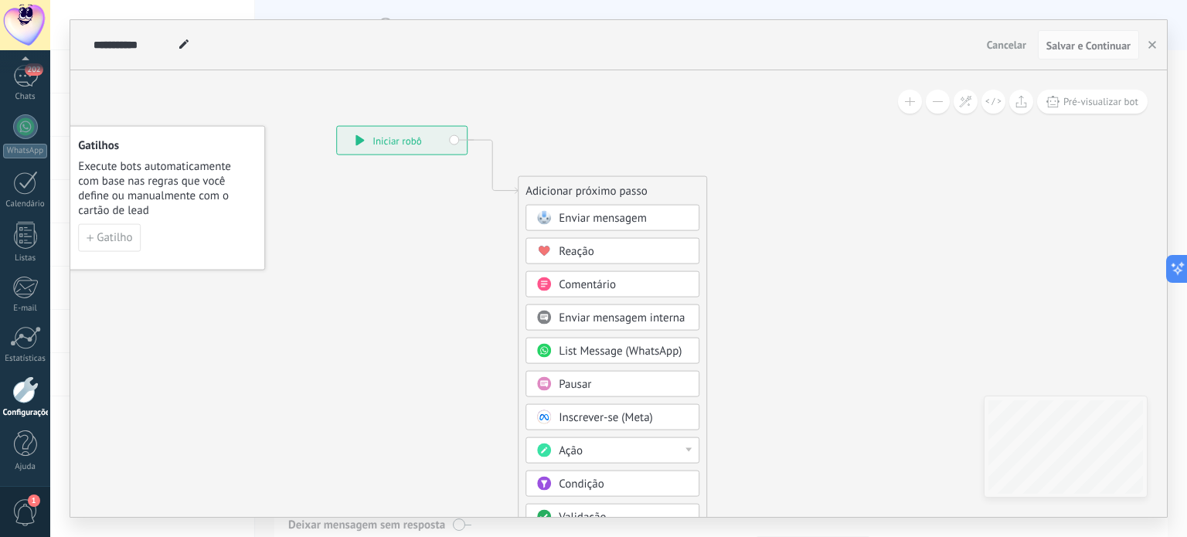
drag, startPoint x: 439, startPoint y: 277, endPoint x: 411, endPoint y: 266, distance: 30.1
click at [407, 269] on icon at bounding box center [469, 396] width 1039 height 1313
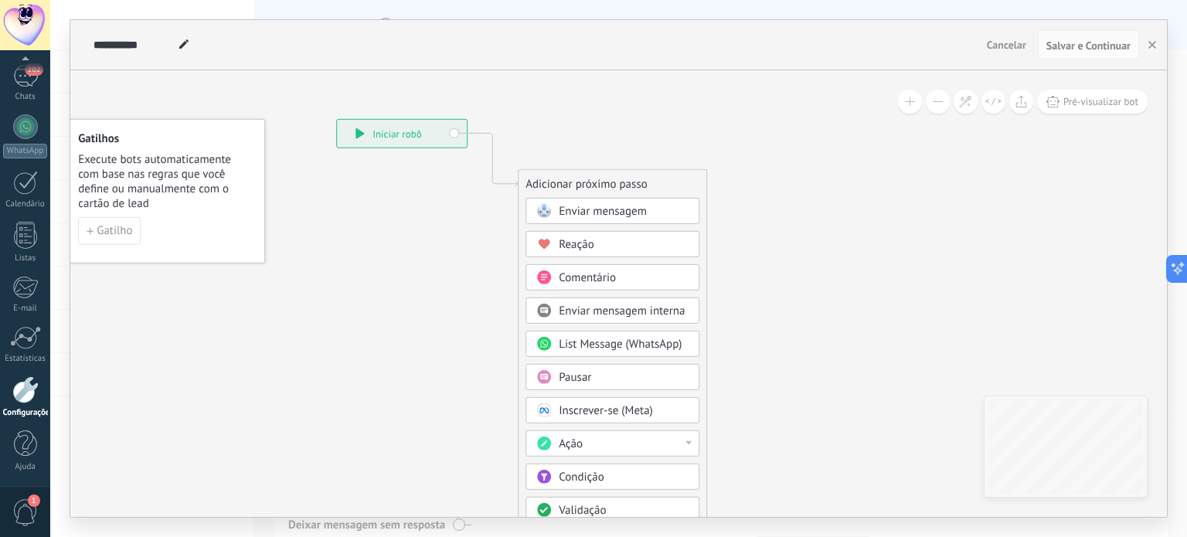
drag, startPoint x: 455, startPoint y: 364, endPoint x: 453, endPoint y: 377, distance: 13.2
click at [453, 377] on icon at bounding box center [469, 389] width 1039 height 1313
click at [564, 211] on span "Enviar mensagem" at bounding box center [603, 211] width 88 height 15
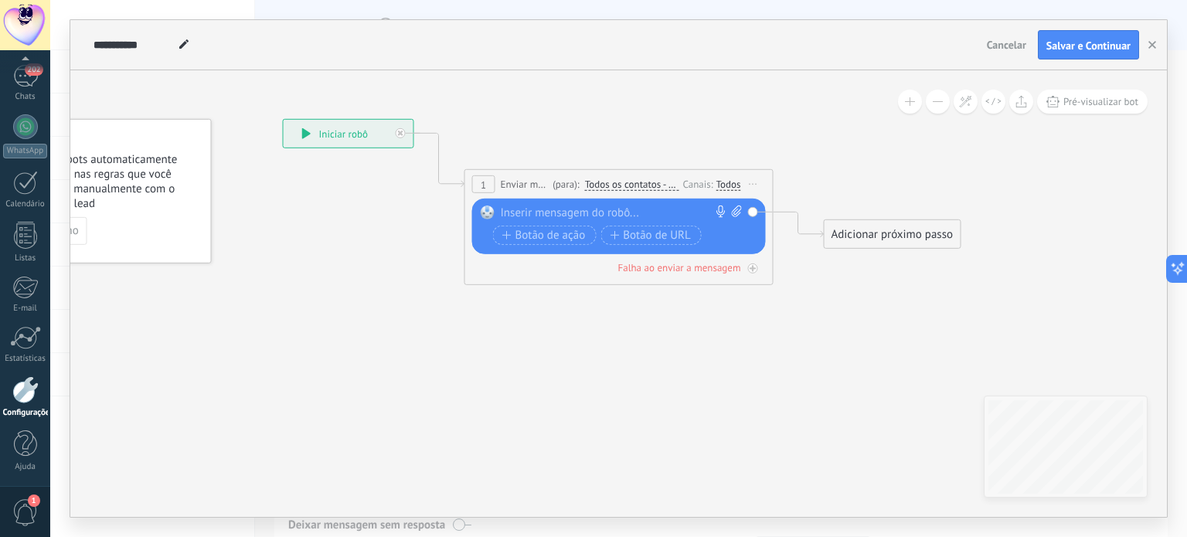
click at [549, 206] on div at bounding box center [616, 213] width 230 height 15
click at [383, 137] on div "**********" at bounding box center [349, 134] width 130 height 28
click at [757, 264] on div at bounding box center [753, 269] width 10 height 10
drag, startPoint x: 883, startPoint y: 331, endPoint x: 891, endPoint y: 348, distance: 19.0
click at [883, 334] on icon at bounding box center [595, 242] width 1398 height 1018
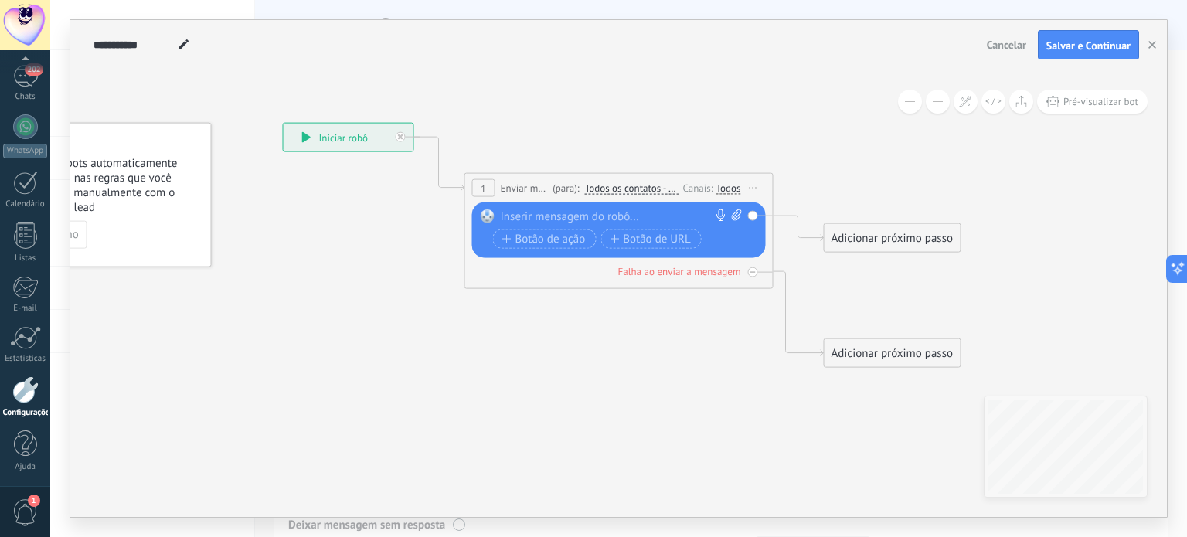
click at [891, 348] on div "Adicionar próximo passo" at bounding box center [893, 354] width 136 height 26
click at [757, 381] on icon at bounding box center [595, 245] width 1398 height 1018
click at [672, 269] on div "Falha ao enviar a mensagem" at bounding box center [679, 271] width 123 height 13
click at [674, 273] on div "Falha ao enviar a mensagem" at bounding box center [679, 271] width 123 height 13
click at [402, 138] on icon at bounding box center [400, 136] width 5 height 5
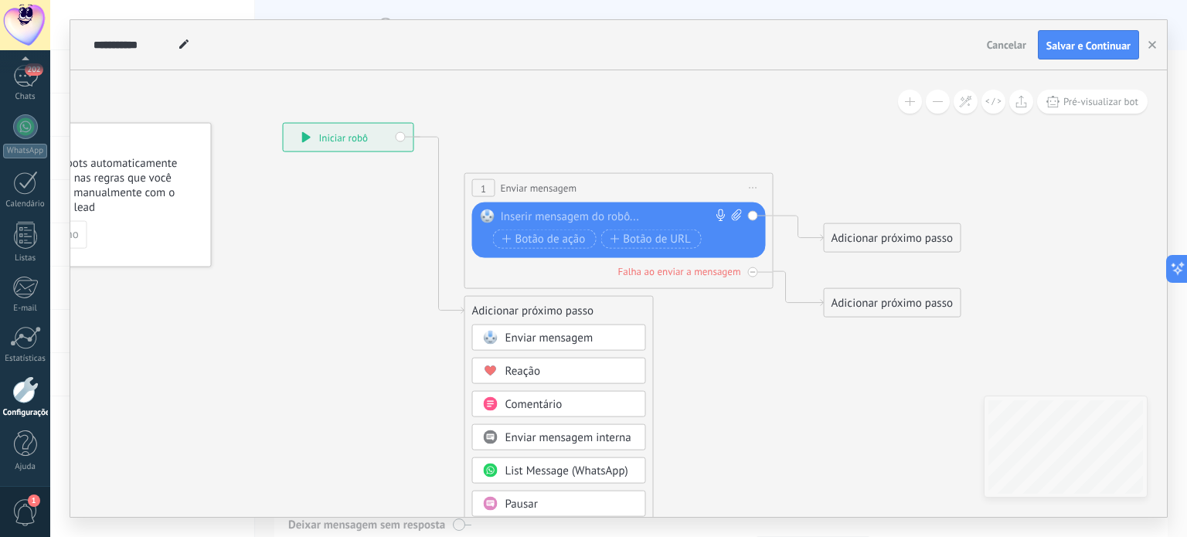
click at [410, 277] on icon at bounding box center [595, 470] width 1398 height 1469
click at [817, 319] on icon at bounding box center [595, 470] width 1398 height 1469
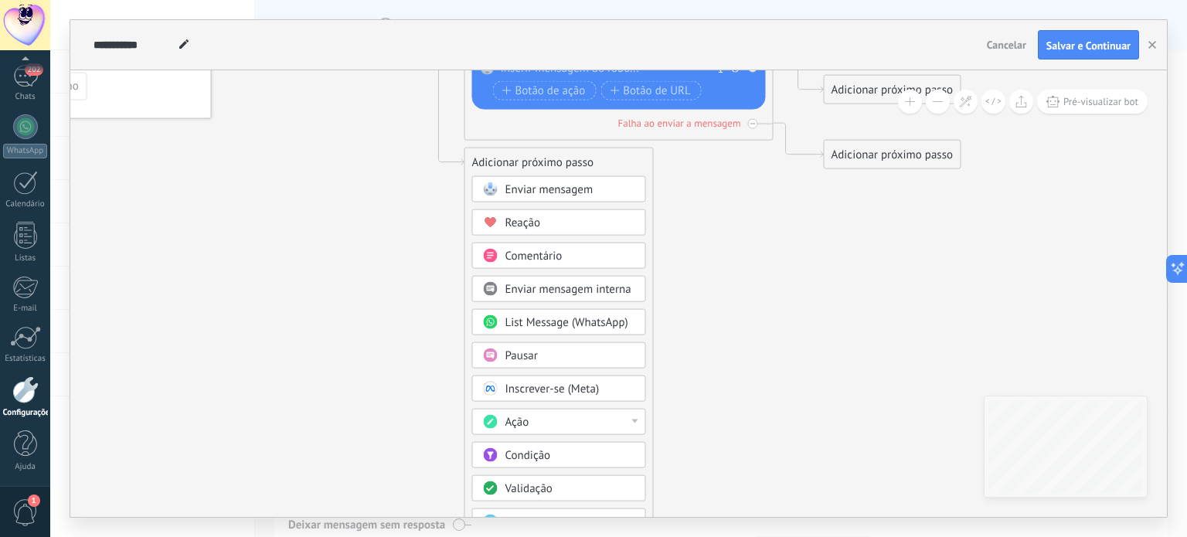
click at [562, 186] on span "Enviar mensagem" at bounding box center [550, 189] width 88 height 15
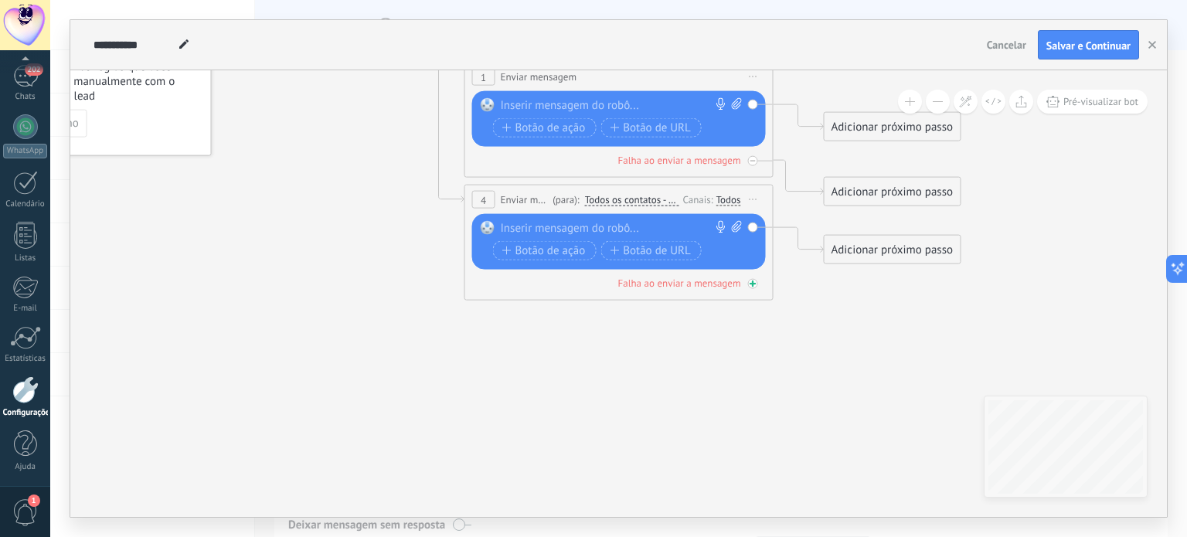
drag, startPoint x: 739, startPoint y: 262, endPoint x: 580, endPoint y: 274, distance: 159.7
click at [532, 297] on div "**********" at bounding box center [619, 243] width 309 height 116
drag, startPoint x: 719, startPoint y: 254, endPoint x: 689, endPoint y: 259, distance: 29.7
click at [689, 259] on div "Botão de ação Botão de URL" at bounding box center [617, 250] width 249 height 19
click at [751, 196] on span "Iniciar pré-visualização aqui Renomear Duplicar Excluir" at bounding box center [753, 200] width 25 height 22
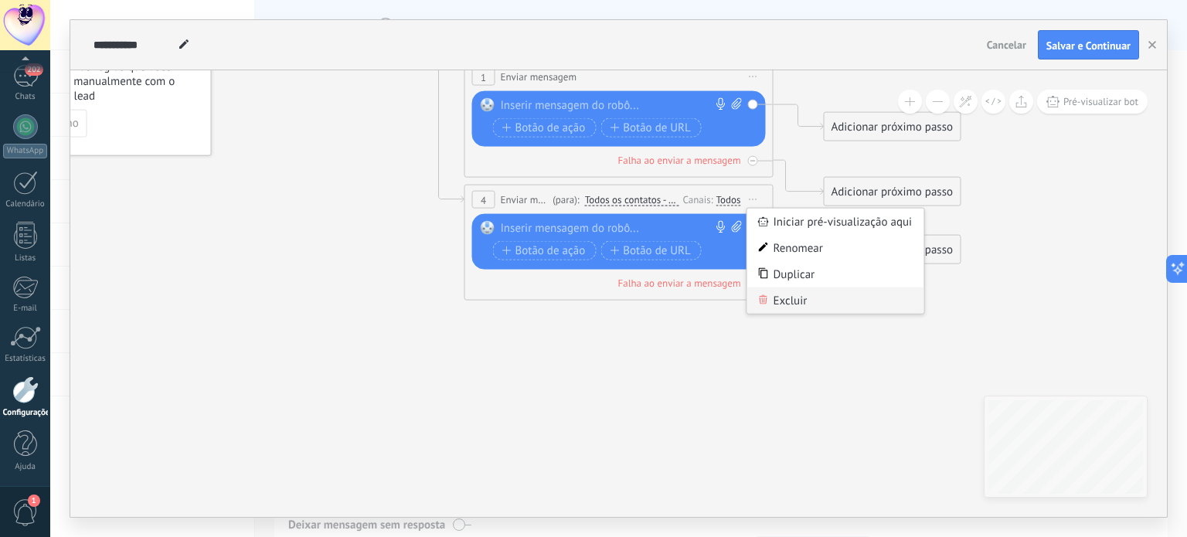
click at [789, 300] on div "Excluir" at bounding box center [835, 301] width 177 height 26
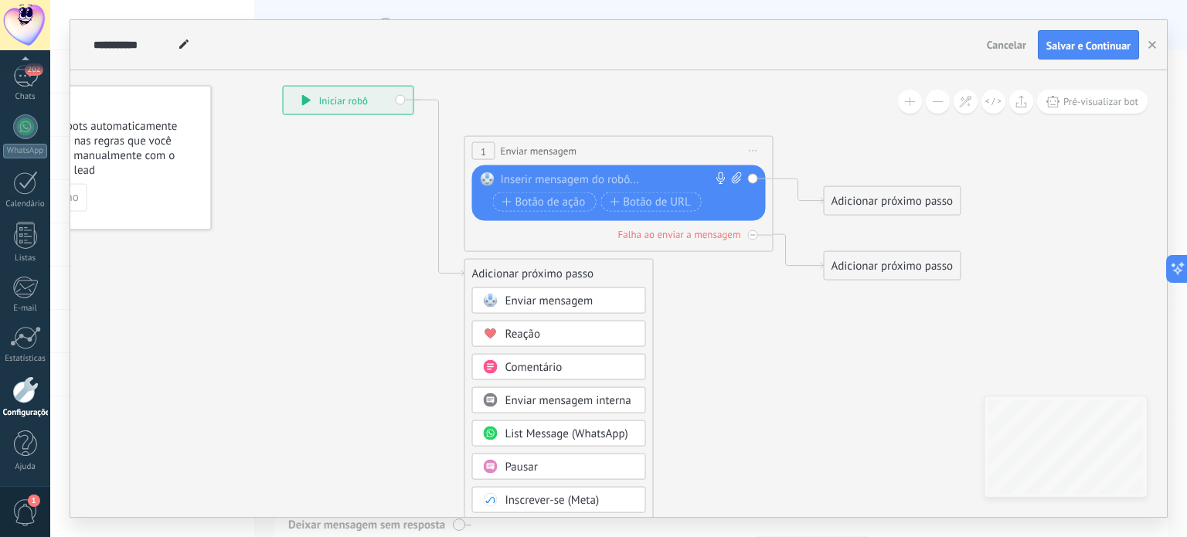
click at [755, 150] on icon at bounding box center [754, 151] width 8 height 2
click at [782, 253] on div "Excluir" at bounding box center [835, 252] width 177 height 26
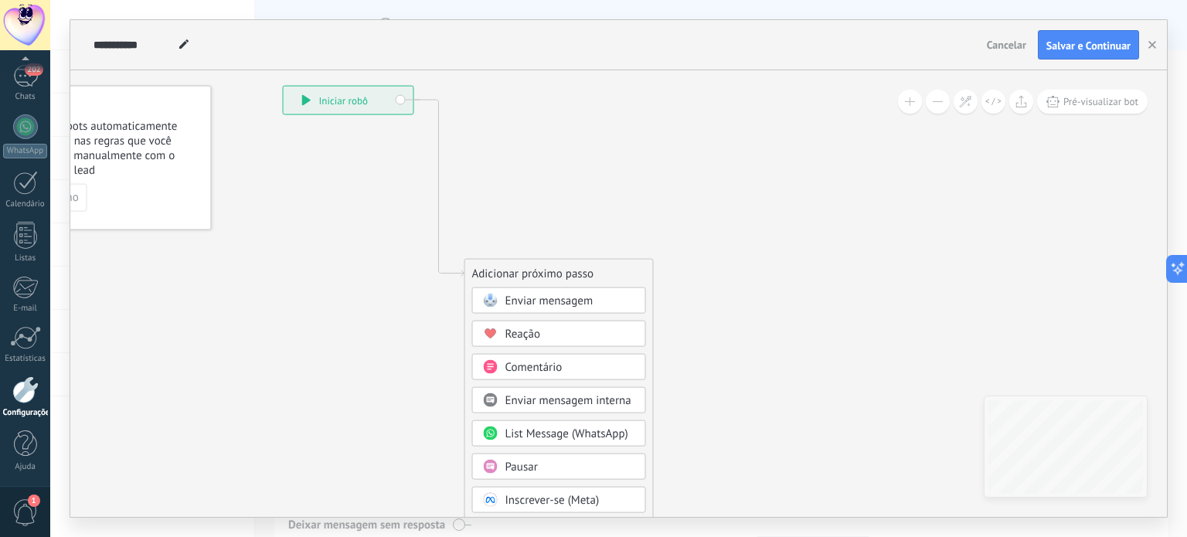
click at [351, 211] on icon at bounding box center [595, 433] width 1398 height 1469
click at [630, 205] on icon at bounding box center [595, 433] width 1398 height 1469
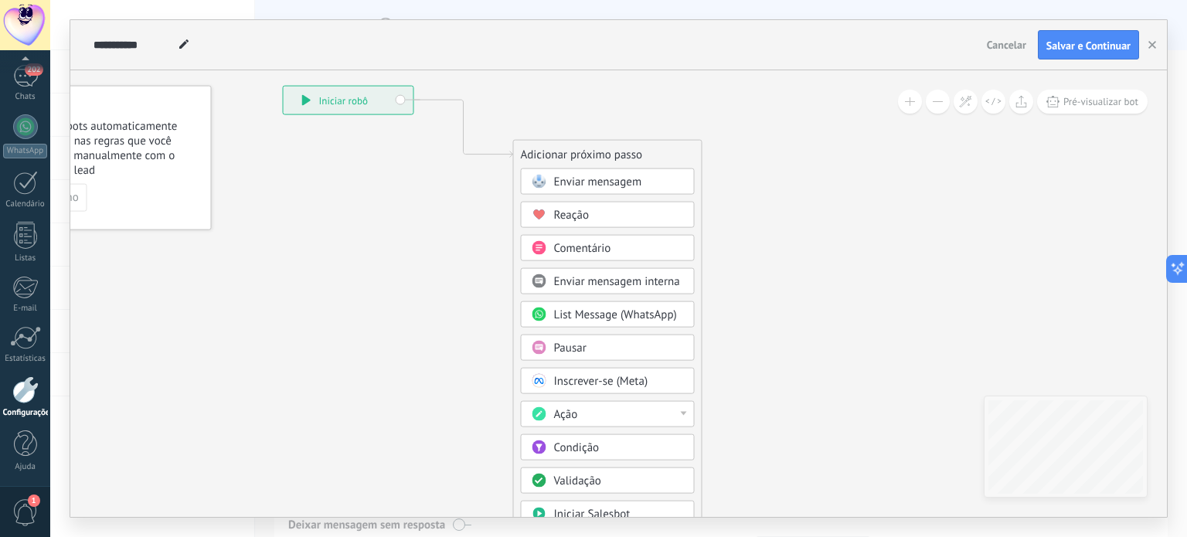
drag, startPoint x: 569, startPoint y: 274, endPoint x: 618, endPoint y: 155, distance: 128.6
click at [618, 155] on div "Adicionar próximo passo" at bounding box center [608, 155] width 188 height 26
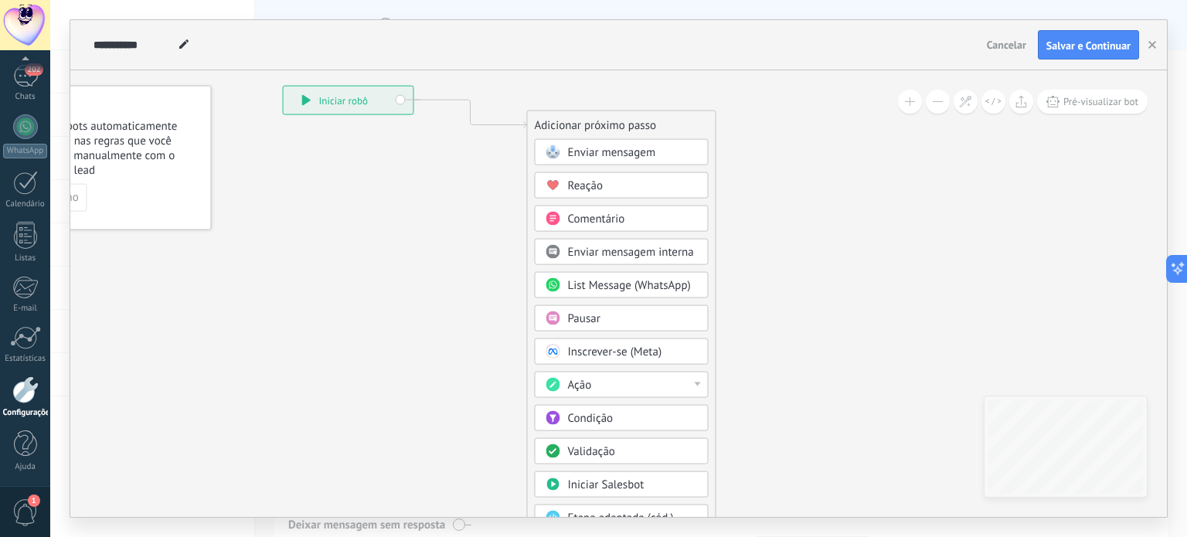
drag, startPoint x: 609, startPoint y: 162, endPoint x: 624, endPoint y: 132, distance: 32.8
click at [624, 132] on div "Adicionar próximo passo" at bounding box center [622, 126] width 188 height 26
click at [593, 155] on span "Enviar mensagem" at bounding box center [612, 152] width 88 height 15
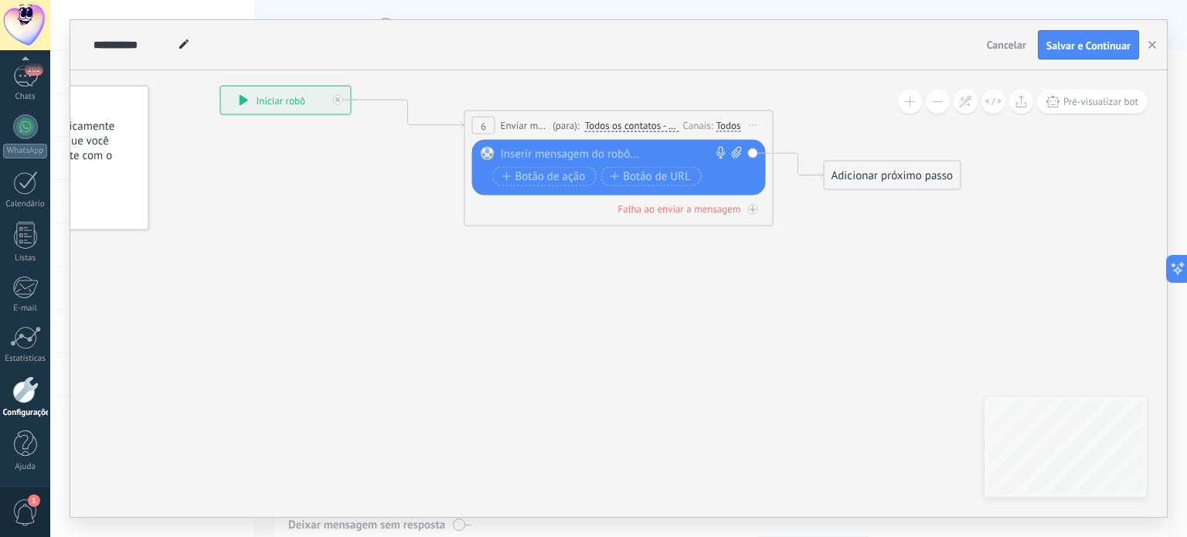
click at [591, 158] on div at bounding box center [616, 154] width 230 height 15
click at [512, 224] on div "**********" at bounding box center [619, 169] width 309 height 116
click at [571, 170] on span "Botão de ação" at bounding box center [543, 176] width 83 height 12
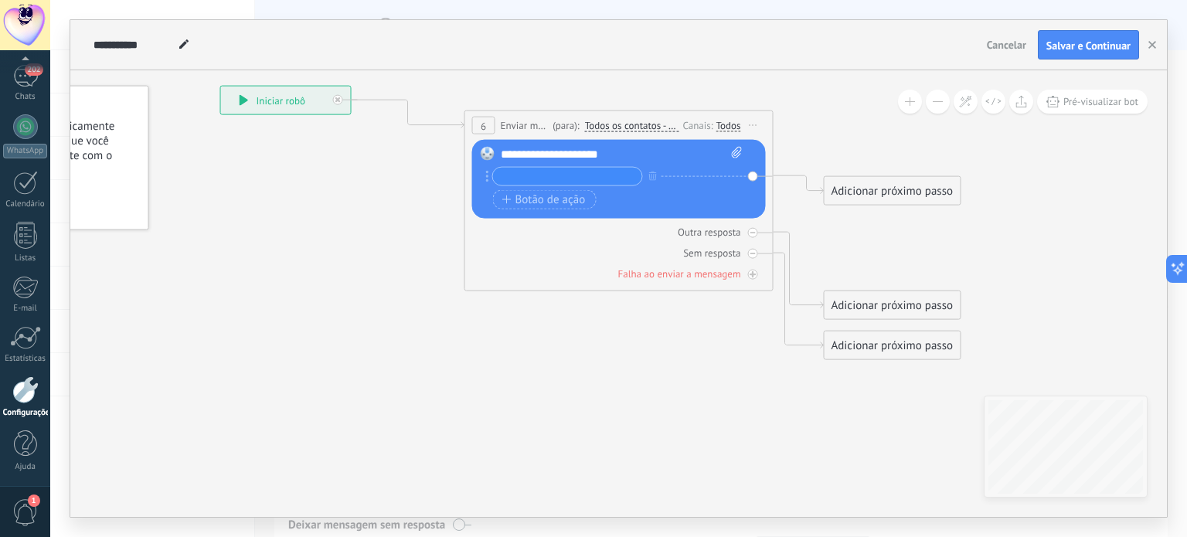
drag, startPoint x: 611, startPoint y: 163, endPoint x: 616, endPoint y: 169, distance: 8.2
click at [611, 163] on div "**********" at bounding box center [621, 180] width 241 height 66
click at [618, 171] on input "text" at bounding box center [567, 177] width 149 height 18
type input "**"
click at [541, 191] on button "Botão de ação" at bounding box center [545, 199] width 104 height 19
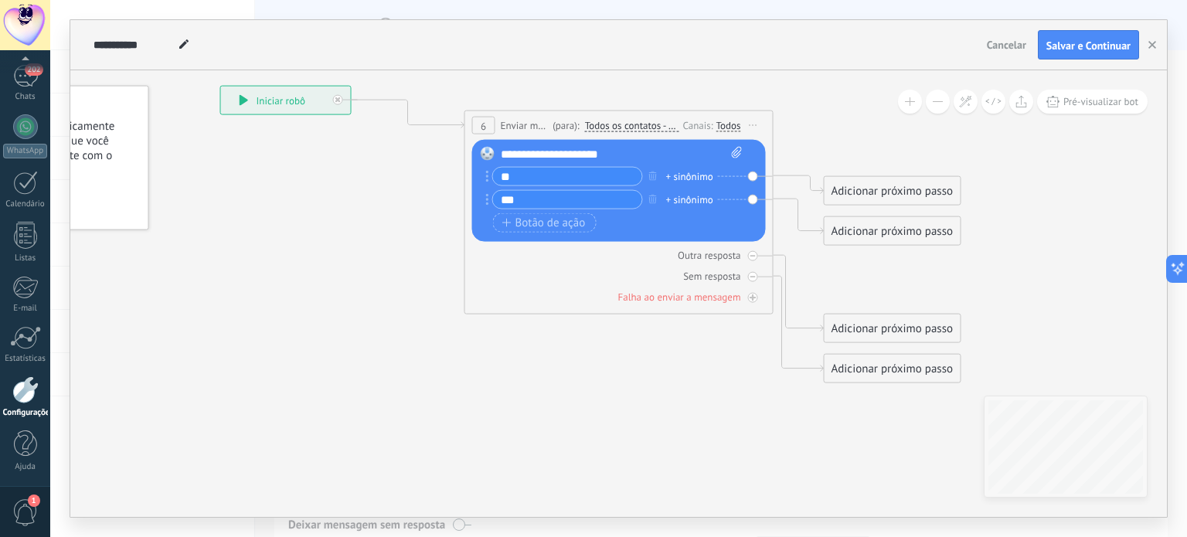
type input "***"
click at [430, 274] on icon at bounding box center [564, 234] width 1461 height 1071
click at [717, 124] on div "Todos" at bounding box center [729, 124] width 25 height 12
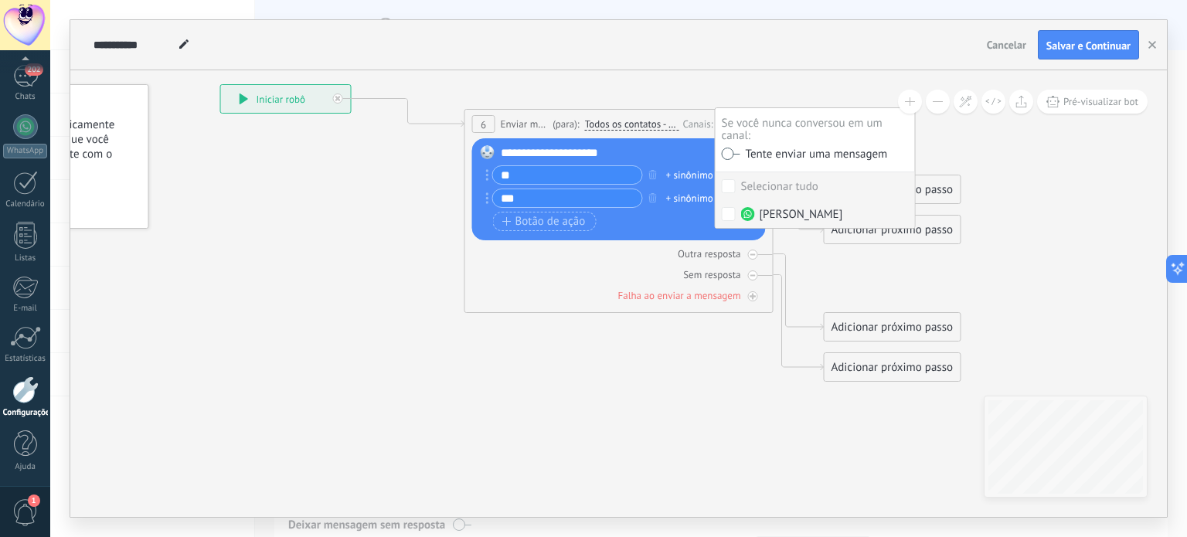
click at [792, 205] on label "[PERSON_NAME]" at bounding box center [815, 214] width 199 height 28
click at [793, 207] on div "[PERSON_NAME]" at bounding box center [792, 214] width 102 height 15
click at [745, 72] on icon at bounding box center [564, 232] width 1461 height 1071
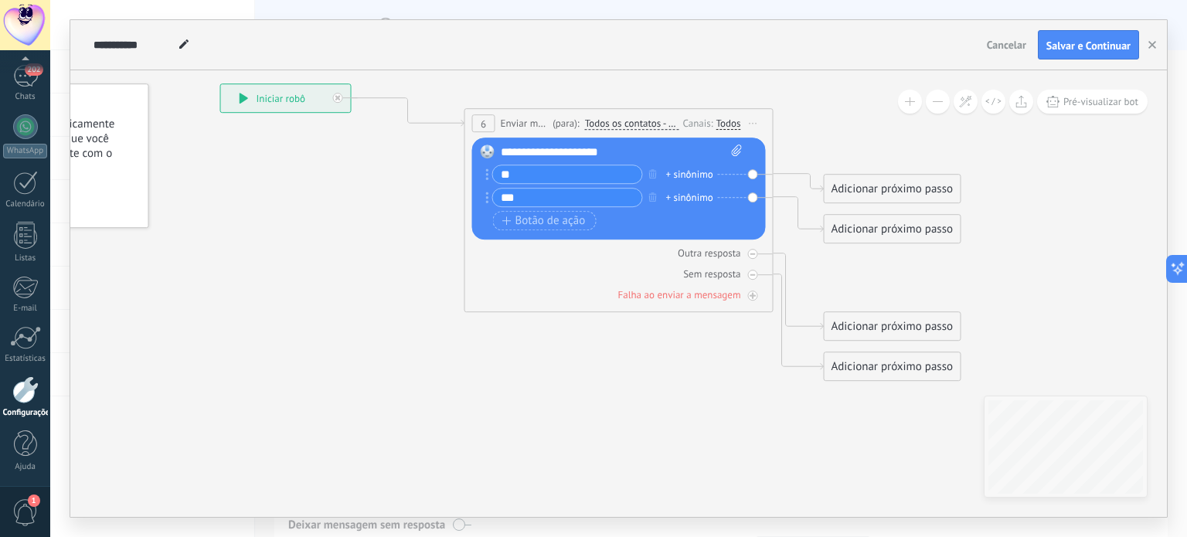
click at [652, 130] on span "Todos os contatos - canais selecionados" at bounding box center [632, 123] width 94 height 12
click at [652, 130] on button "Todos os contatos - canais selecionados" at bounding box center [673, 124] width 193 height 28
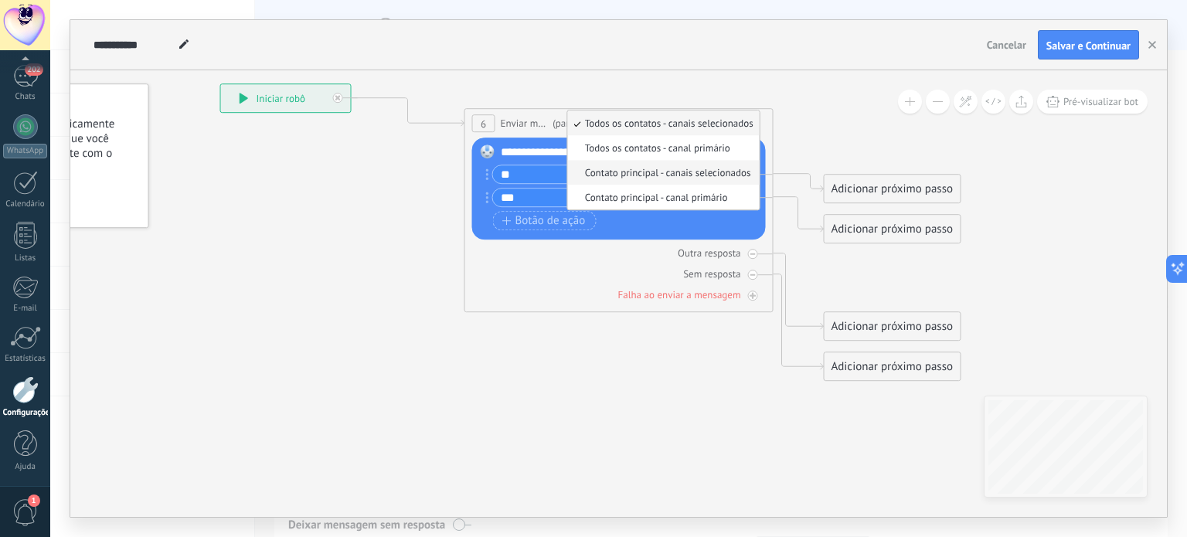
click at [686, 181] on li "Contato principal - canais selecionados" at bounding box center [664, 172] width 192 height 25
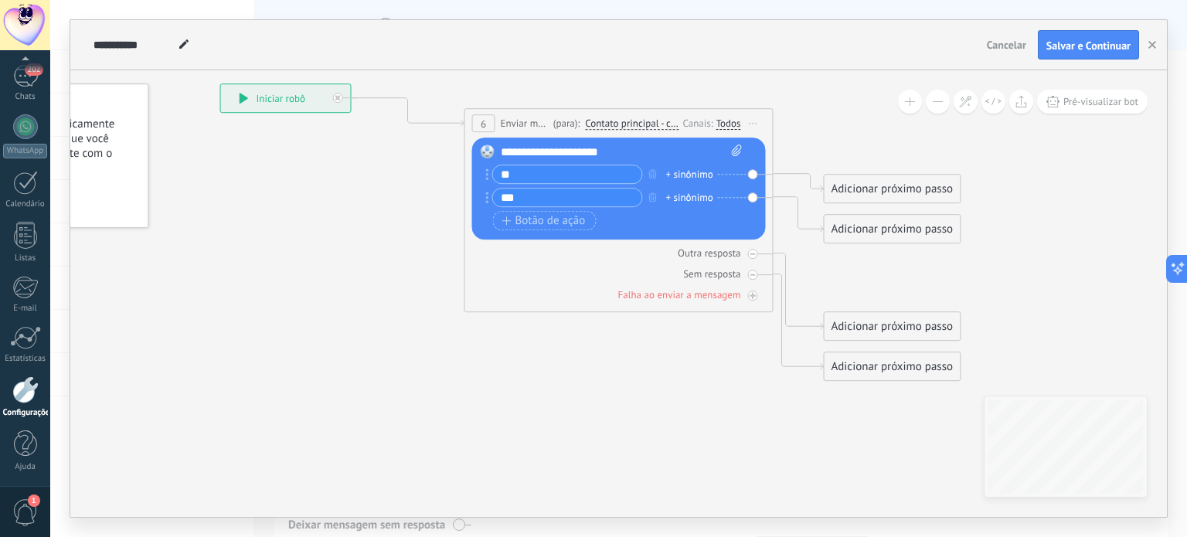
click at [625, 117] on div "(para): Contato principal - canais selecionados Todos os contatos - canais sele…" at bounding box center [615, 123] width 130 height 15
click at [628, 121] on span "Contato principal - canais selecionados" at bounding box center [632, 123] width 94 height 12
click at [628, 121] on button "Contato principal - canais selecionados" at bounding box center [673, 124] width 193 height 28
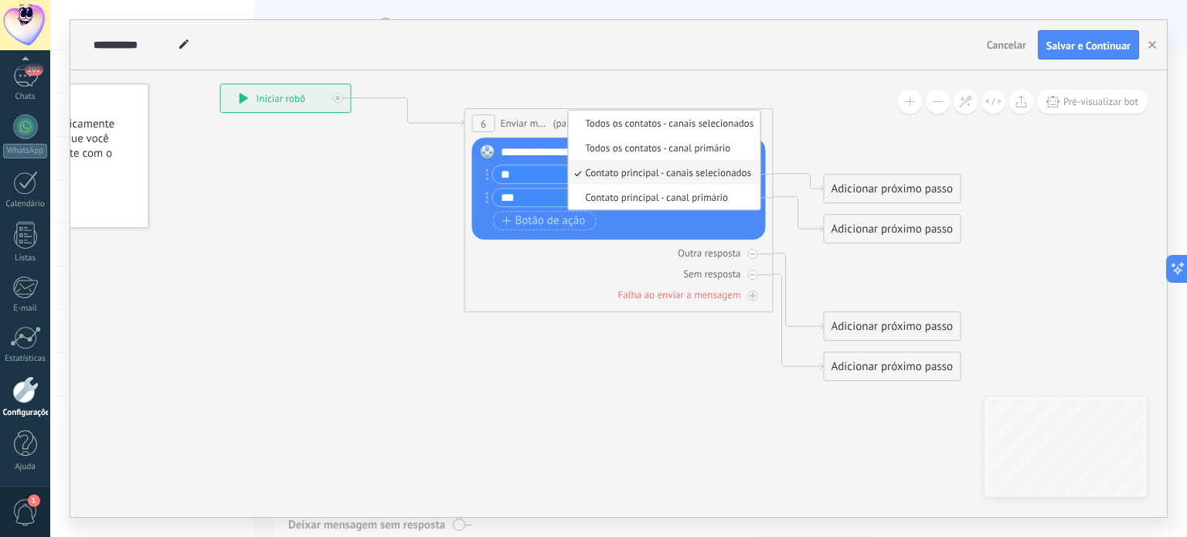
click at [631, 174] on span "Contato principal - canais selecionados" at bounding box center [661, 172] width 187 height 13
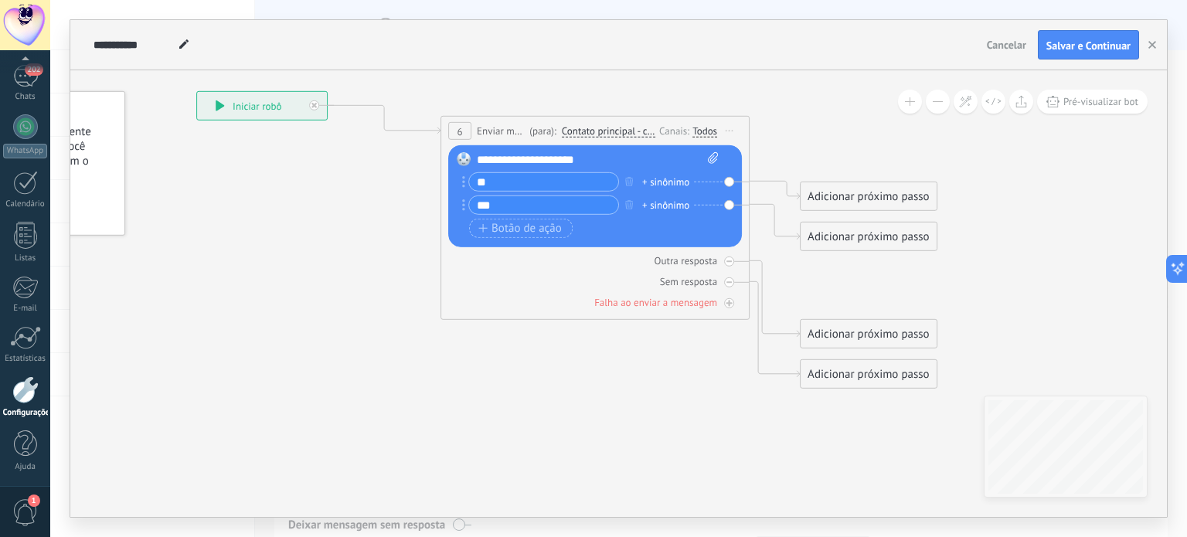
drag, startPoint x: 1061, startPoint y: 143, endPoint x: 1038, endPoint y: 151, distance: 24.4
click at [1038, 151] on icon at bounding box center [540, 240] width 1461 height 1071
drag, startPoint x: 1013, startPoint y: 195, endPoint x: 946, endPoint y: 195, distance: 67.2
click at [946, 195] on icon at bounding box center [540, 240] width 1461 height 1071
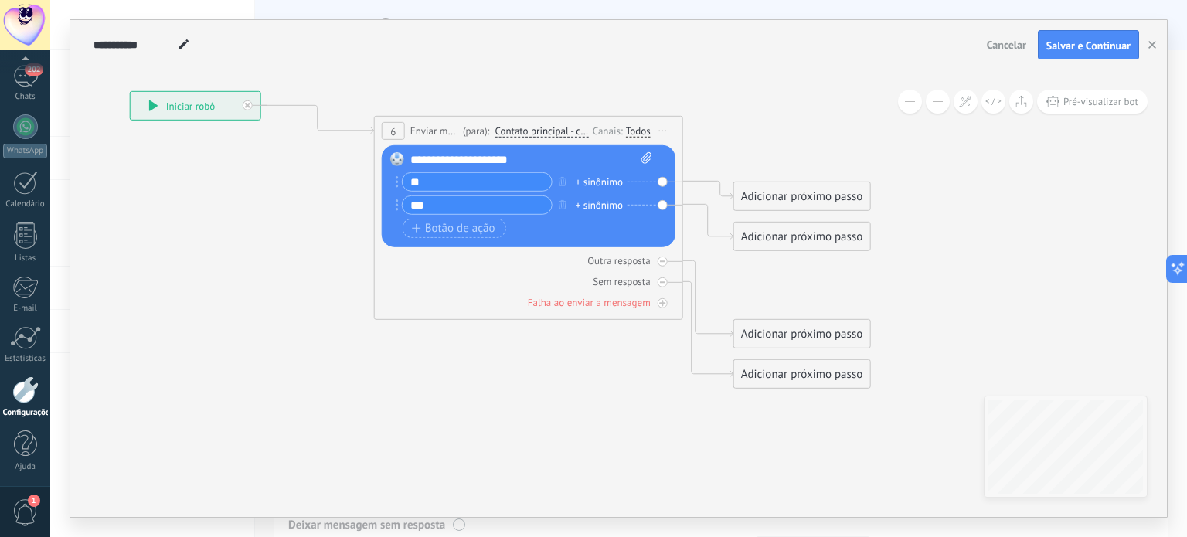
click at [852, 103] on icon at bounding box center [473, 240] width 1461 height 1071
click at [1092, 107] on span "Pré-visualizar bot" at bounding box center [1101, 101] width 75 height 13
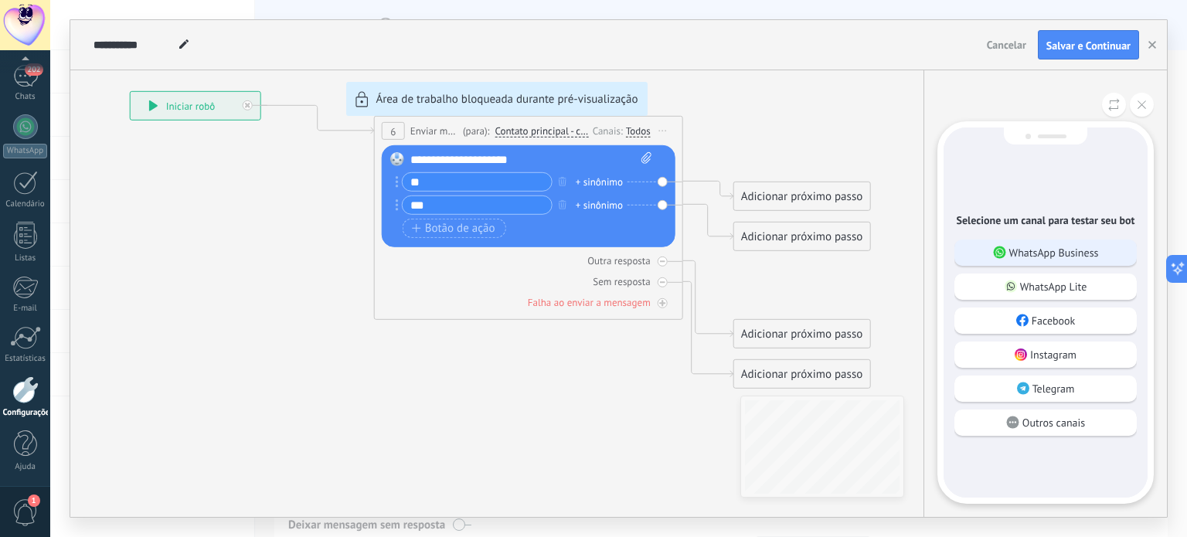
click at [1046, 256] on p "WhatsApp Business" at bounding box center [1054, 253] width 90 height 14
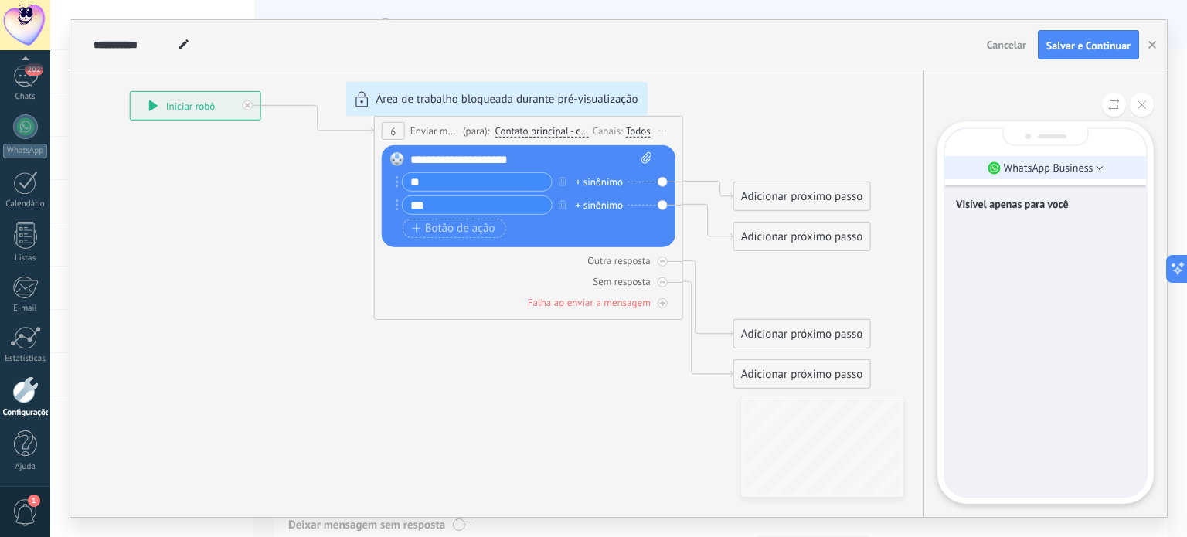
click at [1098, 174] on li "WhatsApp Business" at bounding box center [1045, 167] width 201 height 23
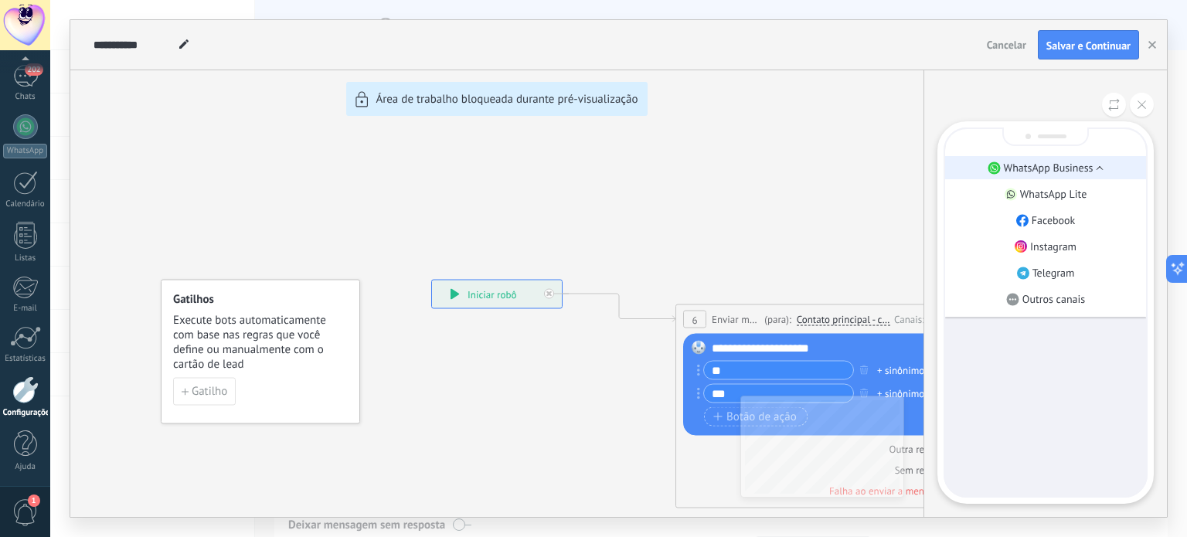
click at [1098, 173] on li "WhatsApp Business" at bounding box center [1045, 167] width 201 height 23
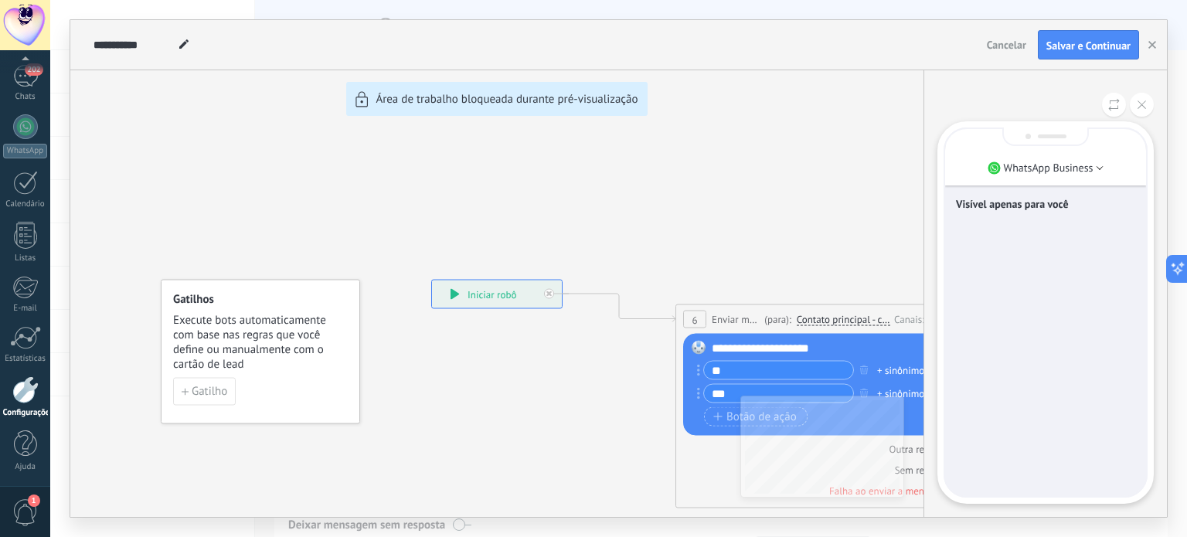
click at [1098, 173] on li "WhatsApp Business" at bounding box center [1045, 167] width 201 height 23
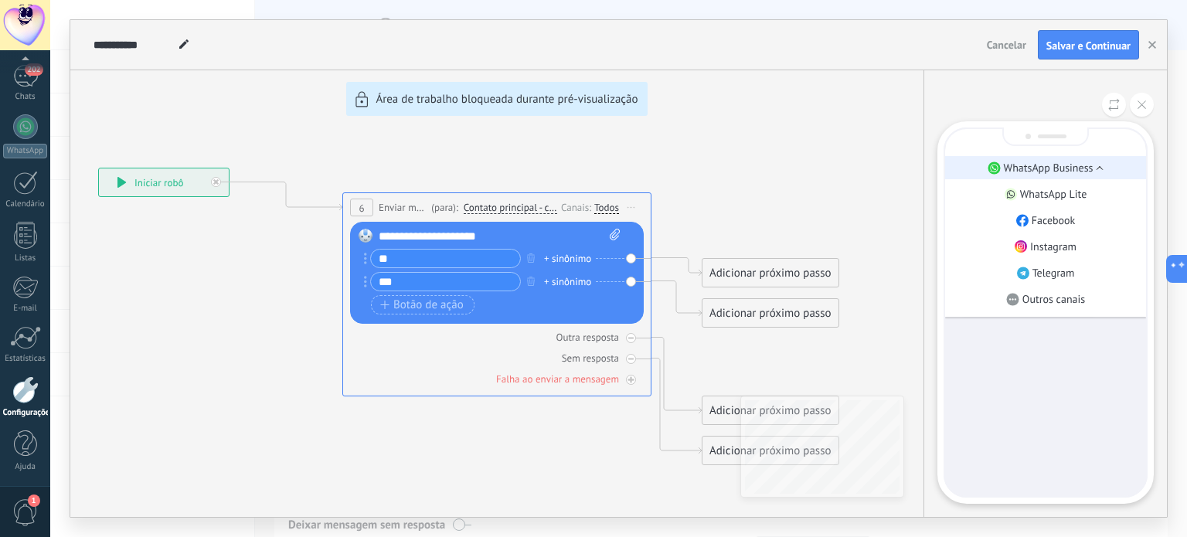
click at [1085, 165] on p "WhatsApp Business" at bounding box center [1049, 168] width 90 height 14
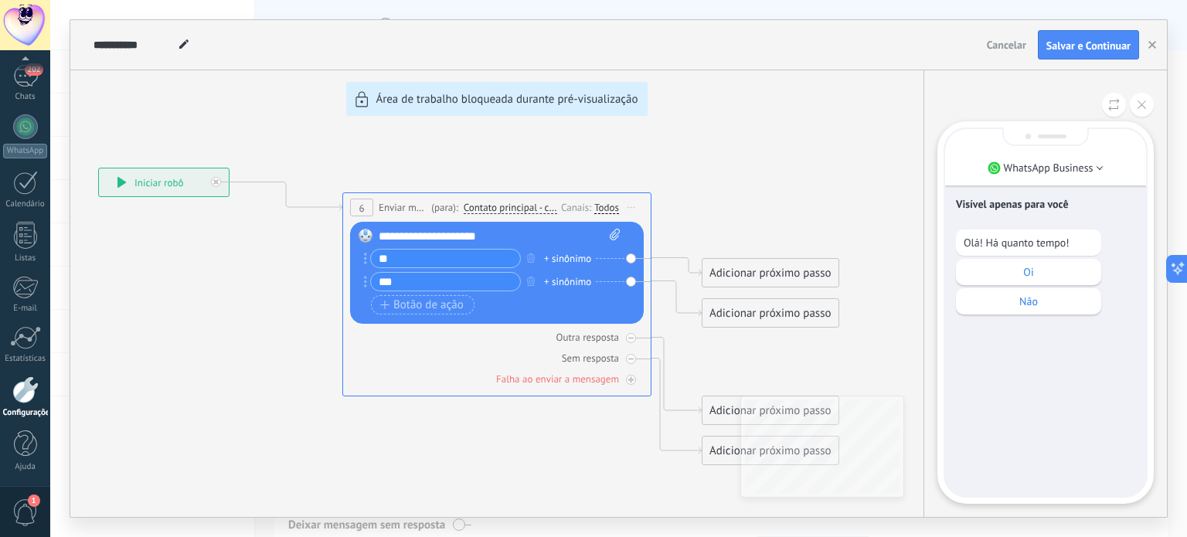
click at [840, 169] on div "**********" at bounding box center [618, 268] width 1097 height 497
click at [1042, 308] on p "Não" at bounding box center [1029, 301] width 130 height 14
drag, startPoint x: 887, startPoint y: 192, endPoint x: 744, endPoint y: 194, distance: 143.0
click at [751, 185] on div "**********" at bounding box center [618, 268] width 1097 height 497
drag, startPoint x: 634, startPoint y: 169, endPoint x: 615, endPoint y: 165, distance: 19.7
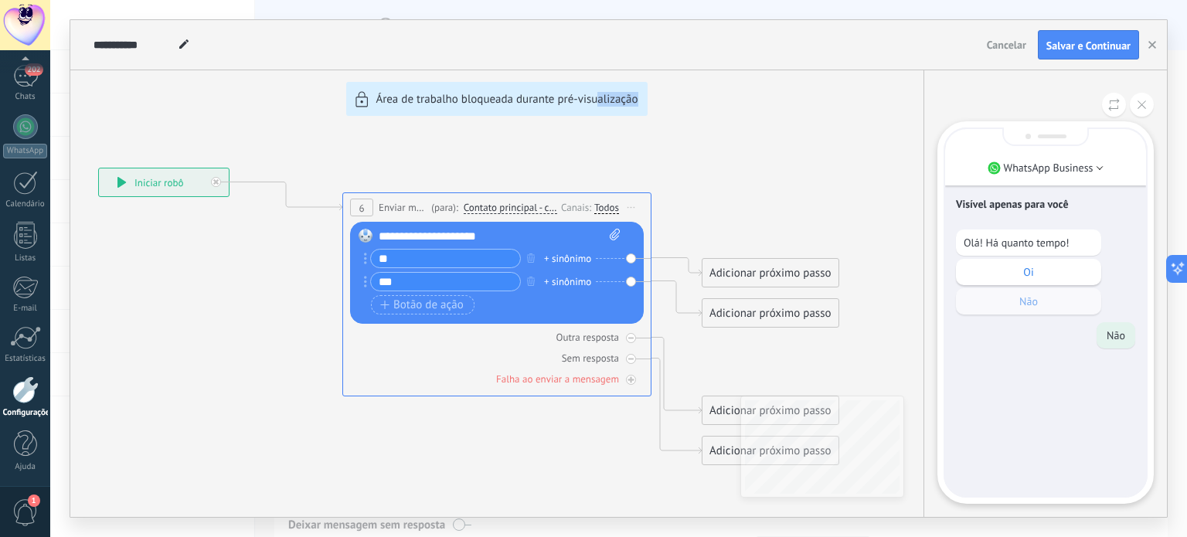
click at [596, 168] on div "**********" at bounding box center [618, 268] width 1097 height 497
click at [720, 182] on div "**********" at bounding box center [618, 268] width 1097 height 497
drag, startPoint x: 814, startPoint y: 155, endPoint x: 816, endPoint y: 280, distance: 125.2
click at [816, 279] on div "**********" at bounding box center [618, 268] width 1097 height 497
click at [649, 179] on div "**********" at bounding box center [618, 268] width 1097 height 497
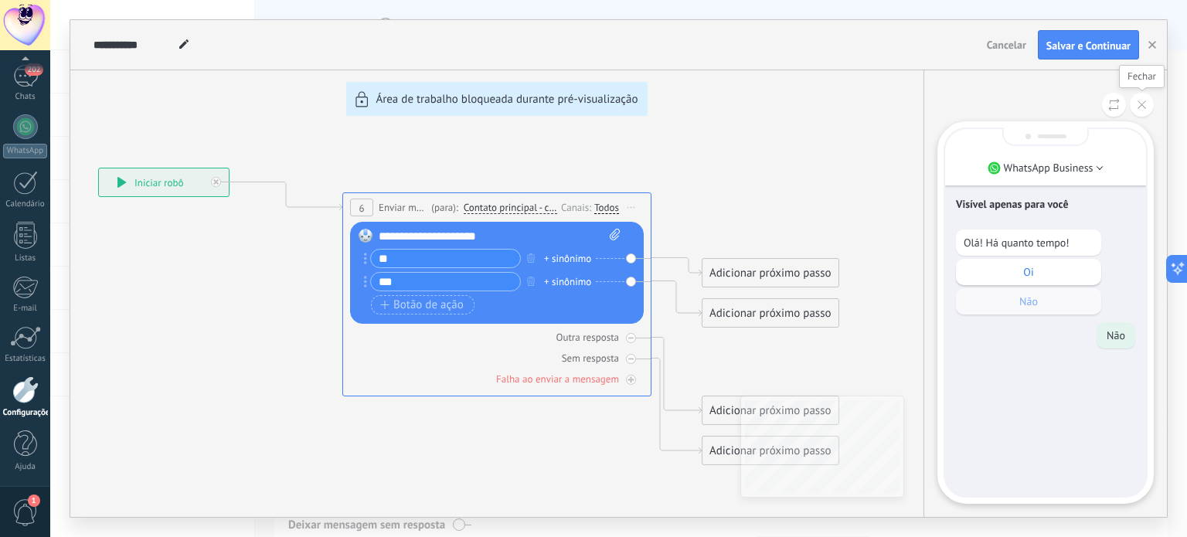
click at [1146, 107] on icon at bounding box center [1142, 104] width 9 height 9
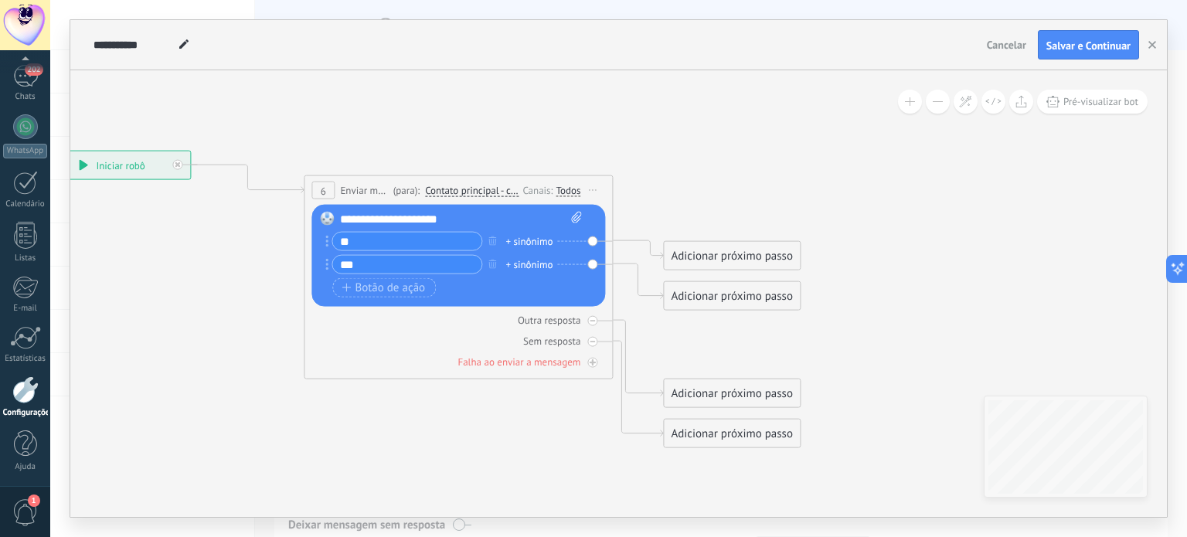
drag, startPoint x: 875, startPoint y: 256, endPoint x: 836, endPoint y: 238, distance: 42.5
click at [836, 238] on icon at bounding box center [403, 299] width 1461 height 1071
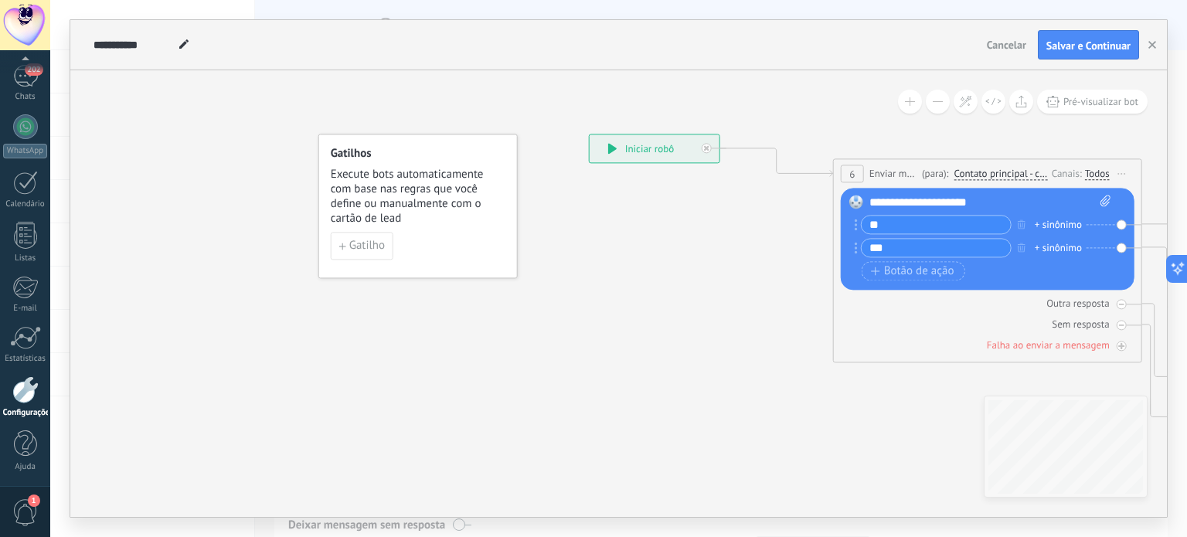
drag, startPoint x: 862, startPoint y: 431, endPoint x: 1089, endPoint y: 527, distance: 246.9
click at [1089, 527] on div "**********" at bounding box center [618, 268] width 1137 height 537
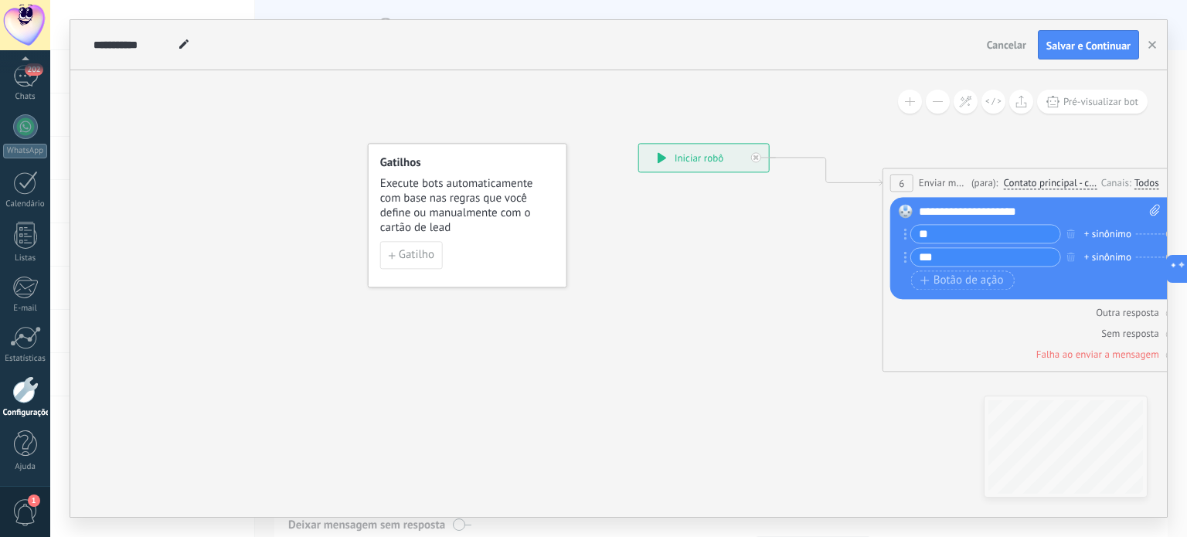
drag, startPoint x: 671, startPoint y: 418, endPoint x: 717, endPoint y: 427, distance: 47.2
click at [717, 427] on icon at bounding box center [982, 292] width 1461 height 1071
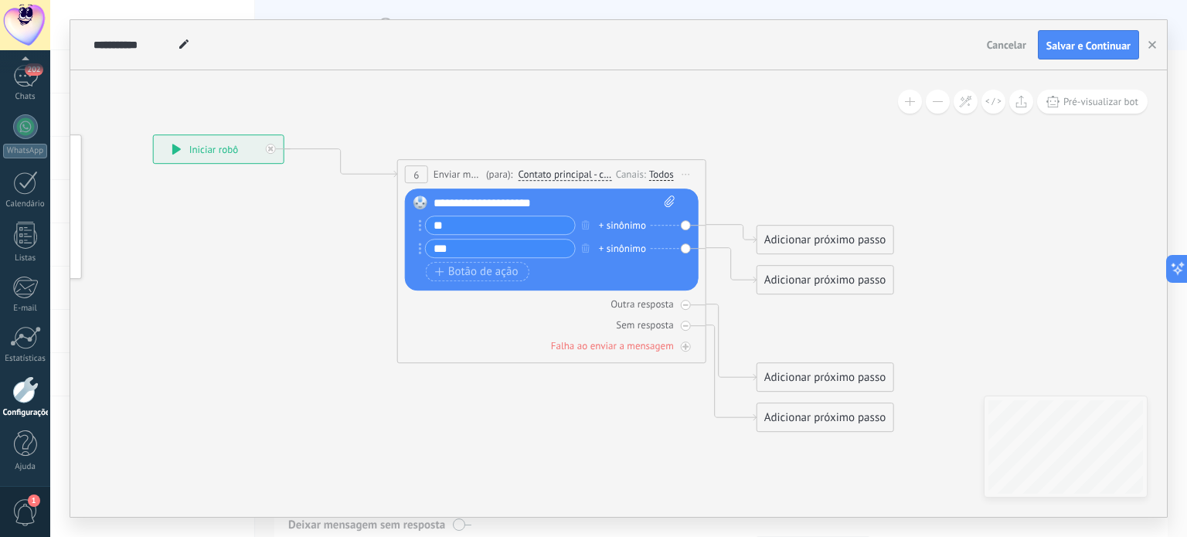
drag, startPoint x: 775, startPoint y: 328, endPoint x: 294, endPoint y: 334, distance: 481.6
click at [278, 319] on icon at bounding box center [497, 283] width 1461 height 1071
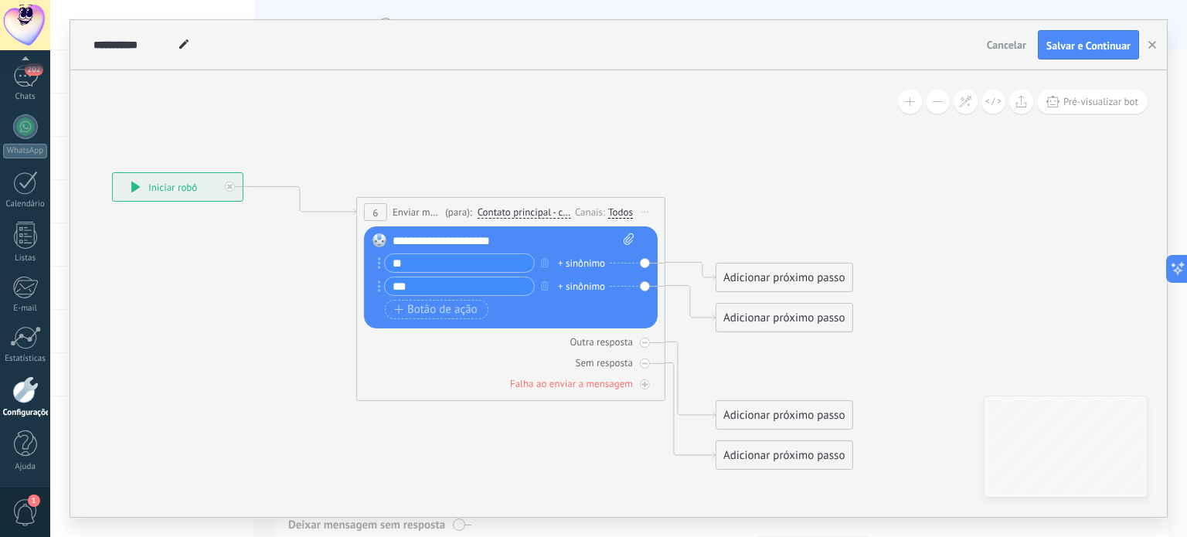
drag, startPoint x: 452, startPoint y: 407, endPoint x: 489, endPoint y: 441, distance: 50.3
click at [489, 441] on icon at bounding box center [456, 321] width 1461 height 1071
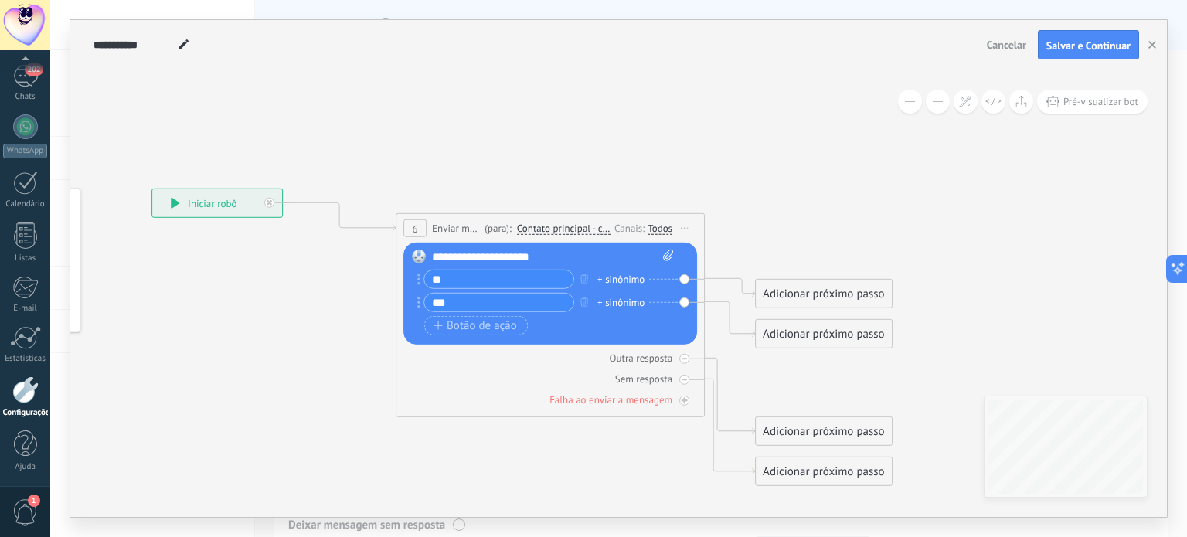
drag, startPoint x: 556, startPoint y: 213, endPoint x: 553, endPoint y: 221, distance: 9.0
click at [553, 217] on icon at bounding box center [495, 337] width 1461 height 1071
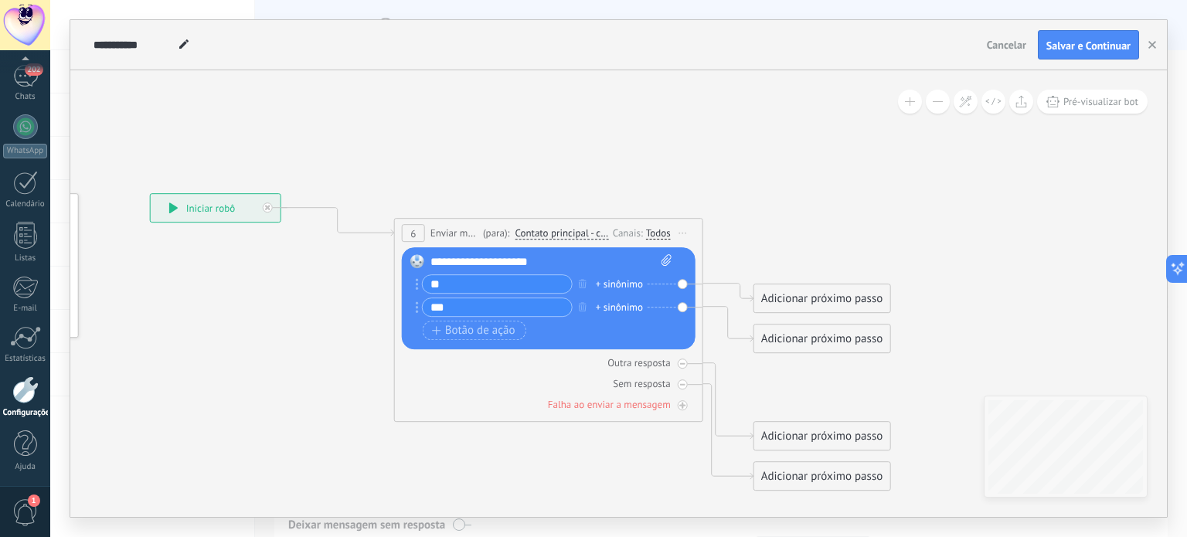
click at [475, 230] on span "Enviar mensagem" at bounding box center [455, 233] width 49 height 15
click at [492, 236] on span "(para):" at bounding box center [496, 233] width 26 height 15
click at [472, 151] on icon at bounding box center [493, 342] width 1461 height 1071
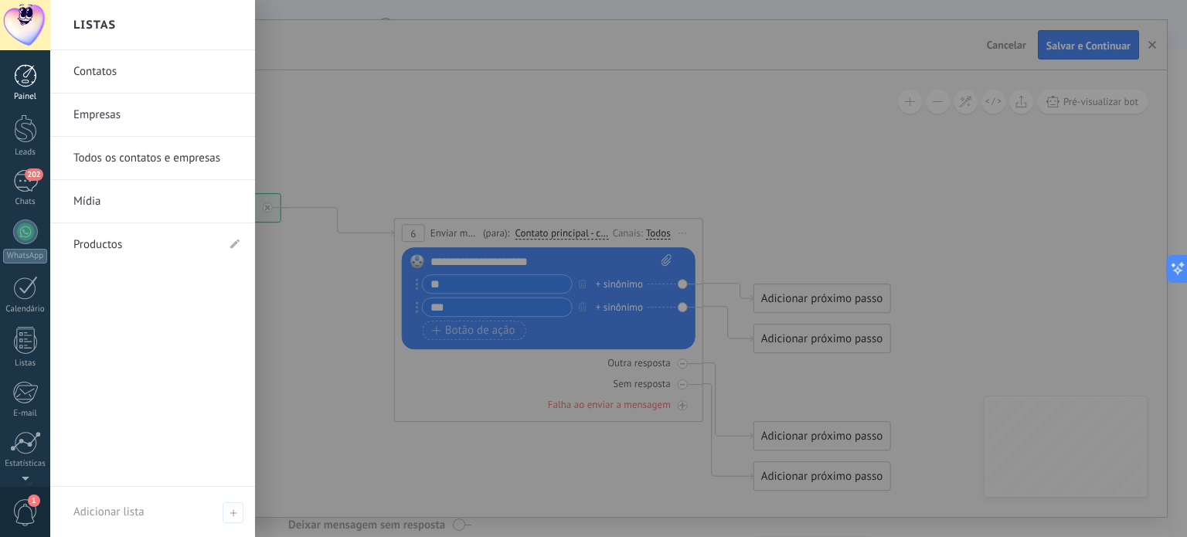
click at [28, 80] on div at bounding box center [25, 75] width 23 height 23
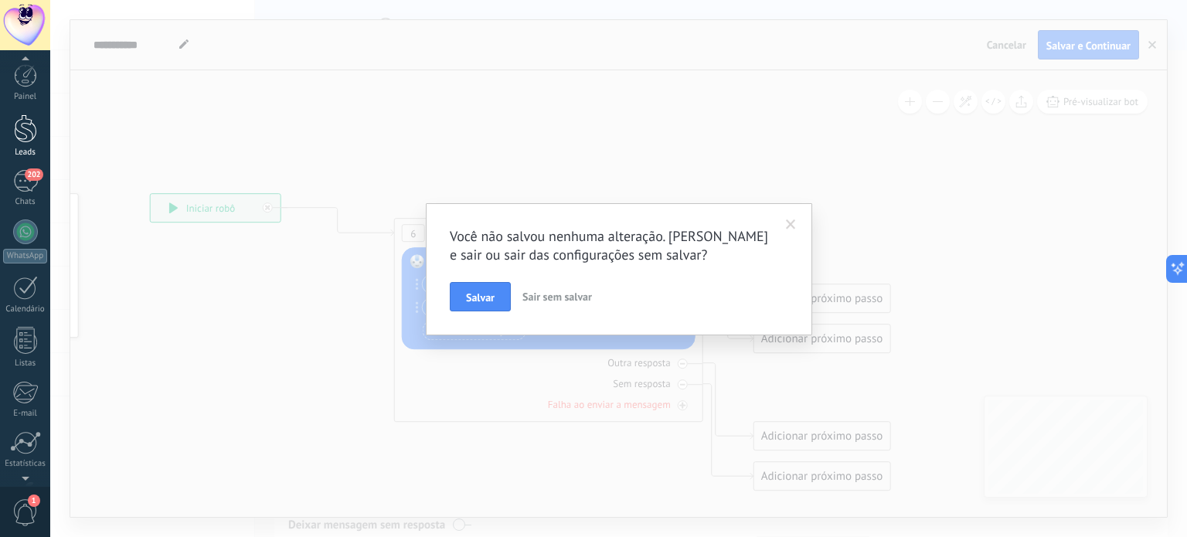
click at [23, 134] on div at bounding box center [25, 128] width 23 height 29
click at [572, 298] on span "Sair sem salvar" at bounding box center [558, 297] width 70 height 14
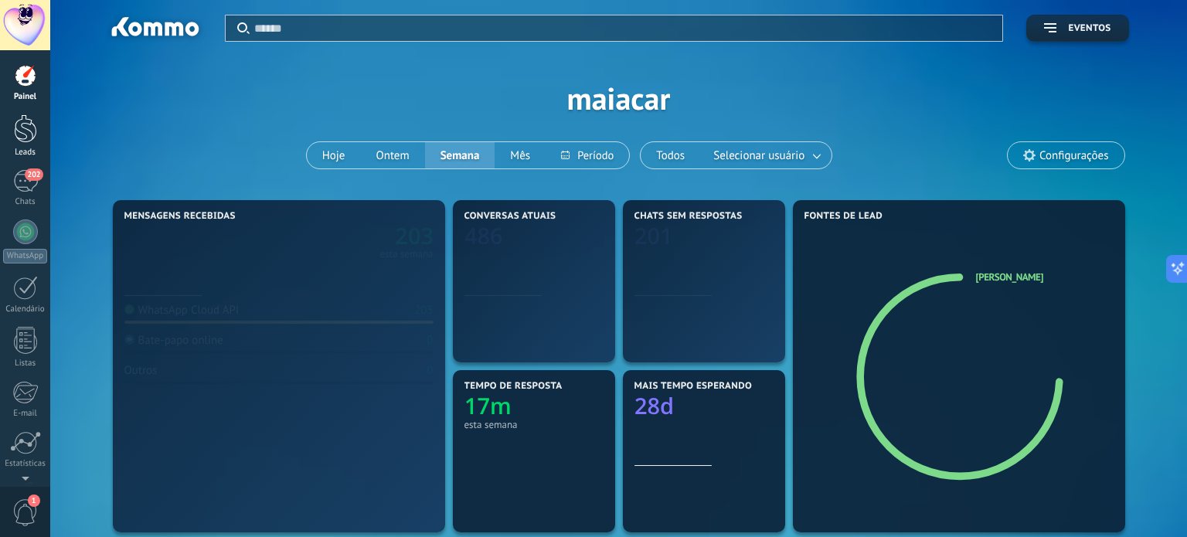
click at [19, 129] on div at bounding box center [25, 128] width 23 height 29
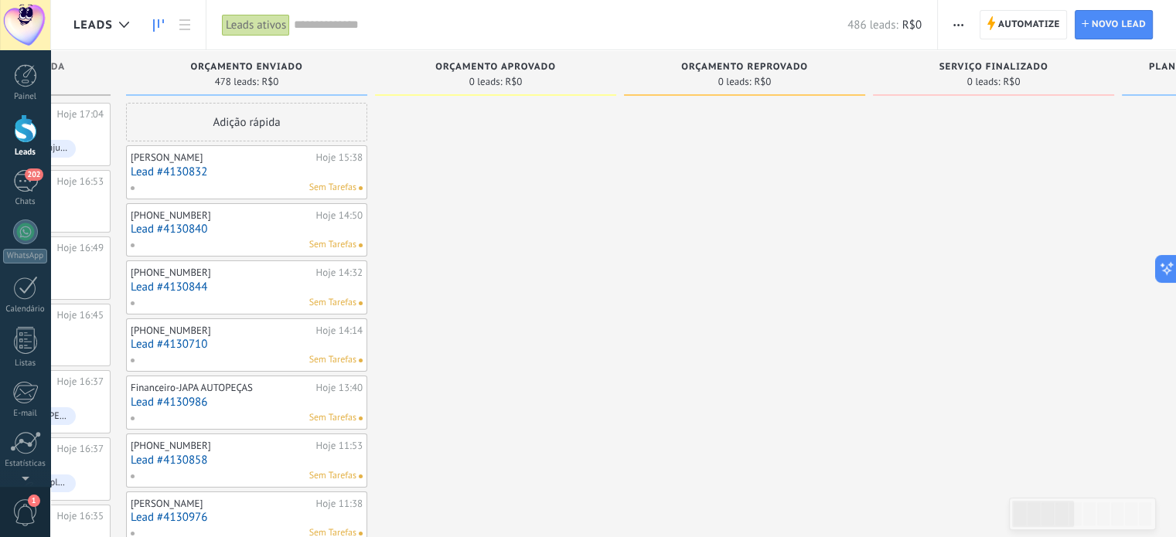
drag, startPoint x: 999, startPoint y: 219, endPoint x: 694, endPoint y: 339, distance: 327.6
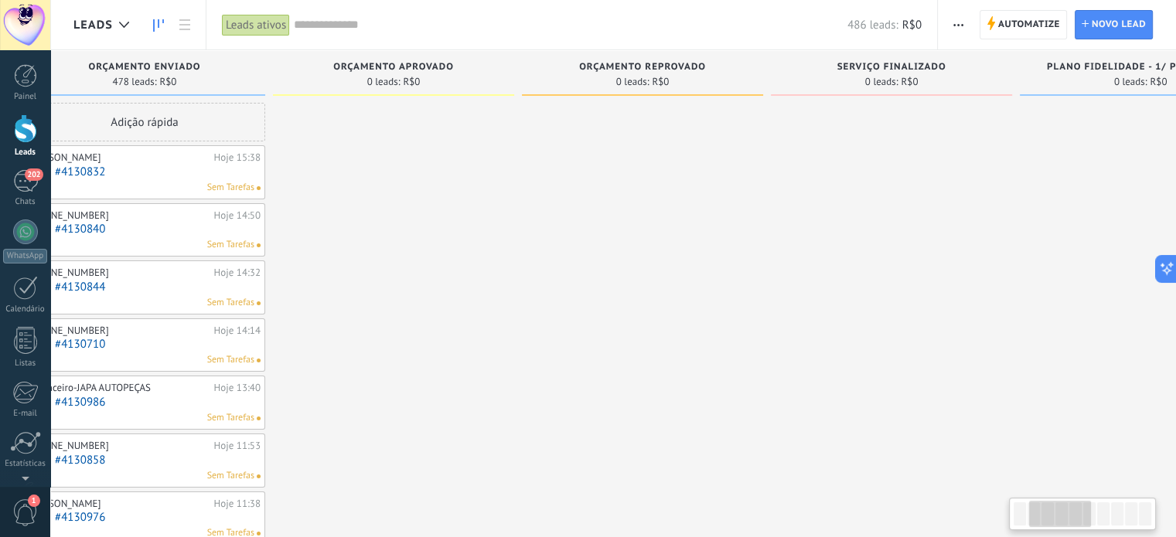
click at [633, 77] on span "0 leads:" at bounding box center [632, 81] width 33 height 9
drag, startPoint x: 573, startPoint y: 238, endPoint x: 501, endPoint y: 238, distance: 71.9
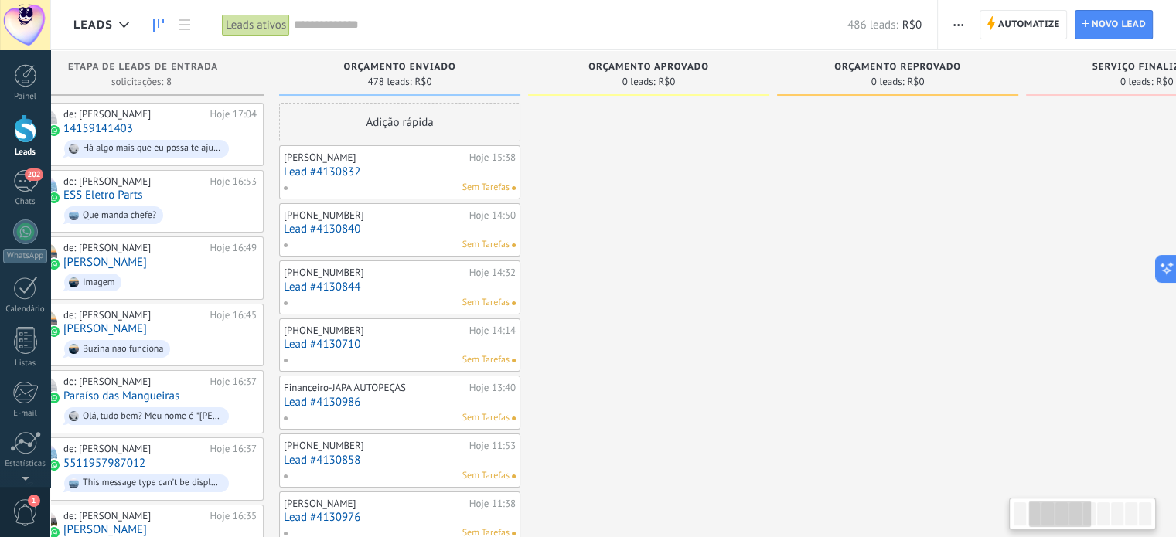
drag, startPoint x: 402, startPoint y: 218, endPoint x: 655, endPoint y: 289, distance: 263.3
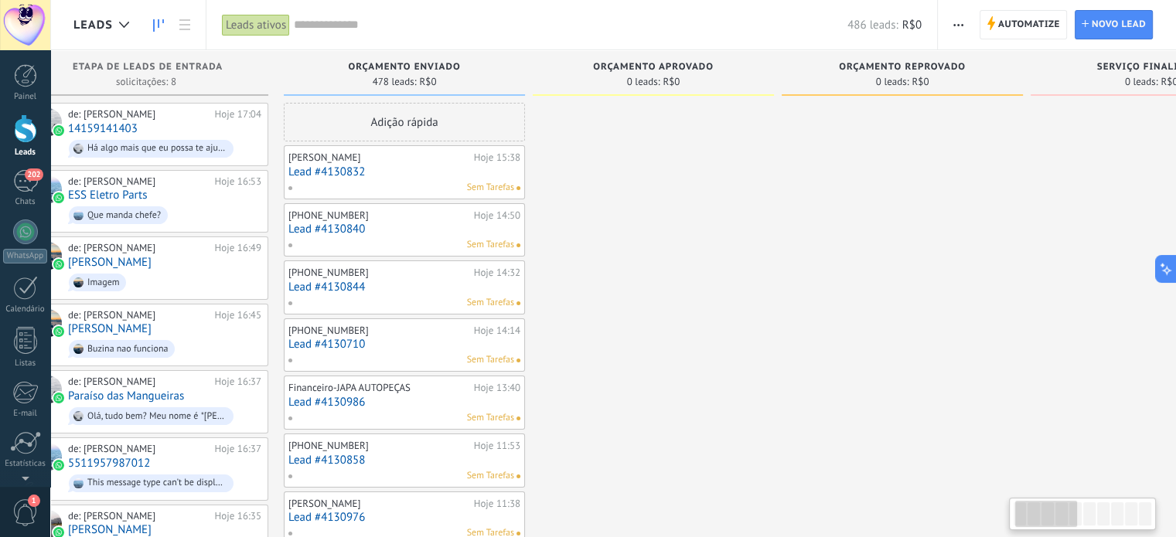
click at [462, 189] on div "Sem Tarefas" at bounding box center [401, 188] width 226 height 14
click at [489, 181] on span "Sem Tarefas" at bounding box center [490, 188] width 47 height 14
drag, startPoint x: 425, startPoint y: 166, endPoint x: 581, endPoint y: 183, distance: 157.1
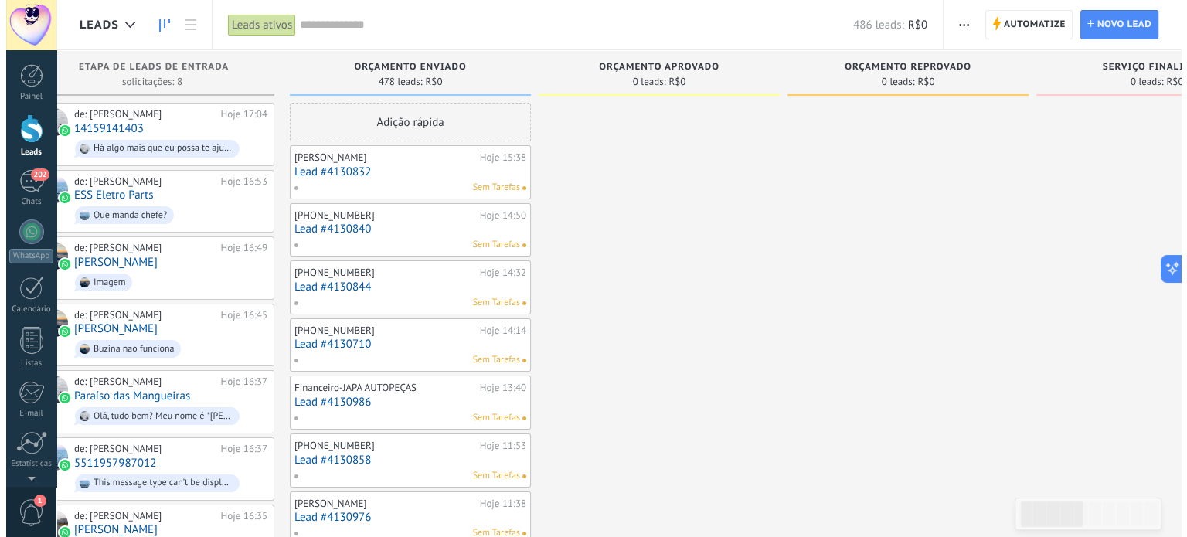
scroll to position [0, 49]
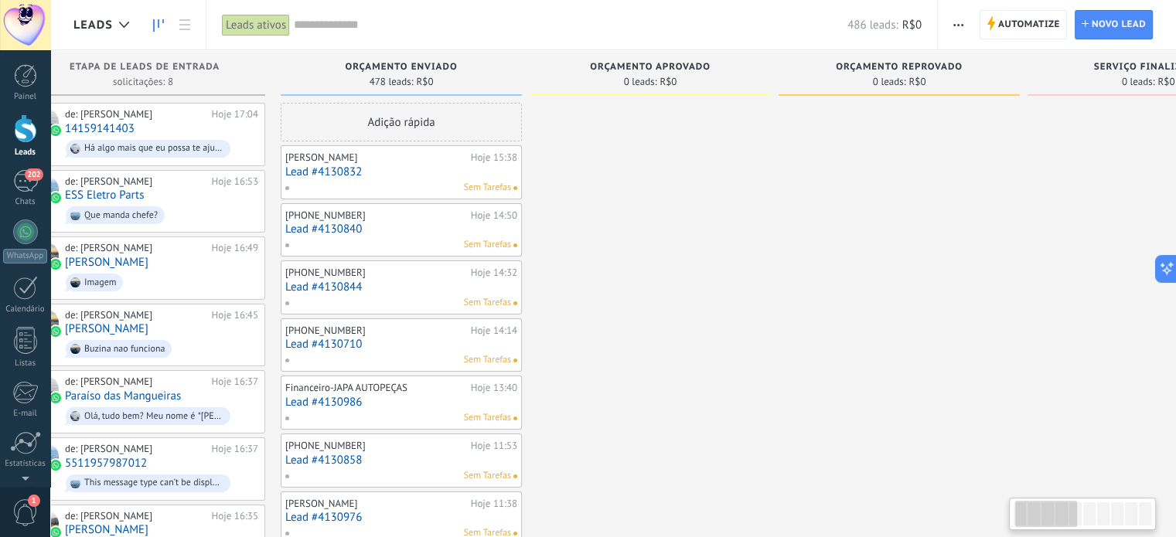
click at [494, 183] on span "Sem Tarefas" at bounding box center [487, 188] width 47 height 14
click at [341, 169] on link "Lead #4130832" at bounding box center [401, 171] width 232 height 13
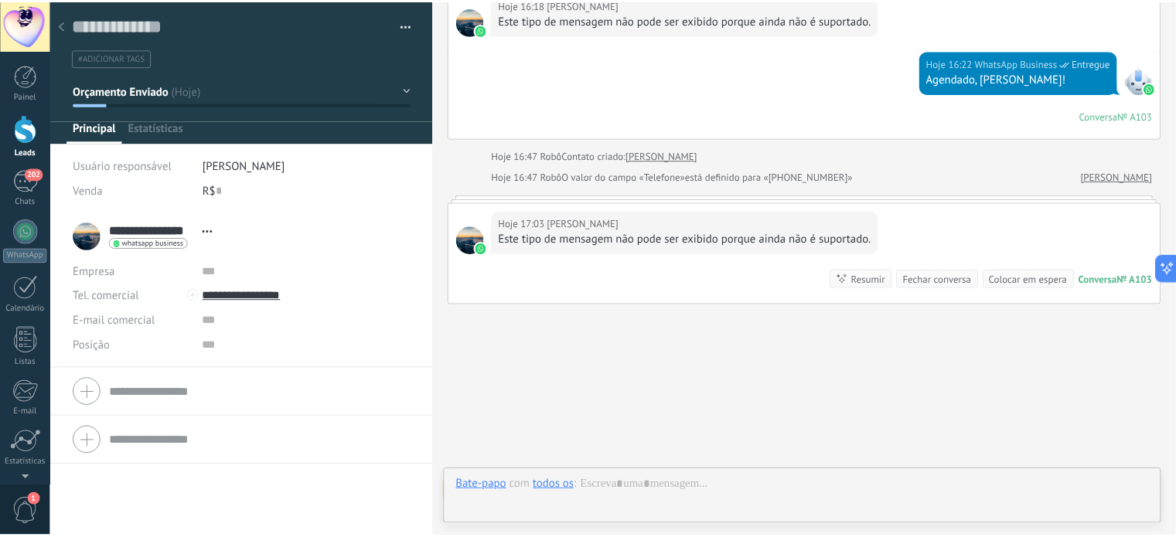
scroll to position [22, 0]
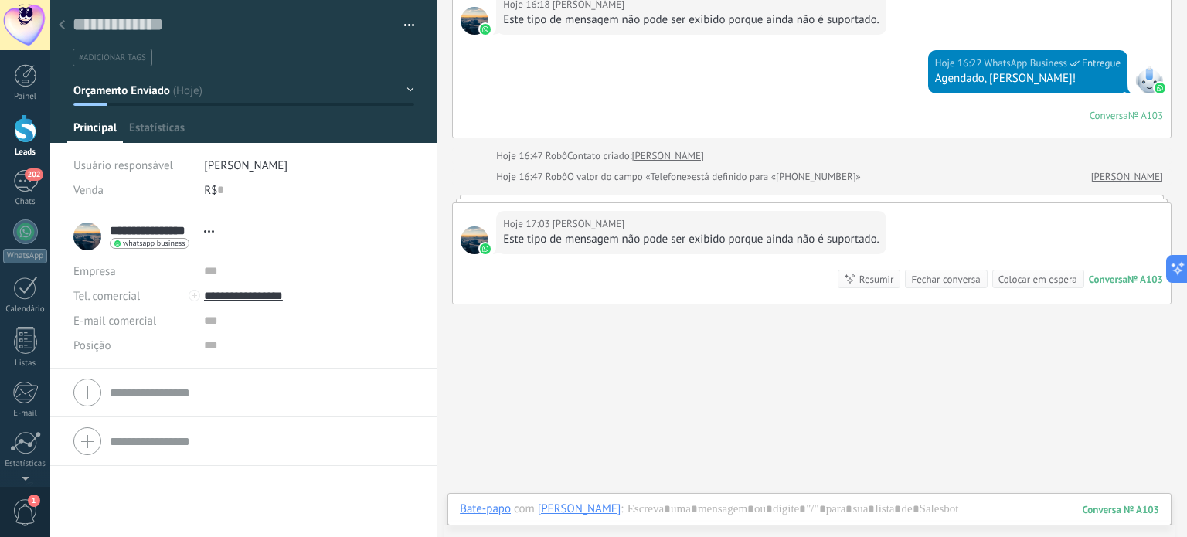
click at [68, 21] on div at bounding box center [62, 26] width 22 height 30
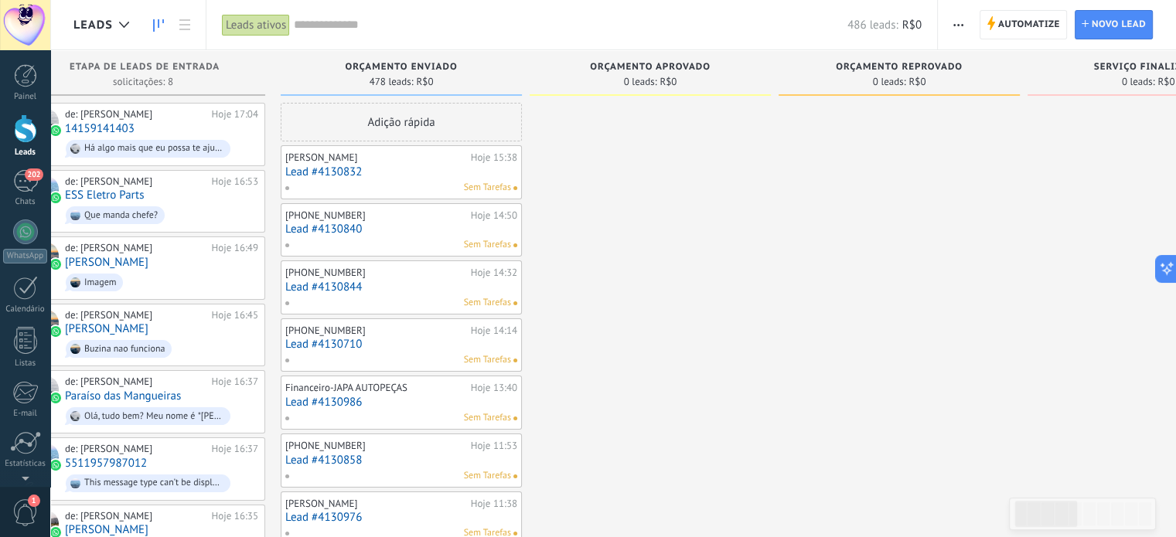
click at [637, 77] on span "0 leads:" at bounding box center [640, 81] width 33 height 9
click at [1019, 26] on span "Automatize" at bounding box center [1029, 25] width 62 height 28
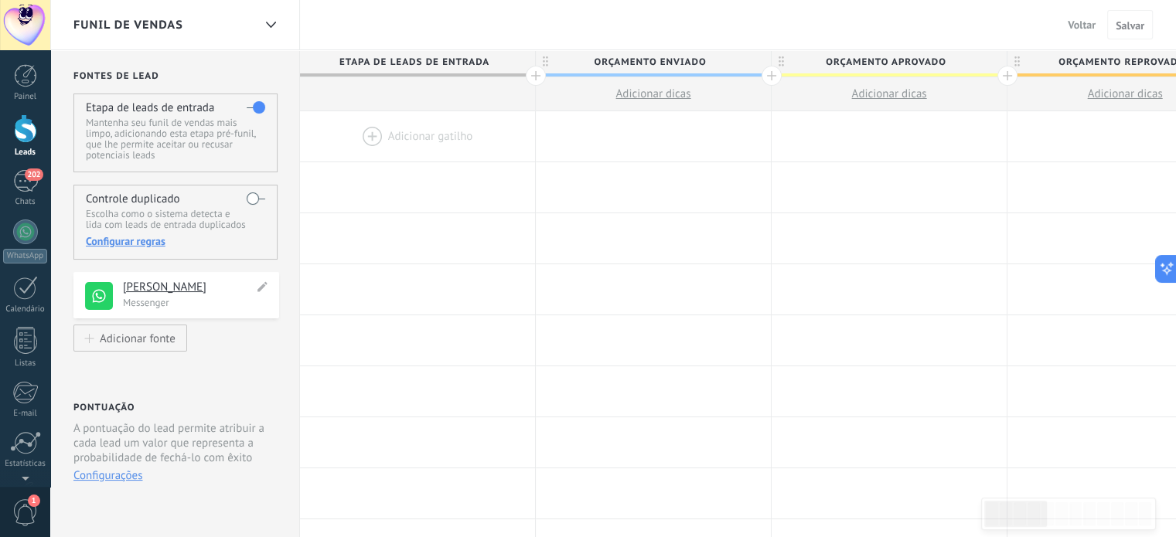
click at [198, 288] on h4 "[PERSON_NAME]" at bounding box center [188, 287] width 131 height 15
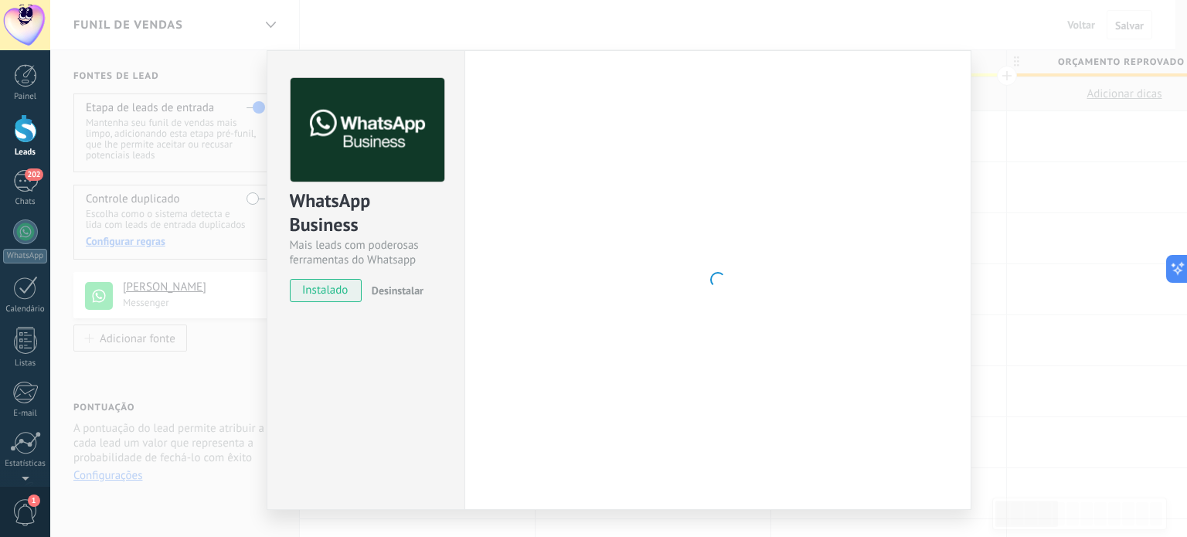
click at [1036, 141] on div "WhatsApp Business Mais leads com poderosas ferramentas do Whatsapp instalado De…" at bounding box center [618, 268] width 1137 height 537
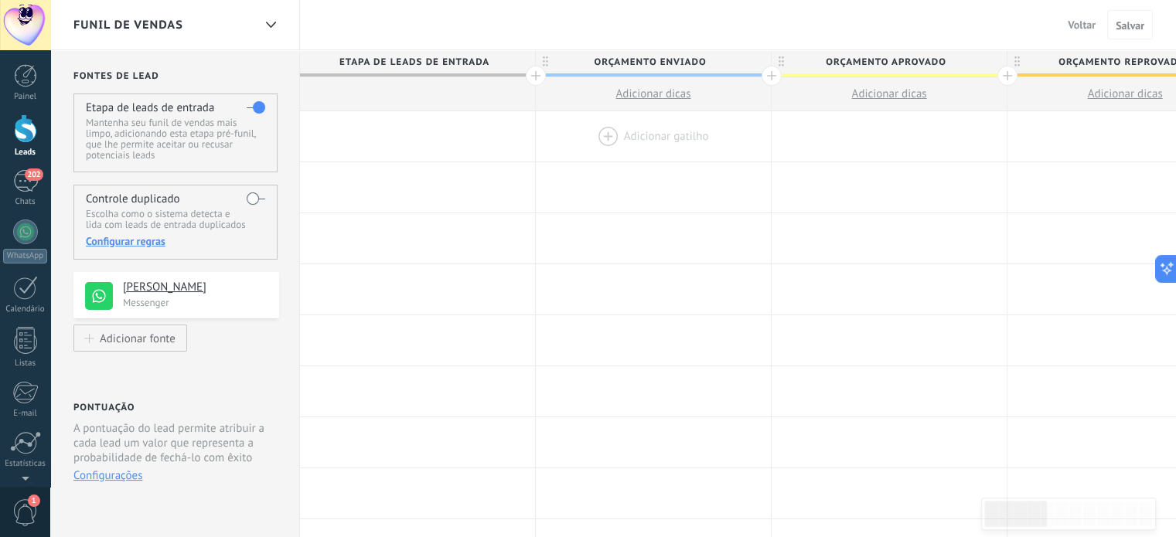
click at [676, 138] on div at bounding box center [653, 136] width 235 height 50
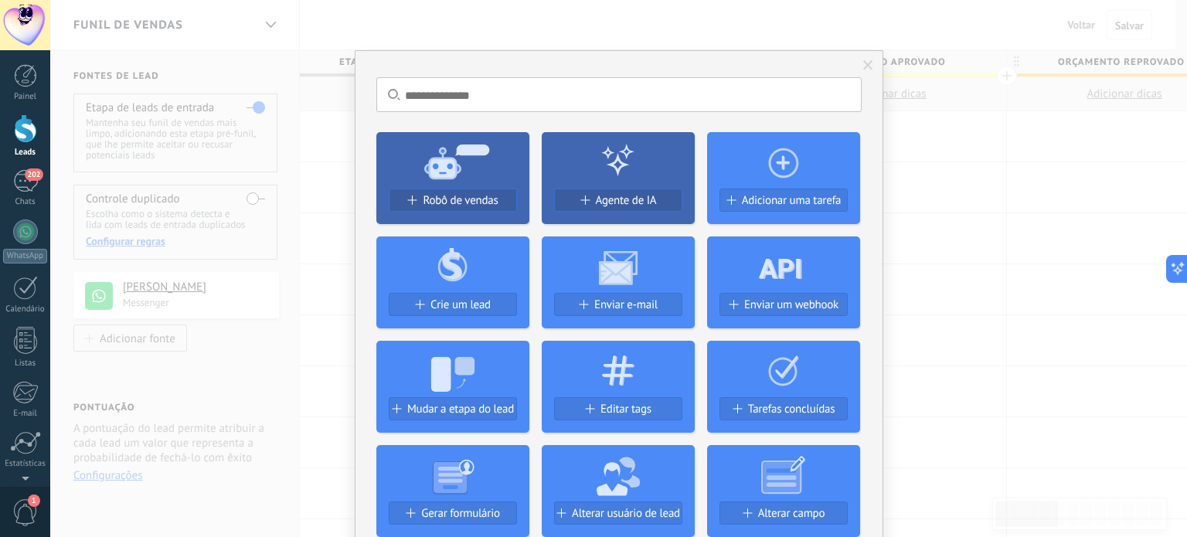
click at [678, 124] on div "Robô de vendas Agente de IA Adicionar uma tarefa Crie um lead Enviar e-mail Env…" at bounding box center [618, 381] width 485 height 522
click at [630, 204] on span "Agente de IA" at bounding box center [626, 200] width 61 height 13
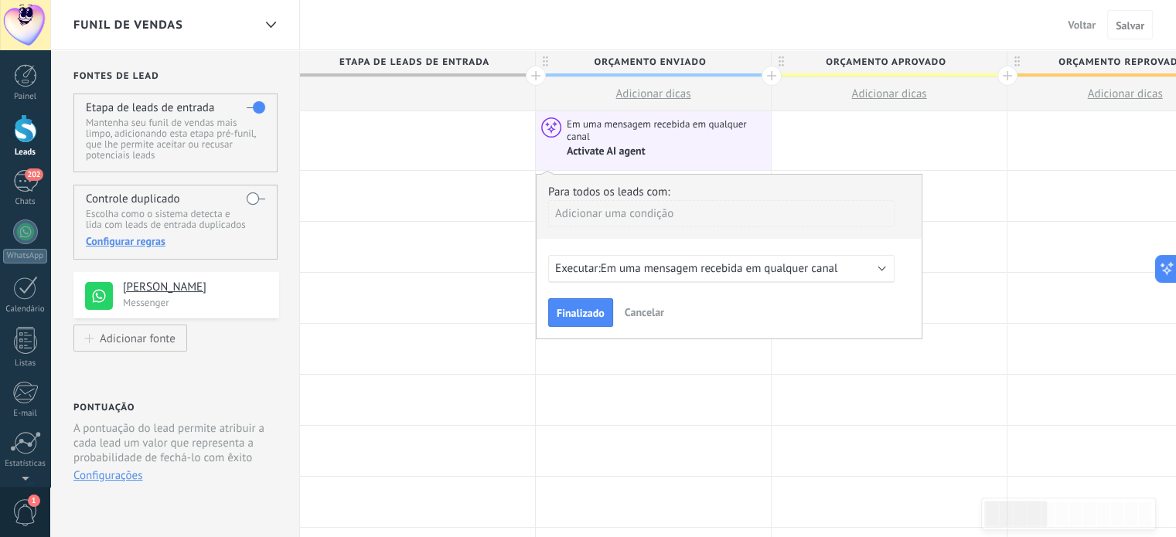
click at [621, 215] on div "Adicionar uma condição" at bounding box center [721, 213] width 346 height 27
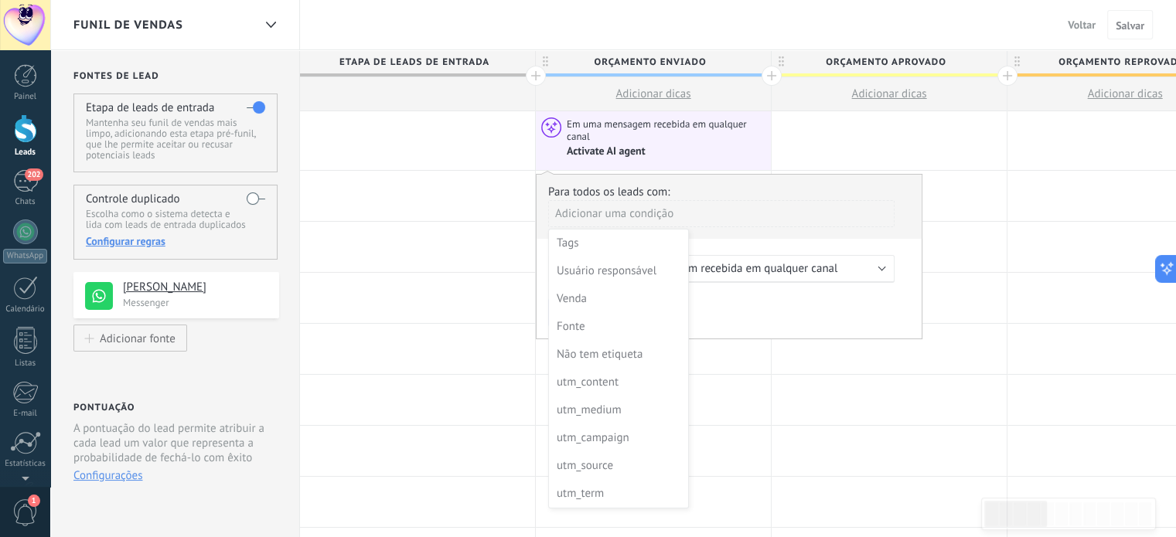
click at [785, 284] on div at bounding box center [728, 256] width 385 height 163
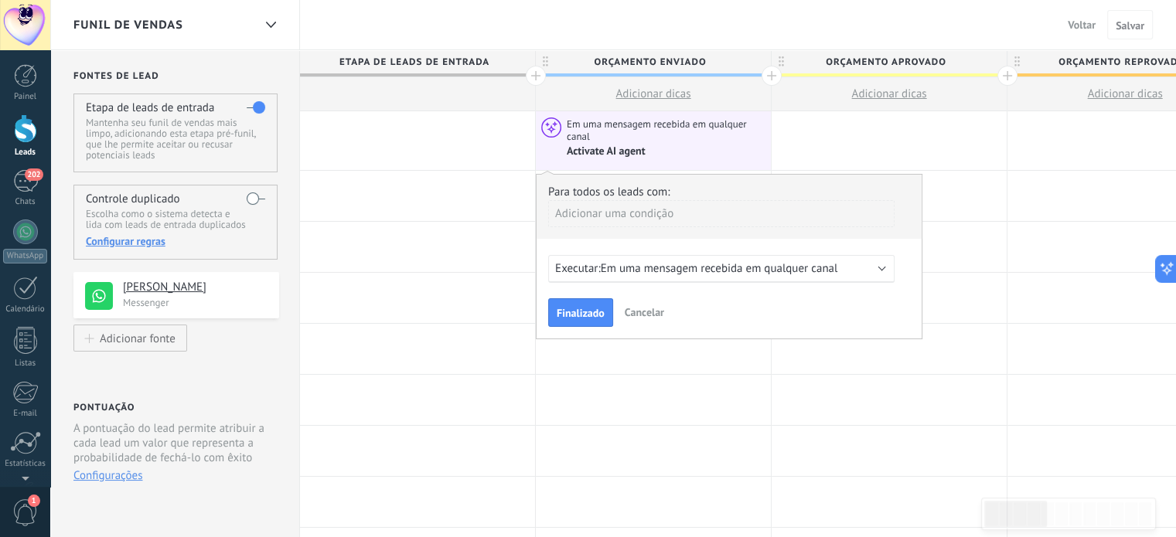
click at [609, 222] on div "Adicionar uma condição" at bounding box center [721, 213] width 346 height 27
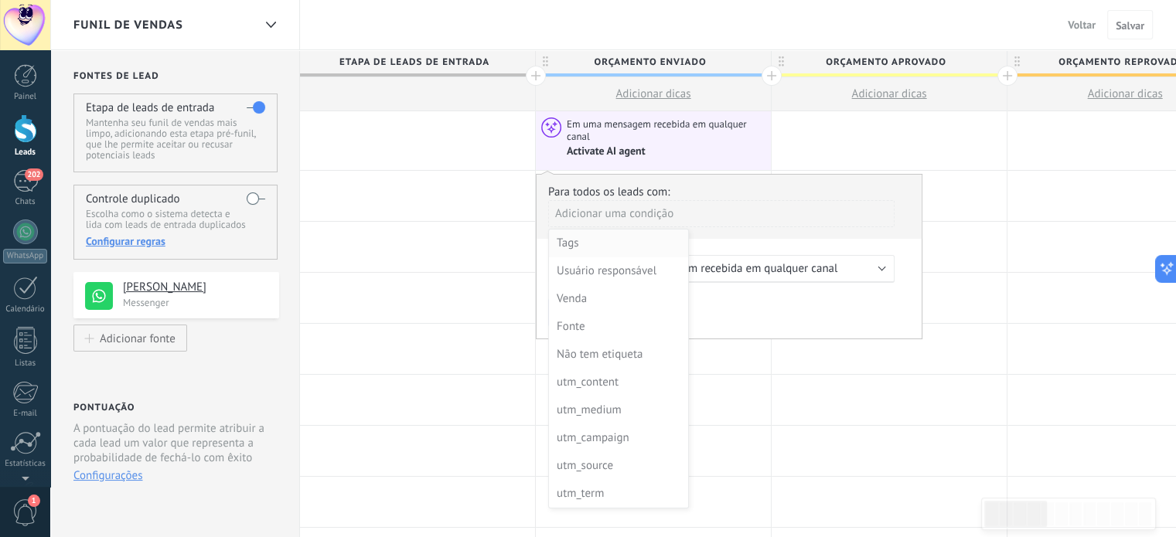
click at [594, 245] on div "Tags" at bounding box center [617, 244] width 121 height 22
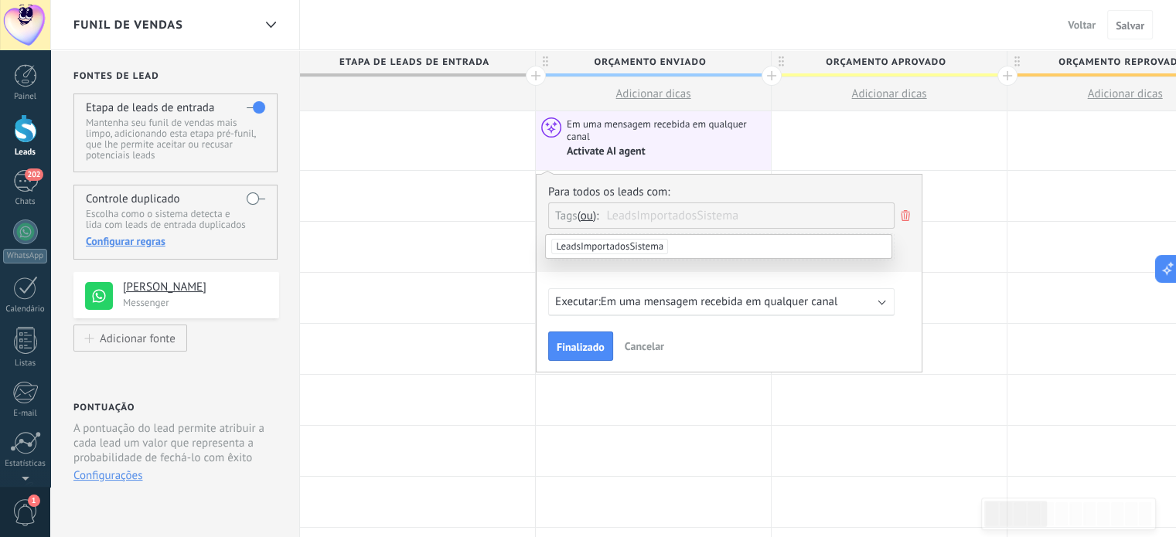
click at [706, 246] on li "LeadsImportadosSistema" at bounding box center [718, 246] width 345 height 23
click at [703, 247] on div "Adicionar uma condição" at bounding box center [721, 247] width 346 height 27
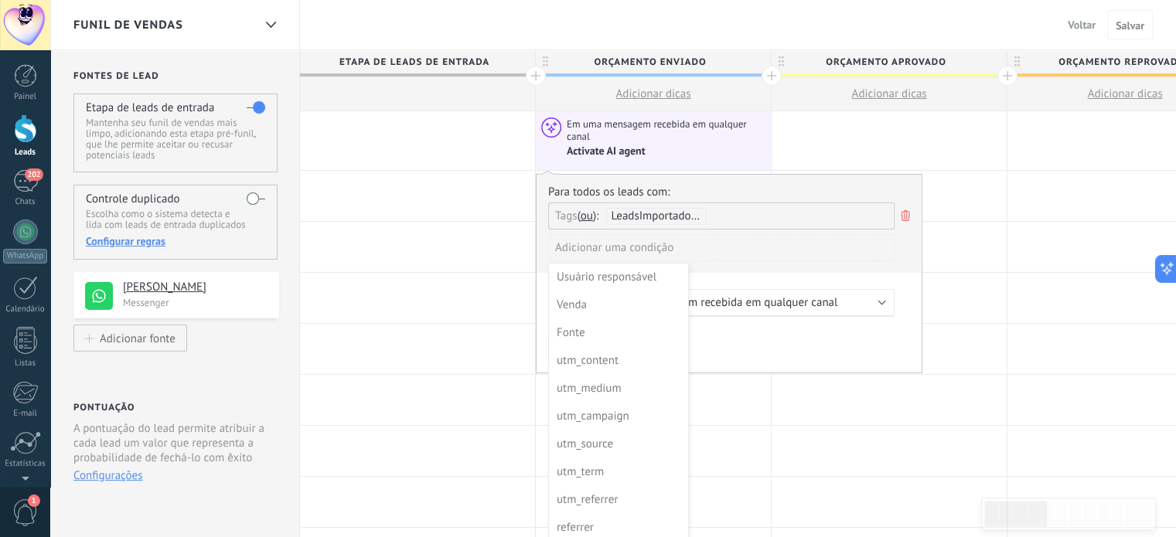
click at [758, 256] on div at bounding box center [728, 273] width 385 height 197
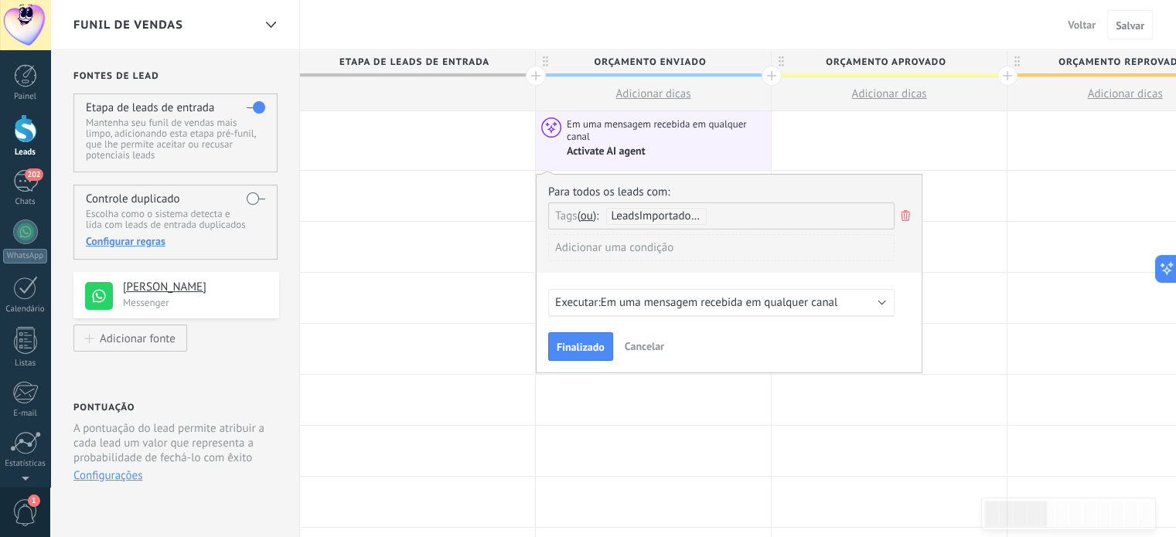
click at [780, 264] on div "Adicionar uma condição" at bounding box center [721, 253] width 346 height 39
click at [729, 299] on span "Em uma mensagem recebida em qualquer canal" at bounding box center [719, 302] width 237 height 15
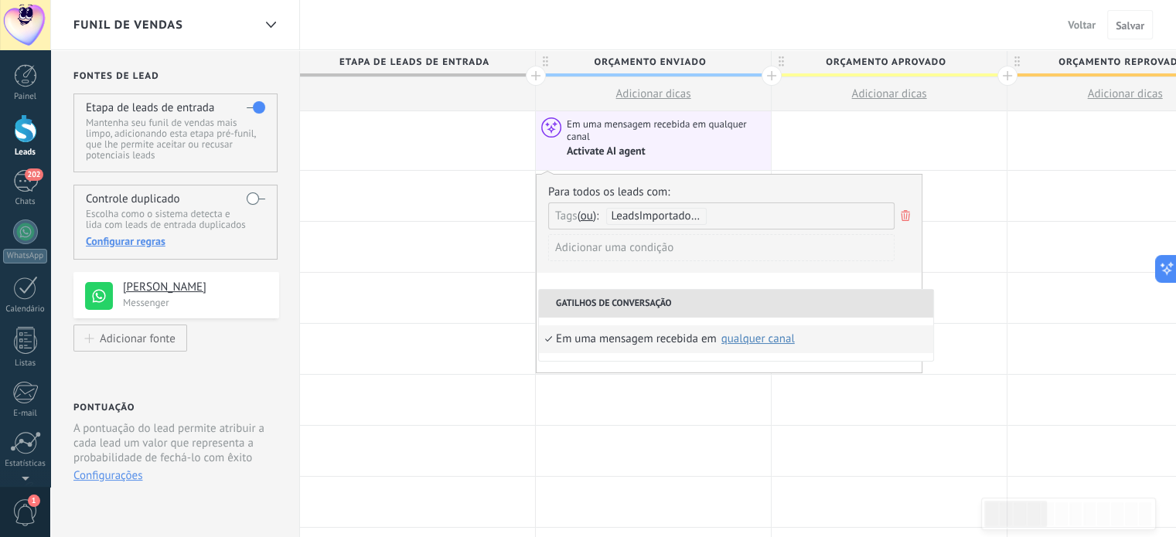
click at [819, 269] on div "Adicionar uma condição" at bounding box center [721, 253] width 346 height 39
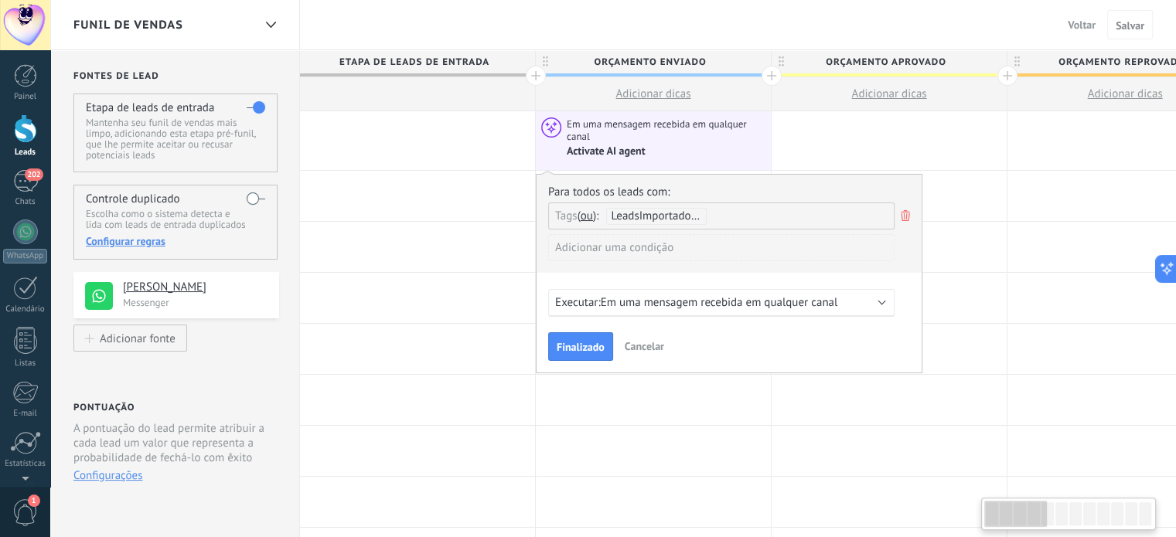
click at [890, 301] on div "Executar: Em uma mensagem recebida em qualquer canal" at bounding box center [721, 303] width 346 height 28
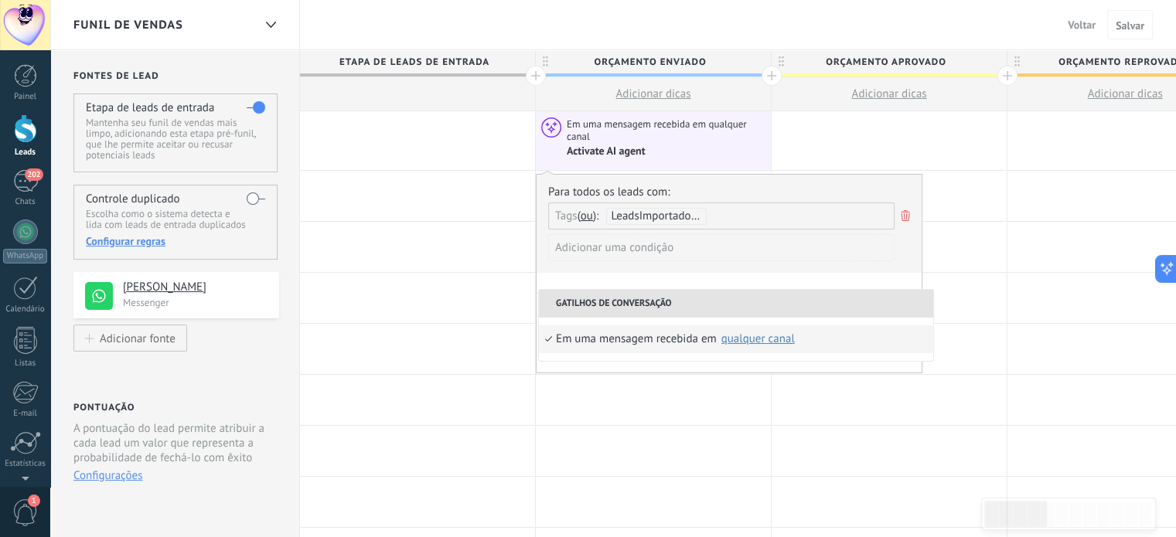
click at [603, 318] on div "Em uma mensagem recebida em Selecionar tudo Maia Car qualquer canal" at bounding box center [736, 339] width 394 height 43
click at [764, 294] on li "Gatilhos de conversação" at bounding box center [736, 304] width 394 height 28
drag, startPoint x: 447, startPoint y: 339, endPoint x: 466, endPoint y: 339, distance: 19.3
click at [447, 339] on div at bounding box center [417, 349] width 235 height 50
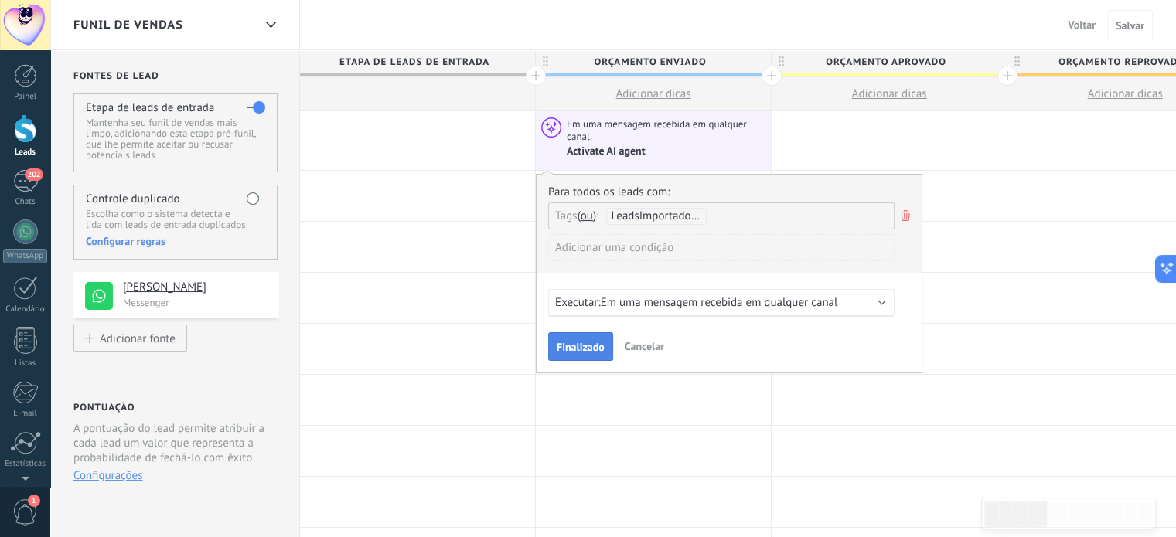
click at [591, 338] on button "Finalizado" at bounding box center [580, 346] width 65 height 29
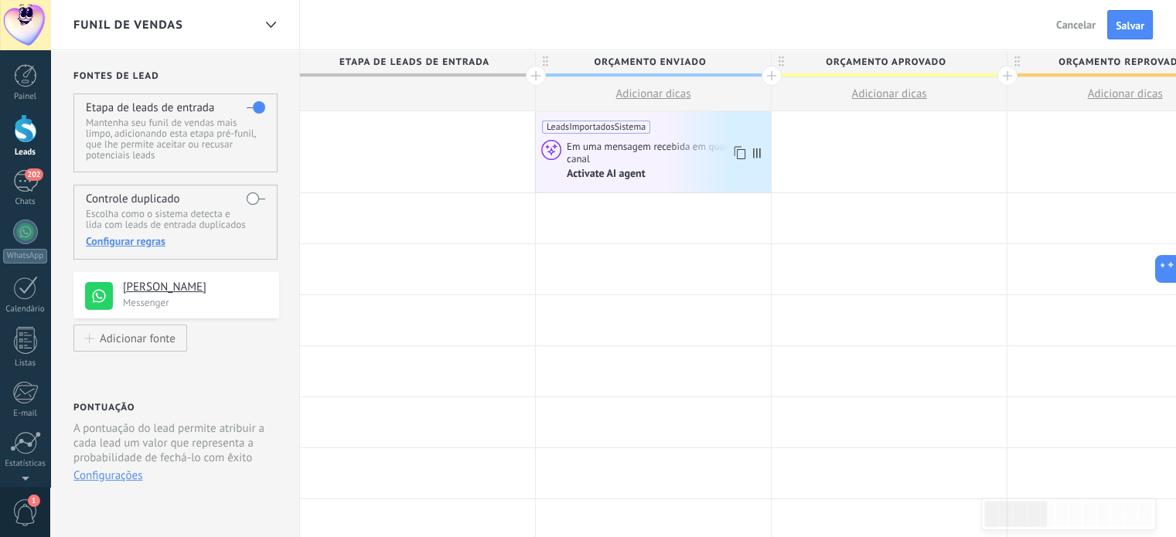
drag, startPoint x: 685, startPoint y: 149, endPoint x: 760, endPoint y: 145, distance: 75.1
click at [702, 123] on div "LeadsImportadosSistema" at bounding box center [653, 122] width 223 height 22
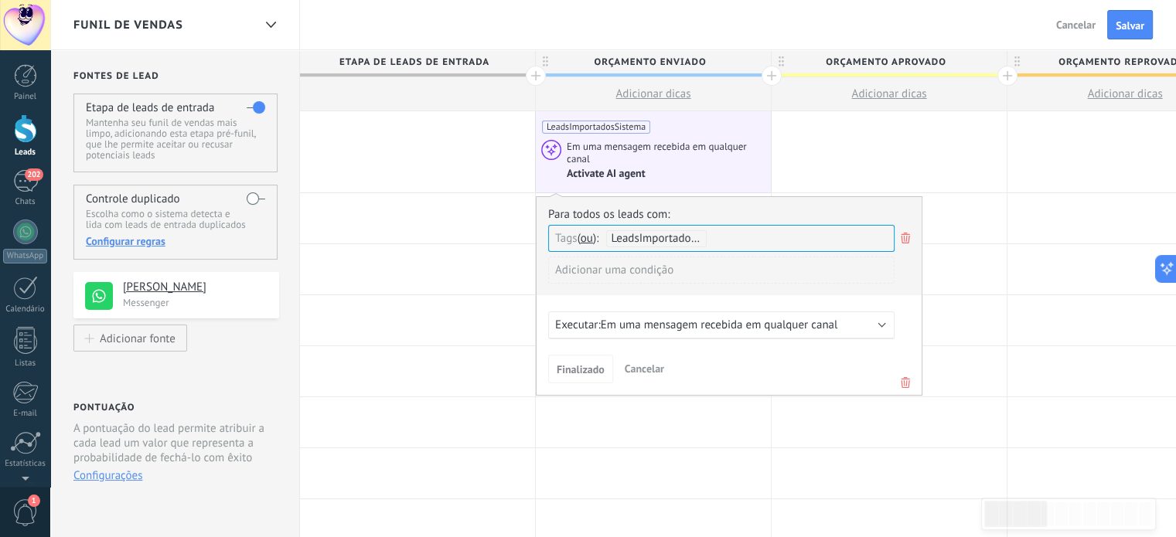
click at [703, 147] on span "Em uma mensagem recebida em qualquer canal" at bounding box center [666, 153] width 199 height 26
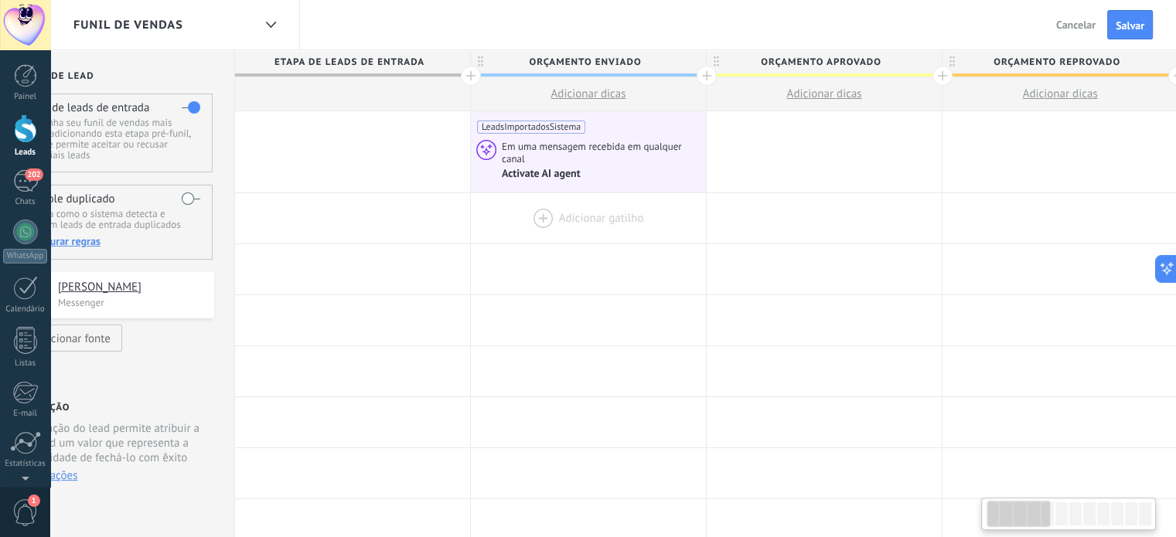
drag, startPoint x: 702, startPoint y: 169, endPoint x: 658, endPoint y: 194, distance: 50.5
click at [659, 148] on span "Em uma mensagem recebida em qualquer canal" at bounding box center [604, 153] width 199 height 26
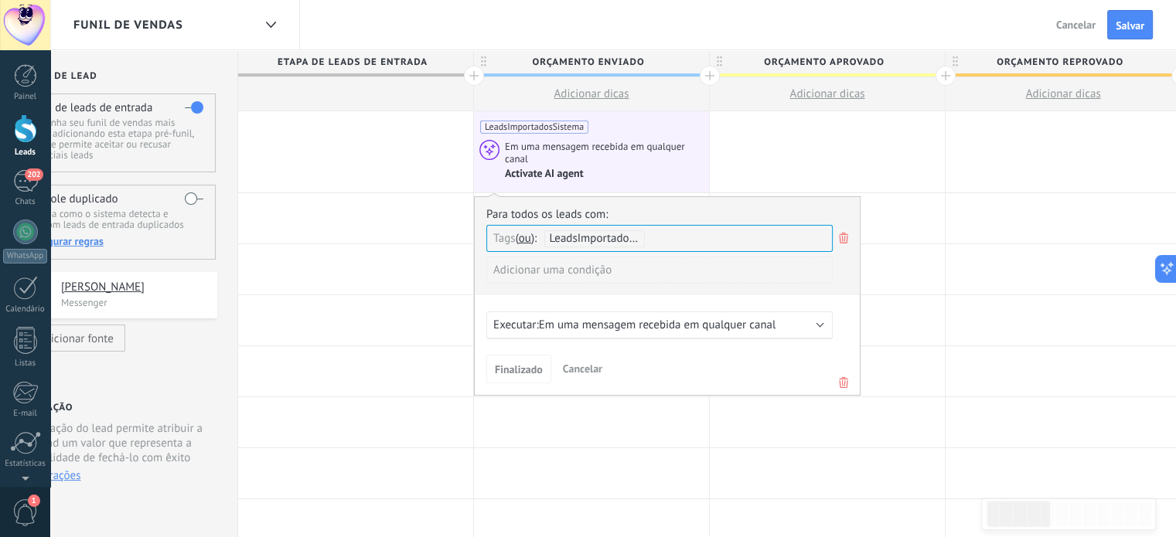
click at [847, 240] on icon at bounding box center [843, 238] width 17 height 19
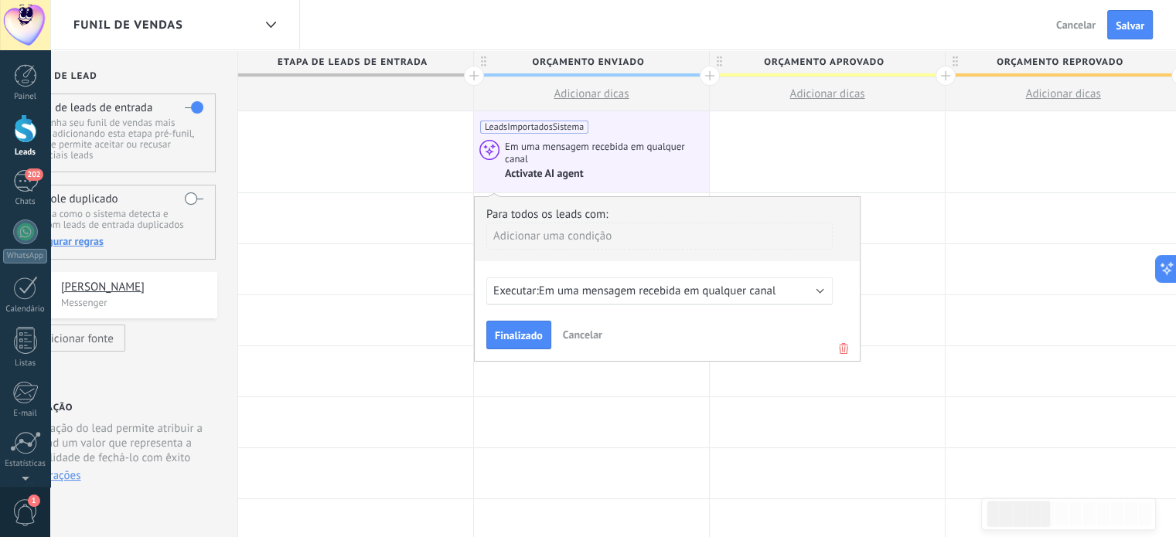
click at [841, 353] on use at bounding box center [843, 348] width 9 height 11
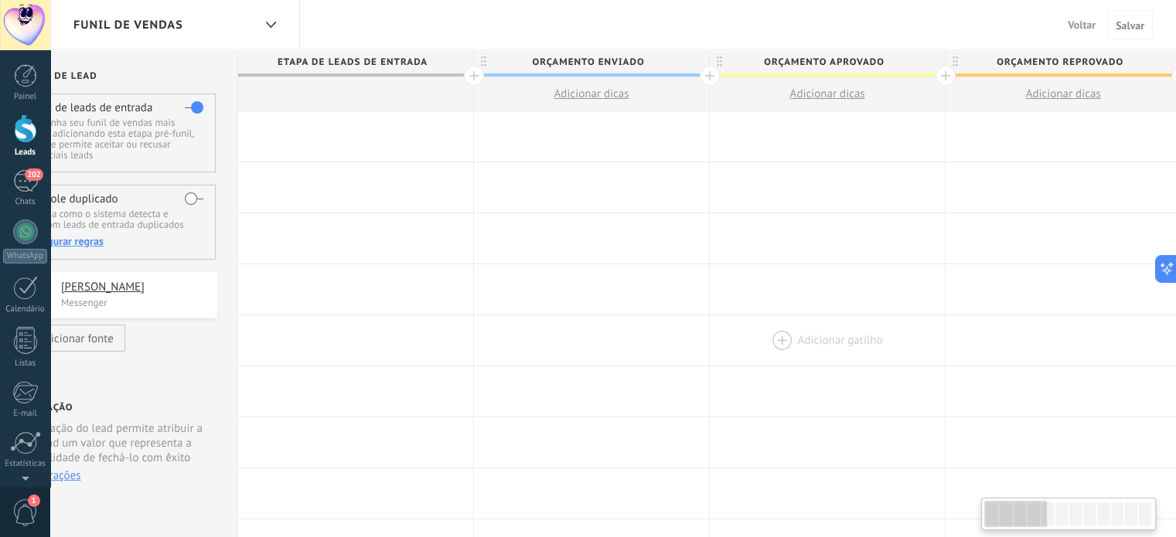
scroll to position [0, 0]
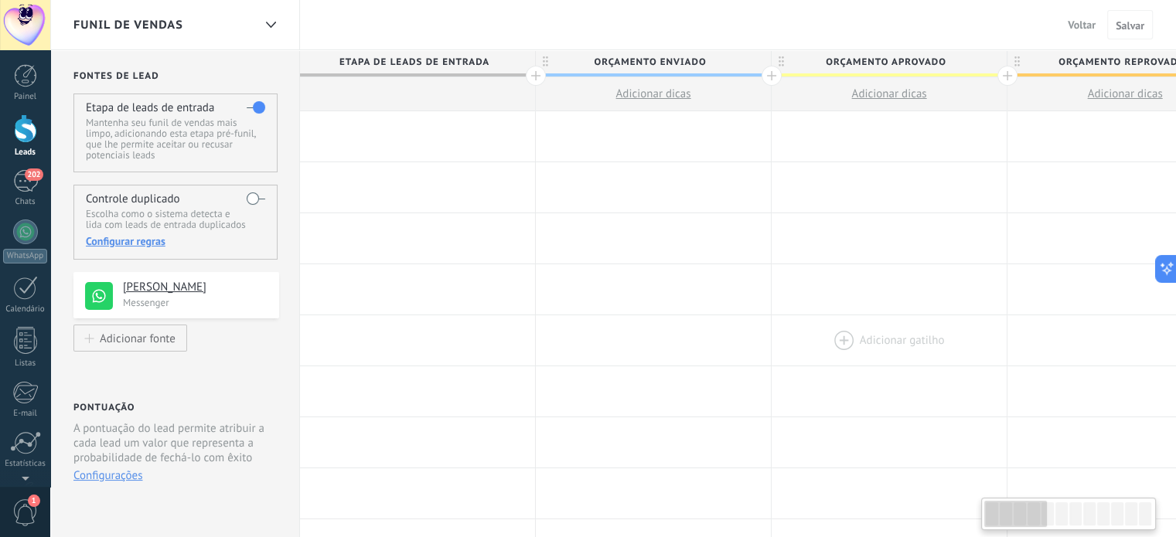
drag, startPoint x: 694, startPoint y: 337, endPoint x: 862, endPoint y: 364, distance: 169.9
click at [691, 143] on div at bounding box center [653, 136] width 235 height 50
click at [690, 120] on div at bounding box center [653, 136] width 235 height 50
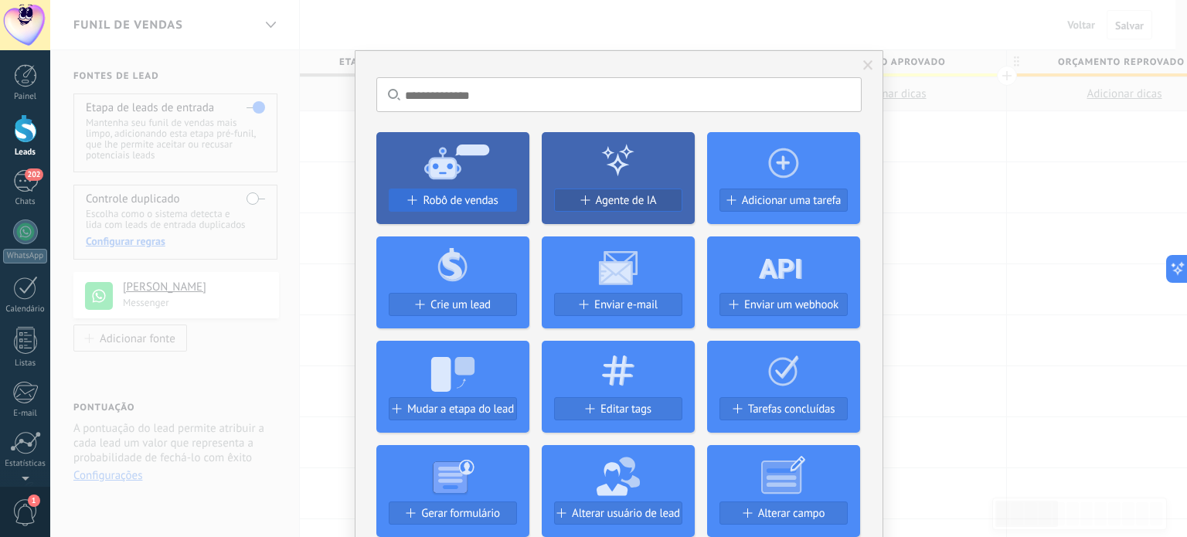
click at [457, 189] on button "Robô de vendas" at bounding box center [453, 200] width 128 height 23
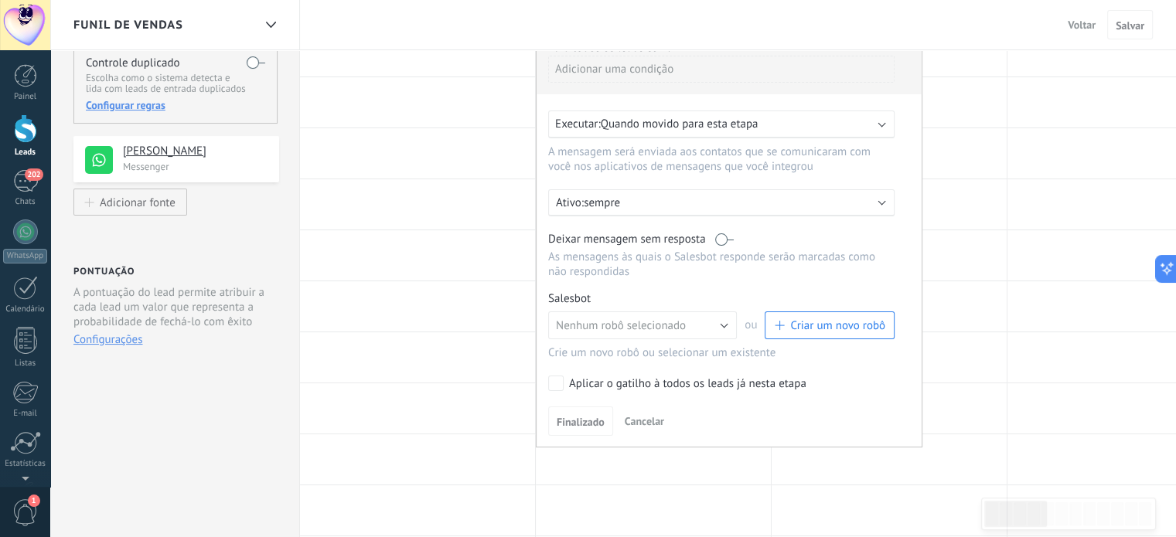
scroll to position [155, 0]
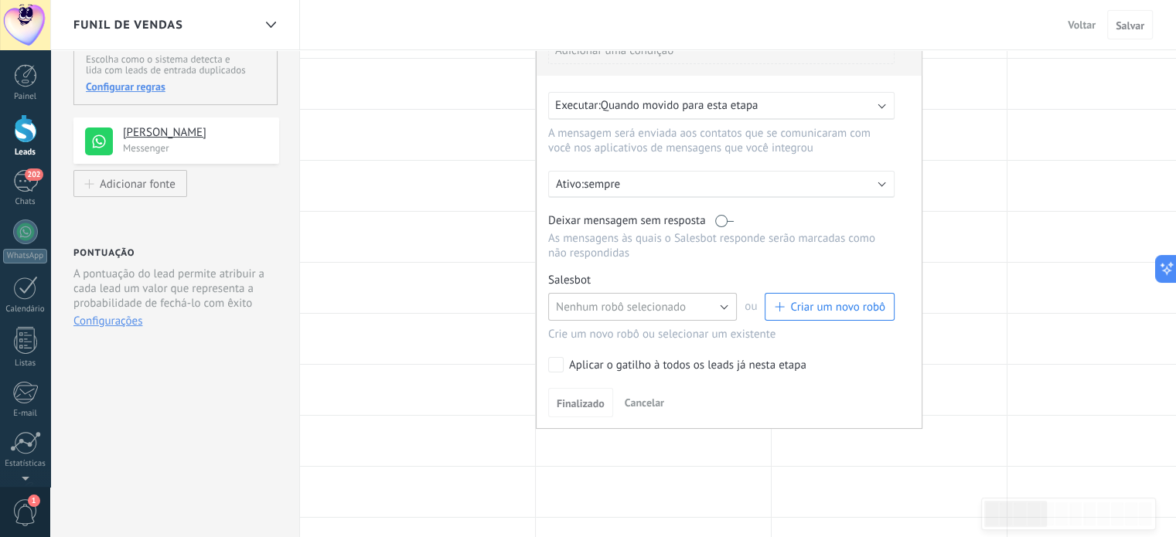
click at [713, 305] on button "Nenhum robô selecionado" at bounding box center [642, 307] width 189 height 28
click at [767, 261] on div "Para todos os leads com: Adicionar uma condição Executar: Quando movido para es…" at bounding box center [729, 220] width 386 height 418
click at [706, 298] on button "Nenhum robô selecionado" at bounding box center [642, 307] width 189 height 28
click at [706, 298] on li "Nenhum robô selecionado" at bounding box center [637, 307] width 197 height 26
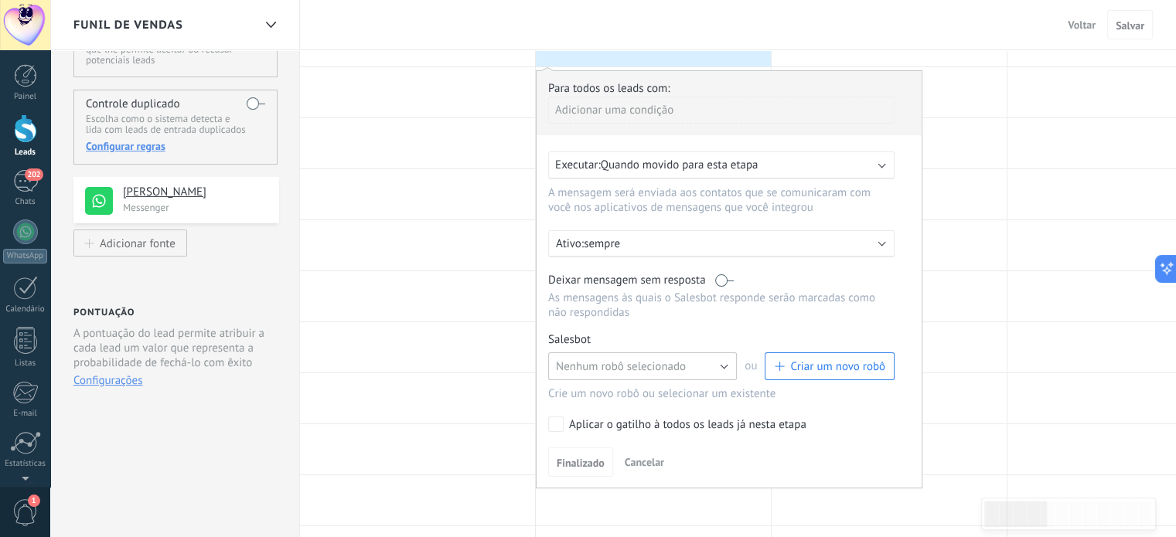
scroll to position [0, 0]
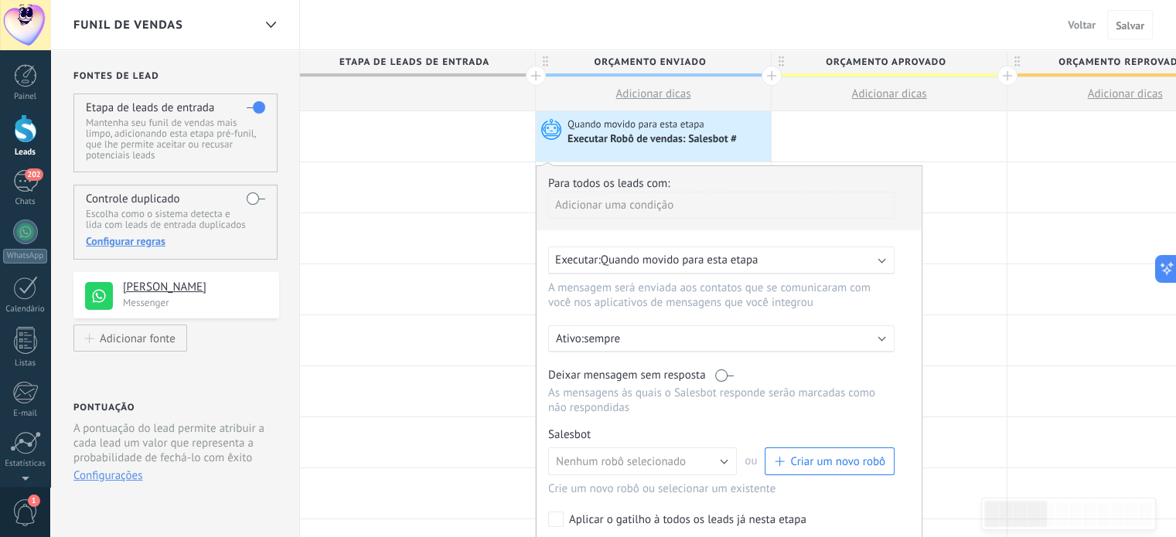
click at [701, 254] on span "Quando movido para esta etapa" at bounding box center [680, 260] width 158 height 15
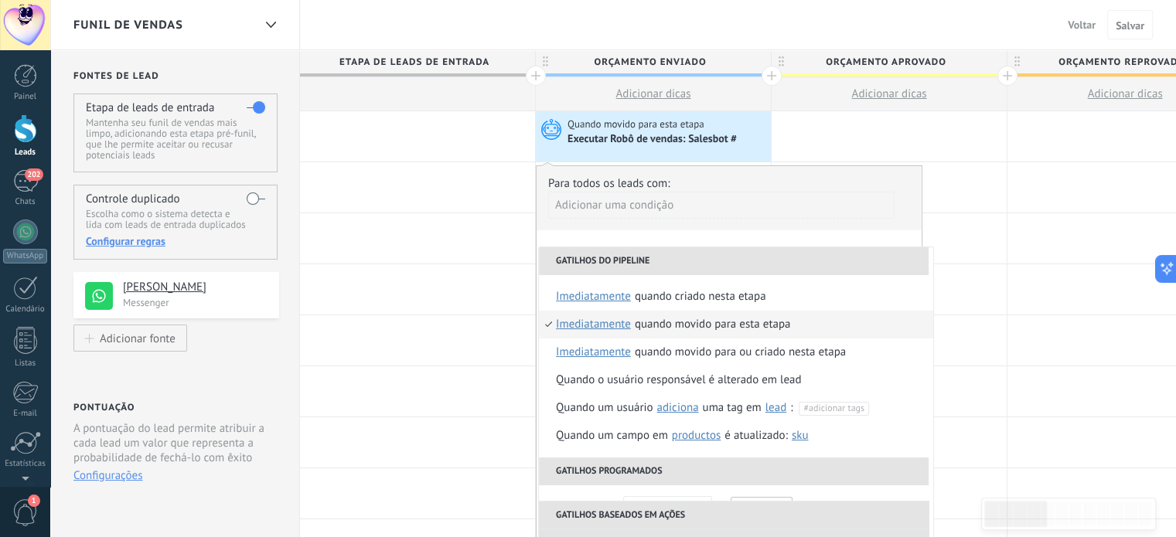
click at [745, 320] on div "Quando movido para esta etapa" at bounding box center [713, 325] width 156 height 28
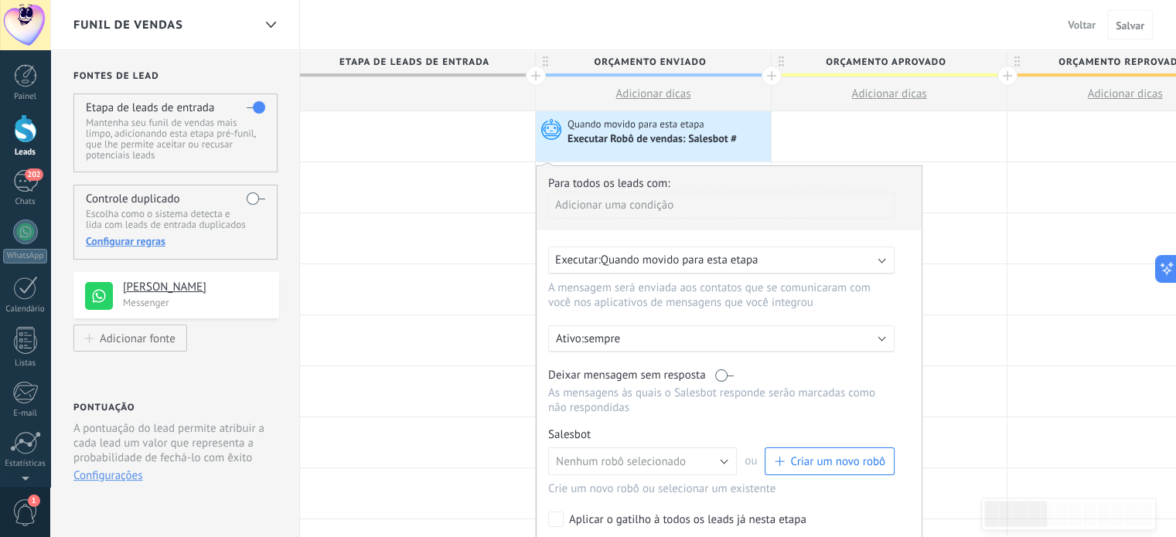
click at [686, 266] on span "Quando movido para esta etapa" at bounding box center [680, 260] width 158 height 15
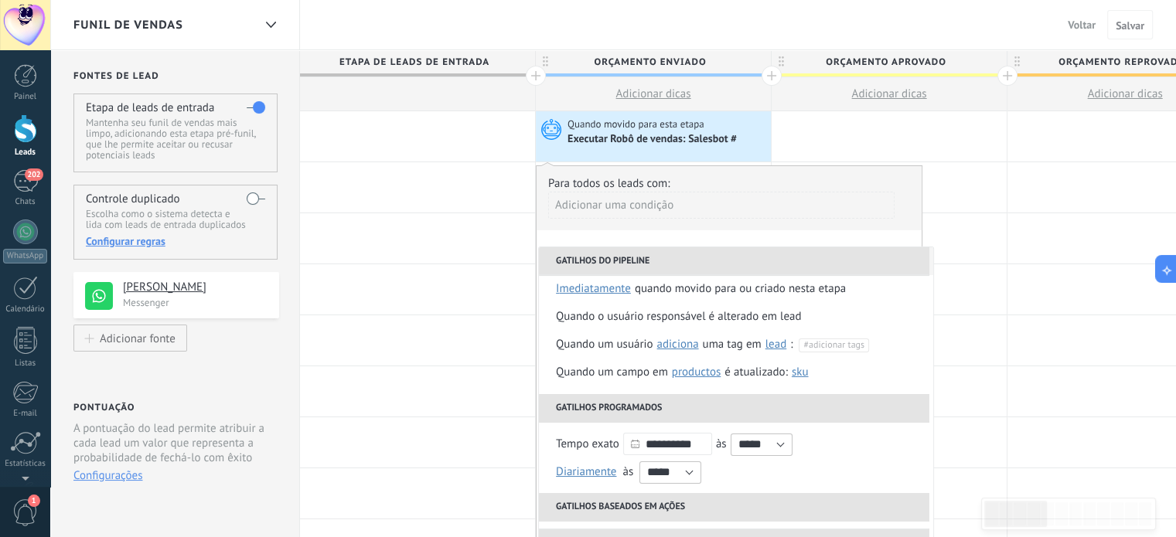
scroll to position [155, 0]
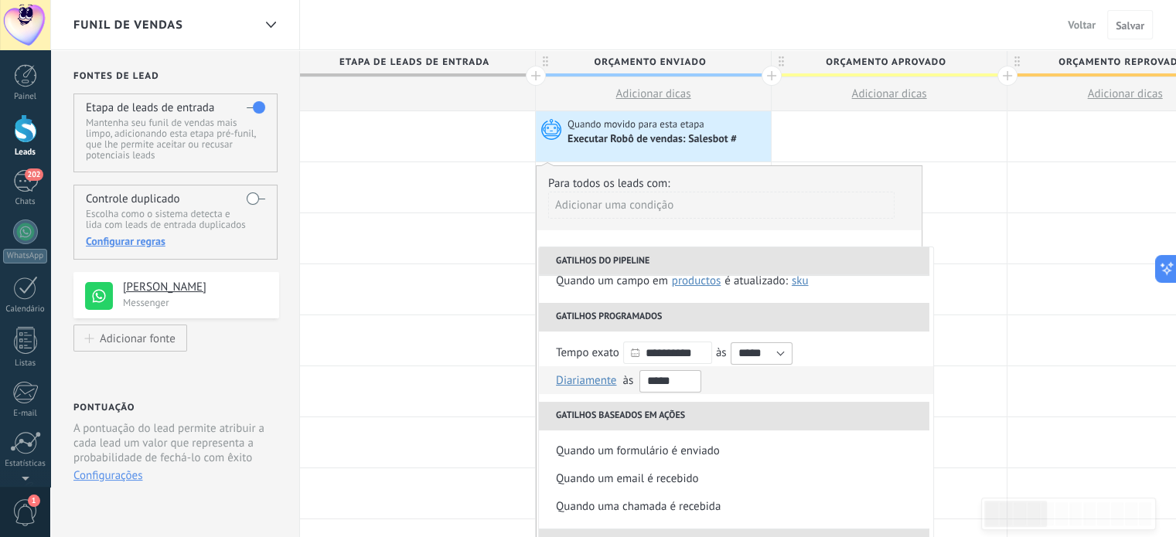
click at [693, 380] on input "*****" at bounding box center [670, 381] width 62 height 22
click at [717, 378] on li "Diariamente Uma vez por semana Uma vez por mês Uma vez por ano Diariamente on J…" at bounding box center [736, 380] width 394 height 28
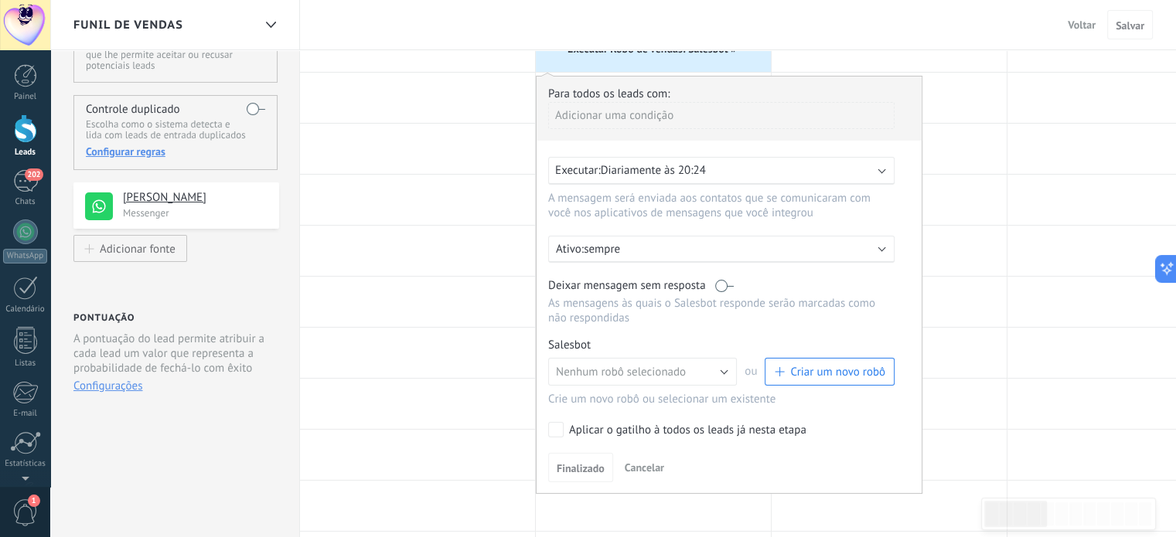
scroll to position [0, 0]
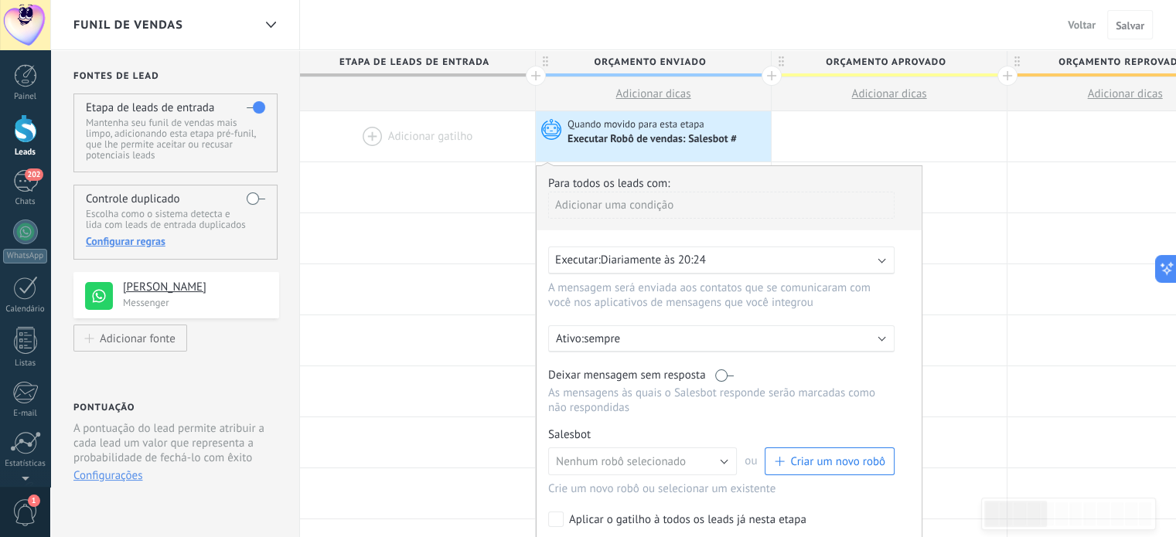
click at [795, 253] on div "Executar: Diariamente às 20:24" at bounding box center [715, 260] width 320 height 15
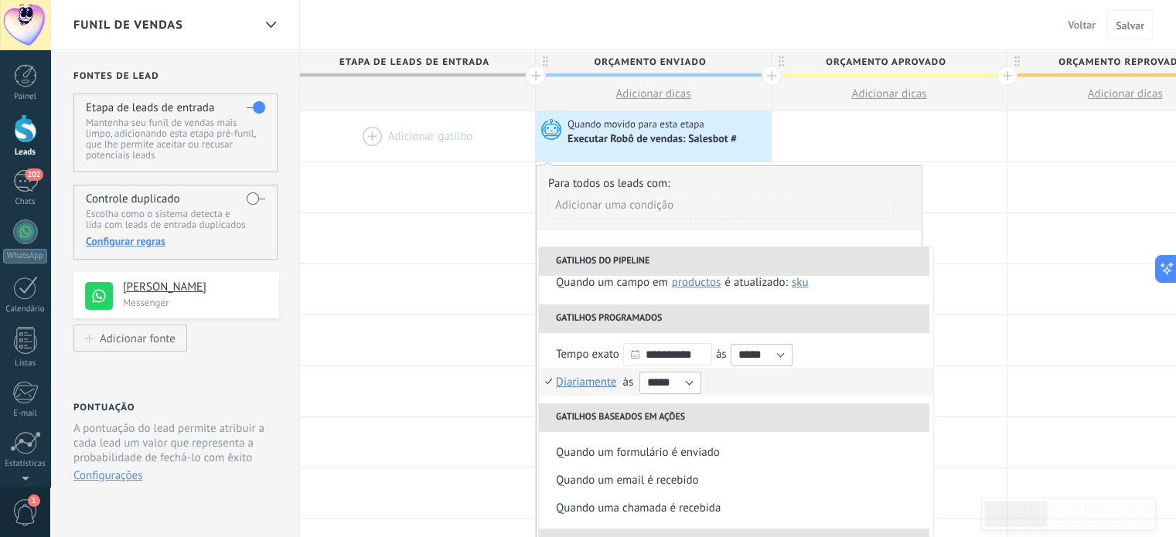
scroll to position [155, 0]
click at [649, 350] on input "**********" at bounding box center [667, 353] width 89 height 22
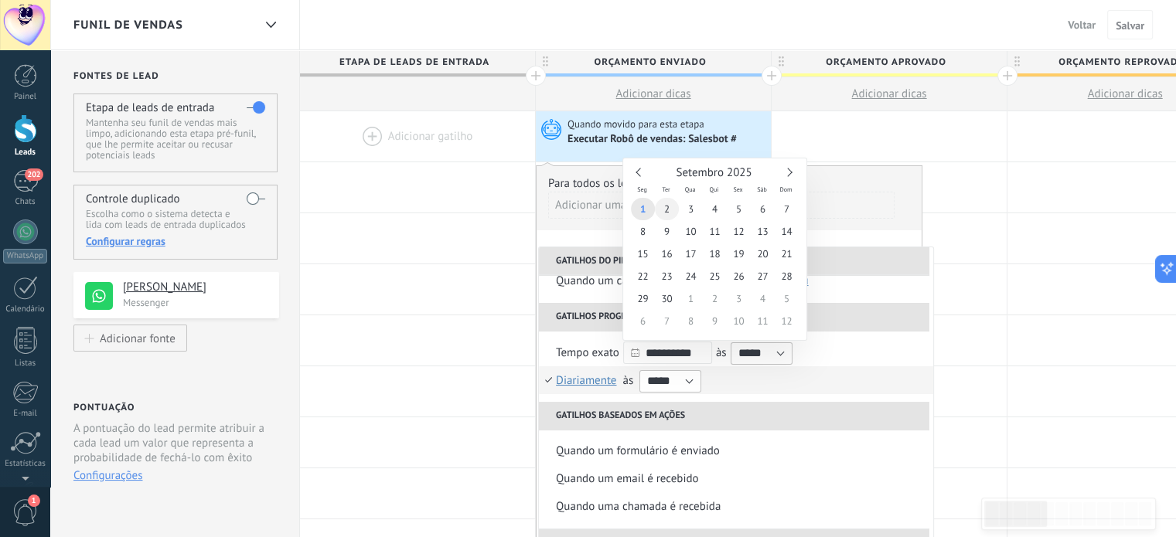
type input "**********"
click at [667, 208] on span "2" at bounding box center [667, 209] width 24 height 22
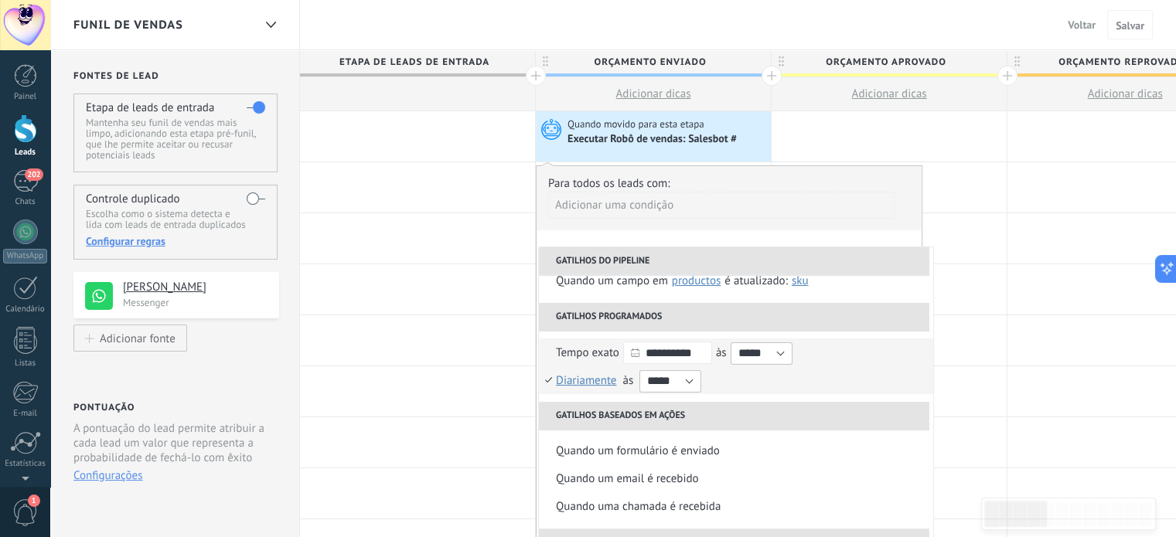
scroll to position [0, 0]
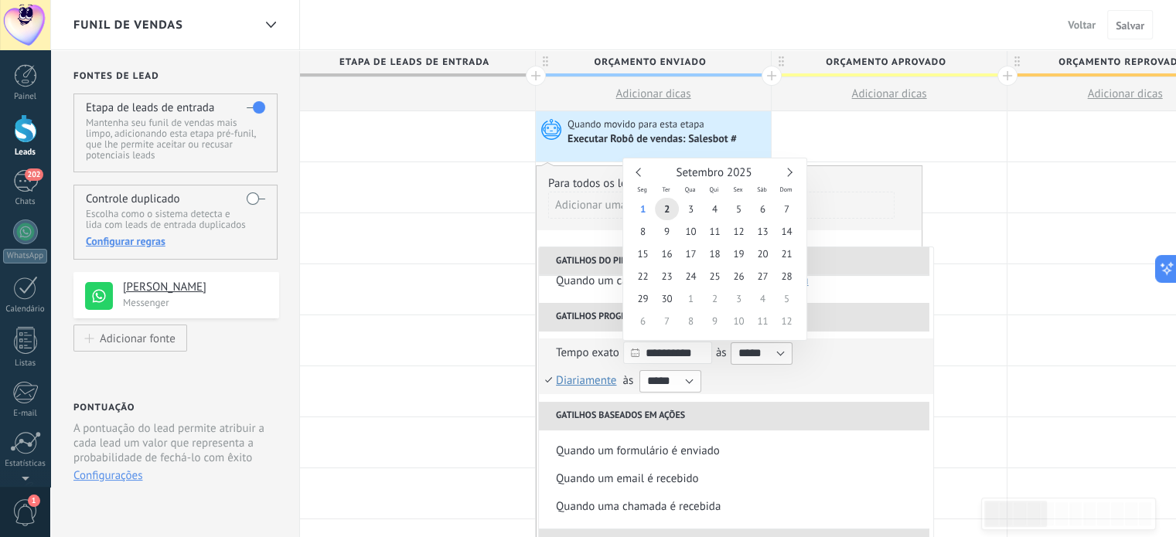
click at [652, 352] on input "**********" at bounding box center [667, 353] width 89 height 22
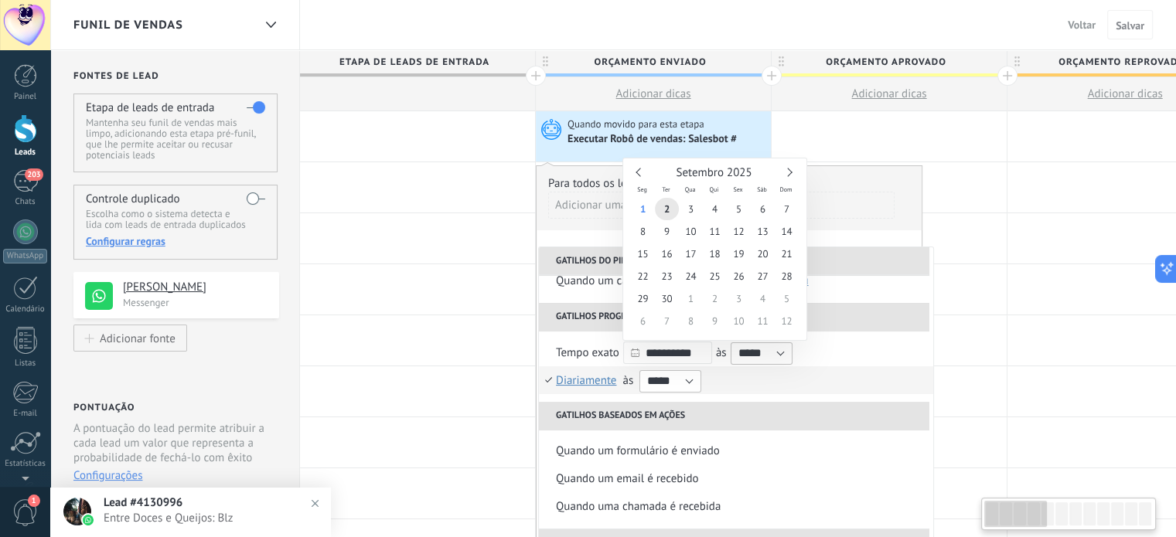
click at [883, 332] on div "**********" at bounding box center [736, 366] width 394 height 71
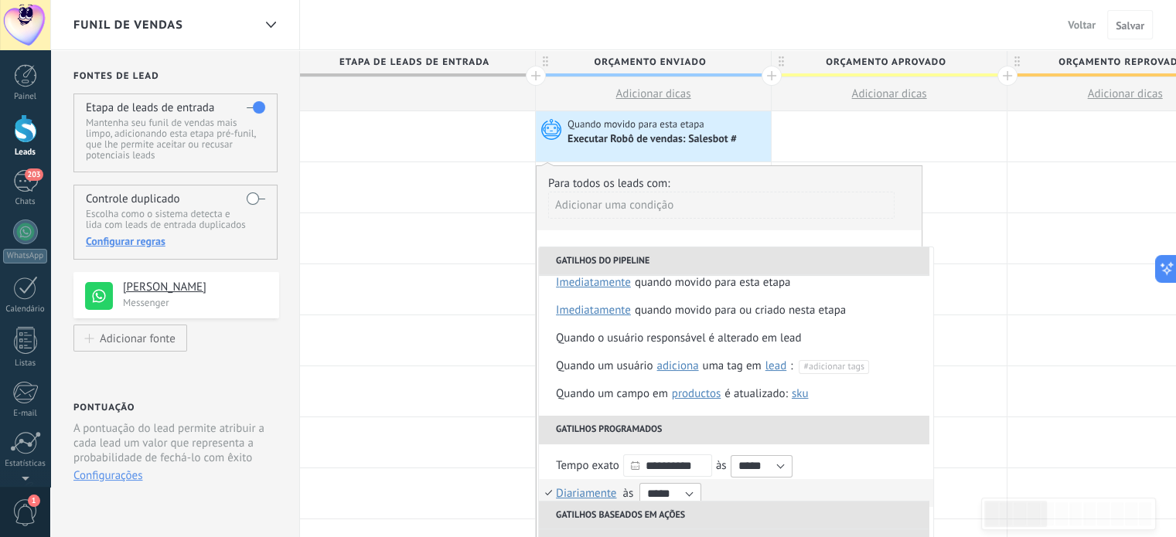
scroll to position [77, 0]
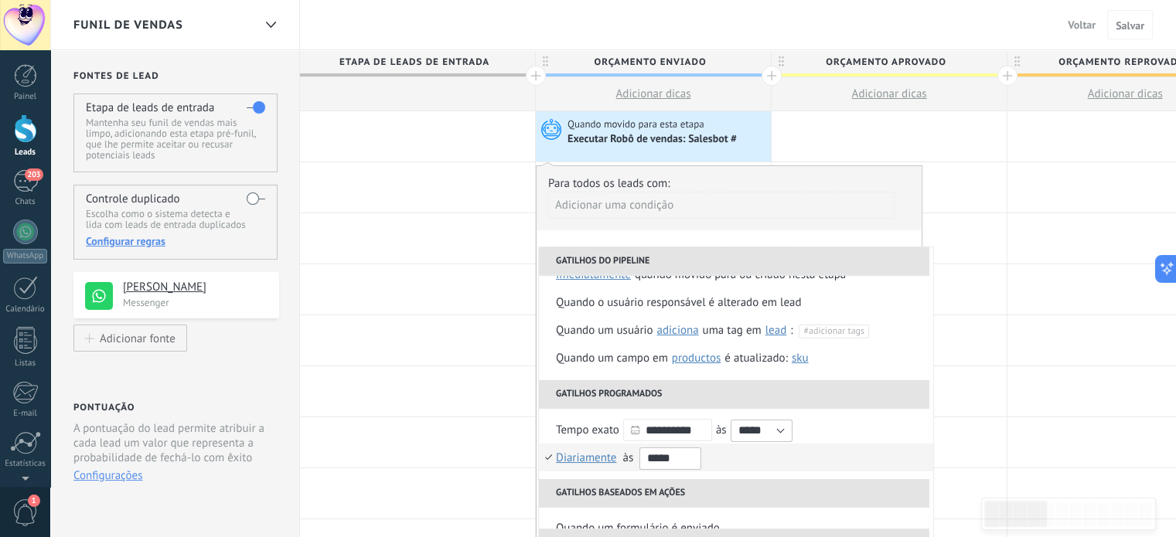
click at [692, 450] on input "*****" at bounding box center [670, 459] width 62 height 22
click at [832, 381] on li "Gatilhos programados" at bounding box center [734, 394] width 390 height 28
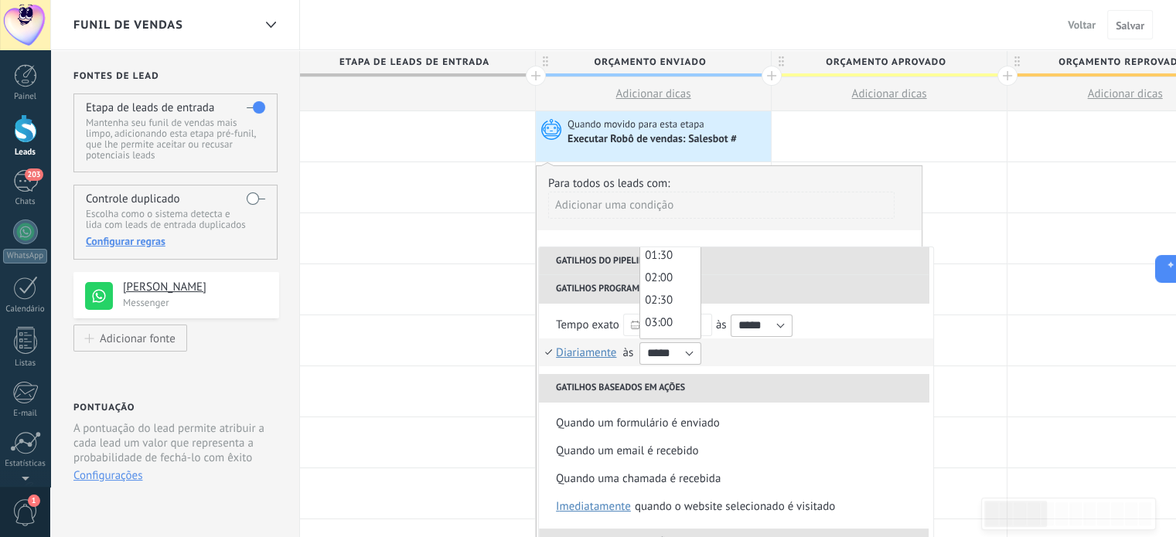
click at [705, 384] on li "Gatilhos baseados em ações" at bounding box center [734, 388] width 390 height 28
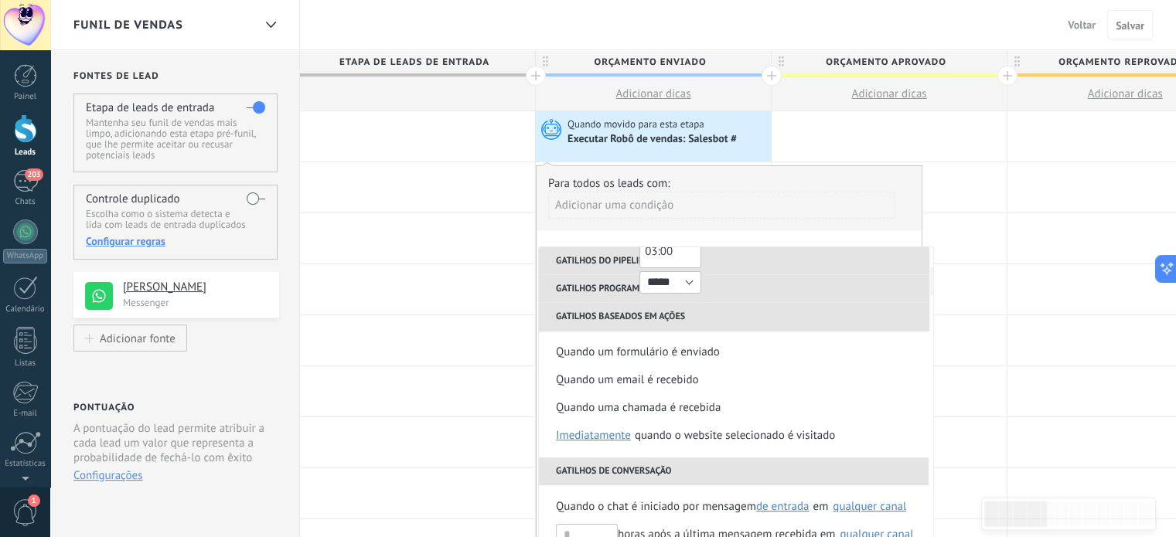
click at [612, 468] on li "Gatilhos de conversação" at bounding box center [734, 472] width 390 height 28
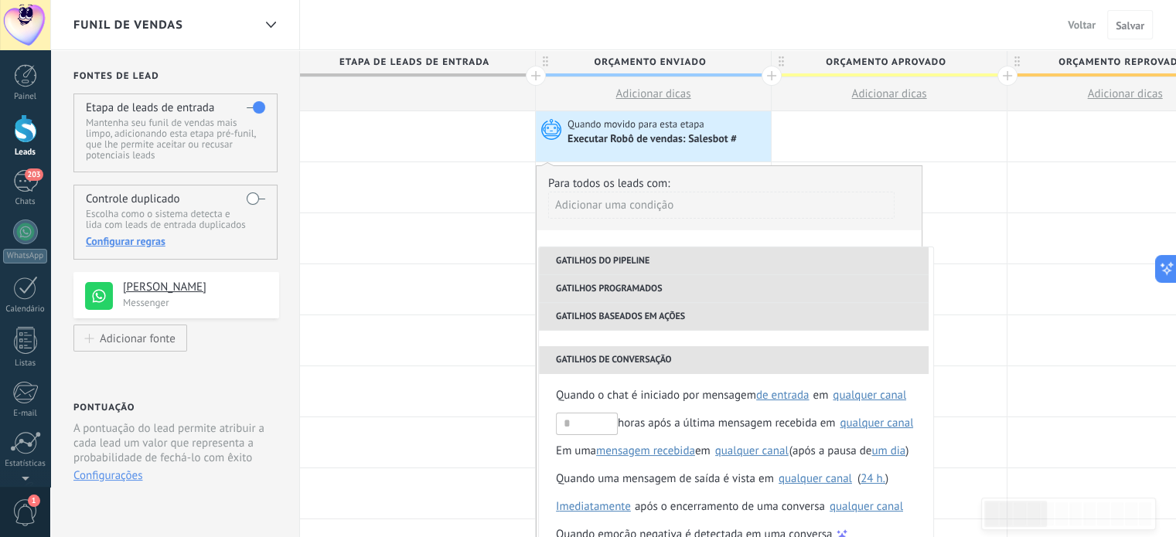
click at [624, 362] on li "Gatilhos de conversação" at bounding box center [734, 360] width 390 height 28
click at [704, 353] on li "Gatilhos de conversação" at bounding box center [734, 360] width 390 height 28
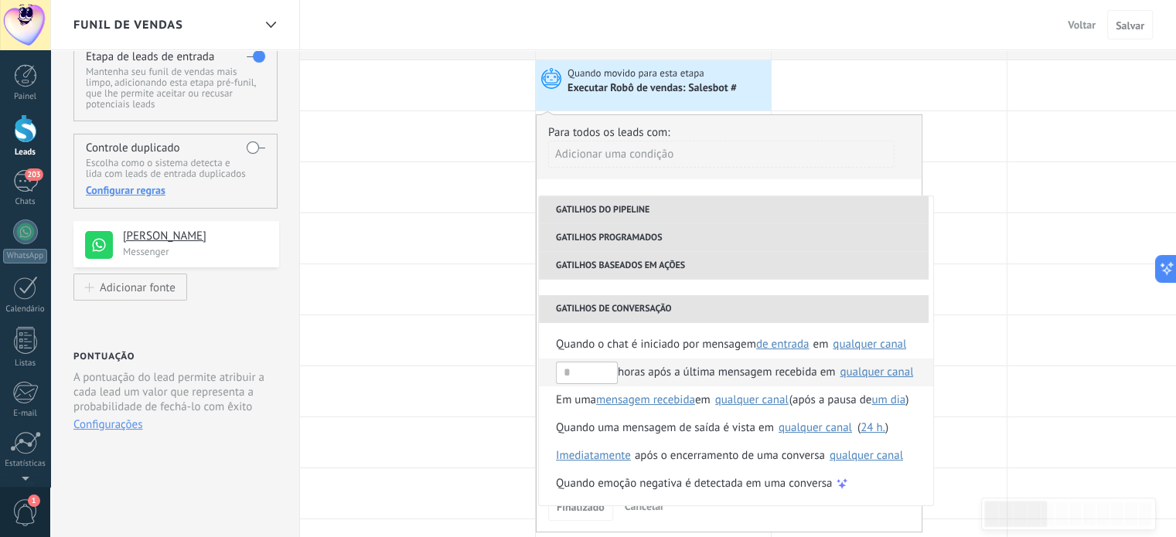
scroll to position [77, 0]
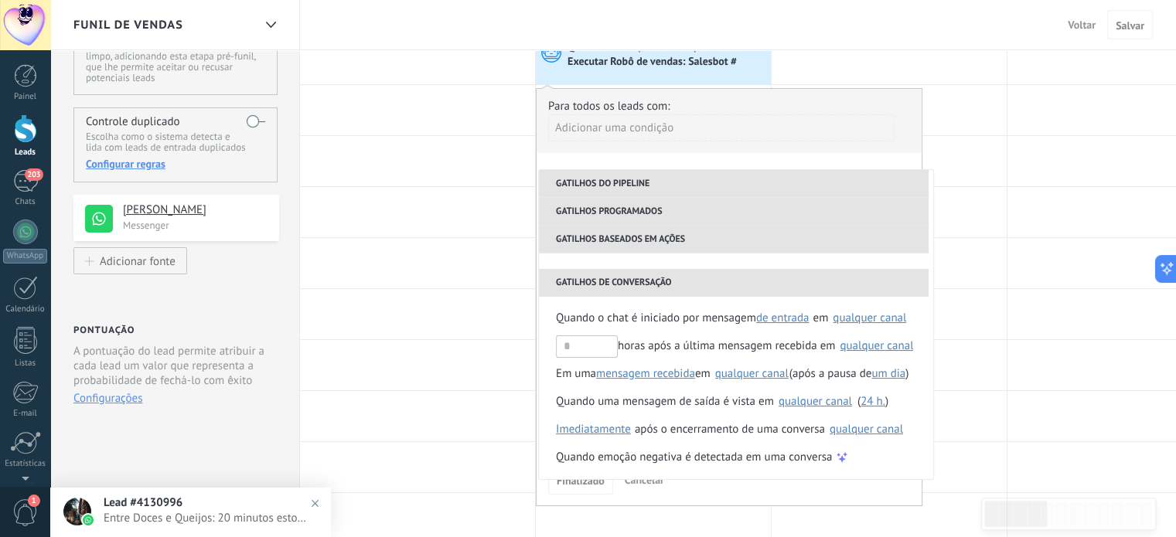
click at [649, 209] on li "Gatilhos programados" at bounding box center [734, 212] width 390 height 28
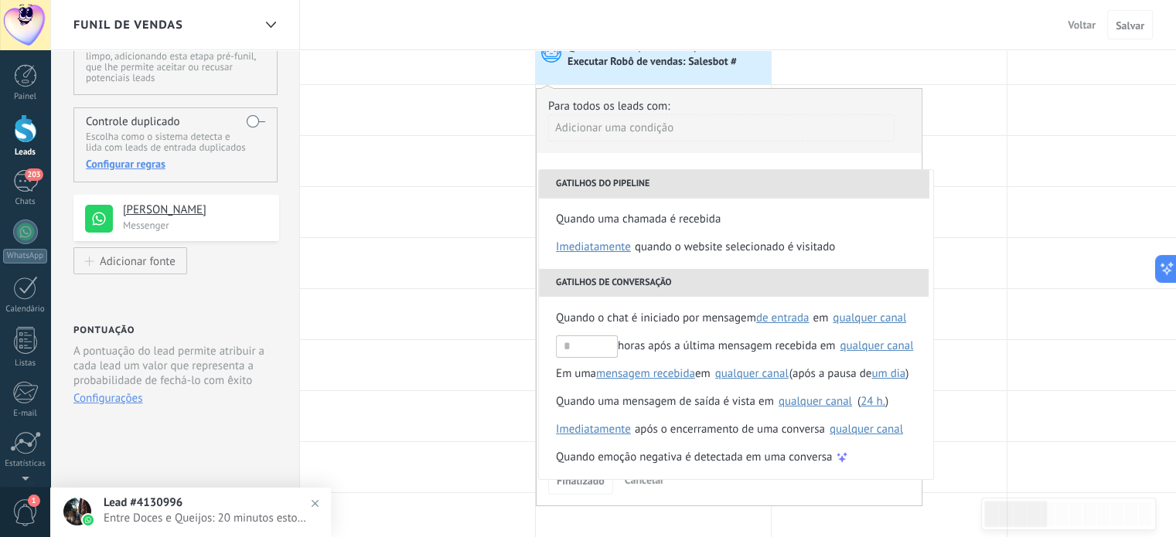
scroll to position [182, 0]
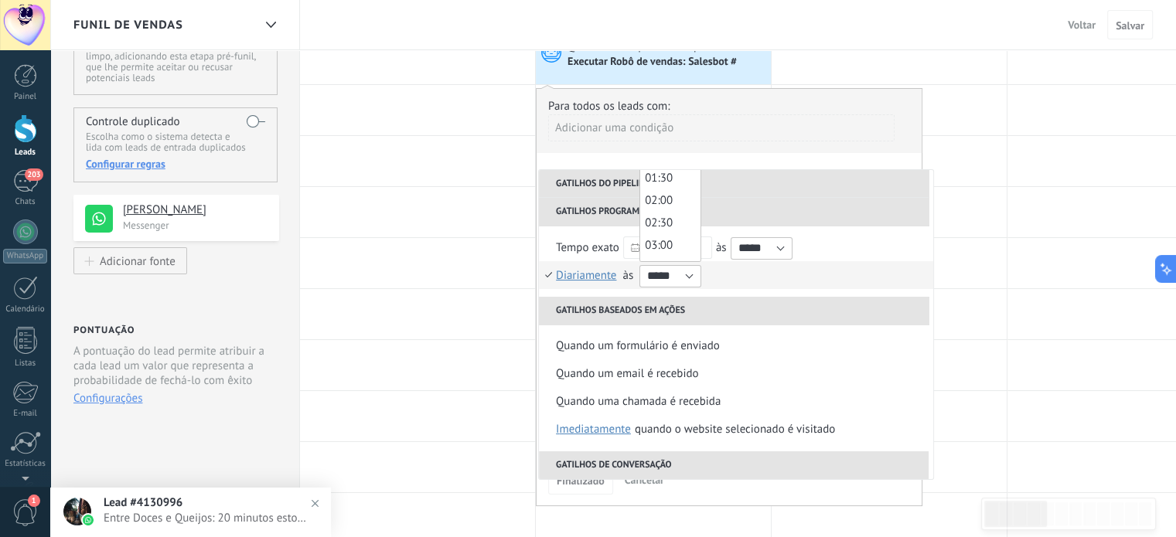
click at [826, 291] on div "**********" at bounding box center [736, 261] width 394 height 71
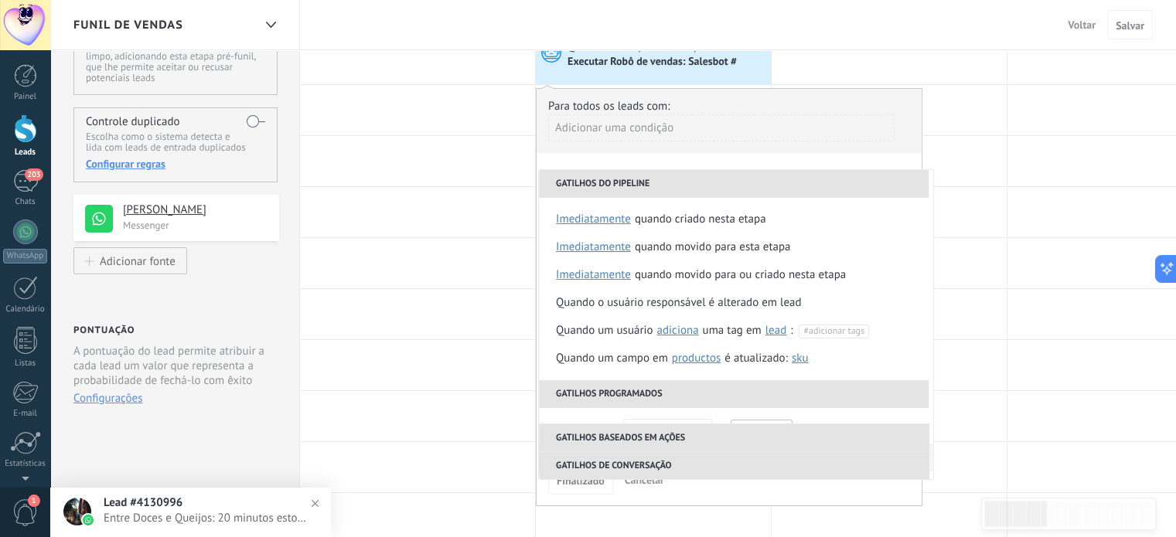
click at [634, 186] on li "Gatilhos do pipeline" at bounding box center [734, 184] width 390 height 28
click at [647, 183] on li "Gatilhos do pipeline" at bounding box center [734, 184] width 390 height 28
click at [637, 391] on li "Gatilhos programados" at bounding box center [734, 394] width 390 height 28
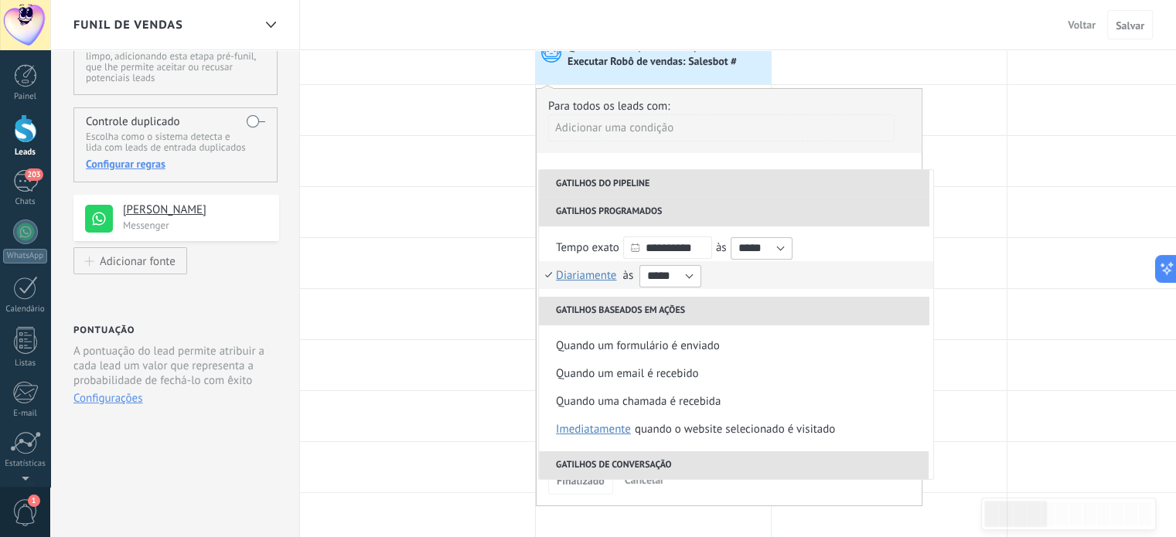
click at [562, 269] on span "Diariamente" at bounding box center [586, 275] width 60 height 15
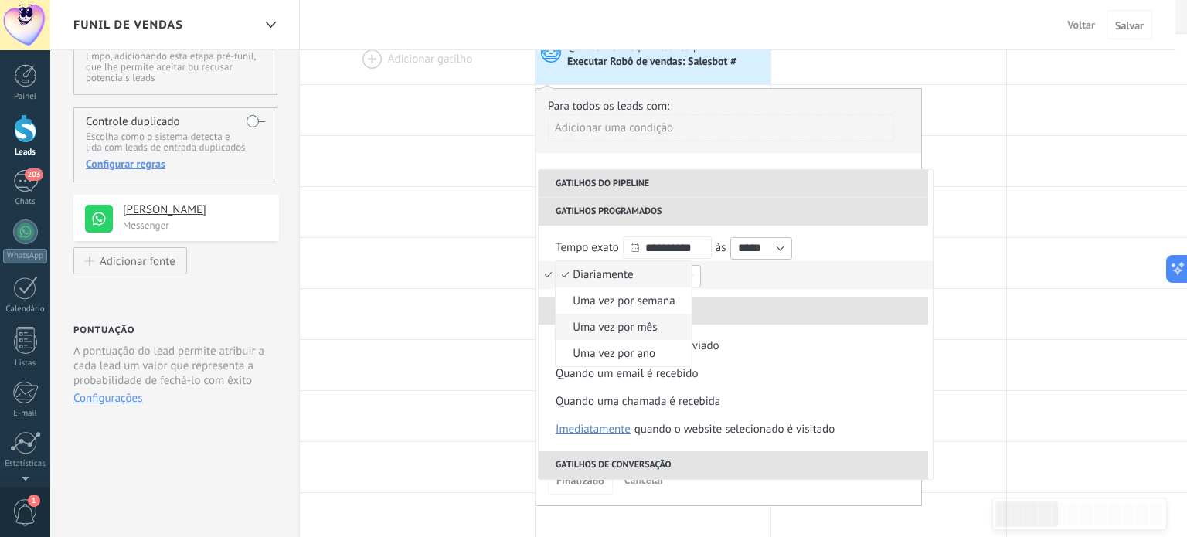
click at [646, 328] on span "Uma vez por mês" at bounding box center [615, 327] width 119 height 15
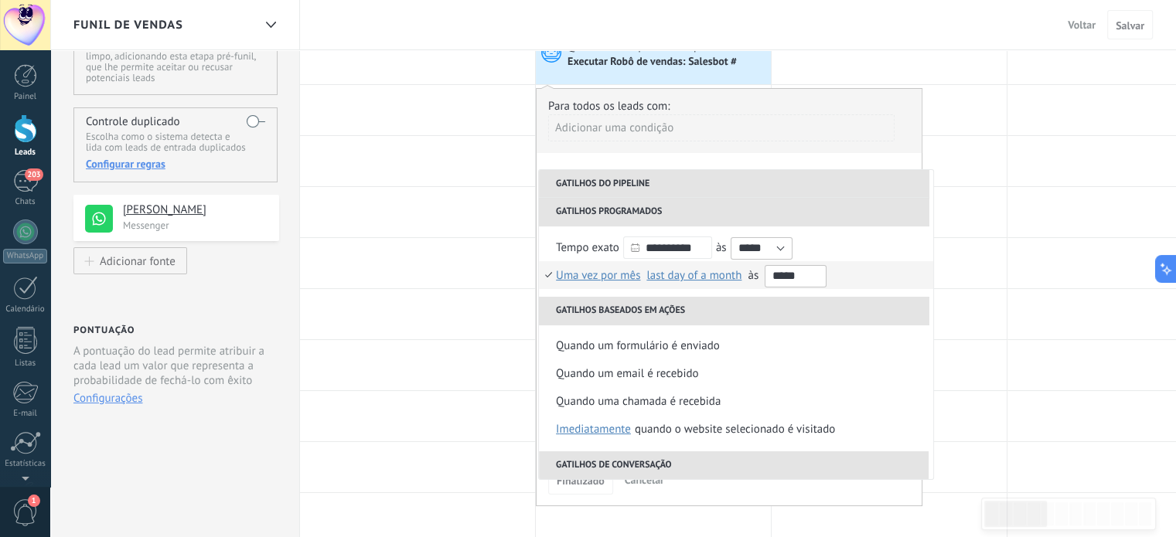
click at [816, 273] on input "*****" at bounding box center [795, 276] width 62 height 22
click at [847, 284] on li "Uma vez por mês Diariamente Uma vez por semana Uma vez por mês Uma vez por ano …" at bounding box center [736, 275] width 394 height 28
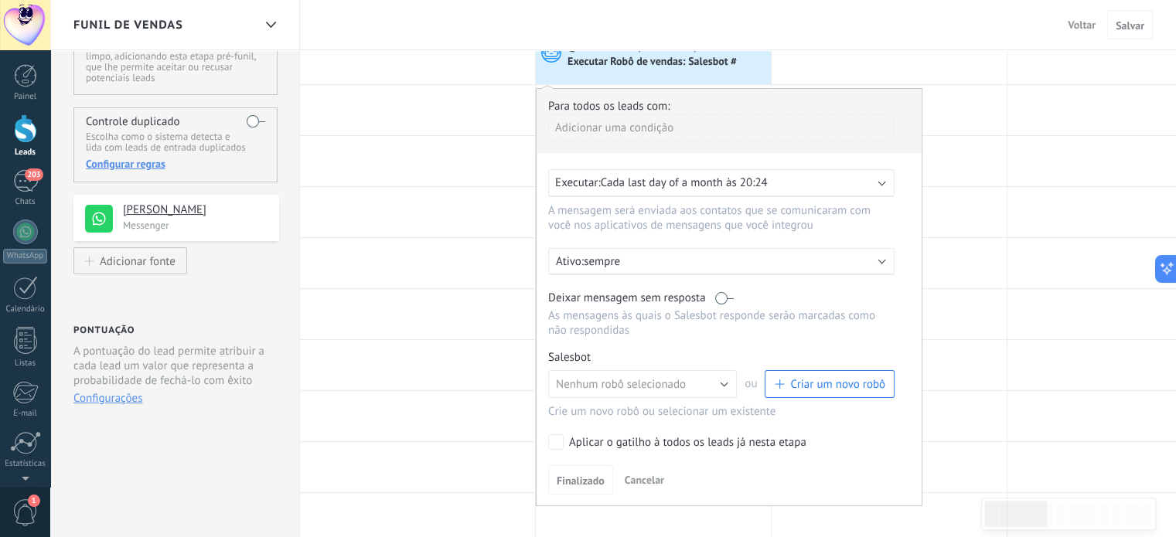
scroll to position [0, 0]
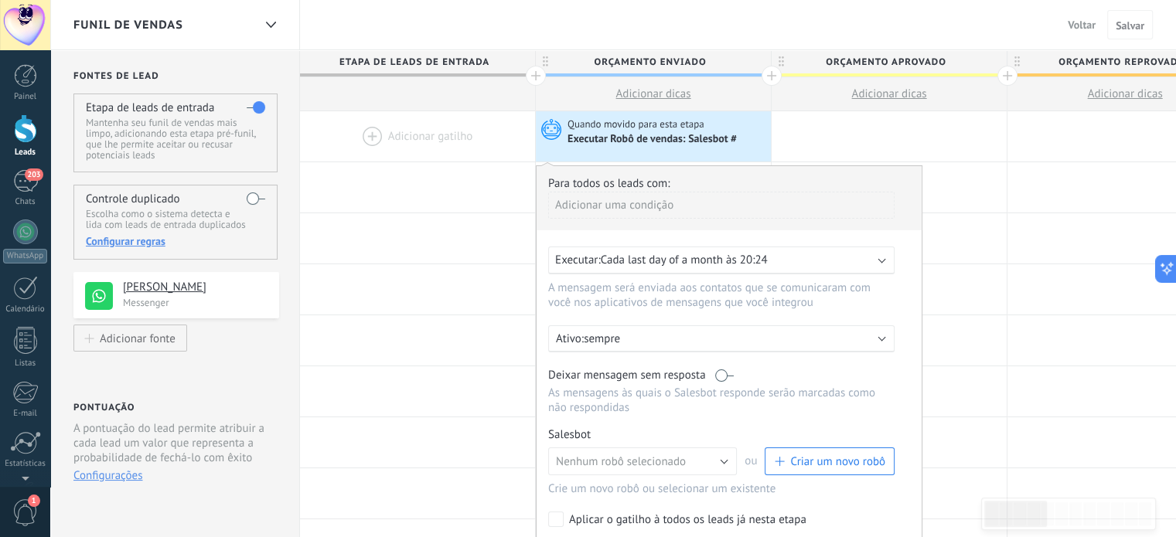
click at [814, 251] on div "Executar: Cada last day of a month às 20:24" at bounding box center [721, 261] width 346 height 28
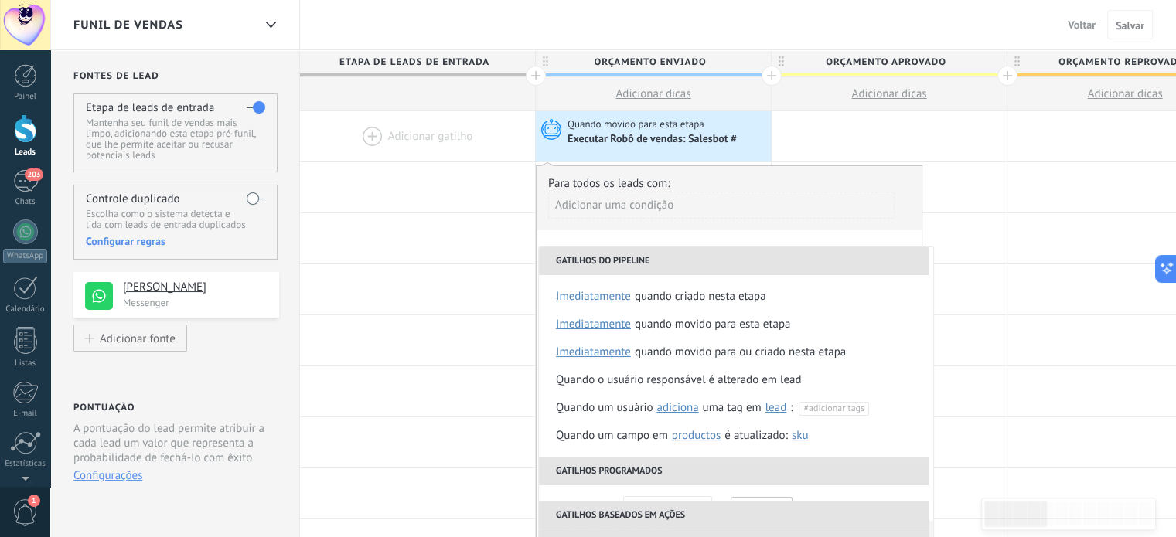
click at [698, 262] on li "Gatilhos do pipeline" at bounding box center [734, 261] width 390 height 28
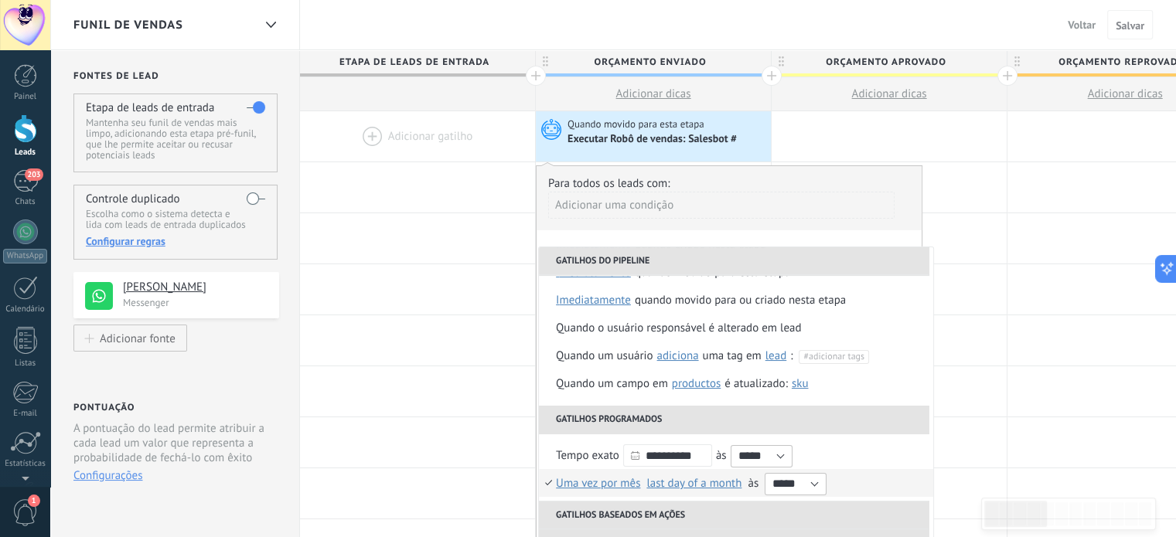
scroll to position [77, 0]
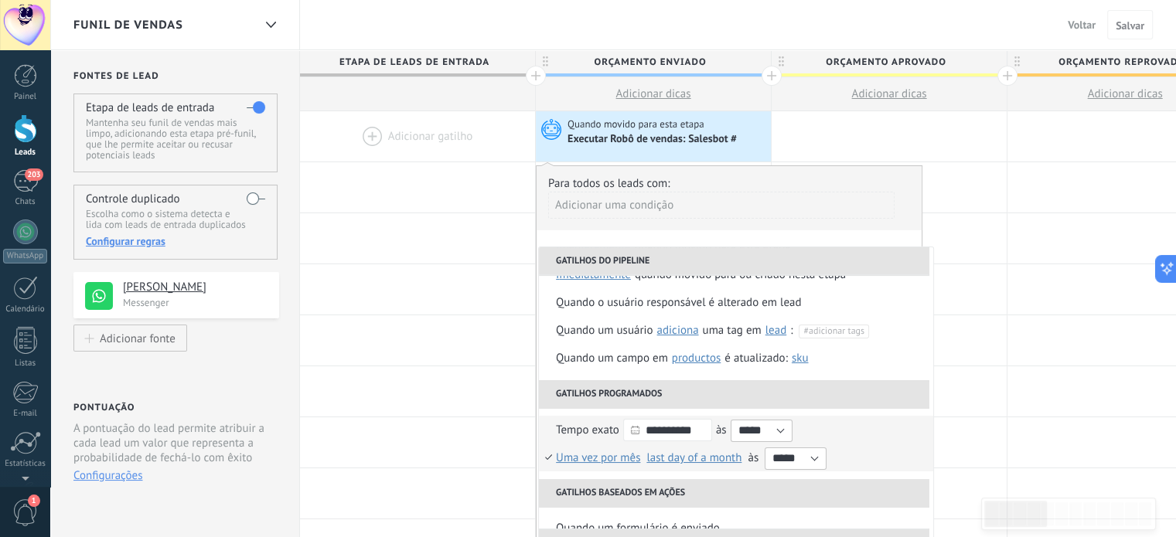
click at [564, 432] on span "Tempo exato" at bounding box center [587, 430] width 63 height 15
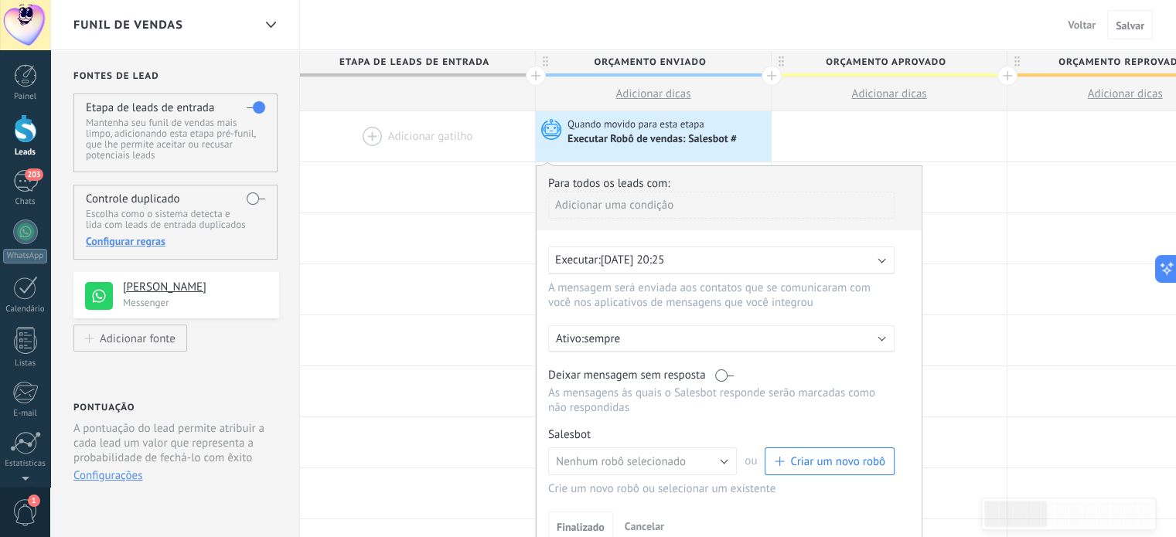
click at [819, 254] on div "Executar: 01/09/2025 20:25" at bounding box center [715, 260] width 320 height 15
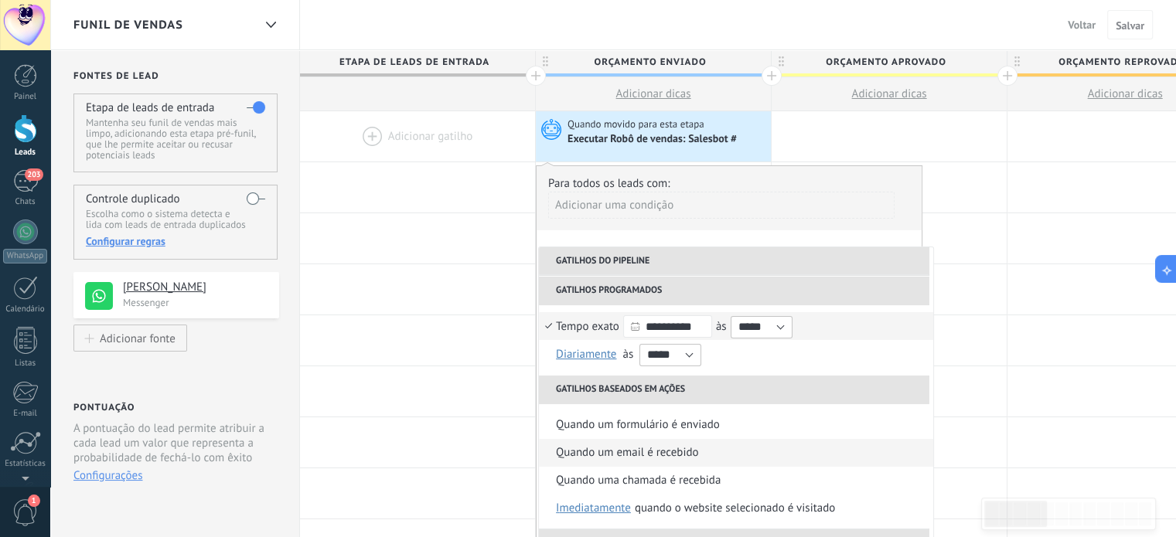
scroll to position [155, 0]
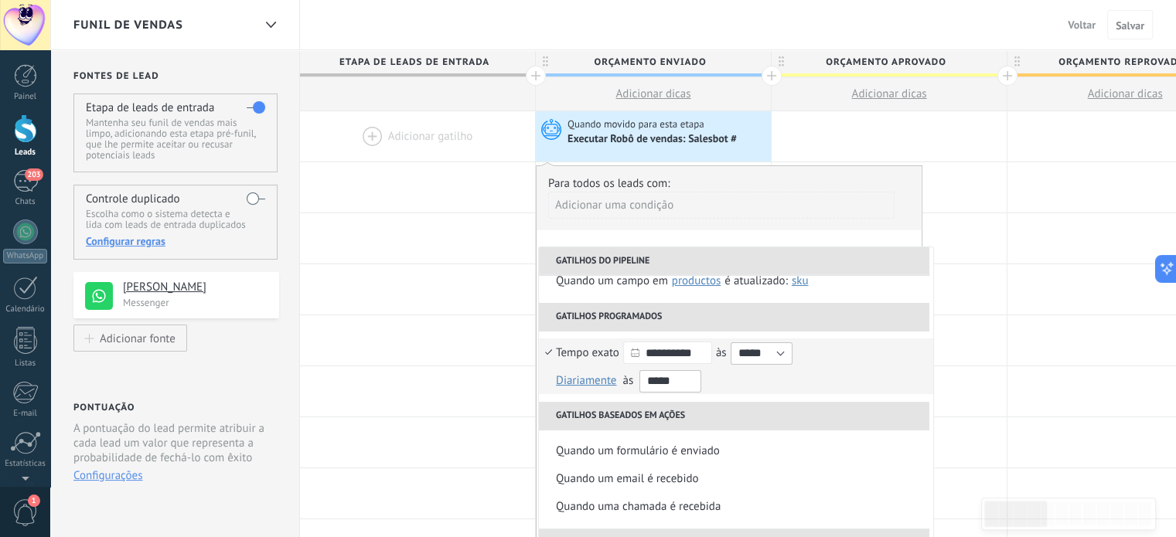
click at [693, 380] on input "*****" at bounding box center [670, 381] width 62 height 22
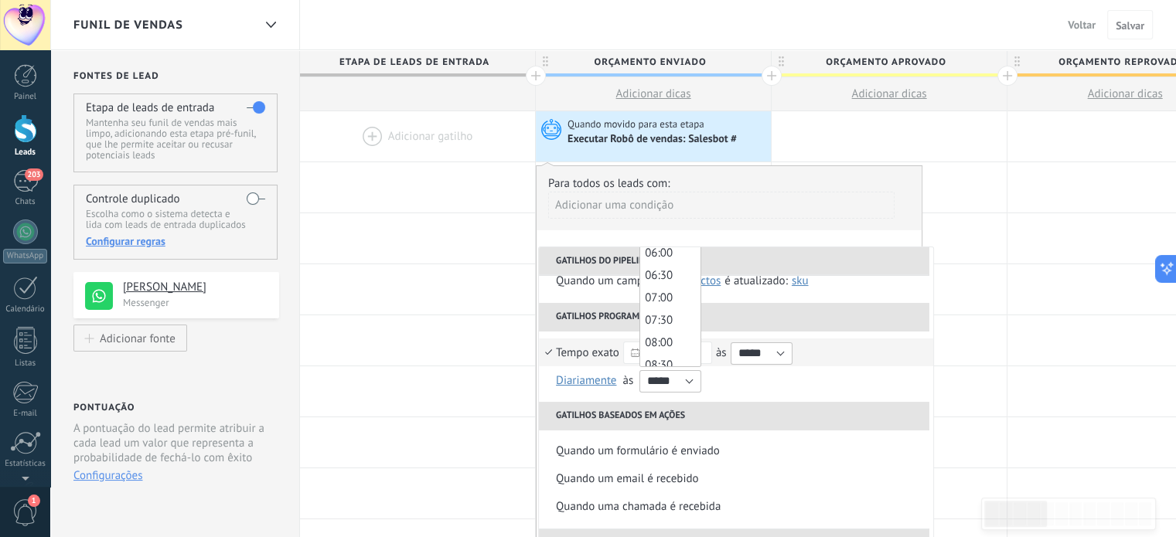
click at [870, 339] on div "**********" at bounding box center [736, 353] width 360 height 28
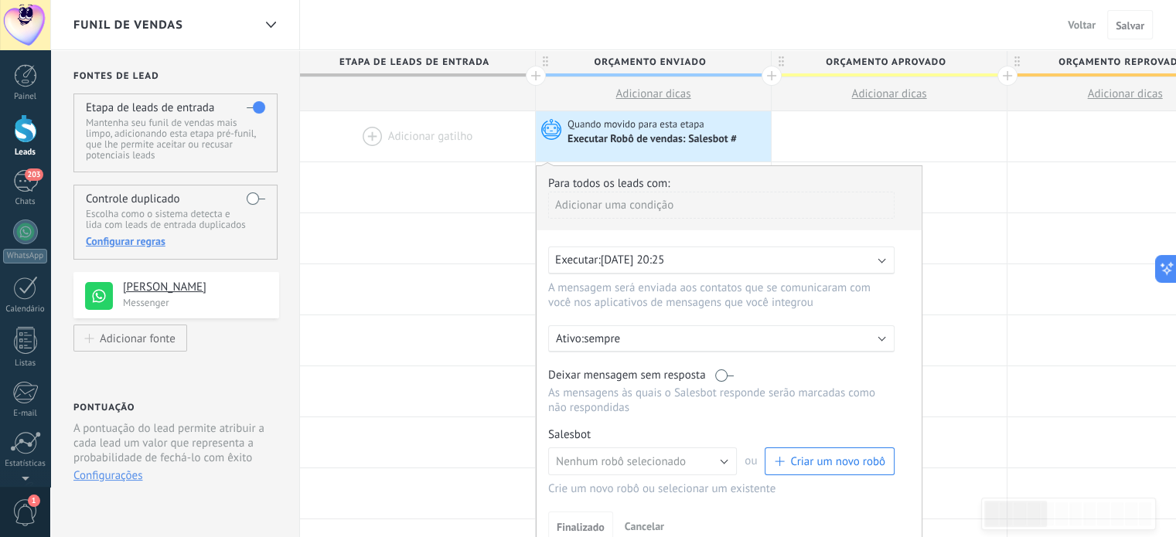
click at [780, 264] on div "Executar: 01/09/2025 20:25" at bounding box center [715, 260] width 320 height 15
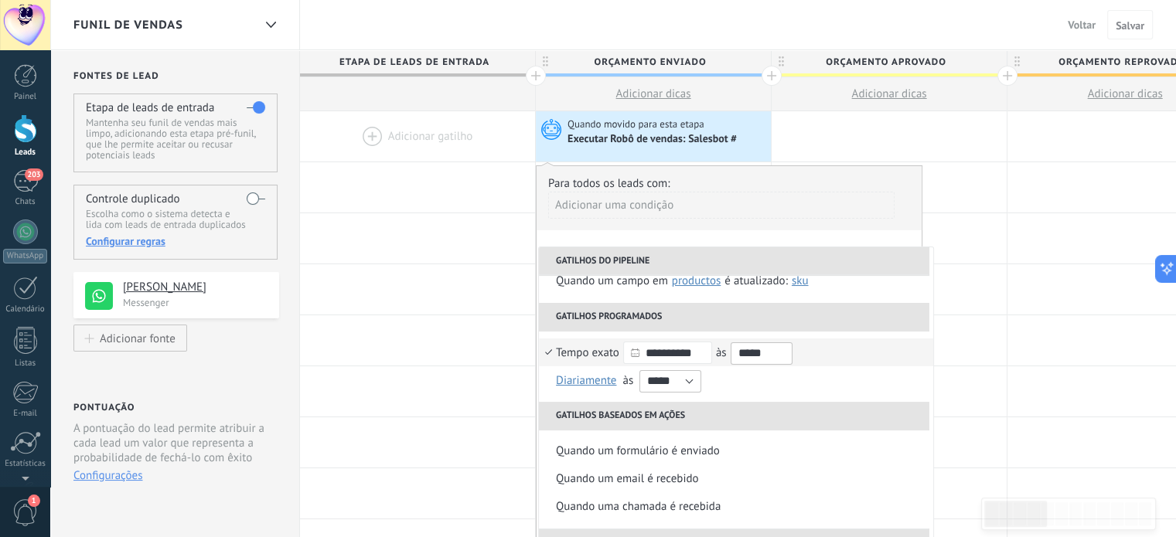
click at [778, 350] on input "*****" at bounding box center [761, 353] width 62 height 22
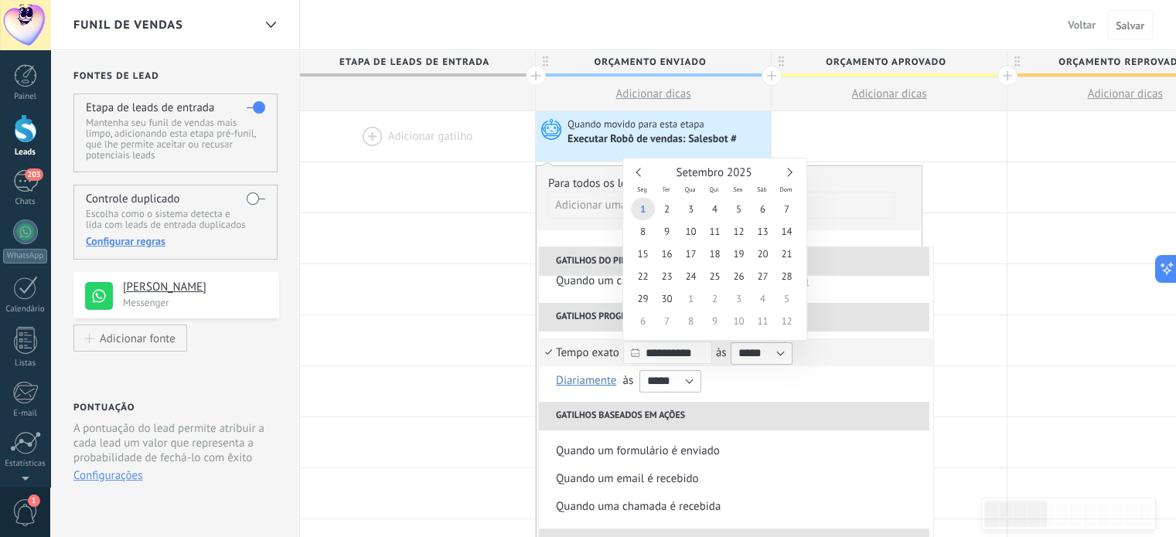
click at [703, 352] on input "**********" at bounding box center [667, 353] width 89 height 22
click at [683, 356] on input "**********" at bounding box center [667, 353] width 89 height 22
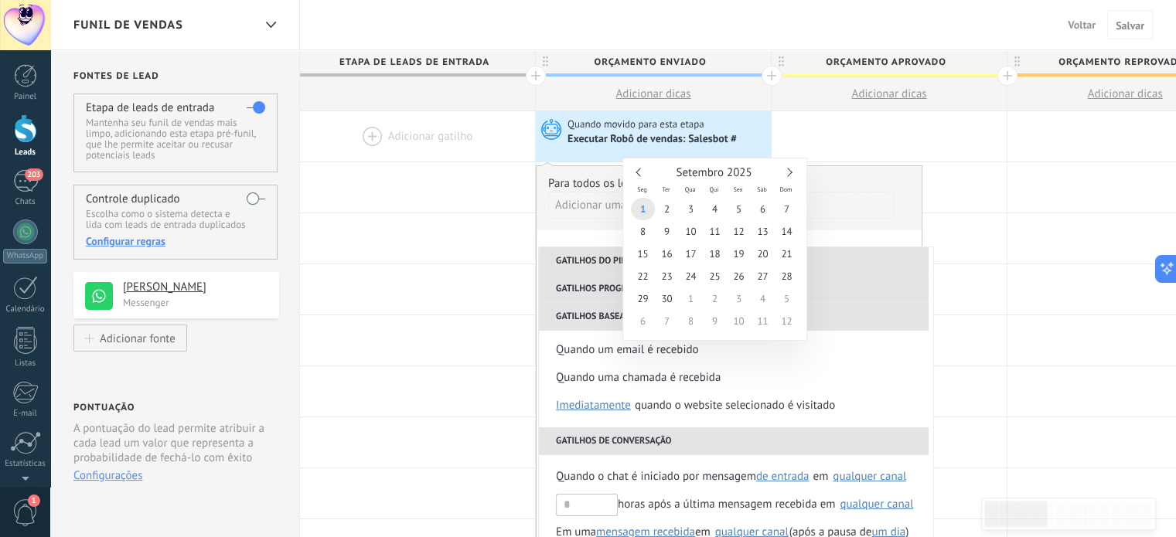
scroll to position [309, 0]
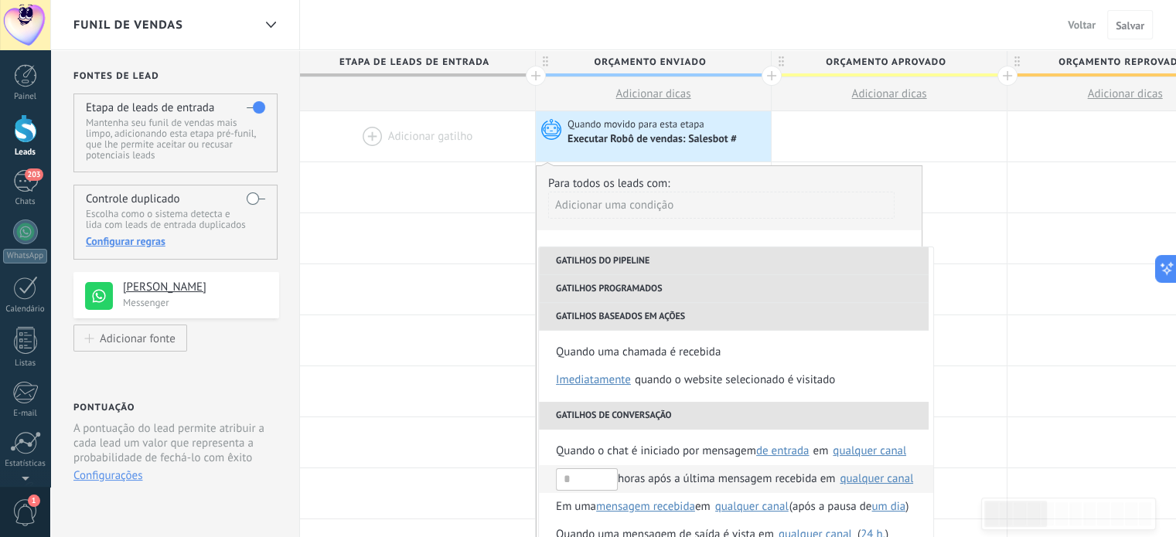
click at [880, 480] on div "qualquer canal" at bounding box center [875, 479] width 73 height 12
click at [822, 507] on img at bounding box center [815, 514] width 14 height 14
click at [594, 482] on input "text" at bounding box center [587, 479] width 62 height 22
click at [827, 481] on div "horas após a última mensagem recebida em" at bounding box center [695, 479] width 279 height 28
click at [570, 475] on input "text" at bounding box center [587, 479] width 62 height 22
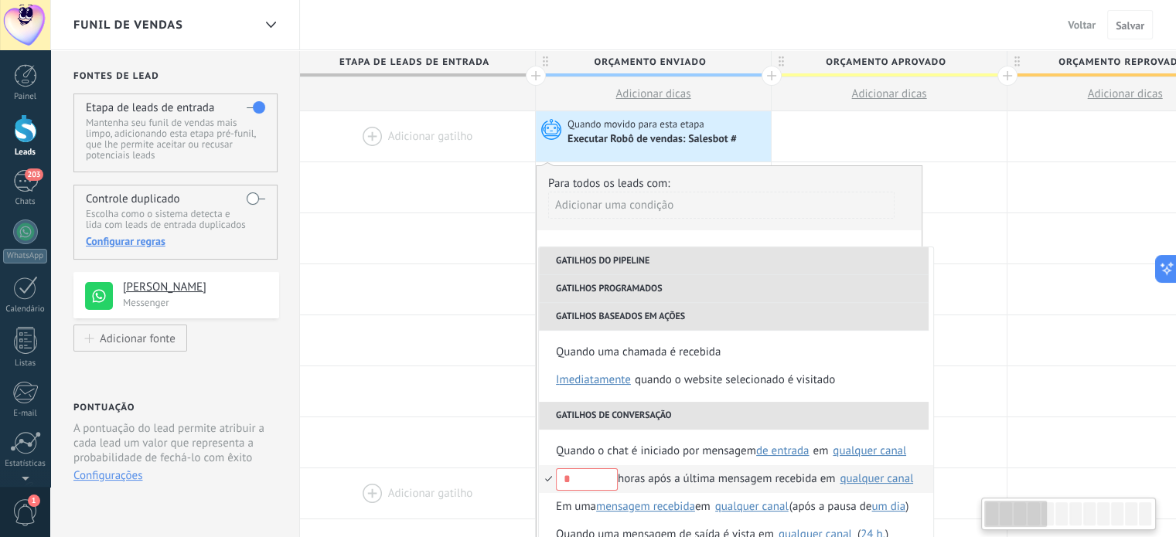
drag, startPoint x: 601, startPoint y: 475, endPoint x: 526, endPoint y: 476, distance: 75.8
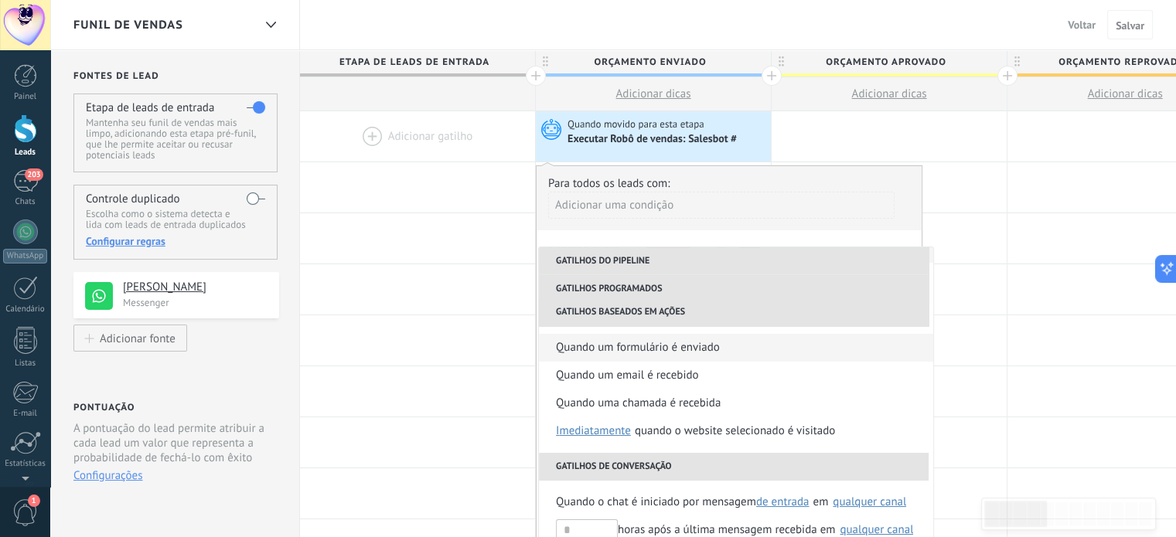
scroll to position [365, 0]
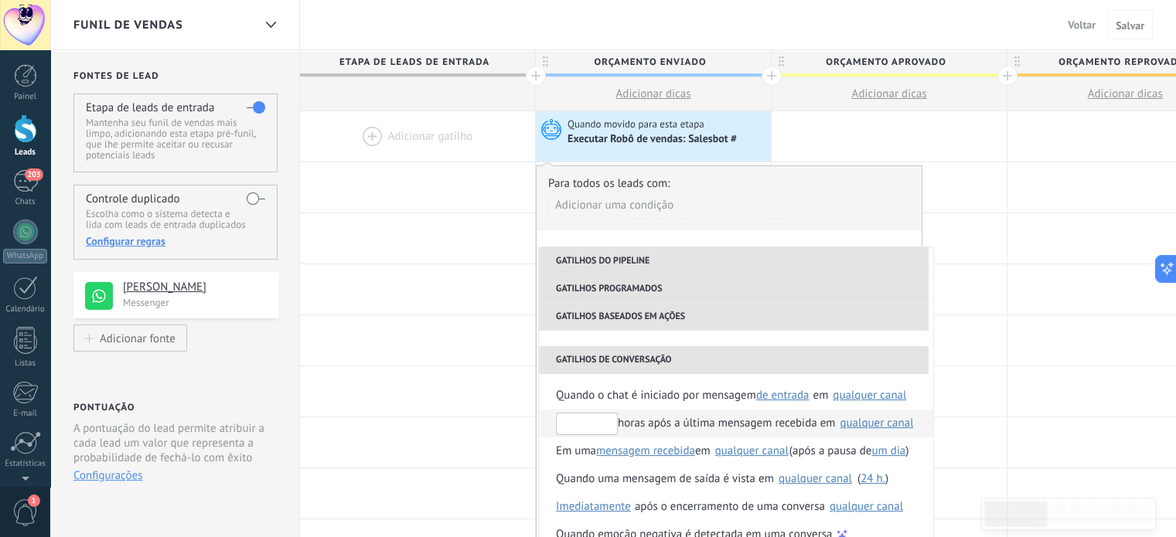
click at [599, 421] on input "text" at bounding box center [587, 424] width 62 height 22
type input "**"
click at [756, 338] on div "Quando um formulário é enviado Quando um email é recebido Quando uma chamada é …" at bounding box center [736, 283] width 394 height 127
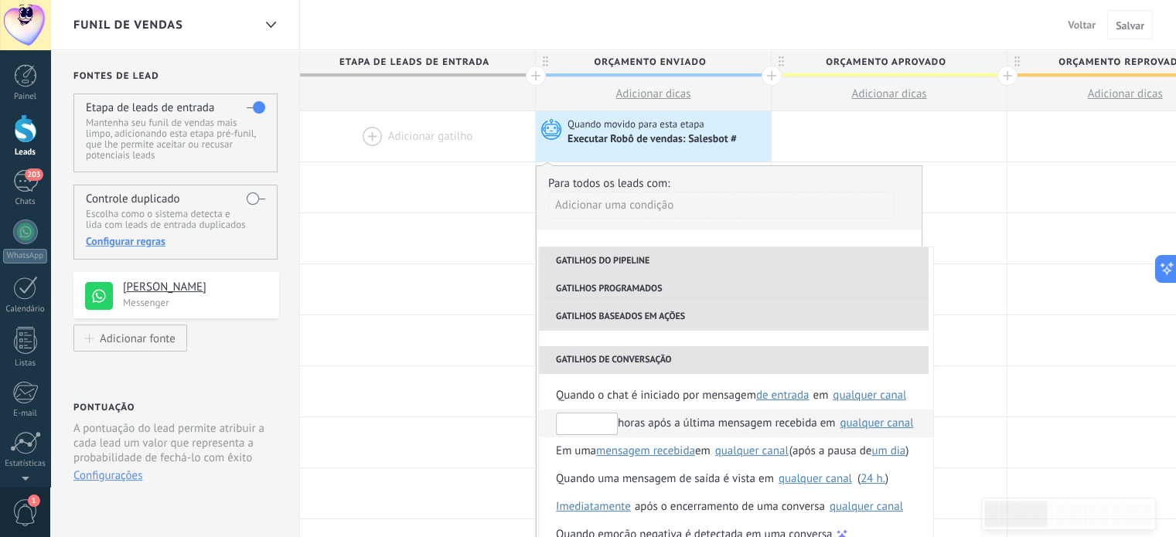
click at [581, 429] on input "text" at bounding box center [587, 424] width 62 height 22
type input "**"
click at [643, 426] on div "** horas após a última mensagem recebida em" at bounding box center [695, 424] width 279 height 28
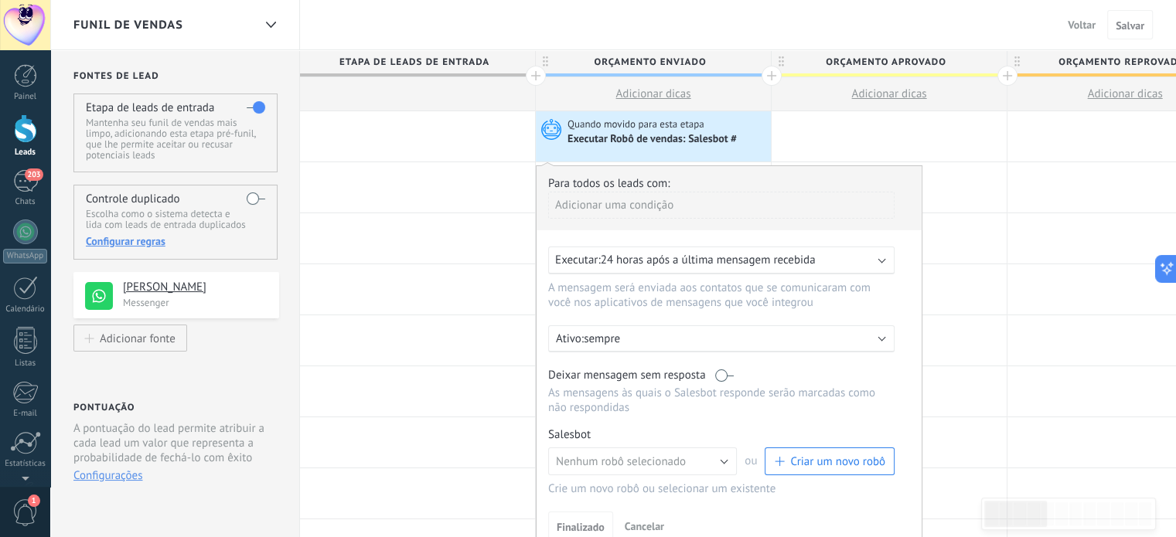
click at [859, 336] on div "Ativo: sempre" at bounding box center [722, 339] width 332 height 15
click at [886, 333] on li "sempre" at bounding box center [716, 338] width 355 height 27
click at [809, 335] on p "sempre" at bounding box center [719, 339] width 271 height 15
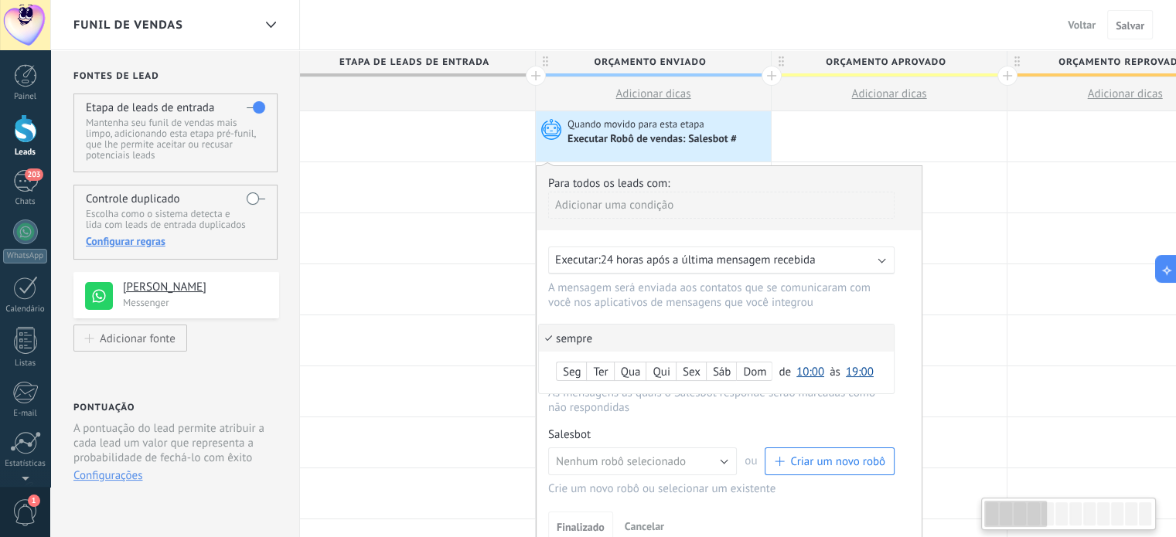
click at [810, 333] on li "sempre" at bounding box center [716, 338] width 355 height 27
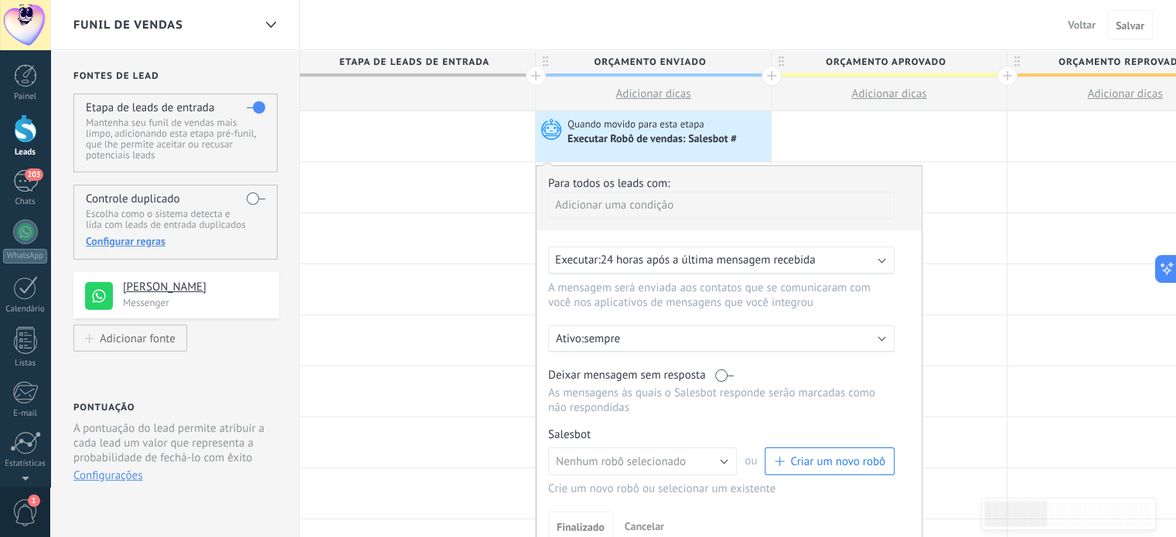
click at [638, 349] on div "Ativo: sempre" at bounding box center [721, 338] width 346 height 27
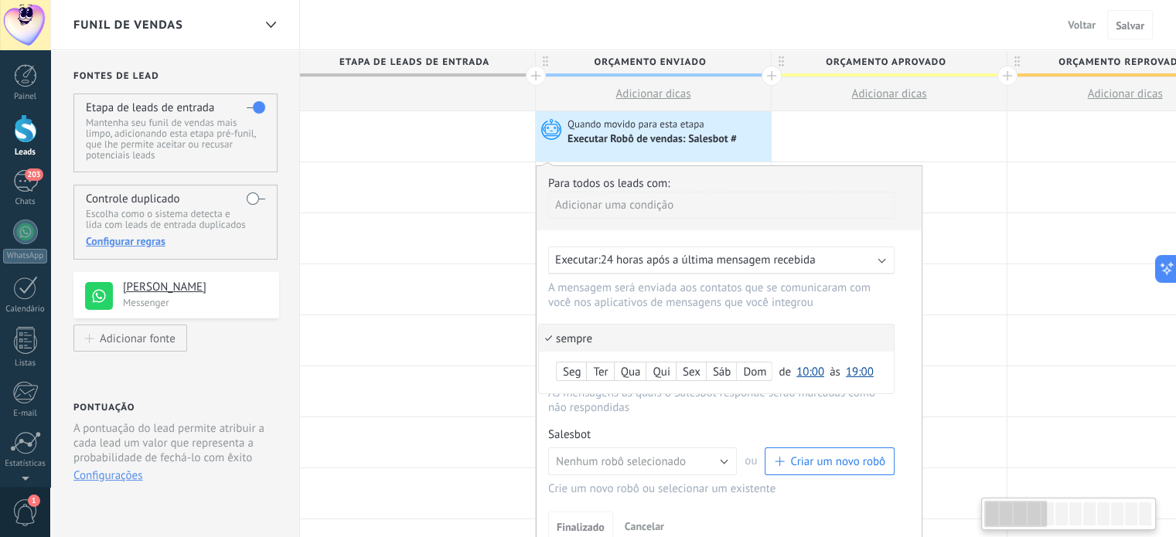
click at [641, 343] on li "sempre" at bounding box center [716, 338] width 355 height 27
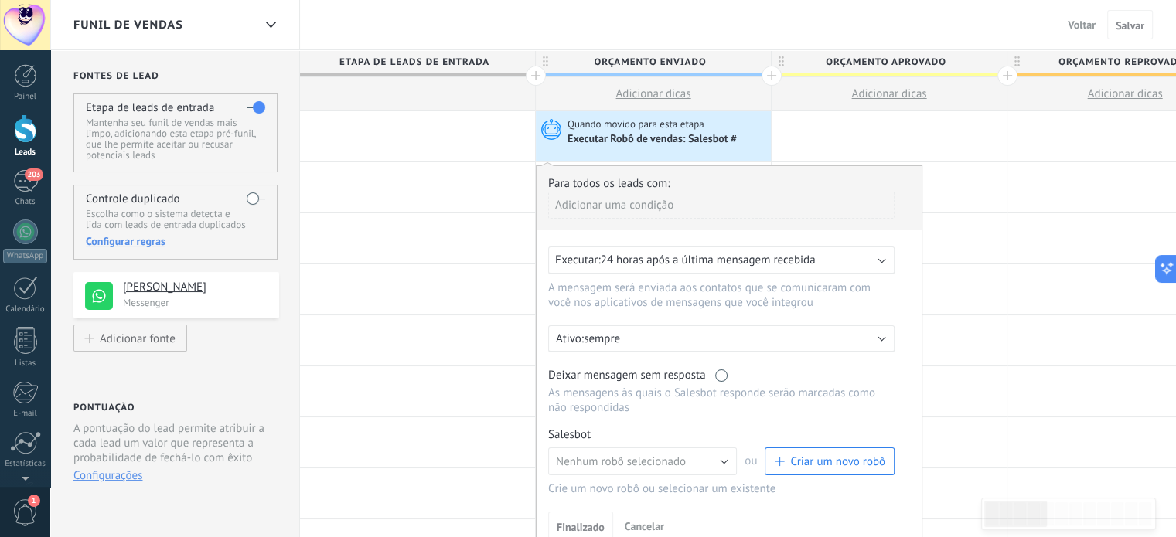
click at [662, 424] on div "Para todos os leads com: Adicionar uma condição Executar: 24 horas após a últim…" at bounding box center [729, 358] width 386 height 387
click at [715, 375] on label at bounding box center [724, 375] width 19 height 15
click at [723, 371] on label at bounding box center [724, 375] width 19 height 15
click at [723, 380] on label at bounding box center [724, 375] width 19 height 15
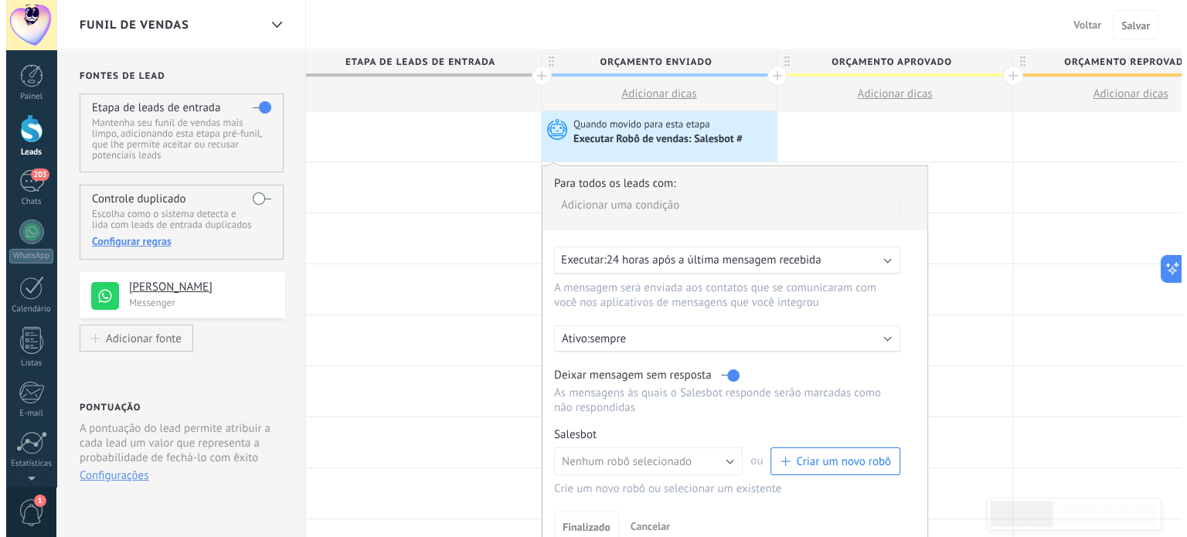
scroll to position [77, 0]
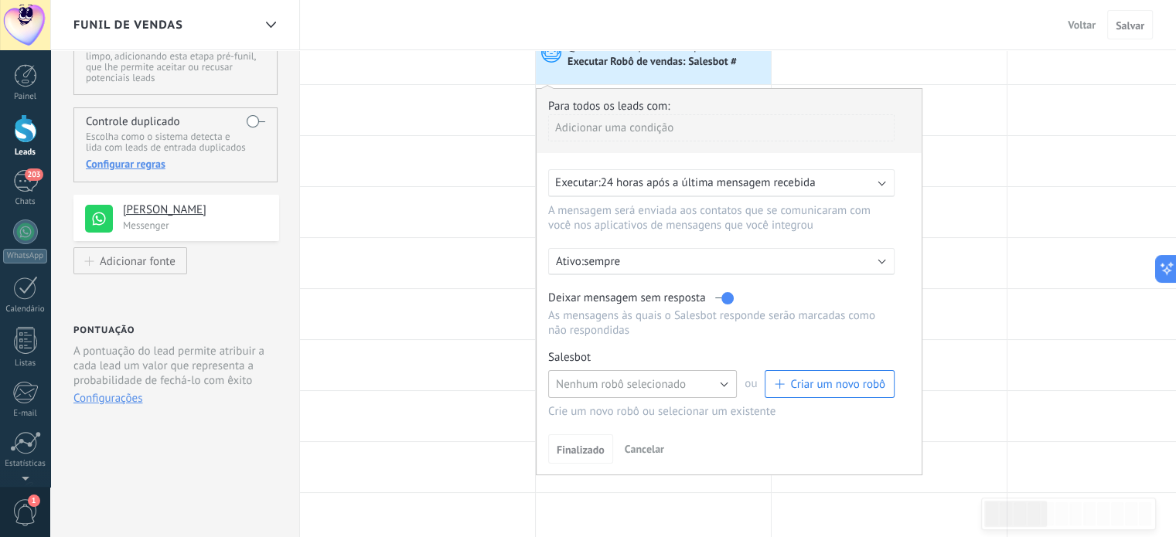
click at [706, 383] on button "Nenhum robô selecionado" at bounding box center [642, 384] width 189 height 28
click at [668, 411] on span "TestBot" at bounding box center [635, 410] width 192 height 15
click at [713, 389] on button "TestBot" at bounding box center [642, 384] width 189 height 28
click at [635, 385] on span "Nenhum robô selecionado" at bounding box center [635, 384] width 192 height 15
click at [819, 383] on span "Criar um novo robô" at bounding box center [837, 384] width 95 height 15
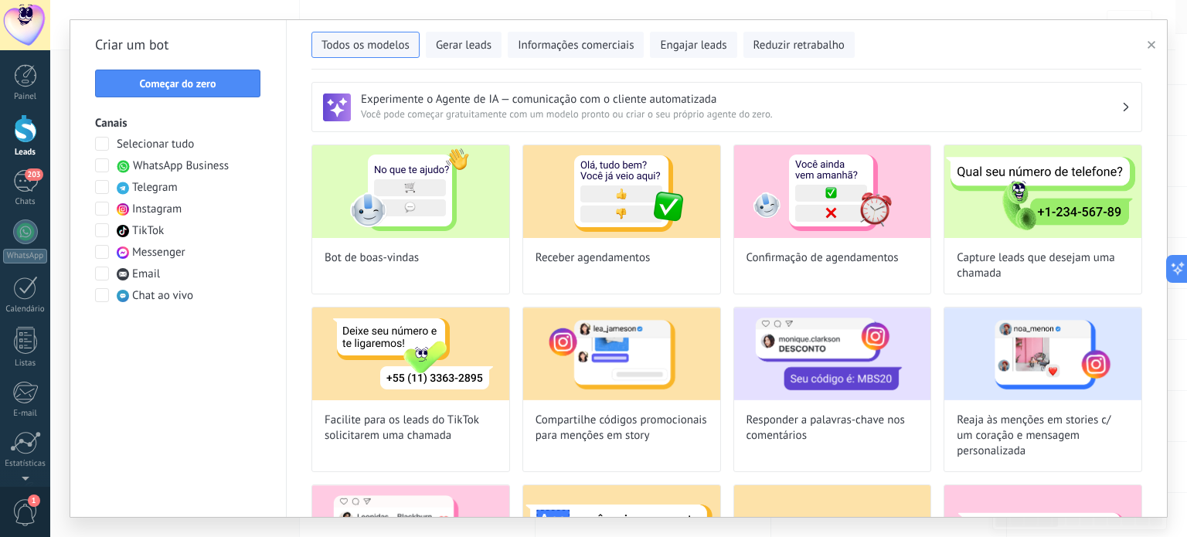
click at [226, 83] on span "Começar do zero" at bounding box center [178, 83] width 148 height 11
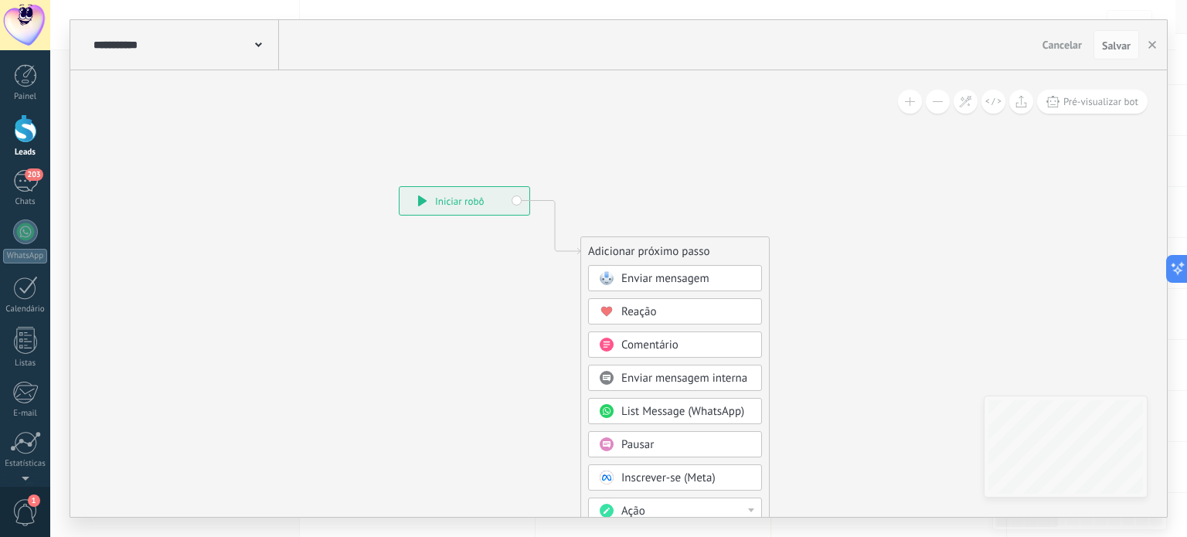
click at [672, 280] on span "Enviar mensagem" at bounding box center [665, 278] width 88 height 15
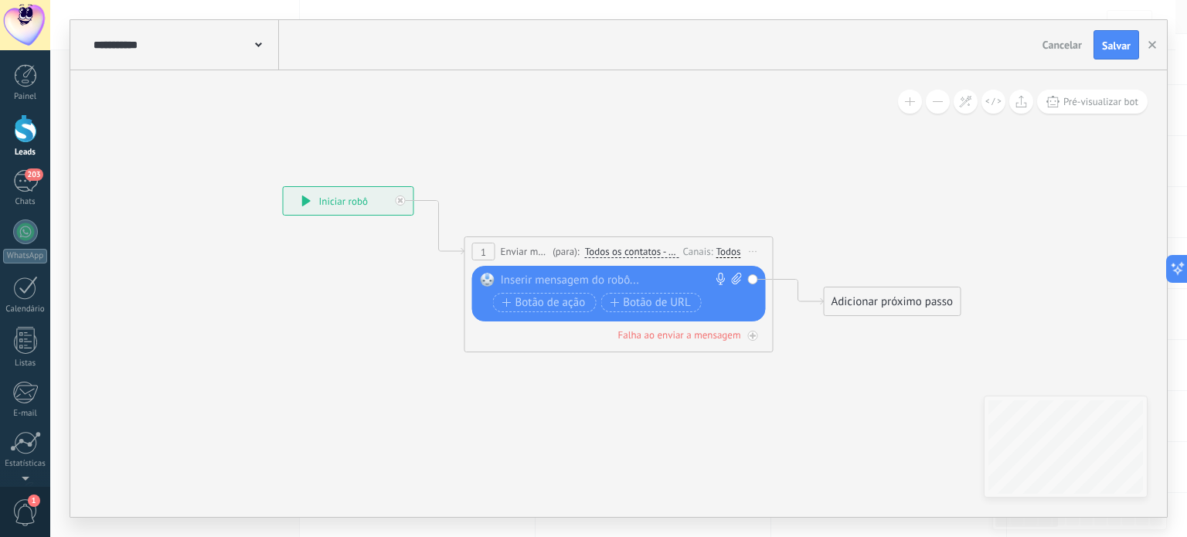
click at [561, 281] on div at bounding box center [616, 280] width 230 height 15
click at [634, 251] on span "Todos os contatos - canais selecionados" at bounding box center [632, 252] width 94 height 12
click at [634, 251] on button "Todos os contatos - canais selecionados" at bounding box center [673, 252] width 193 height 28
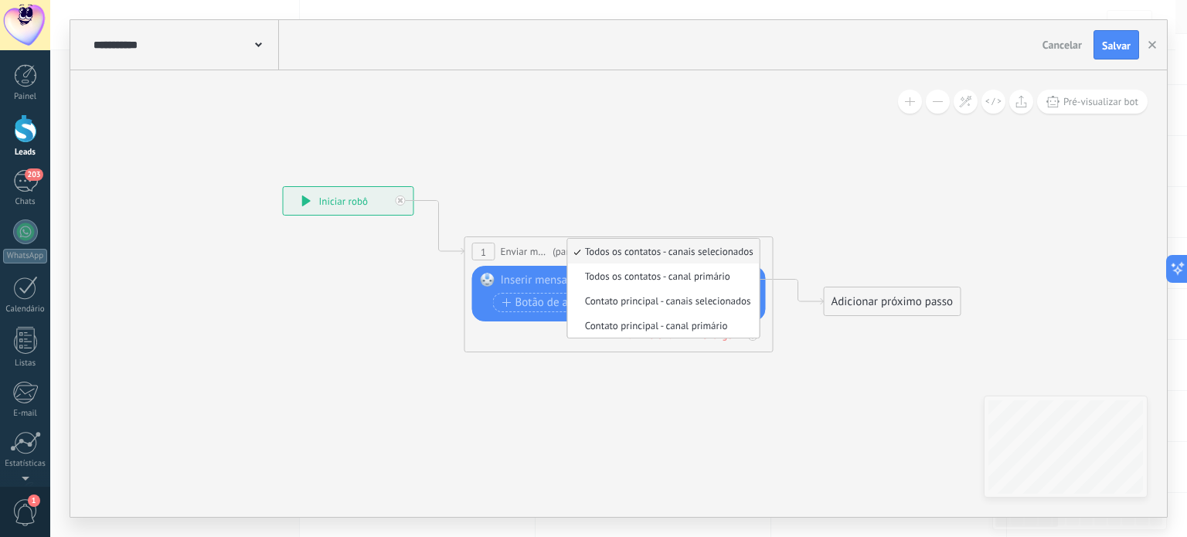
click at [546, 282] on div at bounding box center [616, 280] width 230 height 15
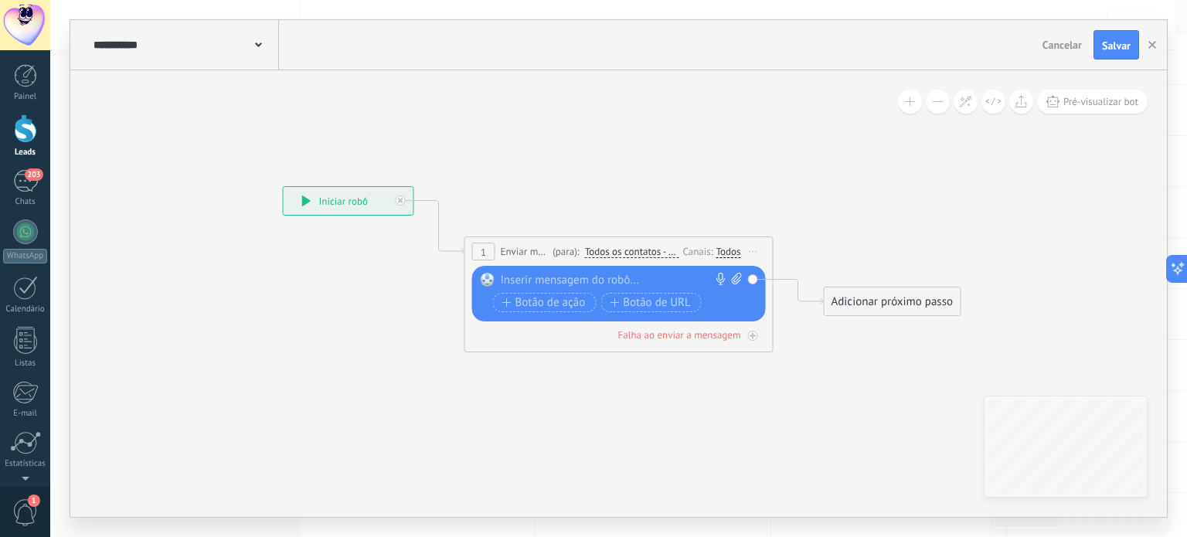
click at [610, 284] on div at bounding box center [616, 280] width 230 height 15
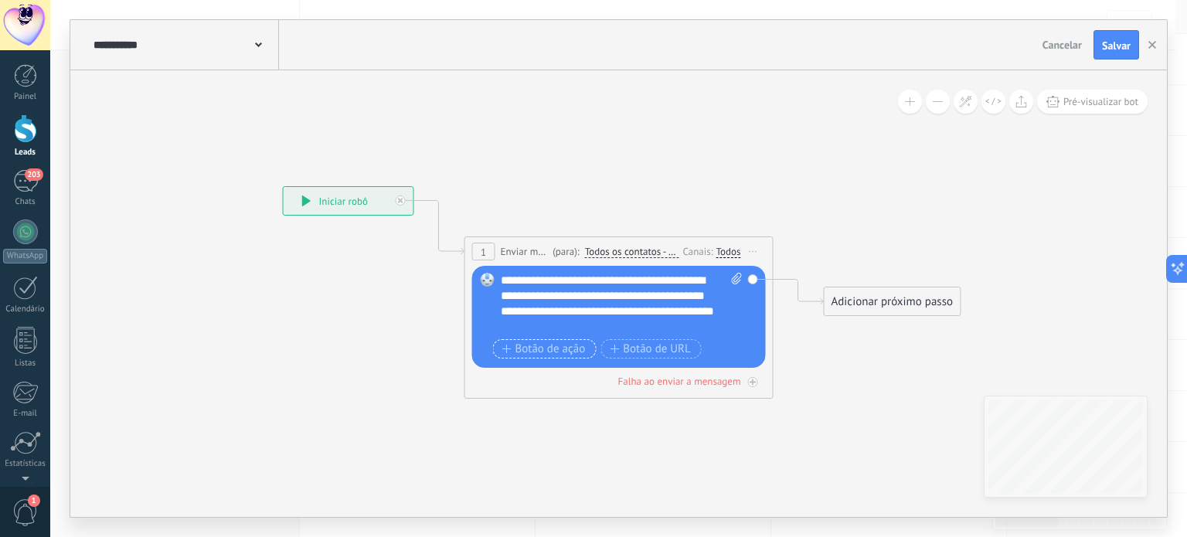
click at [569, 344] on span "Botão de ação" at bounding box center [543, 349] width 83 height 12
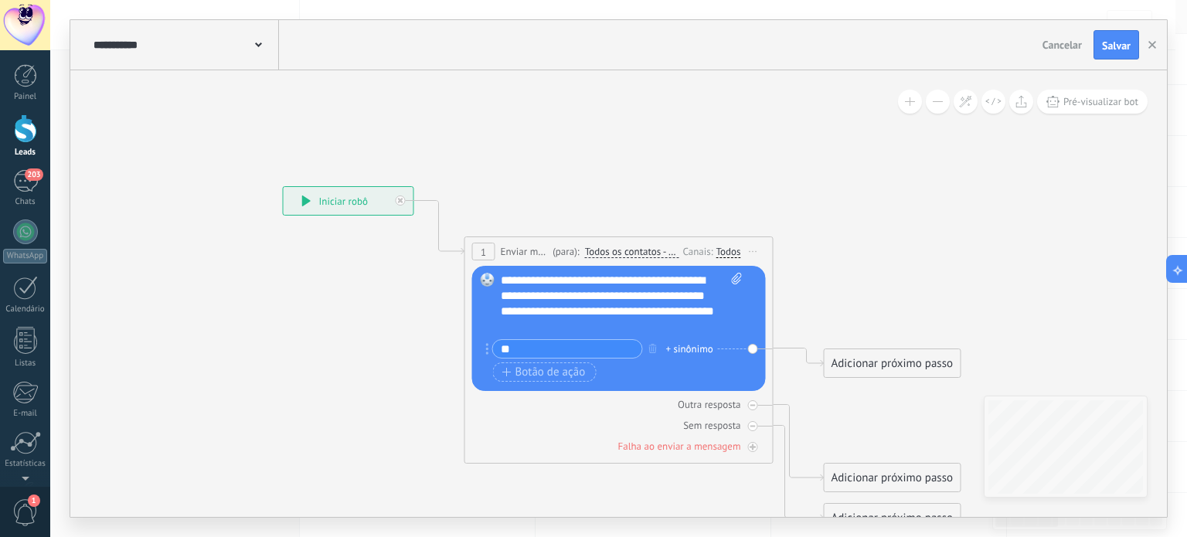
type input "*"
type input "****"
click at [553, 363] on button "Botão de ação" at bounding box center [545, 372] width 104 height 19
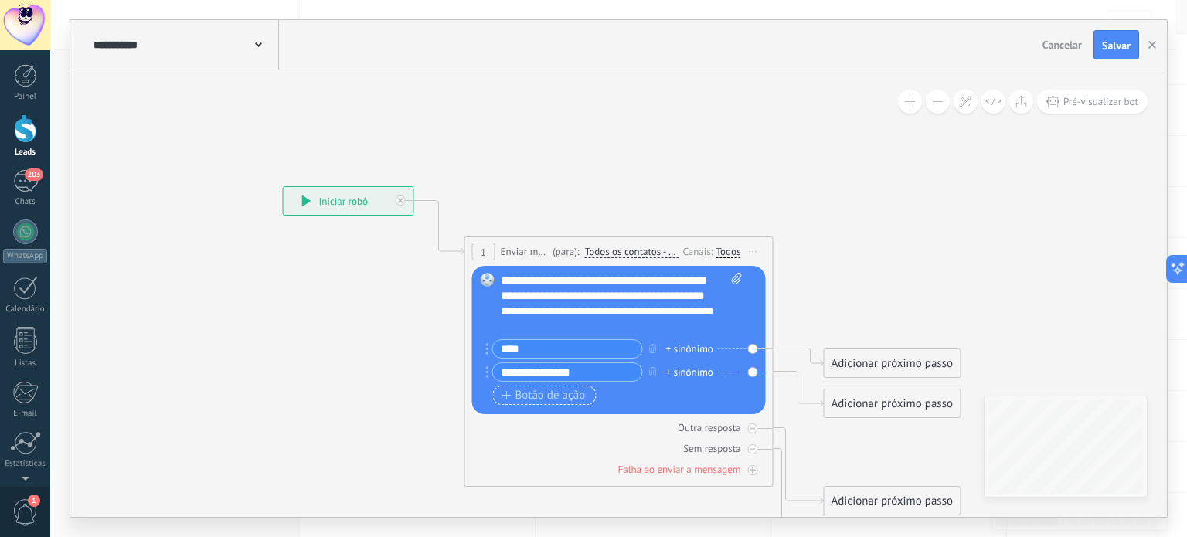
type input "**********"
click at [550, 390] on span "Botão de ação" at bounding box center [543, 396] width 83 height 12
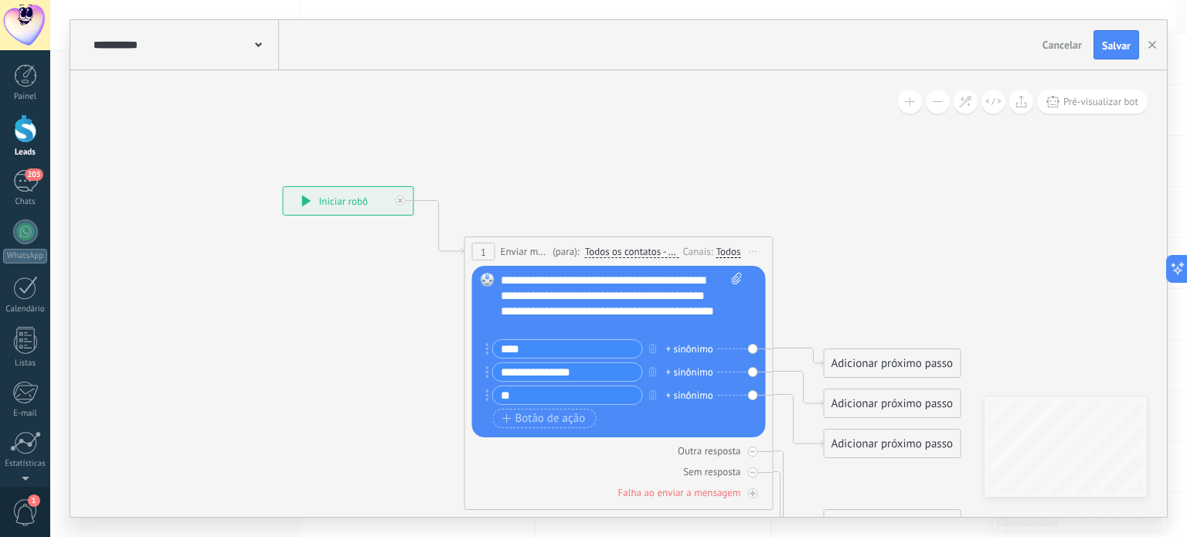
type input "*"
type input "**********"
click at [612, 417] on div "Botão de ação Botão de URL" at bounding box center [617, 418] width 249 height 19
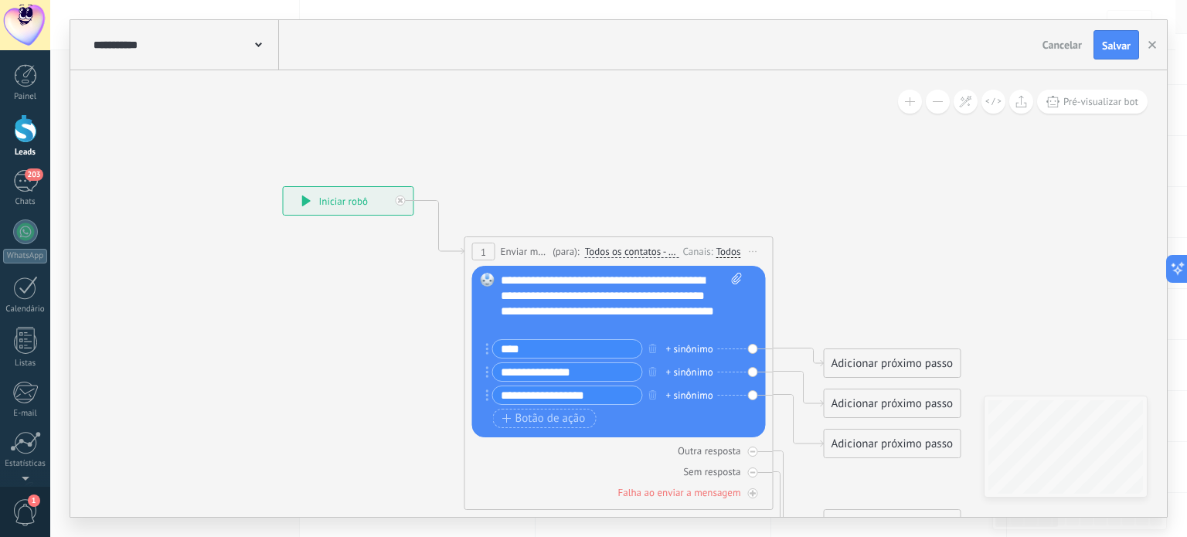
click at [892, 366] on div "Adicionar próximo passo" at bounding box center [893, 364] width 136 height 26
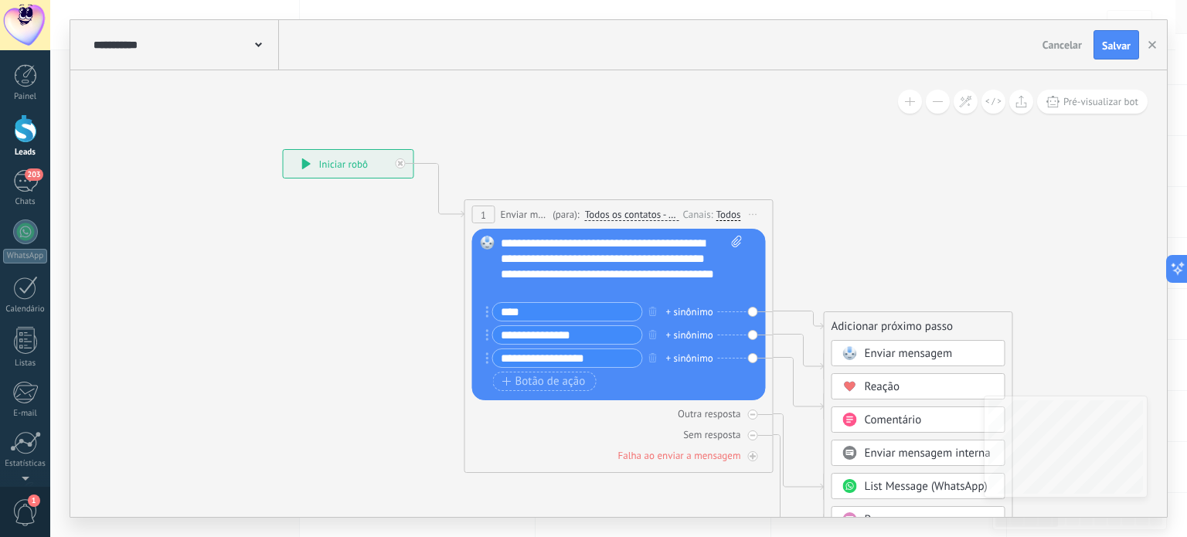
click at [936, 356] on span "Enviar mensagem" at bounding box center [909, 353] width 88 height 15
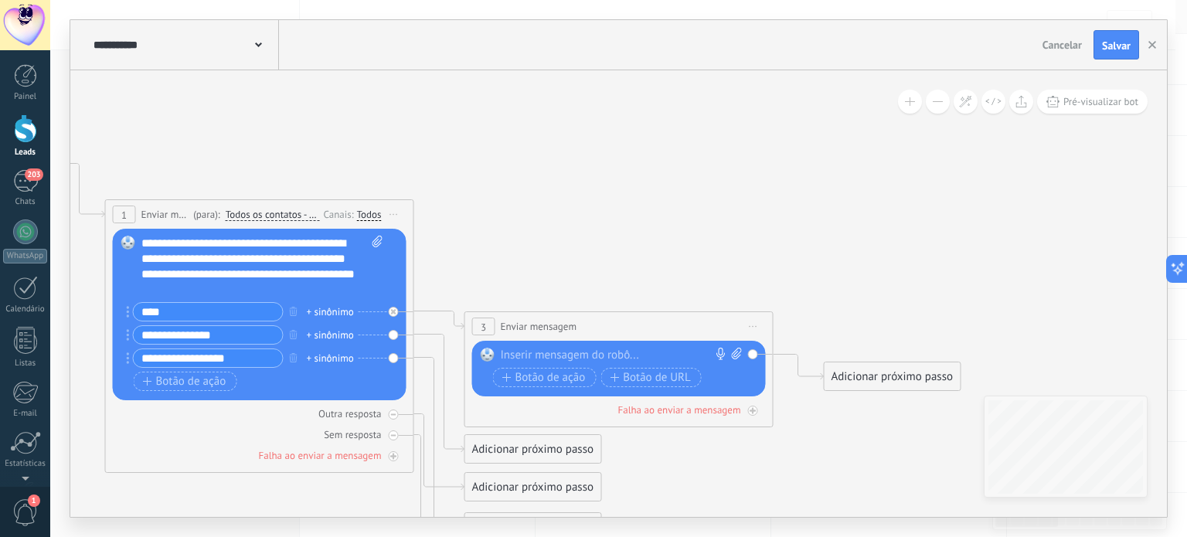
click at [563, 349] on div at bounding box center [616, 355] width 230 height 15
click at [600, 352] on div at bounding box center [616, 355] width 230 height 15
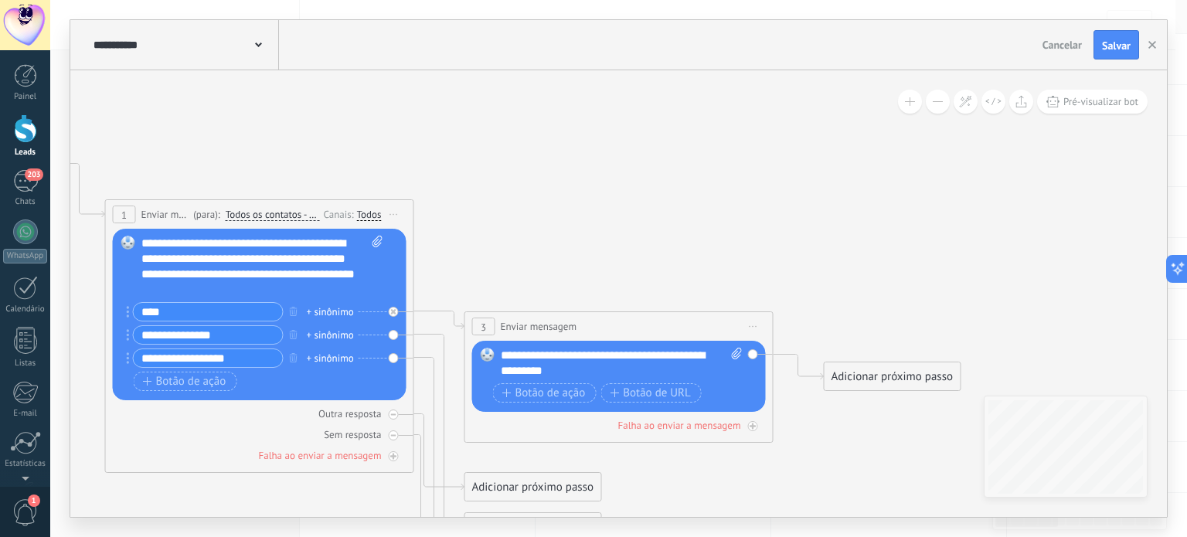
click at [674, 373] on div "**********" at bounding box center [622, 363] width 243 height 31
click at [740, 400] on div "Botão de ação Botão de URL" at bounding box center [617, 392] width 249 height 19
click at [886, 383] on div "Adicionar próximo passo" at bounding box center [893, 377] width 136 height 26
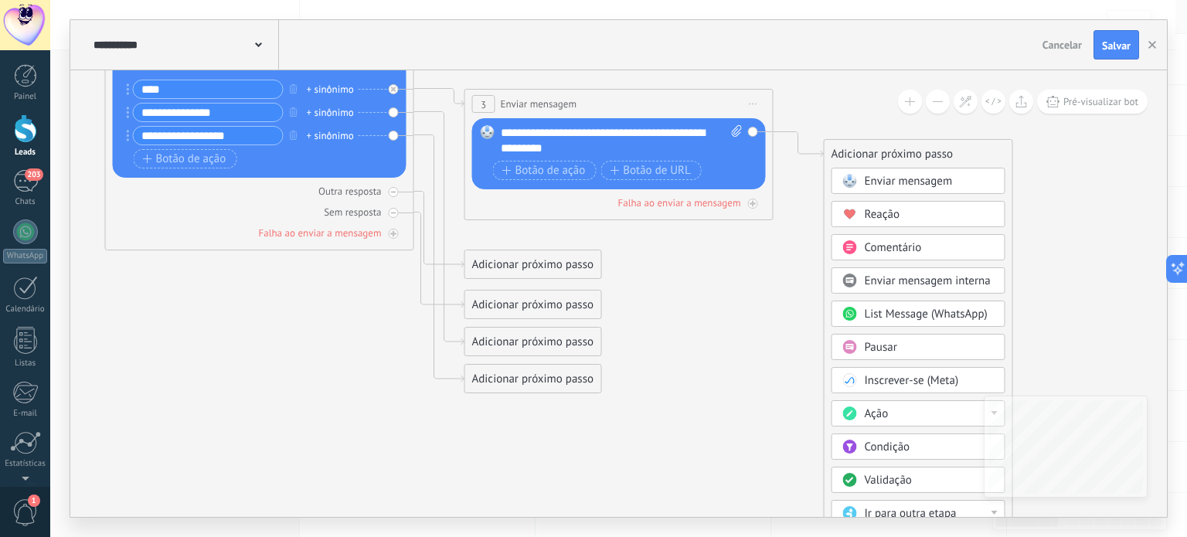
click at [868, 344] on span "Pausar" at bounding box center [881, 347] width 32 height 15
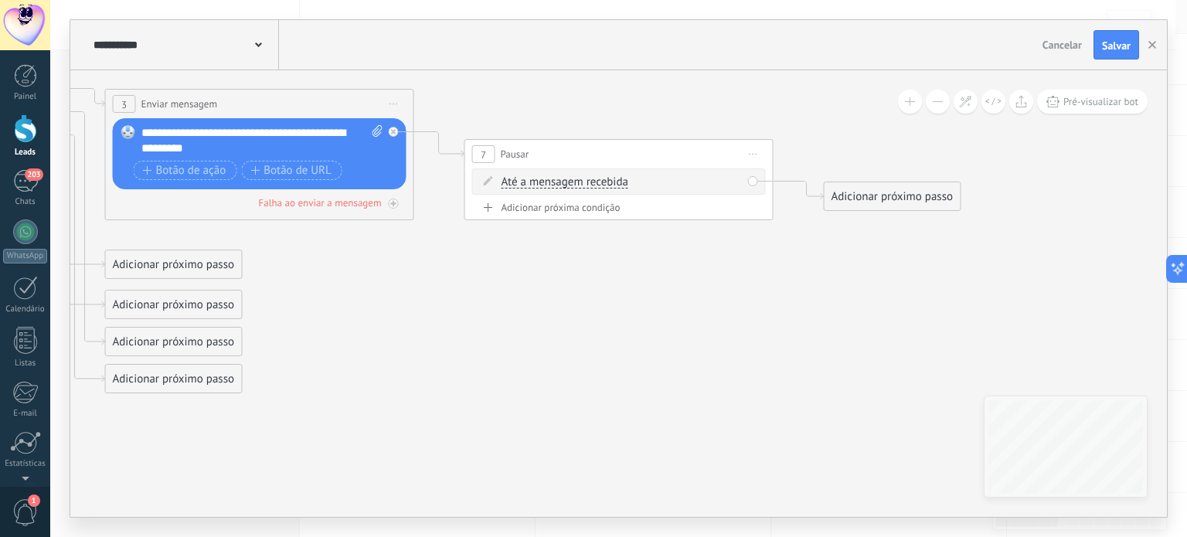
click at [694, 264] on icon at bounding box center [236, 160] width 2117 height 1240
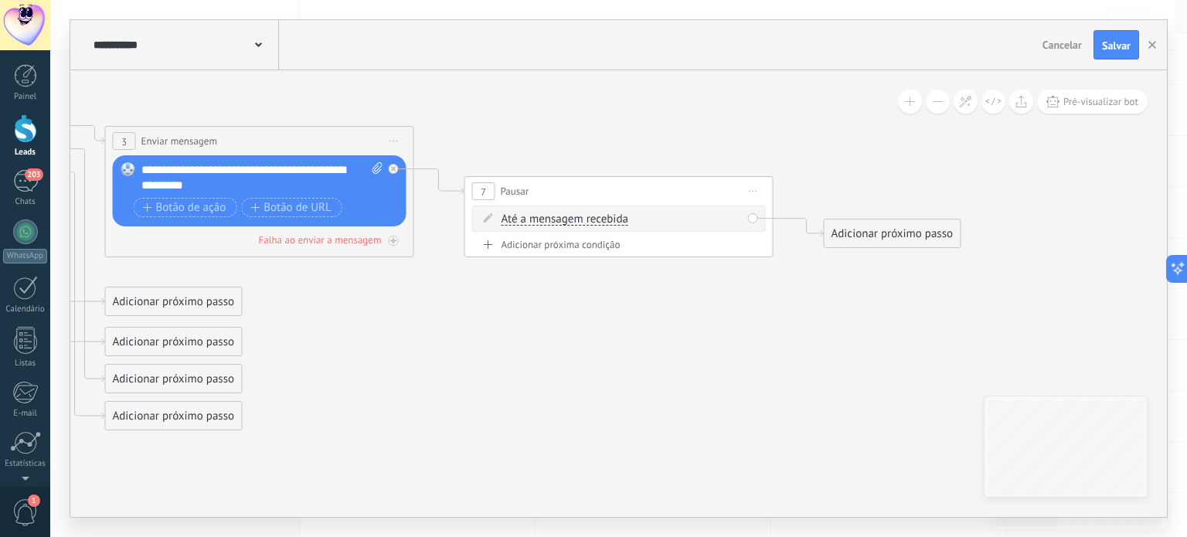
click at [749, 192] on span "Iniciar pré-visualização aqui Renomear Duplicar Excluir" at bounding box center [753, 191] width 25 height 22
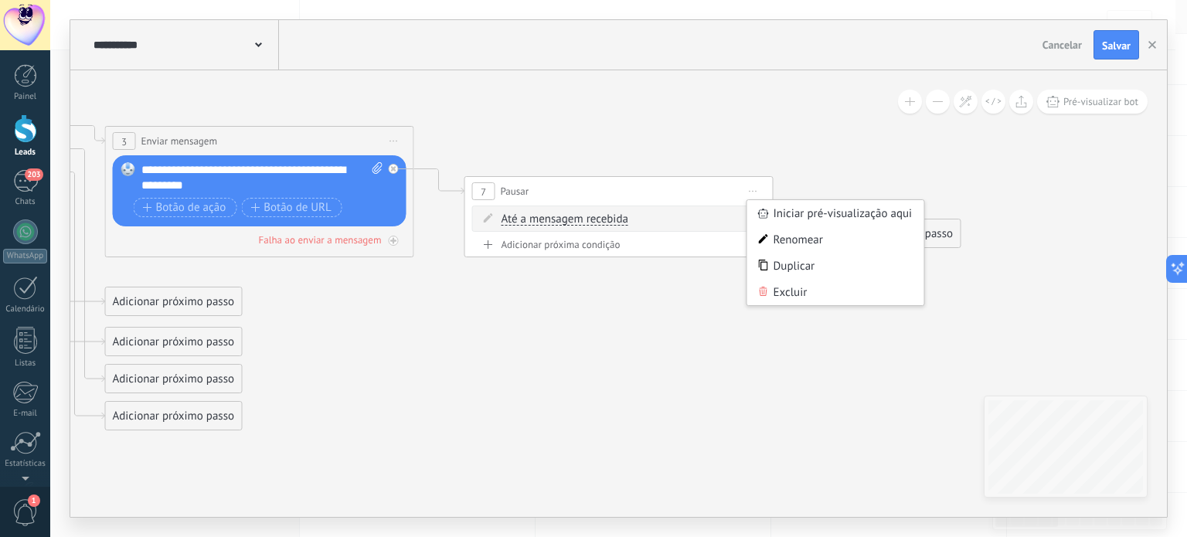
click at [751, 189] on span "Iniciar pré-visualização aqui Renomear Duplicar Excluir" at bounding box center [753, 191] width 25 height 22
click at [621, 390] on icon at bounding box center [236, 197] width 2117 height 1240
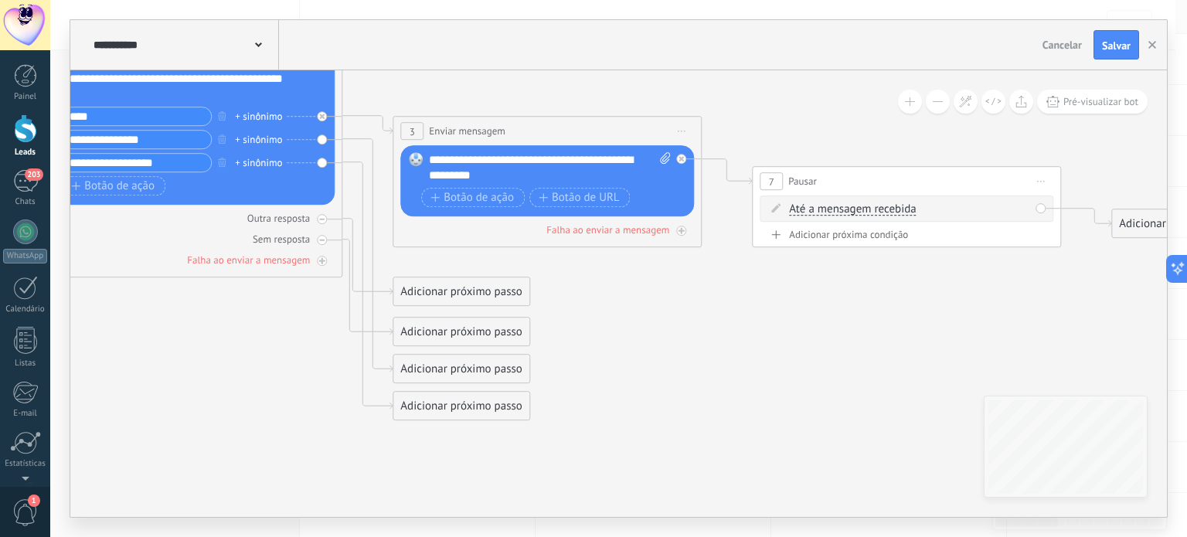
drag, startPoint x: 520, startPoint y: 441, endPoint x: 750, endPoint y: 431, distance: 229.8
click at [778, 431] on icon at bounding box center [523, 187] width 2117 height 1240
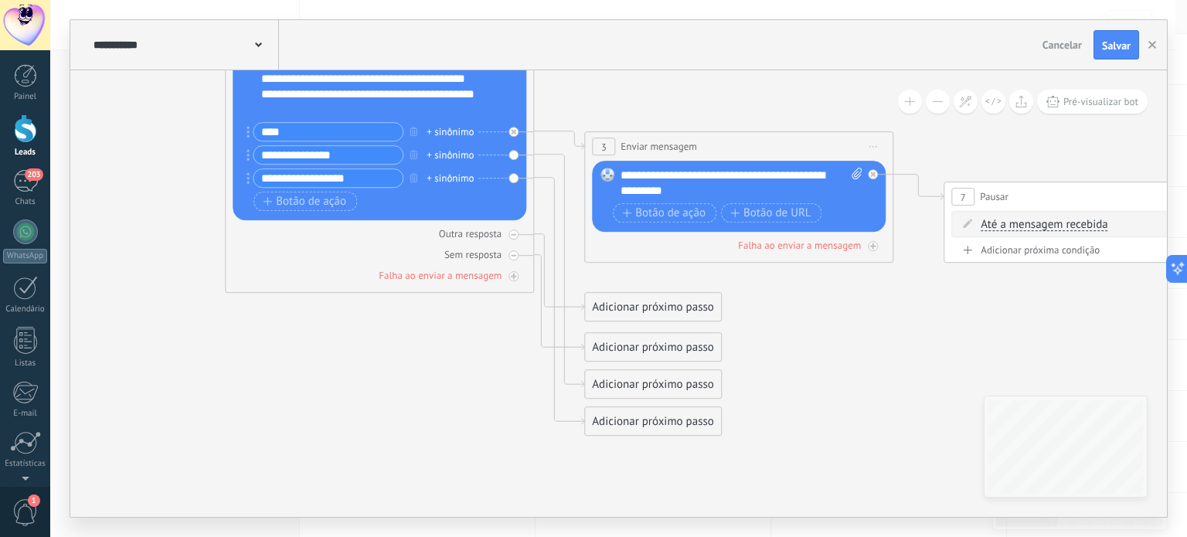
drag, startPoint x: 713, startPoint y: 437, endPoint x: 826, endPoint y: 451, distance: 113.7
click at [826, 451] on icon at bounding box center [715, 203] width 2117 height 1240
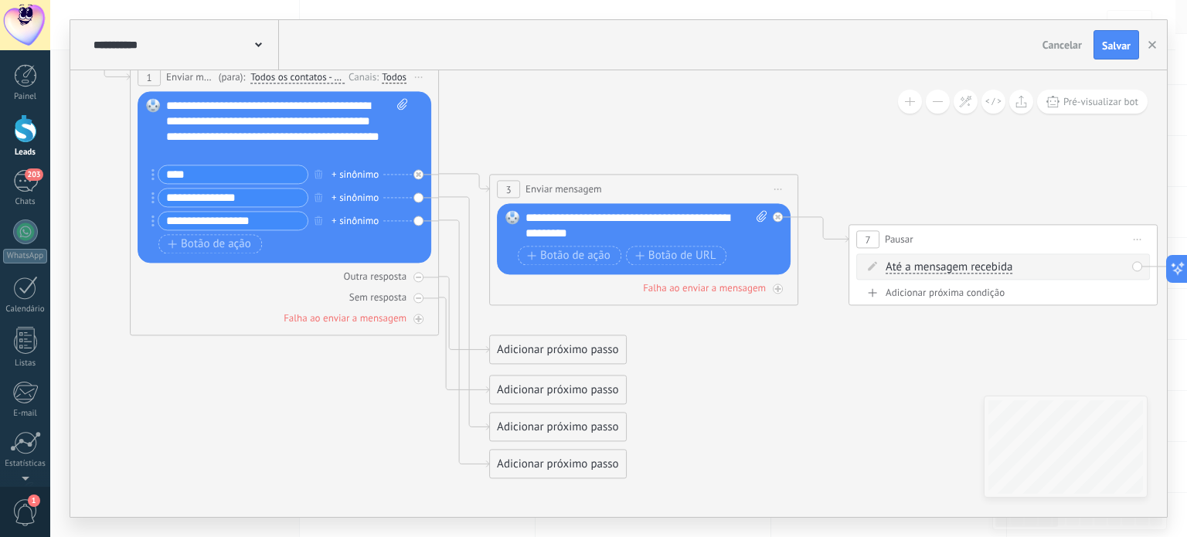
drag, startPoint x: 903, startPoint y: 373, endPoint x: 808, endPoint y: 415, distance: 104.1
click at [808, 415] on icon at bounding box center [620, 246] width 2117 height 1240
click at [473, 211] on icon at bounding box center [464, 313] width 50 height 233
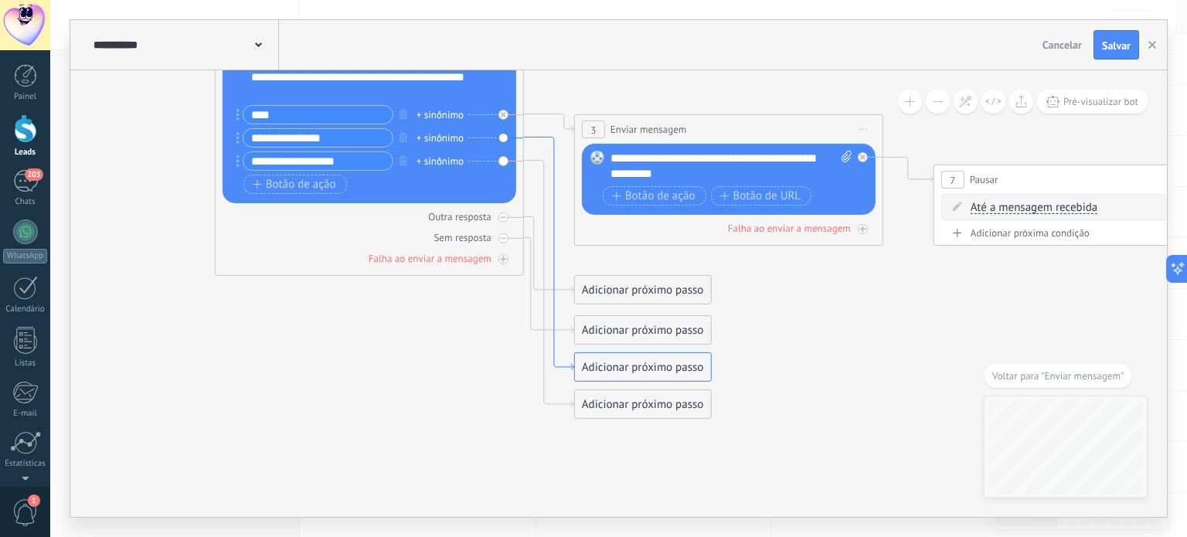
drag, startPoint x: 557, startPoint y: 114, endPoint x: 553, endPoint y: 149, distance: 35.7
drag, startPoint x: 620, startPoint y: 369, endPoint x: 841, endPoint y: 375, distance: 221.2
click at [841, 375] on div "Adicionar próximo passo" at bounding box center [864, 376] width 136 height 26
click at [842, 369] on div "Adicionar próximo passo" at bounding box center [864, 376] width 136 height 26
click at [843, 373] on div "Adicionar próximo passo" at bounding box center [864, 376] width 136 height 26
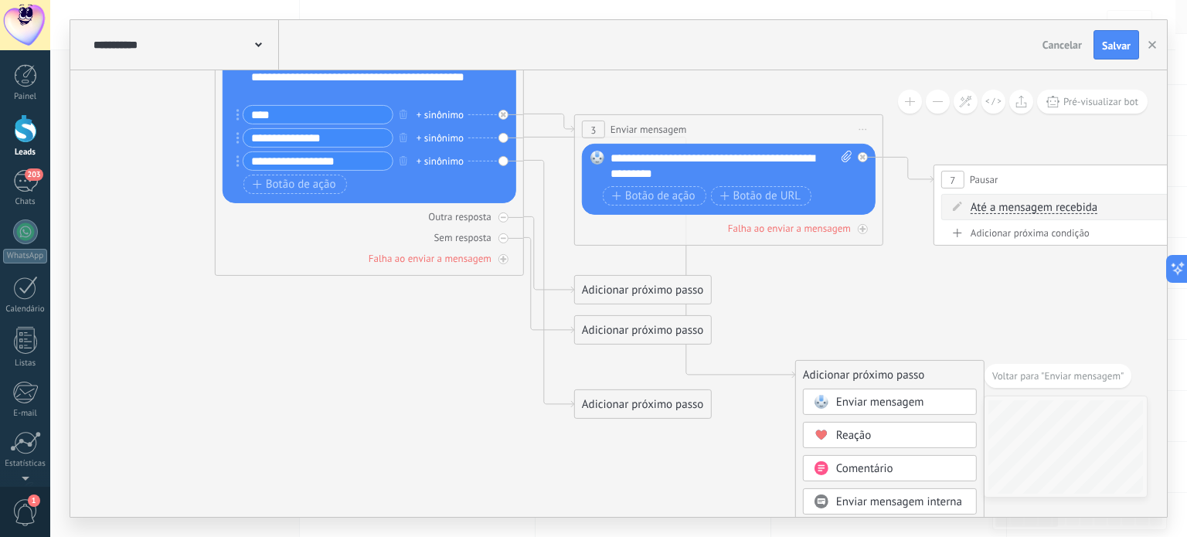
click at [843, 373] on div "Adicionar próximo passo" at bounding box center [890, 376] width 188 height 26
click at [846, 400] on span "Enviar mensagem" at bounding box center [880, 402] width 88 height 15
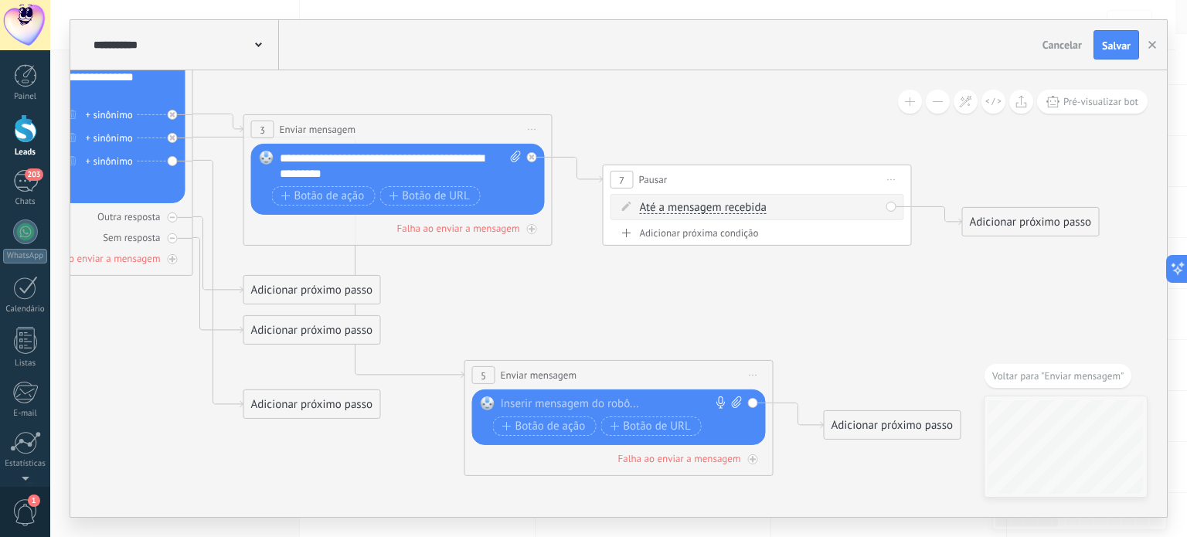
click at [625, 398] on div at bounding box center [616, 404] width 230 height 15
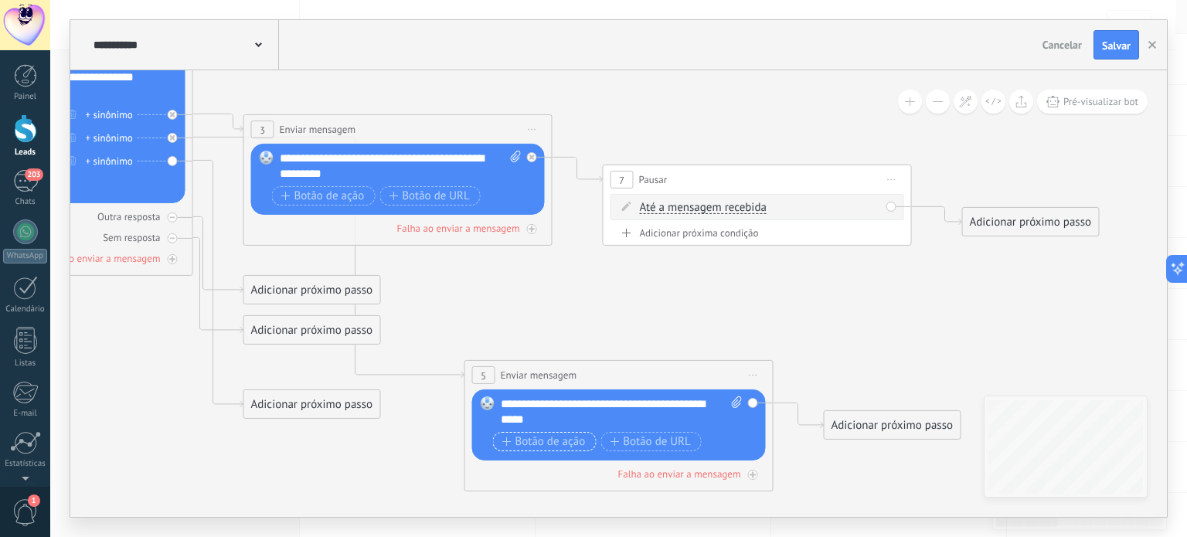
click at [553, 441] on span "Botão de ação" at bounding box center [543, 442] width 83 height 12
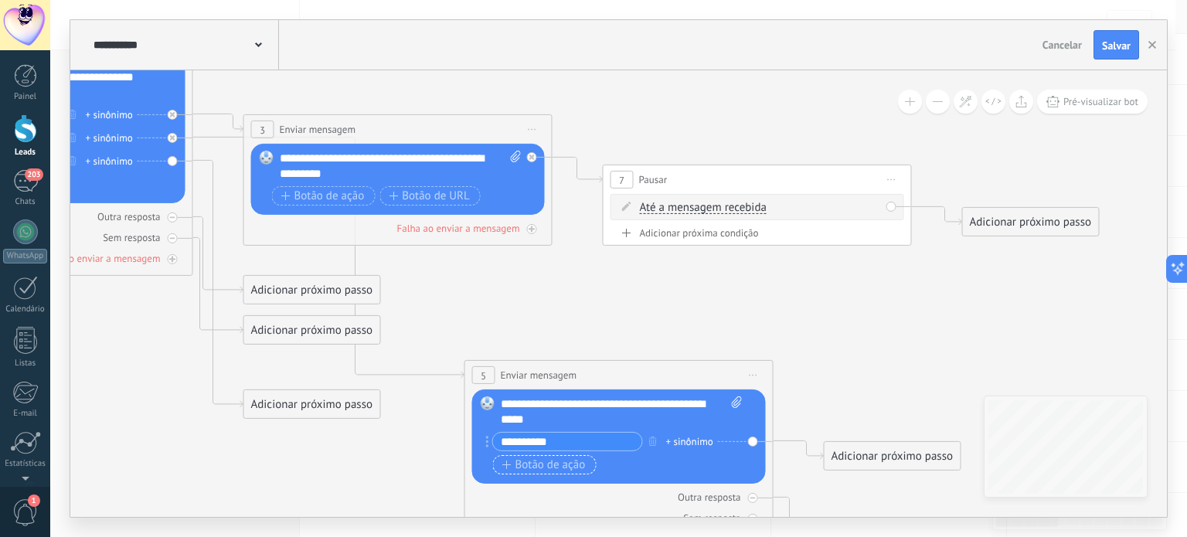
type input "**********"
click at [557, 466] on span "Botão de ação" at bounding box center [543, 465] width 83 height 12
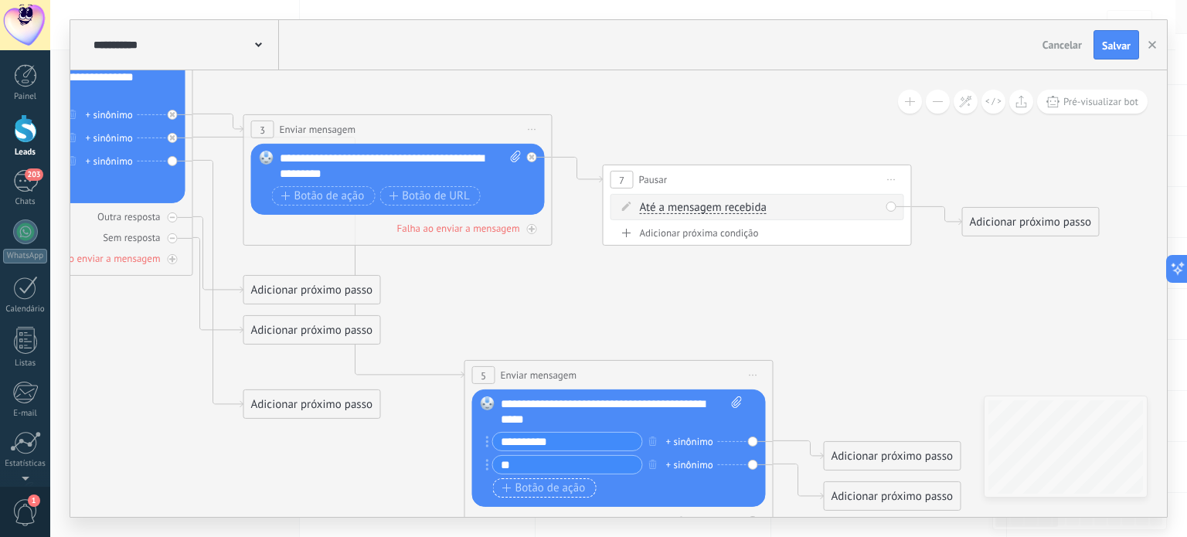
type input "*"
type input "**"
click at [608, 446] on input "**********" at bounding box center [567, 442] width 149 height 18
type input "**********"
click at [550, 472] on input "text" at bounding box center [567, 465] width 149 height 18
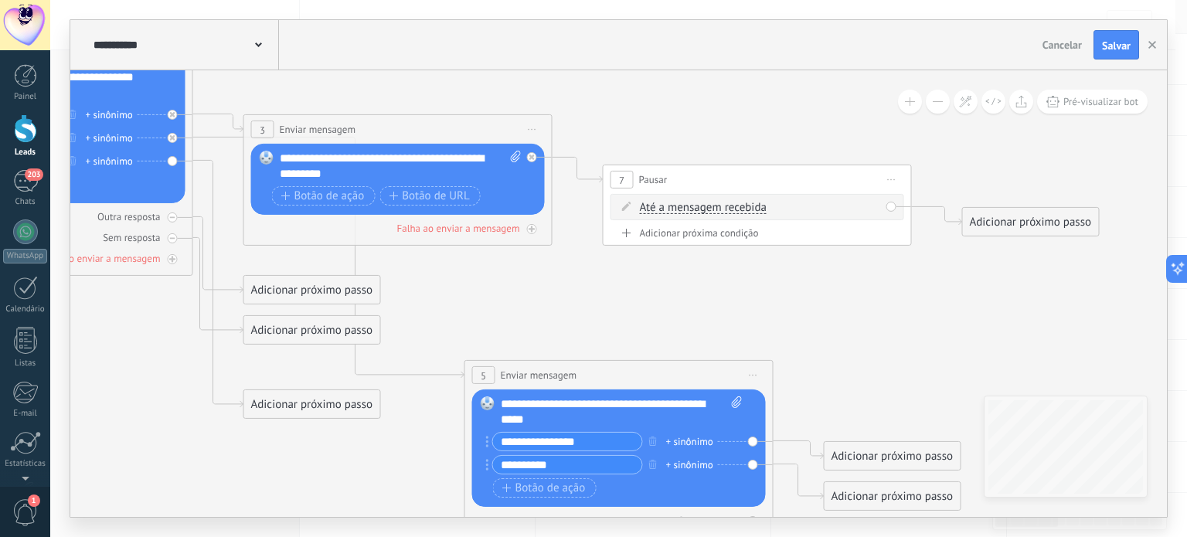
type input "**********"
click at [492, 478] on div "Substituir Remover Converter para mensagem de voz Arraste a imagem aqui para an…" at bounding box center [619, 448] width 294 height 117
click at [515, 484] on span "Botão de ação" at bounding box center [543, 488] width 83 height 12
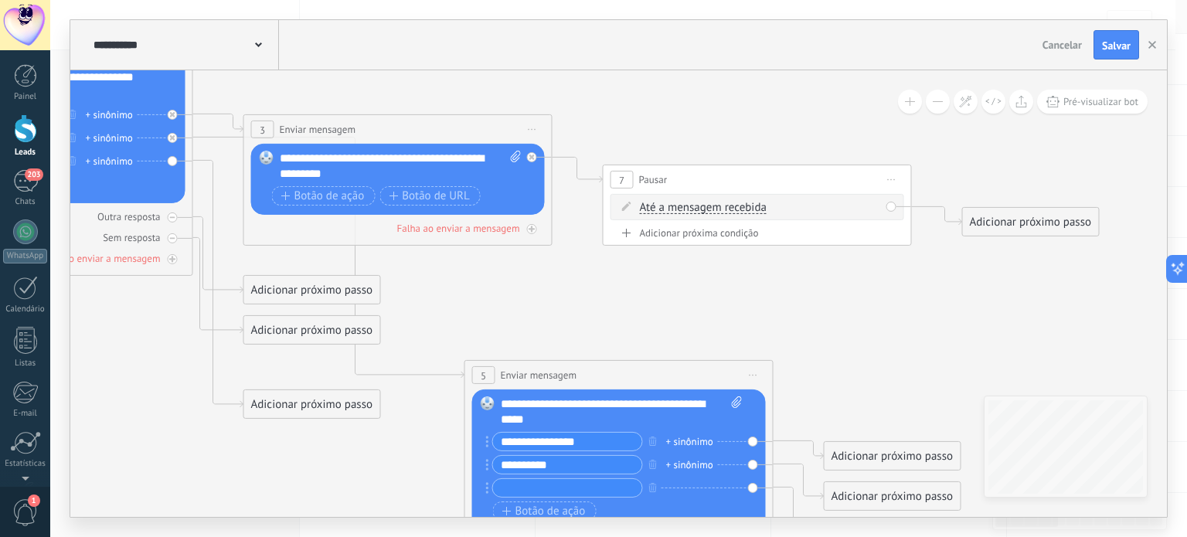
click at [540, 500] on div "**********" at bounding box center [617, 467] width 249 height 70
click at [553, 495] on input "text" at bounding box center [567, 488] width 149 height 18
click at [331, 468] on icon at bounding box center [374, 312] width 2117 height 1493
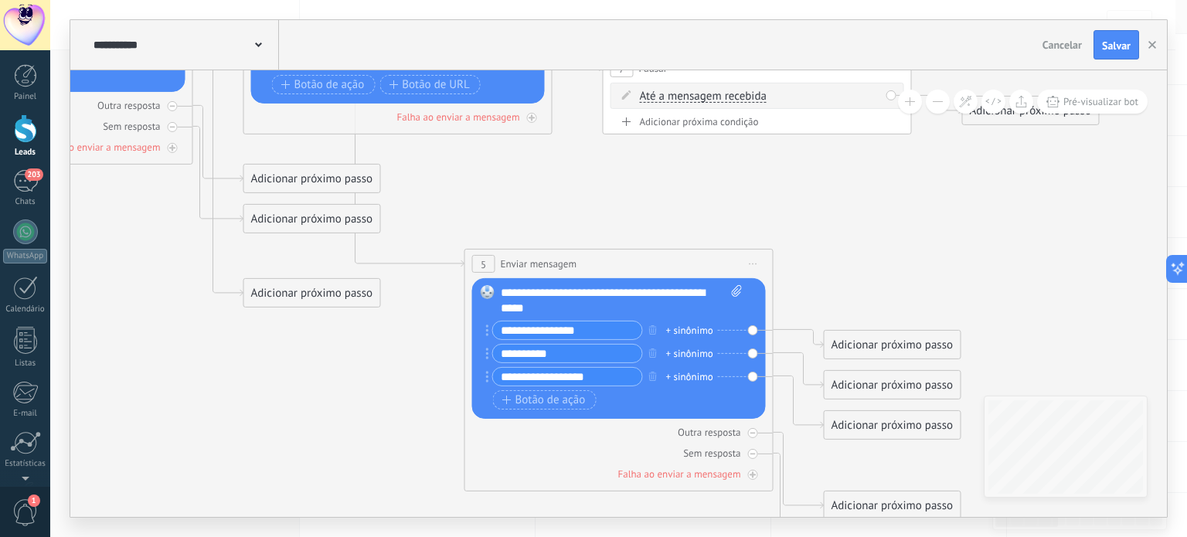
click at [380, 432] on icon at bounding box center [374, 200] width 2117 height 1493
click at [762, 269] on span "Iniciar pré-visualização aqui Renomear Duplicar Excluir" at bounding box center [753, 264] width 25 height 22
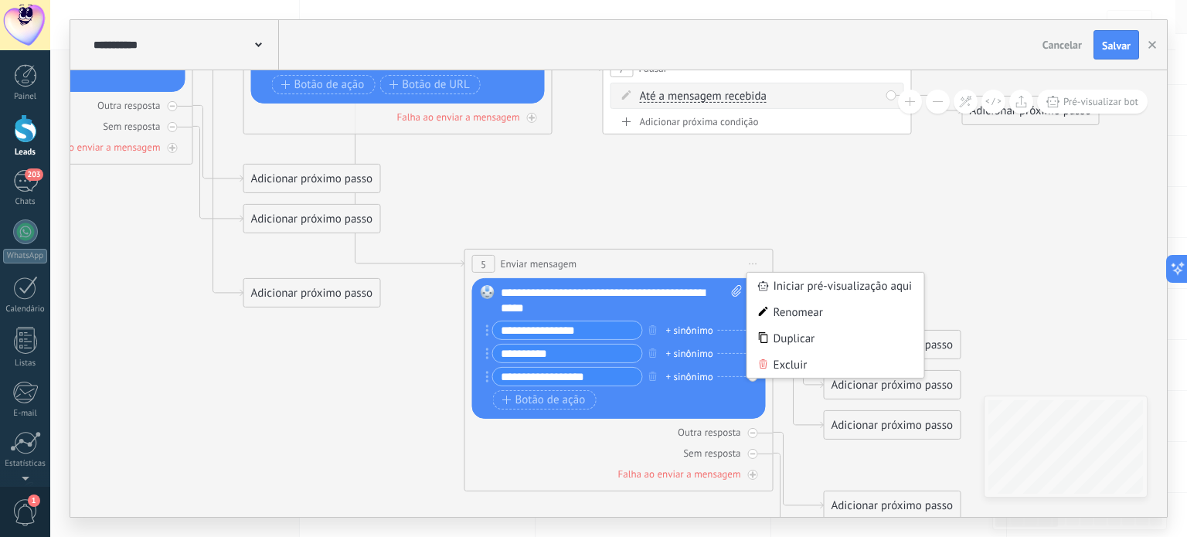
click at [856, 222] on icon at bounding box center [374, 200] width 2117 height 1493
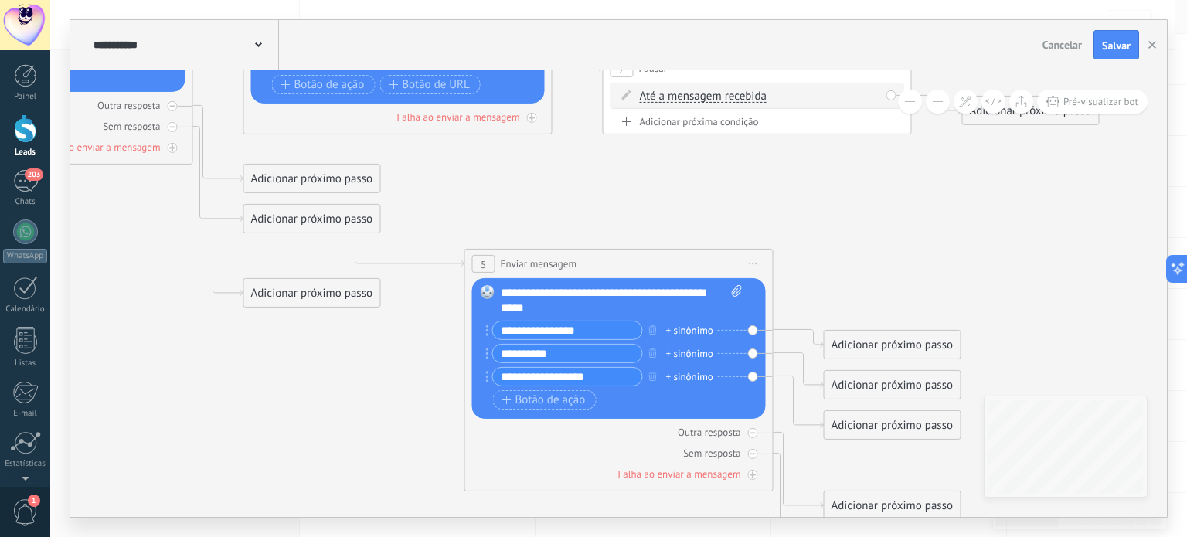
click at [924, 349] on div "Adicionar próximo passo" at bounding box center [893, 345] width 136 height 26
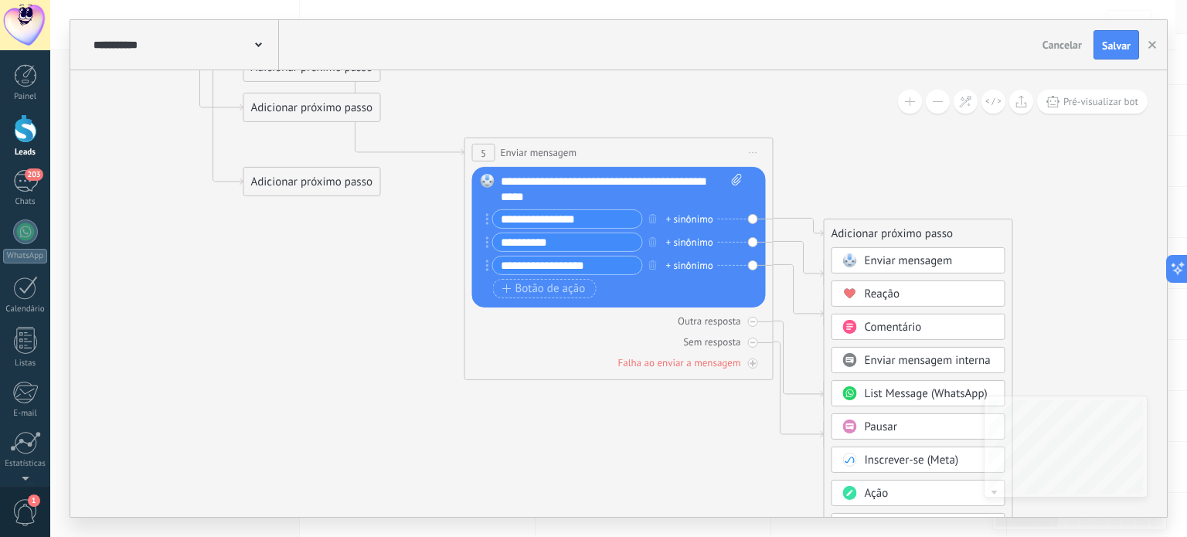
click at [914, 428] on div "Pausar" at bounding box center [930, 427] width 130 height 15
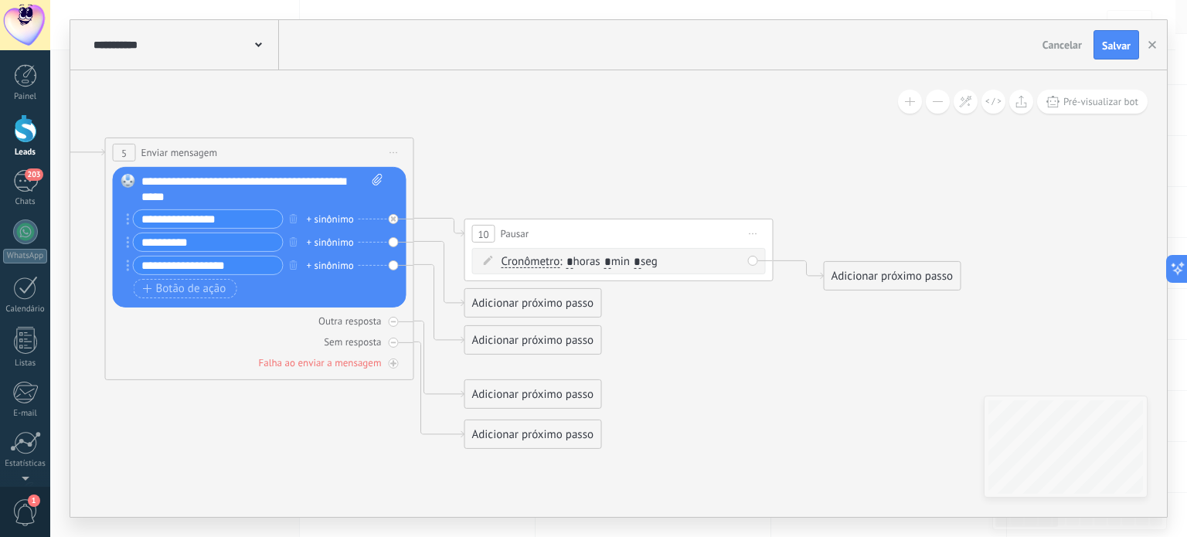
click at [795, 359] on icon at bounding box center [125, 89] width 2338 height 1493
click at [824, 205] on icon at bounding box center [125, 89] width 2338 height 1493
click at [248, 269] on input "**********" at bounding box center [208, 266] width 149 height 18
type input "**********"
click at [599, 179] on icon at bounding box center [125, 89] width 2338 height 1493
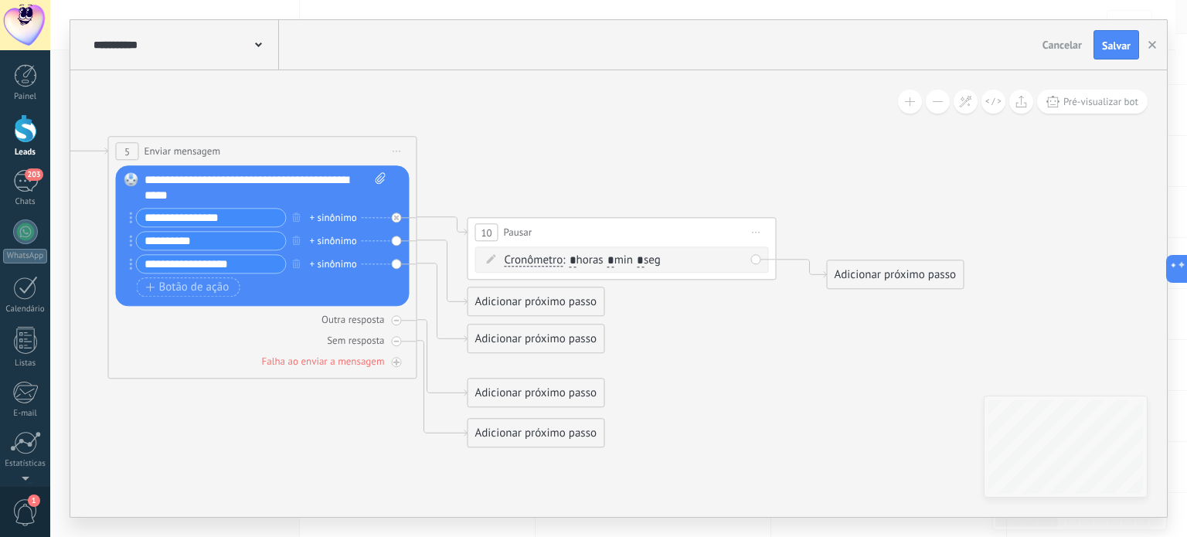
click at [597, 226] on div "10 Pausar ****** Iniciar pré-visualização aqui Renomear Duplicar Excluir" at bounding box center [622, 233] width 308 height 29
click at [752, 227] on span "Iniciar pré-visualização aqui Renomear Duplicar Excluir" at bounding box center [756, 233] width 25 height 22
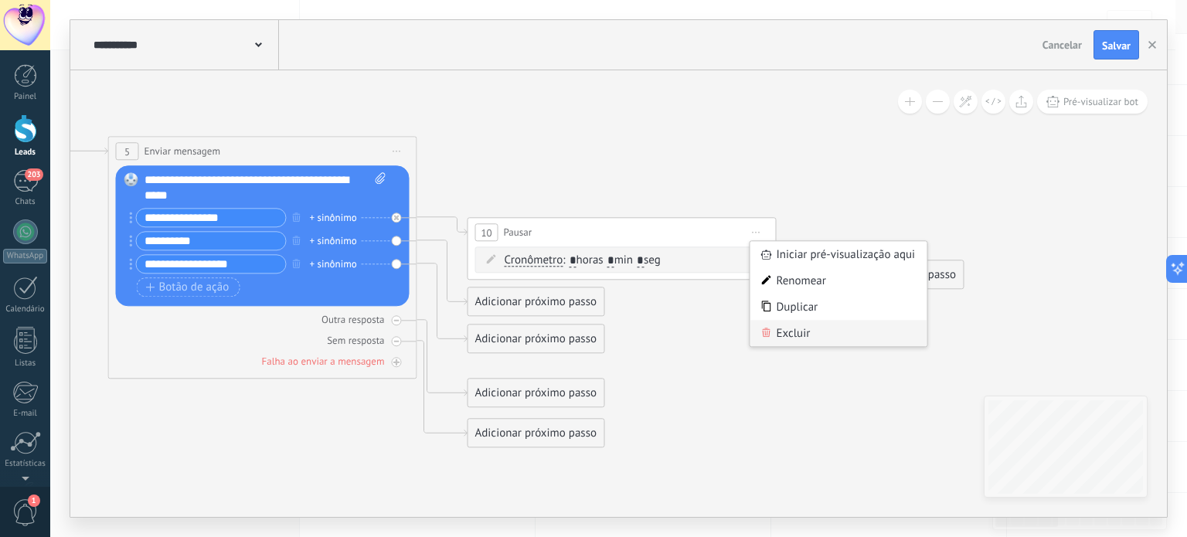
click at [775, 329] on div "Excluir" at bounding box center [839, 334] width 177 height 26
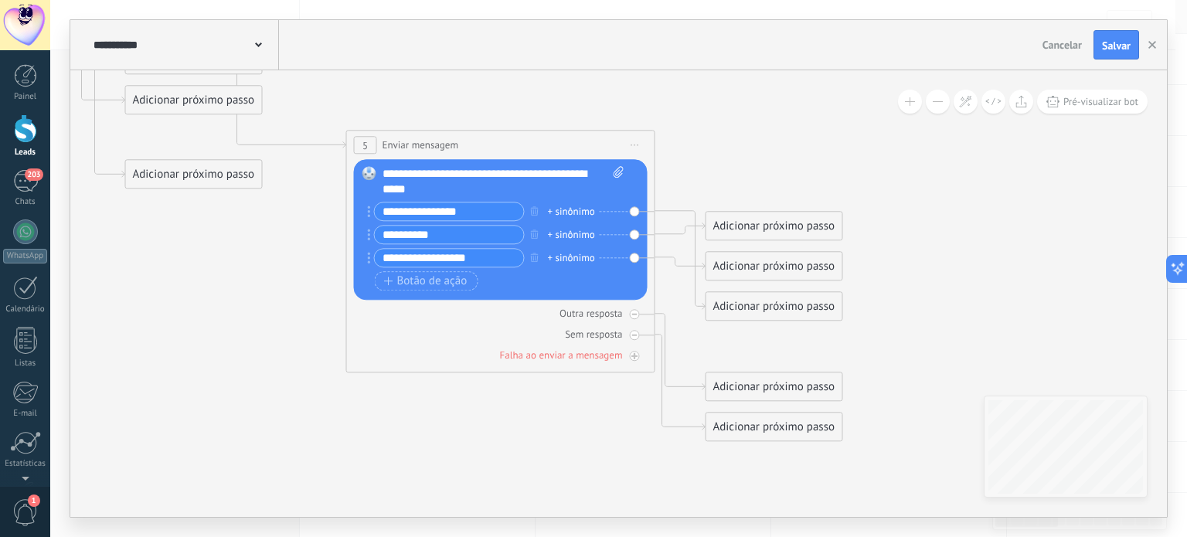
drag, startPoint x: 562, startPoint y: 374, endPoint x: 800, endPoint y: 369, distance: 238.1
click at [800, 369] on icon at bounding box center [256, 82] width 2117 height 1493
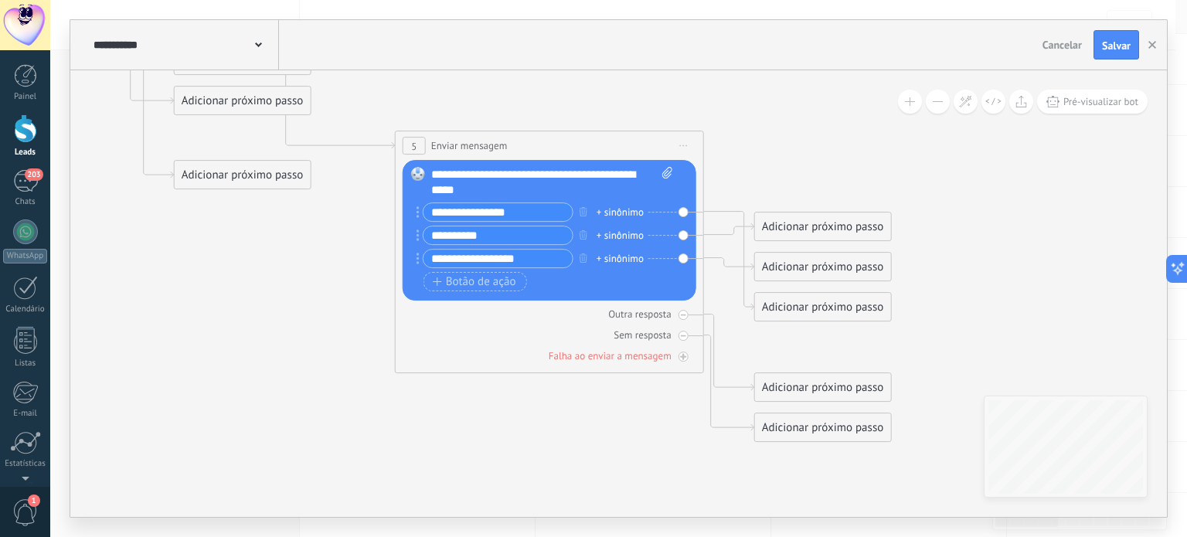
drag, startPoint x: 591, startPoint y: 451, endPoint x: 639, endPoint y: 451, distance: 48.7
click at [639, 451] on icon at bounding box center [304, 82] width 2117 height 1493
drag, startPoint x: 432, startPoint y: 439, endPoint x: 497, endPoint y: 451, distance: 66.0
click at [519, 449] on icon at bounding box center [304, 82] width 2117 height 1493
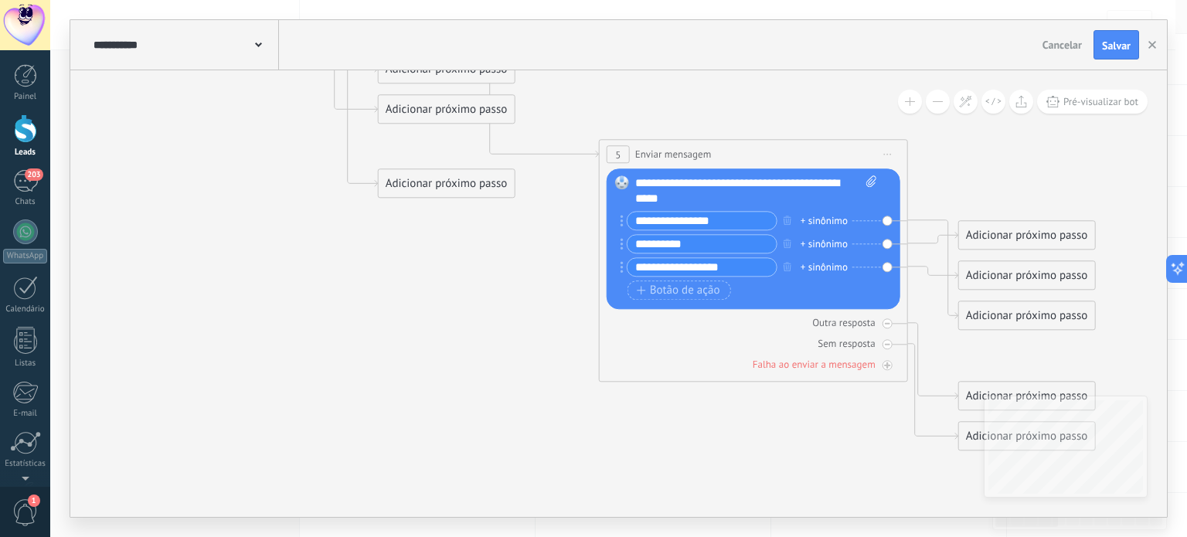
drag, startPoint x: 423, startPoint y: 454, endPoint x: 532, endPoint y: 454, distance: 109.0
click at [532, 454] on icon at bounding box center [508, 91] width 2117 height 1493
drag, startPoint x: 458, startPoint y: 448, endPoint x: 431, endPoint y: 508, distance: 65.1
click at [447, 500] on icon at bounding box center [505, 91] width 2117 height 1493
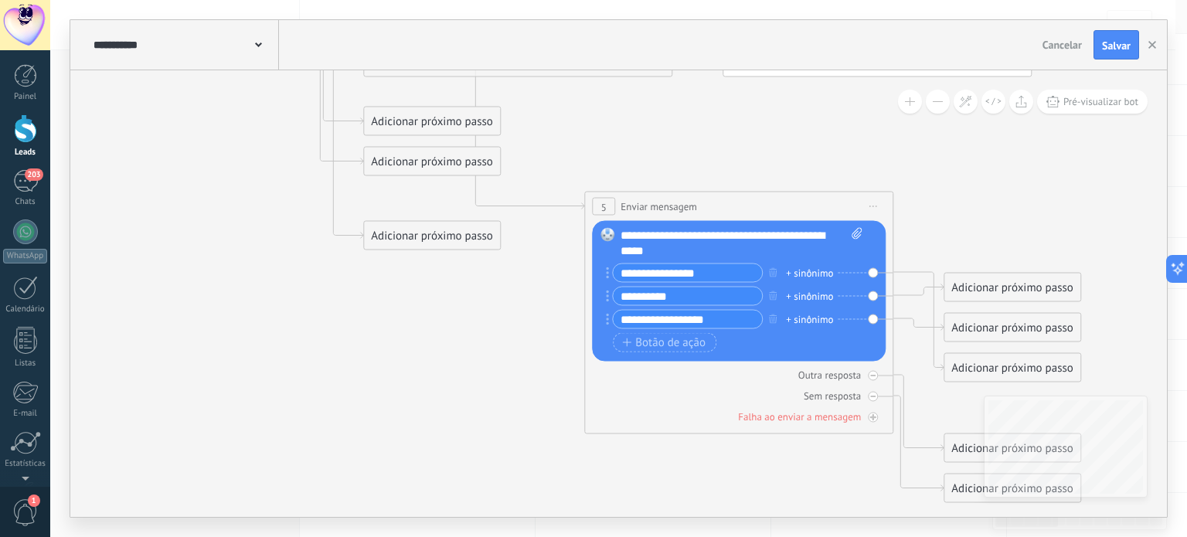
drag, startPoint x: 406, startPoint y: 489, endPoint x: 399, endPoint y: 494, distance: 8.8
click at [399, 494] on icon at bounding box center [494, 143] width 2117 height 1493
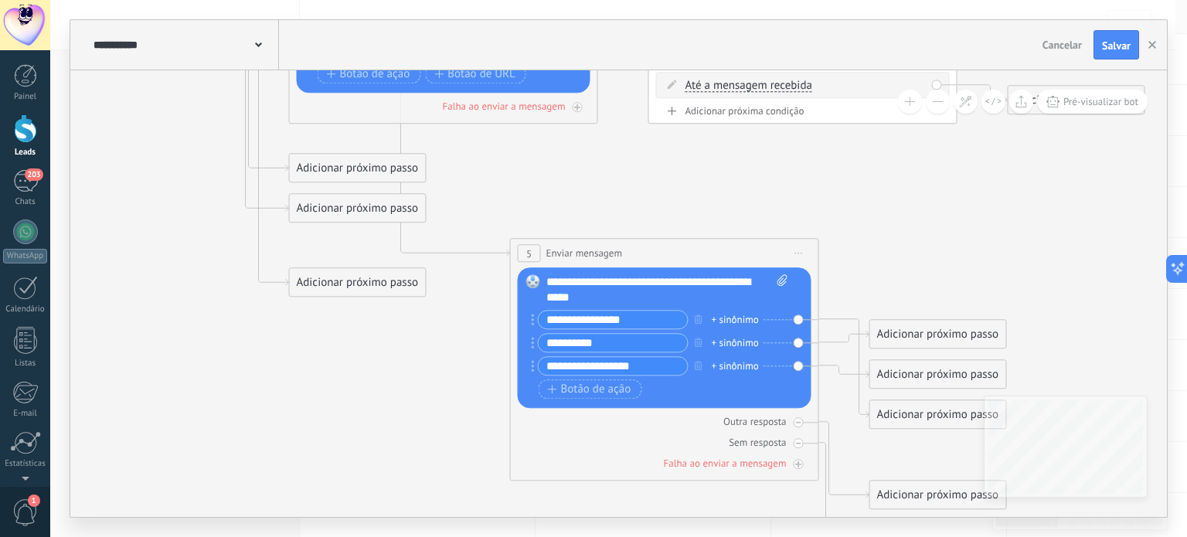
drag, startPoint x: 440, startPoint y: 427, endPoint x: 416, endPoint y: 457, distance: 38.5
click at [414, 463] on icon at bounding box center [420, 190] width 2117 height 1493
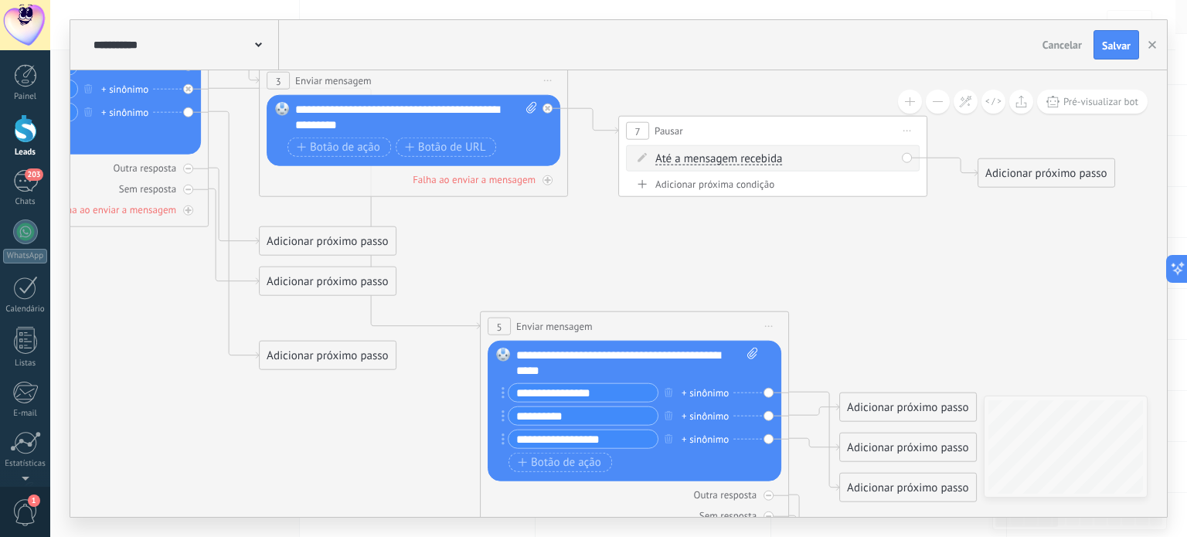
drag, startPoint x: 431, startPoint y: 426, endPoint x: 427, endPoint y: 463, distance: 37.4
click at [427, 463] on icon at bounding box center [389, 263] width 2117 height 1493
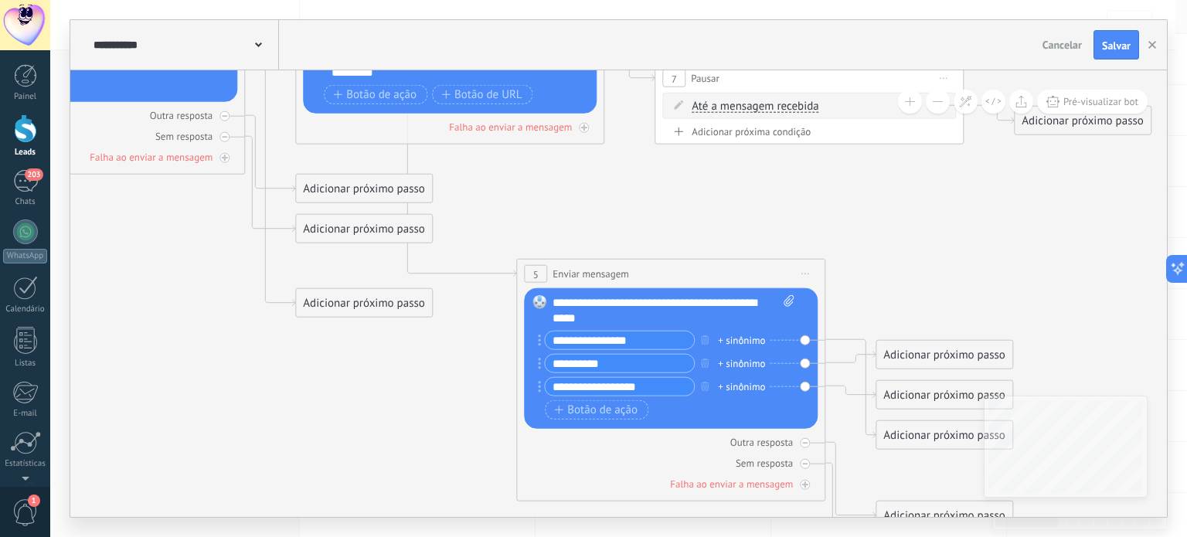
drag, startPoint x: 427, startPoint y: 458, endPoint x: 464, endPoint y: 406, distance: 64.3
click at [464, 406] on icon at bounding box center [426, 210] width 2117 height 1493
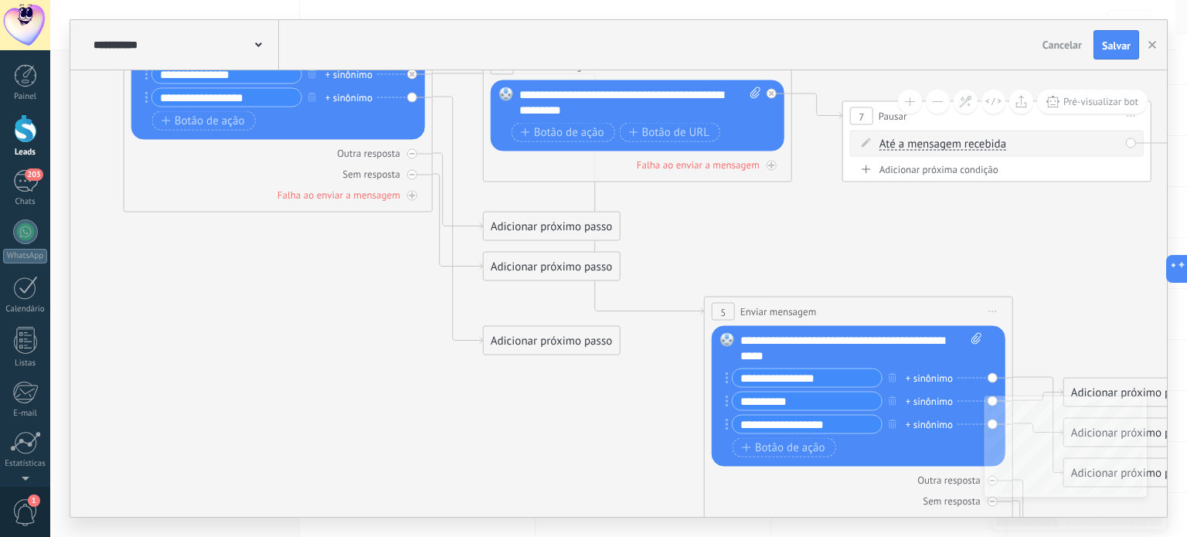
drag, startPoint x: 386, startPoint y: 414, endPoint x: 580, endPoint y: 452, distance: 197.7
click at [579, 452] on icon at bounding box center [614, 248] width 2117 height 1493
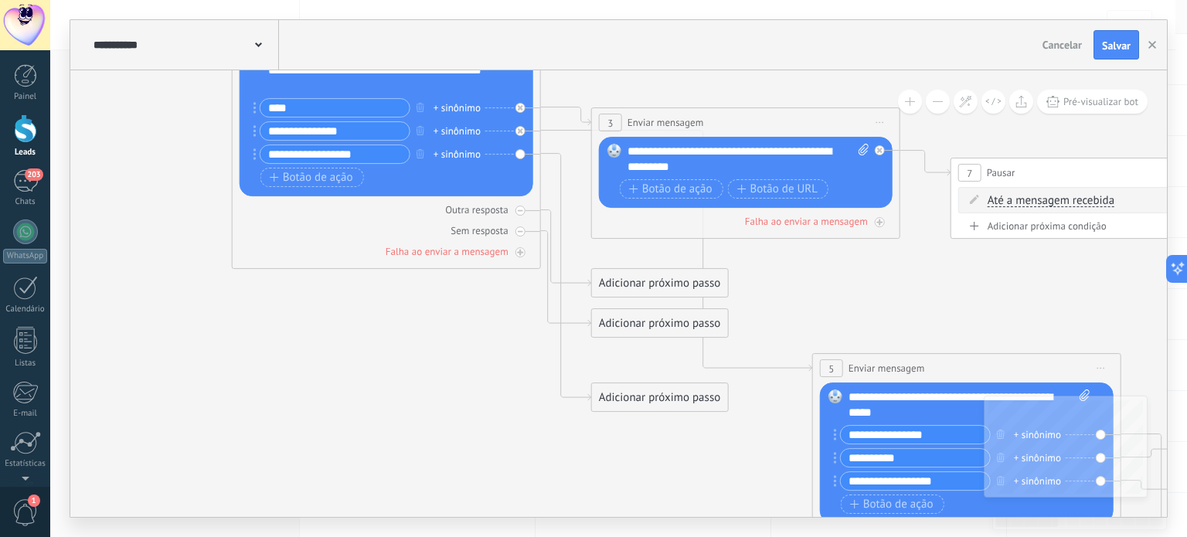
drag, startPoint x: 458, startPoint y: 437, endPoint x: 540, endPoint y: 496, distance: 101.4
click at [540, 496] on icon at bounding box center [722, 305] width 2117 height 1493
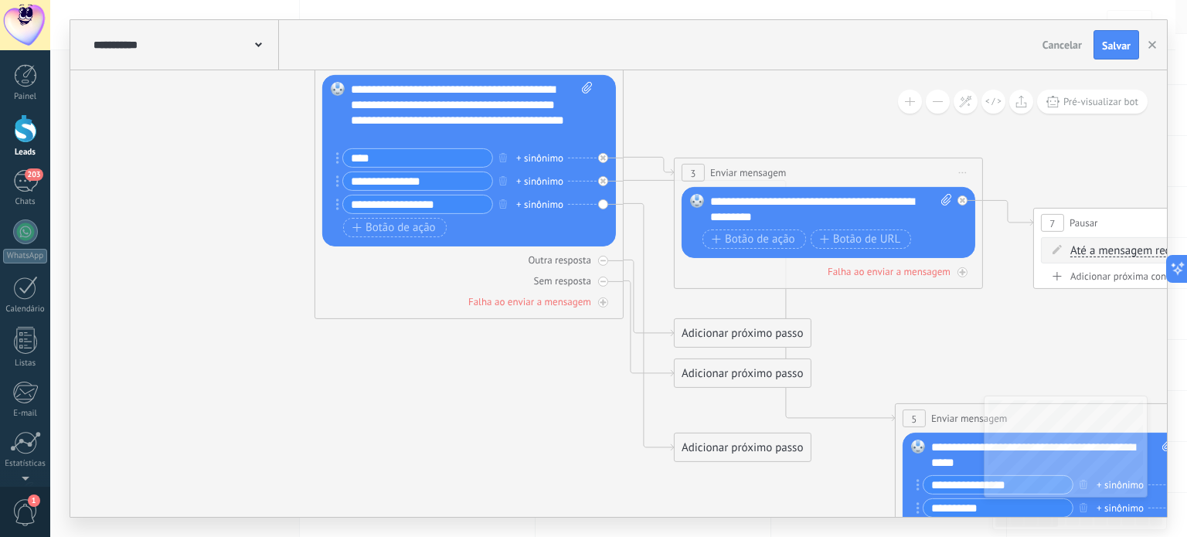
drag, startPoint x: 486, startPoint y: 461, endPoint x: 526, endPoint y: 492, distance: 50.6
click at [526, 492] on icon at bounding box center [804, 355] width 2117 height 1493
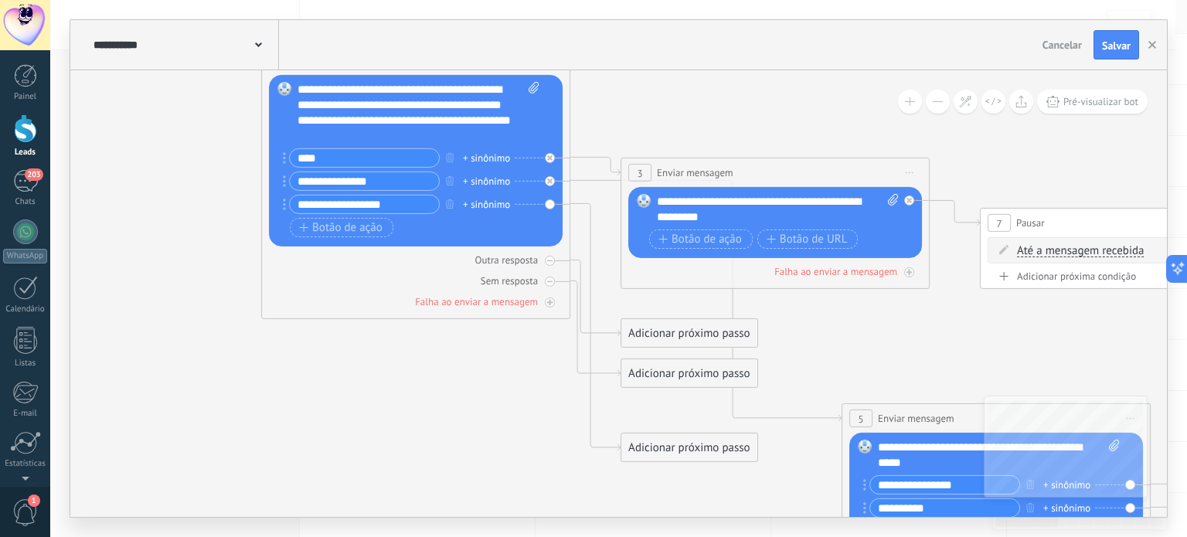
drag, startPoint x: 538, startPoint y: 472, endPoint x: 485, endPoint y: 472, distance: 53.3
click at [485, 472] on icon at bounding box center [751, 355] width 2117 height 1493
click at [676, 457] on div "Adicionar próximo passo" at bounding box center [689, 448] width 136 height 26
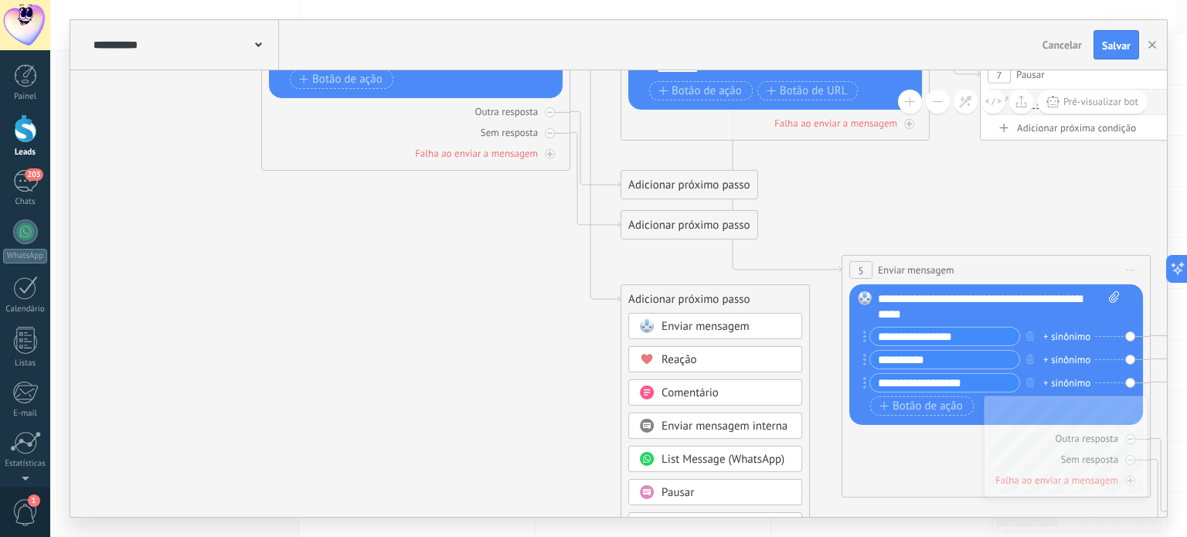
click at [719, 331] on span "Enviar mensagem" at bounding box center [706, 326] width 88 height 15
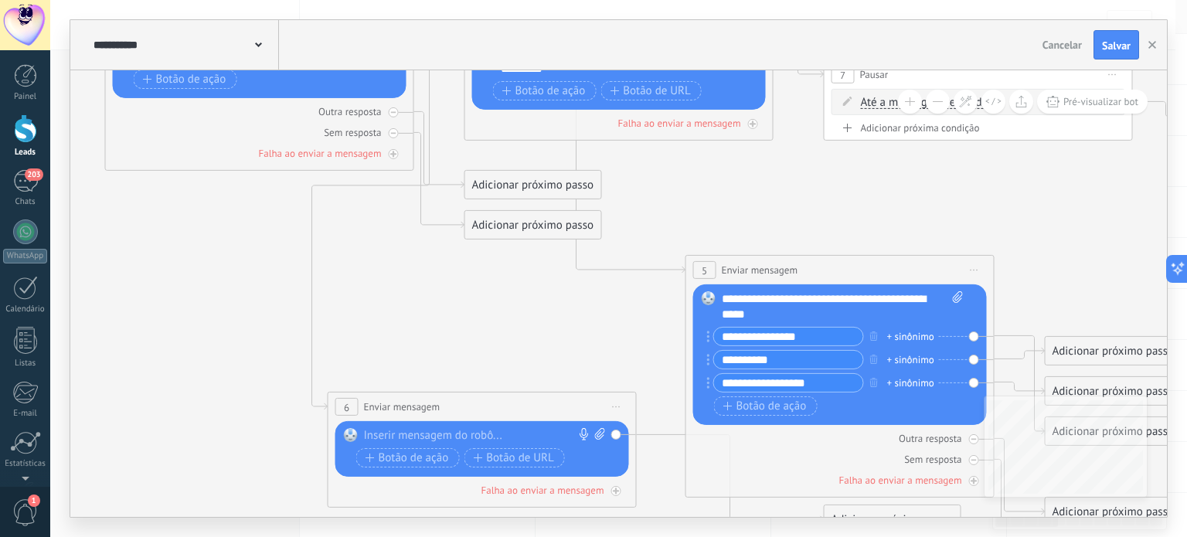
drag, startPoint x: 628, startPoint y: 300, endPoint x: 503, endPoint y: 401, distance: 160.4
click at [492, 407] on div "**********" at bounding box center [483, 407] width 308 height 29
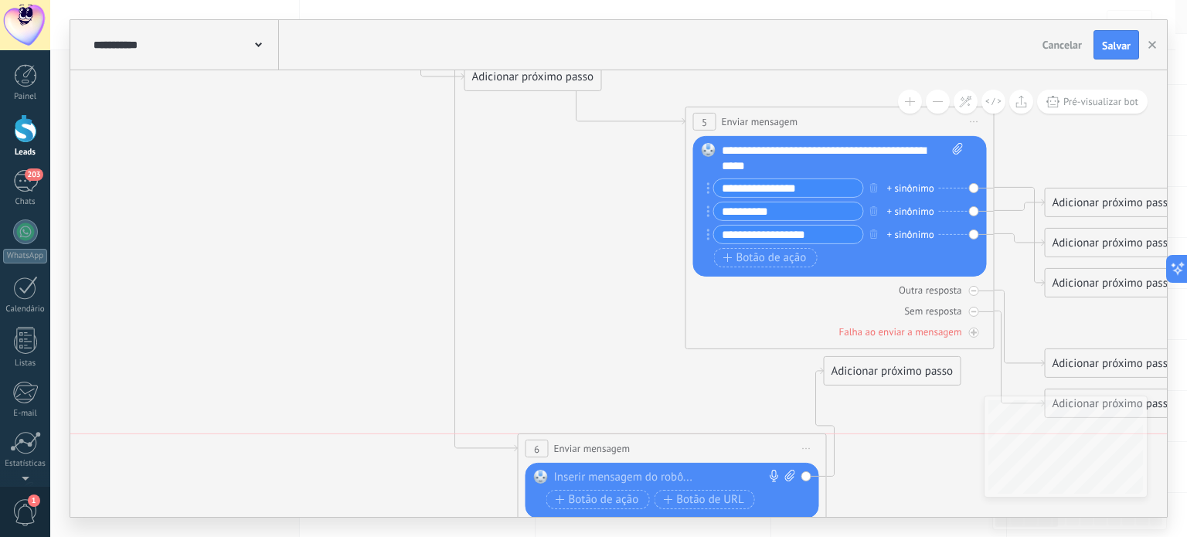
drag, startPoint x: 547, startPoint y: 256, endPoint x: 737, endPoint y: 448, distance: 269.5
click at [737, 448] on div "**********" at bounding box center [673, 448] width 308 height 29
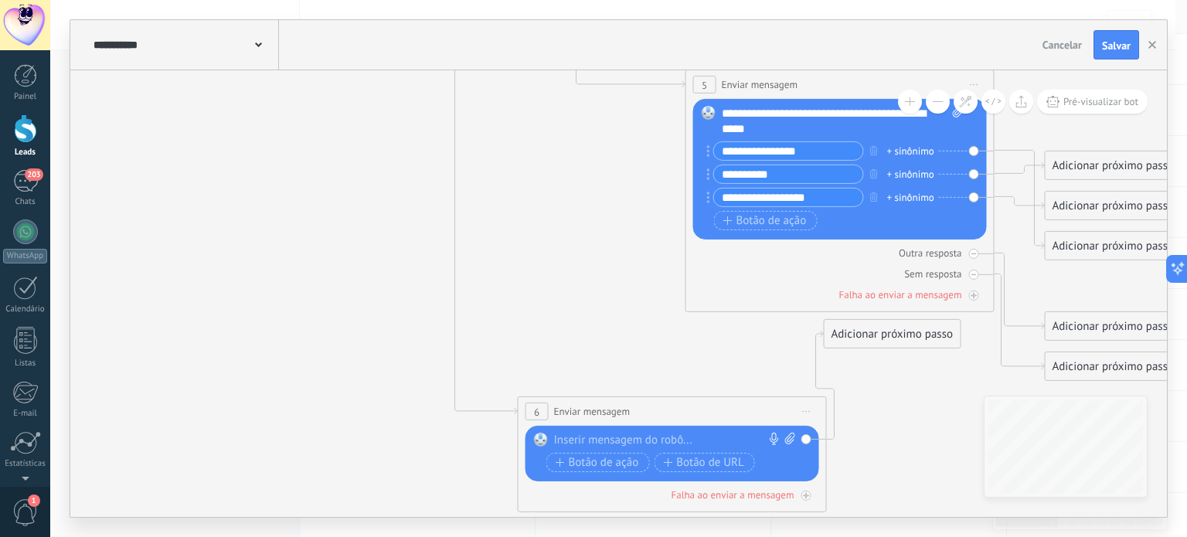
click at [639, 444] on div at bounding box center [669, 440] width 230 height 15
click at [861, 483] on icon at bounding box center [595, 86] width 2117 height 1623
click at [809, 411] on icon at bounding box center [807, 412] width 8 height 2
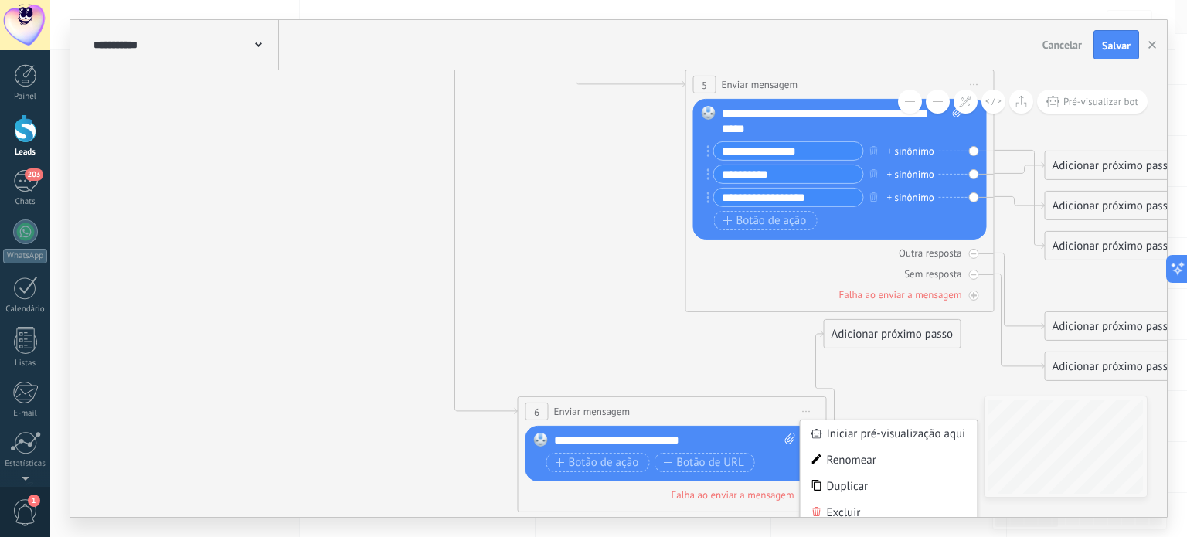
click at [911, 397] on icon at bounding box center [595, 86] width 2117 height 1623
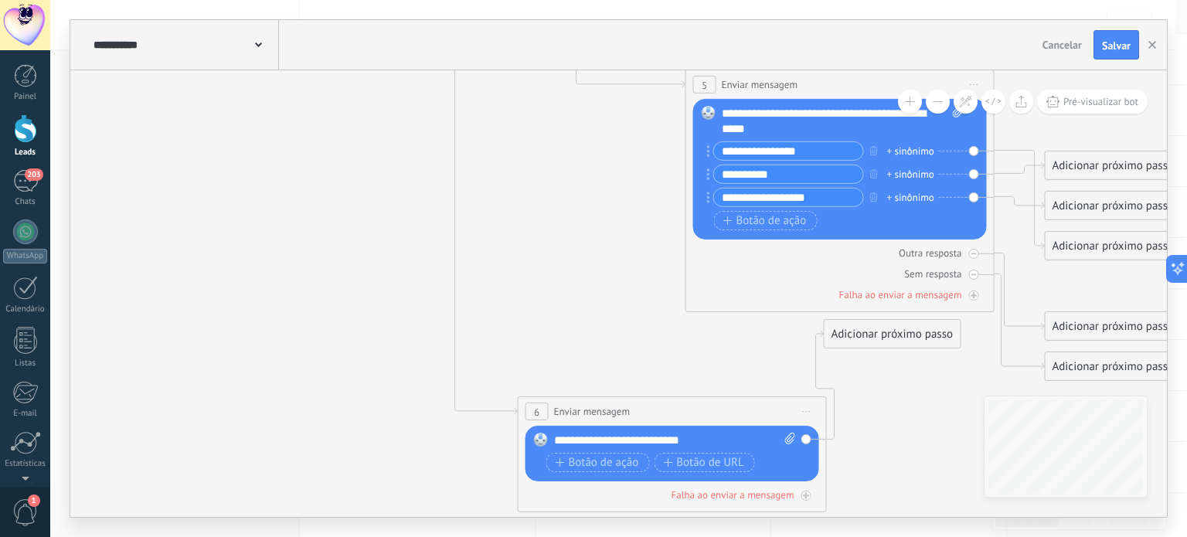
click at [737, 433] on div "**********" at bounding box center [675, 440] width 243 height 15
click at [769, 440] on div "**********" at bounding box center [675, 440] width 243 height 15
click at [719, 444] on div "**********" at bounding box center [675, 440] width 243 height 15
click at [672, 438] on div "**********" at bounding box center [675, 440] width 243 height 15
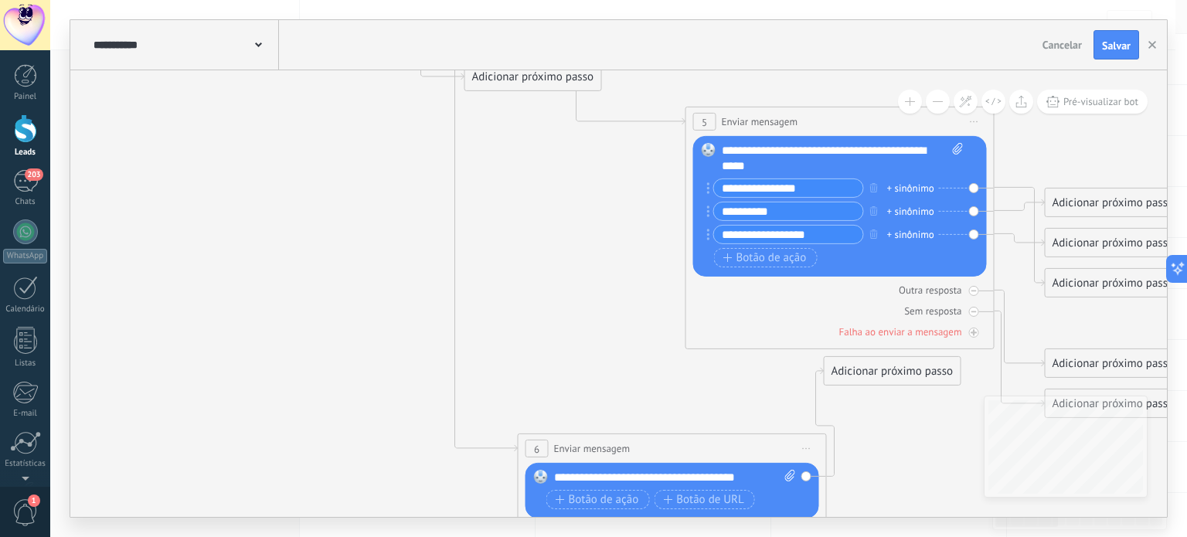
click at [603, 481] on div "**********" at bounding box center [675, 477] width 243 height 15
click at [603, 497] on span "Botão de ação" at bounding box center [597, 500] width 83 height 12
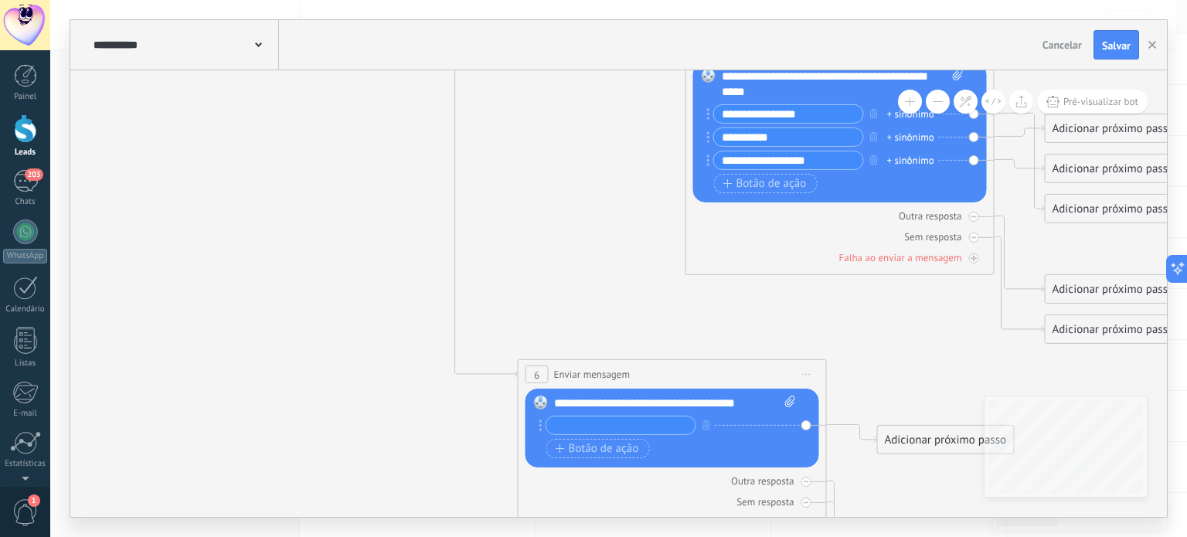
type input "*"
type input "**"
type input "**********"
click at [599, 457] on button "Botão de ação" at bounding box center [598, 448] width 104 height 19
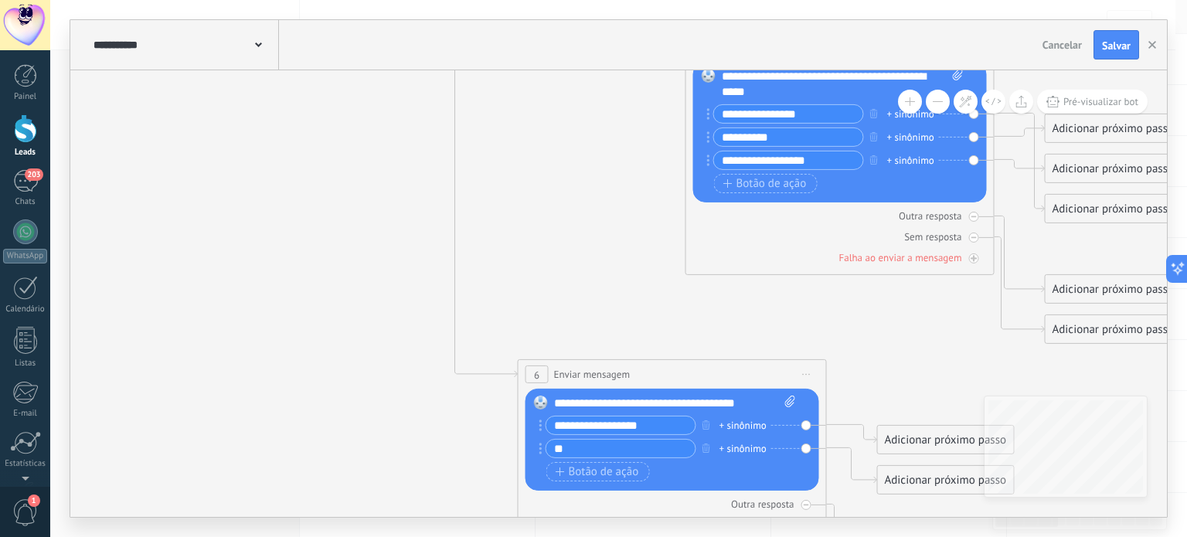
type input "*"
type input "**********"
click at [396, 476] on icon at bounding box center [595, 128] width 2117 height 1781
click at [866, 324] on icon at bounding box center [595, 128] width 2117 height 1781
click at [600, 472] on span "Botão de ação" at bounding box center [597, 472] width 83 height 12
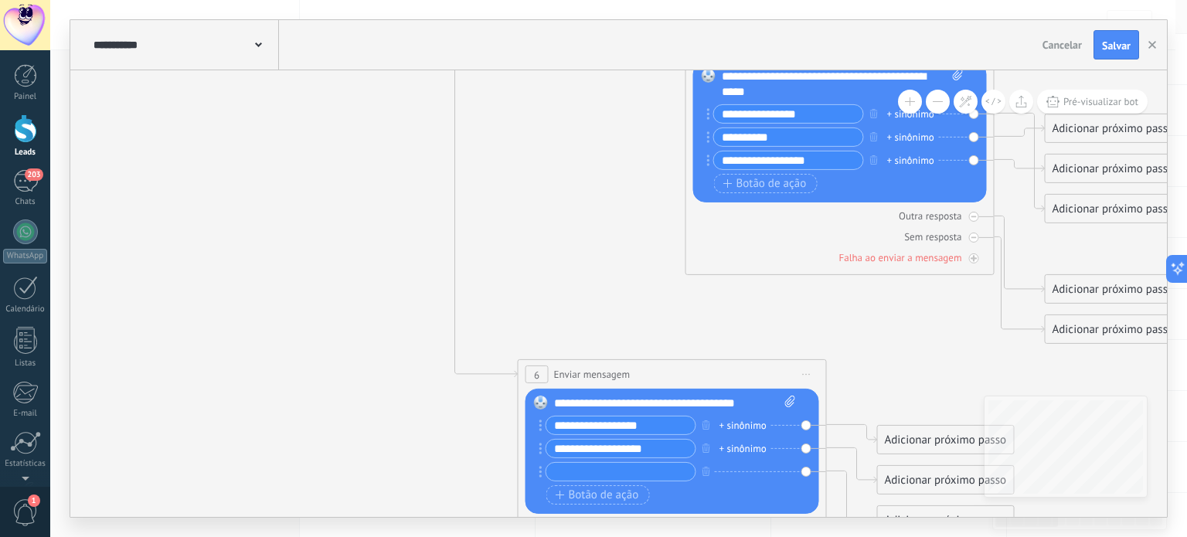
click at [627, 478] on input "text" at bounding box center [620, 472] width 149 height 18
type input "*"
type input "**********"
click at [274, 462] on icon at bounding box center [595, 140] width 2117 height 1804
click at [741, 431] on div "+ sinônimo" at bounding box center [743, 425] width 47 height 15
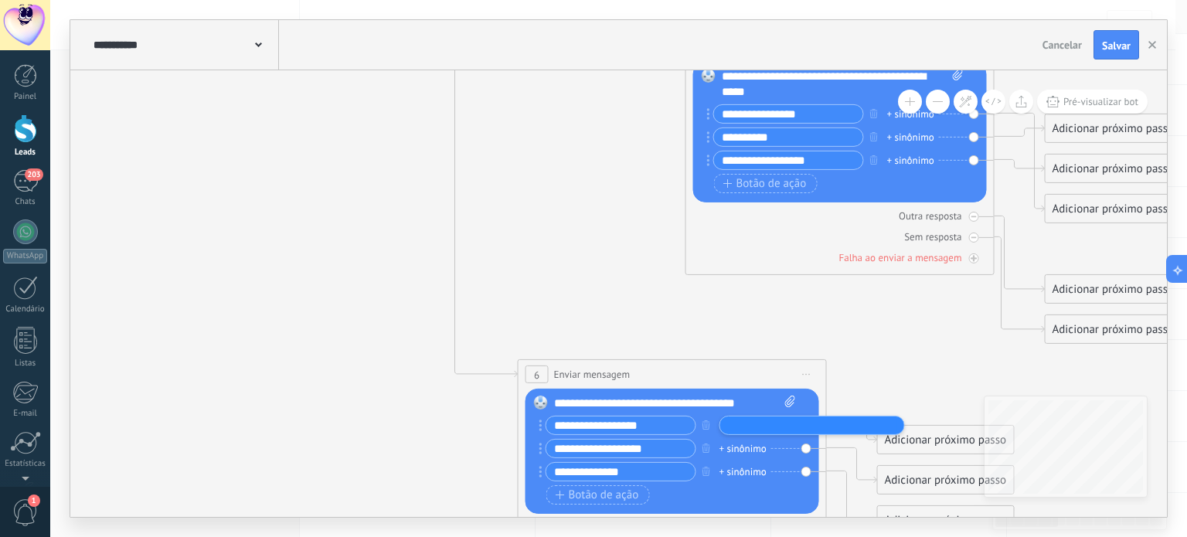
click at [915, 312] on icon at bounding box center [595, 140] width 2117 height 1804
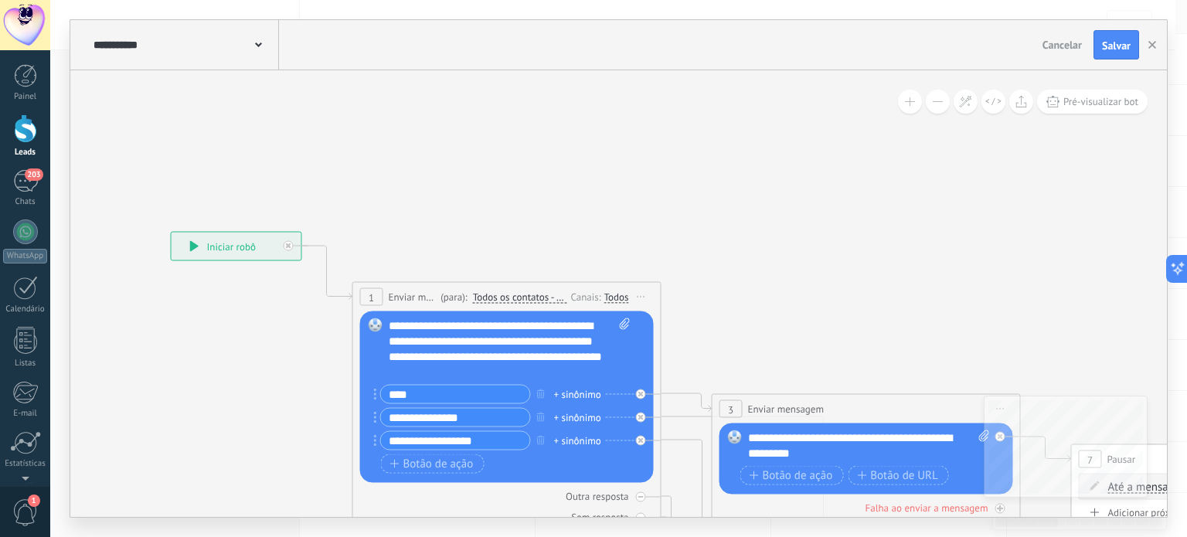
drag, startPoint x: 565, startPoint y: 301, endPoint x: 853, endPoint y: 277, distance: 289.3
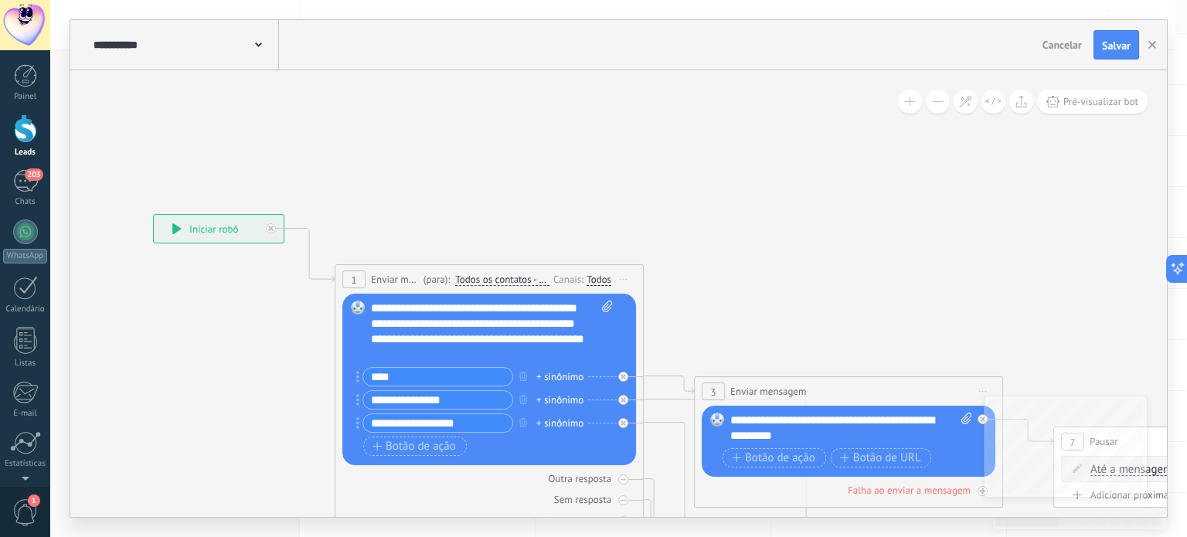
drag, startPoint x: 536, startPoint y: 246, endPoint x: 247, endPoint y: 219, distance: 290.4
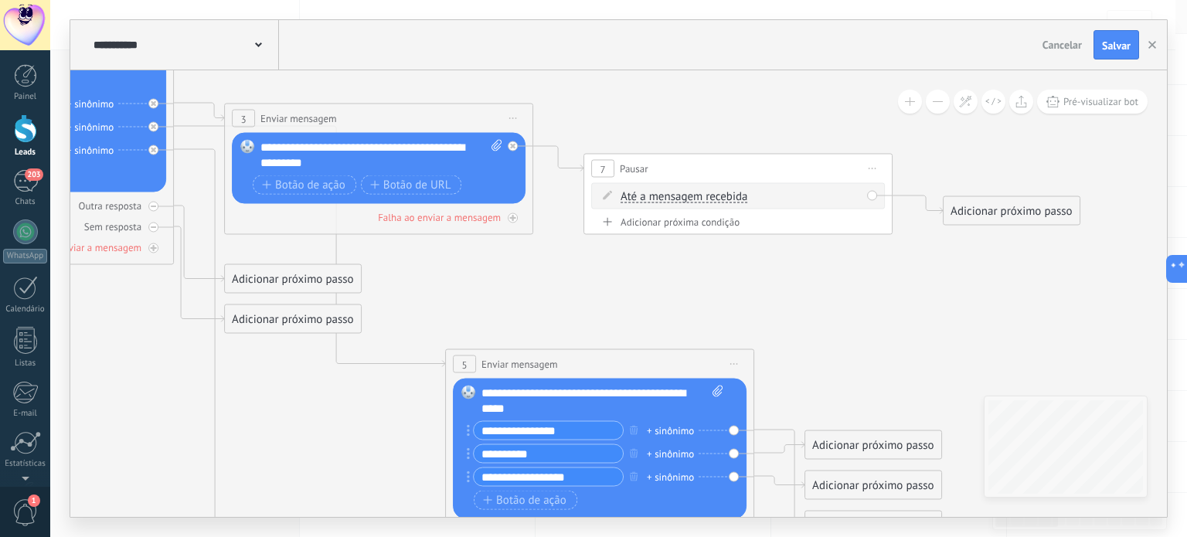
drag, startPoint x: 683, startPoint y: 269, endPoint x: 904, endPoint y: 169, distance: 242.5
click at [962, 143] on icon at bounding box center [355, 457] width 2117 height 1804
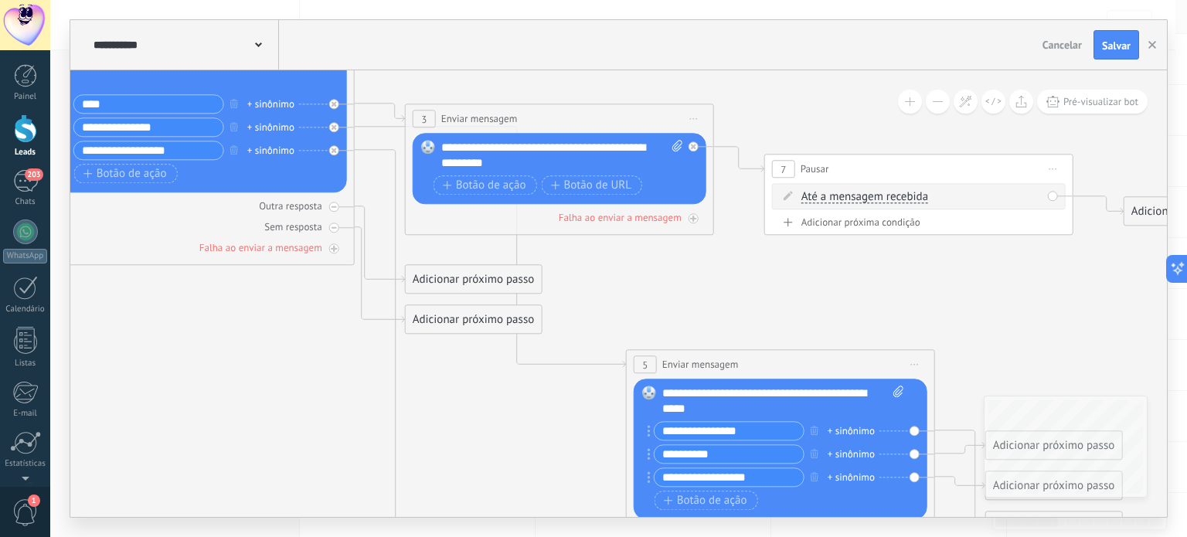
drag, startPoint x: 721, startPoint y: 291, endPoint x: 770, endPoint y: 291, distance: 48.7
click at [770, 291] on icon at bounding box center [535, 458] width 2117 height 1804
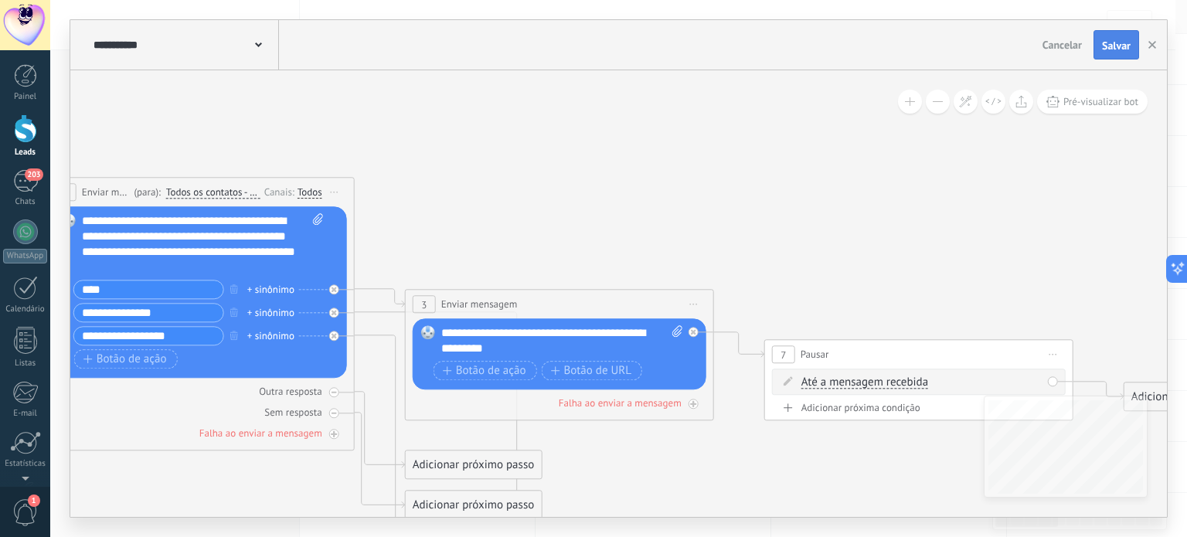
click at [1099, 46] on button "Salvar" at bounding box center [1117, 44] width 46 height 29
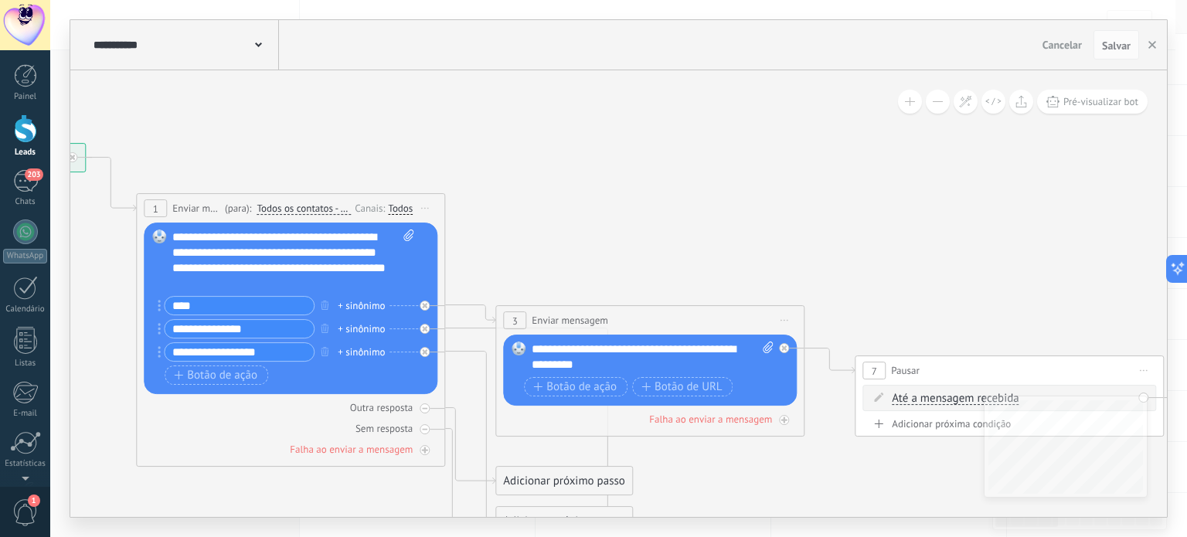
drag, startPoint x: 724, startPoint y: 258, endPoint x: 655, endPoint y: 200, distance: 90.0
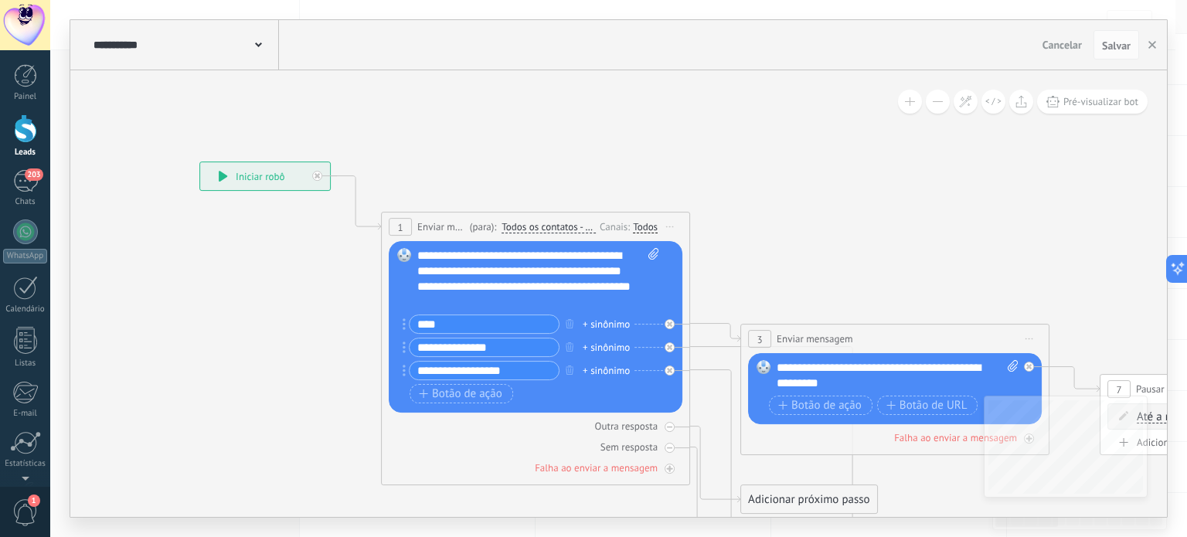
drag, startPoint x: 742, startPoint y: 216, endPoint x: 637, endPoint y: 189, distance: 108.5
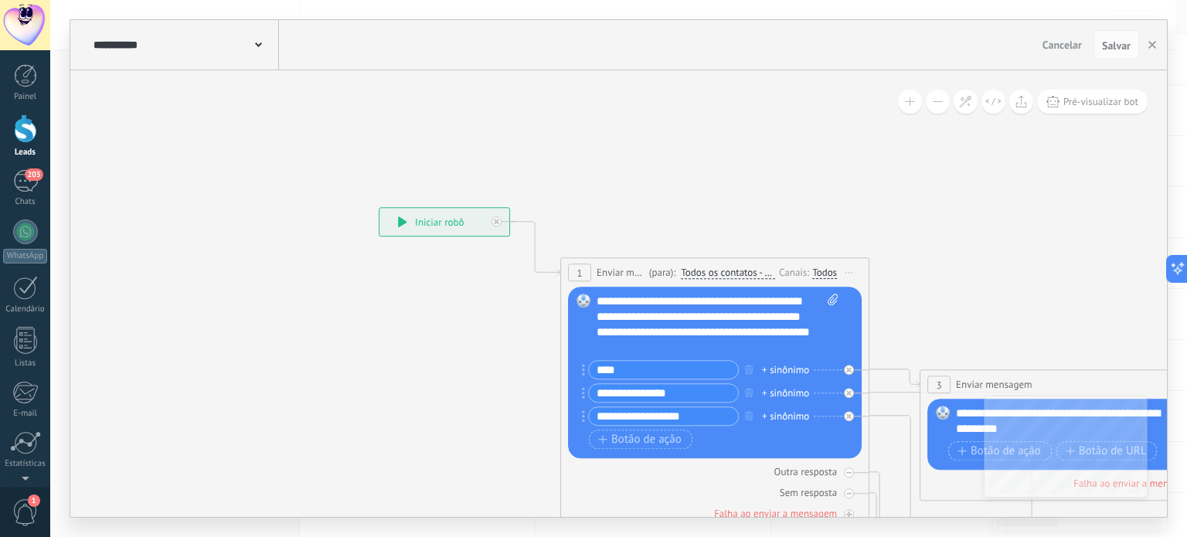
click at [213, 60] on div "**********" at bounding box center [184, 44] width 189 height 49
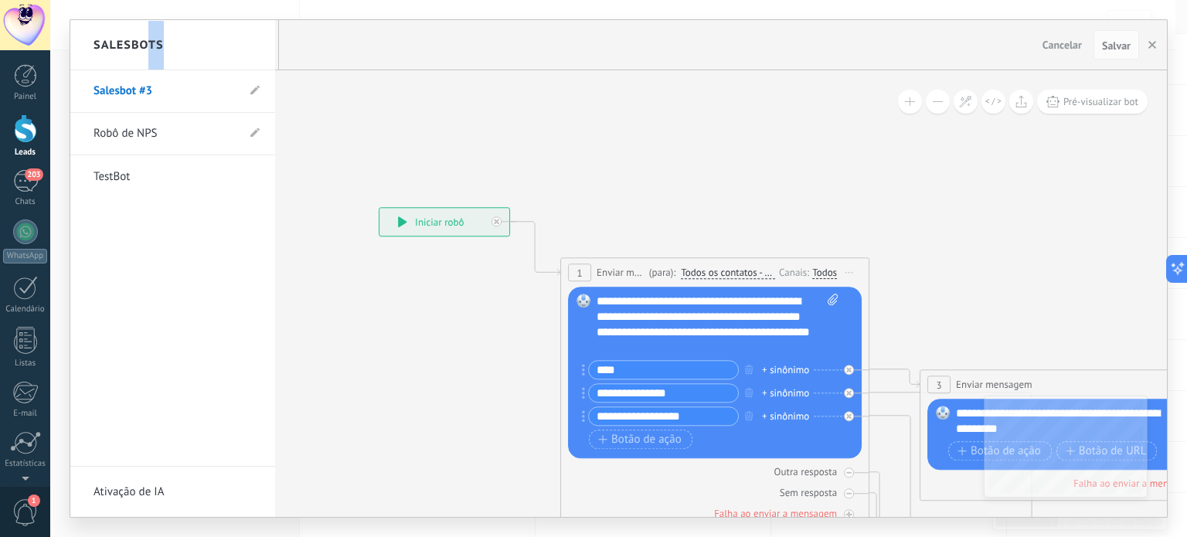
drag, startPoint x: 198, startPoint y: 46, endPoint x: 148, endPoint y: 45, distance: 49.5
click at [148, 45] on div "Salesbots" at bounding box center [172, 45] width 205 height 50
click at [162, 81] on link "Salesbot #3" at bounding box center [165, 91] width 143 height 43
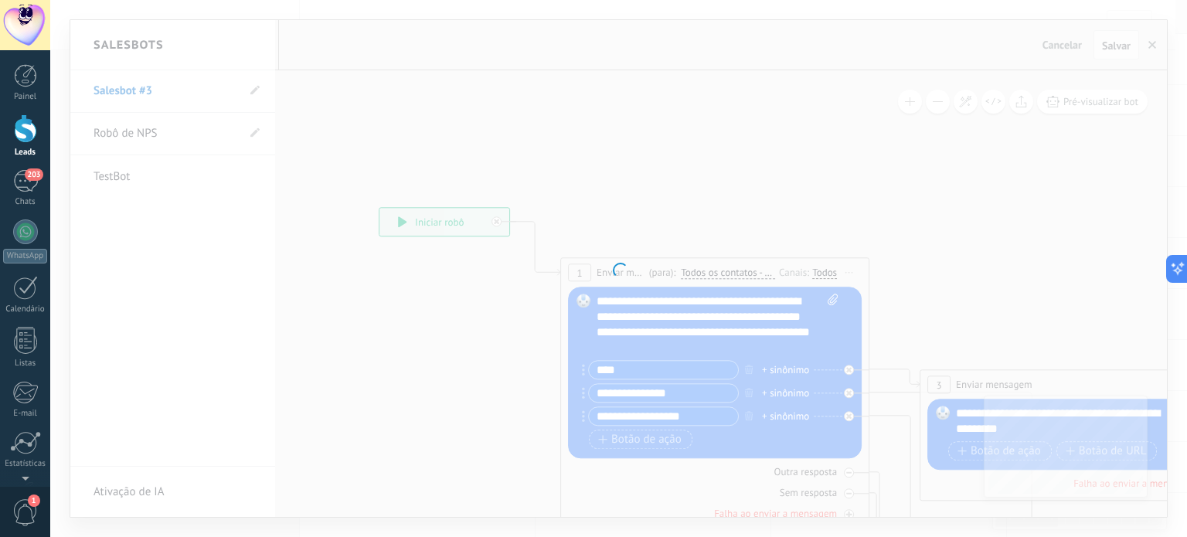
click at [266, 87] on div at bounding box center [618, 268] width 1137 height 537
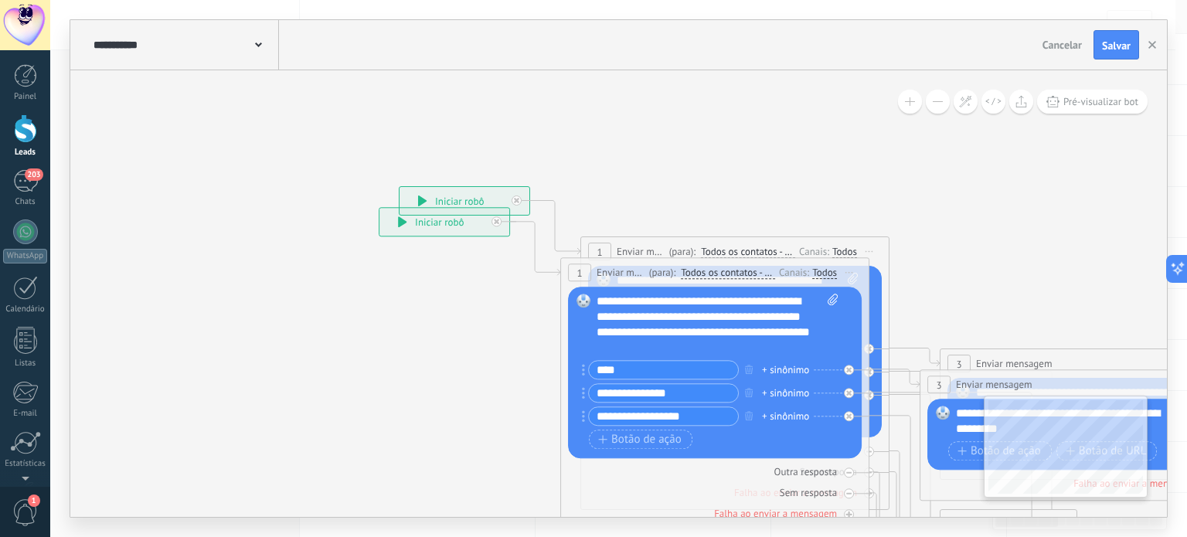
click at [261, 43] on icon at bounding box center [258, 45] width 7 height 5
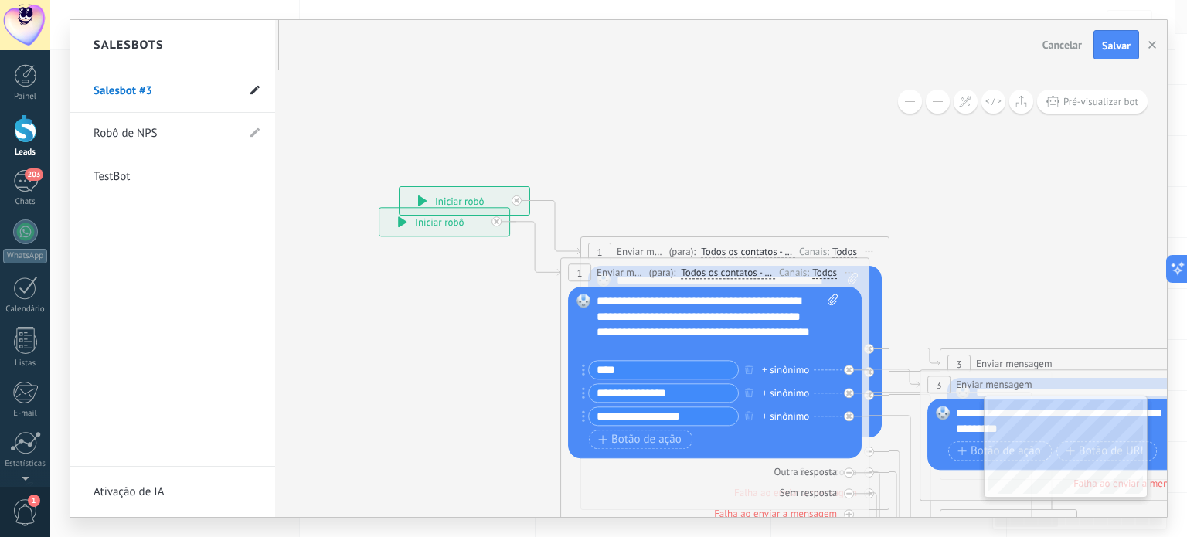
click at [259, 87] on use at bounding box center [254, 90] width 9 height 9
click at [170, 97] on input "**********" at bounding box center [149, 92] width 111 height 25
type input "*"
type input "**********"
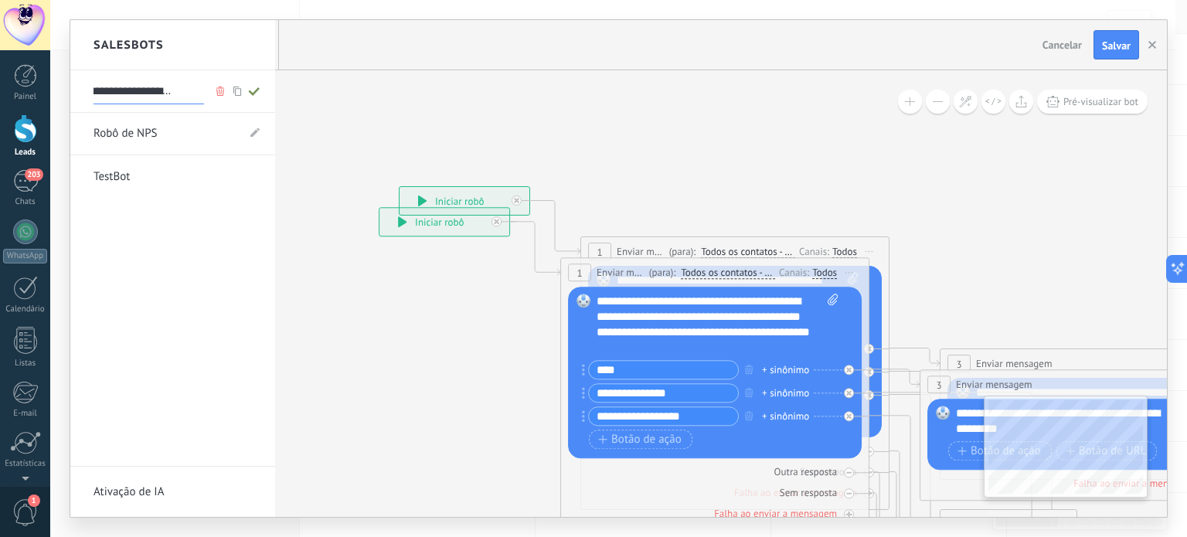
click at [453, 151] on div at bounding box center [618, 268] width 1097 height 497
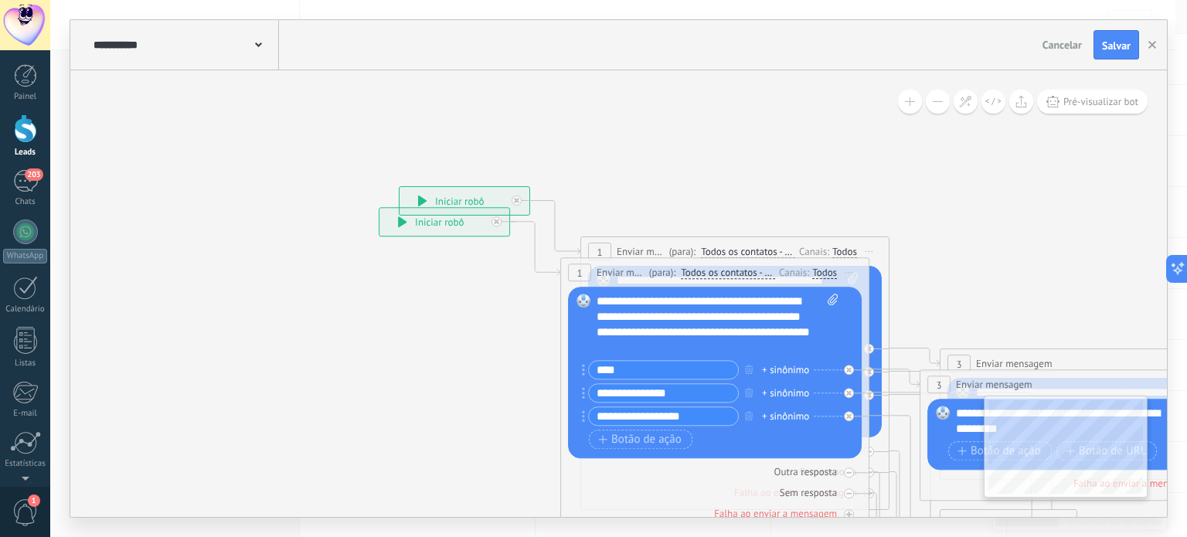
click at [135, 25] on div "**********" at bounding box center [184, 44] width 189 height 49
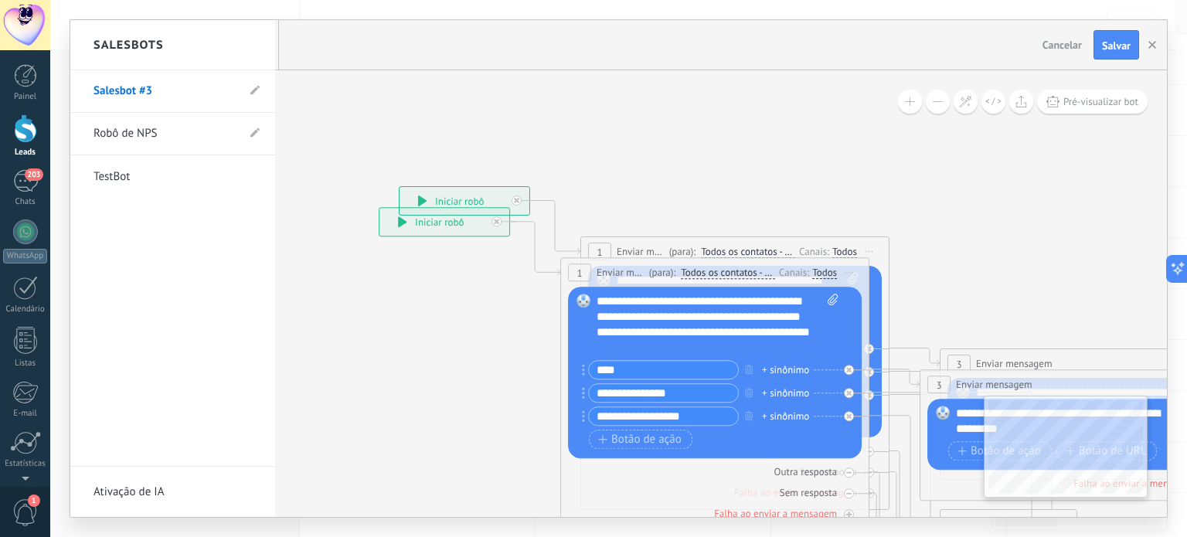
click at [240, 89] on li "Salesbot #3" at bounding box center [172, 91] width 205 height 43
drag, startPoint x: 263, startPoint y: 90, endPoint x: 225, endPoint y: 99, distance: 39.0
click at [263, 92] on li "Salesbot #3" at bounding box center [172, 91] width 205 height 43
click at [253, 86] on icon at bounding box center [254, 90] width 9 height 9
click at [179, 97] on input "**********" at bounding box center [149, 92] width 111 height 25
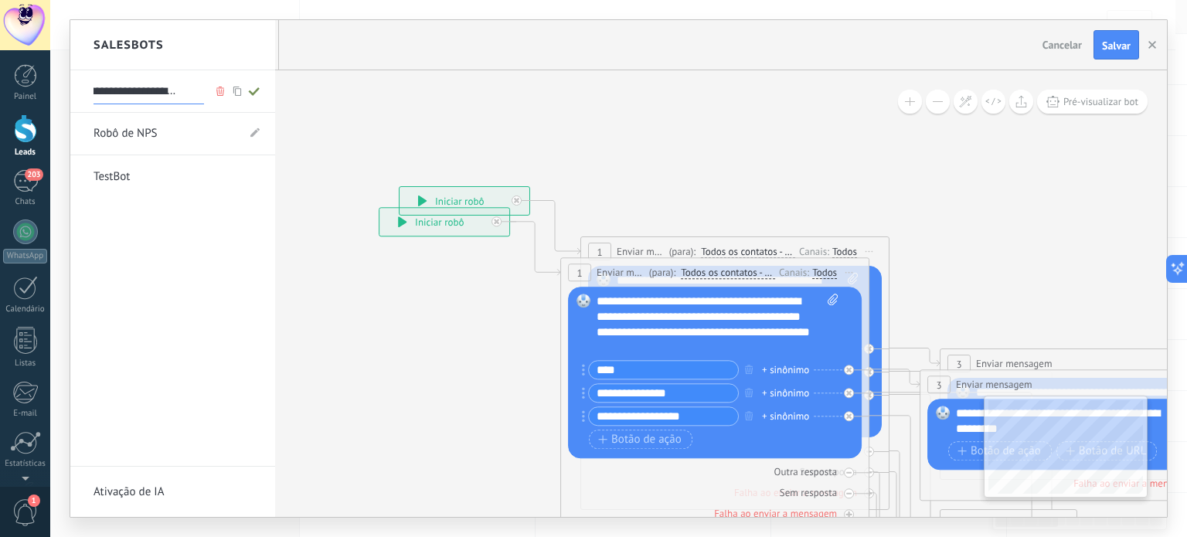
scroll to position [0, 59]
type input "**********"
click at [254, 89] on icon at bounding box center [254, 91] width 17 height 9
type input "**********"
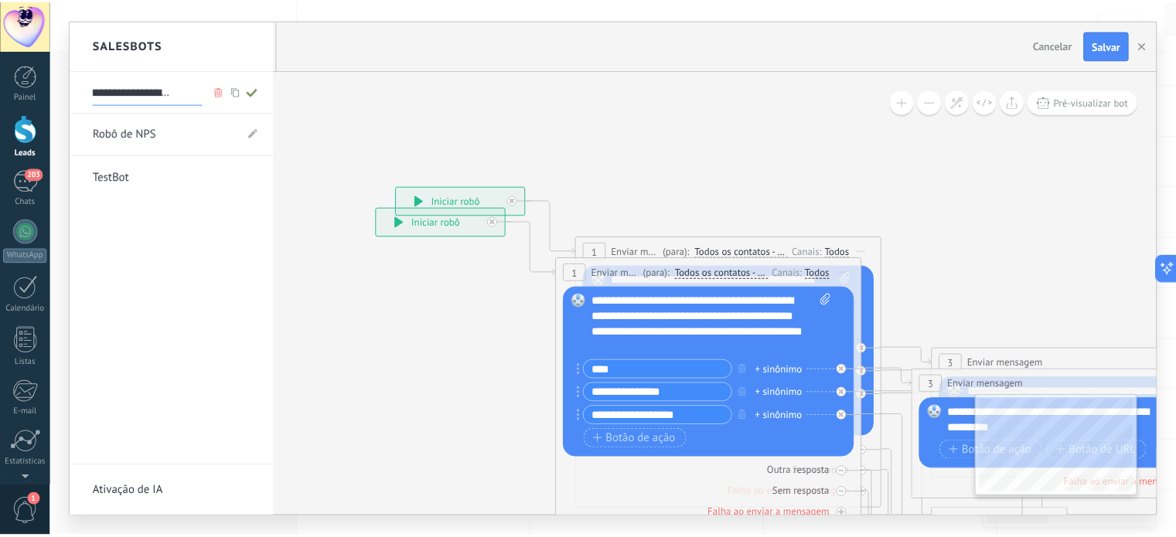
scroll to position [0, 0]
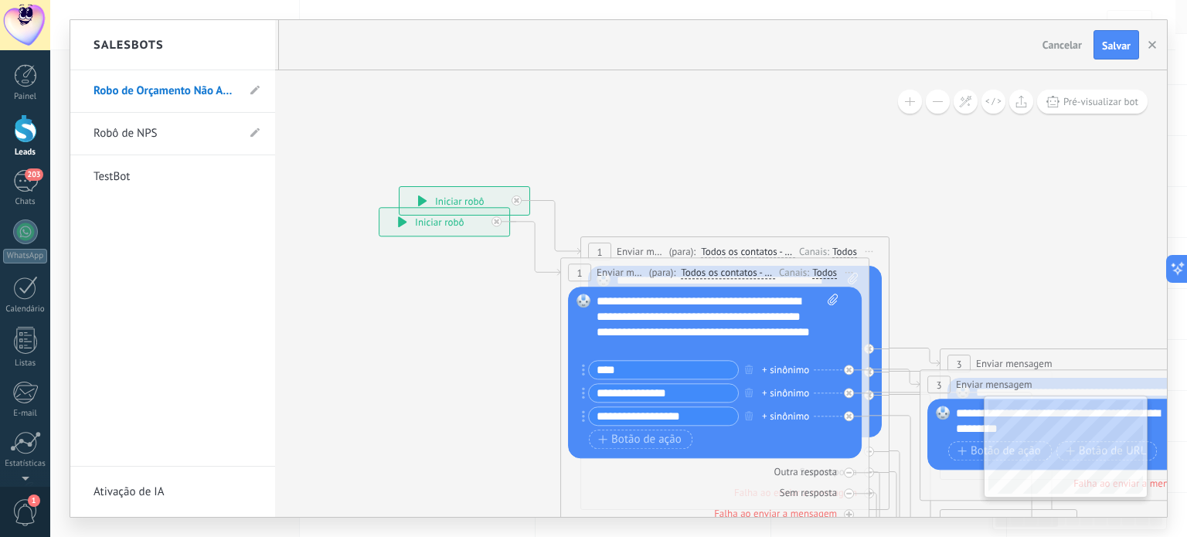
click at [1116, 48] on div at bounding box center [618, 268] width 1097 height 497
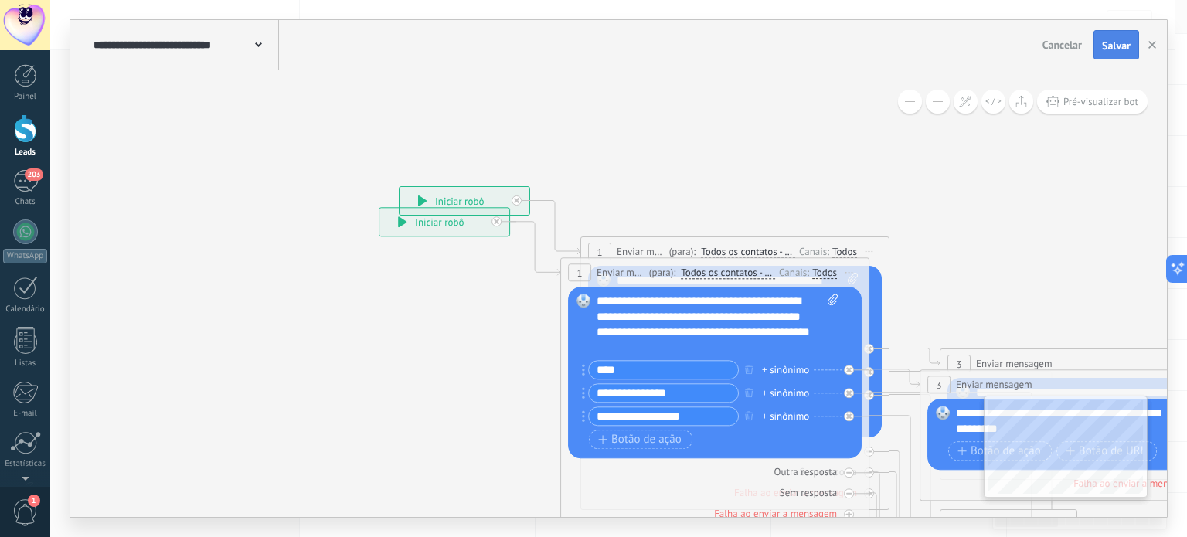
click at [1119, 42] on span "Salvar" at bounding box center [1116, 45] width 29 height 11
click at [1156, 45] on icon "button" at bounding box center [1153, 45] width 8 height 8
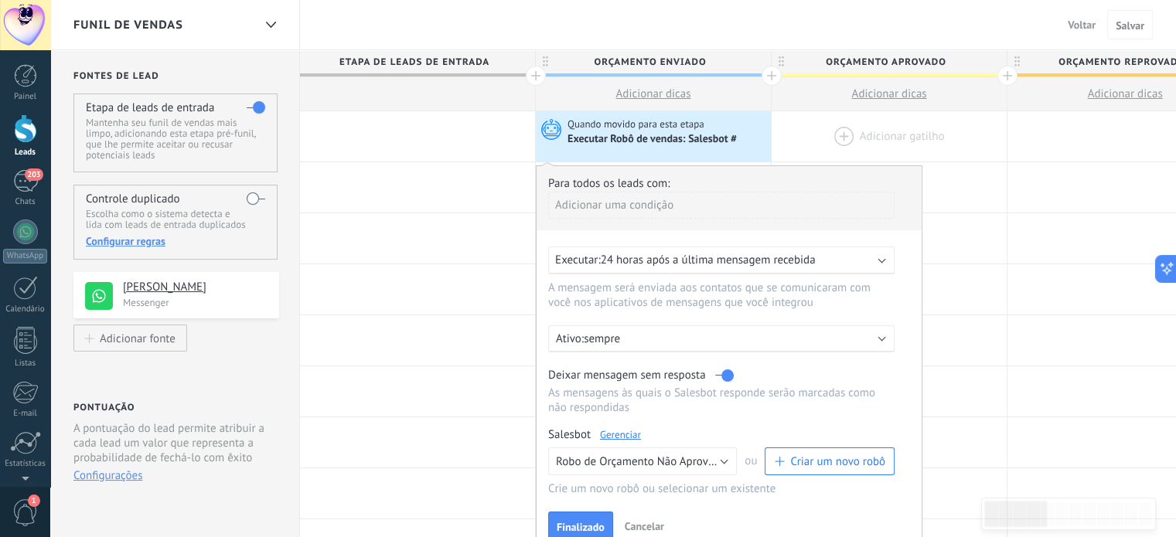
drag, startPoint x: 705, startPoint y: 132, endPoint x: 924, endPoint y: 138, distance: 219.6
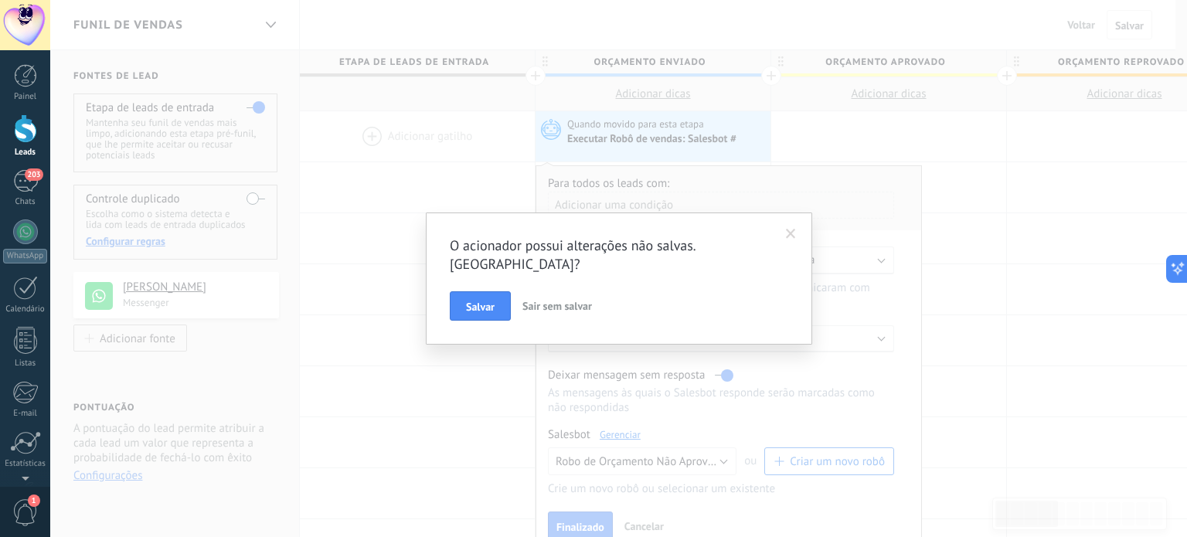
click at [797, 230] on span at bounding box center [791, 234] width 26 height 26
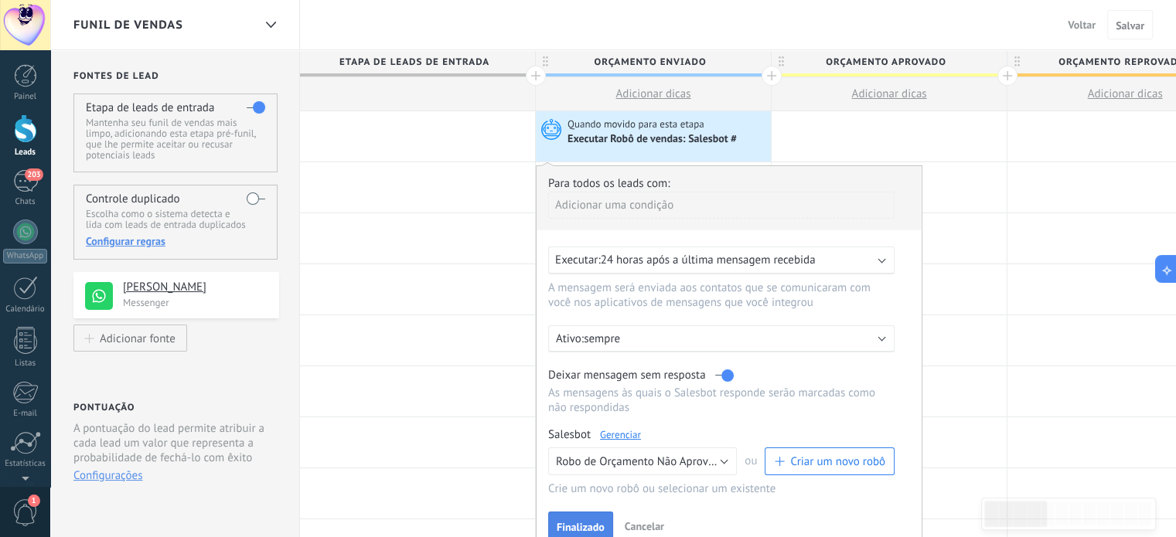
click at [598, 527] on span "Finalizado" at bounding box center [581, 527] width 48 height 11
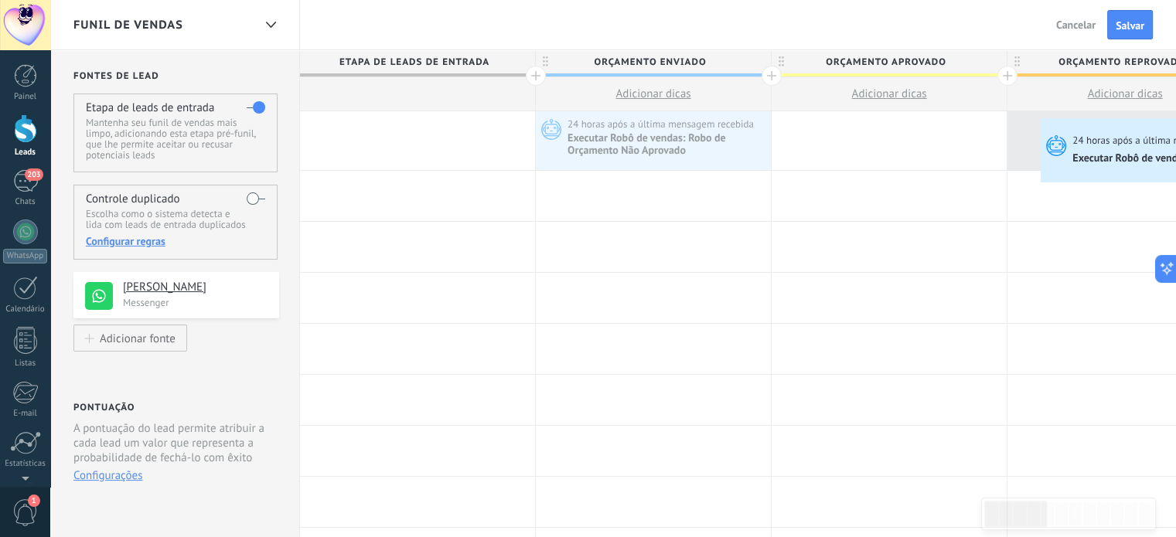
drag, startPoint x: 1005, startPoint y: 139, endPoint x: 1044, endPoint y: 122, distance: 42.9
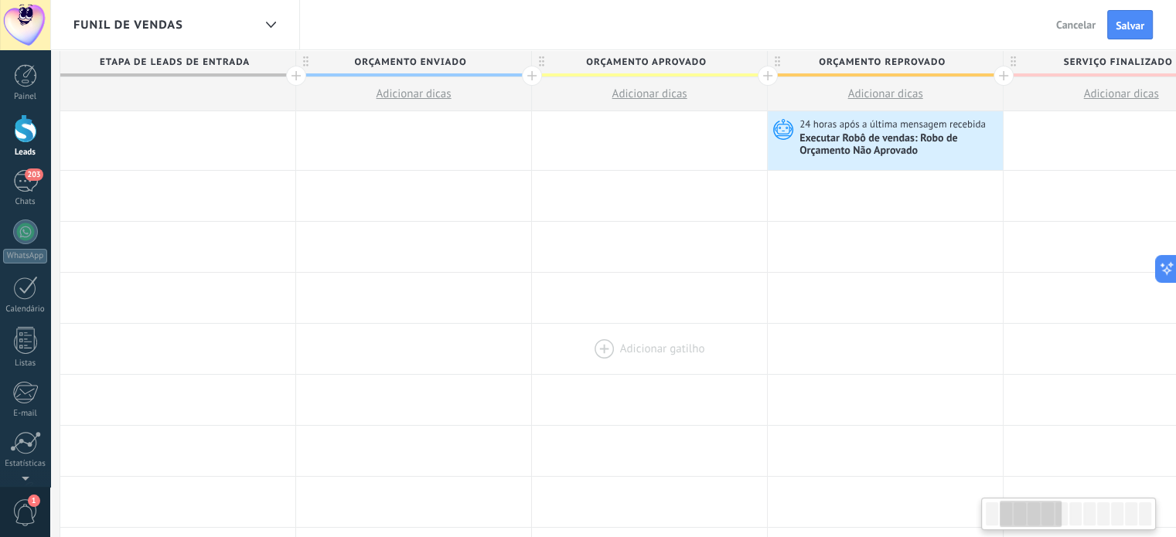
drag, startPoint x: 822, startPoint y: 362, endPoint x: 606, endPoint y: 368, distance: 215.7
click at [606, 368] on div at bounding box center [649, 349] width 235 height 50
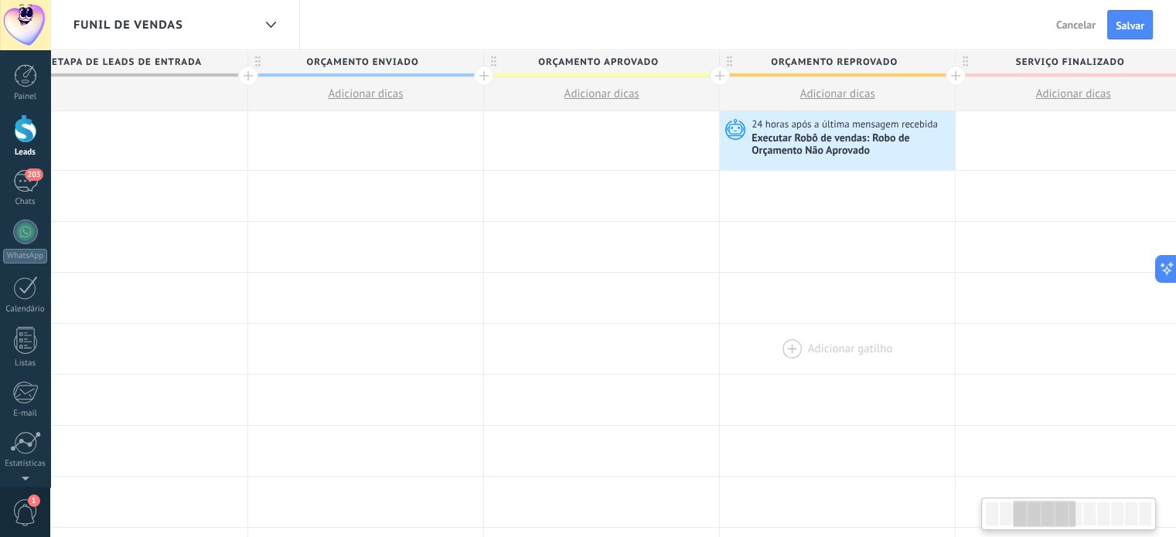
scroll to position [0, 518]
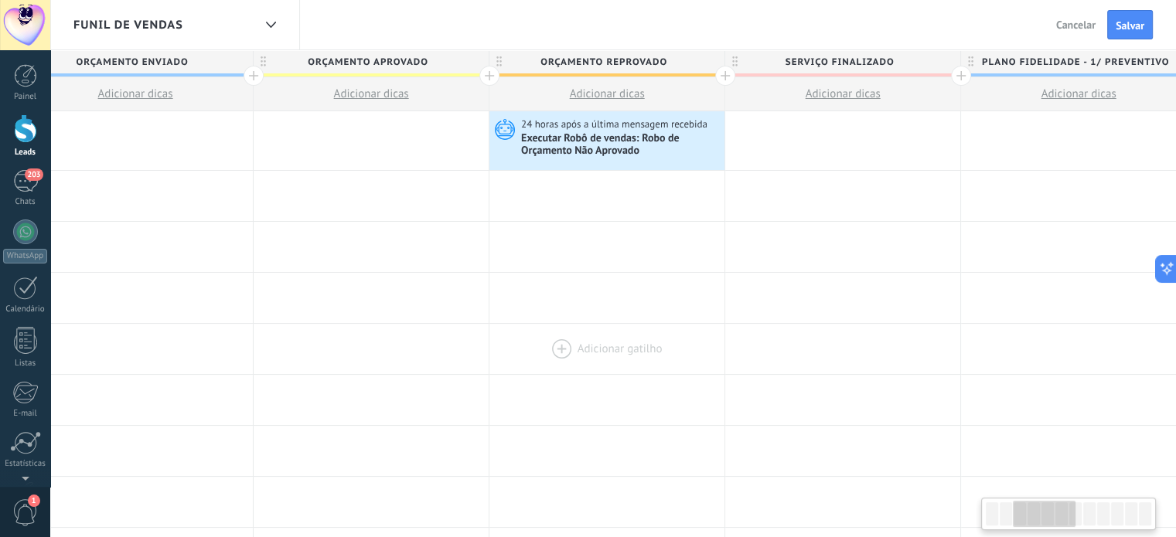
drag, startPoint x: 652, startPoint y: 322, endPoint x: 600, endPoint y: 324, distance: 52.6
click at [617, 129] on span "24 horas após a última mensagem recebida" at bounding box center [615, 124] width 189 height 14
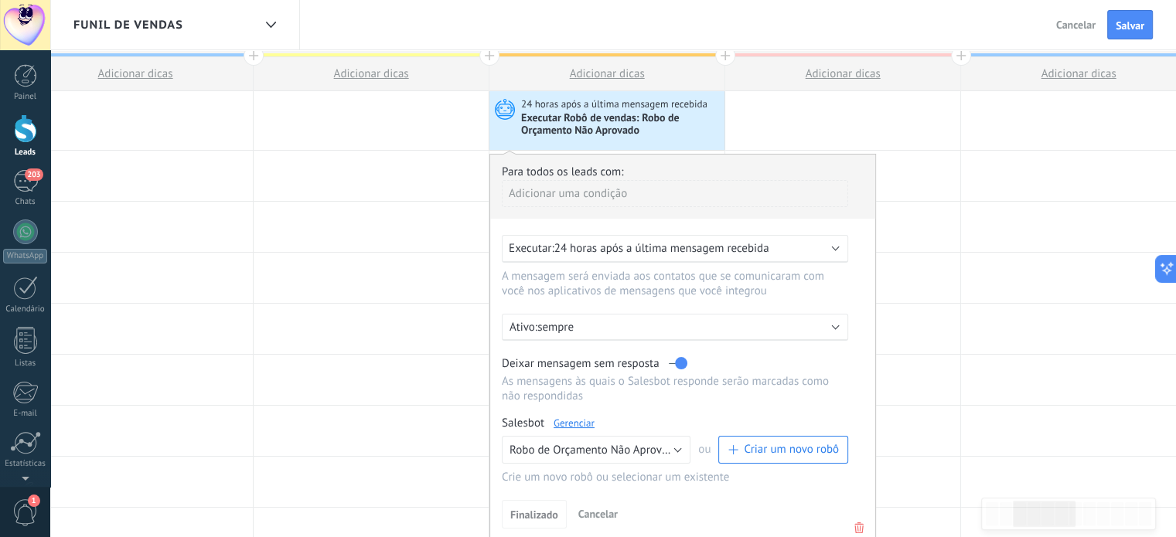
scroll to position [77, 0]
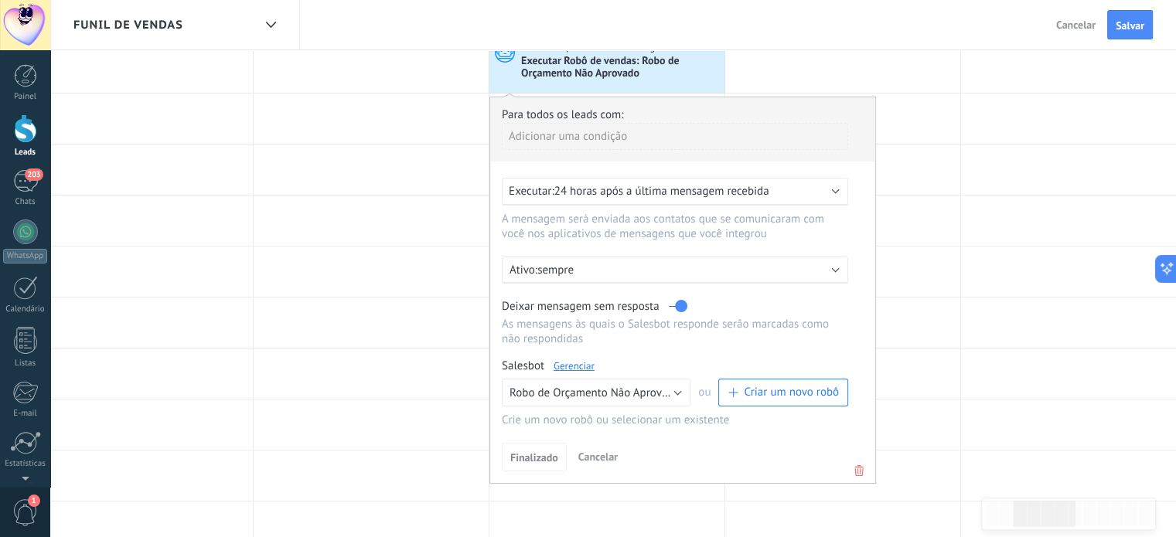
click at [823, 182] on div "Executar: 24 horas após a última mensagem recebida" at bounding box center [675, 192] width 346 height 28
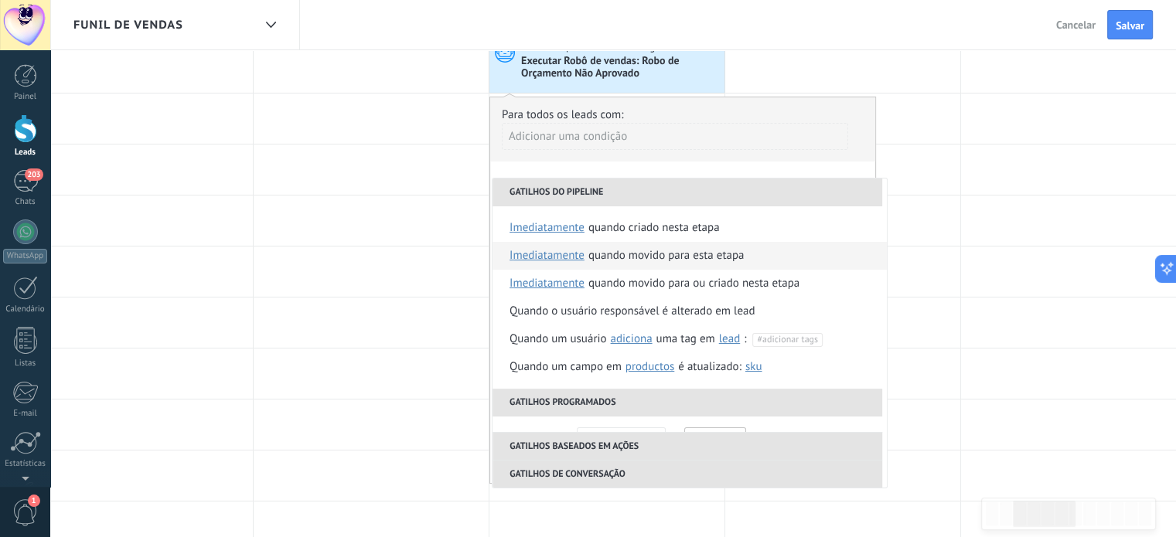
click at [664, 259] on div "Quando movido para esta etapa" at bounding box center [666, 256] width 156 height 28
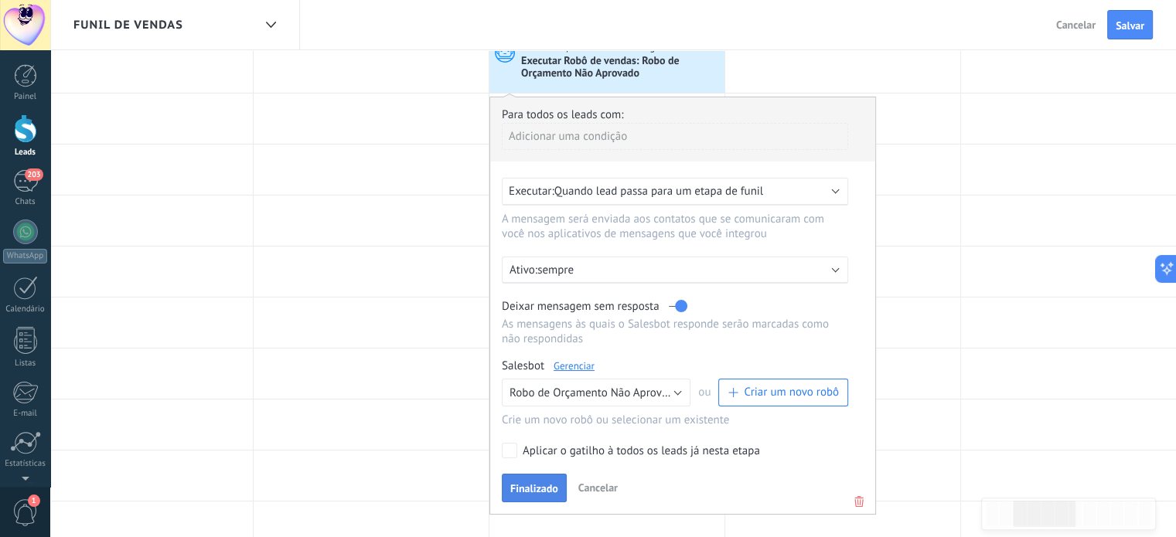
click at [535, 488] on span "Finalizado" at bounding box center [534, 488] width 48 height 11
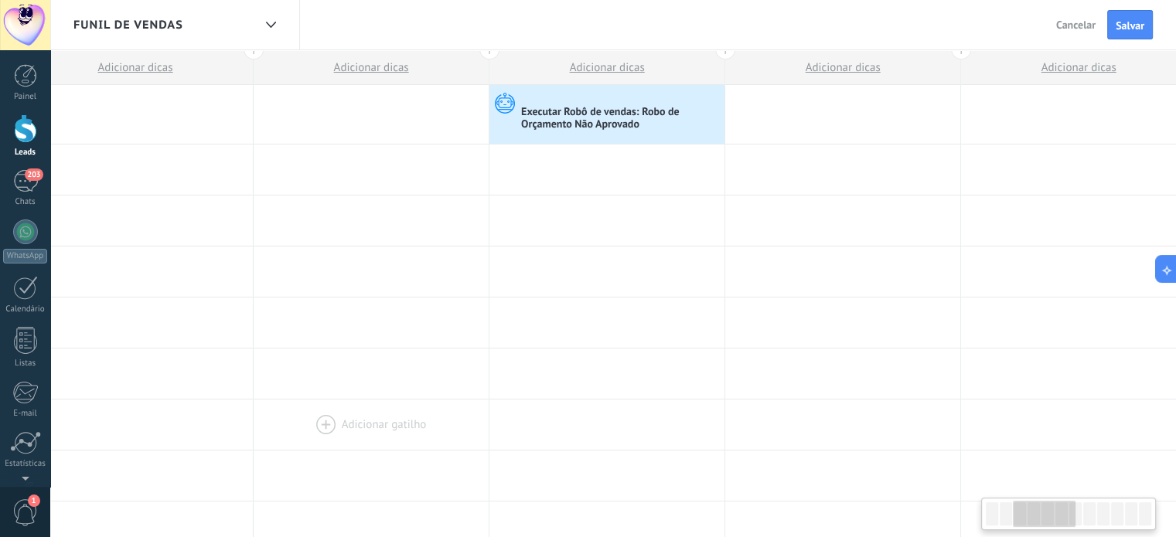
scroll to position [0, 0]
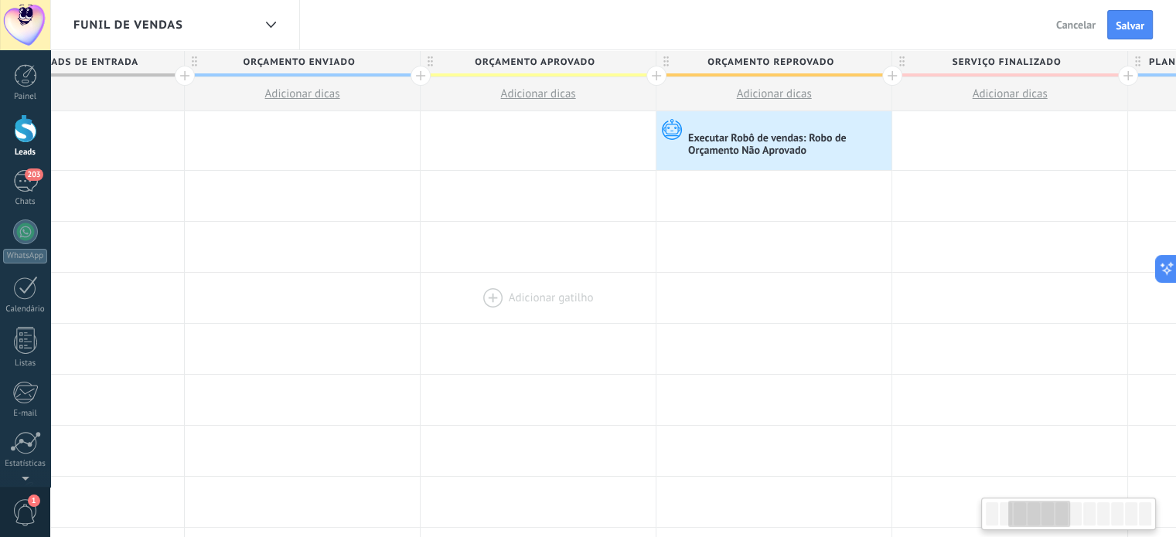
drag, startPoint x: 489, startPoint y: 327, endPoint x: 464, endPoint y: 304, distance: 33.9
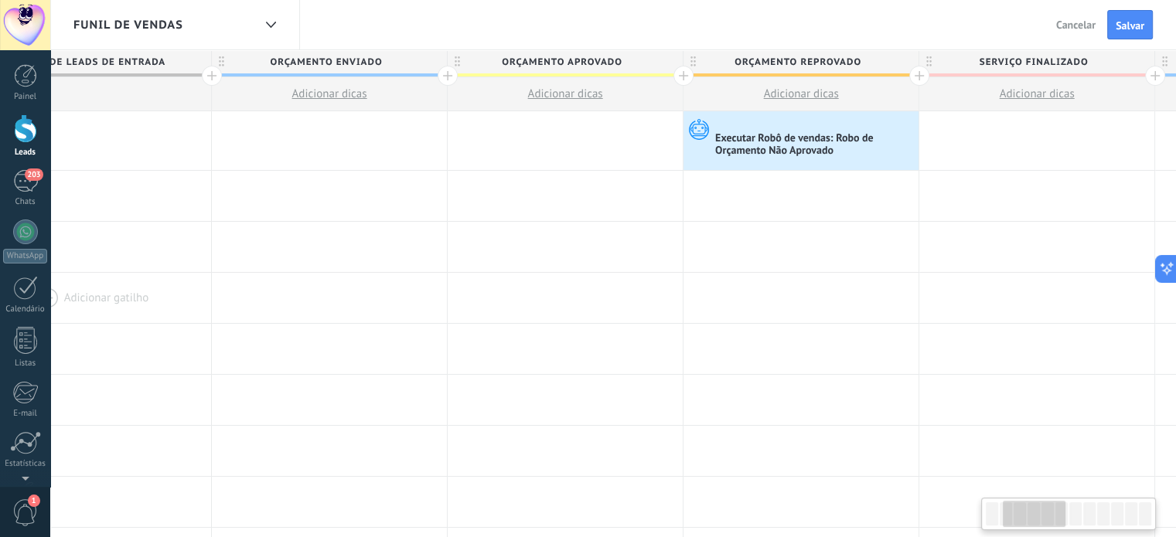
drag, startPoint x: 544, startPoint y: 325, endPoint x: 455, endPoint y: 315, distance: 89.5
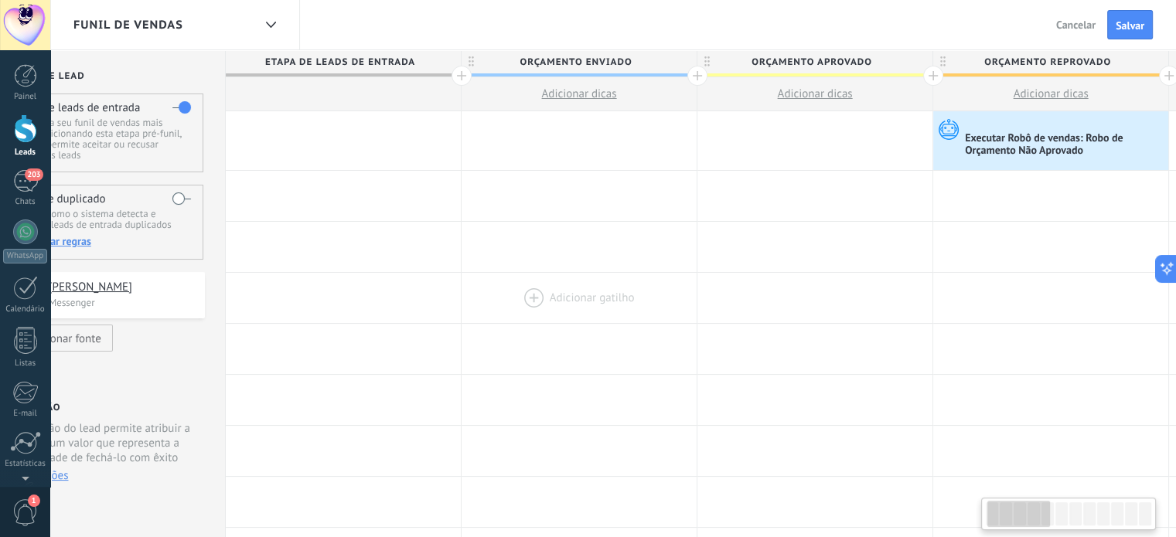
drag, startPoint x: 594, startPoint y: 305, endPoint x: 622, endPoint y: 277, distance: 39.9
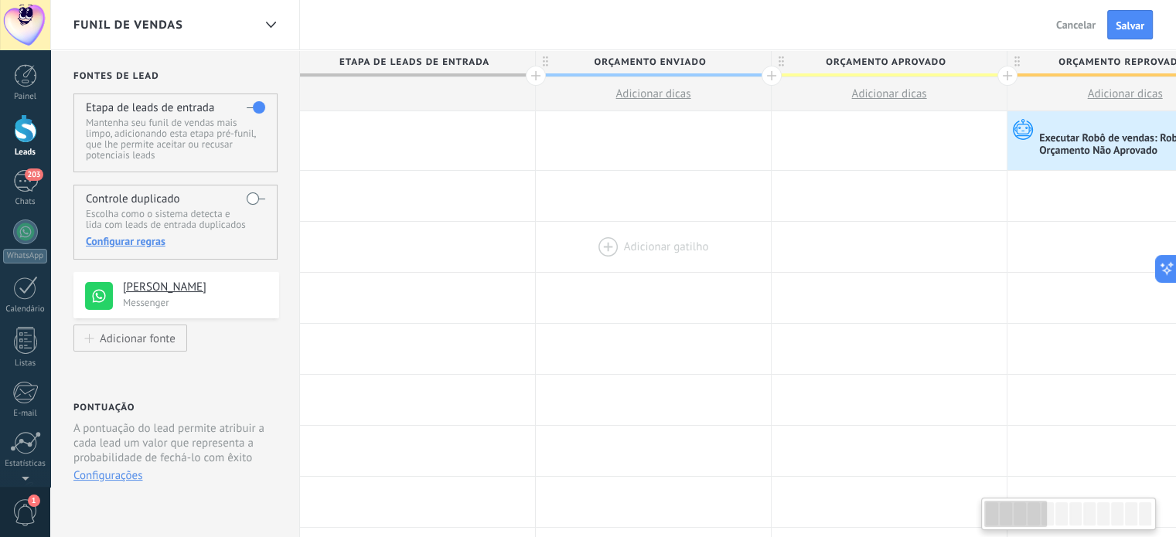
drag, startPoint x: 513, startPoint y: 262, endPoint x: 621, endPoint y: 245, distance: 109.5
drag, startPoint x: 456, startPoint y: 221, endPoint x: 494, endPoint y: 332, distance: 117.6
click at [1112, 19] on button "Salvar" at bounding box center [1130, 24] width 46 height 29
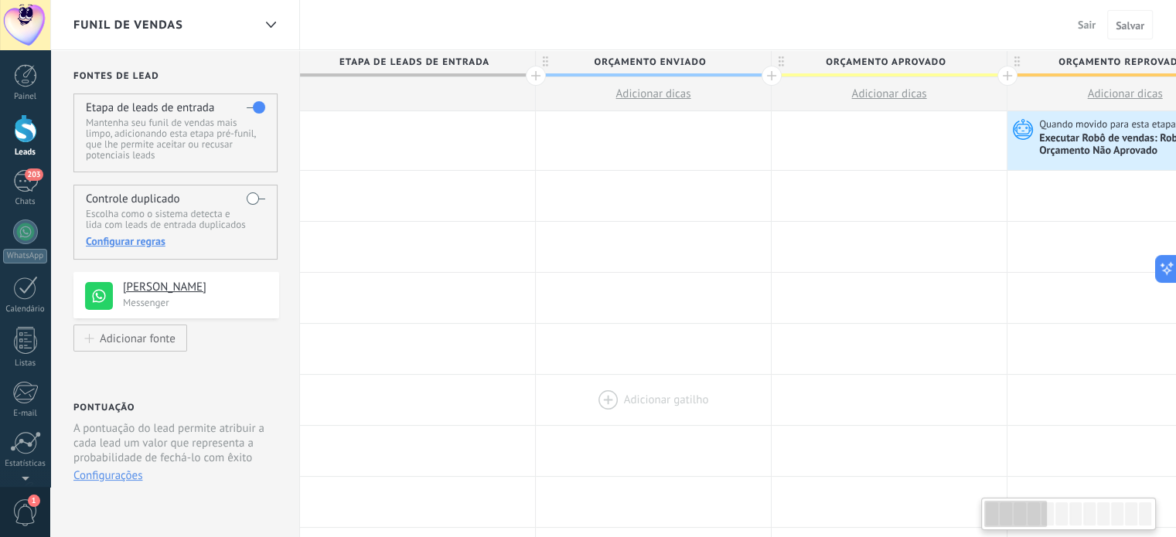
drag, startPoint x: 465, startPoint y: 288, endPoint x: 572, endPoint y: 373, distance: 137.0
click at [1092, 19] on span "Sair" at bounding box center [1087, 25] width 18 height 14
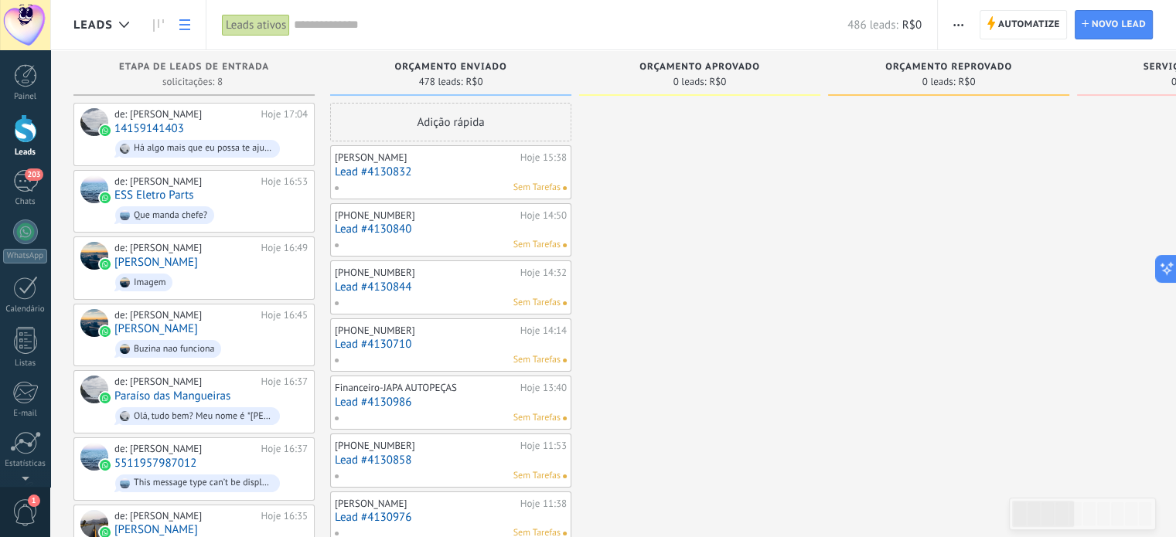
click at [189, 22] on icon at bounding box center [184, 24] width 11 height 11
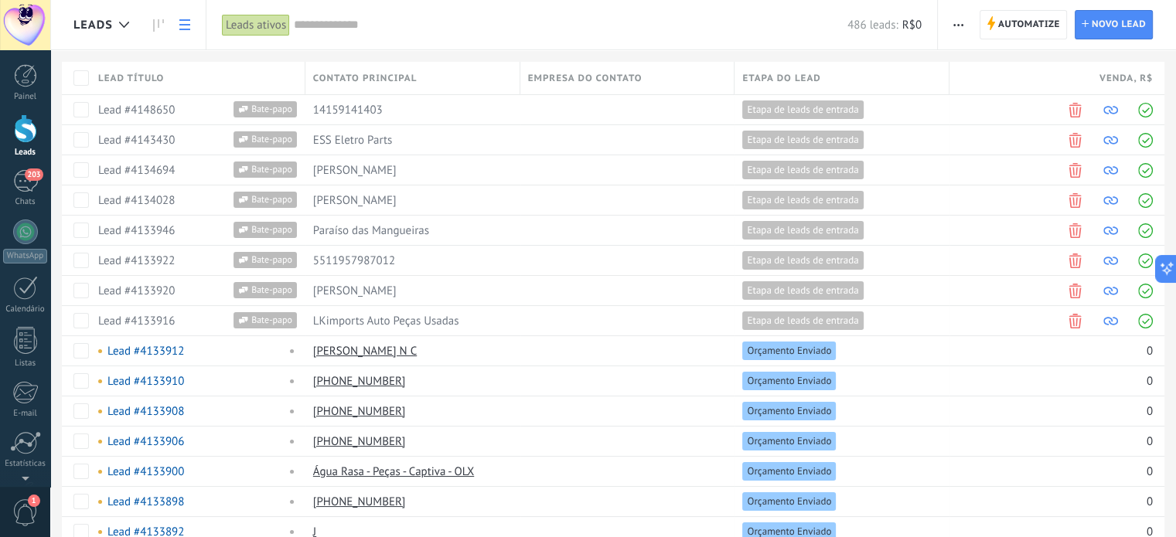
click at [19, 145] on link "Leads" at bounding box center [25, 135] width 50 height 43
click at [25, 121] on div at bounding box center [25, 128] width 23 height 29
click at [155, 22] on icon at bounding box center [158, 25] width 11 height 12
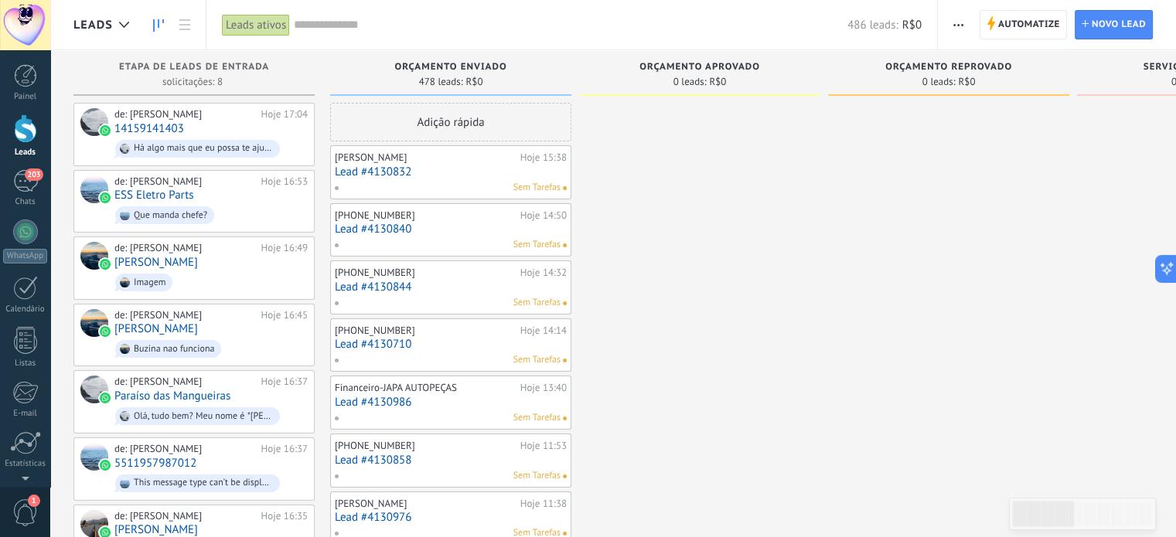
drag, startPoint x: 693, startPoint y: 116, endPoint x: 745, endPoint y: 147, distance: 61.0
drag, startPoint x: 705, startPoint y: 128, endPoint x: 754, endPoint y: 135, distance: 50.1
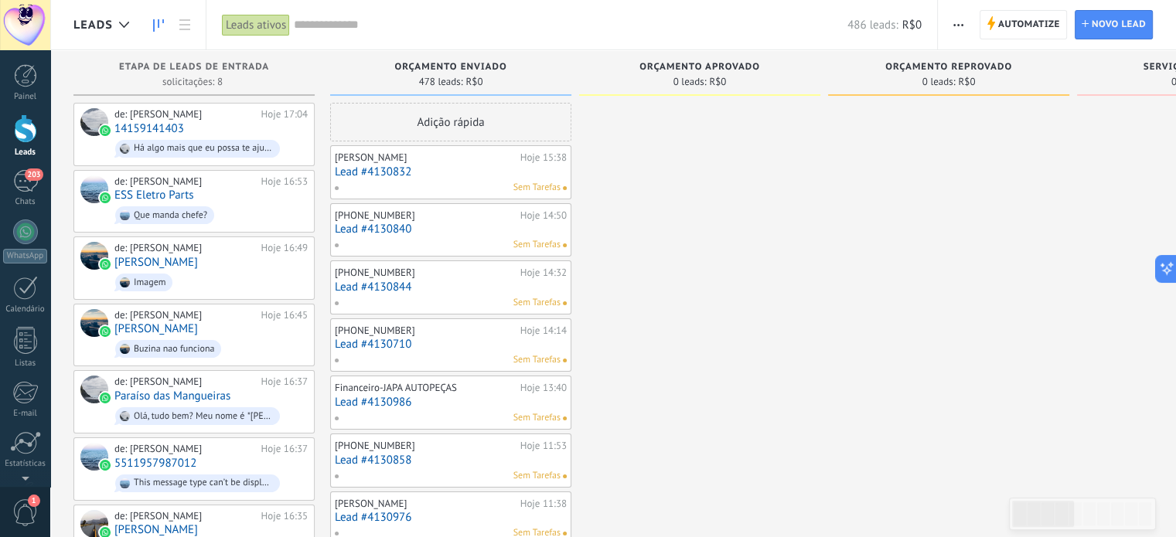
drag, startPoint x: 696, startPoint y: 117, endPoint x: 643, endPoint y: 117, distance: 52.6
click at [683, 100] on div "Orçamento Aprovado 0 leads: R$0" at bounding box center [699, 76] width 241 height 53
click at [713, 62] on span "Orçamento Aprovado" at bounding box center [699, 67] width 121 height 11
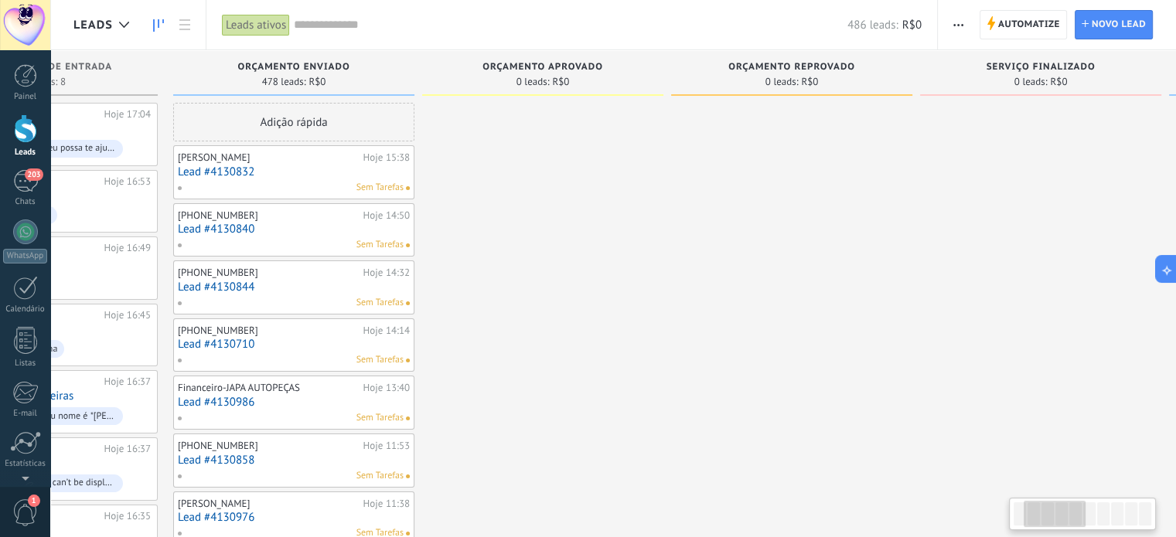
scroll to position [0, 195]
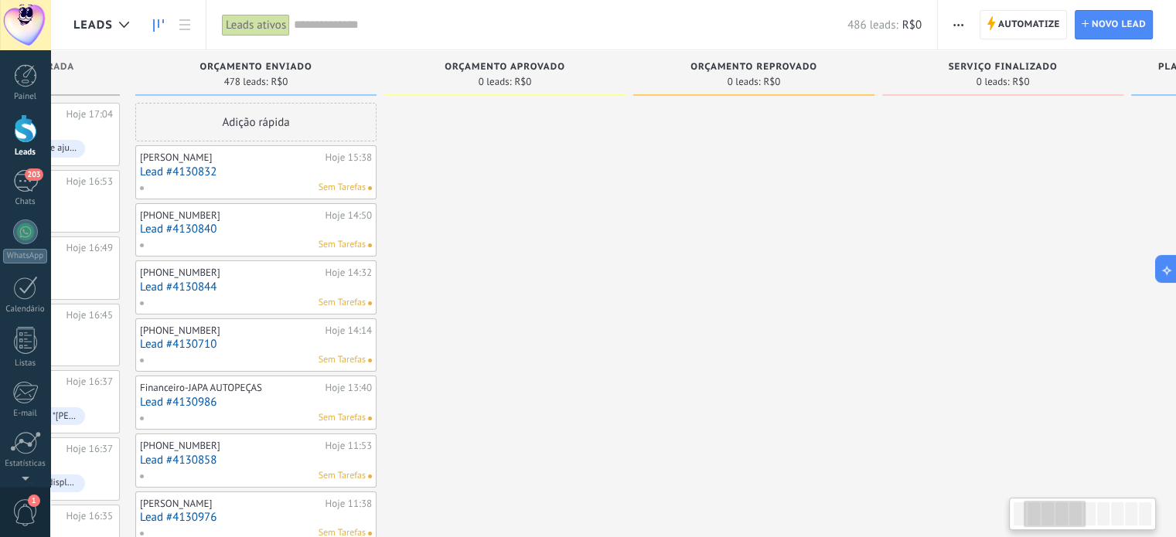
drag, startPoint x: 820, startPoint y: 93, endPoint x: 625, endPoint y: 114, distance: 195.9
drag, startPoint x: 783, startPoint y: 78, endPoint x: 777, endPoint y: 109, distance: 31.5
click at [783, 79] on div "0 leads: R$0" at bounding box center [754, 81] width 226 height 13
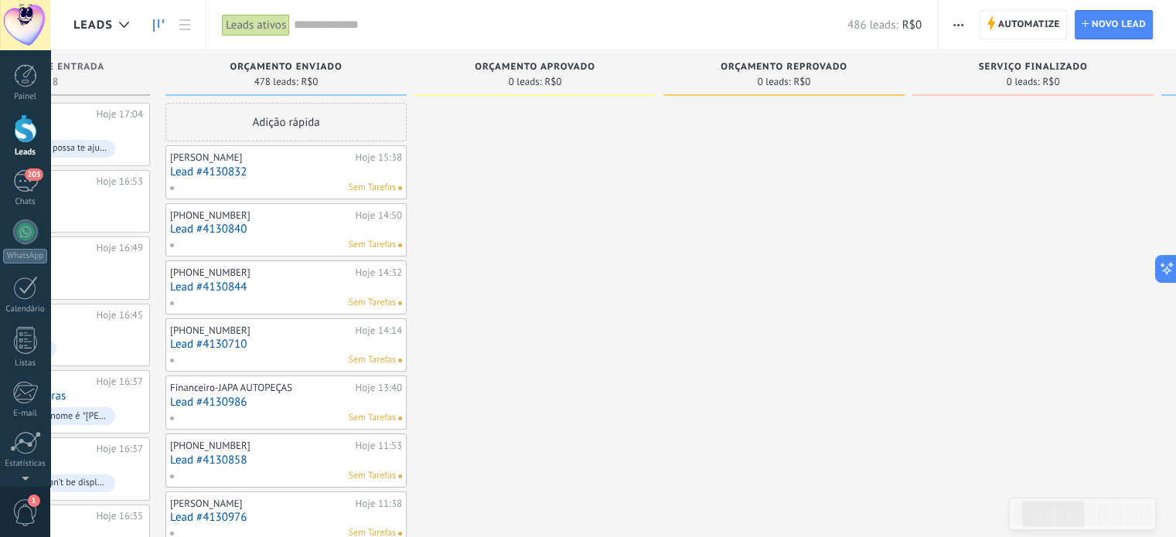
drag, startPoint x: 336, startPoint y: 116, endPoint x: 352, endPoint y: 147, distance: 34.9
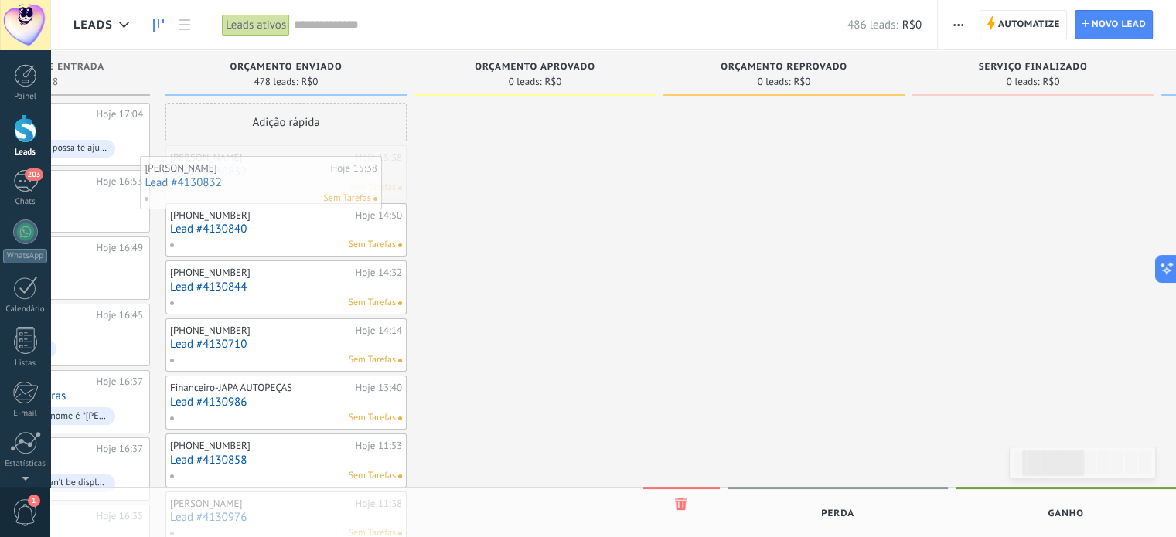
drag, startPoint x: 337, startPoint y: 148, endPoint x: 312, endPoint y: 159, distance: 27.0
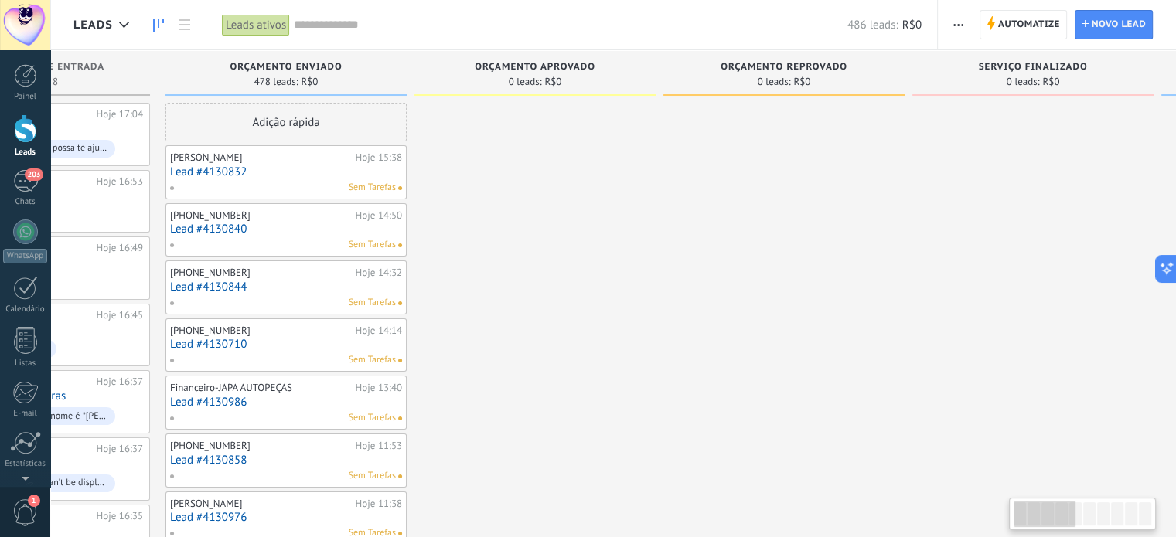
scroll to position [0, 0]
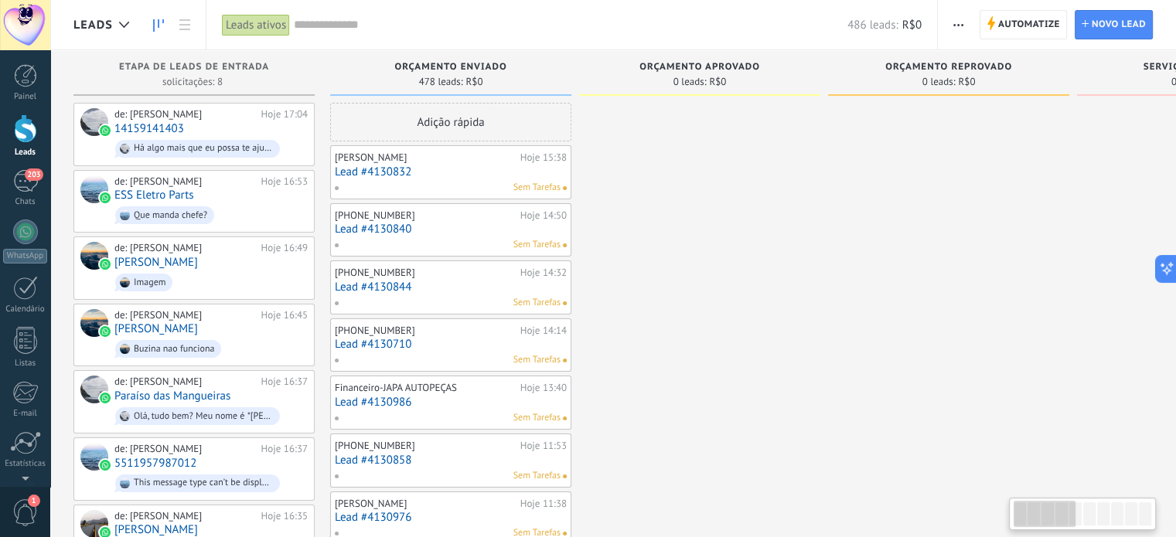
drag, startPoint x: 546, startPoint y: 237, endPoint x: 748, endPoint y: 268, distance: 204.9
click at [962, 22] on span "button" at bounding box center [958, 24] width 10 height 29
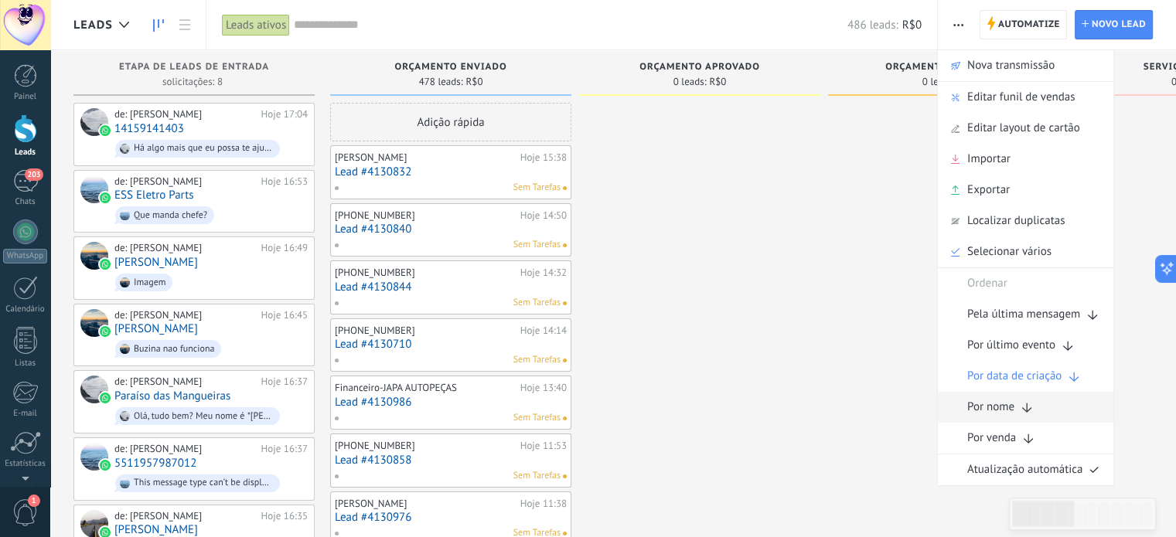
click at [1039, 413] on div "Por nome" at bounding box center [1025, 407] width 175 height 31
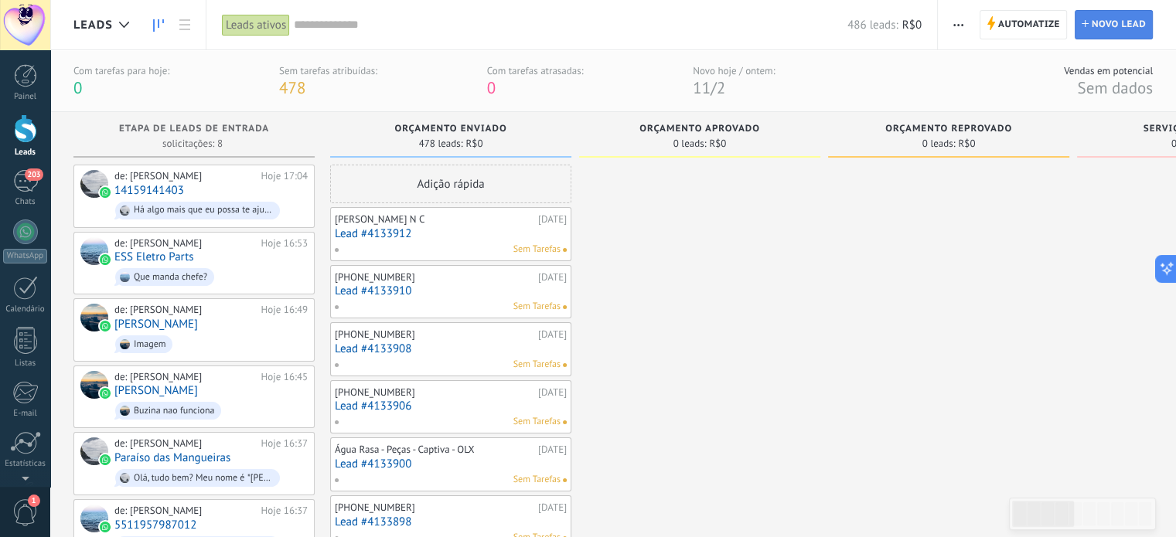
click at [1144, 14] on span "Novo lead" at bounding box center [1118, 25] width 54 height 28
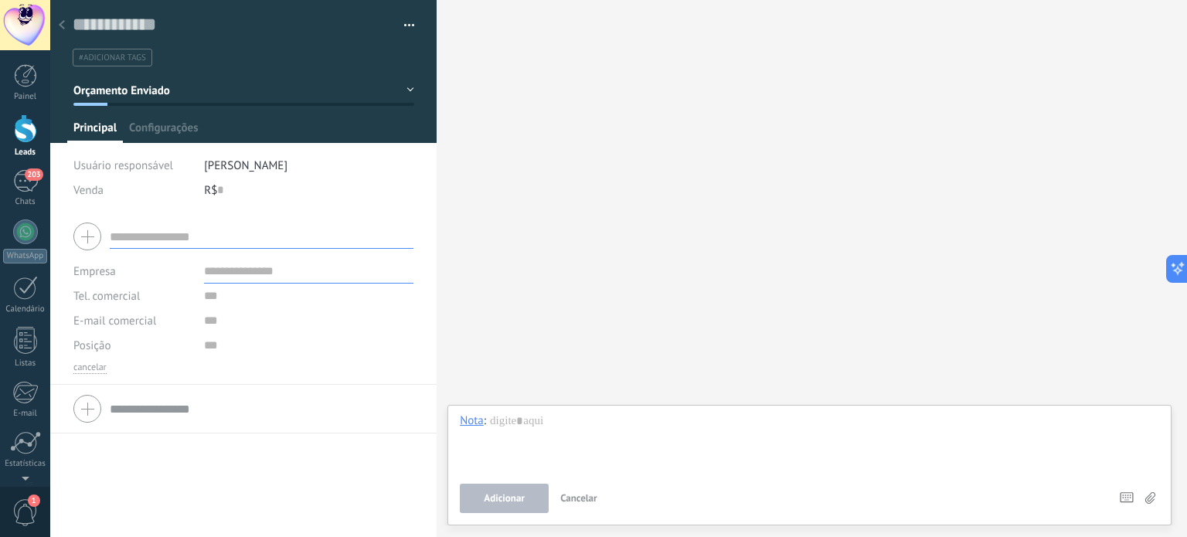
click at [250, 250] on div at bounding box center [243, 236] width 340 height 39
click at [256, 236] on input "text" at bounding box center [262, 236] width 304 height 25
type input "**********"
click at [537, 266] on div "Buscar Carregar mais Participantes: 0 Adicionar membro Bots: 0" at bounding box center [812, 268] width 751 height 537
click at [237, 315] on input "text" at bounding box center [308, 320] width 209 height 25
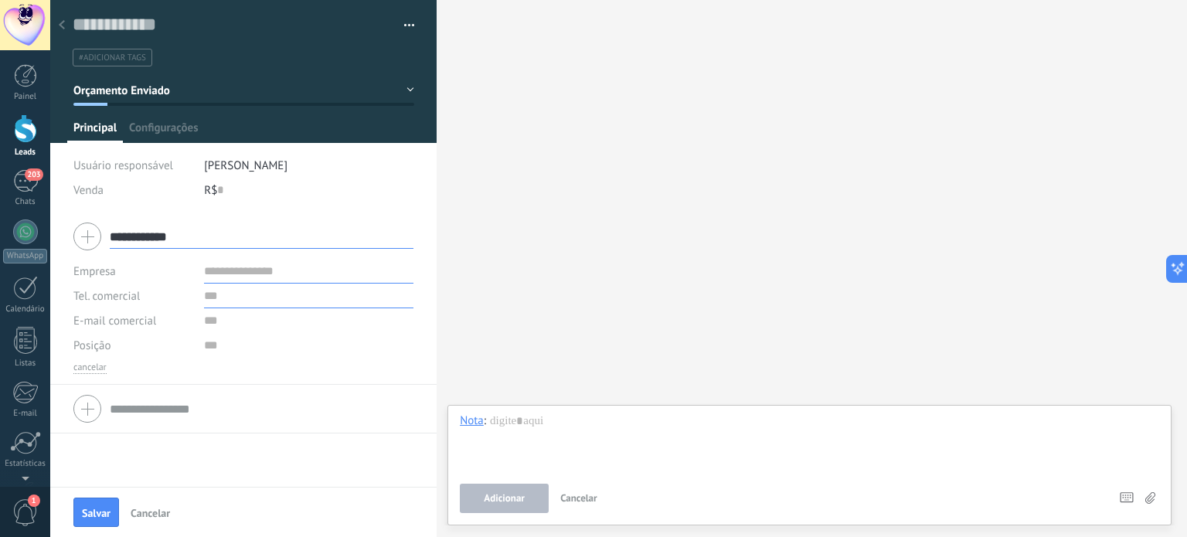
click at [249, 301] on input "text" at bounding box center [308, 296] width 209 height 25
drag, startPoint x: 308, startPoint y: 302, endPoint x: 96, endPoint y: 298, distance: 212.6
click at [90, 298] on div "**********" at bounding box center [243, 296] width 340 height 25
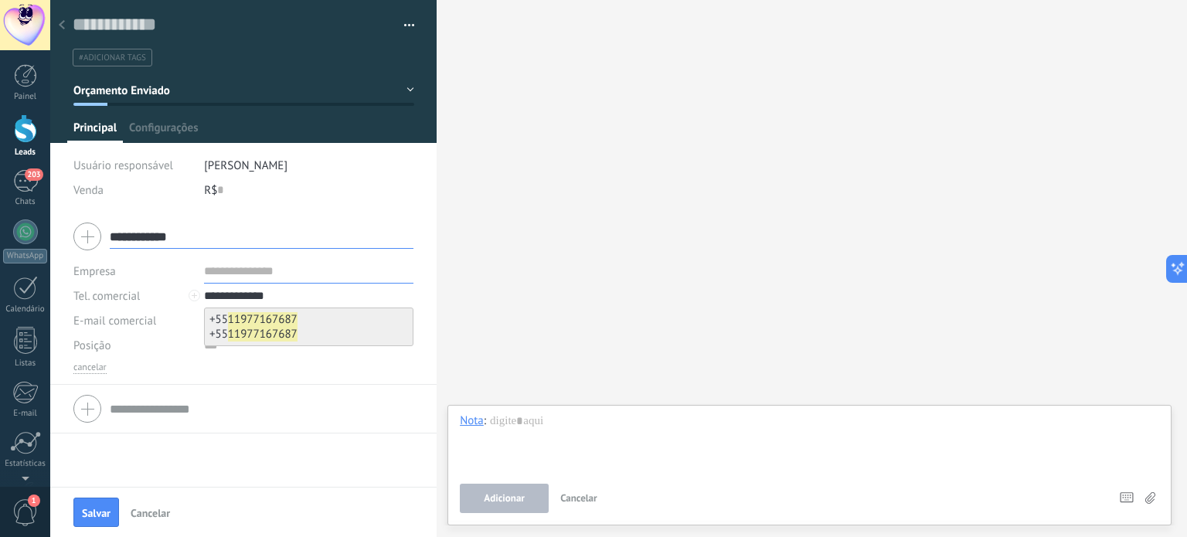
type input "**********"
click at [266, 313] on b "11977167687" at bounding box center [263, 319] width 70 height 15
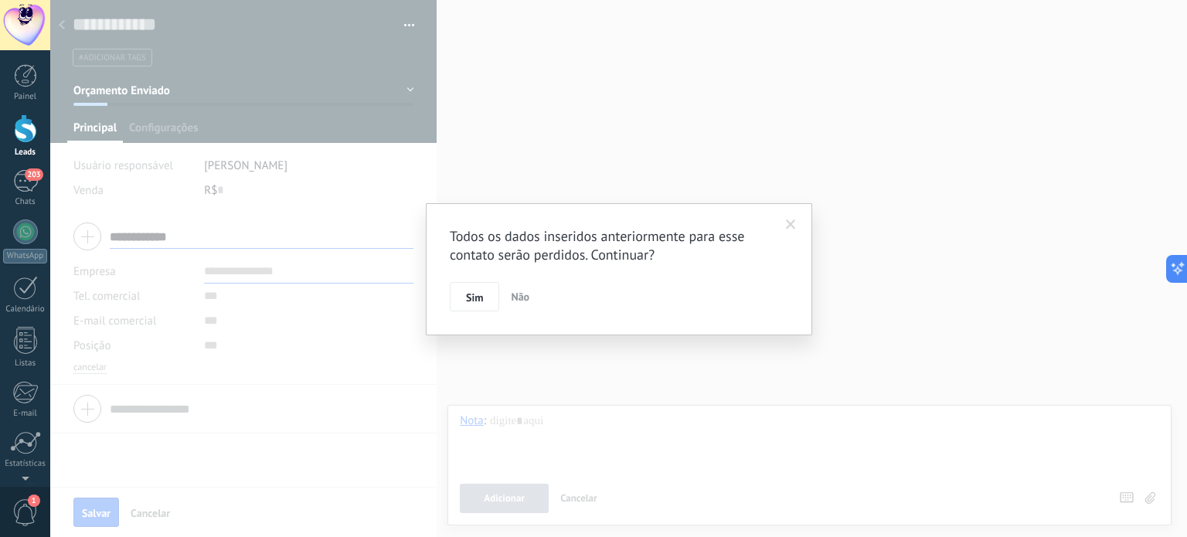
click at [531, 302] on button "Não" at bounding box center [520, 296] width 31 height 29
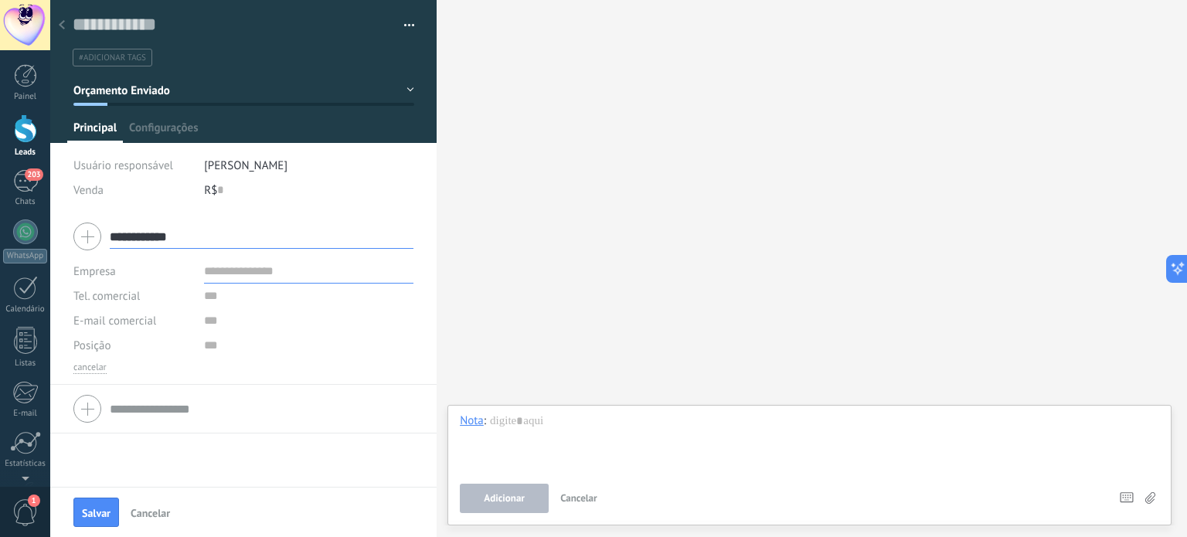
click at [165, 509] on span "Cancelar" at bounding box center [150, 513] width 39 height 11
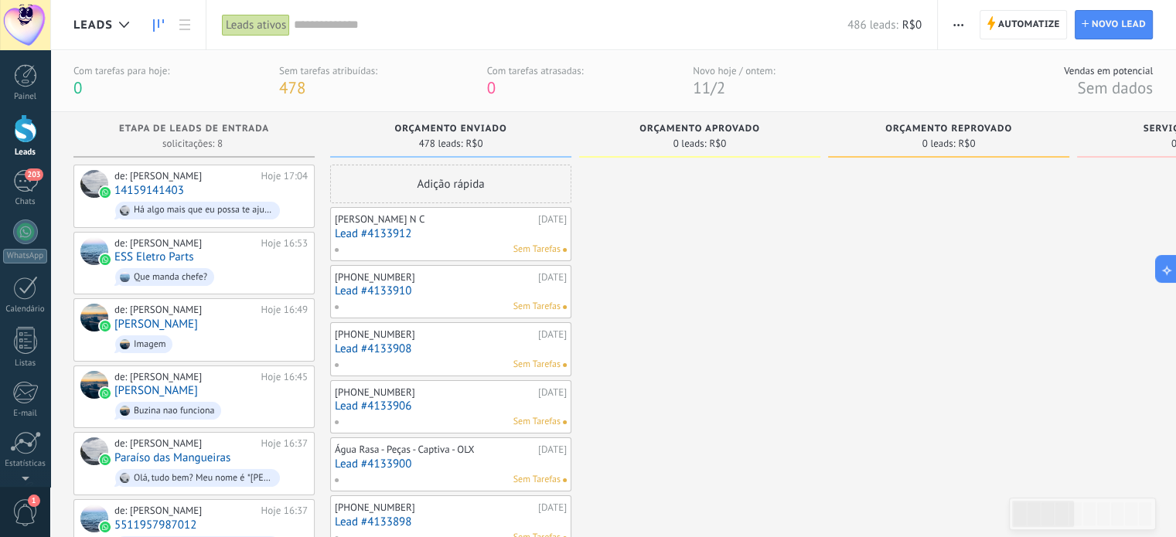
click at [357, 22] on input "text" at bounding box center [570, 25] width 553 height 16
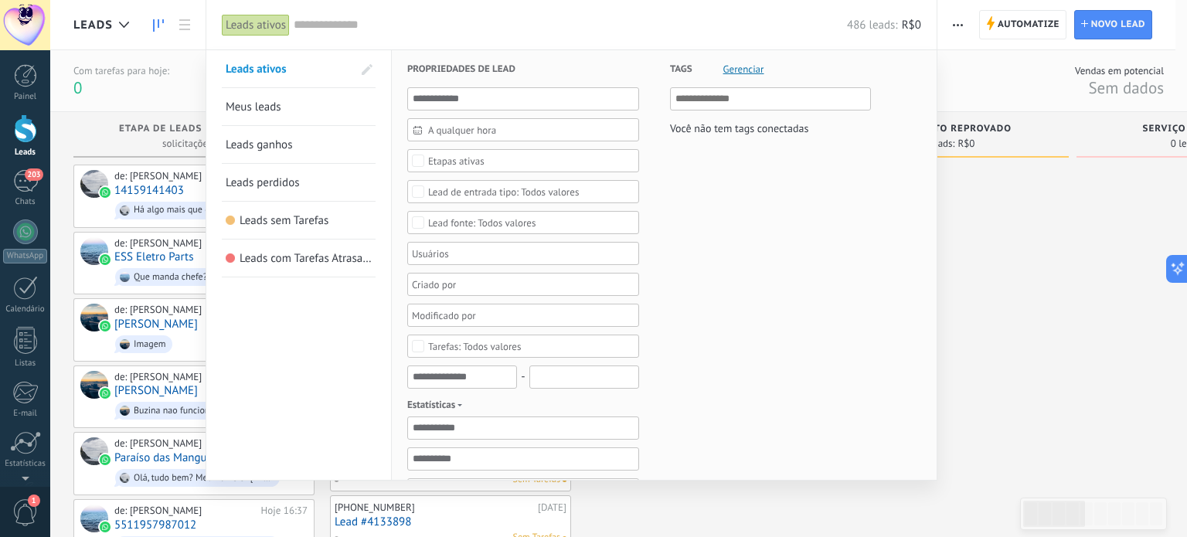
type input "*"
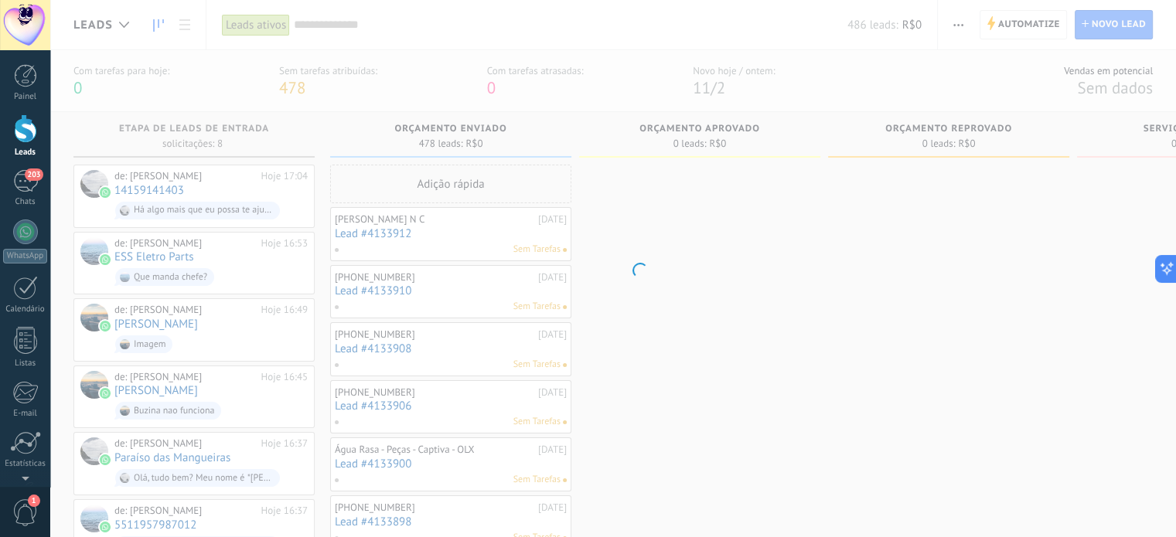
type input "*"
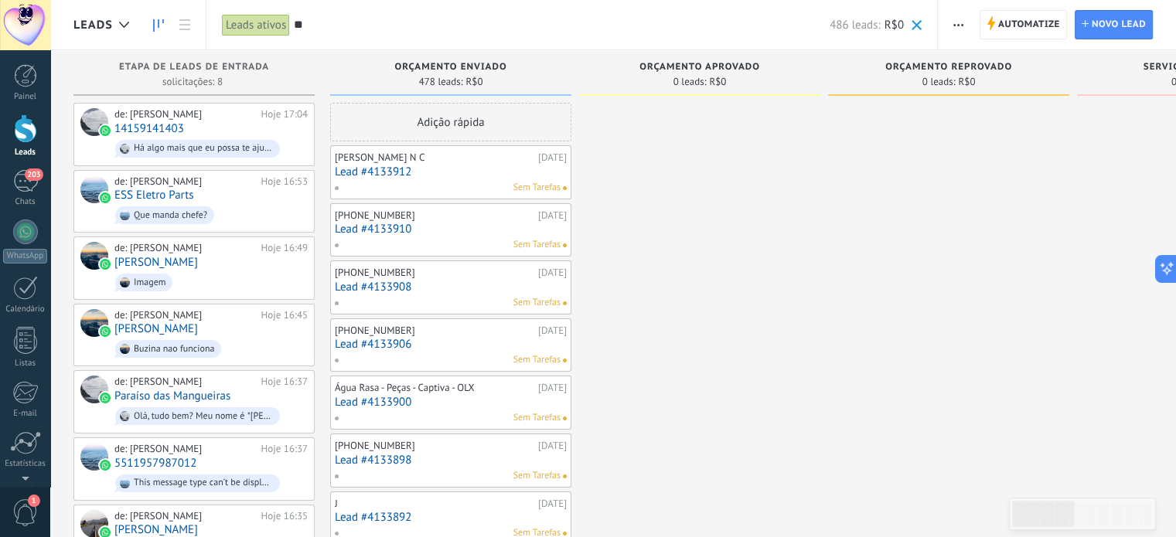
type input "*"
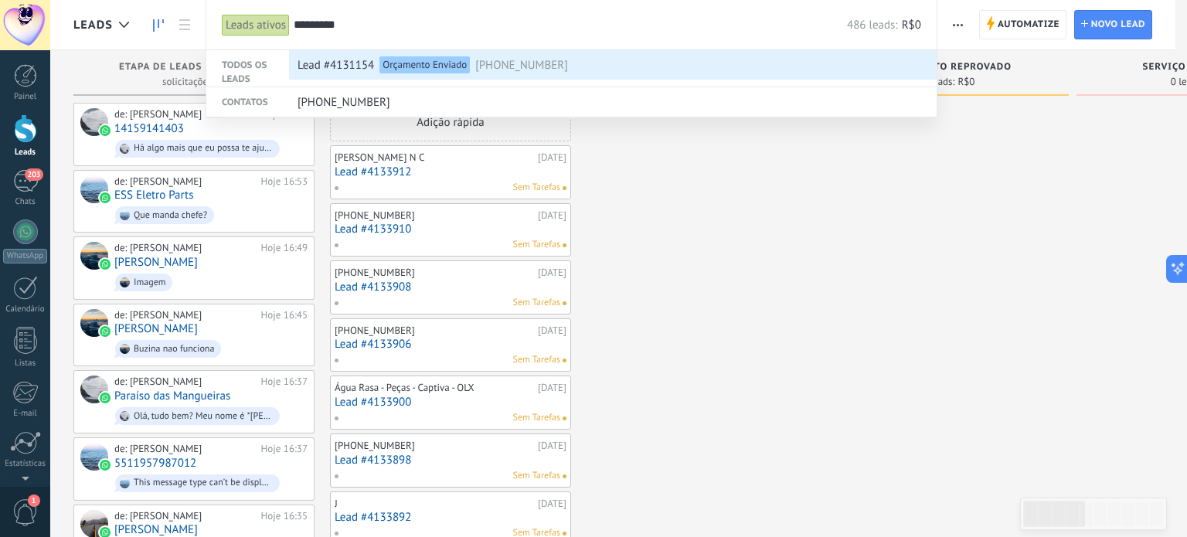
type input "*********"
drag, startPoint x: 550, startPoint y: 49, endPoint x: 550, endPoint y: 59, distance: 9.3
click at [550, 50] on div "Lead #4131154 Orçamento Enviado +5511977167687" at bounding box center [613, 64] width 648 height 29
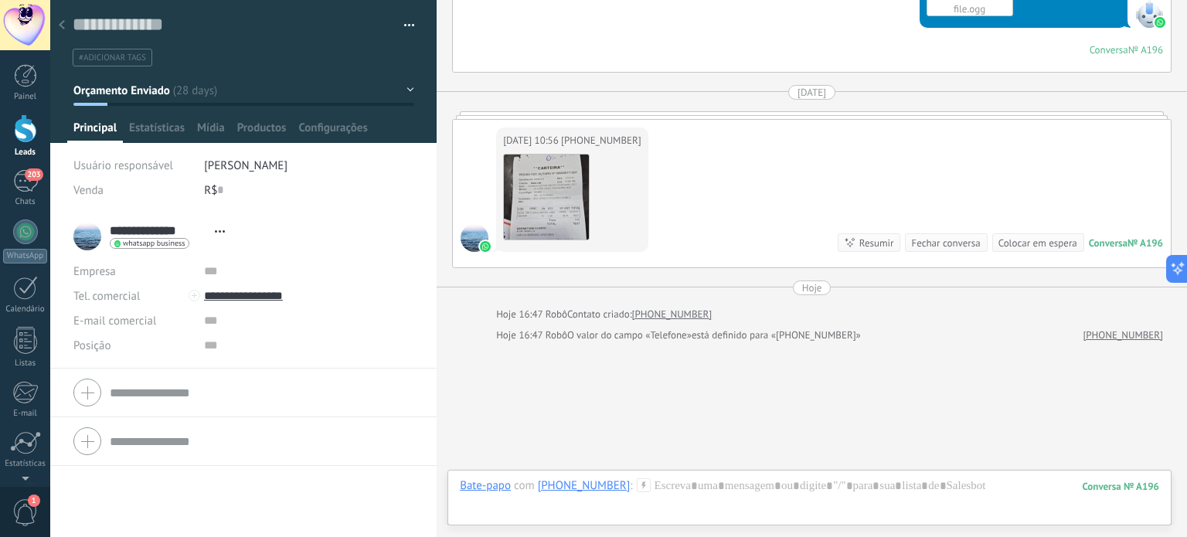
scroll to position [1787, 0]
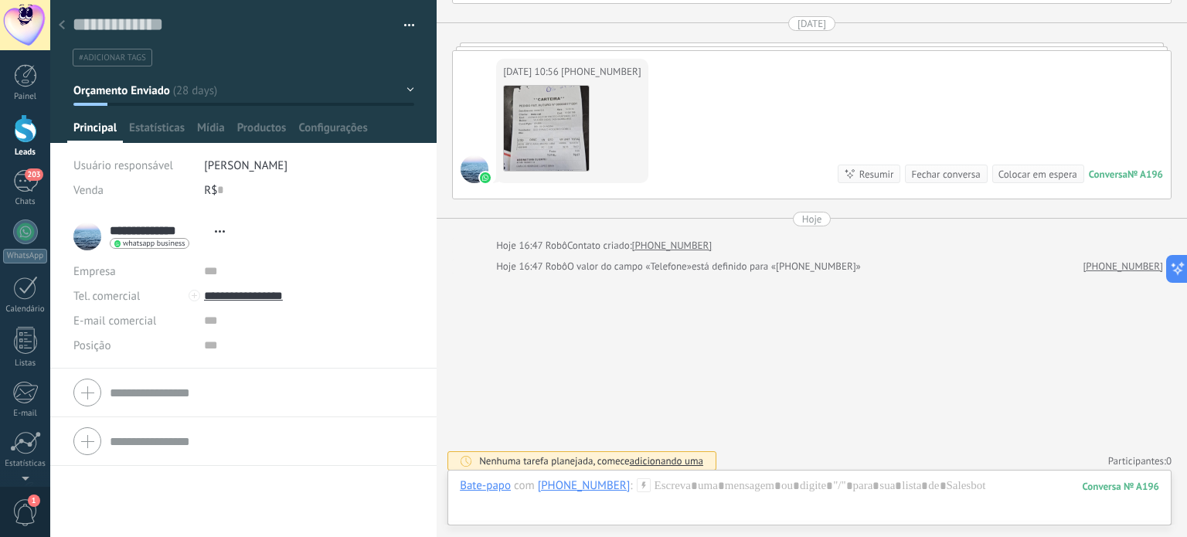
click at [70, 28] on div at bounding box center [62, 26] width 22 height 30
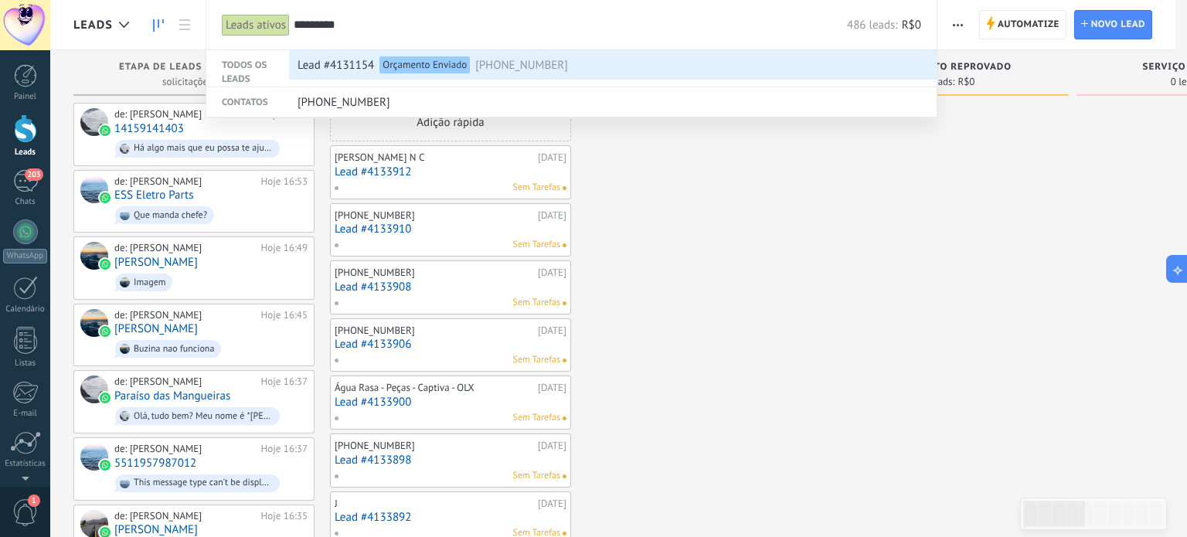
drag, startPoint x: 263, startPoint y: 63, endPoint x: 339, endPoint y: 63, distance: 76.5
click at [338, 63] on div "Todos os leads Lead #4131154 Orçamento Enviado +5511977167687" at bounding box center [571, 68] width 730 height 37
click at [339, 63] on span "Lead #4131154" at bounding box center [336, 65] width 77 height 29
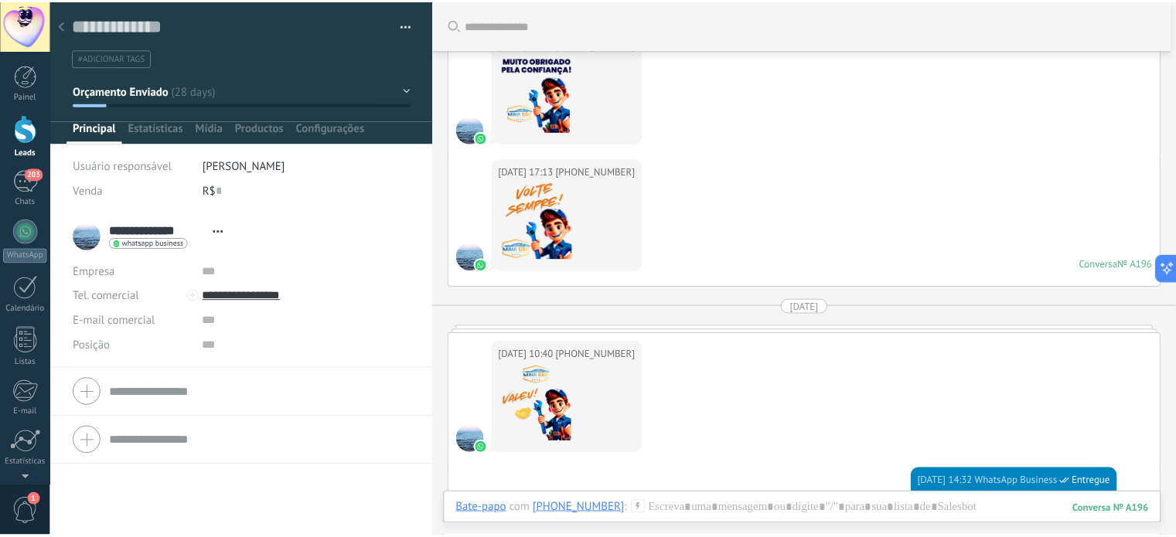
scroll to position [1014, 0]
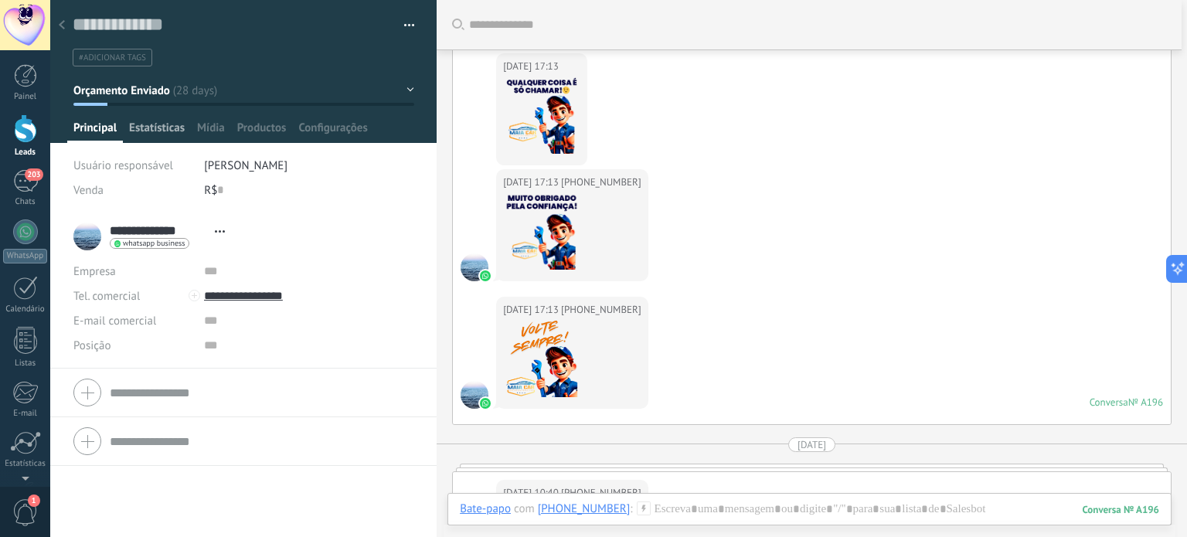
click at [165, 126] on span "Estatísticas" at bounding box center [157, 132] width 56 height 22
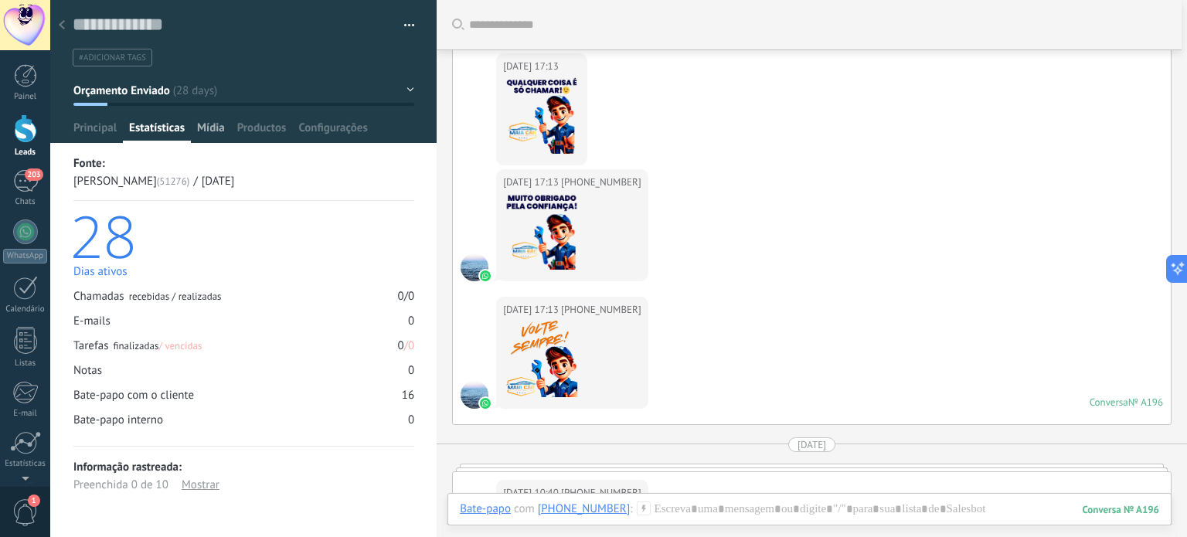
click at [224, 126] on span "Mídia" at bounding box center [211, 132] width 28 height 22
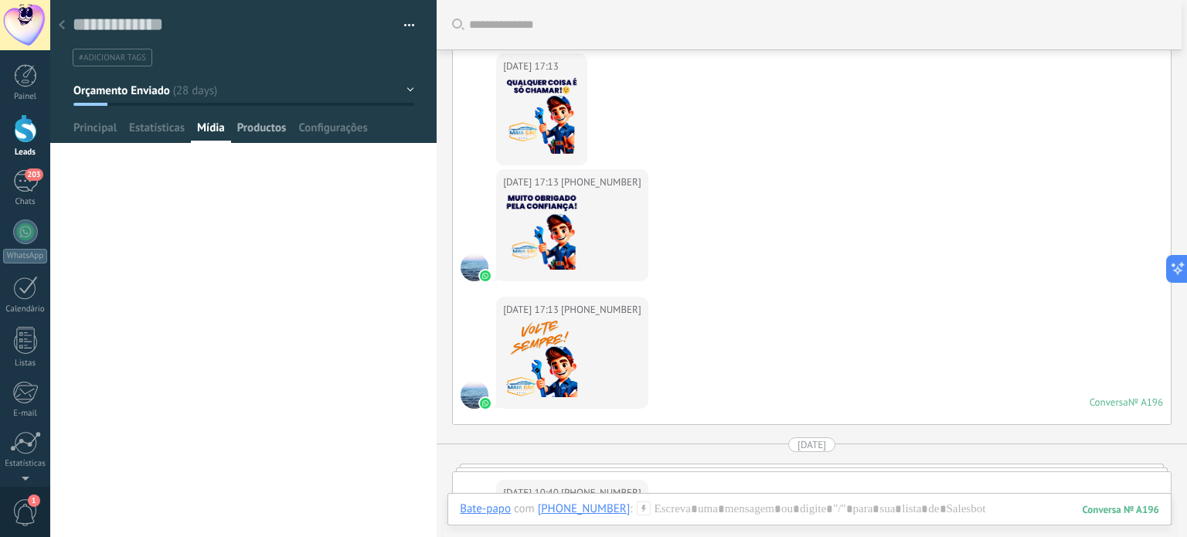
click at [275, 128] on span "Productos" at bounding box center [261, 132] width 49 height 22
click at [331, 130] on span "Configurações" at bounding box center [332, 132] width 69 height 22
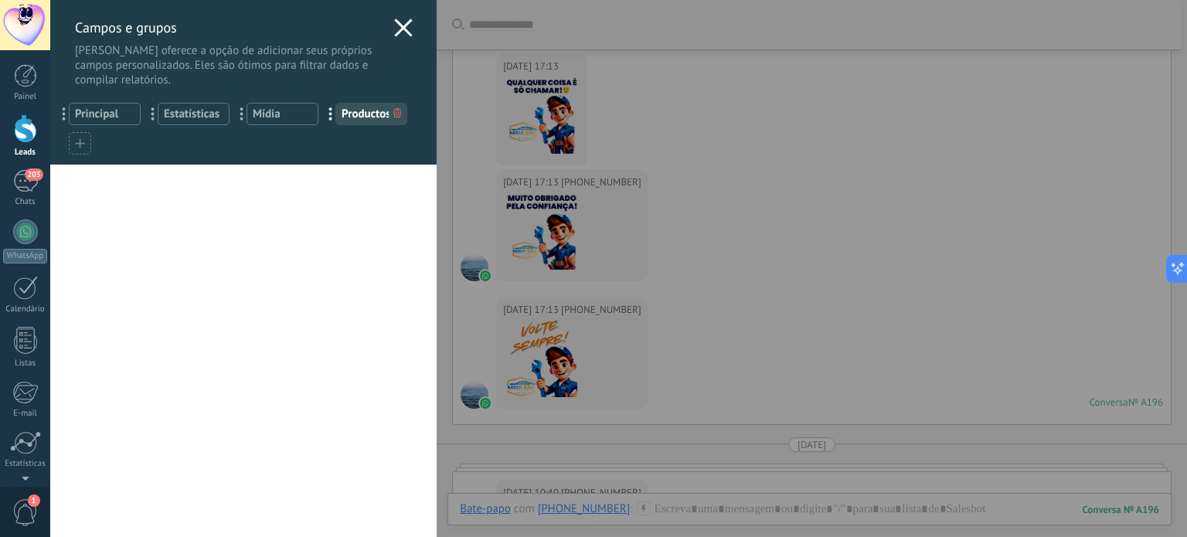
click at [403, 19] on icon at bounding box center [403, 28] width 19 height 19
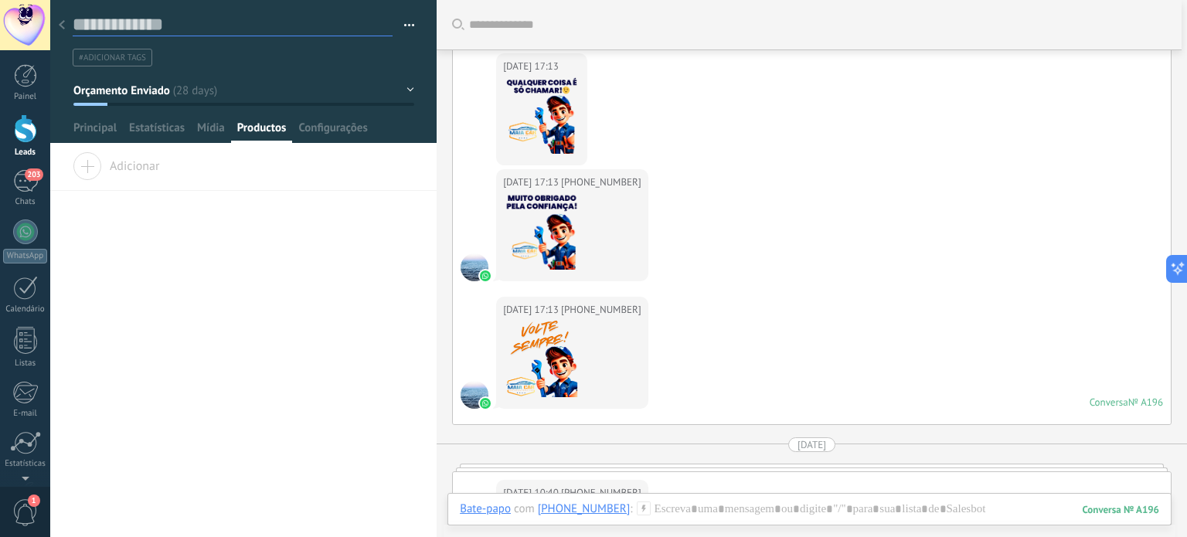
click at [73, 29] on textarea at bounding box center [233, 24] width 320 height 23
click at [60, 24] on use at bounding box center [62, 24] width 6 height 9
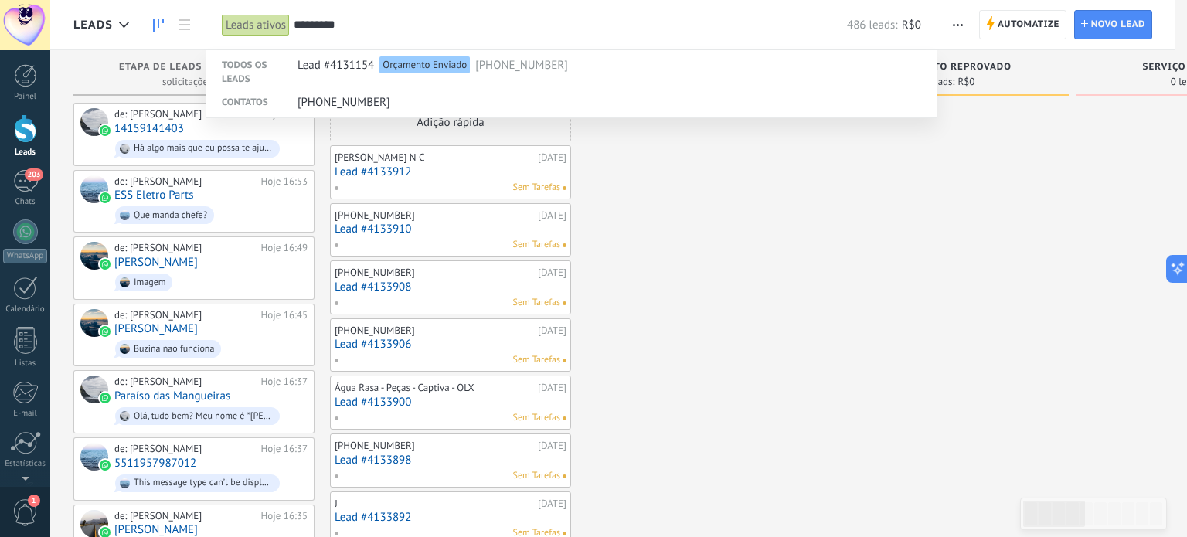
click at [822, 194] on div at bounding box center [593, 268] width 1187 height 537
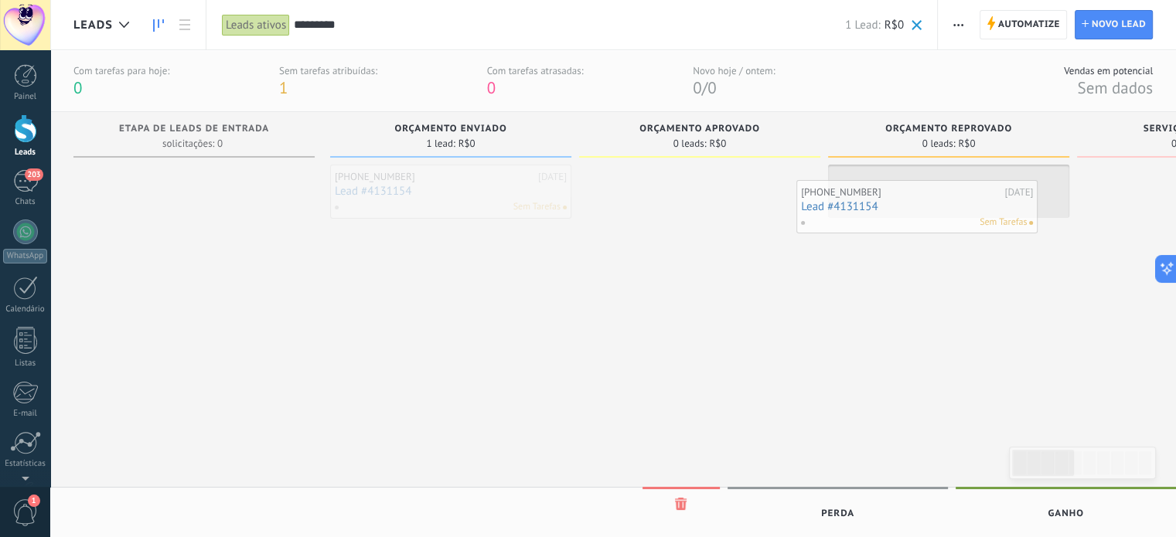
drag, startPoint x: 485, startPoint y: 175, endPoint x: 959, endPoint y: 189, distance: 474.0
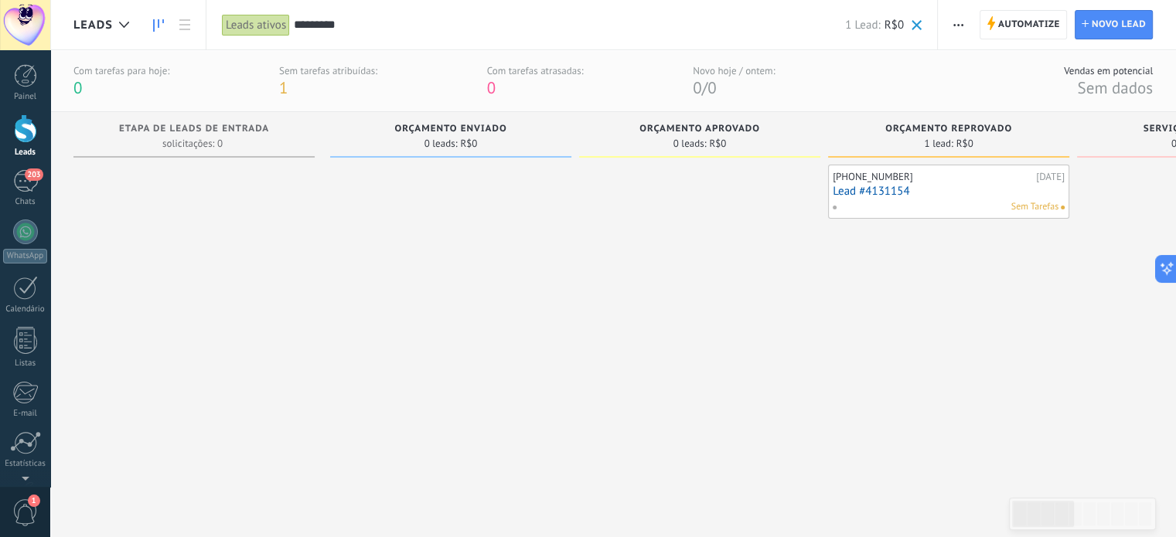
click at [1042, 207] on span "Sem Tarefas" at bounding box center [1034, 207] width 47 height 14
click at [1021, 197] on div "+5511977167687 04/08/2025 Lead #4131154 Sem Tarefas" at bounding box center [948, 191] width 232 height 45
click at [942, 191] on link "Lead #4131154" at bounding box center [948, 191] width 232 height 13
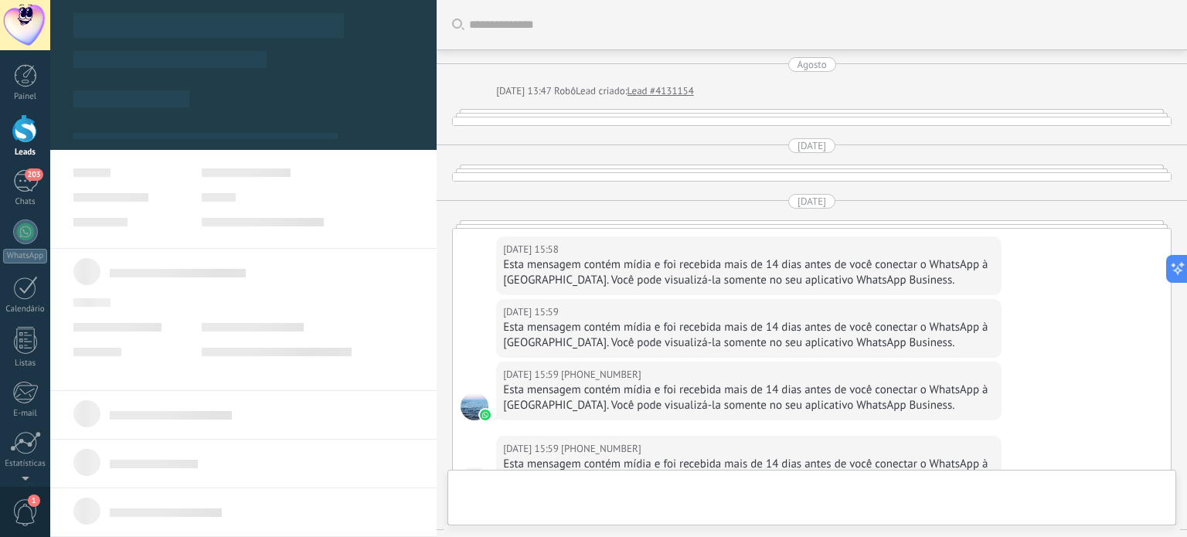
type textarea "**********"
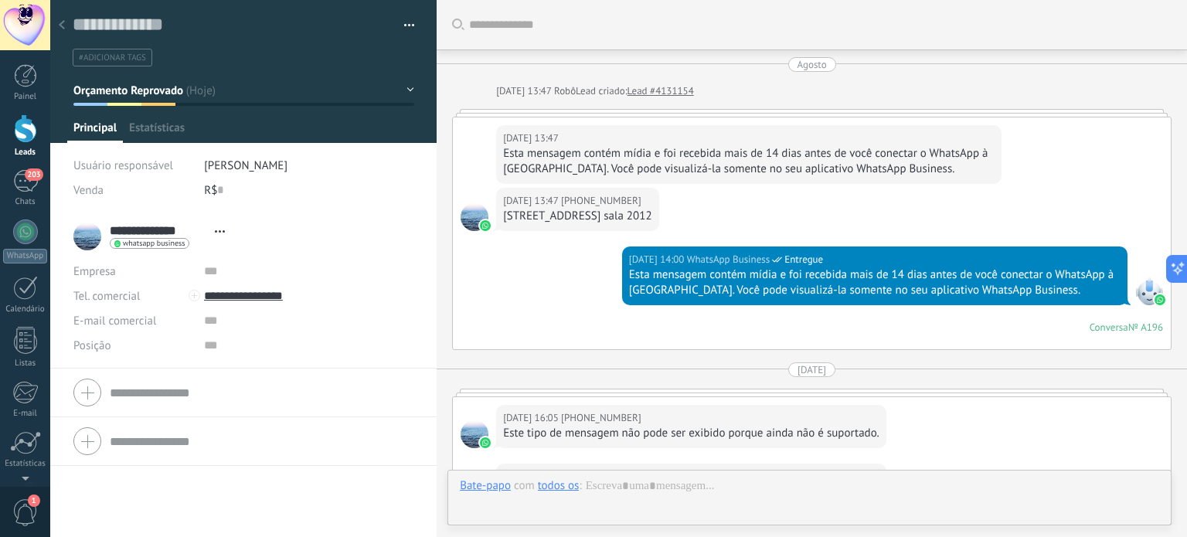
scroll to position [1939, 0]
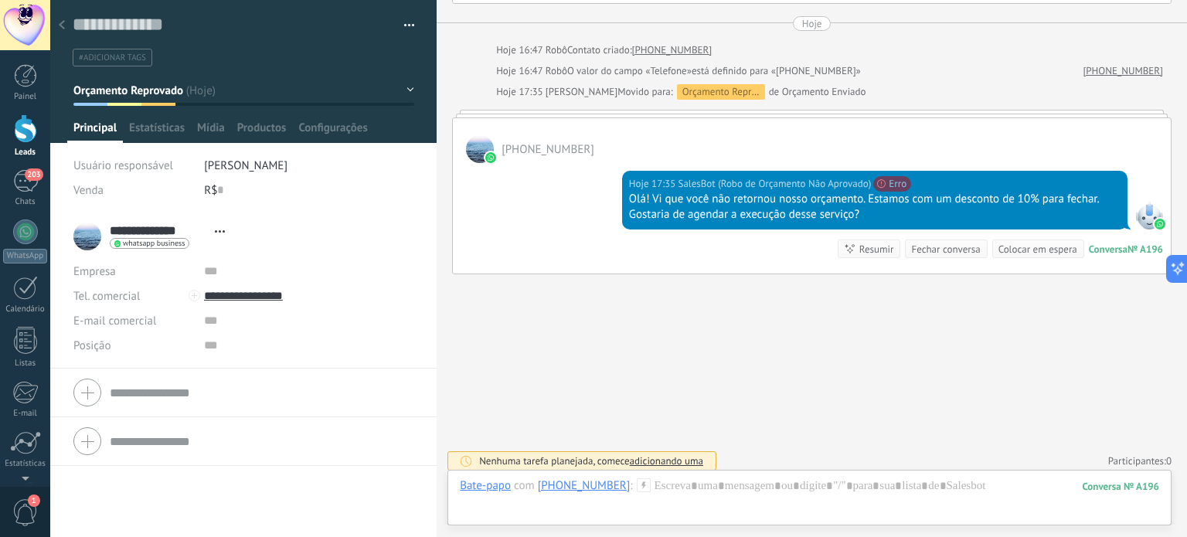
click at [690, 455] on span "adicionando uma" at bounding box center [666, 461] width 73 height 13
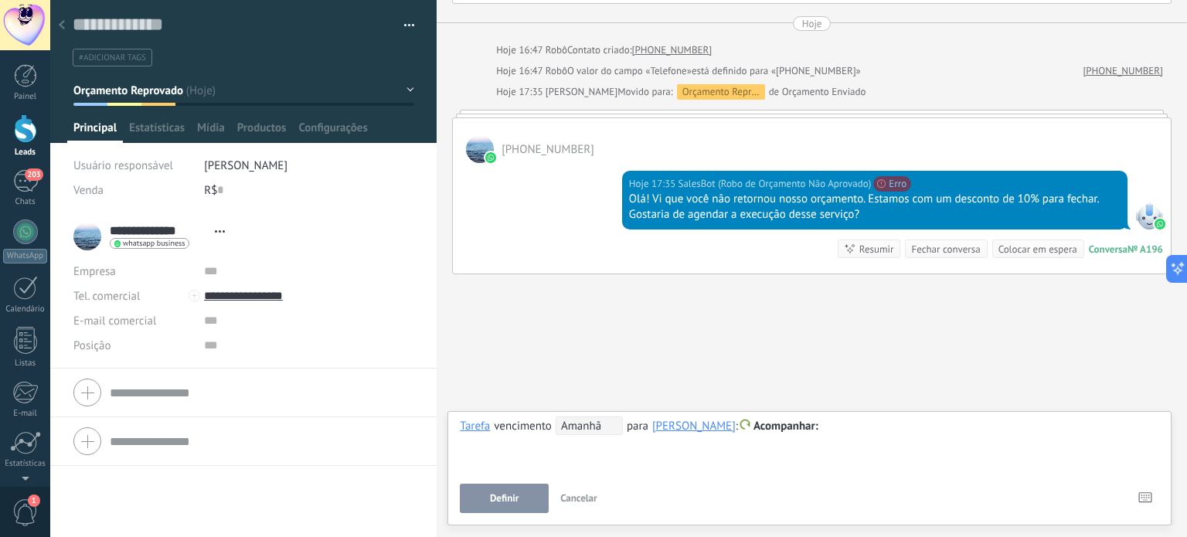
click at [590, 500] on span "Cancelar" at bounding box center [578, 498] width 37 height 13
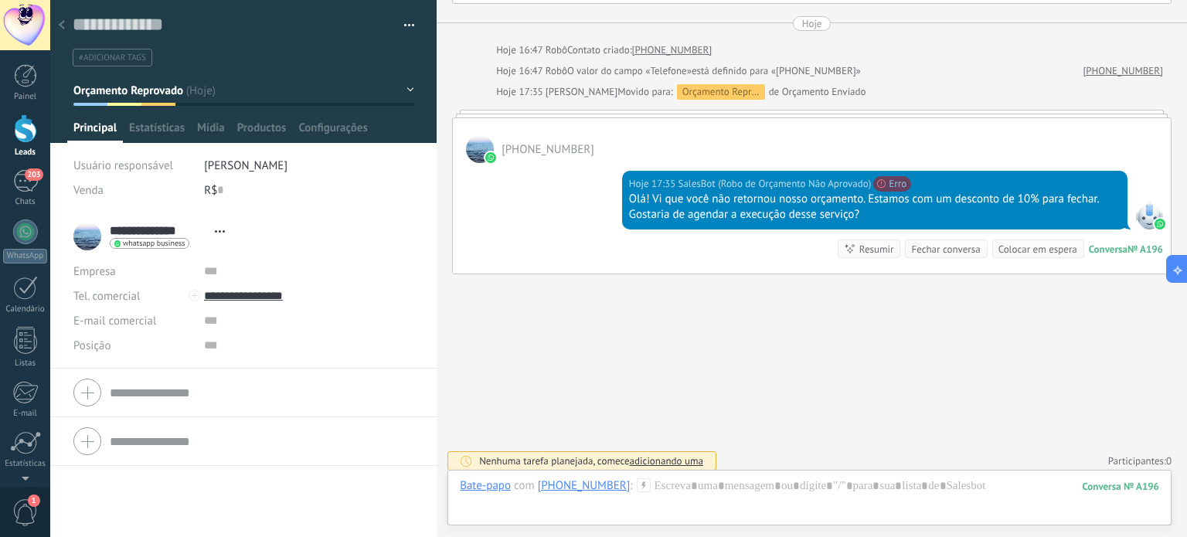
click at [555, 455] on div "Nenhuma tarefa planejada, comece adicionando uma" at bounding box center [591, 461] width 224 height 13
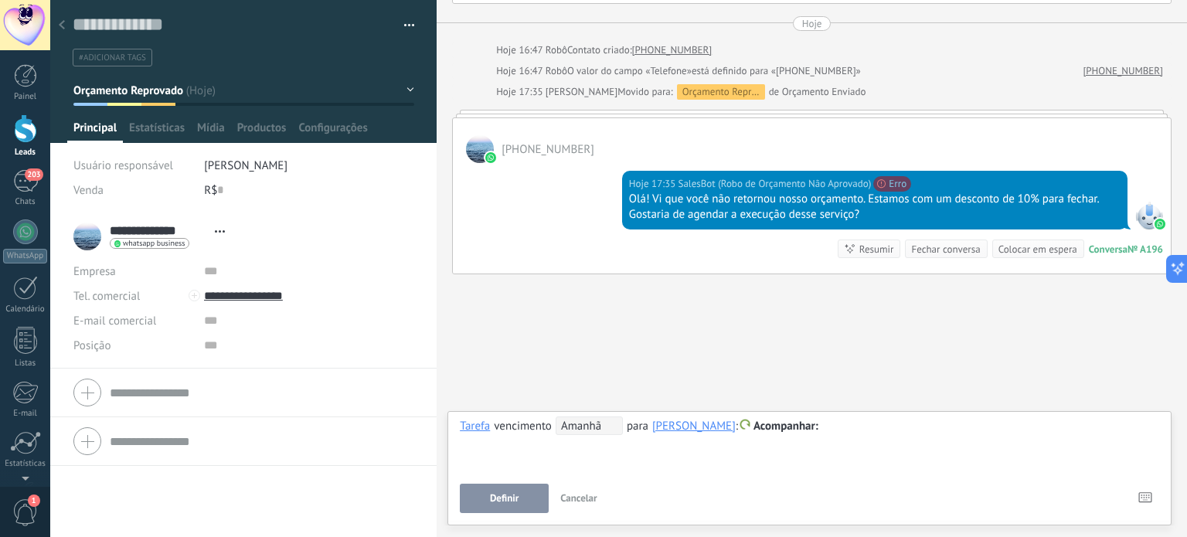
click at [572, 491] on button "Cancelar" at bounding box center [578, 498] width 49 height 29
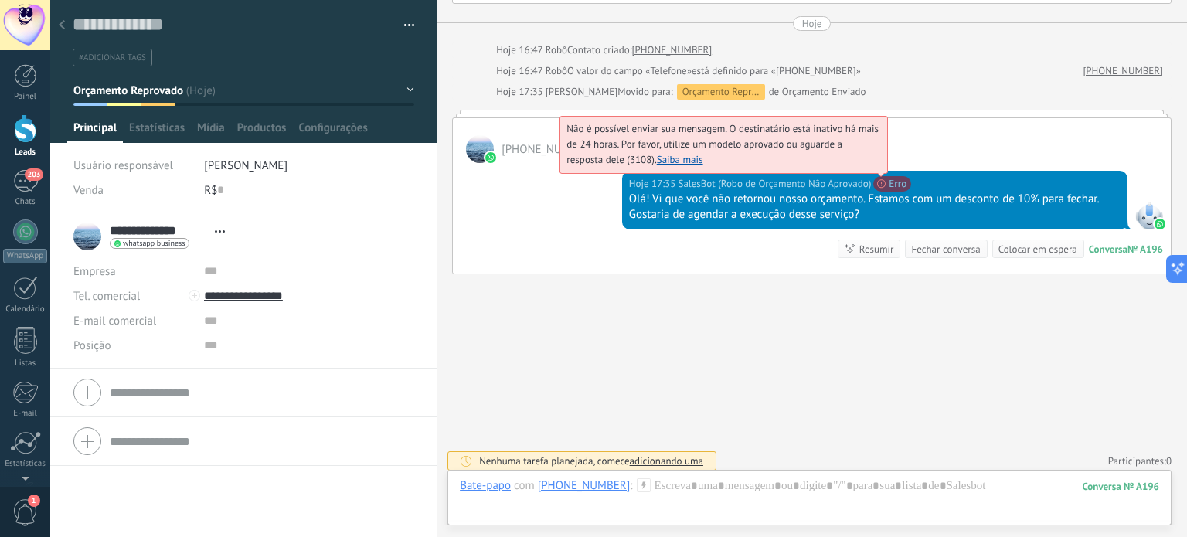
click at [879, 166] on span "Não é possível enviar sua mensagem. O destinatário está inativo há mais de 24 h…" at bounding box center [723, 144] width 312 height 44
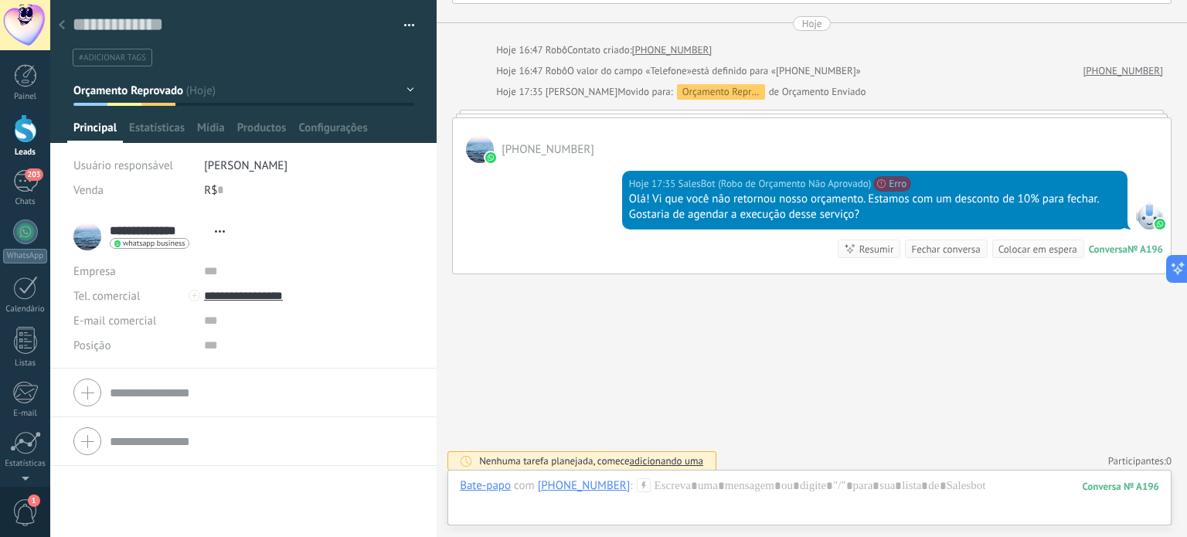
click at [1138, 209] on div at bounding box center [1149, 216] width 28 height 28
click at [735, 176] on span "SalesBot (Robo de Orçamento Não Aprovado)" at bounding box center [774, 183] width 193 height 15
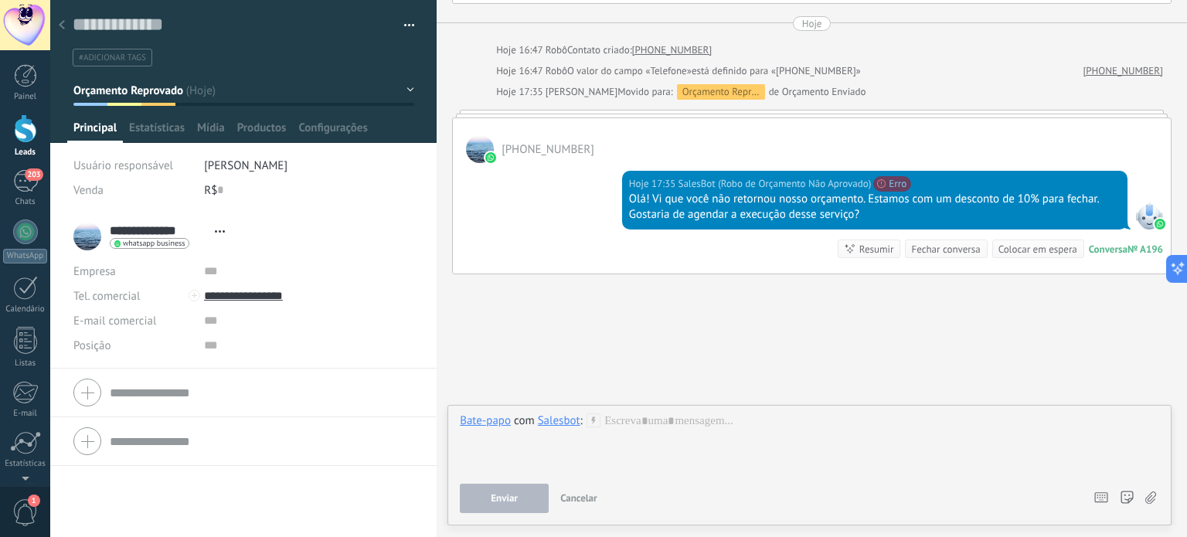
click at [565, 498] on span "Cancelar" at bounding box center [578, 498] width 37 height 13
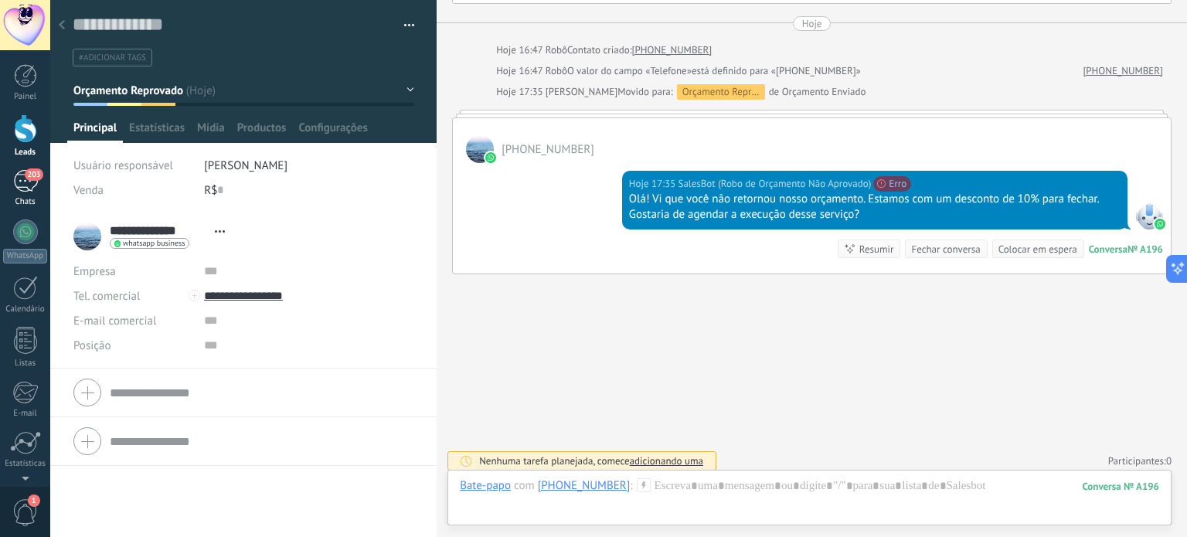
click at [32, 181] on div "203" at bounding box center [25, 181] width 25 height 22
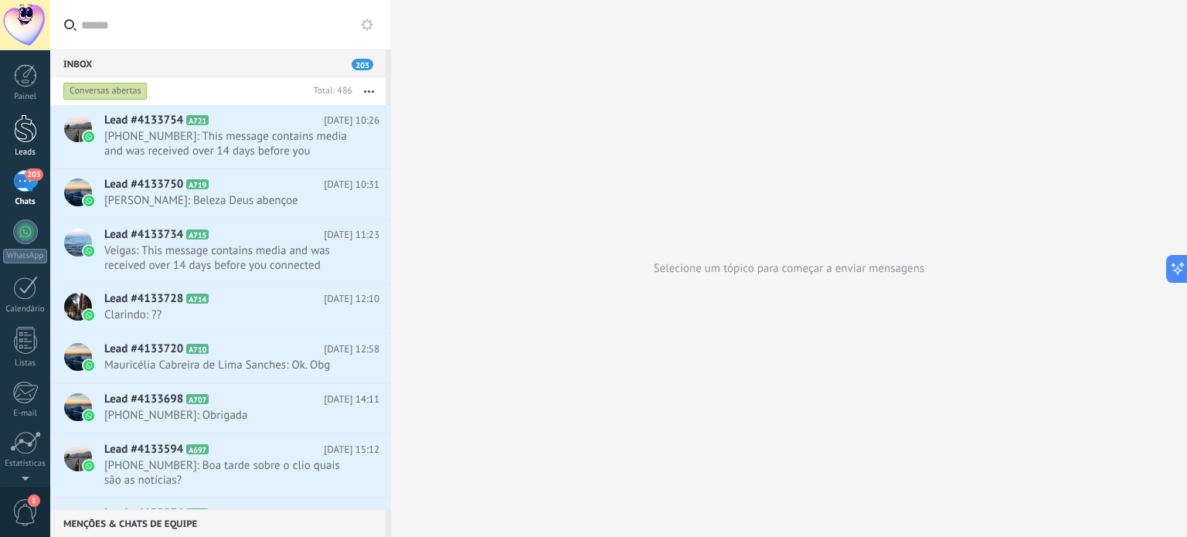
click at [20, 127] on div at bounding box center [25, 128] width 23 height 29
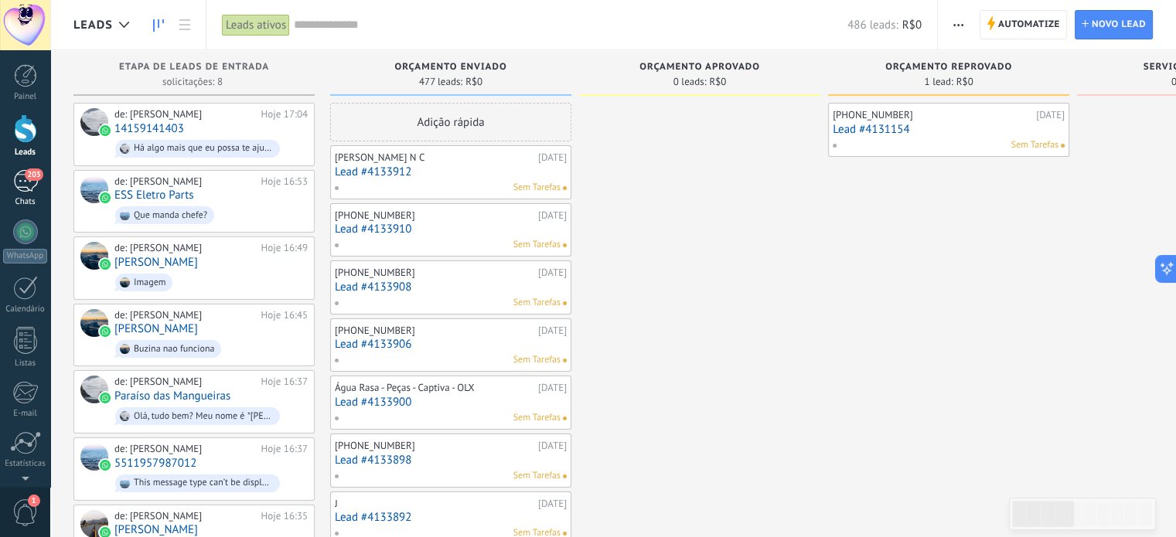
click at [31, 185] on div "203" at bounding box center [25, 181] width 25 height 22
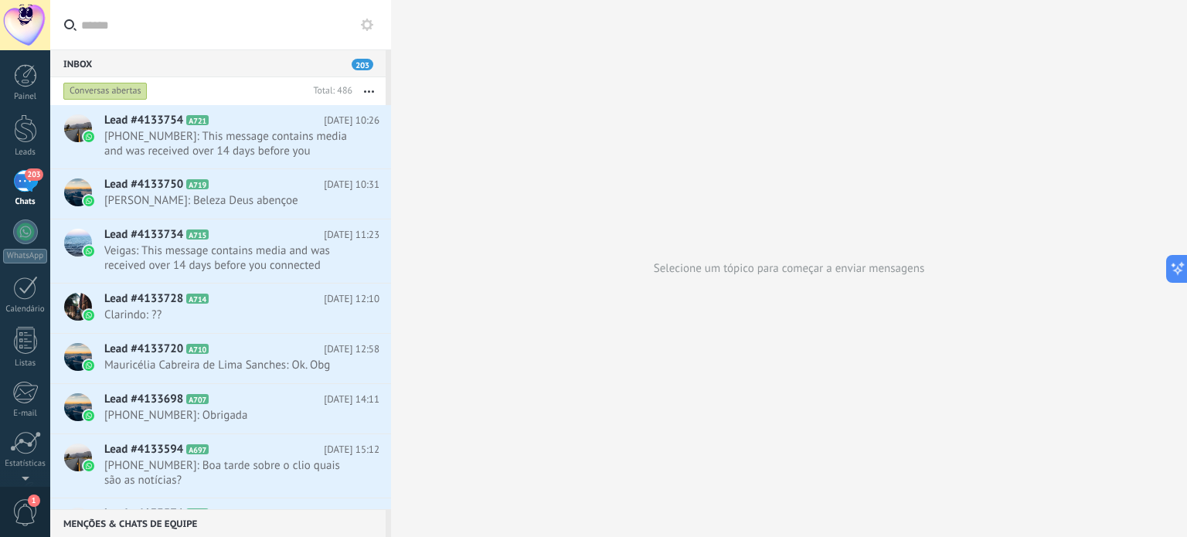
click at [28, 271] on div "Painel Leads 203 Chats WhatsApp Clientes" at bounding box center [25, 328] width 50 height 529
click at [26, 291] on div at bounding box center [25, 288] width 25 height 24
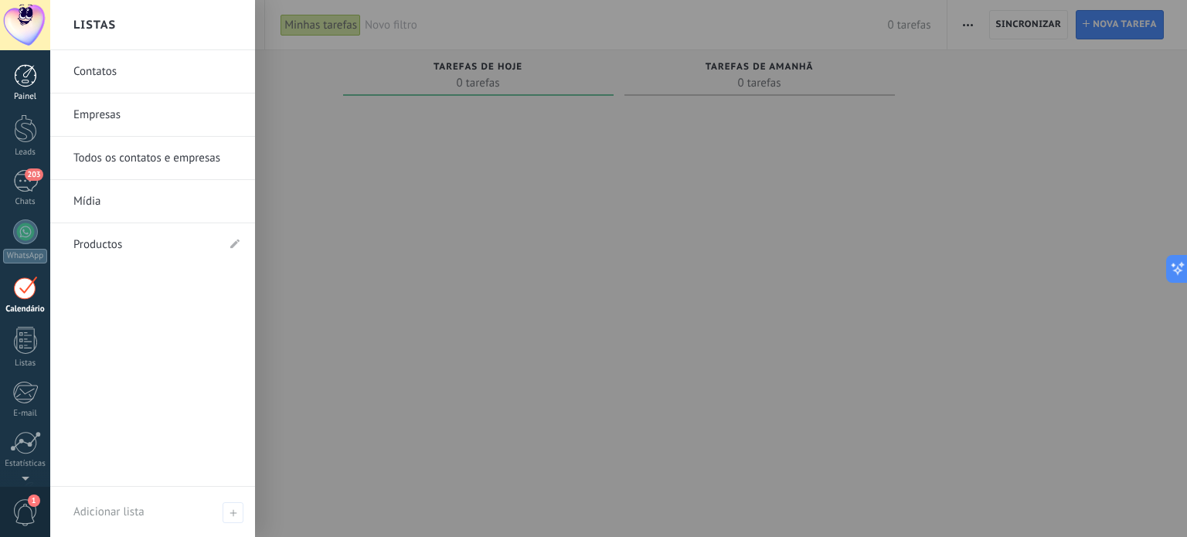
click at [39, 76] on link "Painel" at bounding box center [25, 83] width 50 height 38
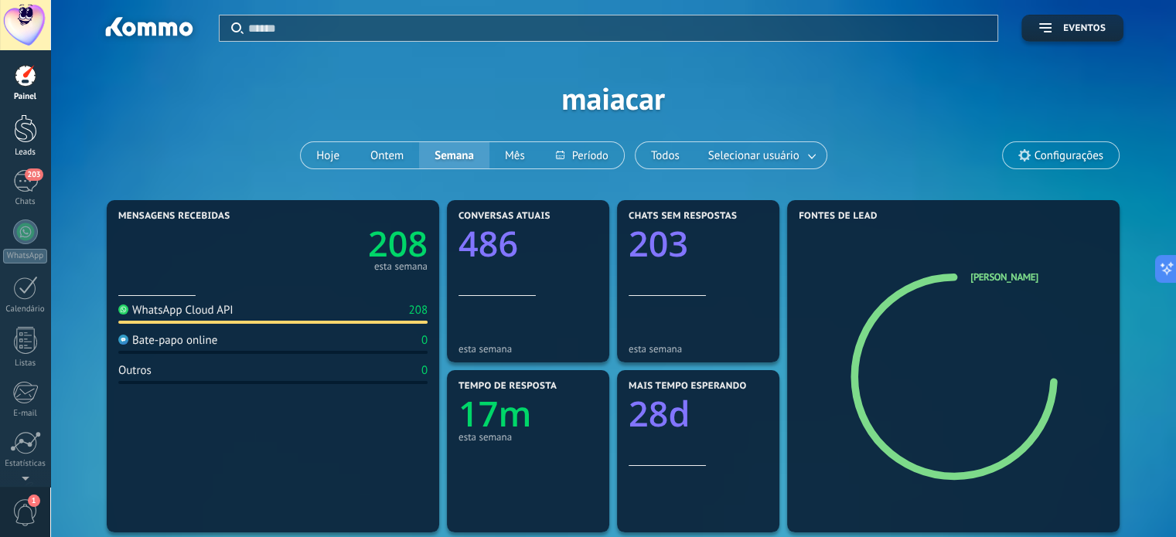
click at [12, 123] on link "Leads" at bounding box center [25, 135] width 50 height 43
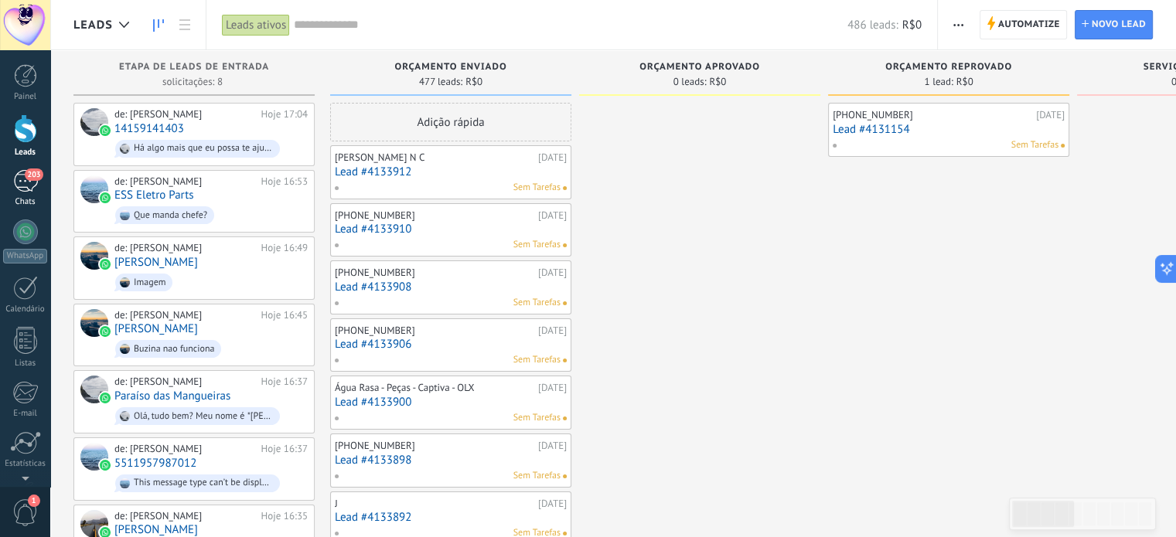
click at [17, 188] on div "203" at bounding box center [25, 181] width 25 height 22
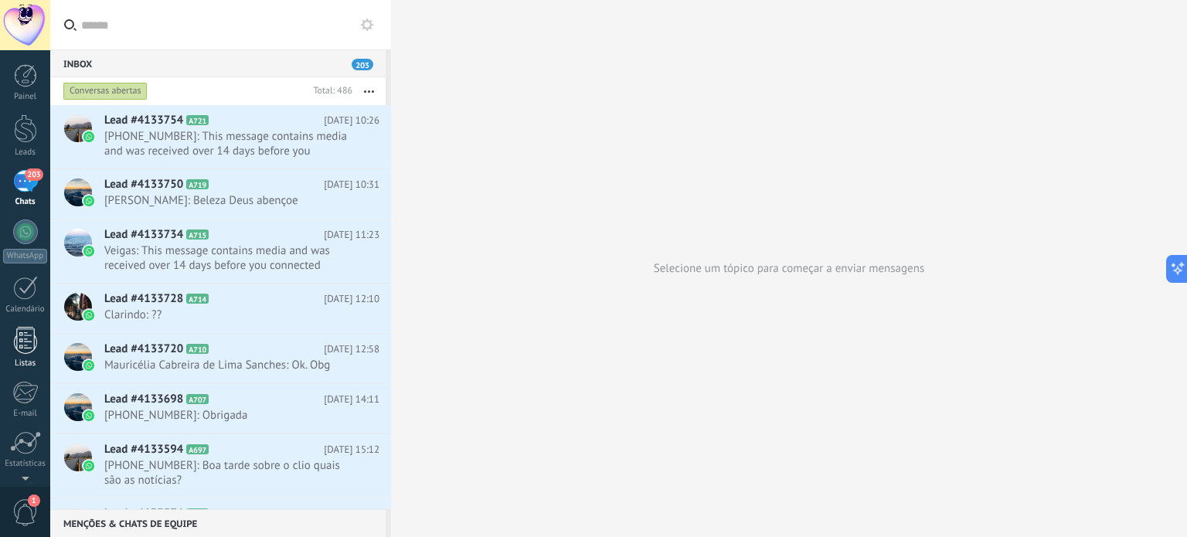
click at [34, 348] on div at bounding box center [25, 340] width 23 height 27
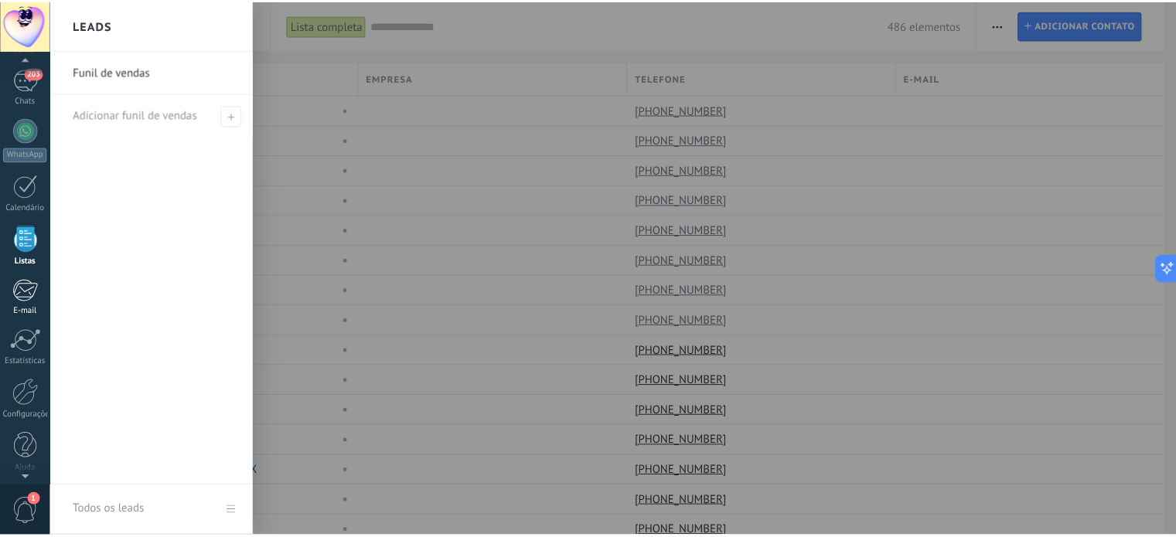
scroll to position [105, 0]
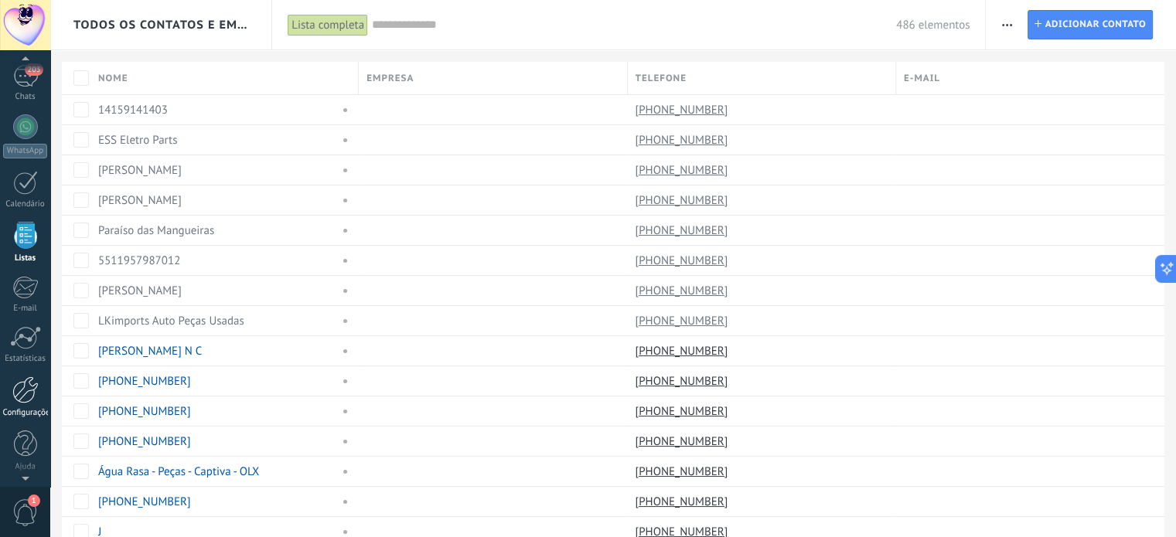
click at [32, 388] on div at bounding box center [25, 389] width 26 height 27
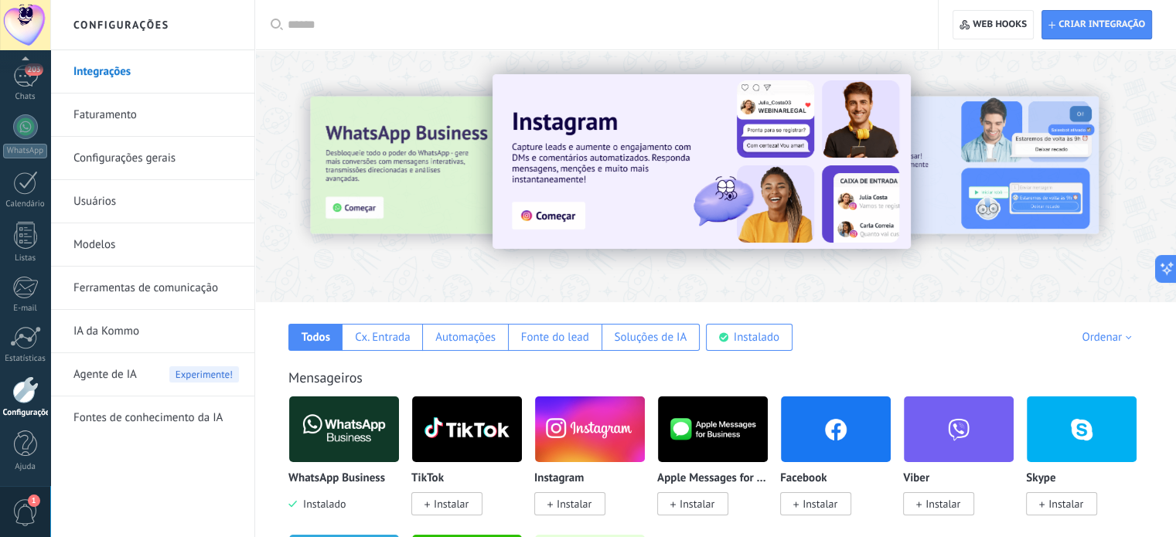
click at [155, 107] on link "Faturamento" at bounding box center [155, 115] width 165 height 43
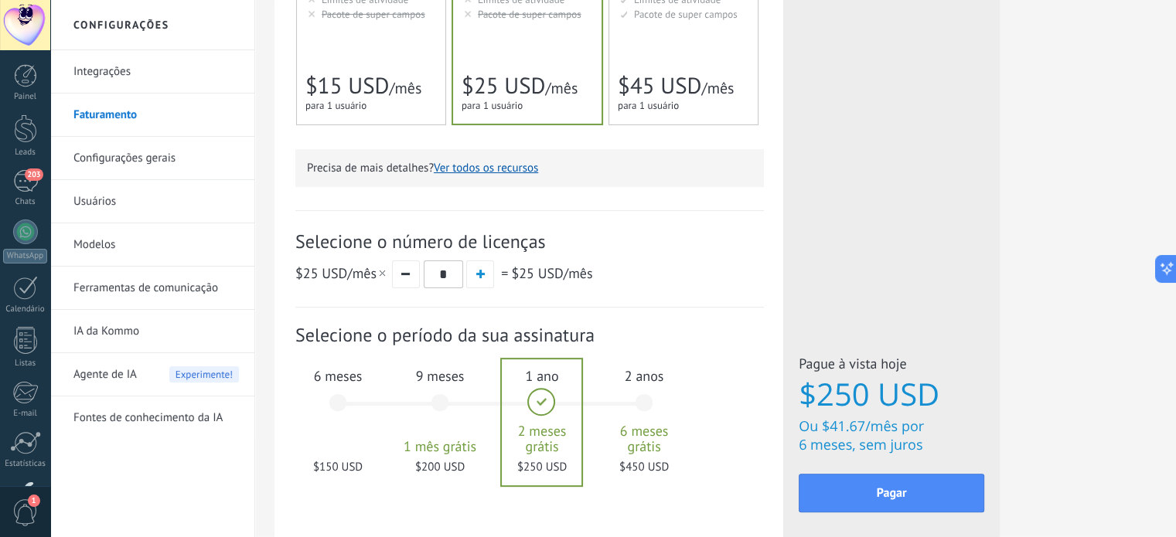
scroll to position [464, 0]
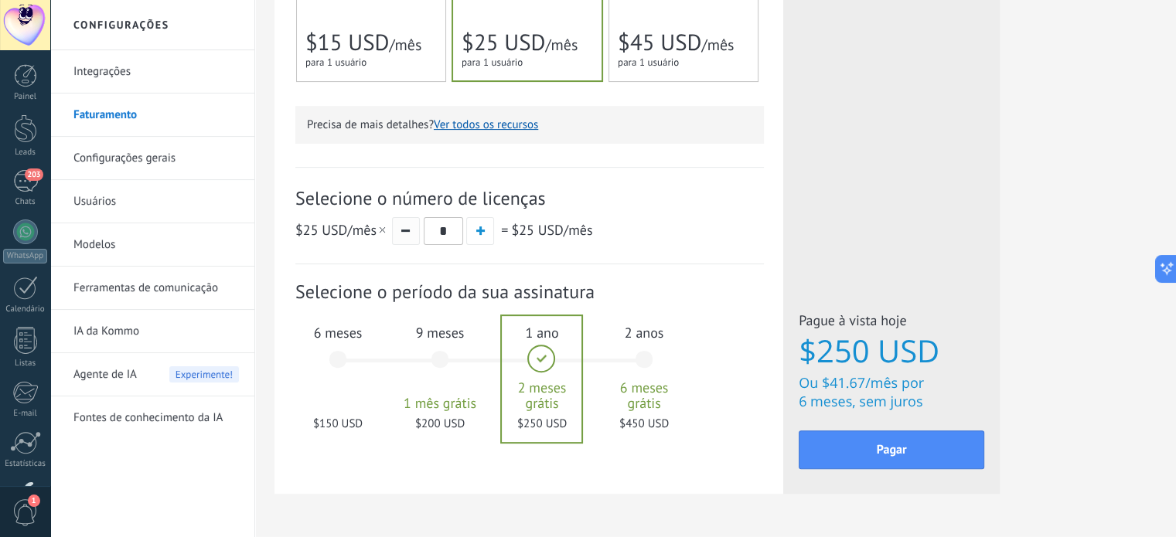
click at [413, 239] on button "button" at bounding box center [406, 231] width 28 height 28
click at [352, 342] on span "6 meses" at bounding box center [337, 333] width 83 height 18
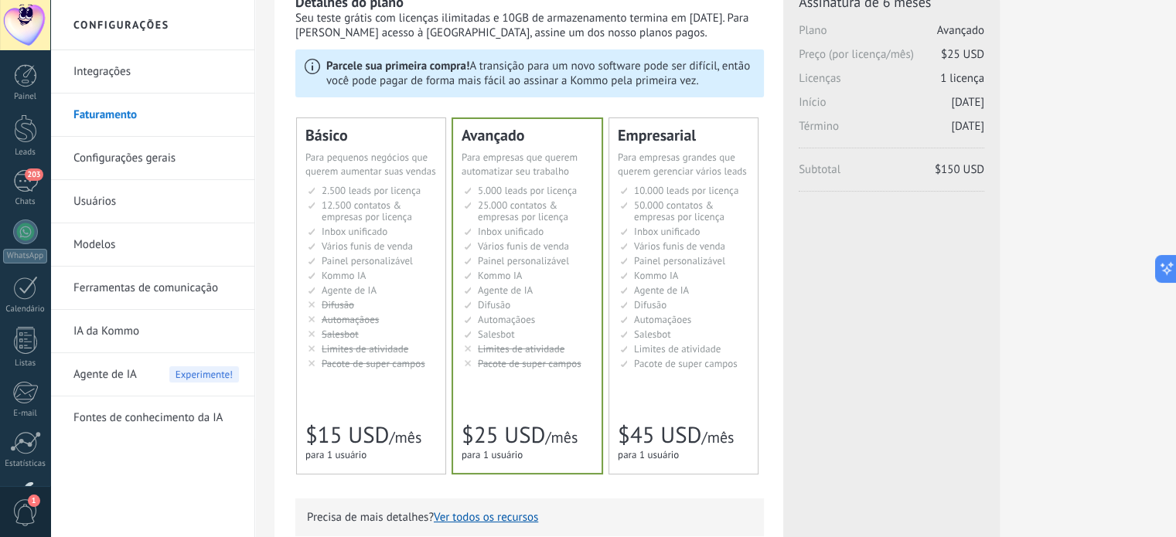
scroll to position [155, 0]
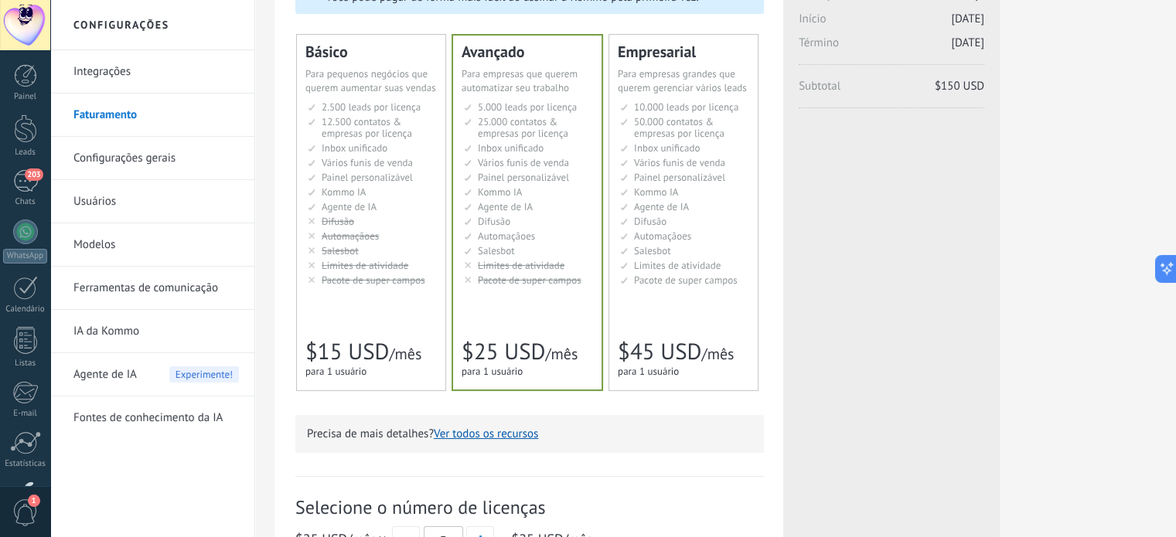
click at [179, 151] on link "Configurações gerais" at bounding box center [155, 158] width 165 height 43
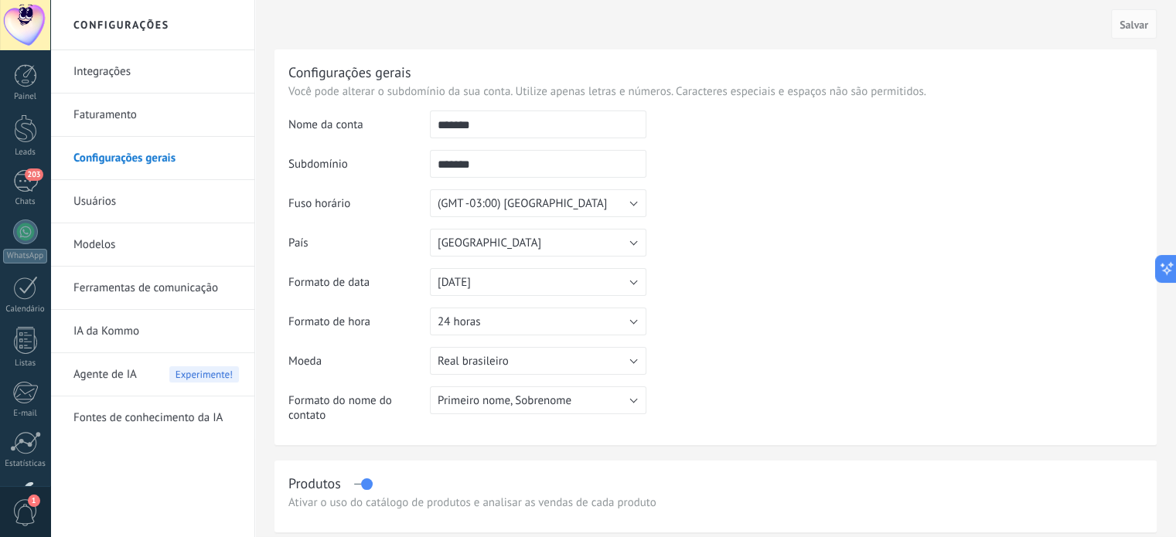
click at [179, 201] on link "Usuários" at bounding box center [155, 201] width 165 height 43
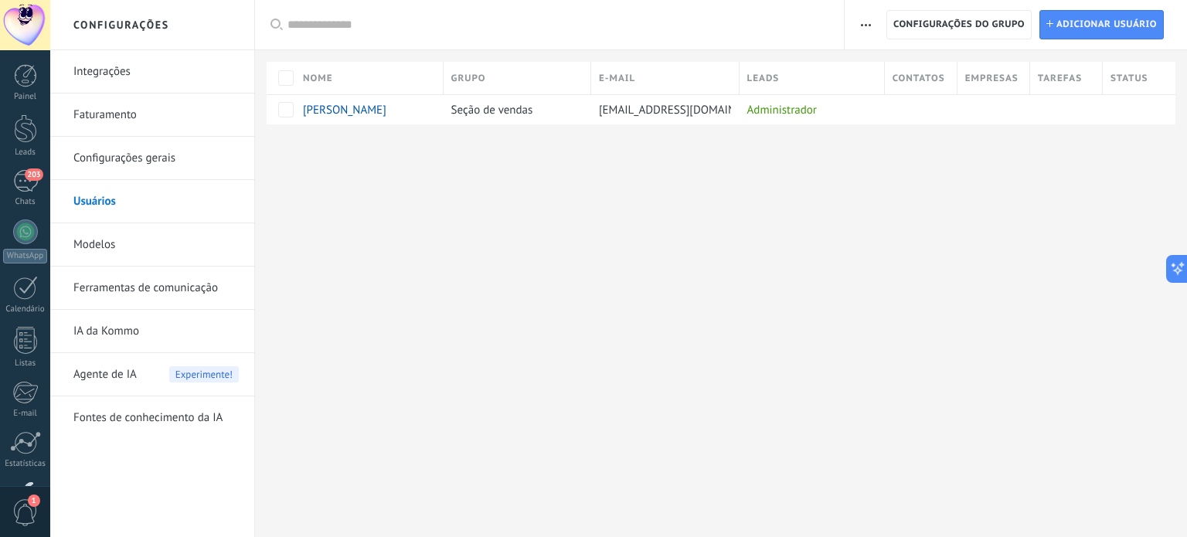
click at [158, 253] on link "Modelos" at bounding box center [155, 244] width 165 height 43
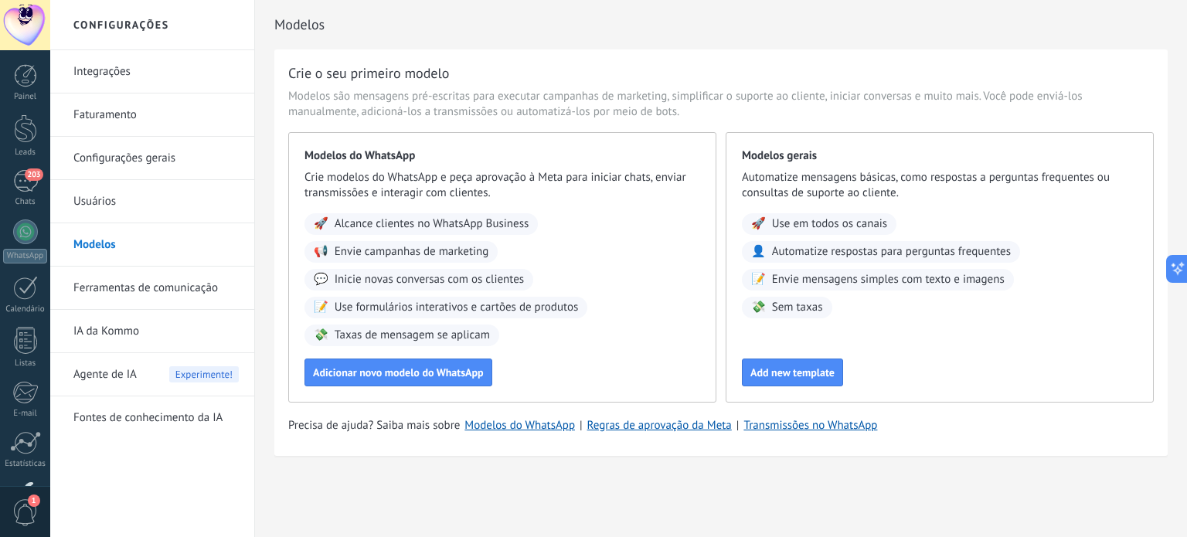
click at [170, 284] on link "Ferramentas de comunicação" at bounding box center [155, 288] width 165 height 43
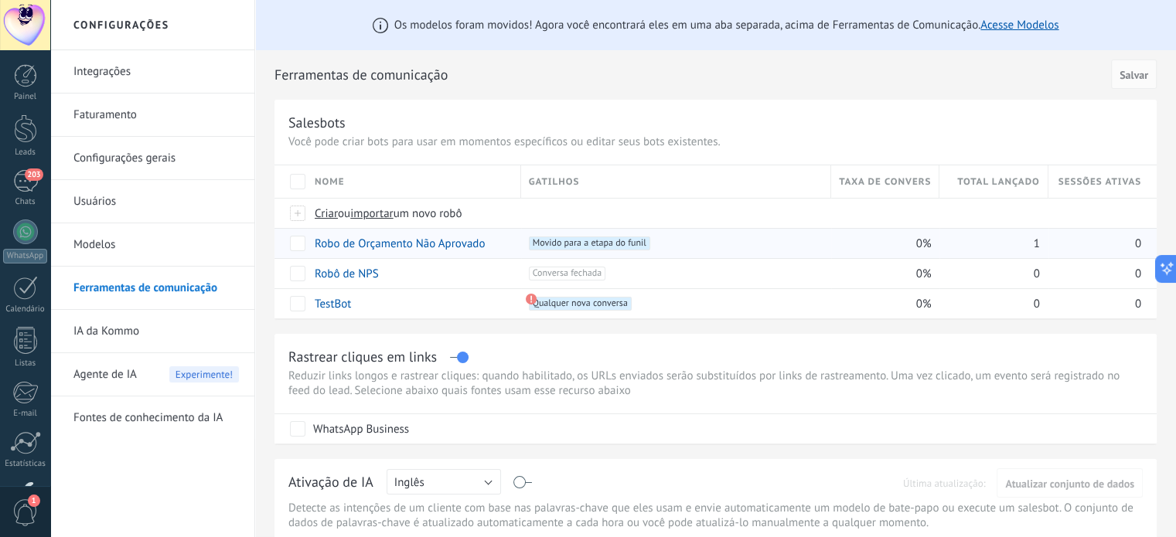
click at [1040, 243] on div "1" at bounding box center [993, 243] width 108 height 30
click at [582, 240] on span "Movido para a etapa do funil +0" at bounding box center [589, 244] width 121 height 14
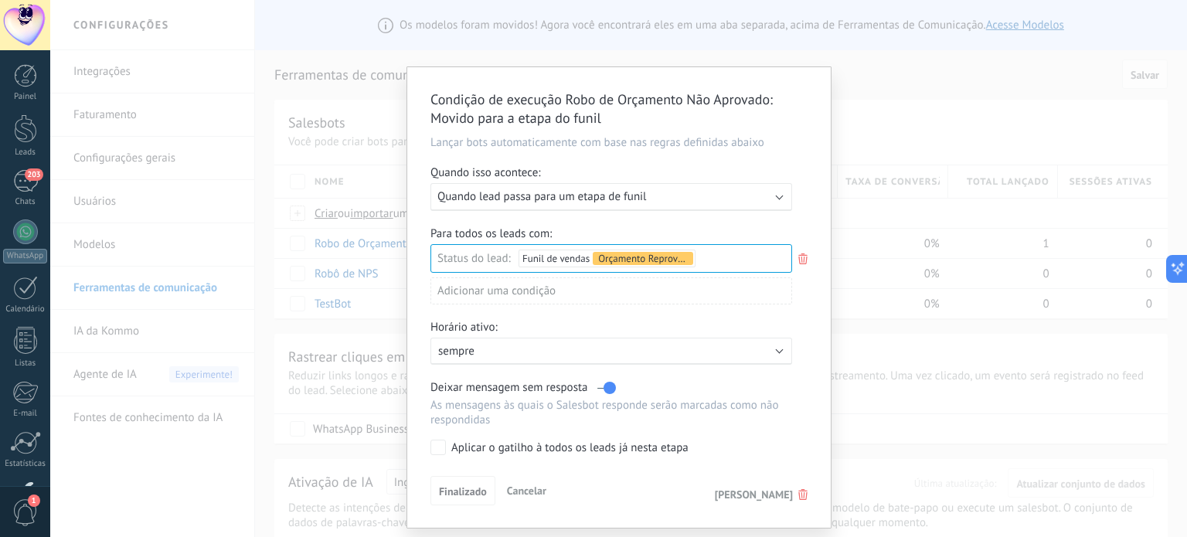
click at [526, 491] on span "Cancelar" at bounding box center [526, 491] width 39 height 14
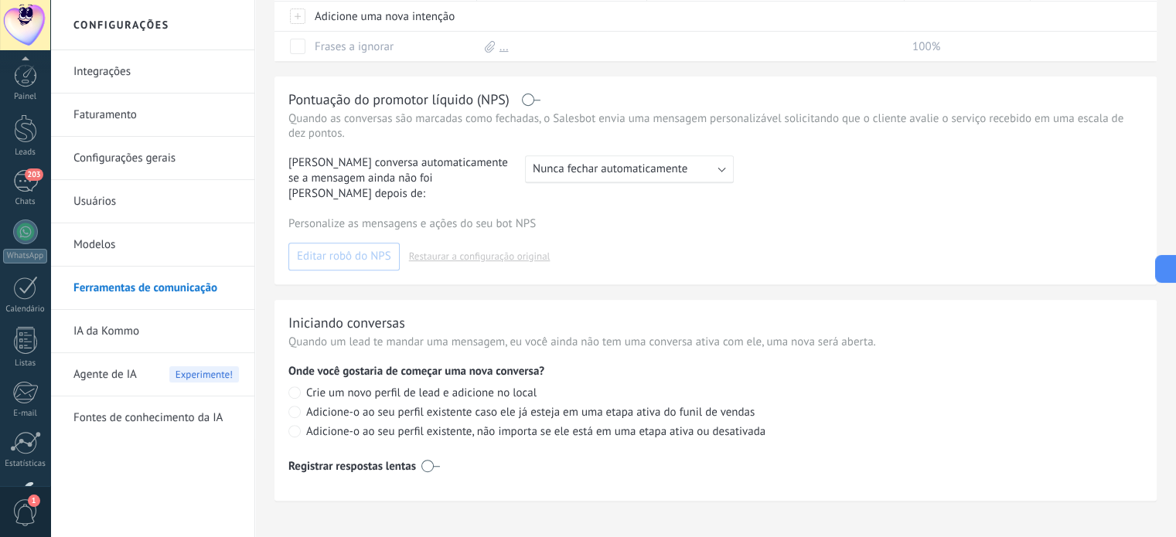
scroll to position [105, 0]
click at [132, 376] on span "Agente de IA" at bounding box center [104, 374] width 63 height 43
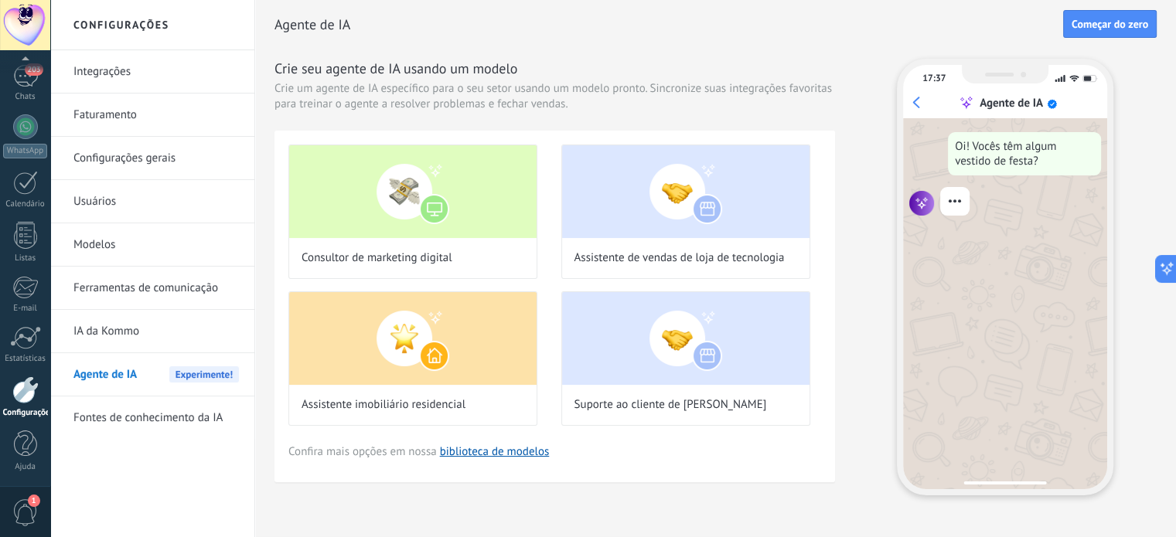
click at [148, 343] on link "IA da Kommo" at bounding box center [155, 331] width 165 height 43
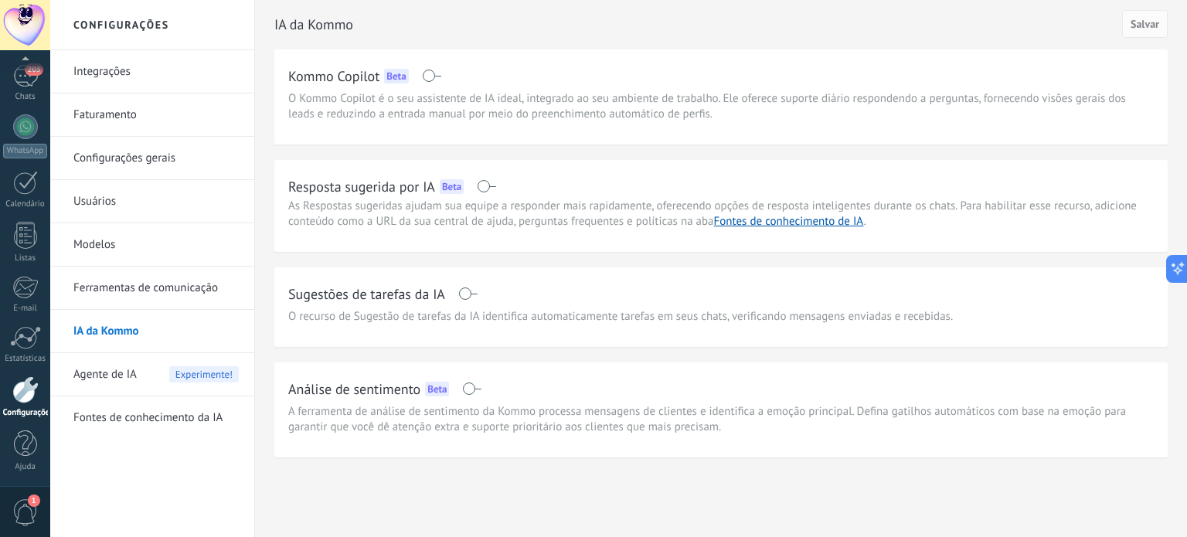
click at [158, 236] on link "Modelos" at bounding box center [155, 244] width 165 height 43
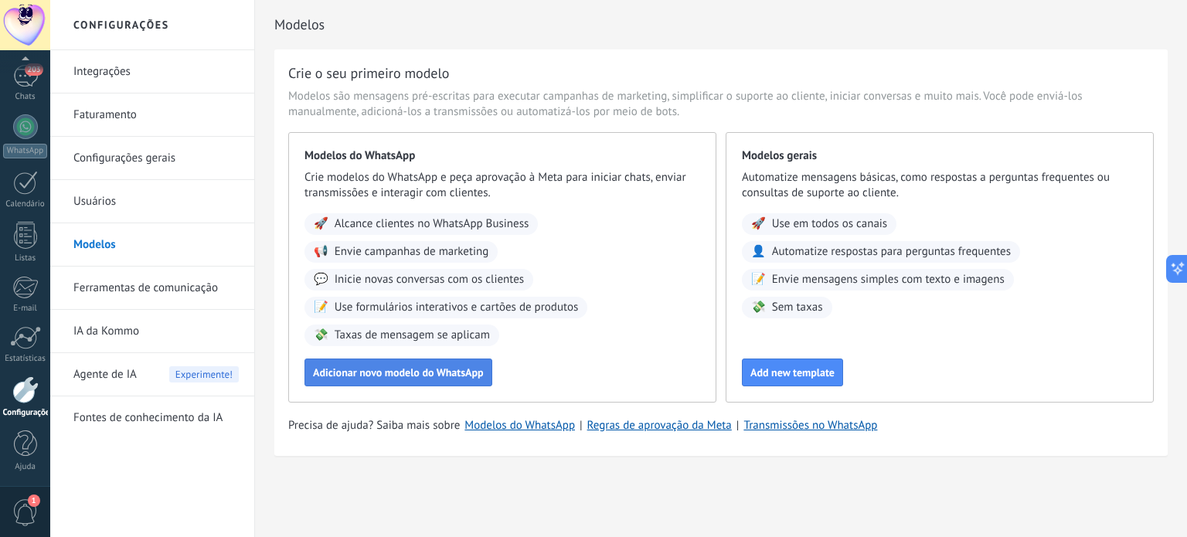
click at [448, 372] on span "Adicionar novo modelo do WhatsApp" at bounding box center [398, 372] width 171 height 11
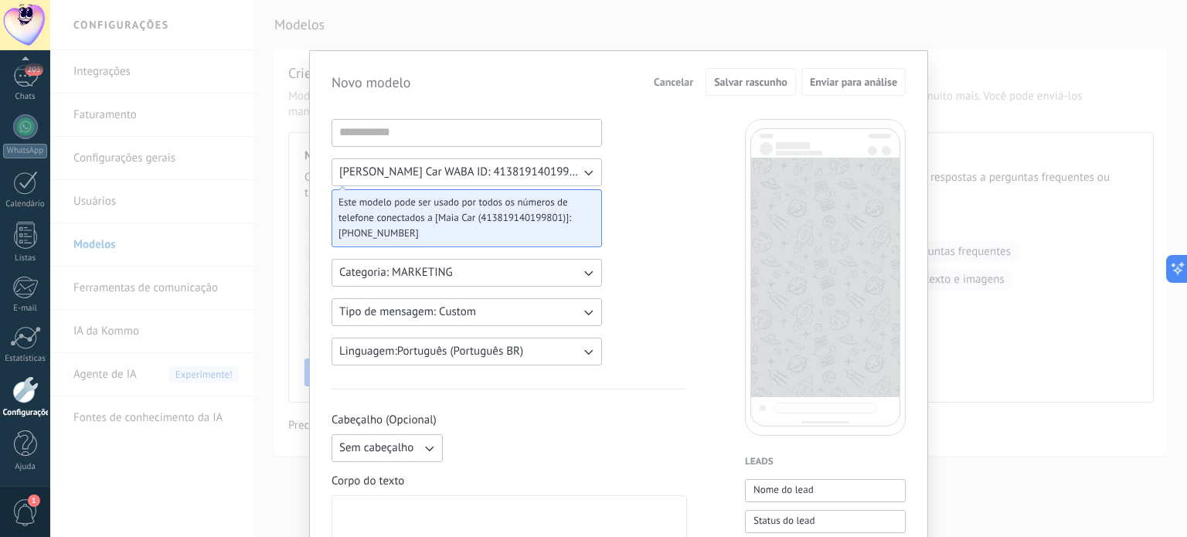
click at [444, 145] on div at bounding box center [467, 133] width 271 height 28
click at [449, 135] on input at bounding box center [466, 132] width 269 height 25
click at [654, 81] on span "Cancelar" at bounding box center [673, 82] width 39 height 11
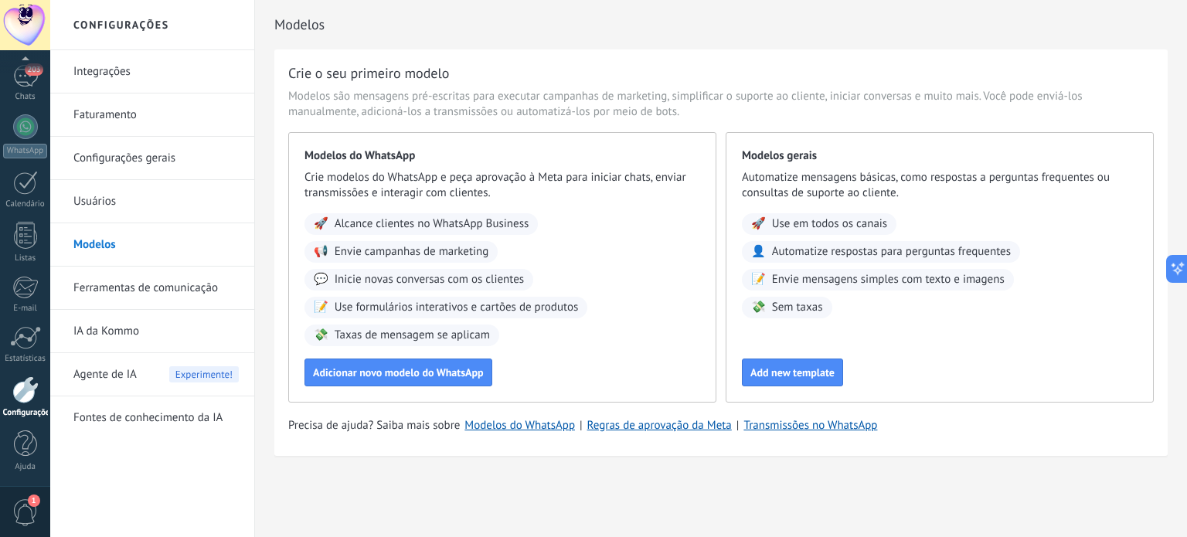
click at [130, 380] on span "Agente de IA" at bounding box center [104, 374] width 63 height 43
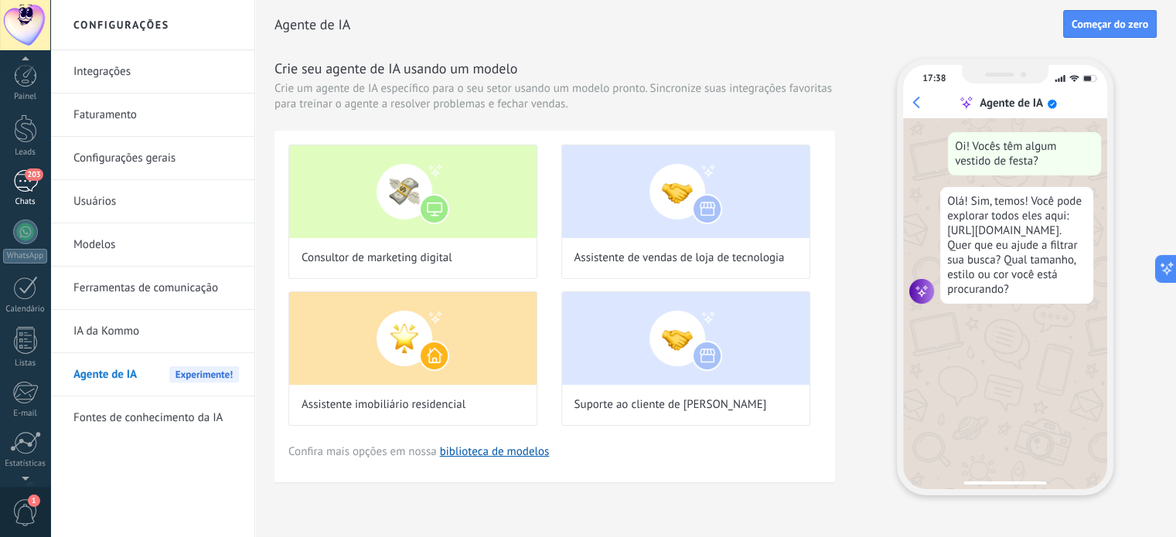
click at [18, 173] on div "203" at bounding box center [25, 181] width 25 height 22
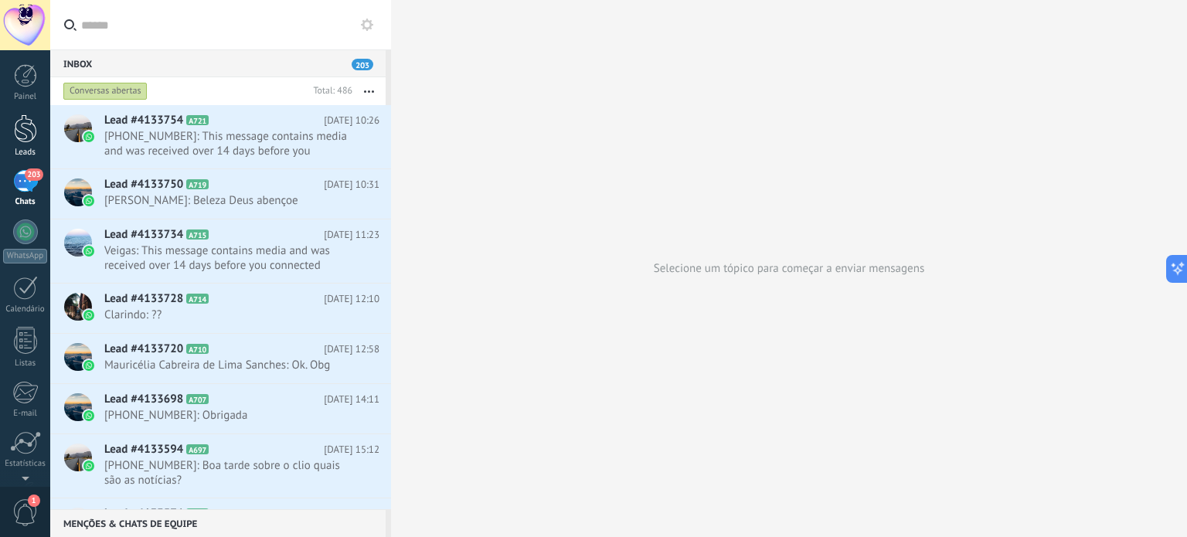
click at [28, 126] on div at bounding box center [25, 128] width 23 height 29
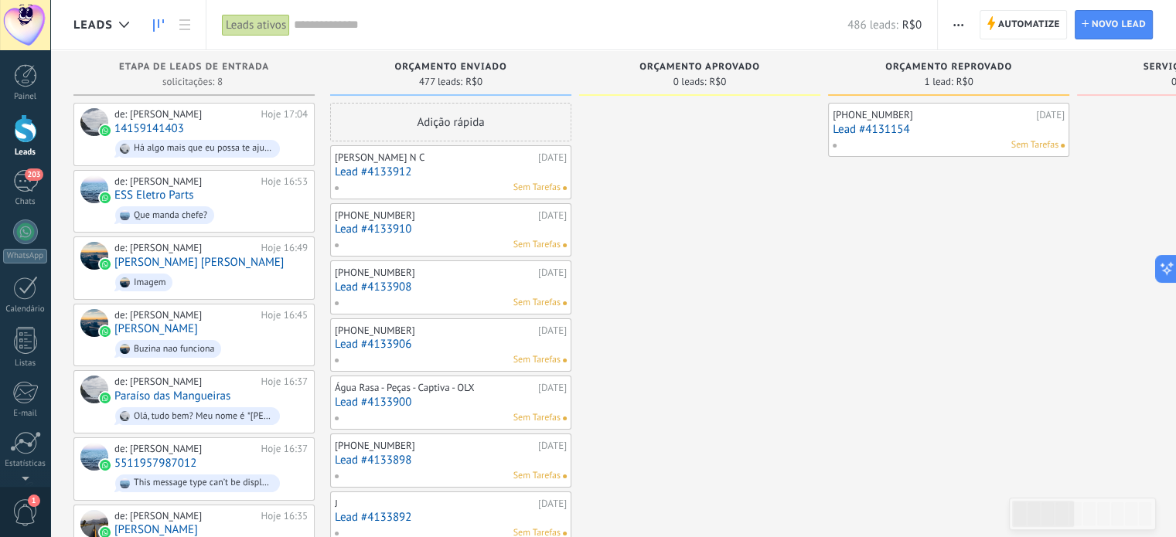
click at [986, 131] on link "Lead #4131154" at bounding box center [948, 129] width 232 height 13
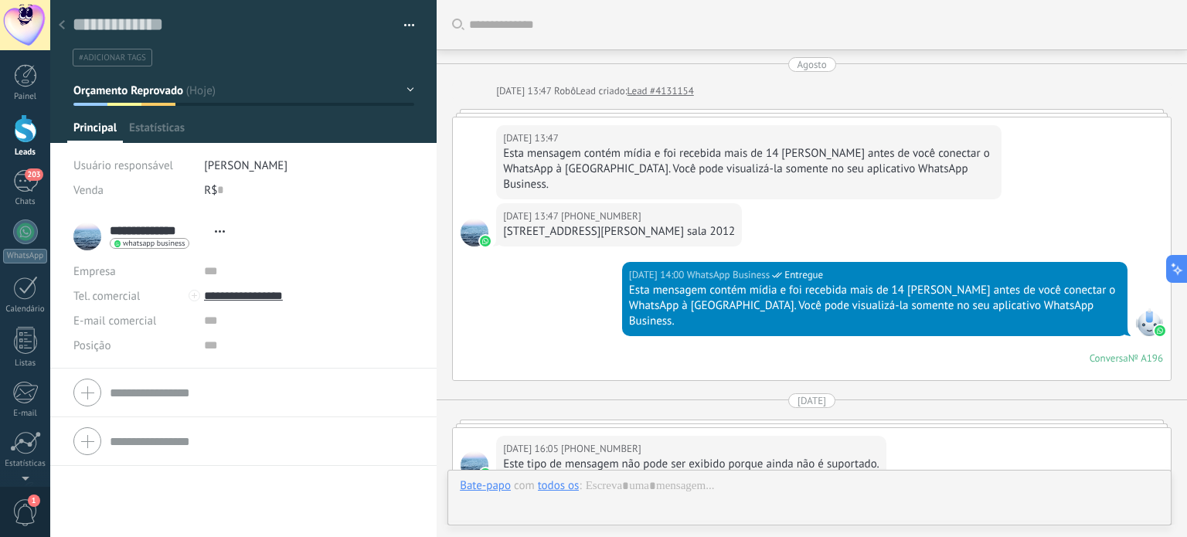
scroll to position [1939, 0]
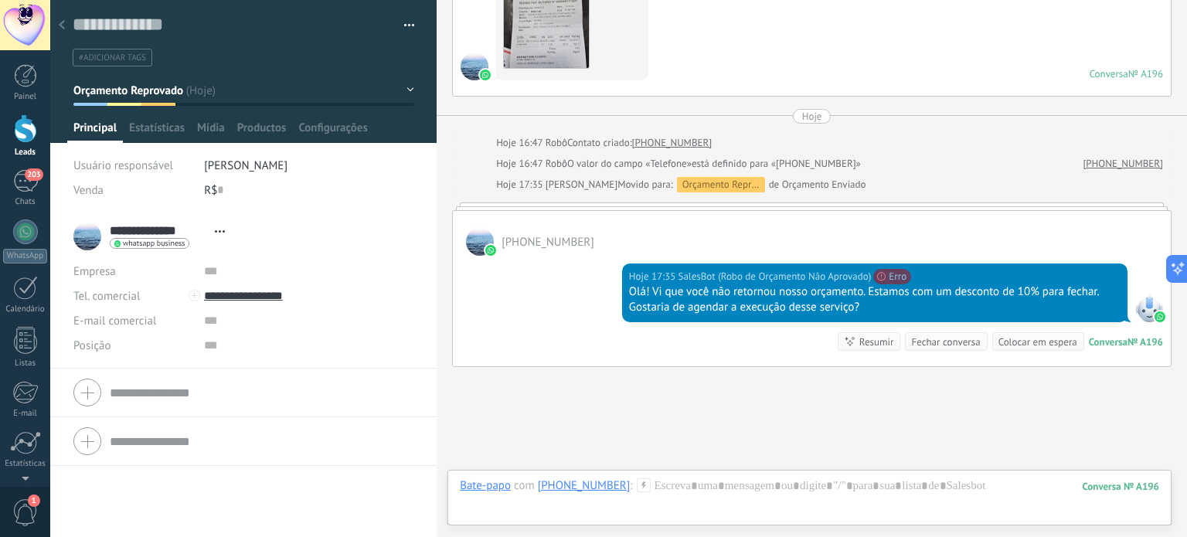
click at [1142, 335] on div "№ A196" at bounding box center [1146, 341] width 36 height 13
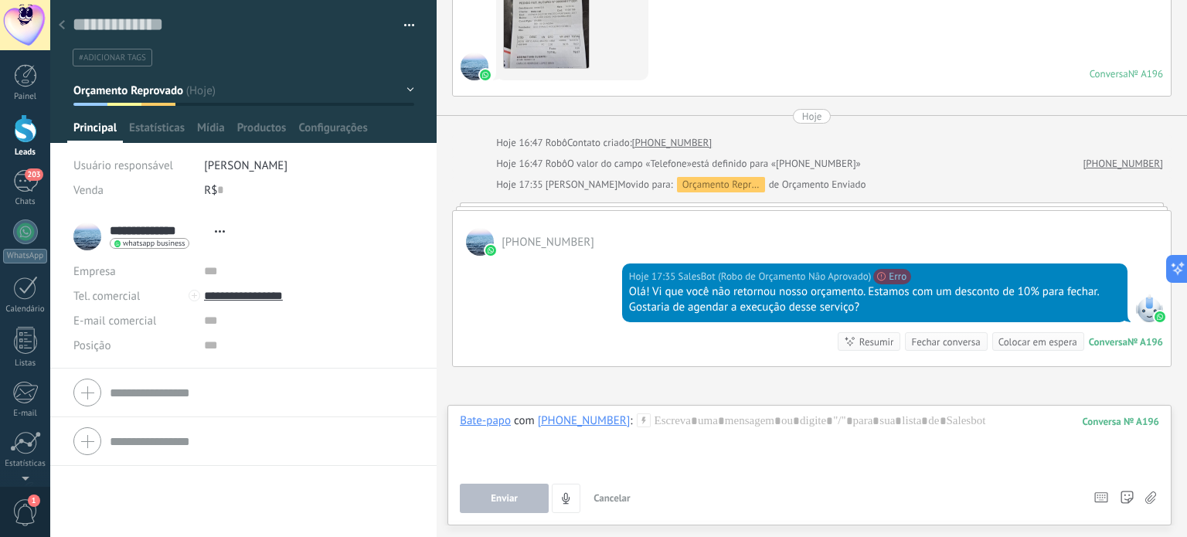
click at [604, 498] on span "Cancelar" at bounding box center [612, 498] width 37 height 13
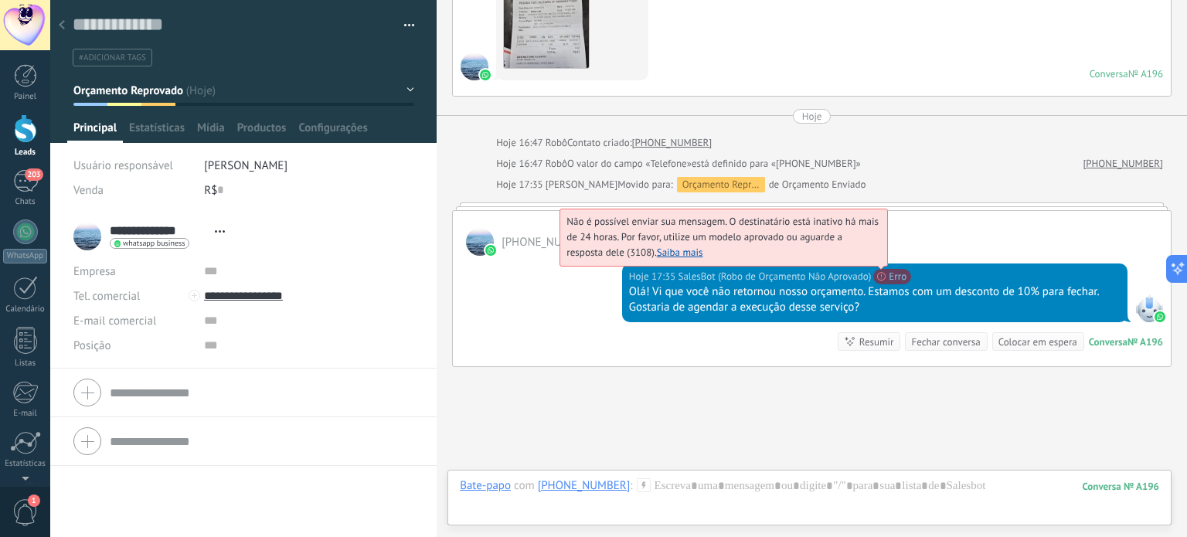
click at [657, 246] on link "Saiba mais" at bounding box center [680, 252] width 46 height 13
